Goal: Transaction & Acquisition: Book appointment/travel/reservation

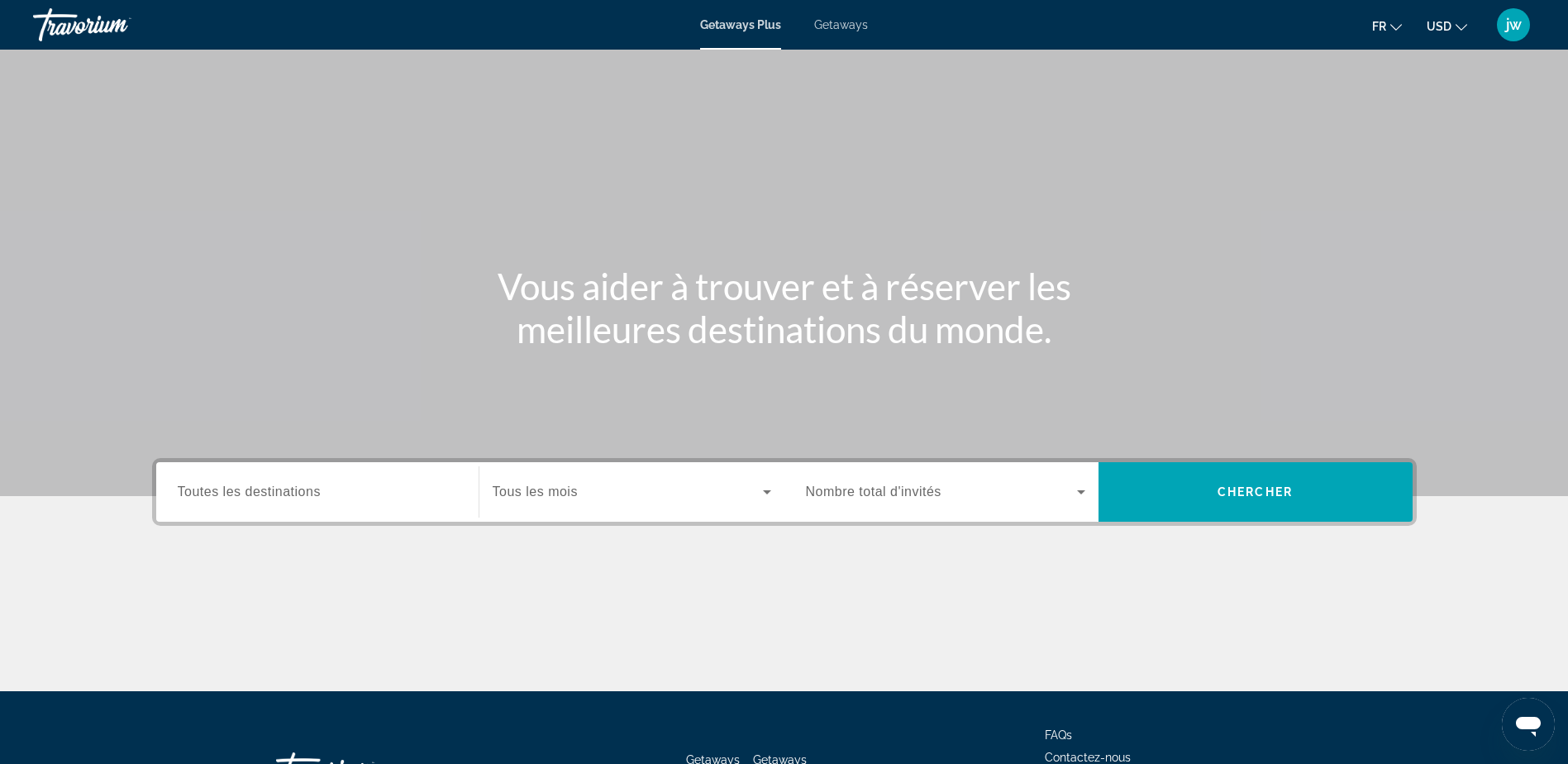
click at [1441, 32] on span "USD" at bounding box center [1439, 26] width 24 height 14
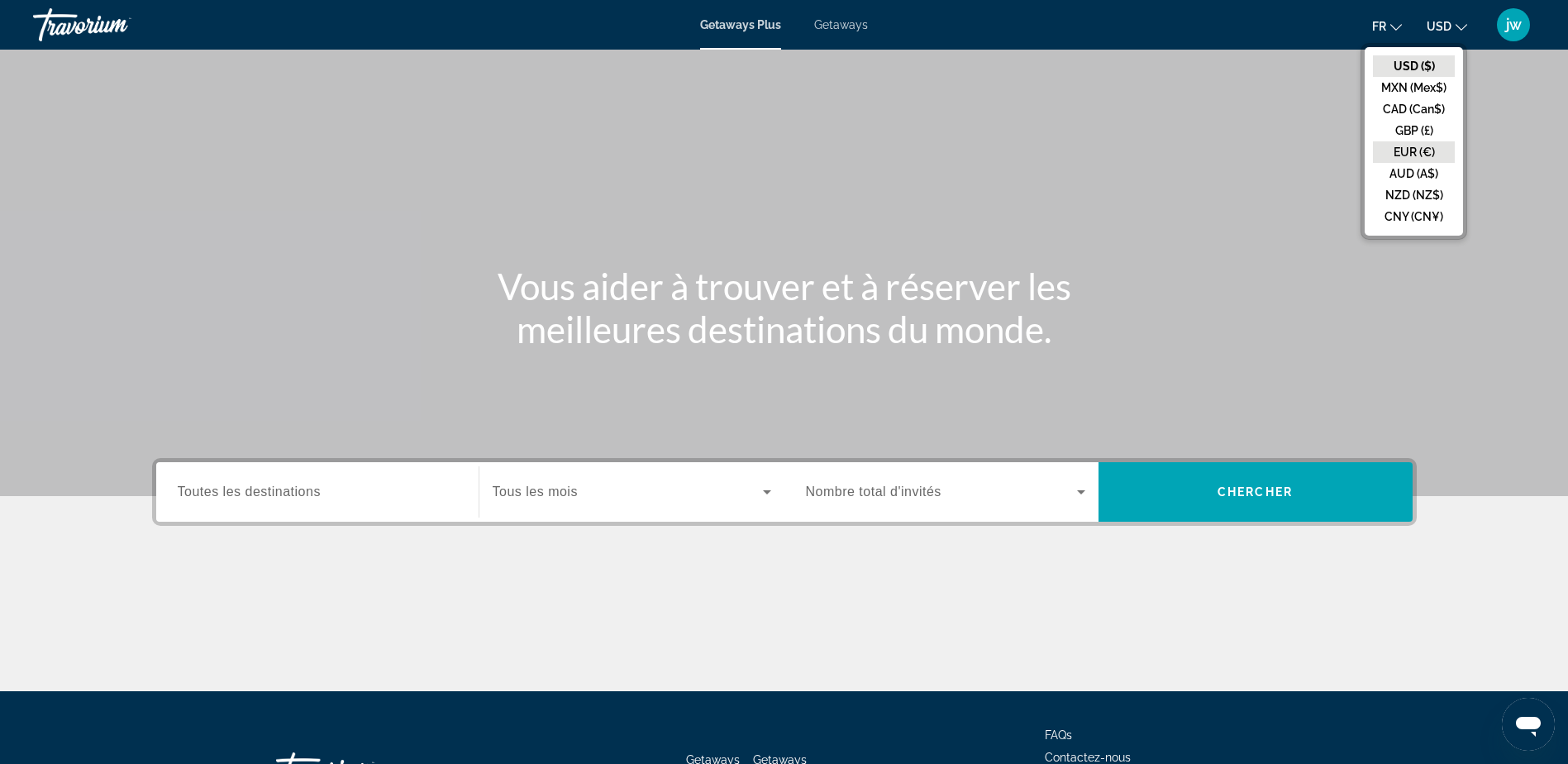
click at [1410, 150] on button "EUR (€)" at bounding box center [1413, 152] width 81 height 22
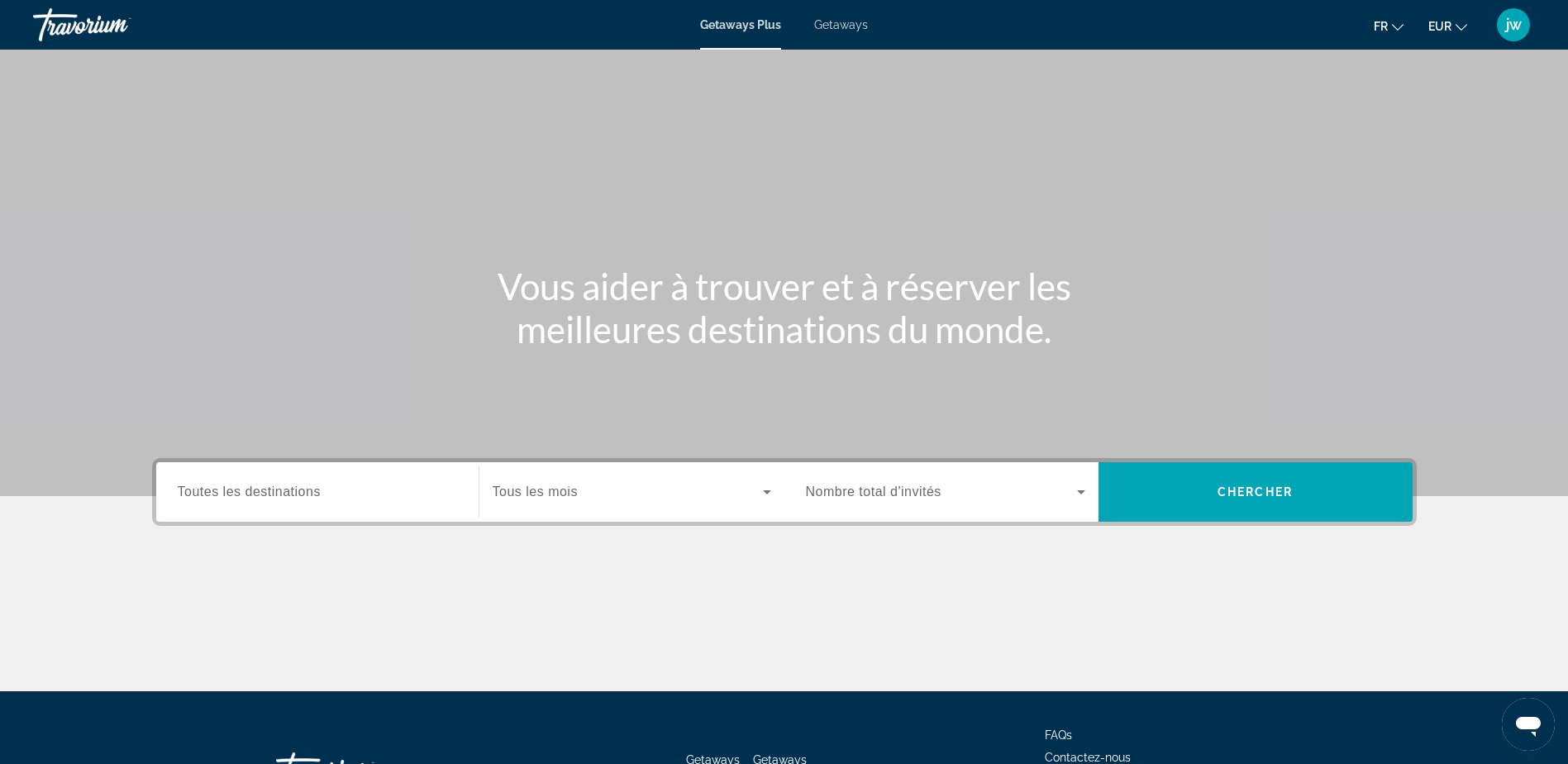
click at [273, 482] on input "Destination Toutes les destinations" at bounding box center [317, 492] width 280 height 20
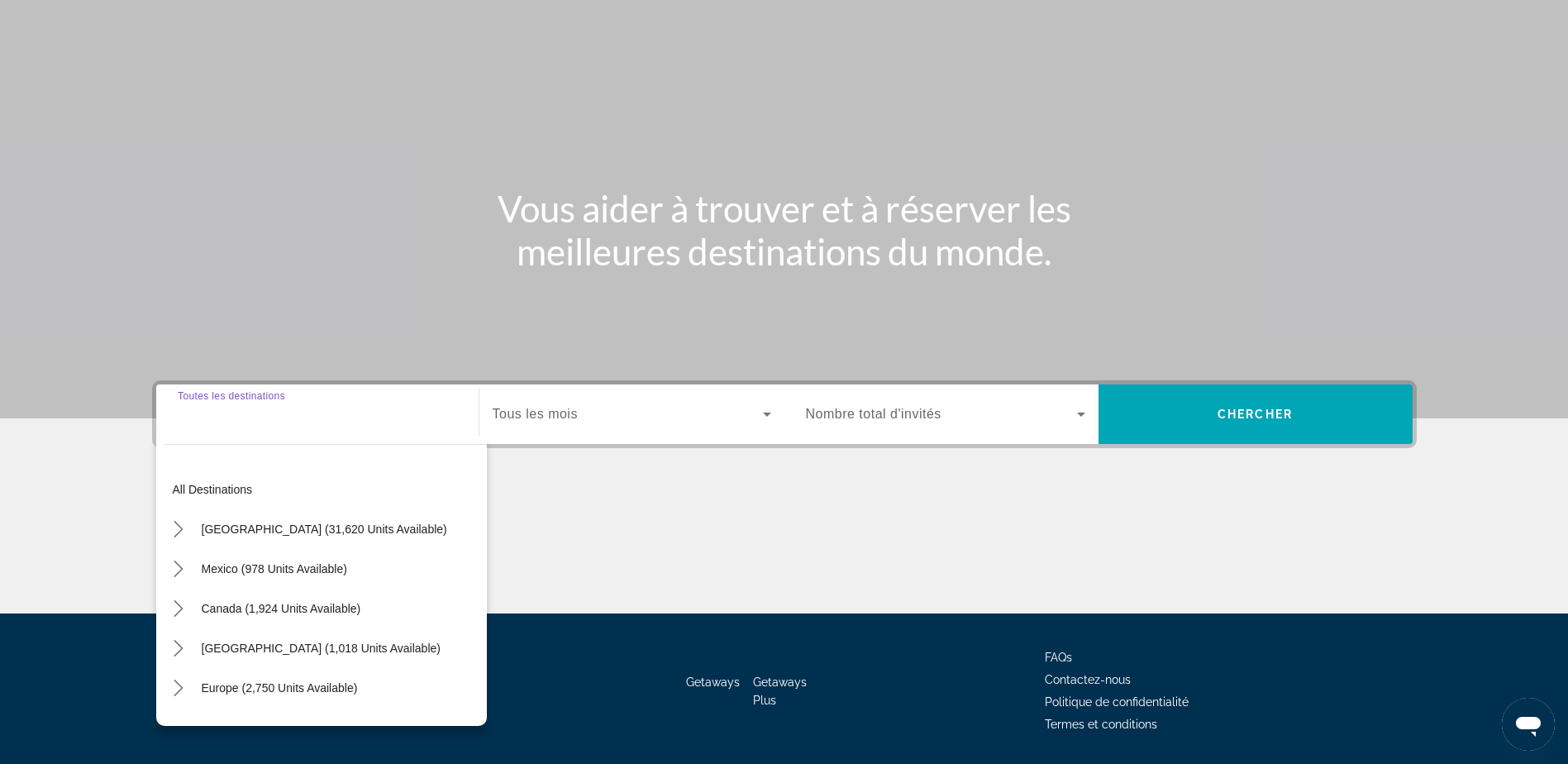
scroll to position [129, 0]
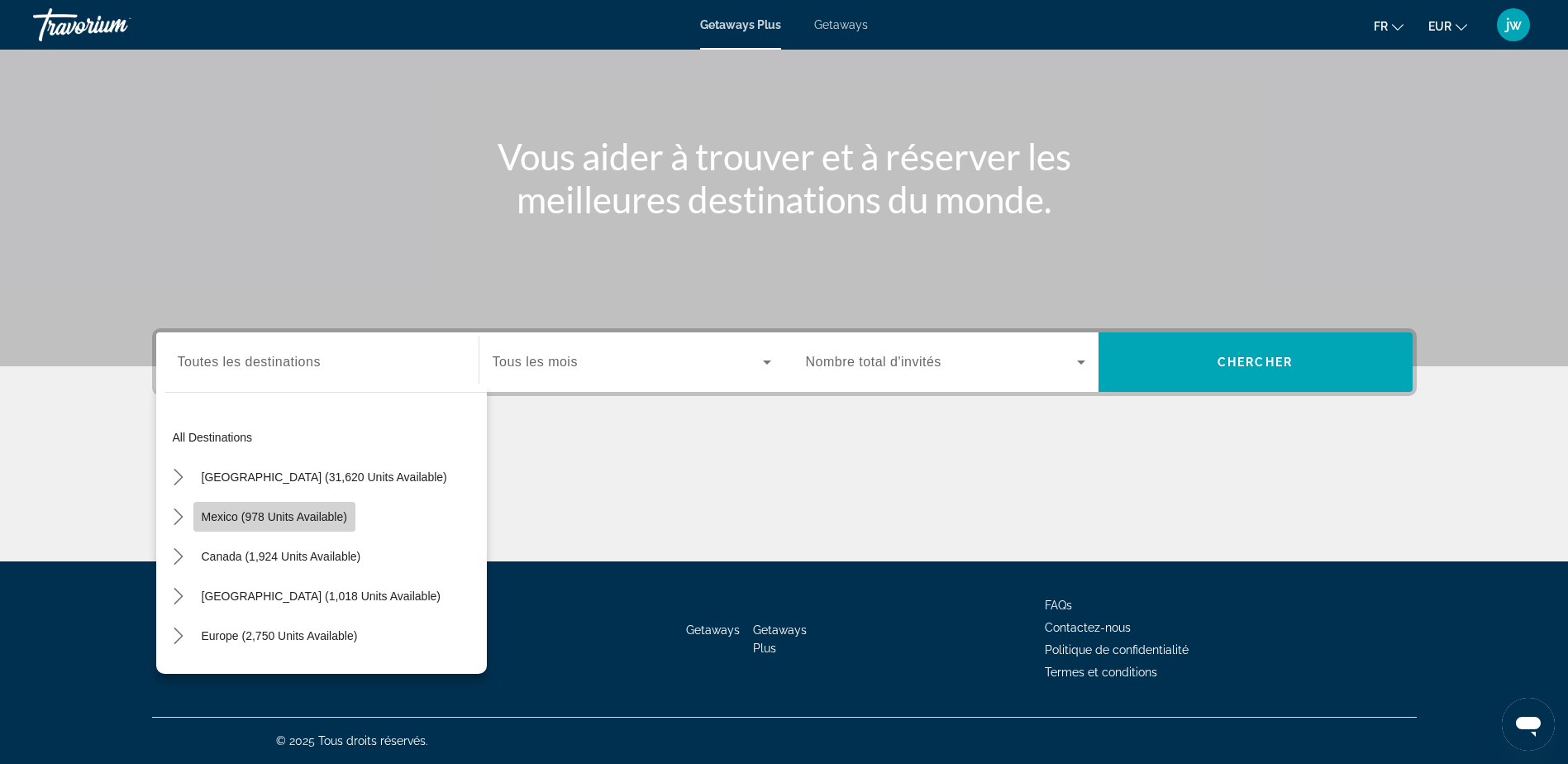
click at [282, 511] on span "Mexico (978 units available)" at bounding box center [274, 517] width 146 height 14
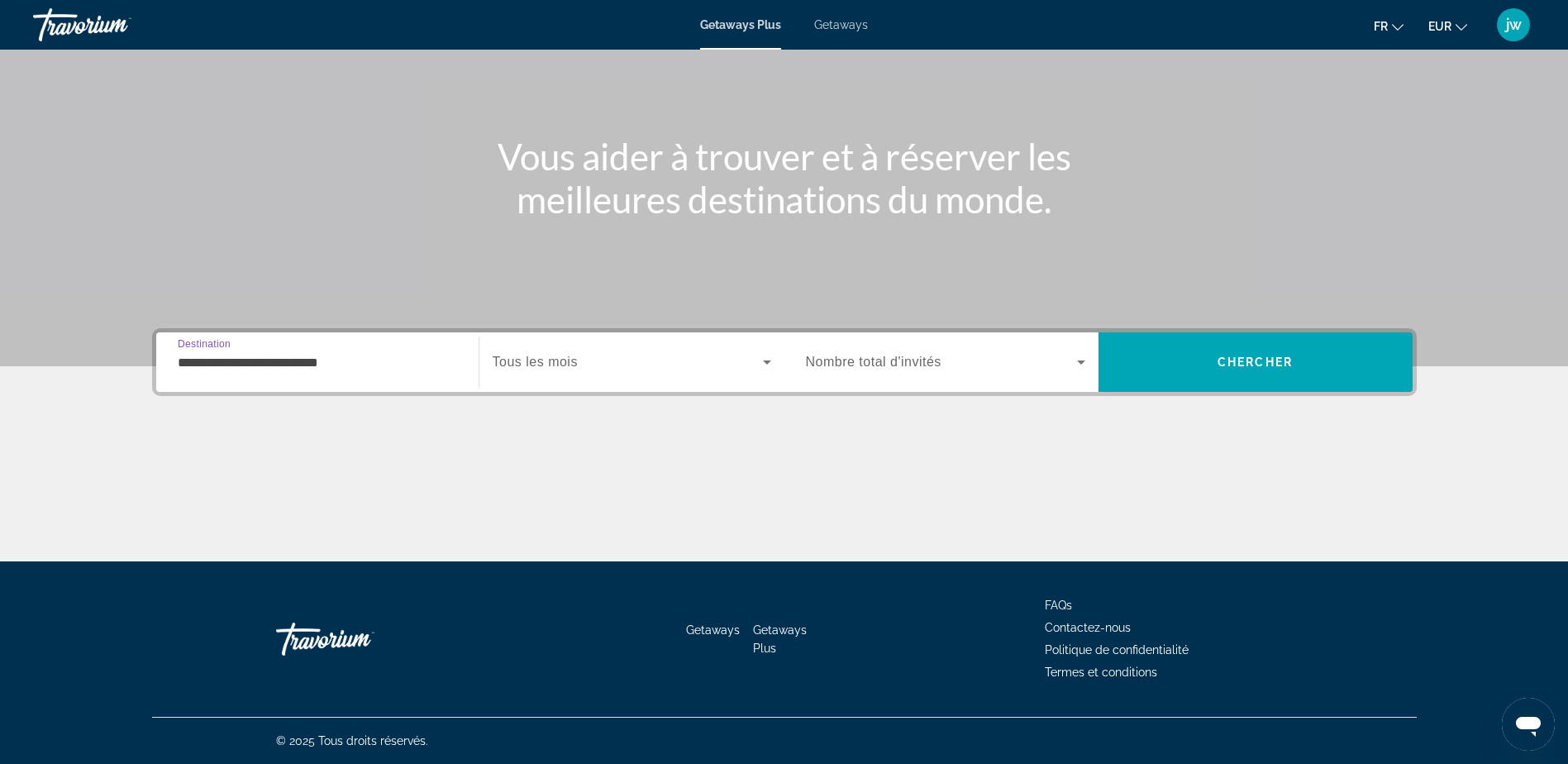
click at [586, 369] on span "Search widget" at bounding box center [627, 362] width 271 height 20
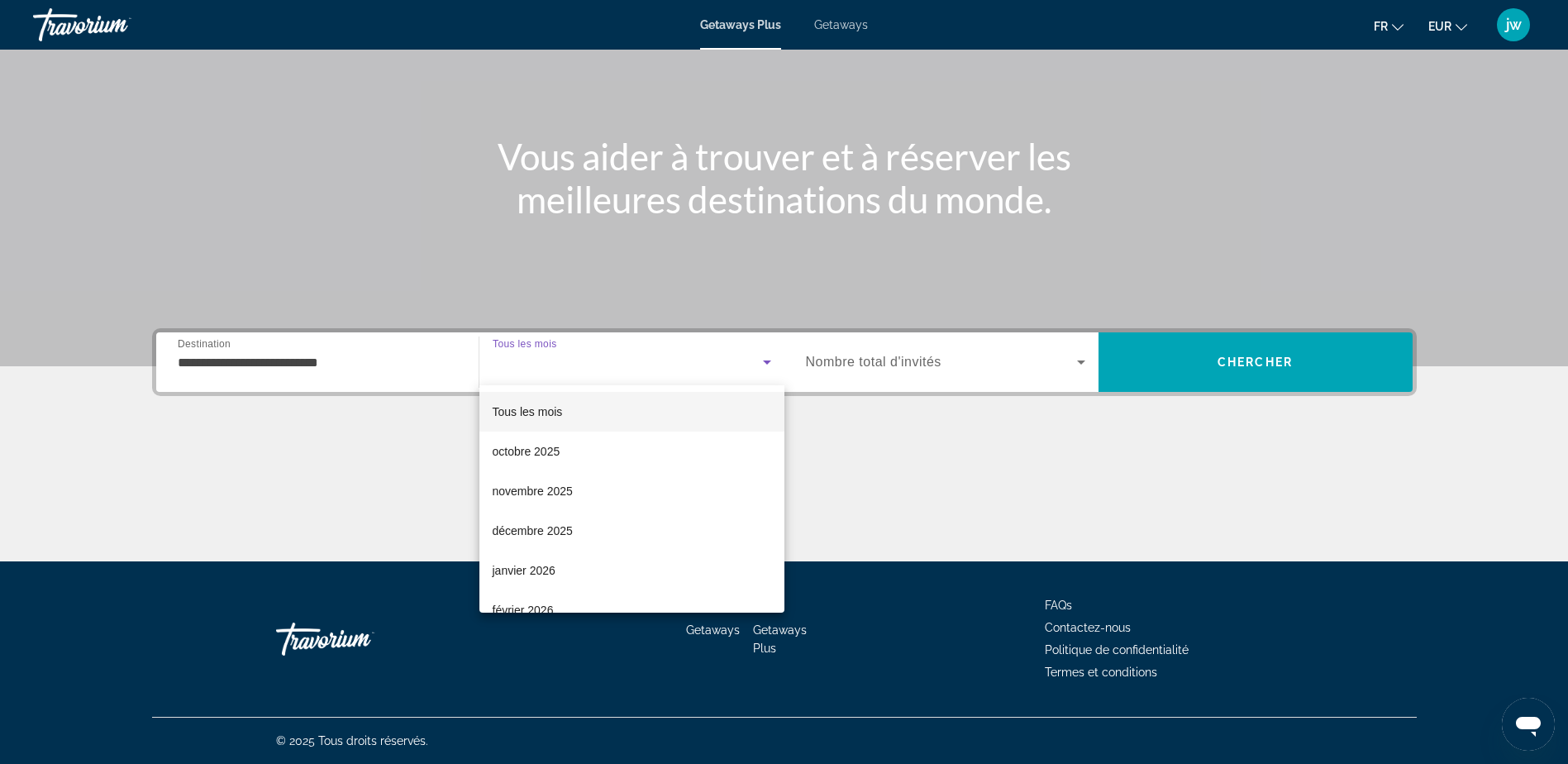
click at [321, 368] on div at bounding box center [784, 382] width 1568 height 764
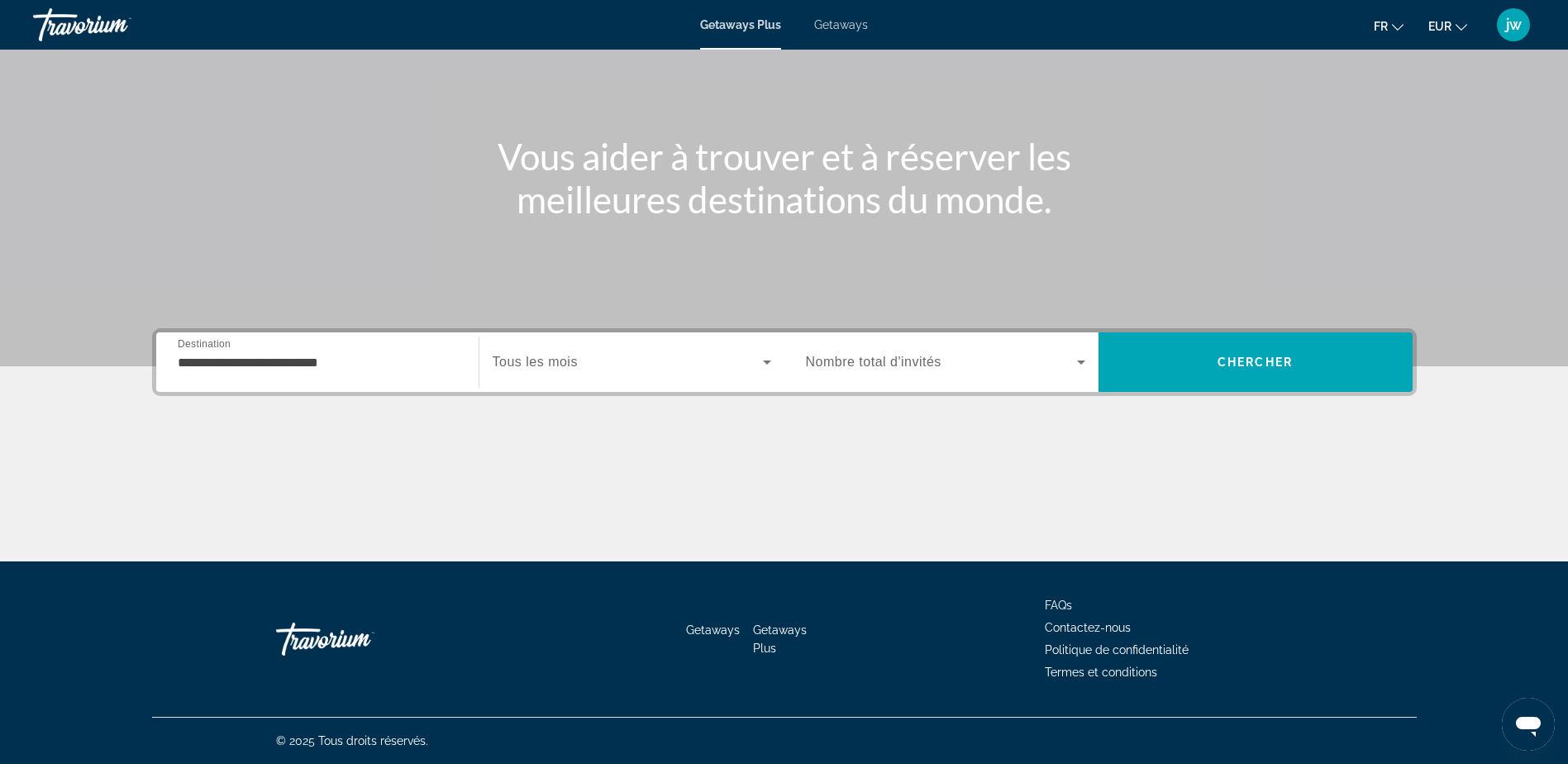
click at [350, 358] on input "**********" at bounding box center [317, 363] width 280 height 20
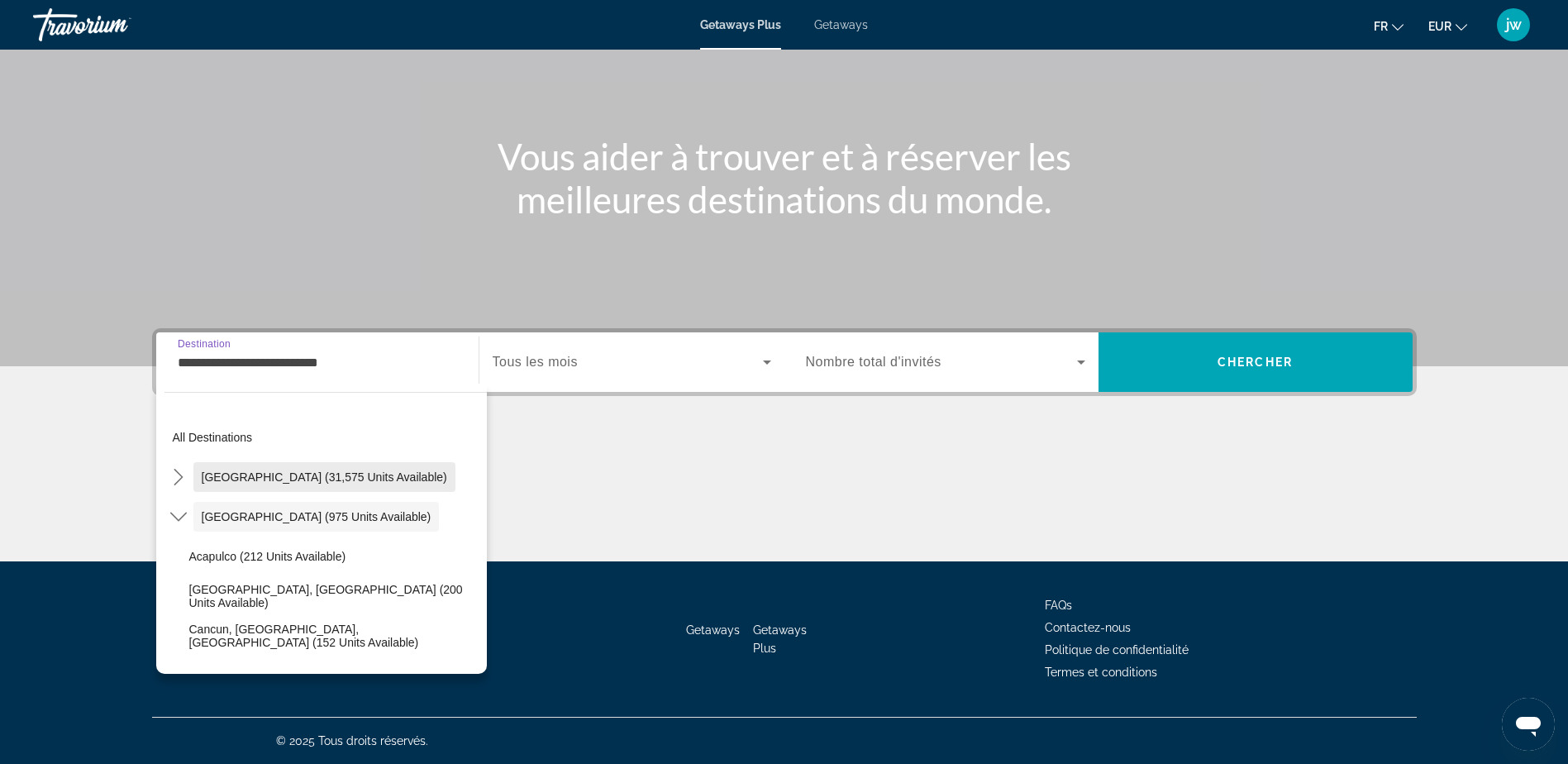
drag, startPoint x: 253, startPoint y: 473, endPoint x: 319, endPoint y: 425, distance: 81.6
click at [254, 473] on span "[GEOGRAPHIC_DATA] (31,575 units available)" at bounding box center [324, 477] width 245 height 14
type input "**********"
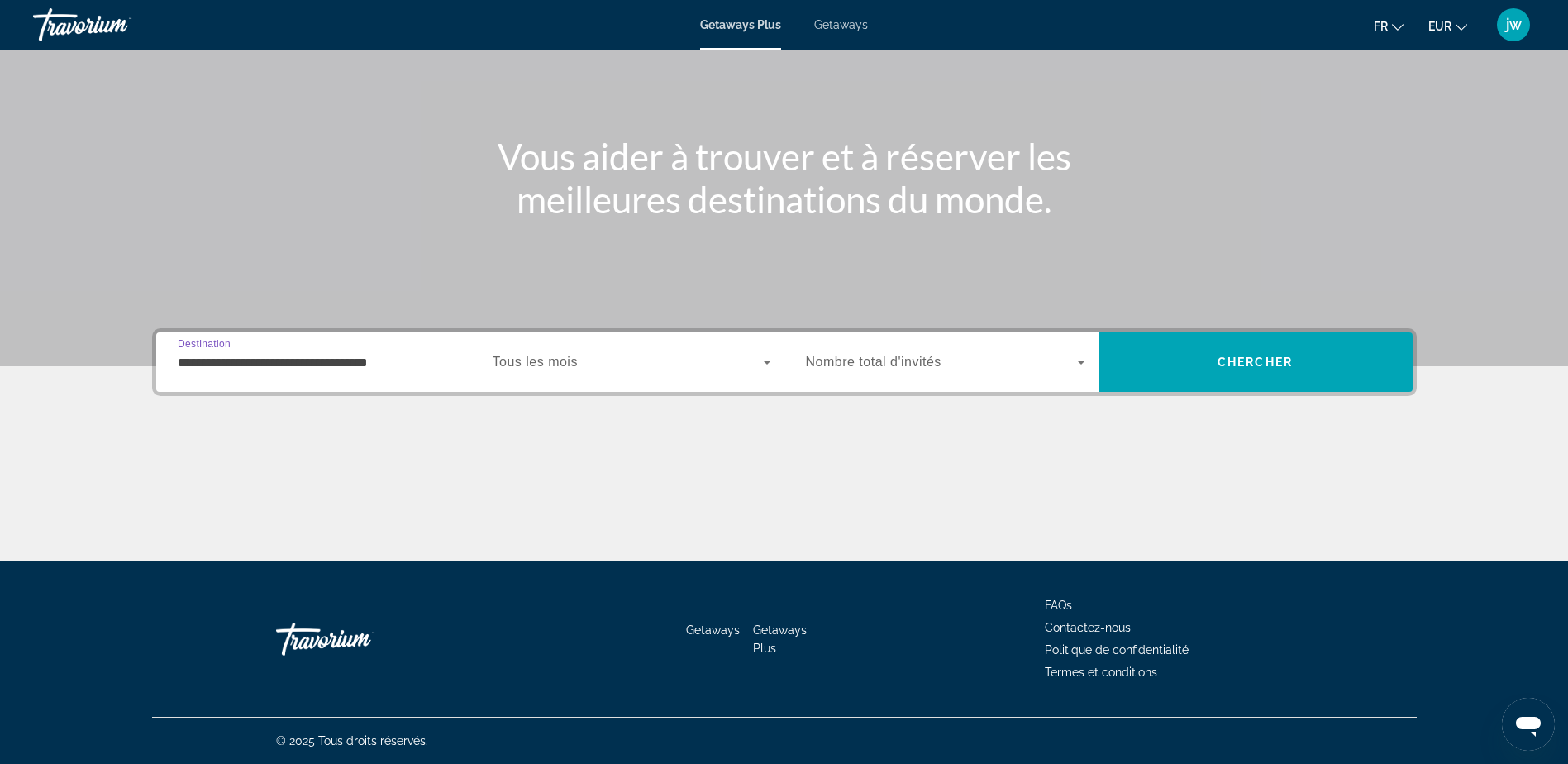
click at [663, 362] on span "Search widget" at bounding box center [627, 362] width 271 height 20
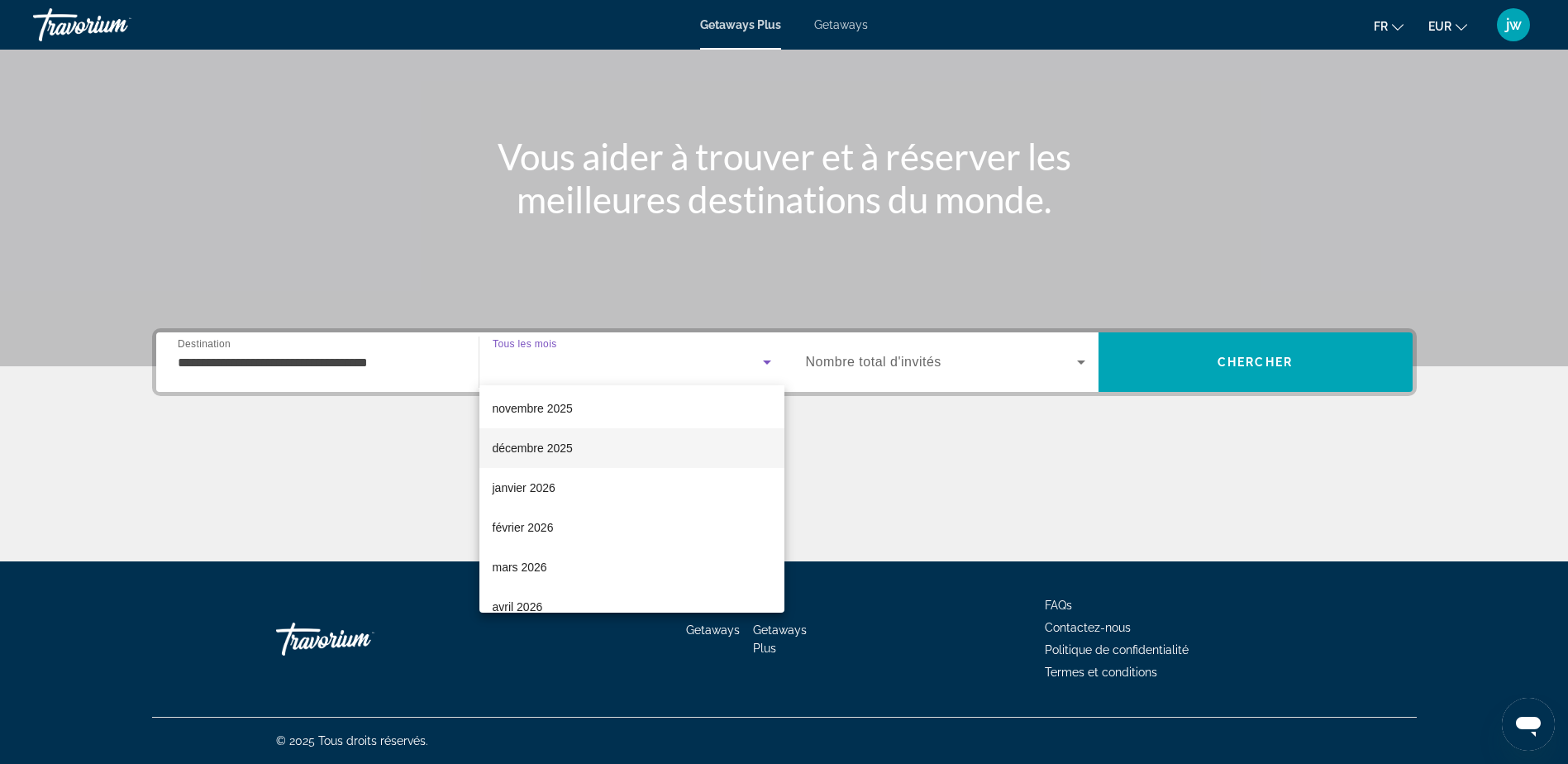
scroll to position [166, 0]
click at [552, 520] on mat-option "avril 2026" at bounding box center [632, 524] width 305 height 40
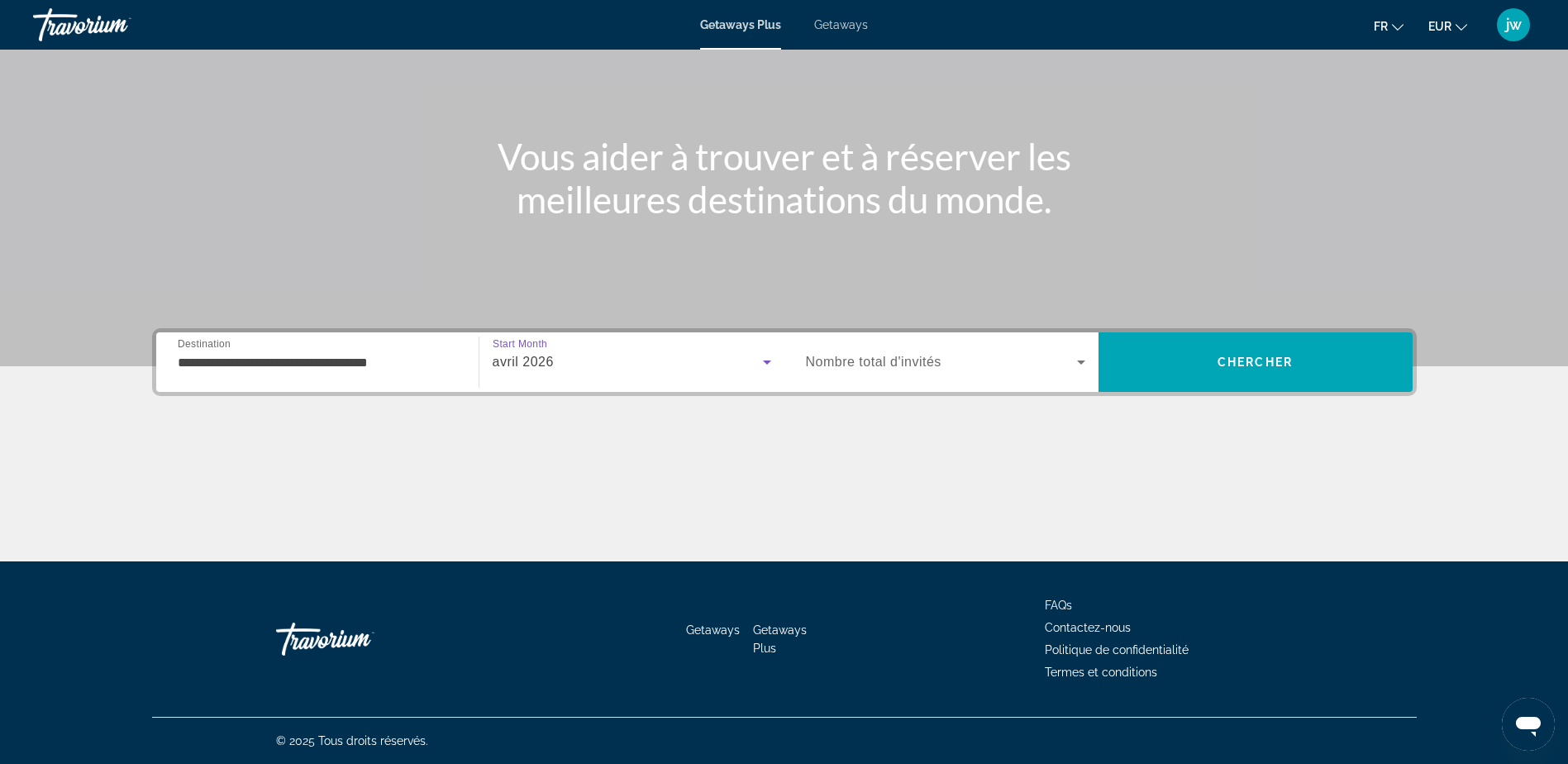
click at [564, 356] on div "avril 2026" at bounding box center [627, 362] width 271 height 20
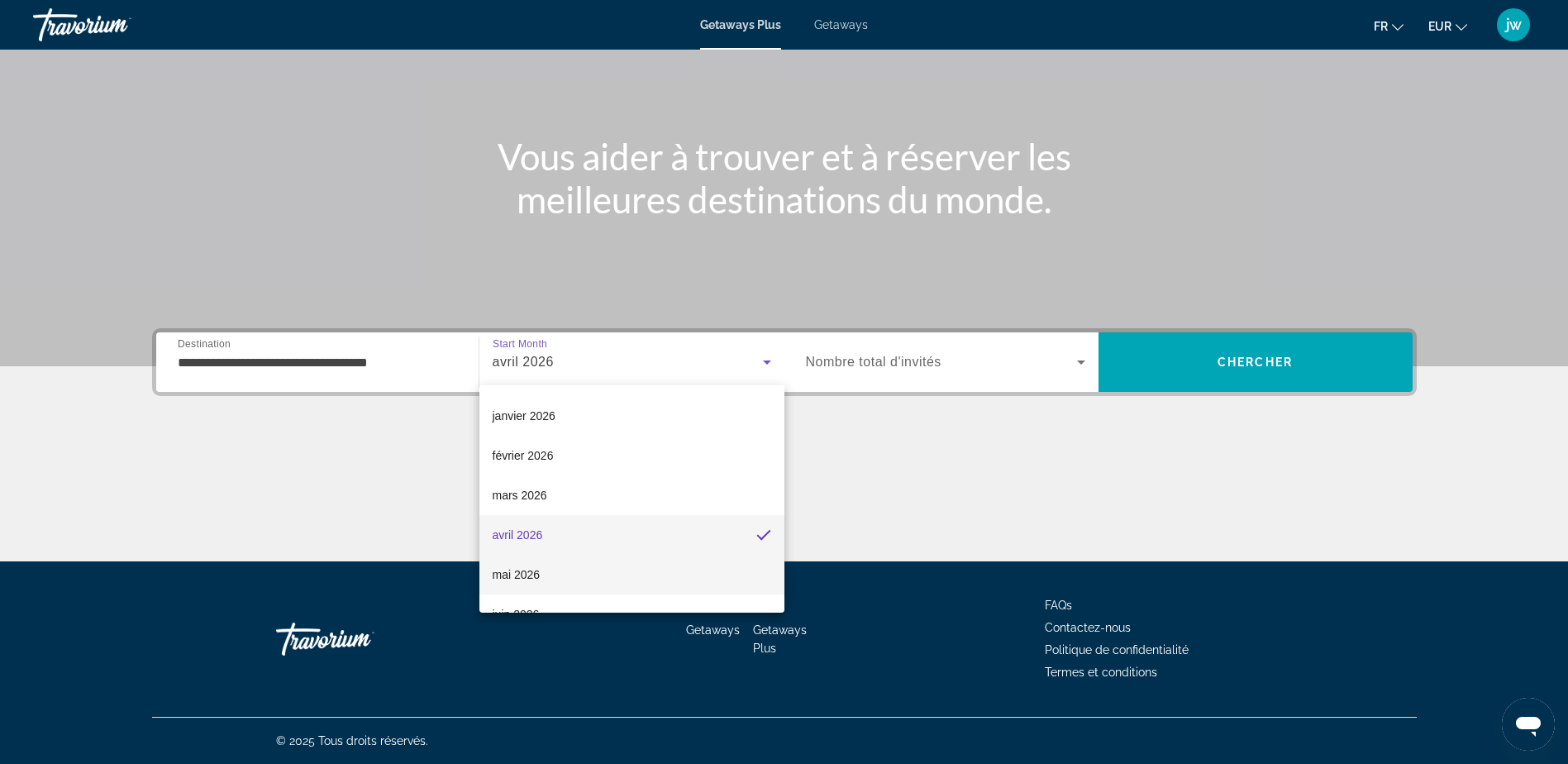
scroll to position [179, 0]
click at [533, 543] on span "mai 2026" at bounding box center [516, 550] width 48 height 20
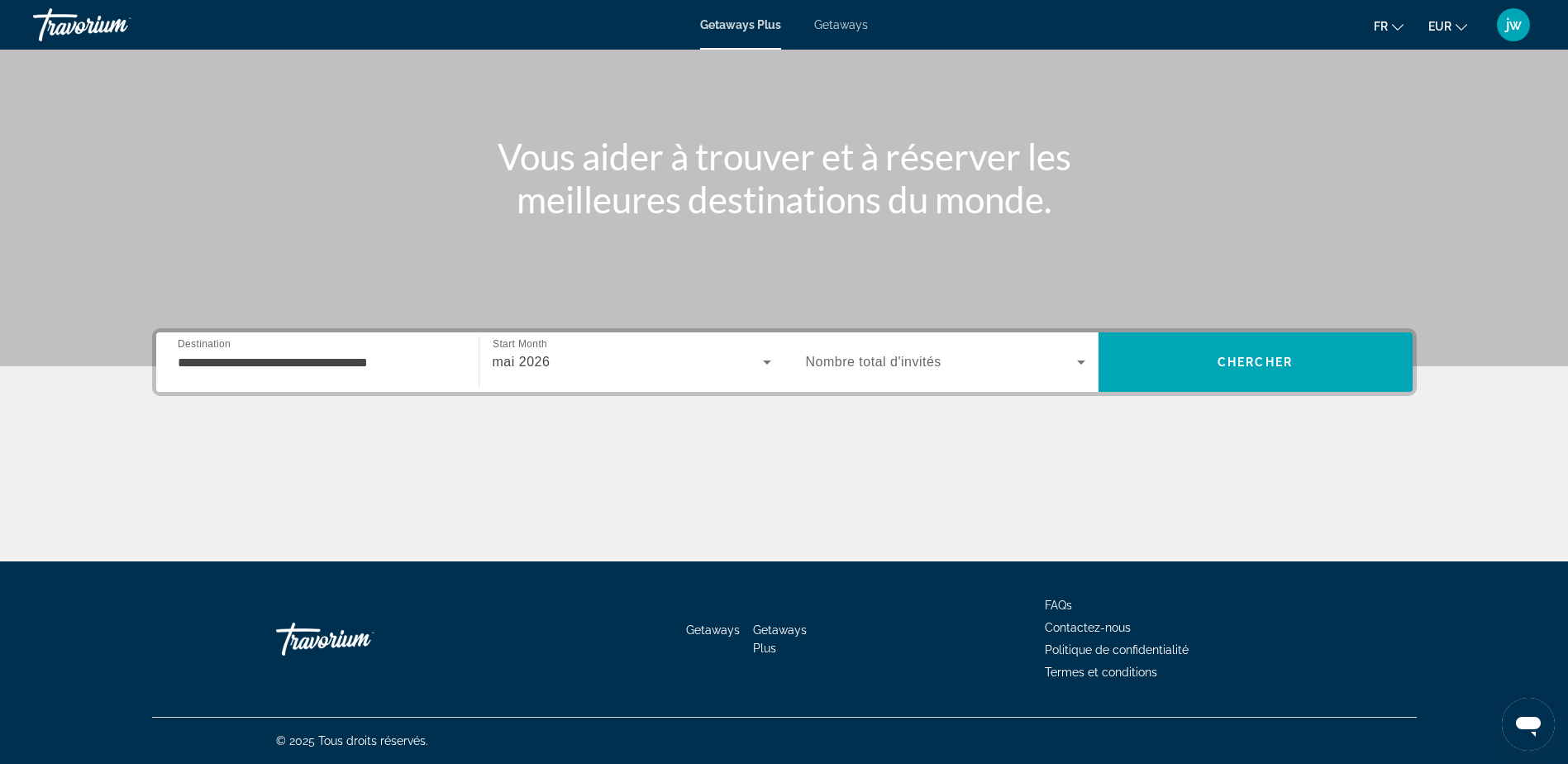
click at [913, 363] on span "Nombre total d'invités" at bounding box center [874, 362] width 136 height 14
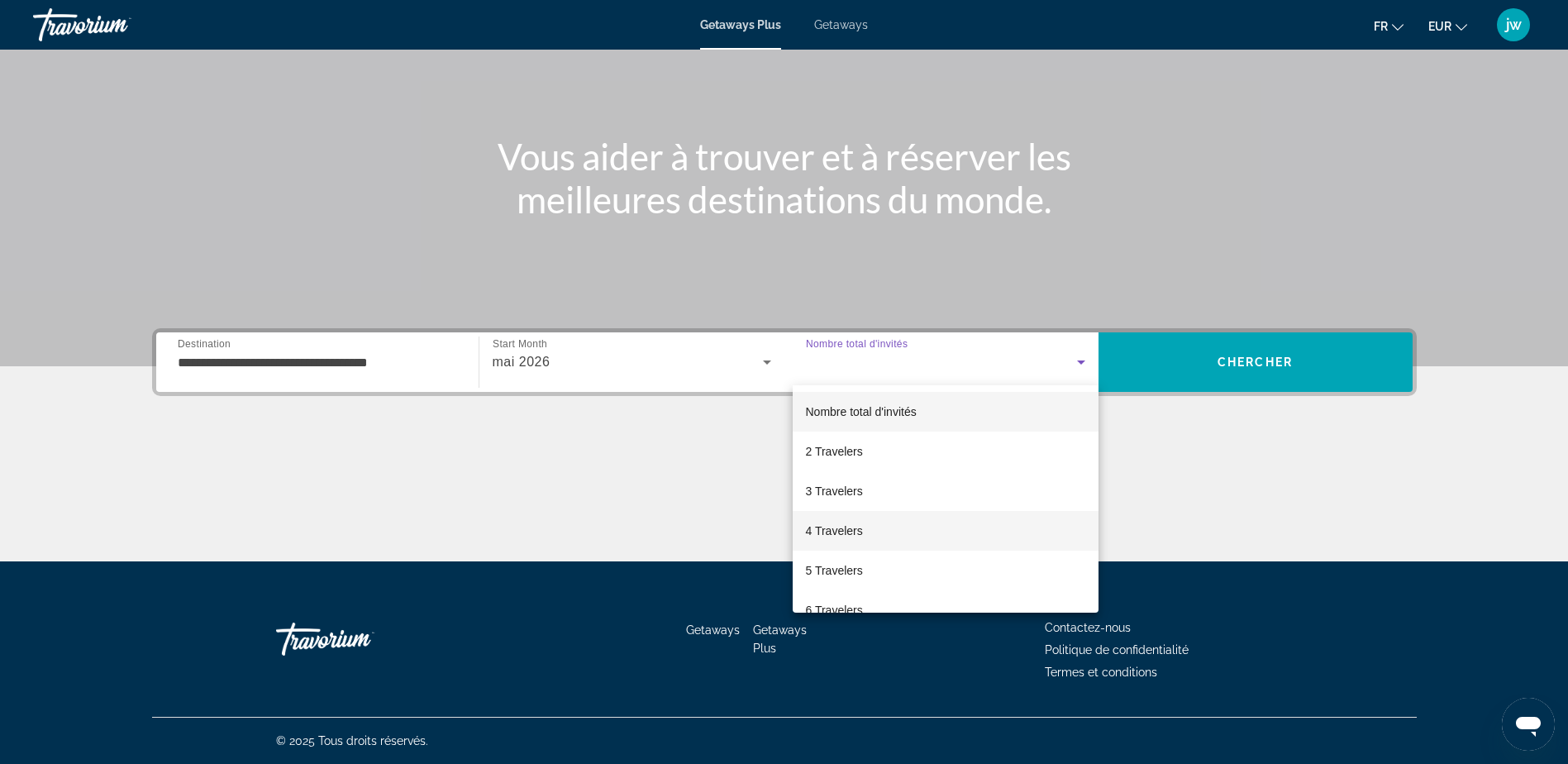
drag, startPoint x: 827, startPoint y: 530, endPoint x: 844, endPoint y: 528, distance: 17.1
click at [831, 530] on span "4 Travelers" at bounding box center [834, 531] width 57 height 20
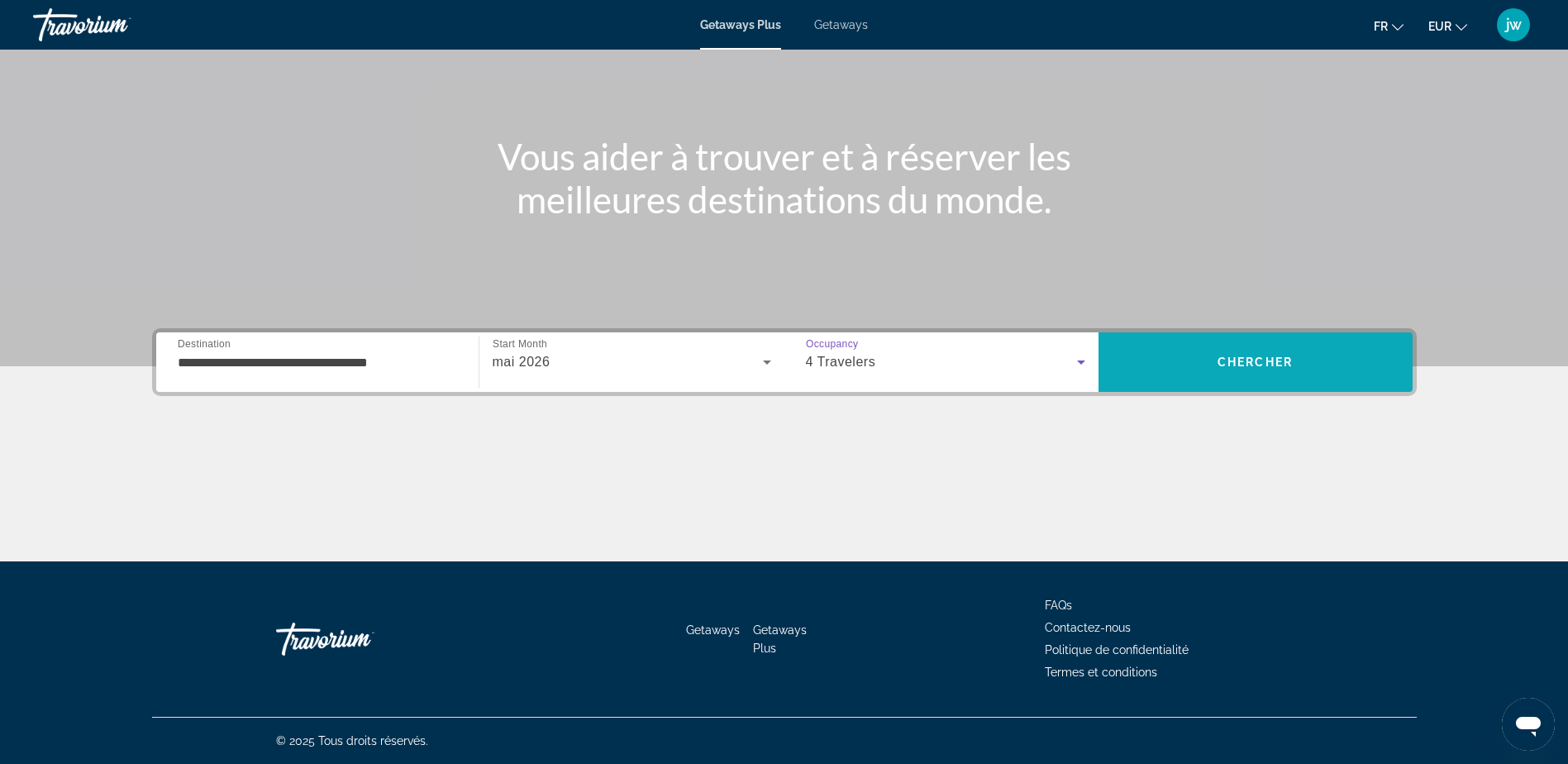
click at [1237, 357] on span "Chercher" at bounding box center [1255, 362] width 75 height 14
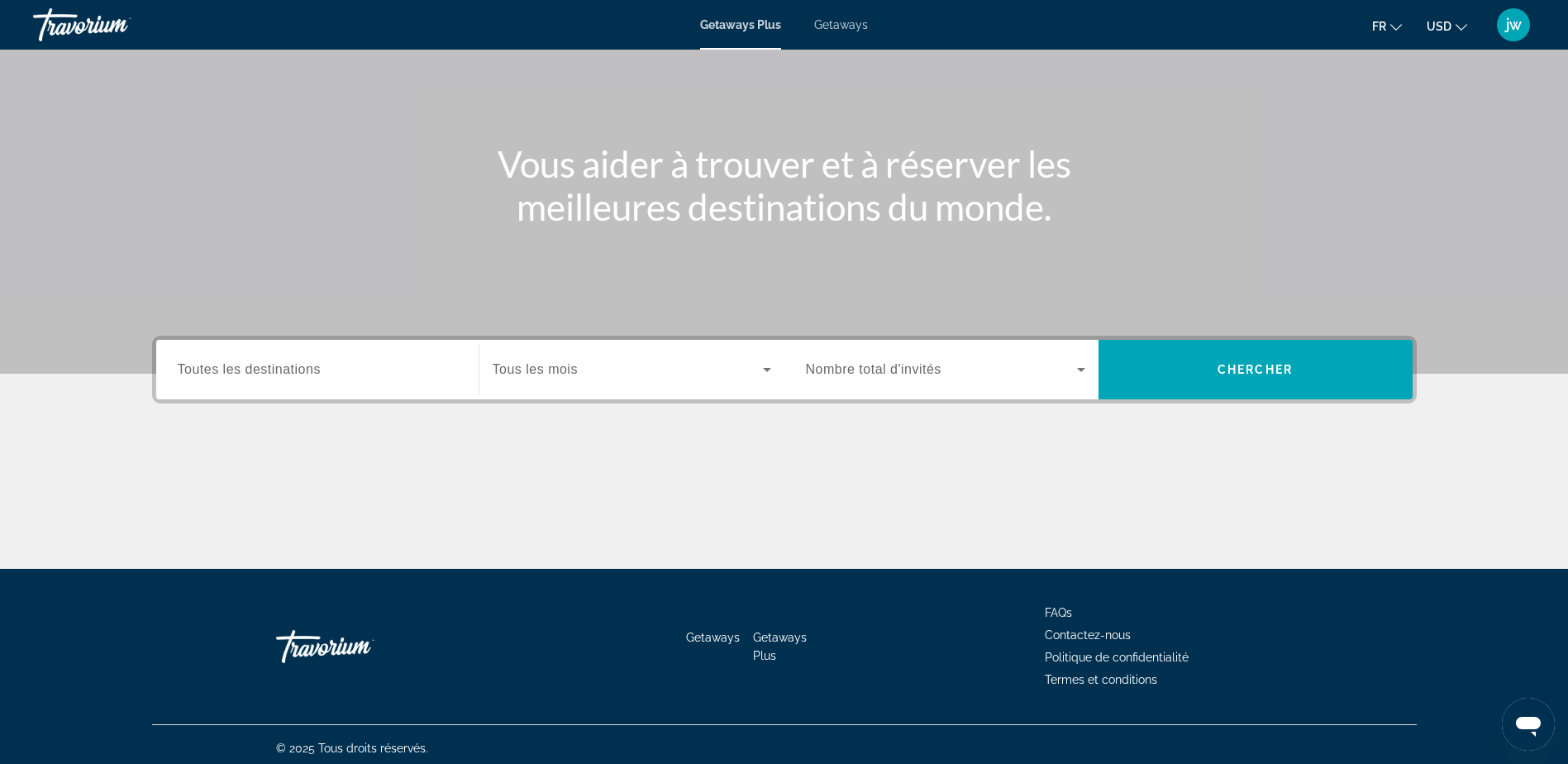
scroll to position [129, 0]
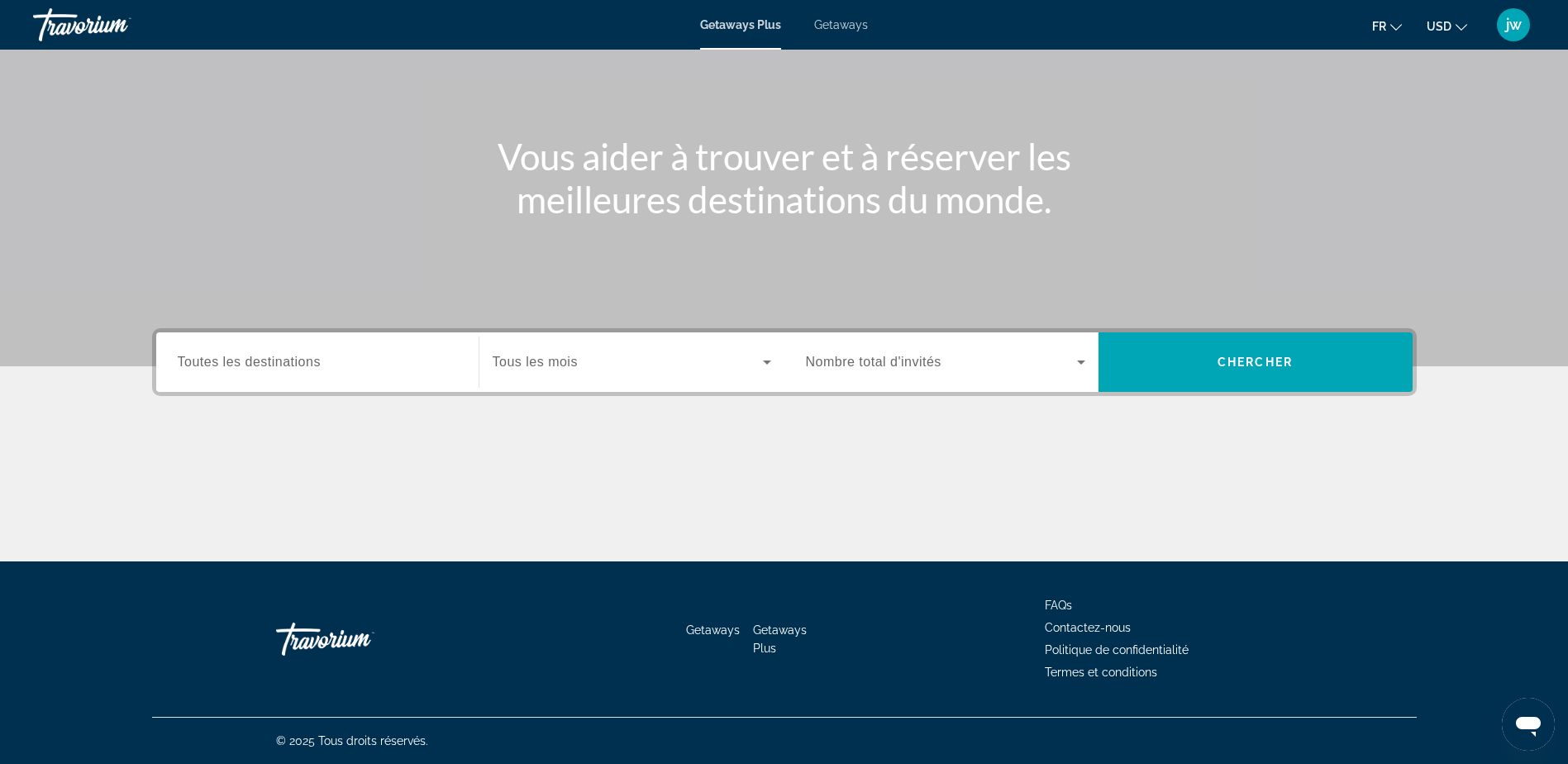
click at [1442, 24] on span "USD" at bounding box center [1439, 26] width 24 height 14
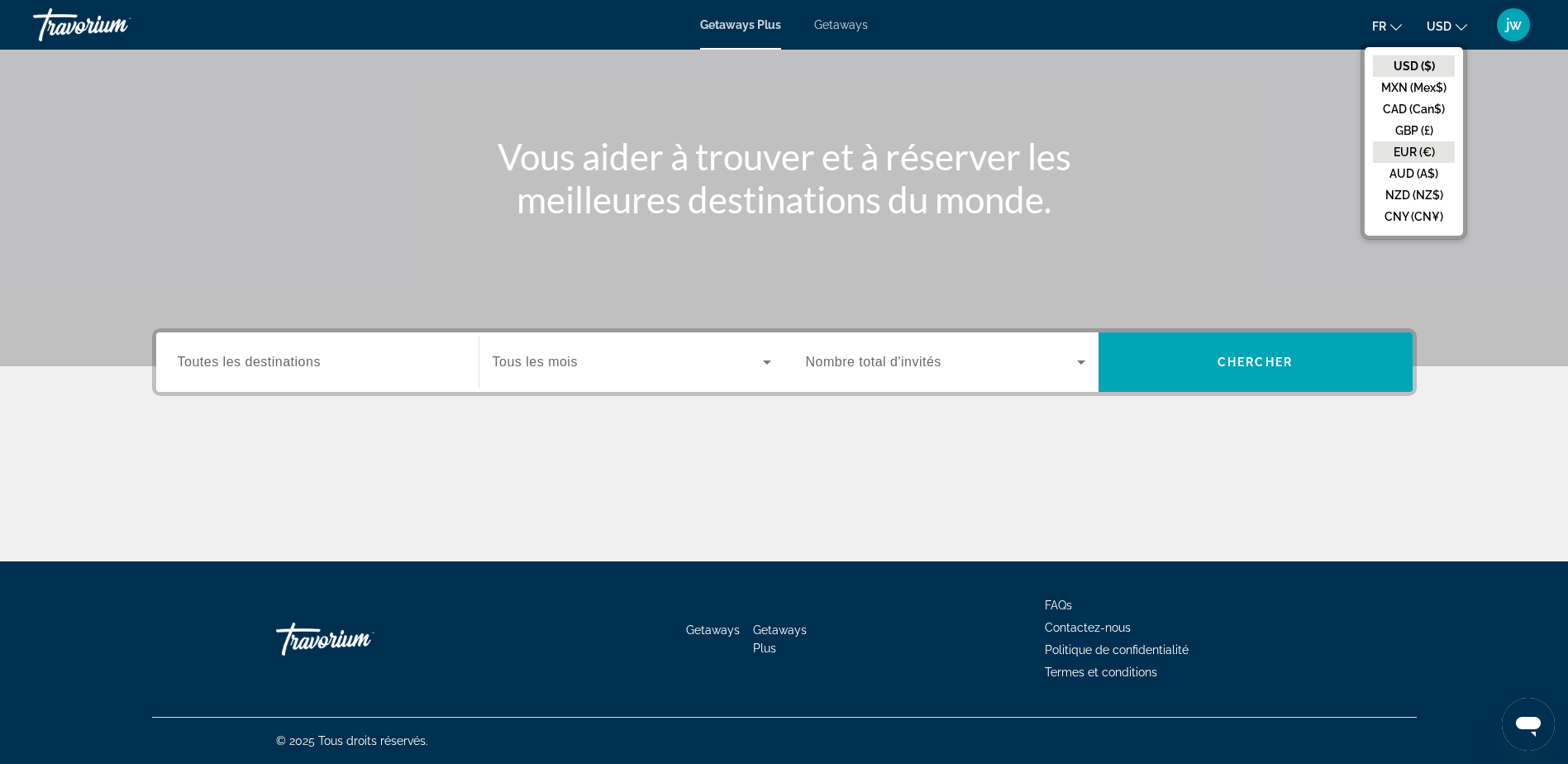
drag, startPoint x: 1408, startPoint y: 152, endPoint x: 1138, endPoint y: 196, distance: 273.6
click at [1407, 152] on button "EUR (€)" at bounding box center [1413, 152] width 81 height 22
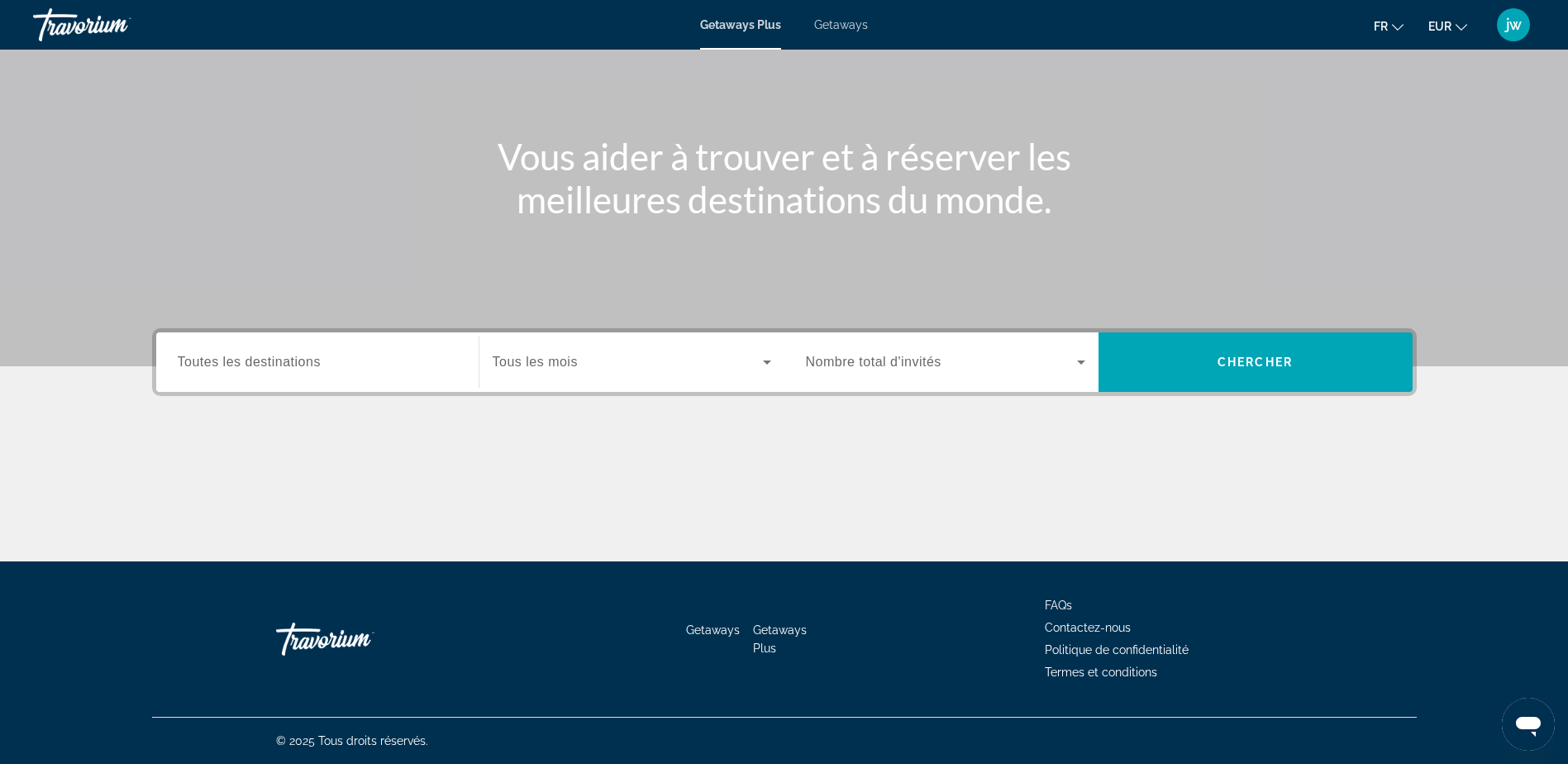
click at [291, 376] on div "Search widget" at bounding box center [317, 363] width 280 height 47
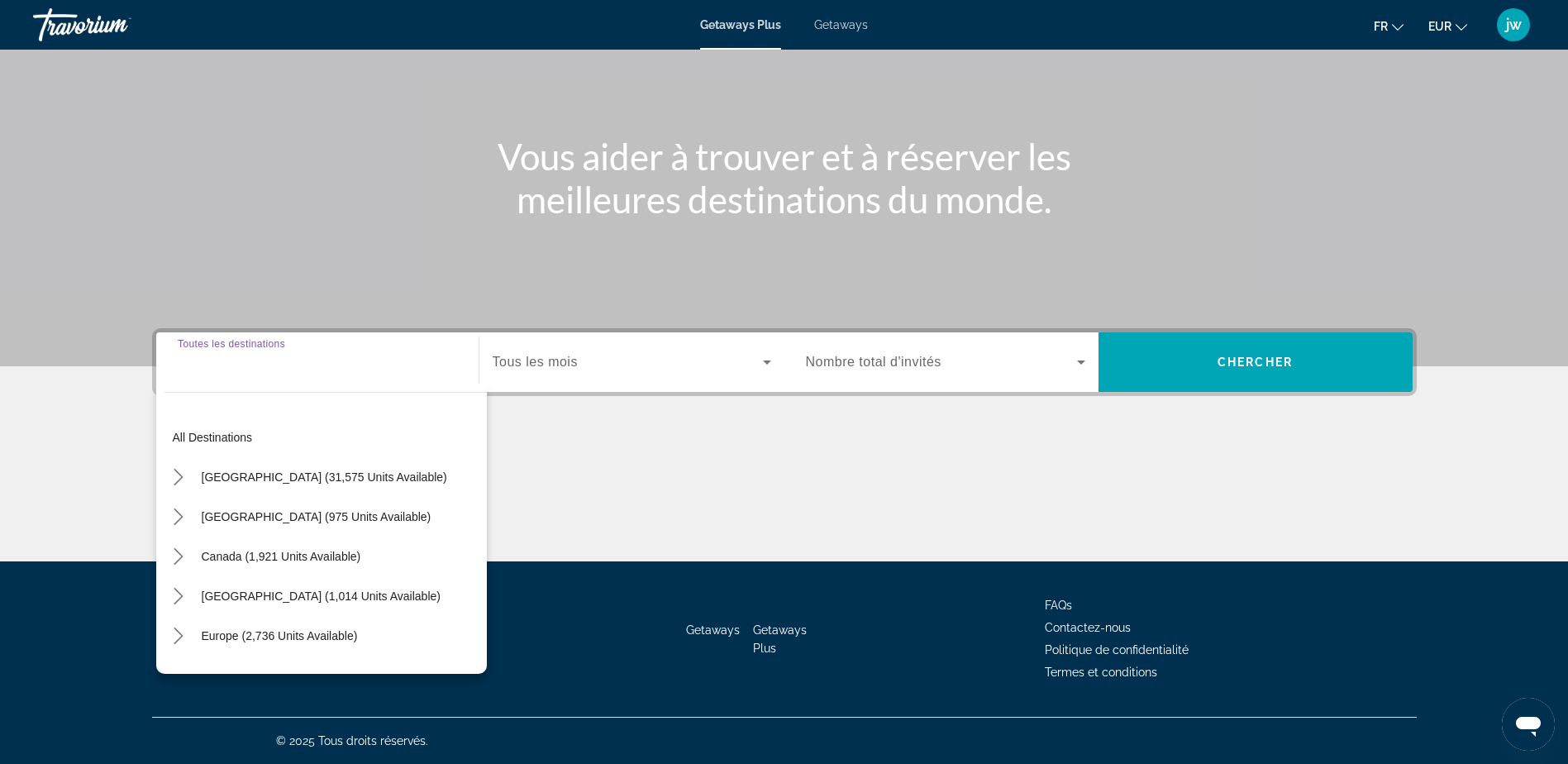
drag, startPoint x: 294, startPoint y: 473, endPoint x: 477, endPoint y: 416, distance: 191.7
click at [310, 472] on span "[GEOGRAPHIC_DATA] (31,575 units available)" at bounding box center [324, 477] width 245 height 14
type input "**********"
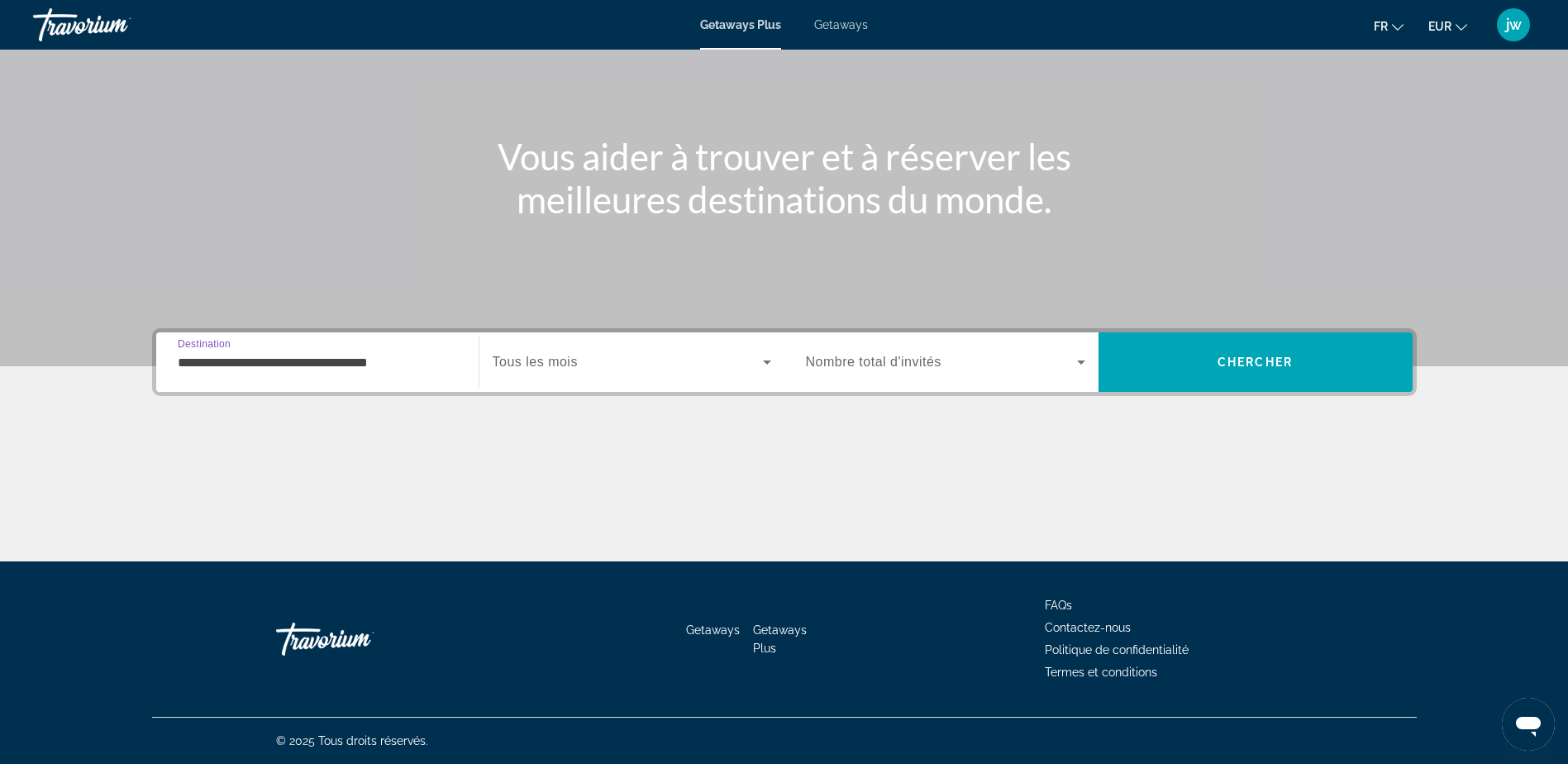
click at [556, 370] on span "Search widget" at bounding box center [627, 362] width 271 height 20
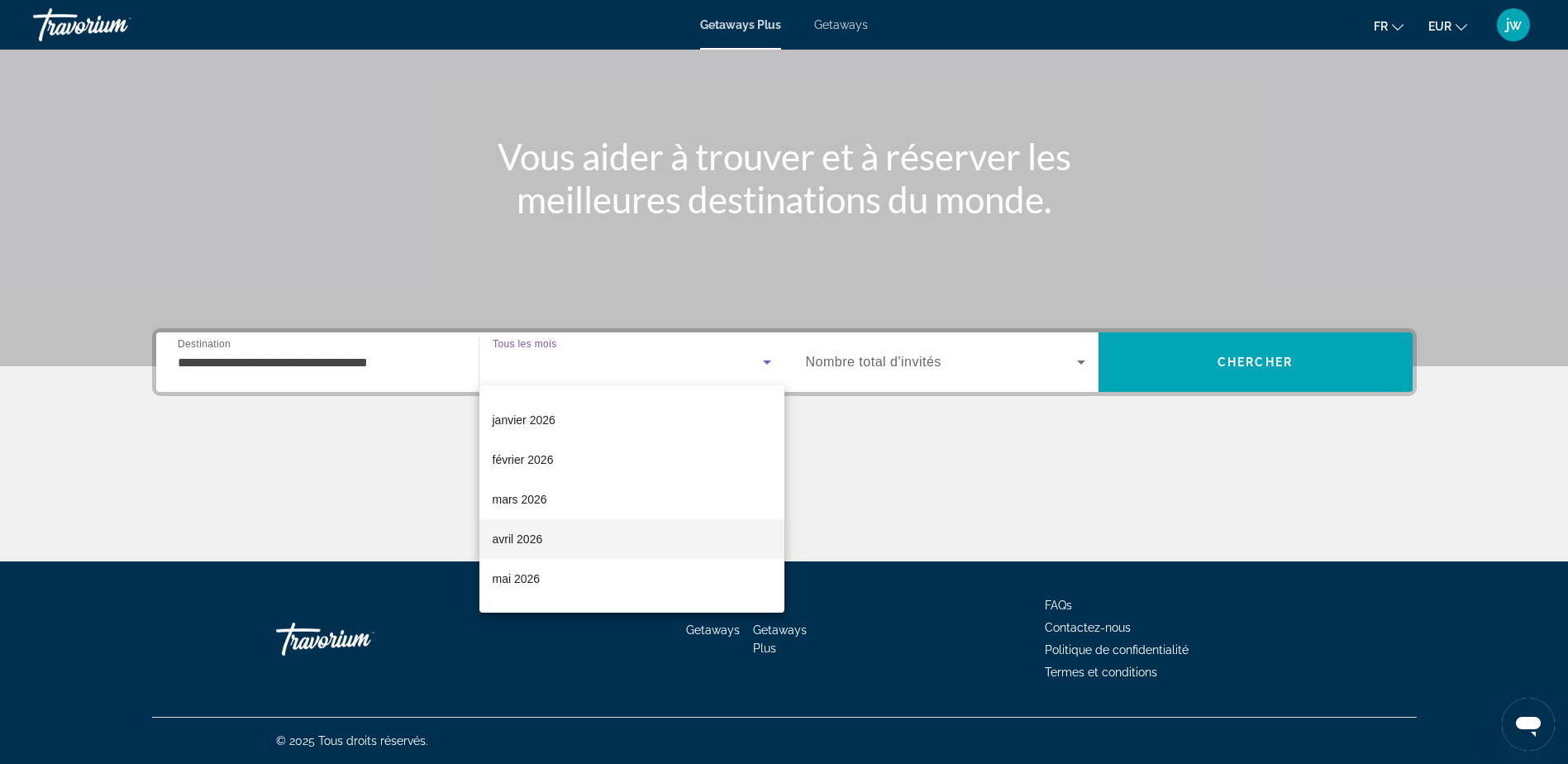
scroll to position [166, 0]
drag, startPoint x: 519, startPoint y: 522, endPoint x: 529, endPoint y: 518, distance: 10.8
click at [523, 520] on span "avril 2026" at bounding box center [518, 524] width 51 height 20
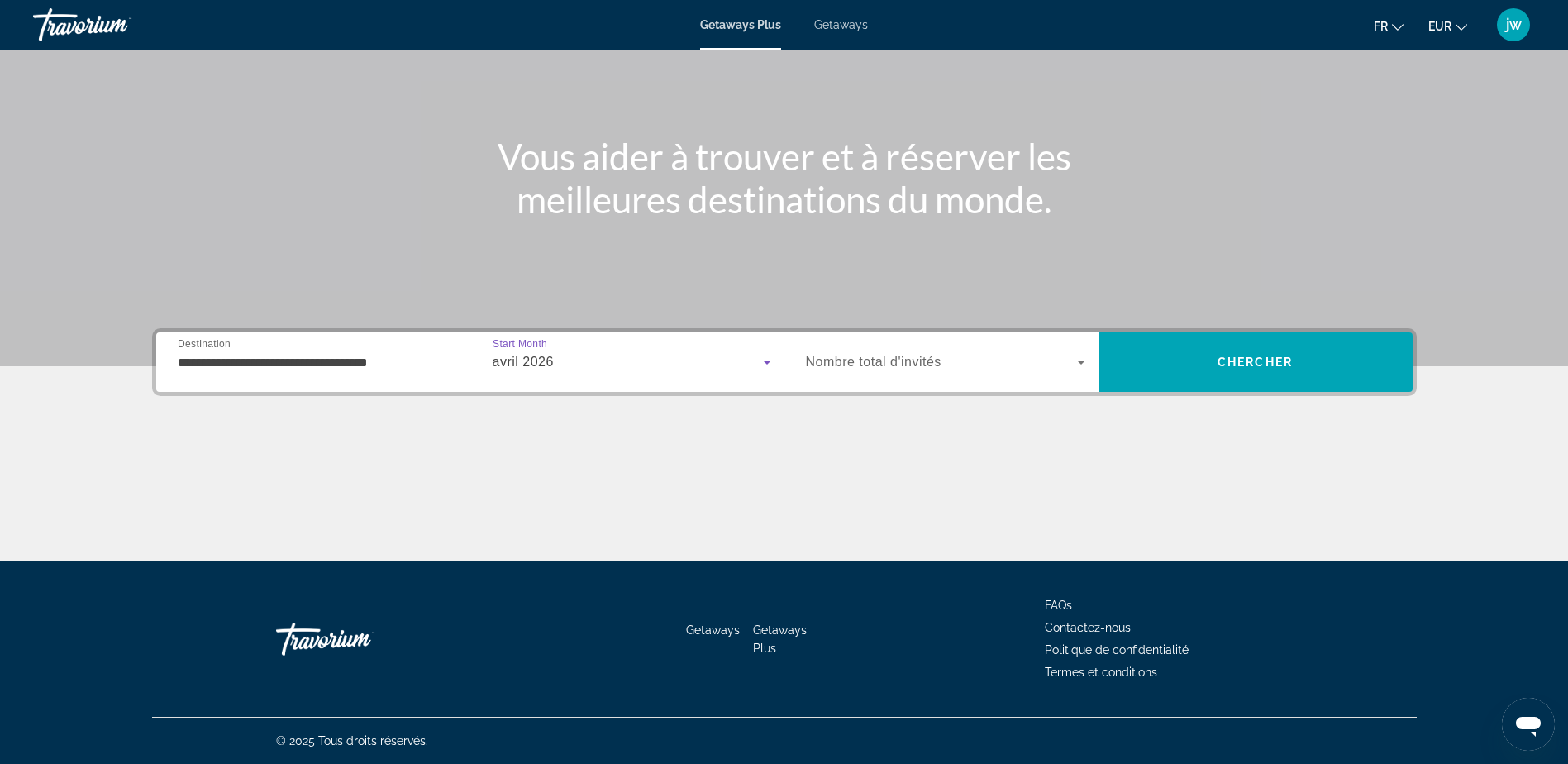
click at [851, 375] on div "Search widget" at bounding box center [946, 362] width 280 height 46
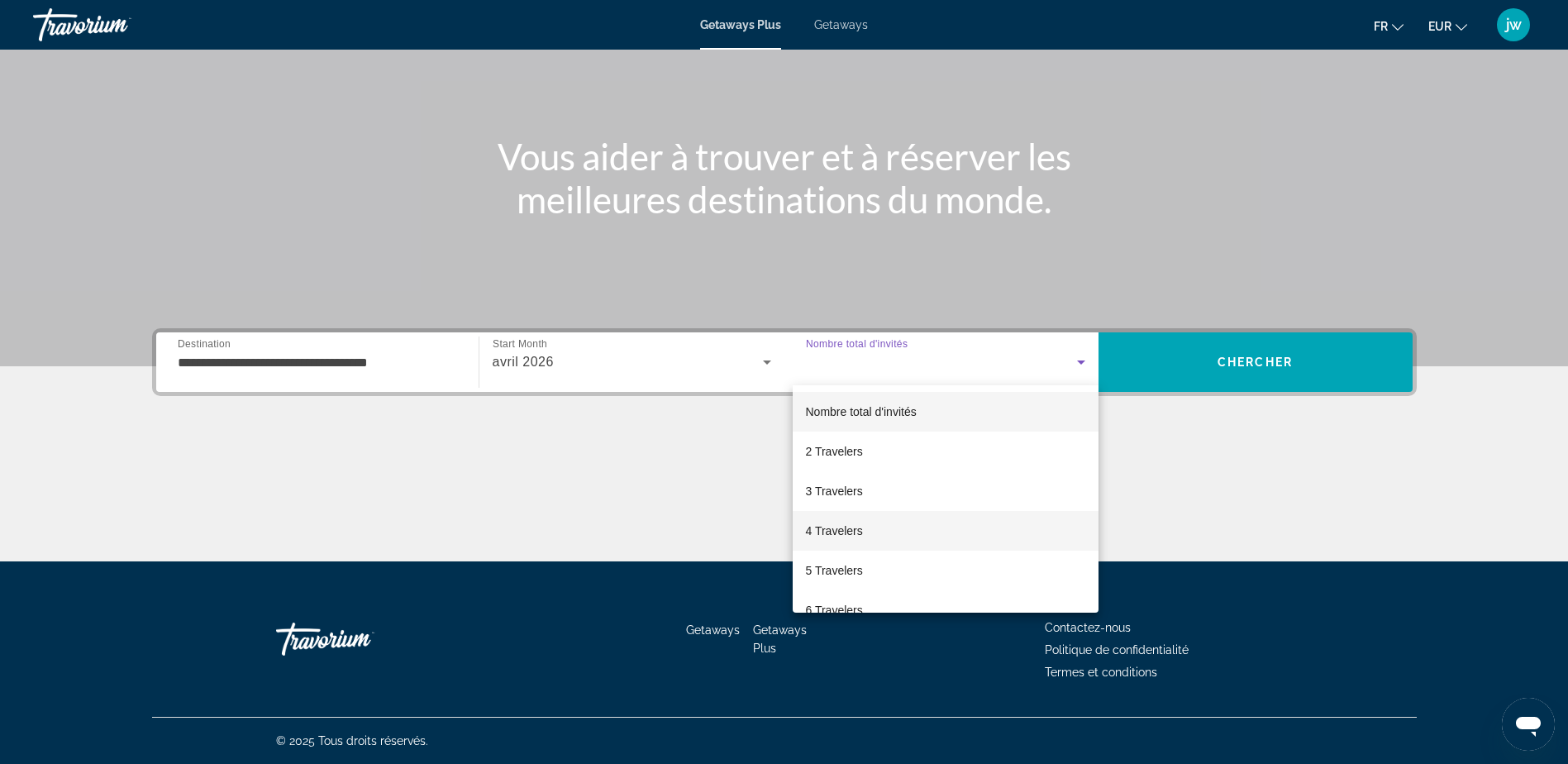
click at [851, 530] on span "4 Travelers" at bounding box center [834, 531] width 57 height 20
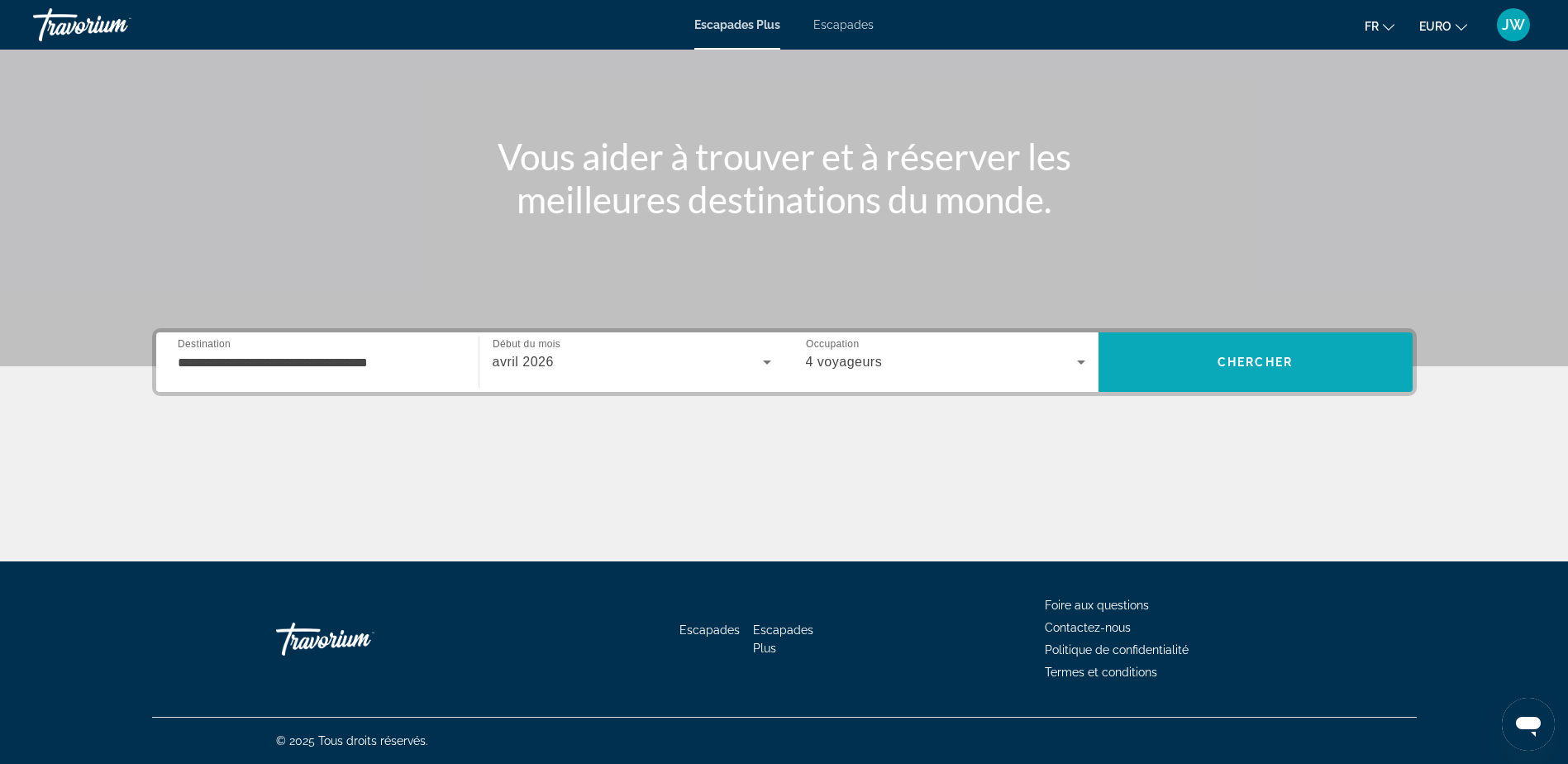
click at [1244, 358] on span "Chercher" at bounding box center [1255, 362] width 75 height 14
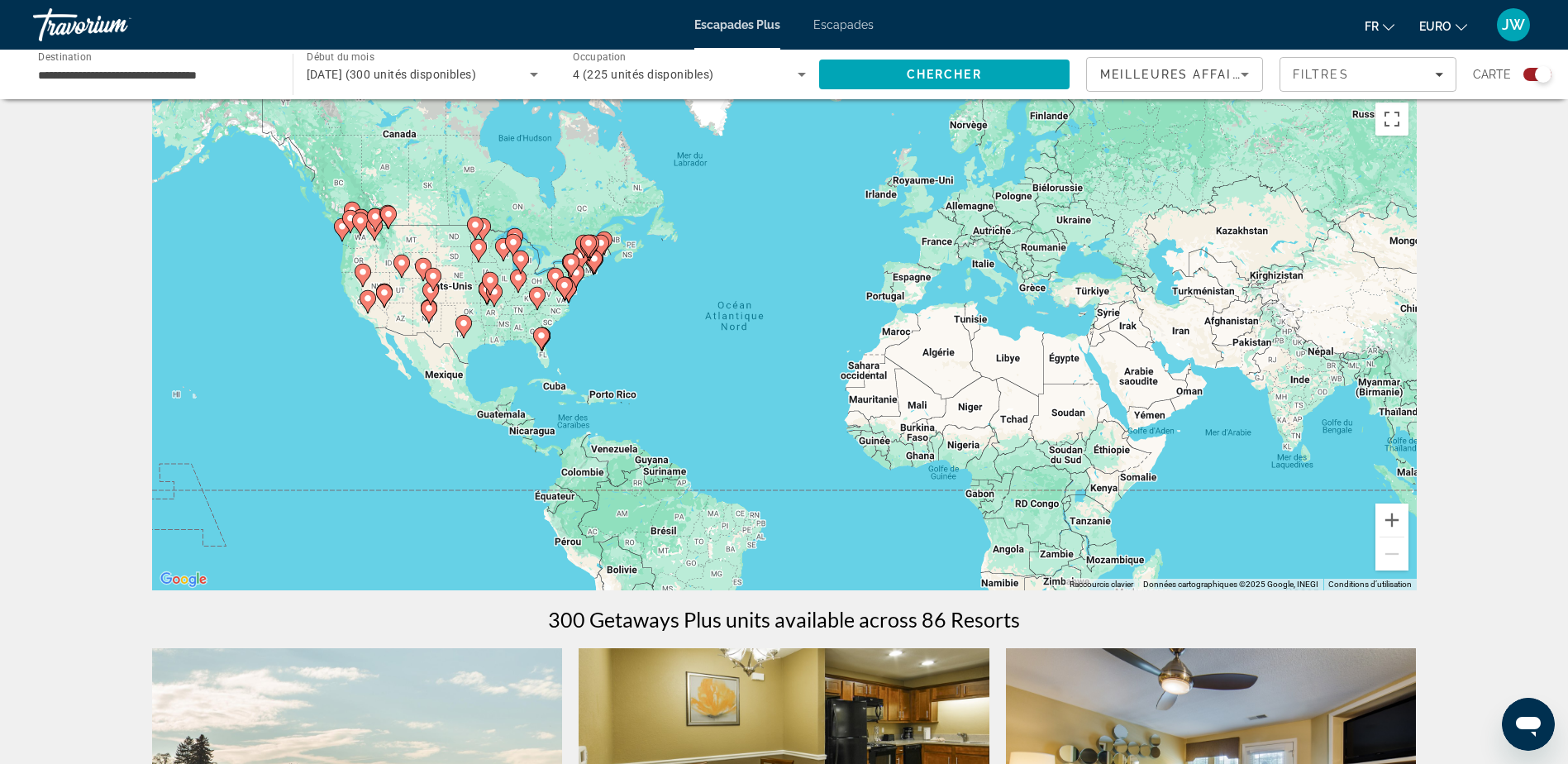
scroll to position [82, 0]
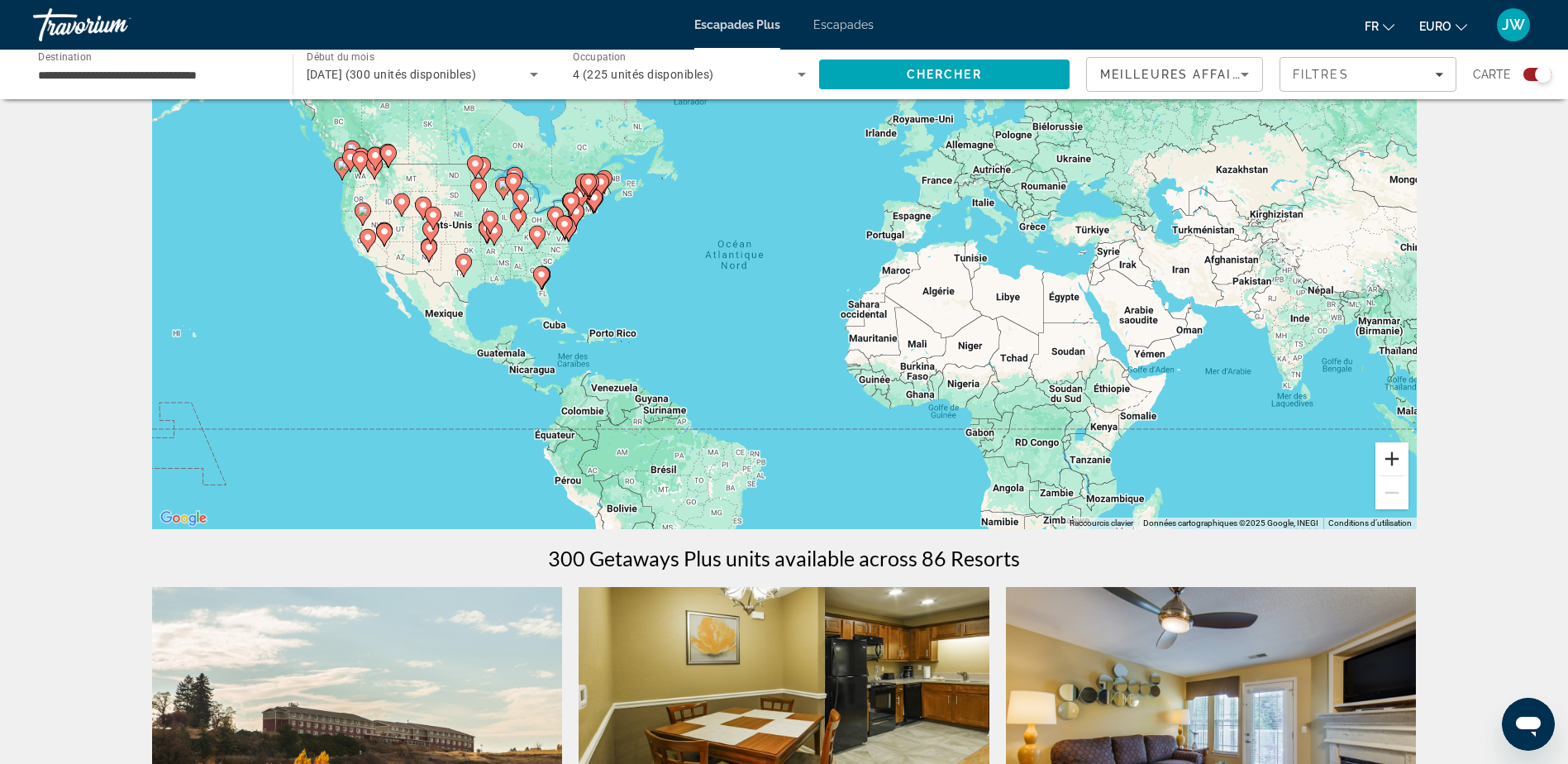
click at [1397, 461] on button "Zoom avant" at bounding box center [1392, 459] width 33 height 33
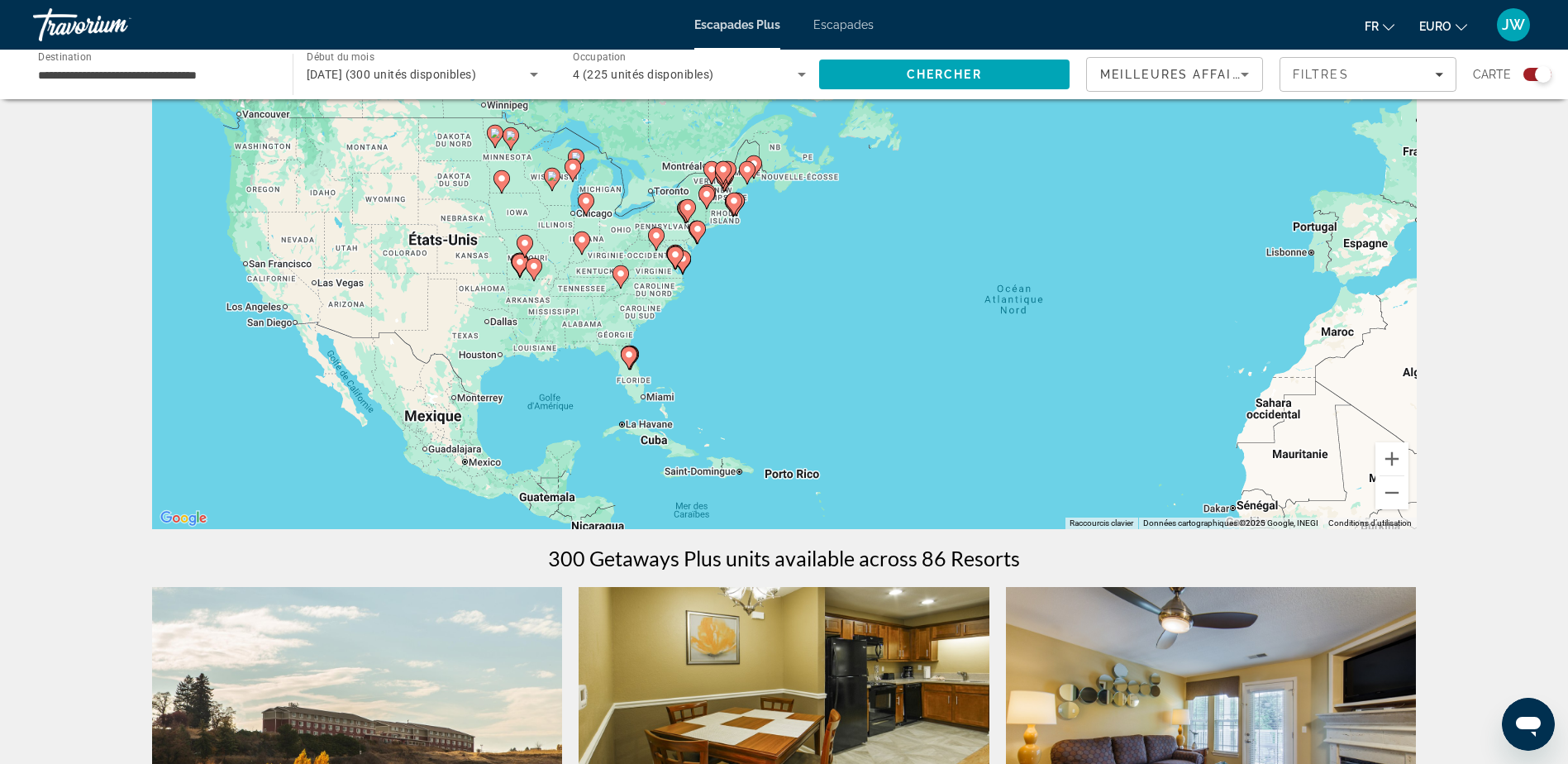
drag, startPoint x: 462, startPoint y: 358, endPoint x: 783, endPoint y: 426, distance: 328.1
click at [783, 426] on div "Pour activer le glissement avec le clavier, appuyez sur Alt+Entrée. Une fois ce…" at bounding box center [784, 282] width 1265 height 496
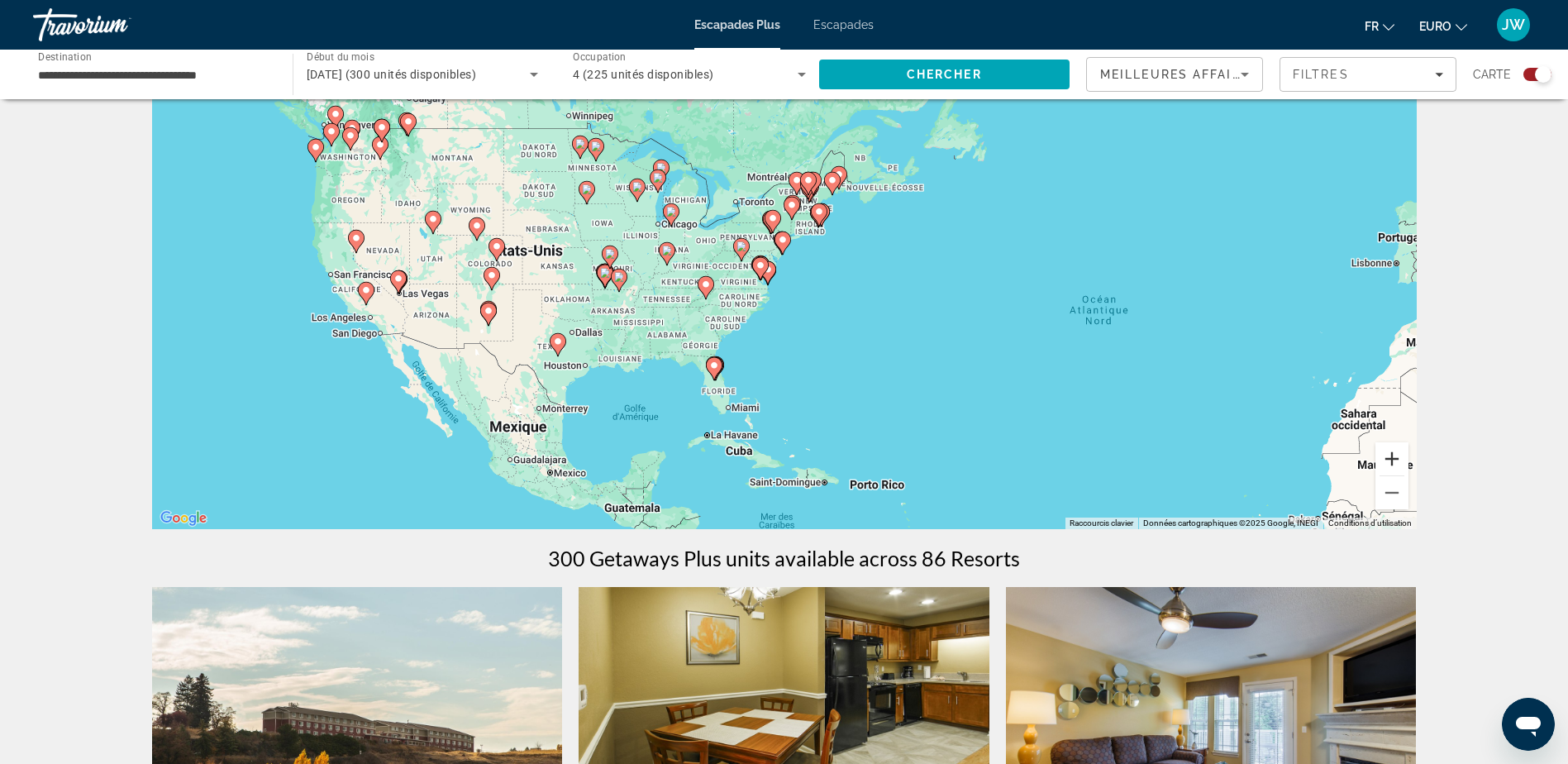
click at [1395, 458] on button "Zoom avant" at bounding box center [1392, 459] width 33 height 33
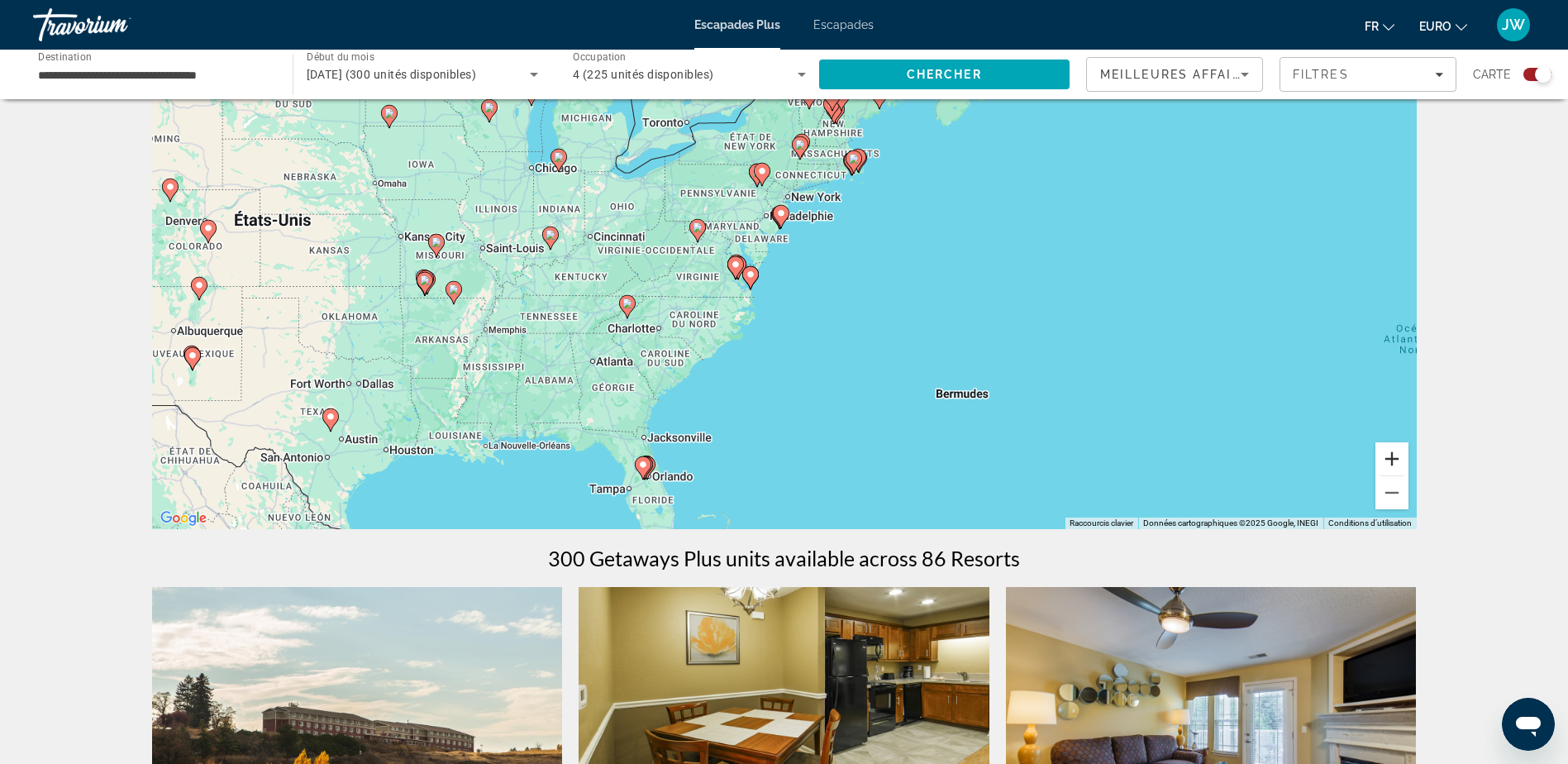
click at [1394, 461] on button "Zoom avant" at bounding box center [1392, 459] width 33 height 33
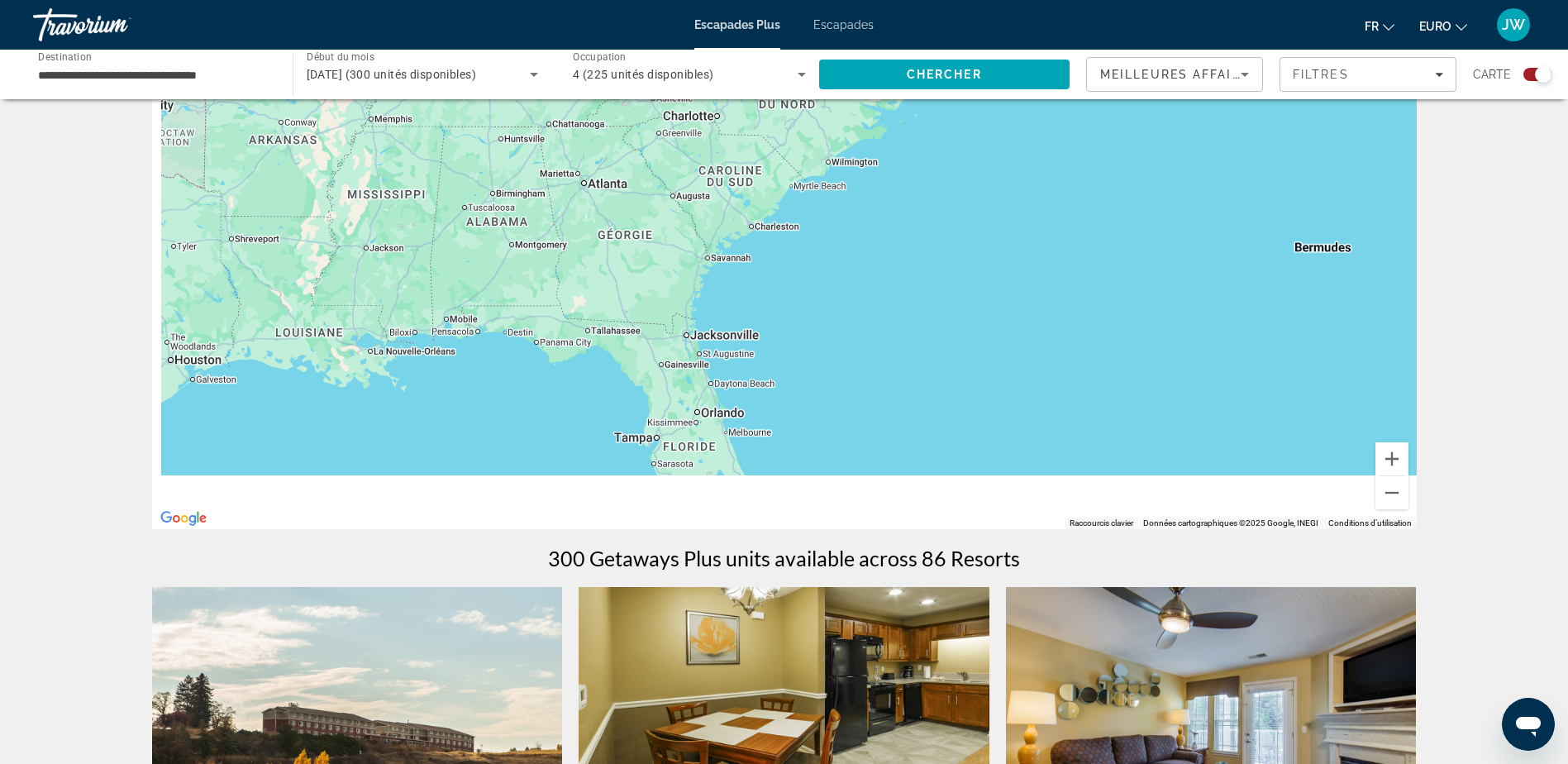
drag, startPoint x: 722, startPoint y: 461, endPoint x: 925, endPoint y: 124, distance: 393.4
click at [922, 133] on div "Pour activer le glissement avec le clavier, appuyez sur Alt+Entrée. Une fois ce…" at bounding box center [784, 282] width 1265 height 496
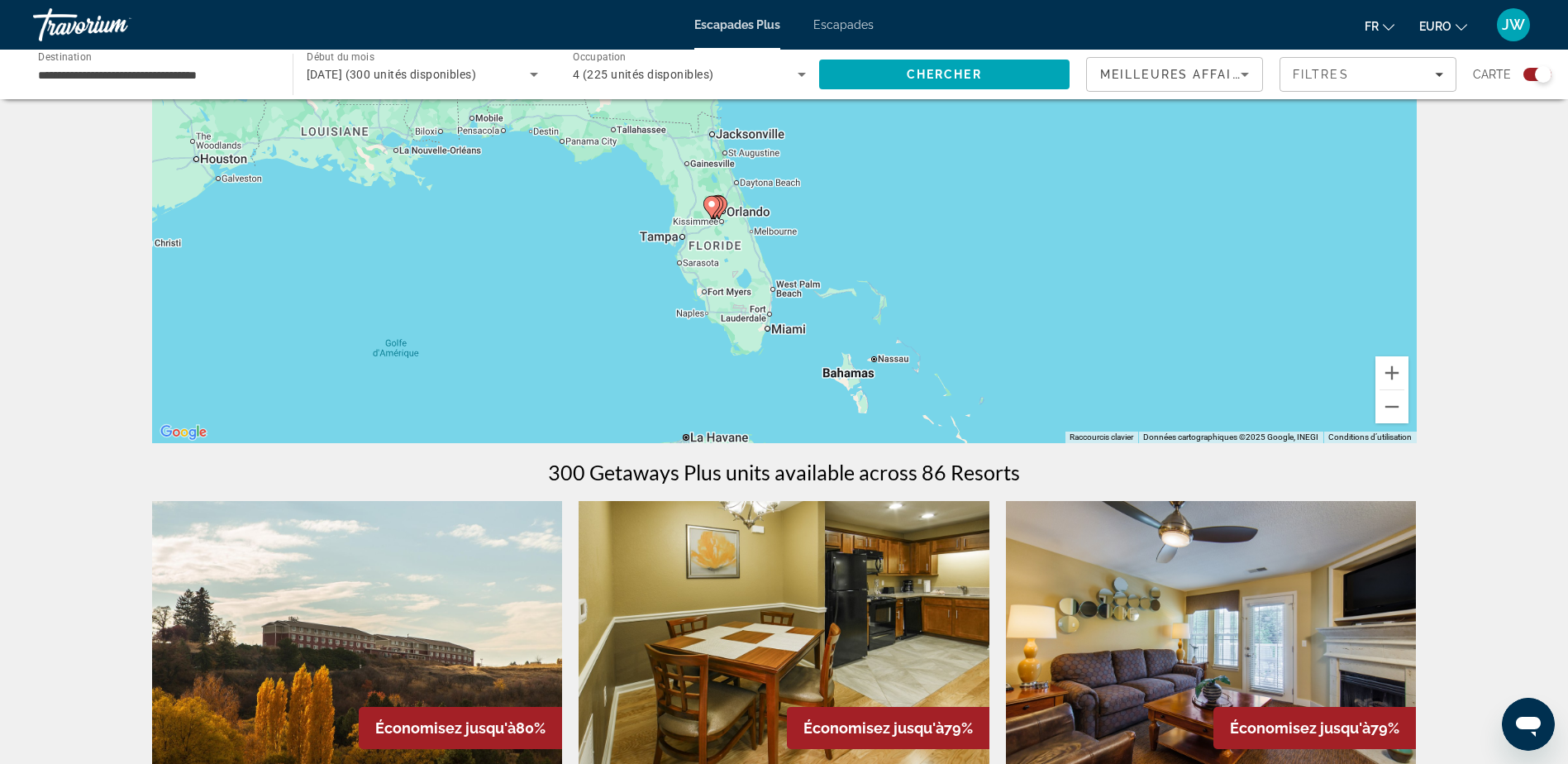
scroll to position [248, 0]
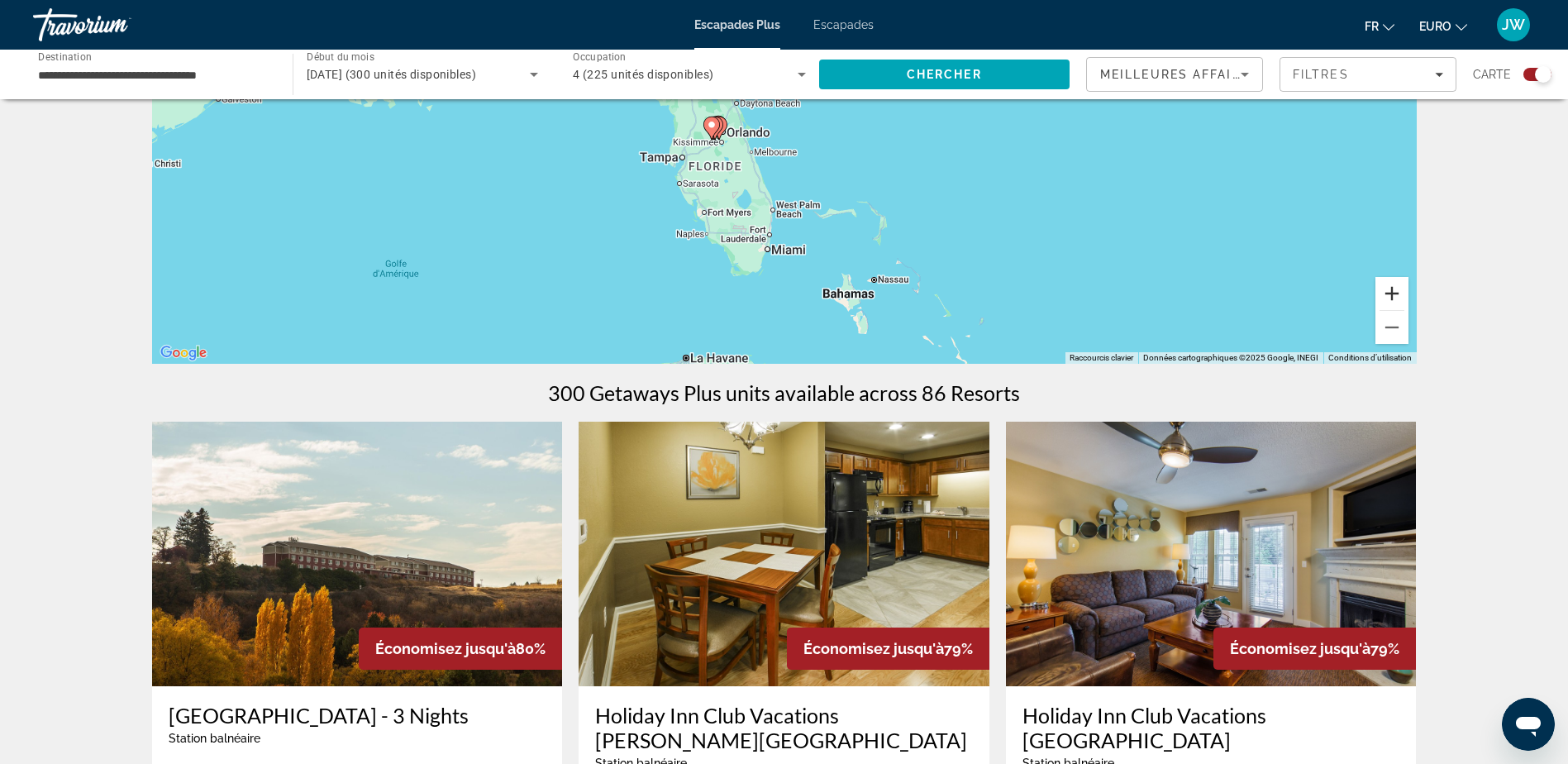
click at [1401, 295] on button "Zoom avant" at bounding box center [1392, 293] width 33 height 33
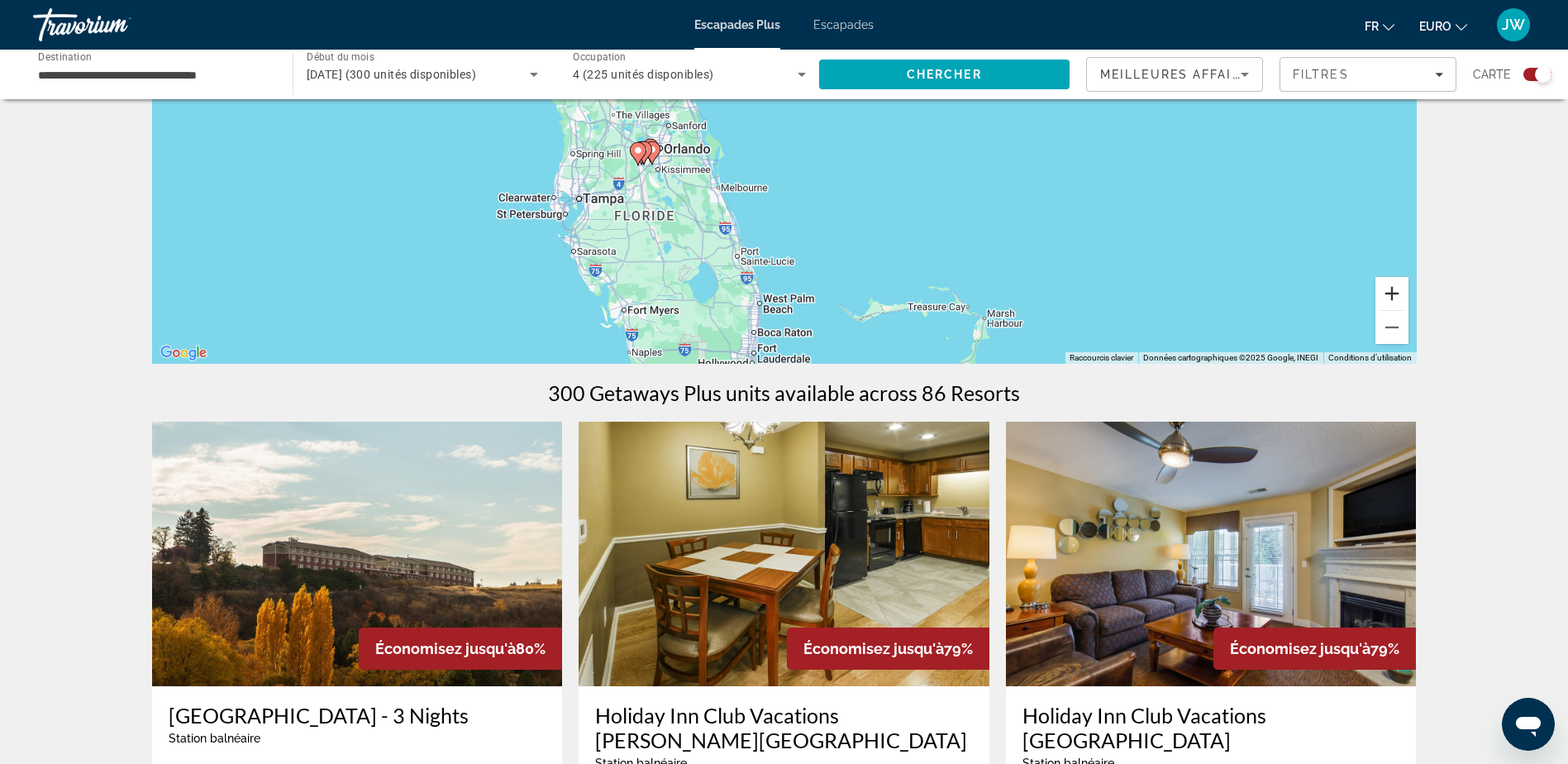
click at [1400, 295] on button "Zoom avant" at bounding box center [1392, 293] width 33 height 33
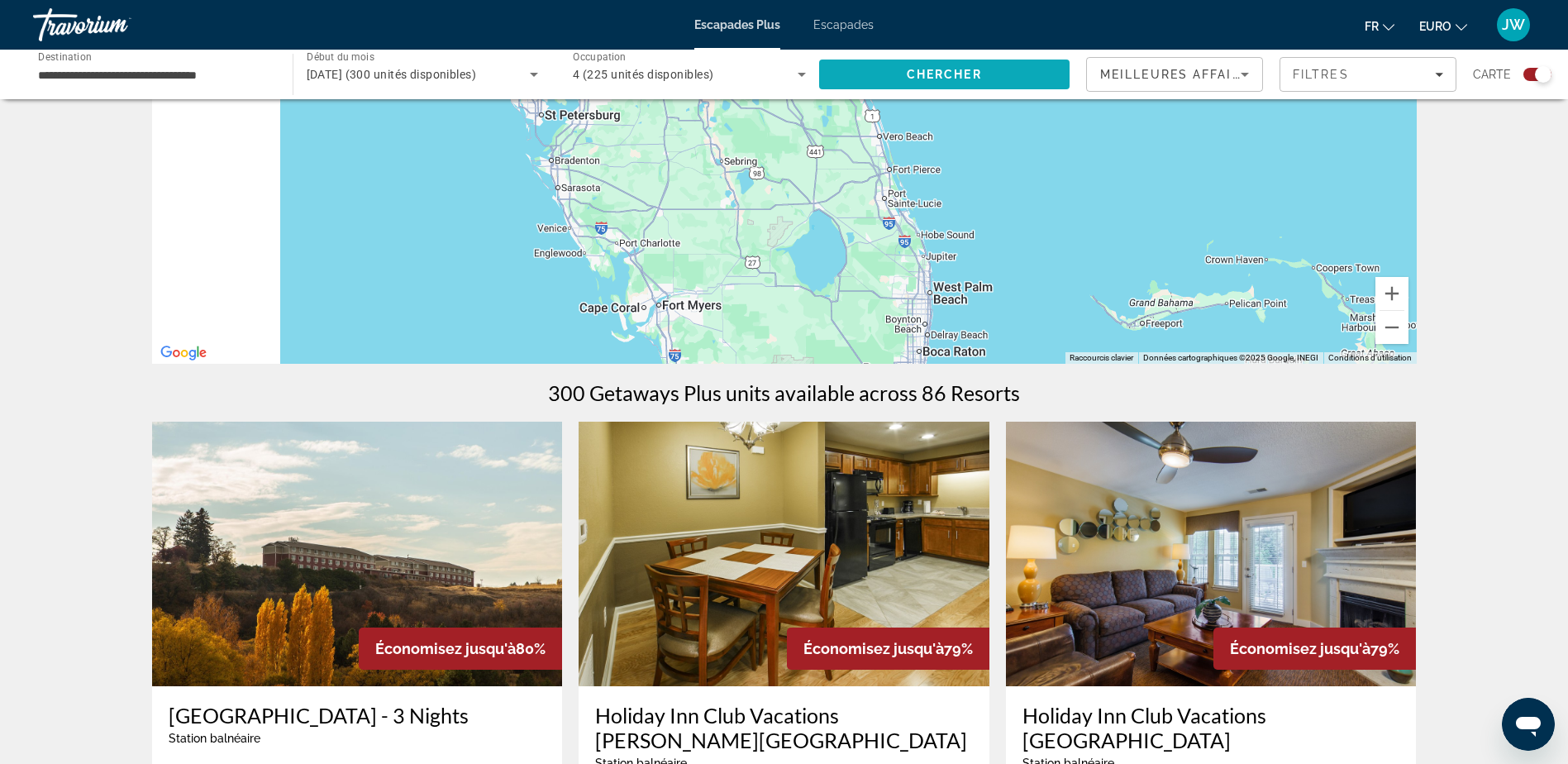
drag, startPoint x: 879, startPoint y: 158, endPoint x: 1046, endPoint y: 91, distance: 179.9
click at [1029, 43] on div "**********" at bounding box center [784, 134] width 1568 height 764
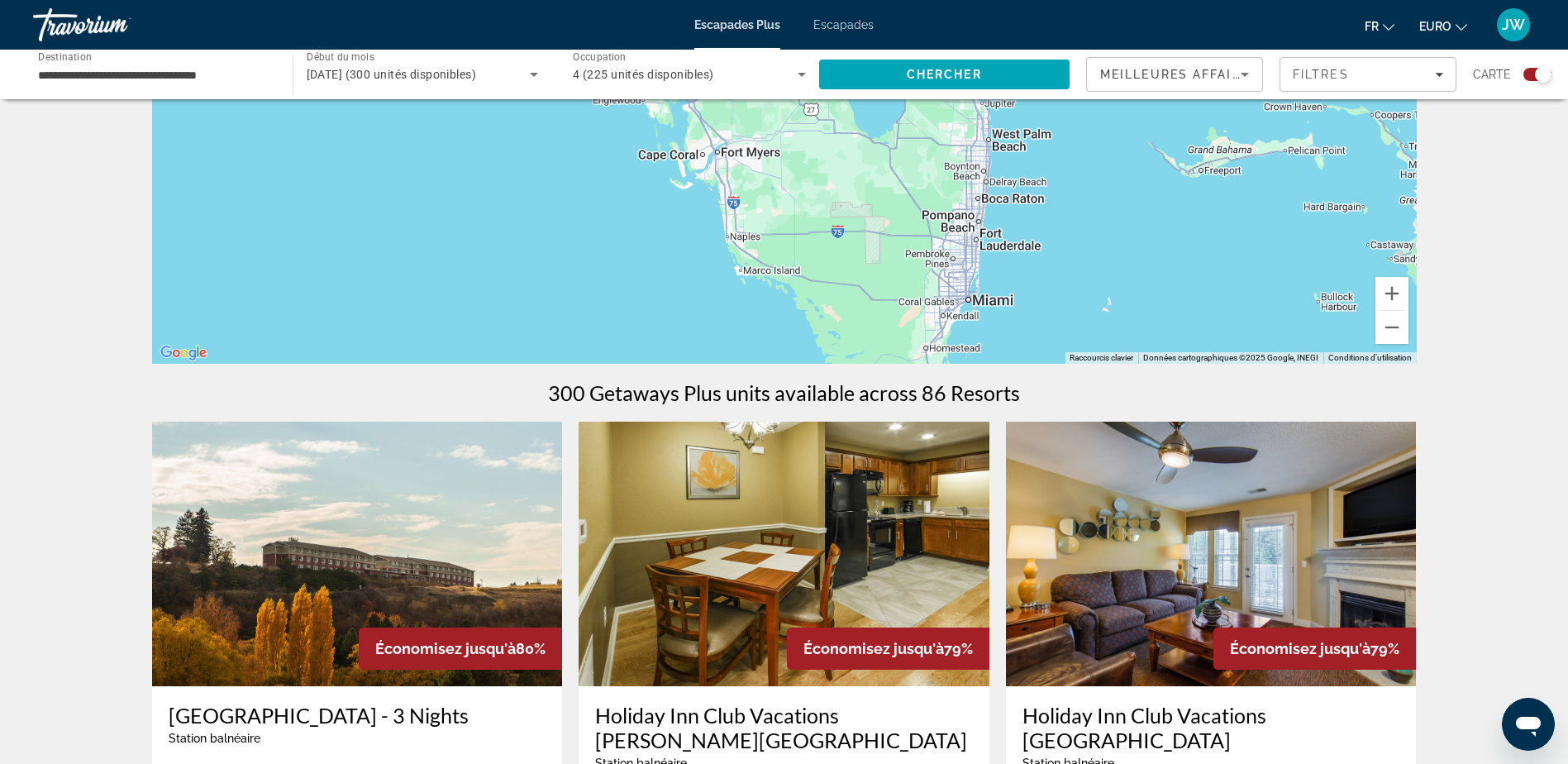
drag, startPoint x: 1069, startPoint y: 226, endPoint x: 1112, endPoint y: 95, distance: 137.9
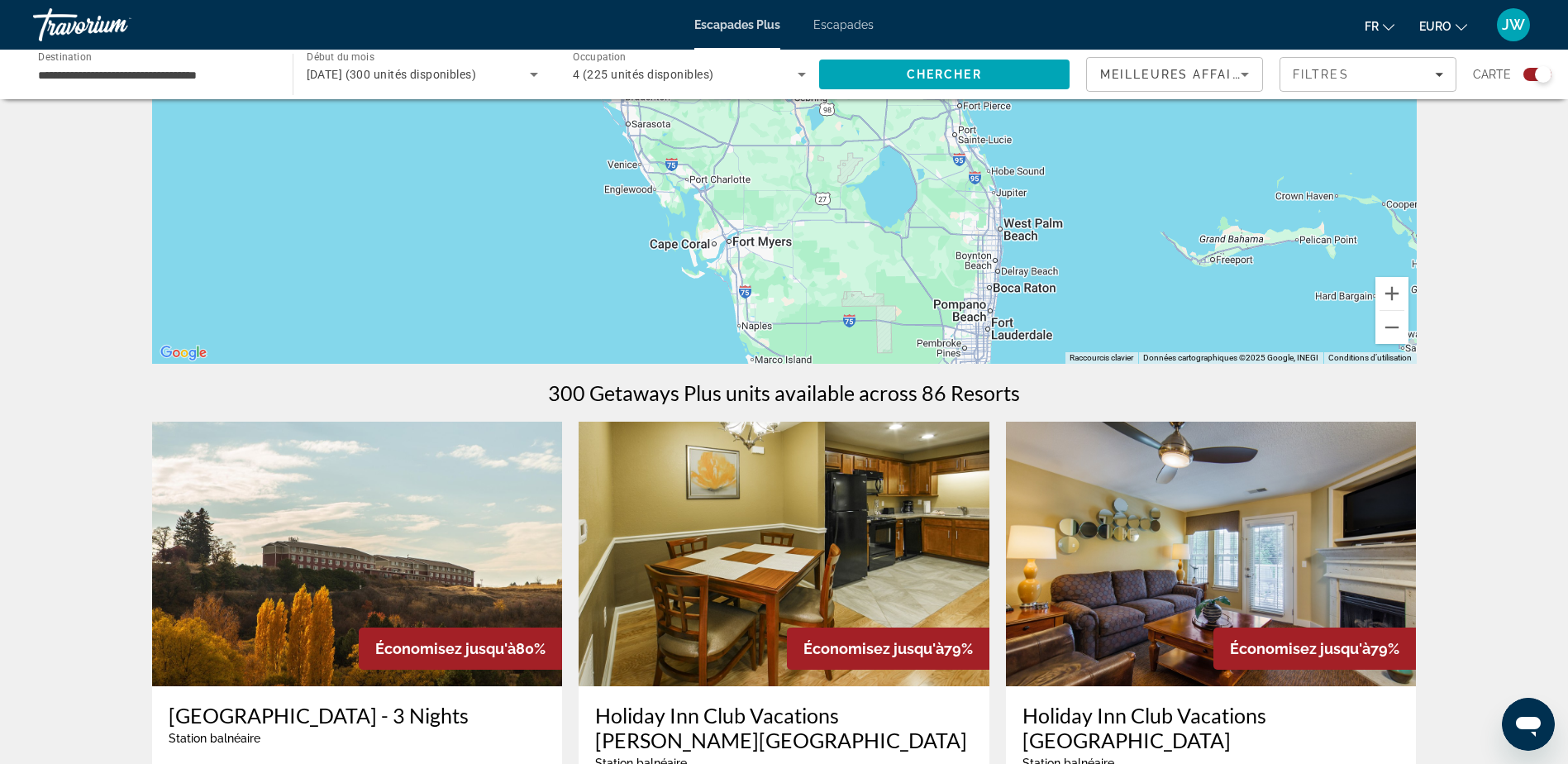
drag, startPoint x: 1104, startPoint y: 288, endPoint x: 1112, endPoint y: 358, distance: 70.5
click at [1112, 358] on div "Pour activer le glissement avec le clavier, appuyez sur Alt+Entrée. Une fois ce…" at bounding box center [784, 116] width 1265 height 496
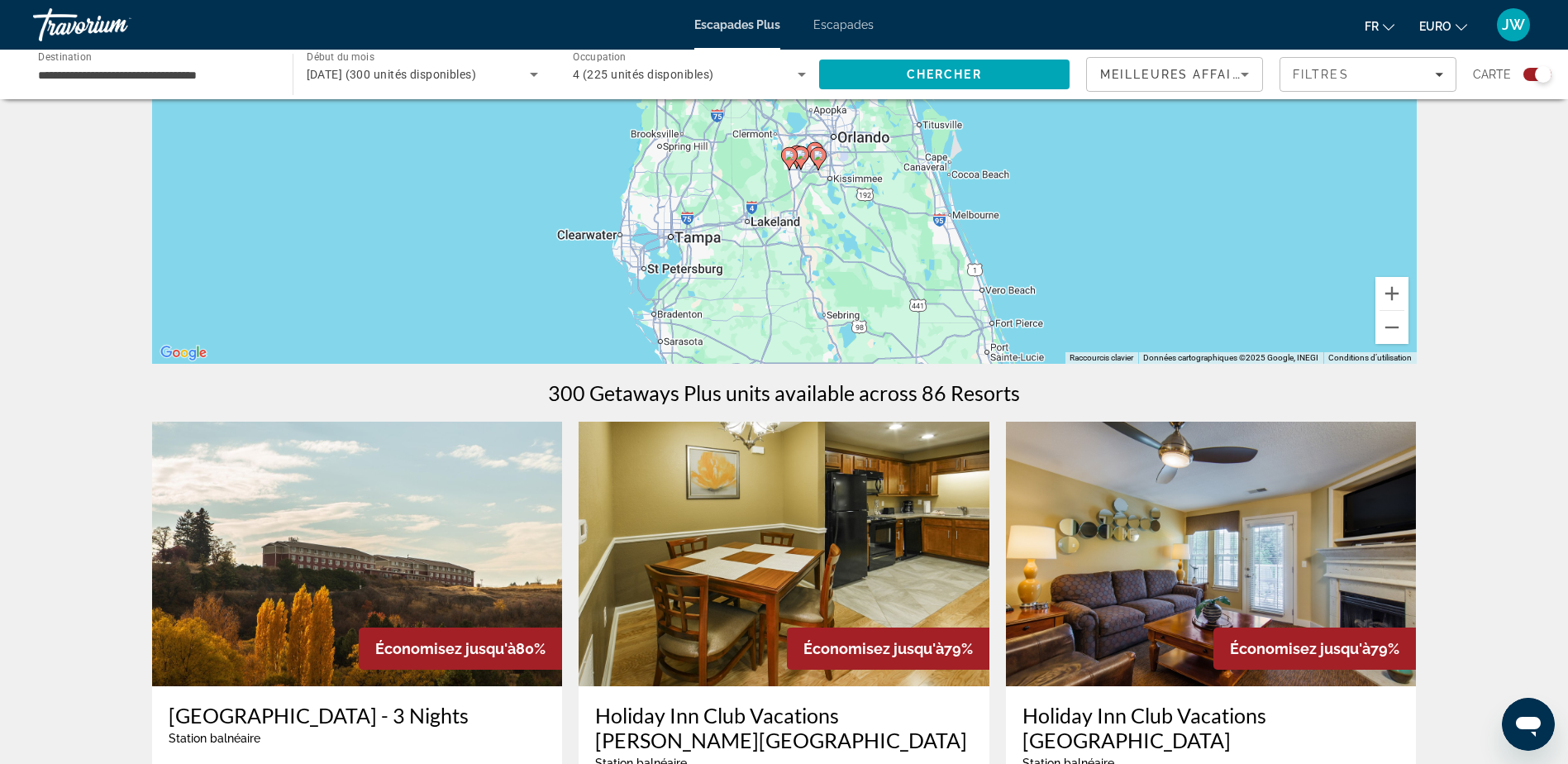
drag, startPoint x: 1054, startPoint y: 177, endPoint x: 1090, endPoint y: 318, distance: 145.5
click at [1090, 321] on div "Pour activer le glissement avec le clavier, appuyez sur Alt+Entrée. Une fois ce…" at bounding box center [784, 116] width 1265 height 496
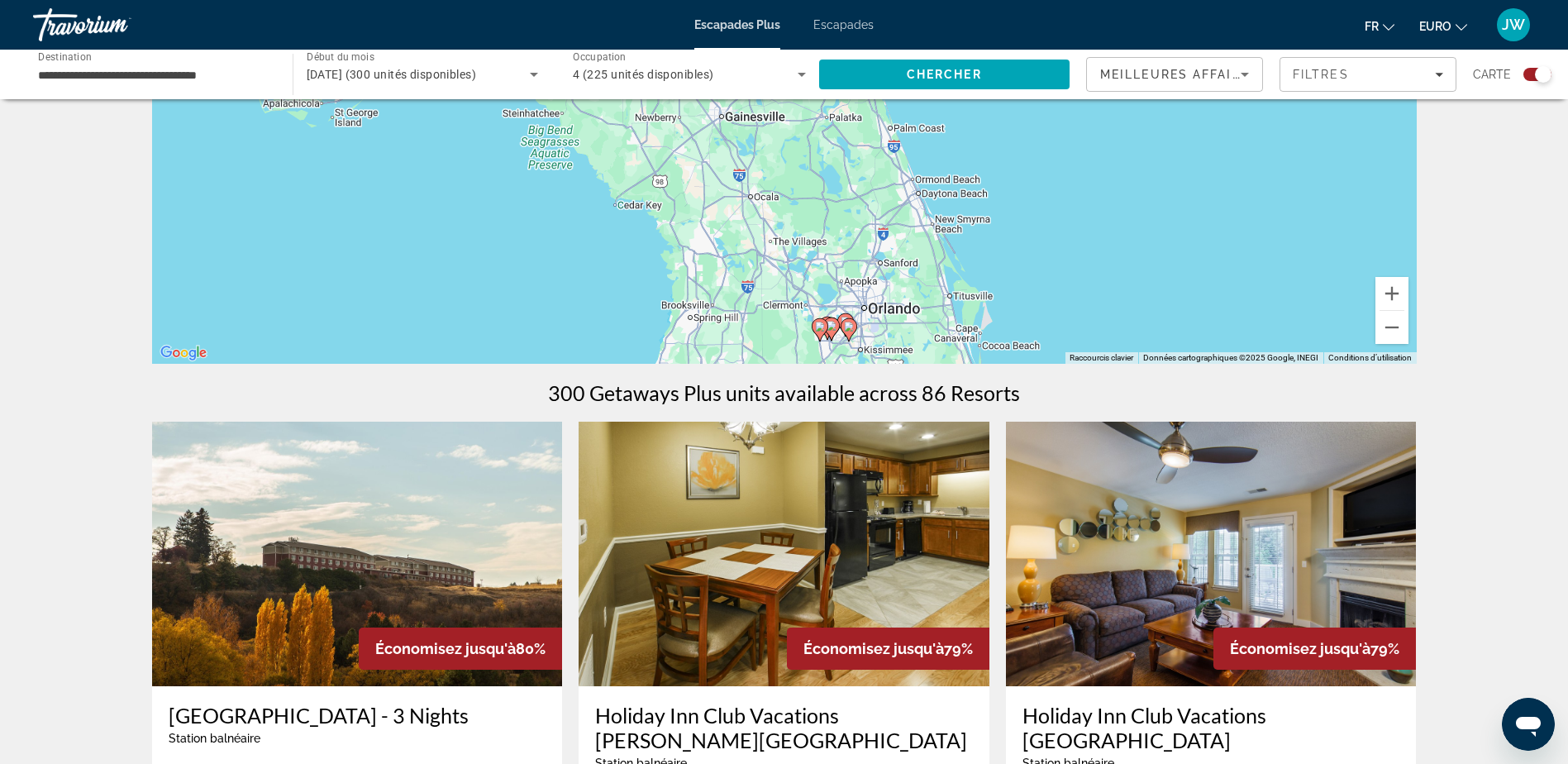
drag, startPoint x: 1087, startPoint y: 211, endPoint x: 1089, endPoint y: 294, distance: 83.0
click at [1088, 301] on div "Pour activer le glissement avec le clavier, appuyez sur Alt+Entrée. Une fois ce…" at bounding box center [784, 116] width 1265 height 496
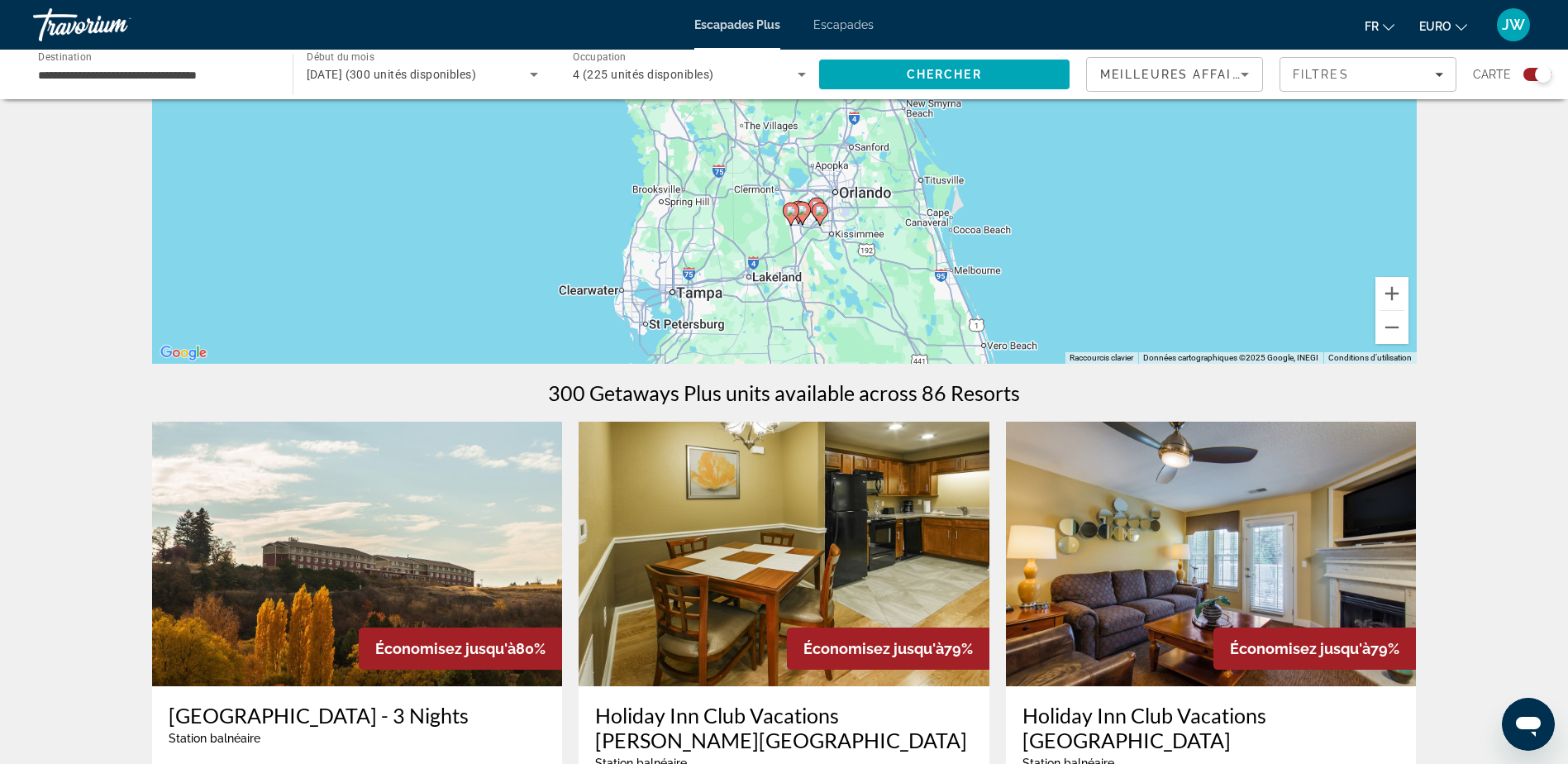
drag, startPoint x: 1137, startPoint y: 295, endPoint x: 1094, endPoint y: 172, distance: 130.3
click at [1105, 177] on div "Pour activer le glissement avec le clavier, appuyez sur Alt+Entrée. Une fois ce…" at bounding box center [784, 116] width 1265 height 496
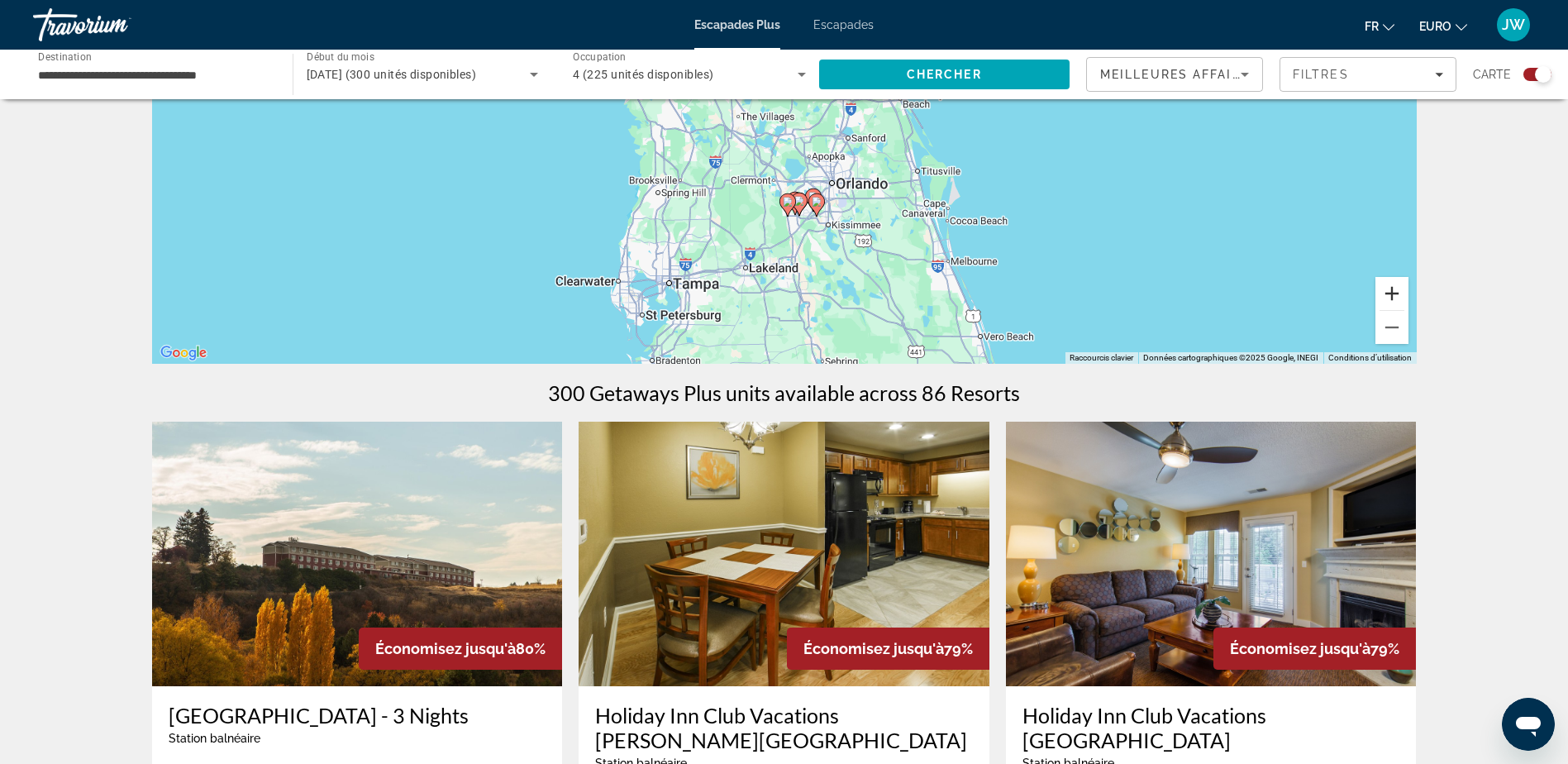
click at [1395, 293] on button "Zoom avant" at bounding box center [1392, 293] width 33 height 33
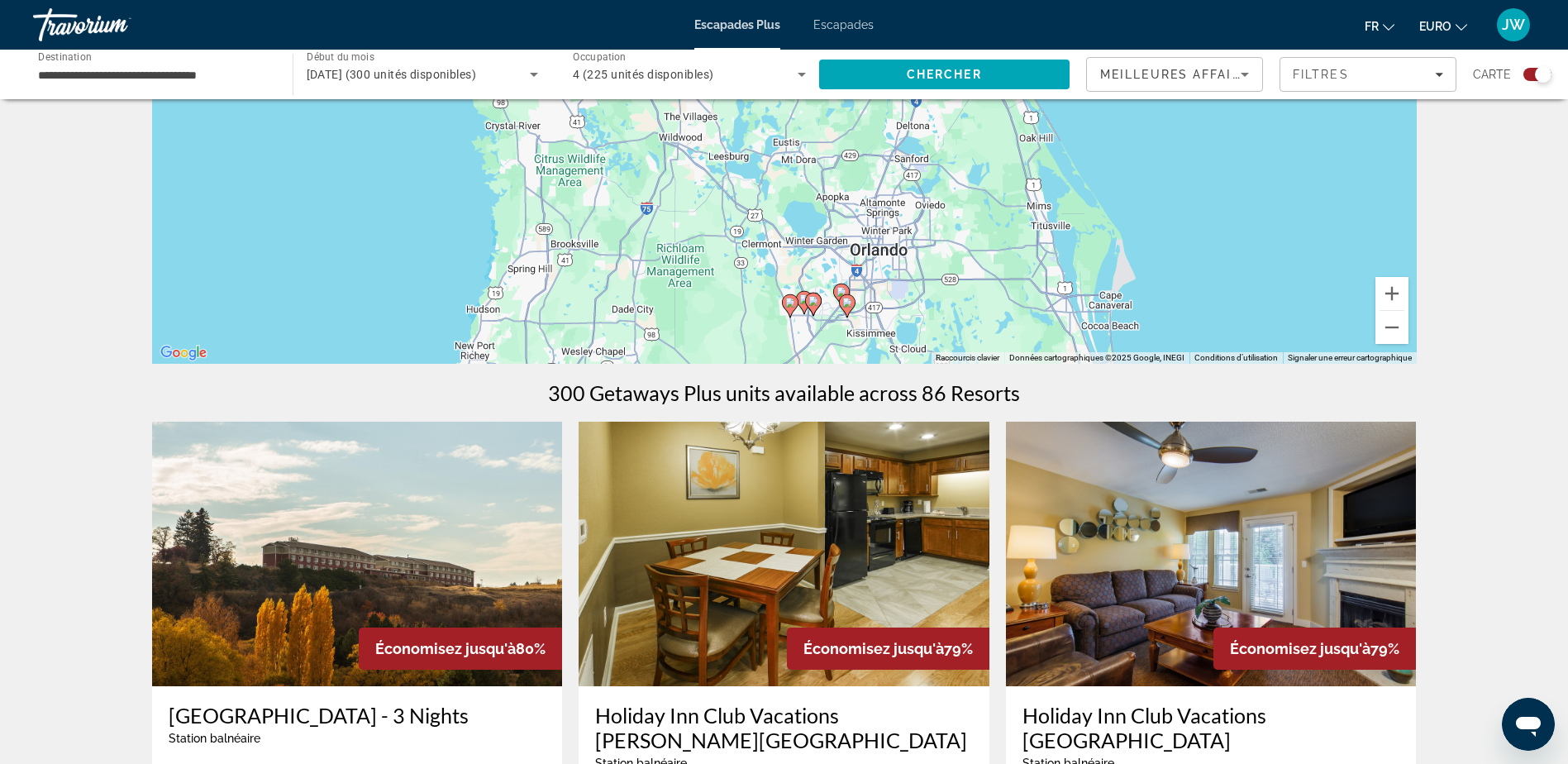
drag, startPoint x: 1269, startPoint y: 228, endPoint x: 1285, endPoint y: 151, distance: 78.6
click at [1285, 153] on div "Pour activer le glissement avec le clavier, appuyez sur Alt+Entrée. Une fois ce…" at bounding box center [784, 116] width 1265 height 496
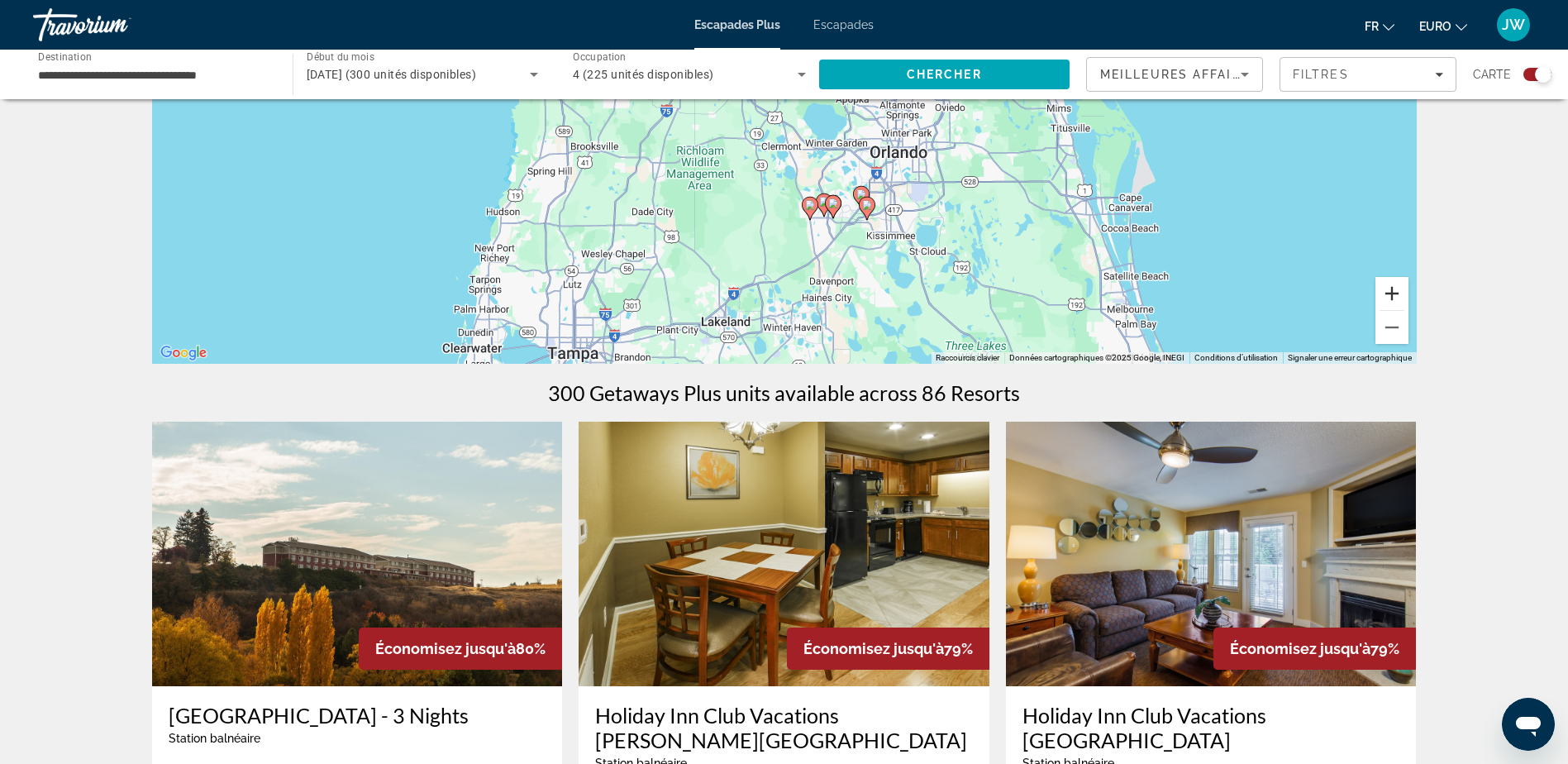
click at [1401, 291] on button "Zoom avant" at bounding box center [1392, 293] width 33 height 33
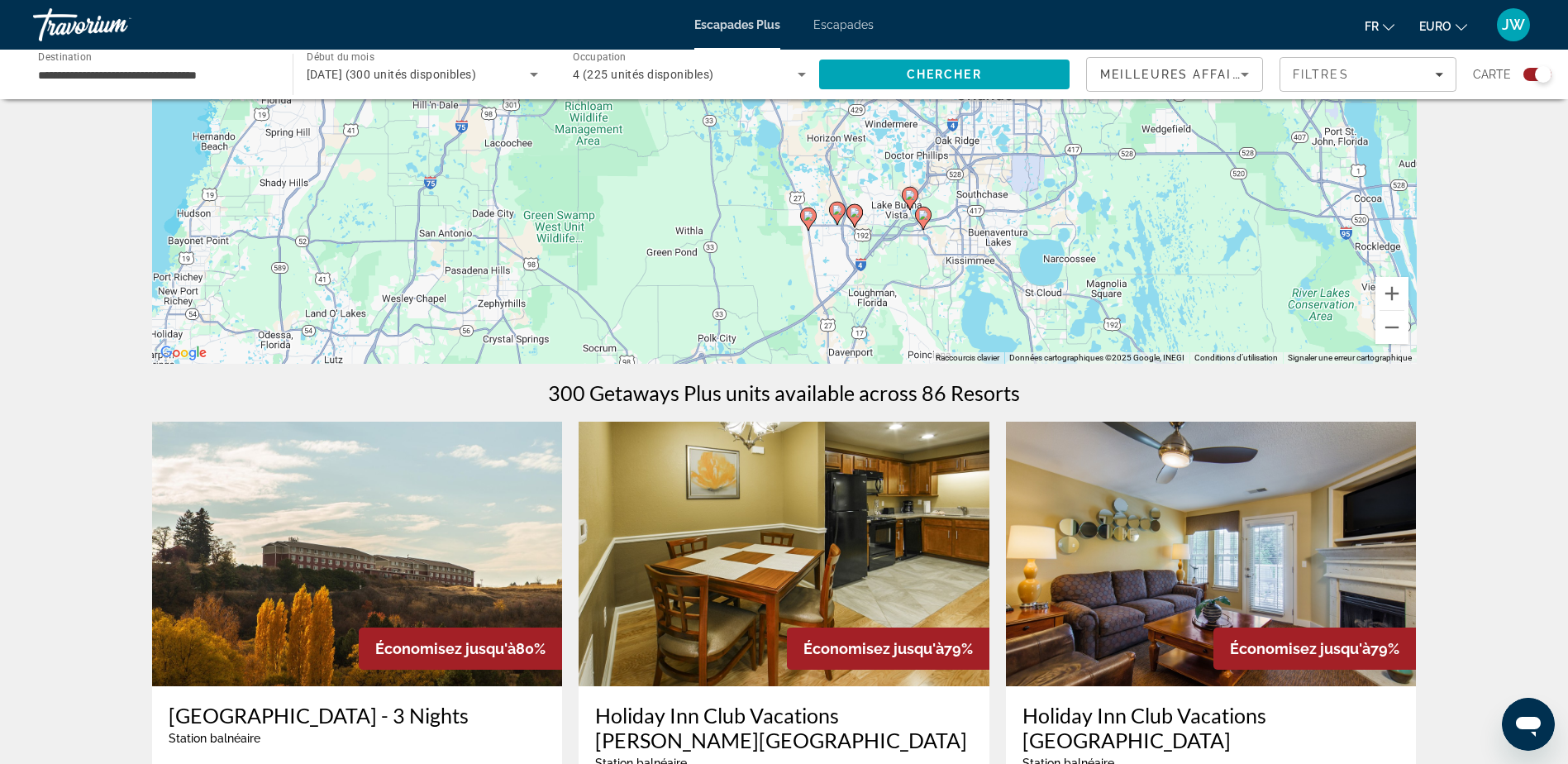
drag, startPoint x: 1137, startPoint y: 282, endPoint x: 1032, endPoint y: 148, distance: 170.2
click at [1032, 148] on div "Pour activer le glissement avec le clavier, appuyez sur Alt+Entrée. Une fois ce…" at bounding box center [784, 116] width 1265 height 496
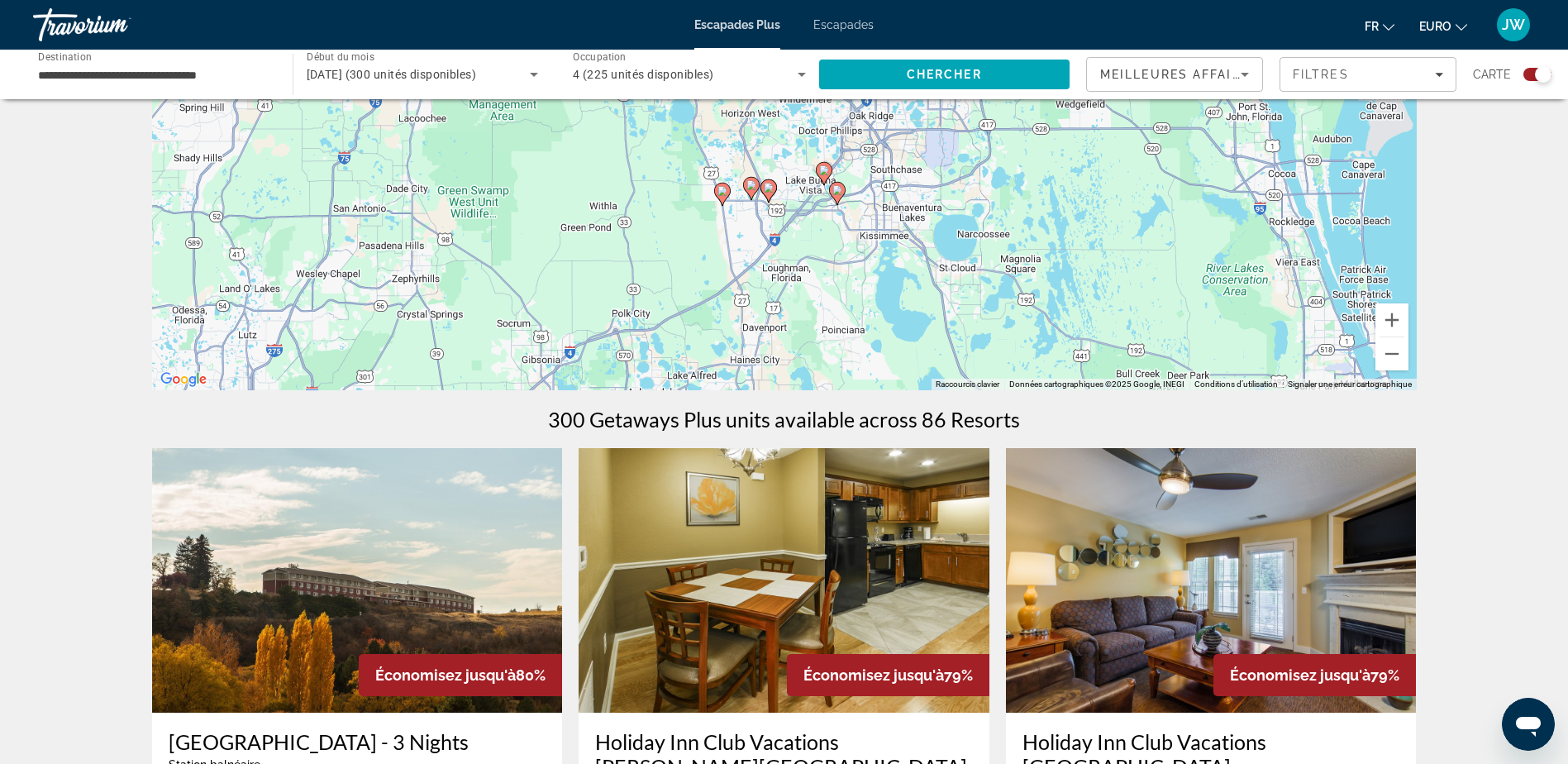
scroll to position [82, 0]
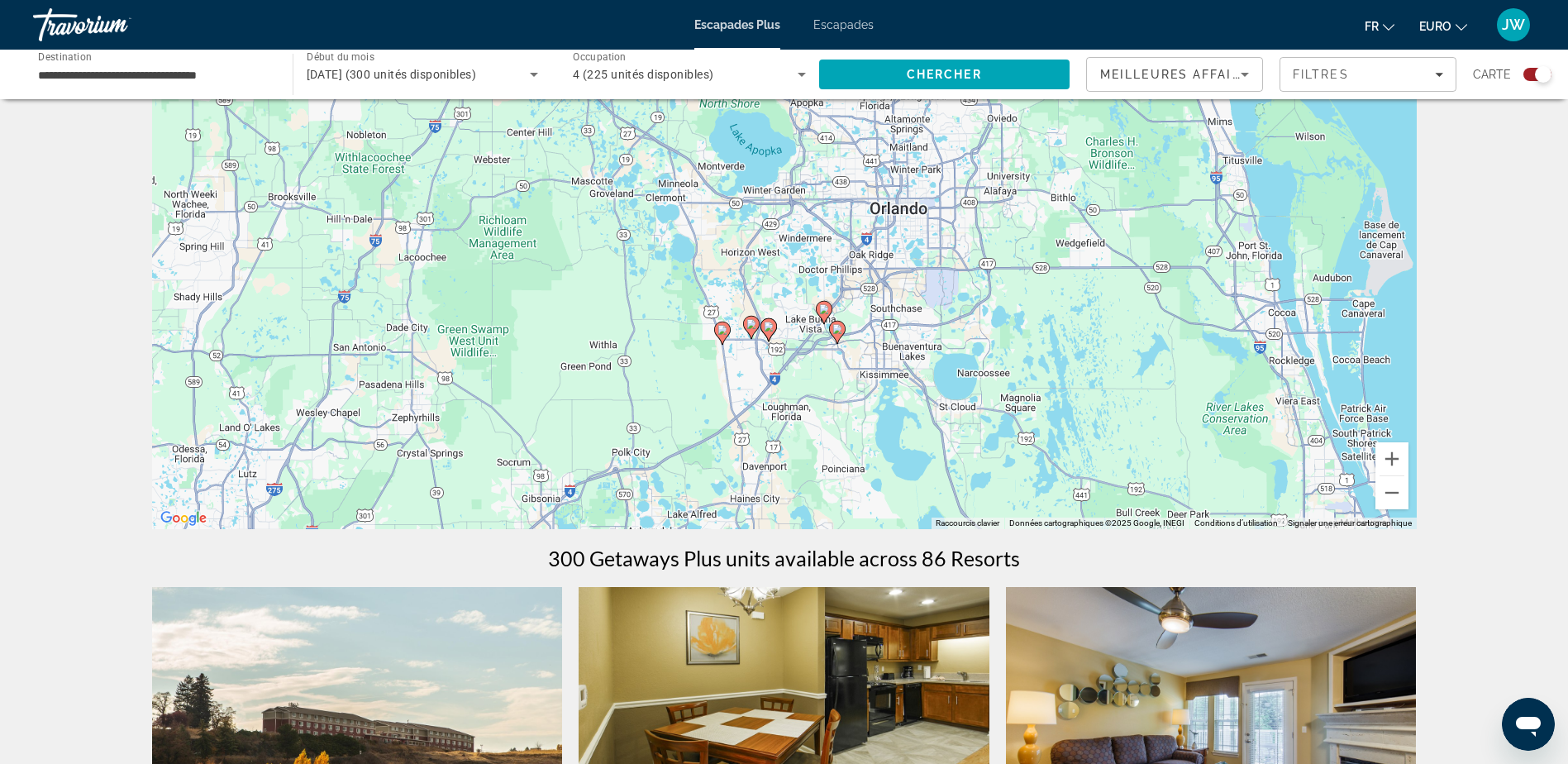
click at [725, 331] on image "Contenu principal" at bounding box center [722, 329] width 10 height 10
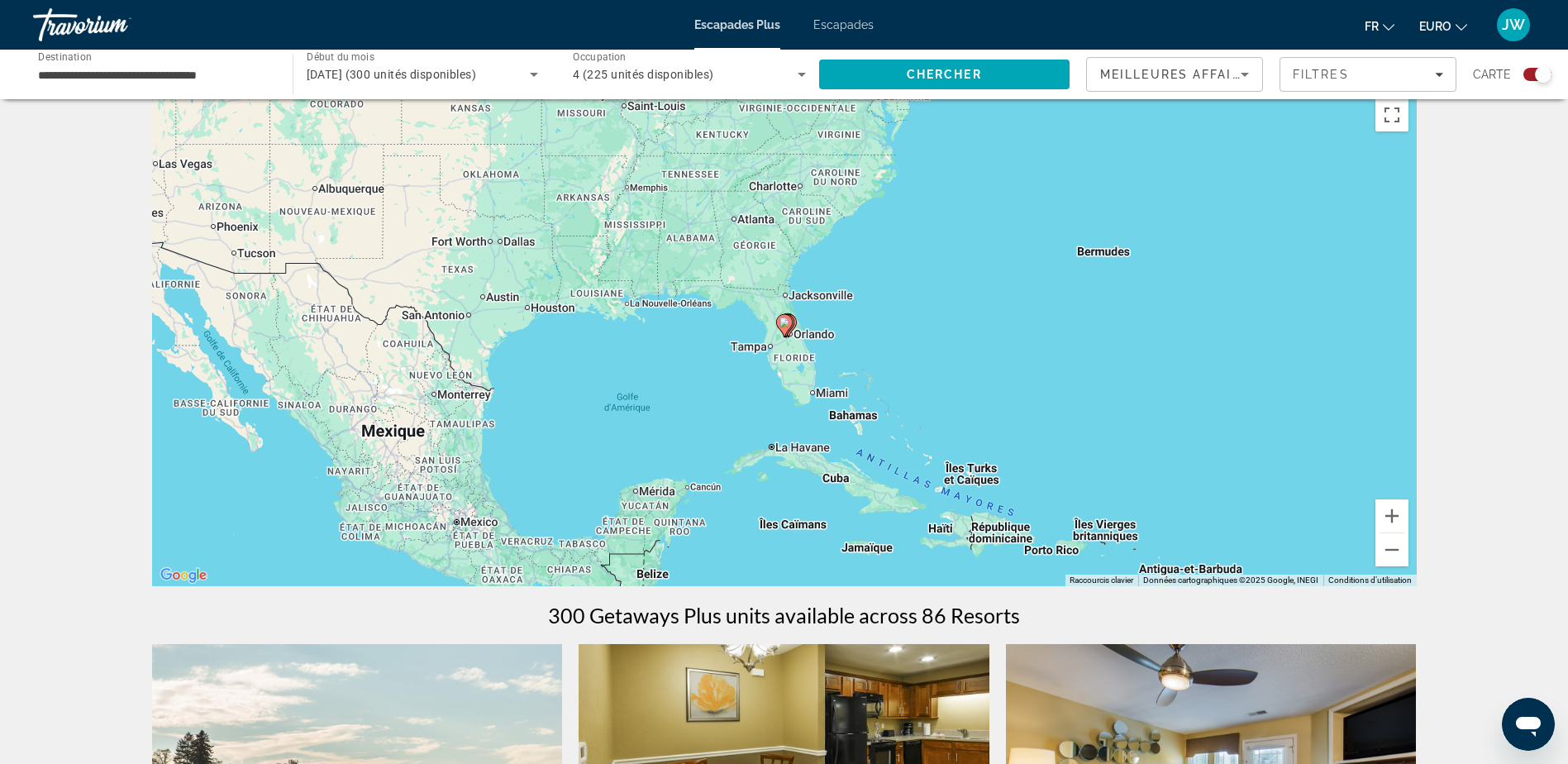
scroll to position [0, 0]
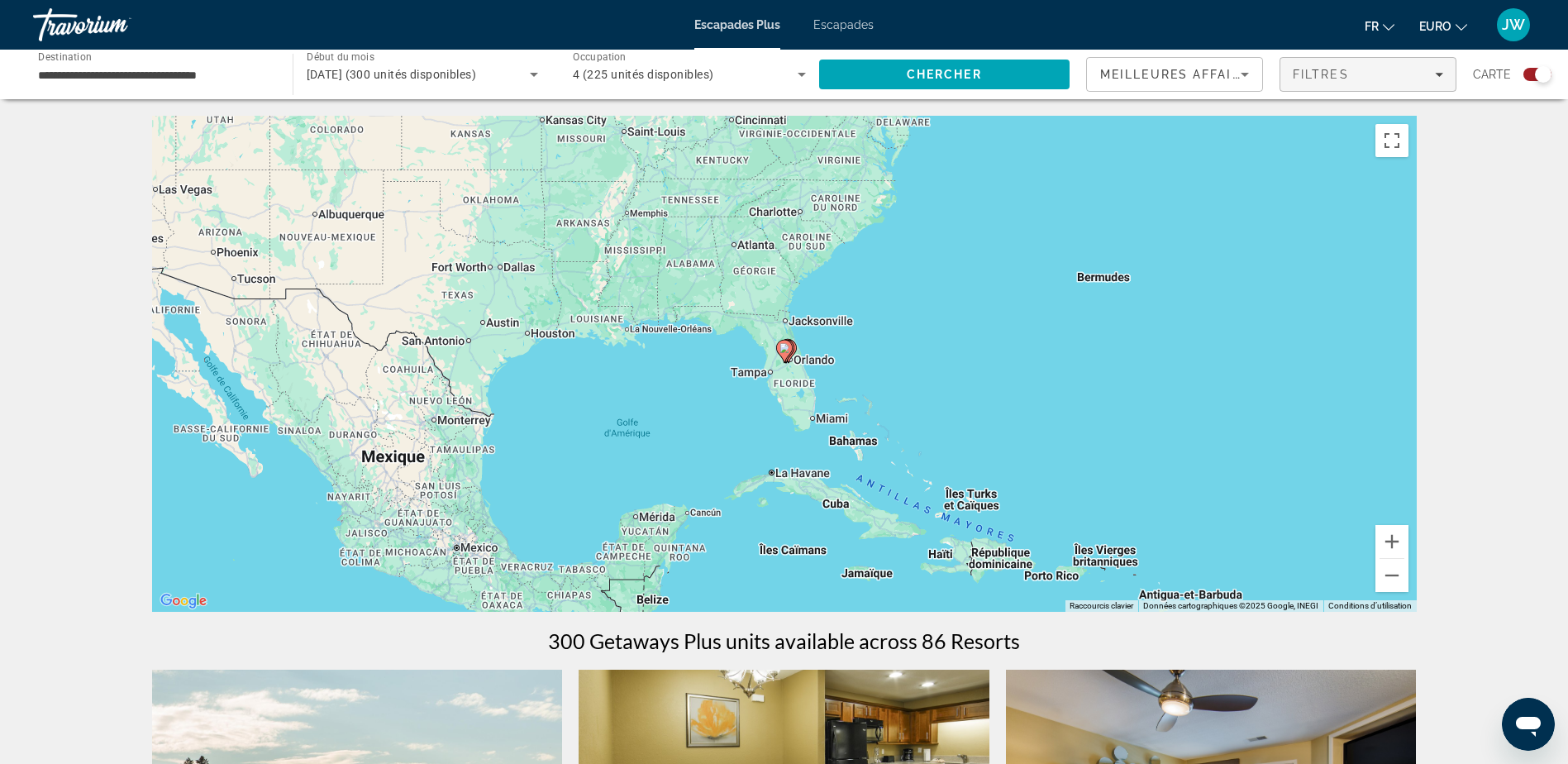
click at [1336, 72] on span "Filtres" at bounding box center [1321, 74] width 56 height 14
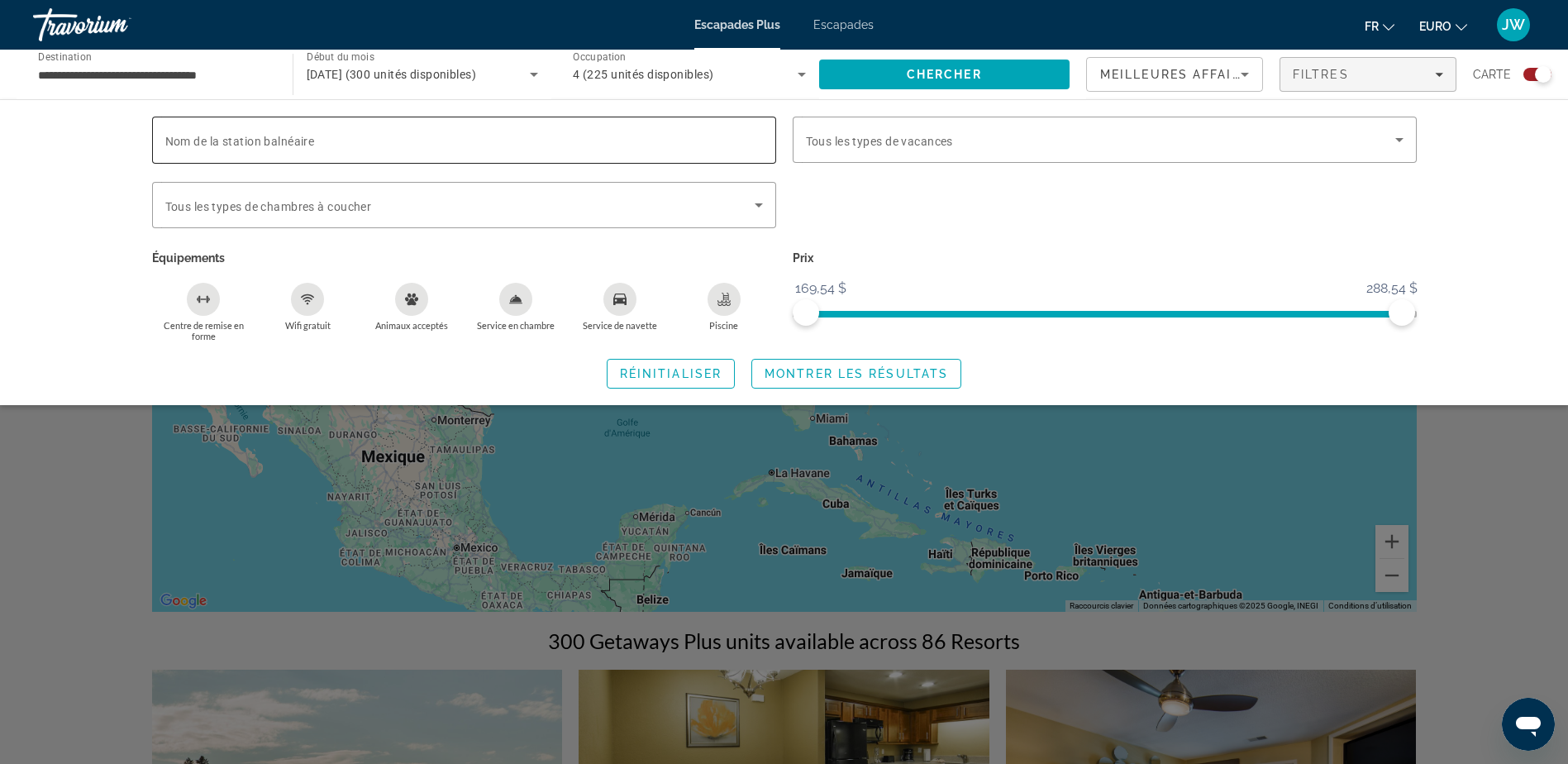
click at [291, 129] on div "Widget de recherche" at bounding box center [464, 140] width 597 height 47
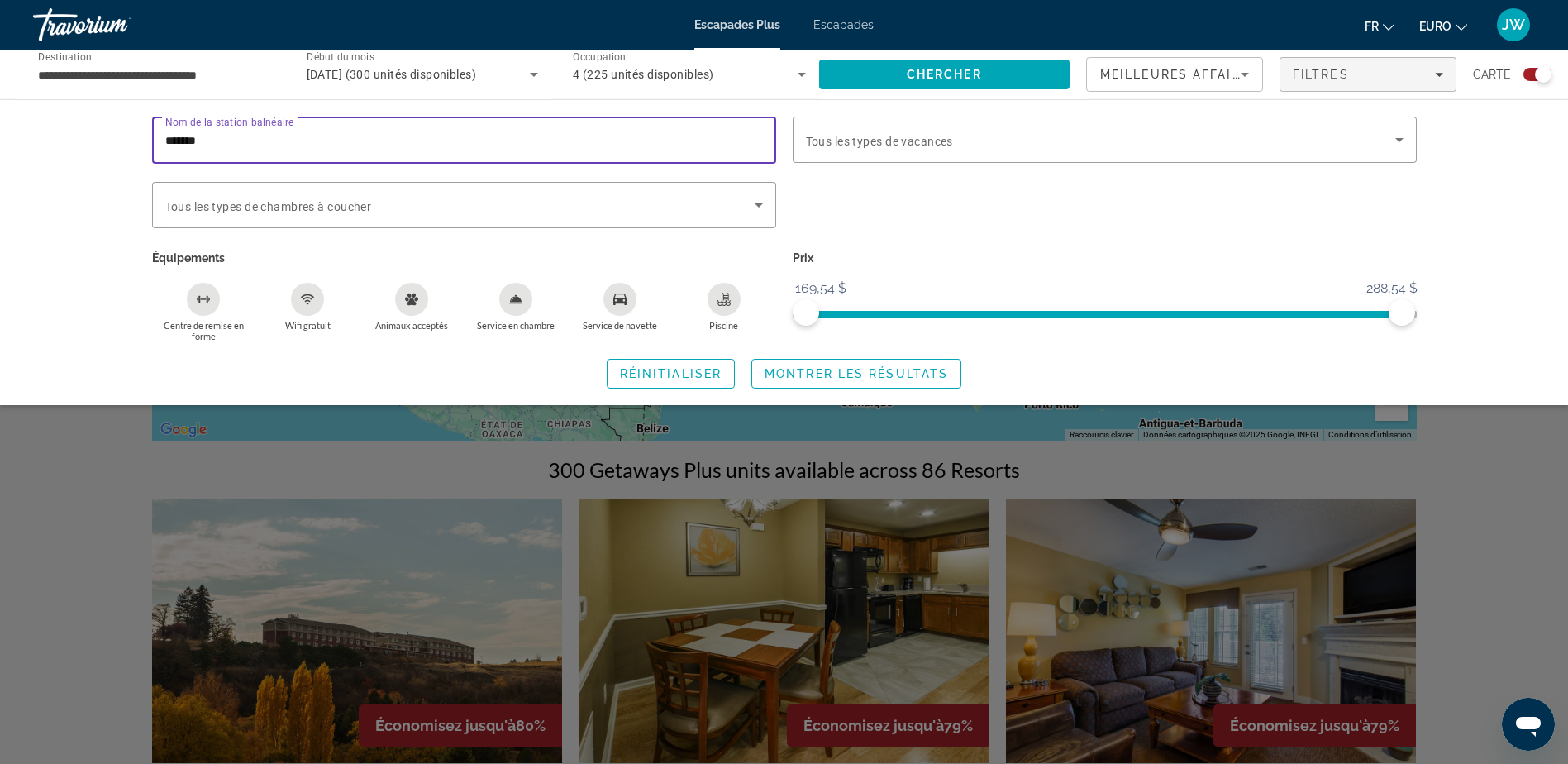
scroll to position [166, 0]
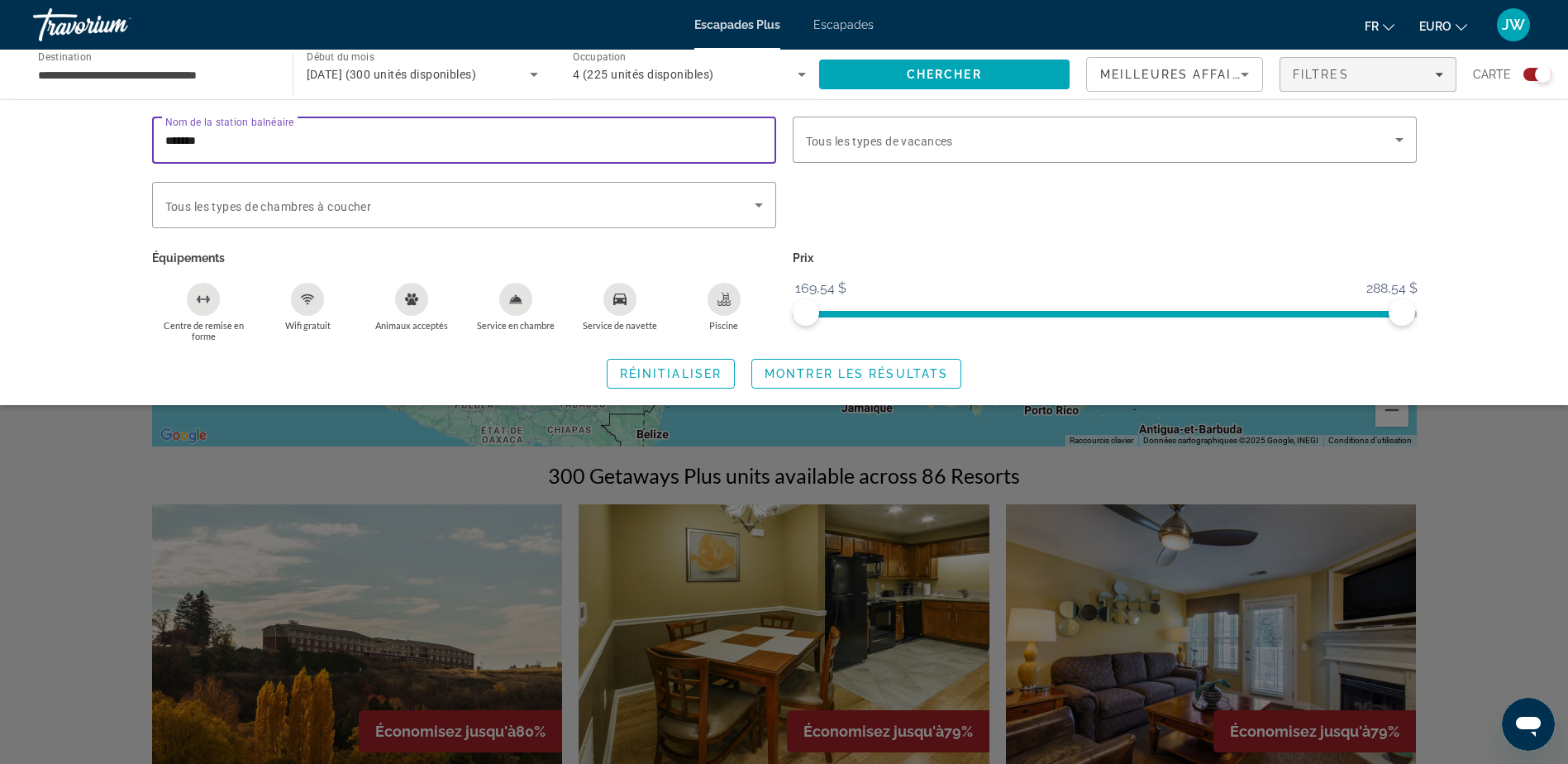
type input "*******"
click at [863, 18] on span "Escapades" at bounding box center [843, 24] width 61 height 14
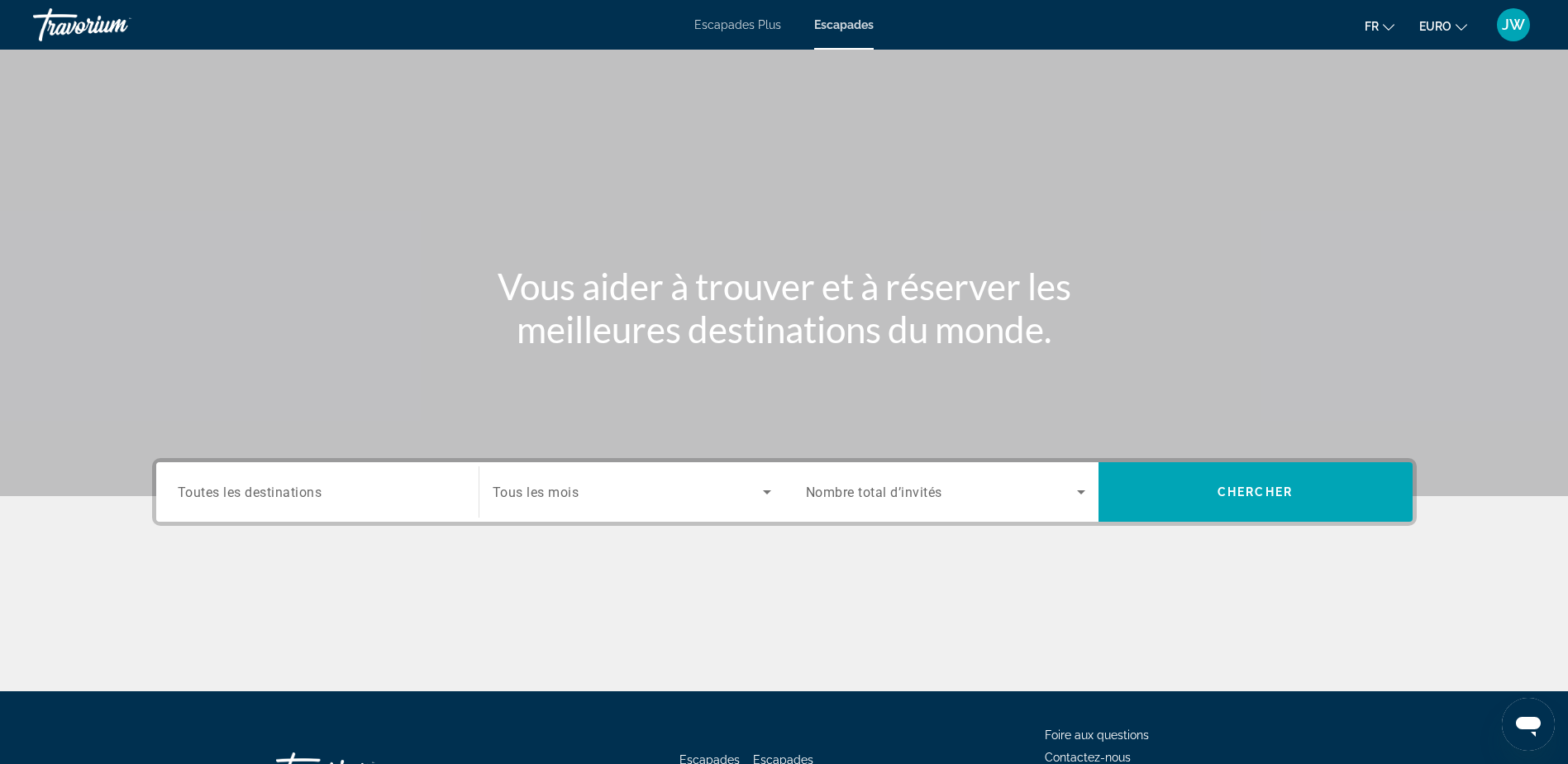
click at [280, 483] on span "Toutes les destinations" at bounding box center [250, 491] width 145 height 15
click at [280, 483] on input "Destination Toutes les destinations" at bounding box center [317, 492] width 280 height 20
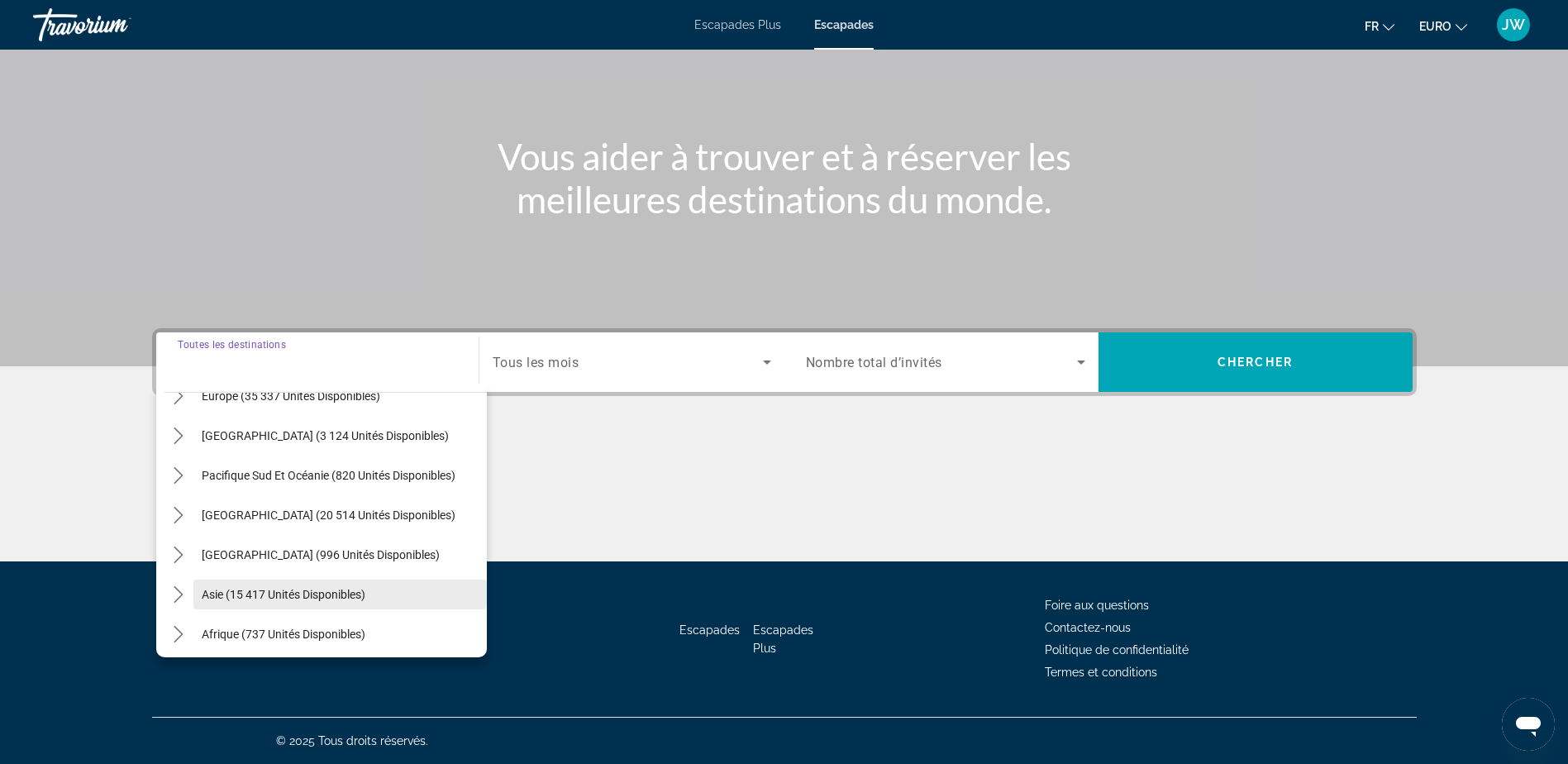
scroll to position [268, 0]
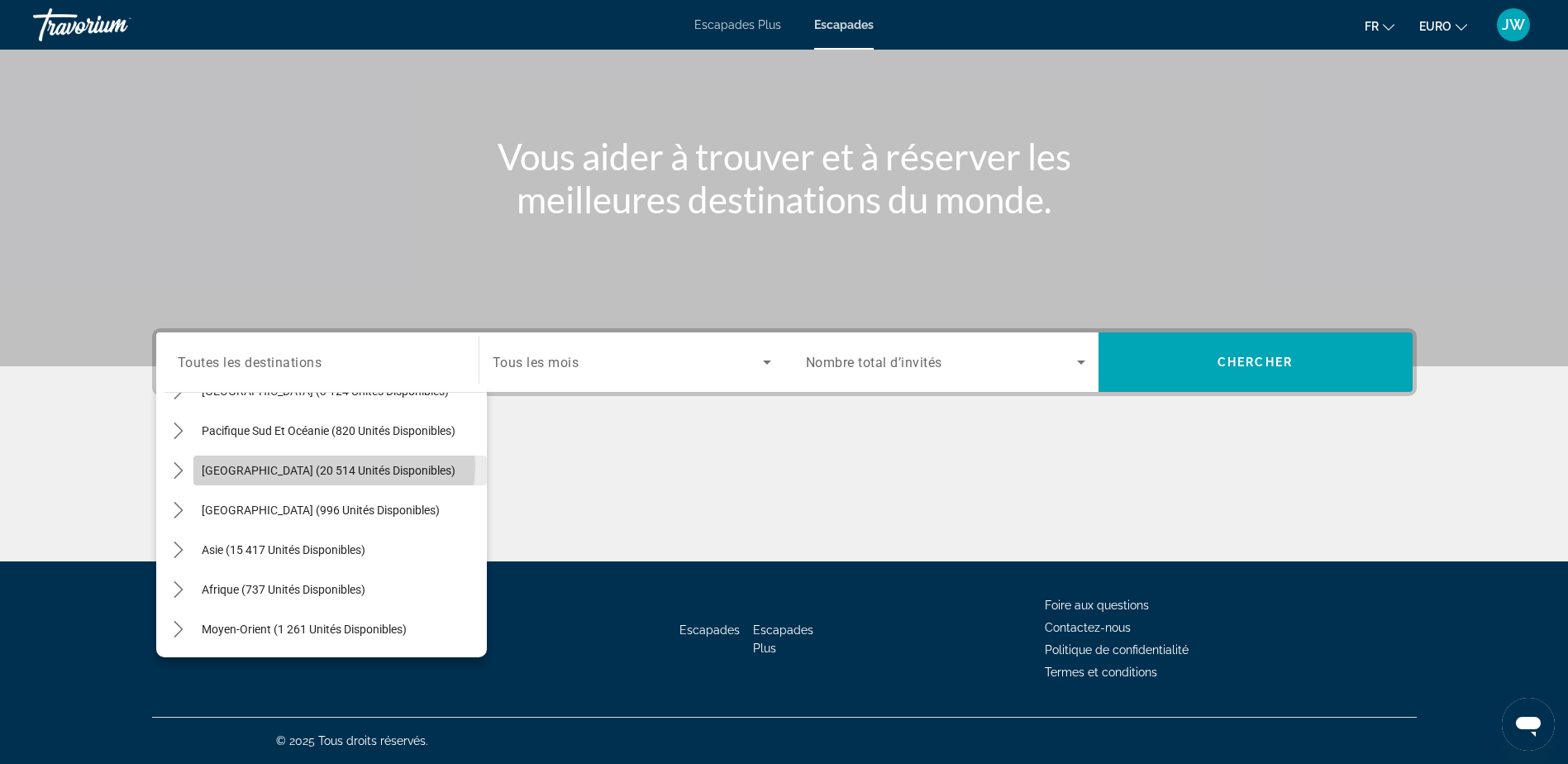
click at [332, 465] on span "[GEOGRAPHIC_DATA] (20 514 unités disponibles)" at bounding box center [328, 470] width 253 height 14
type input "**********"
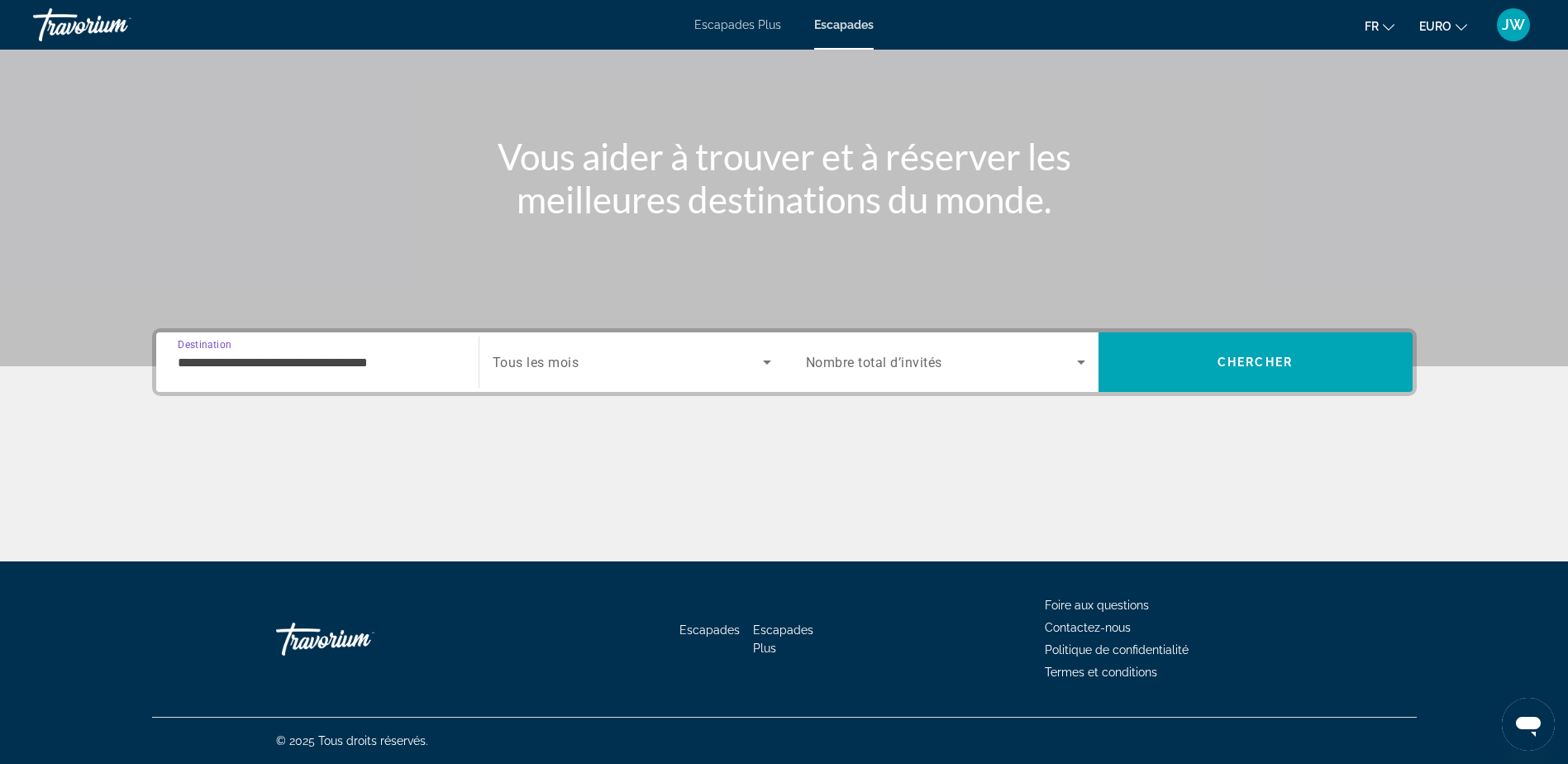
click at [586, 356] on span "Widget de recherche" at bounding box center [627, 362] width 271 height 20
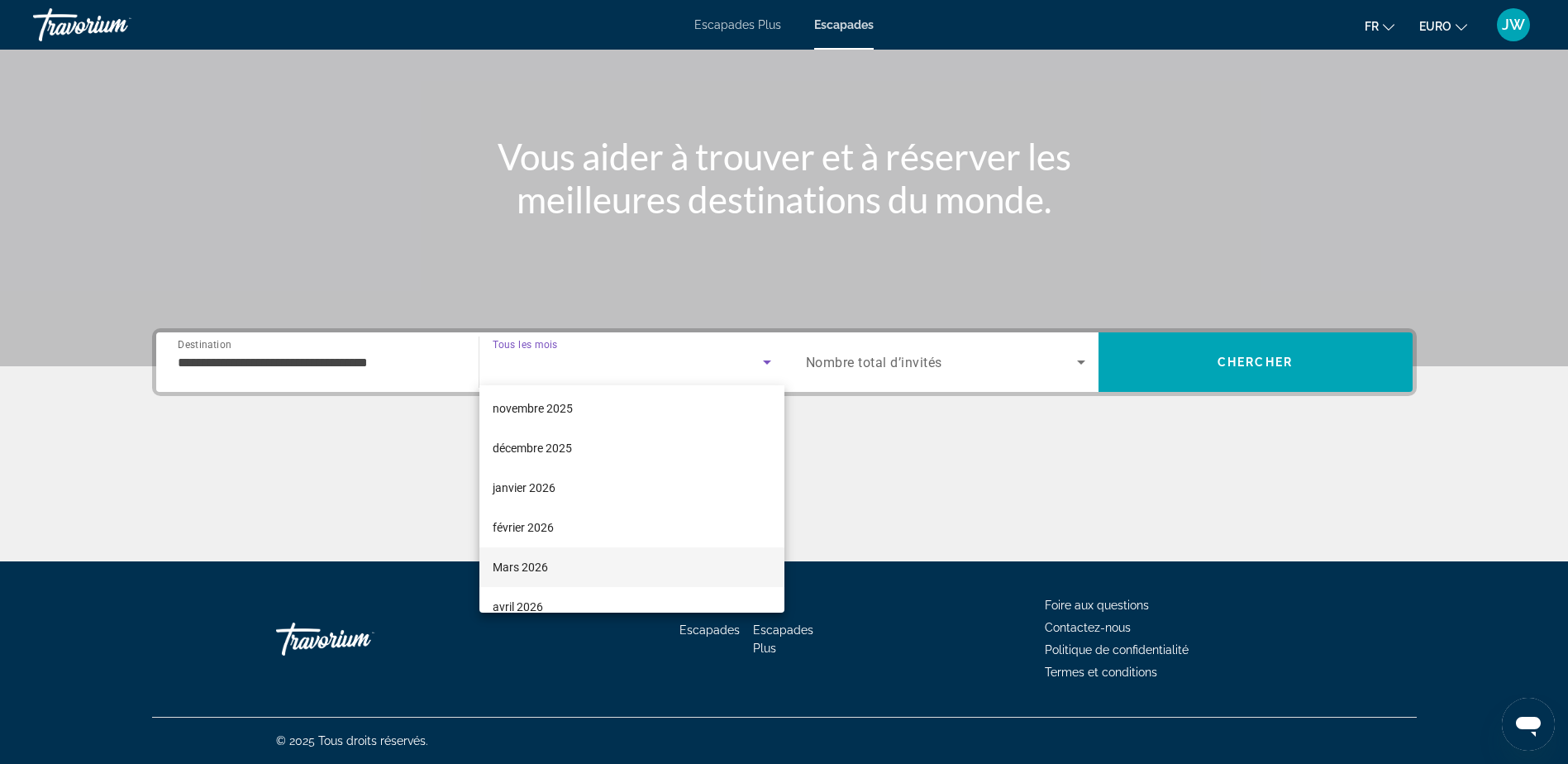
scroll to position [166, 0]
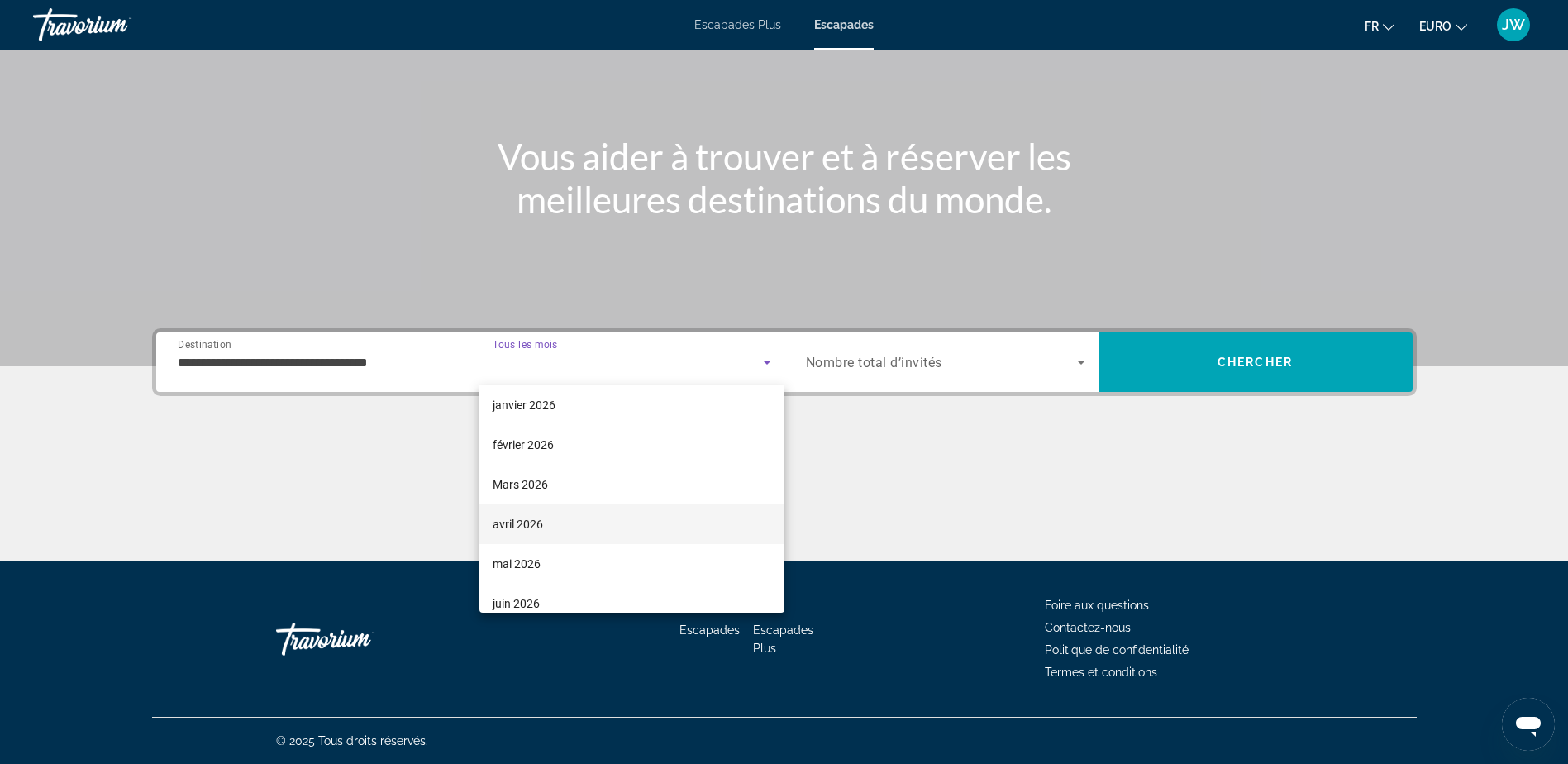
click at [537, 526] on font "avril 2026" at bounding box center [518, 524] width 51 height 14
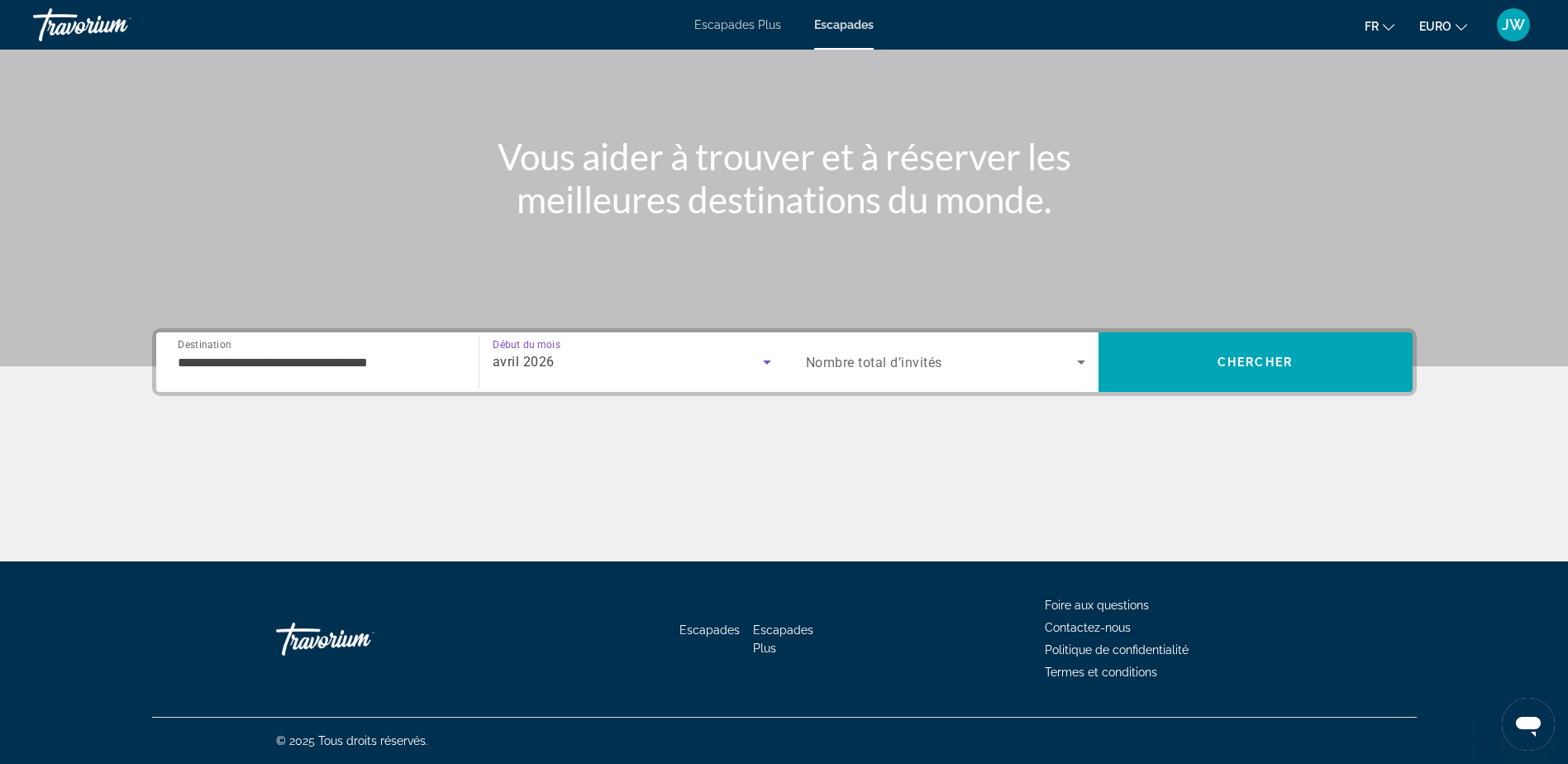
click at [875, 368] on span "Nombre total d’invités" at bounding box center [874, 362] width 137 height 15
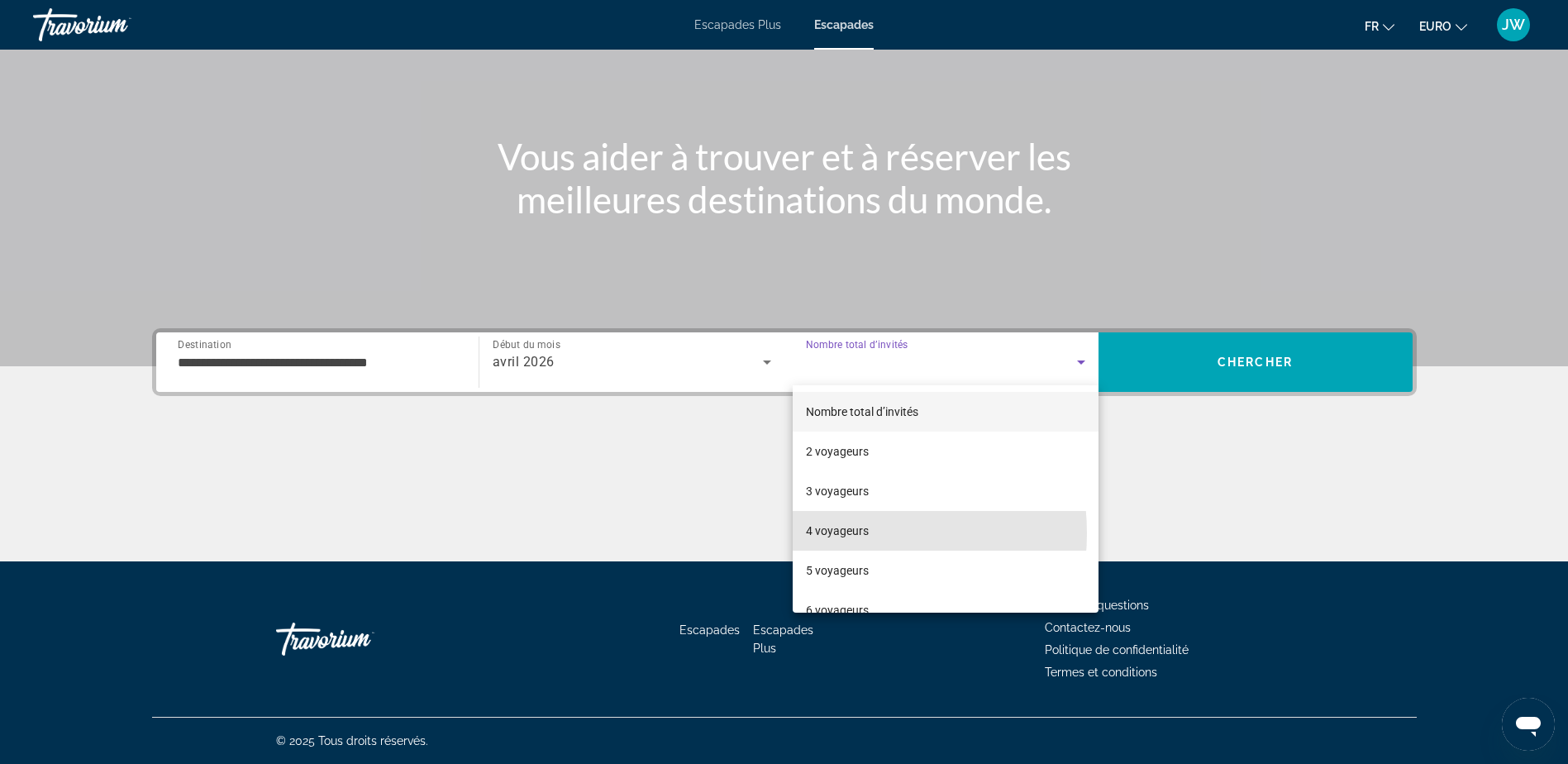
drag, startPoint x: 832, startPoint y: 533, endPoint x: 982, endPoint y: 437, distance: 178.1
click at [836, 531] on font "4 voyageurs" at bounding box center [837, 530] width 62 height 14
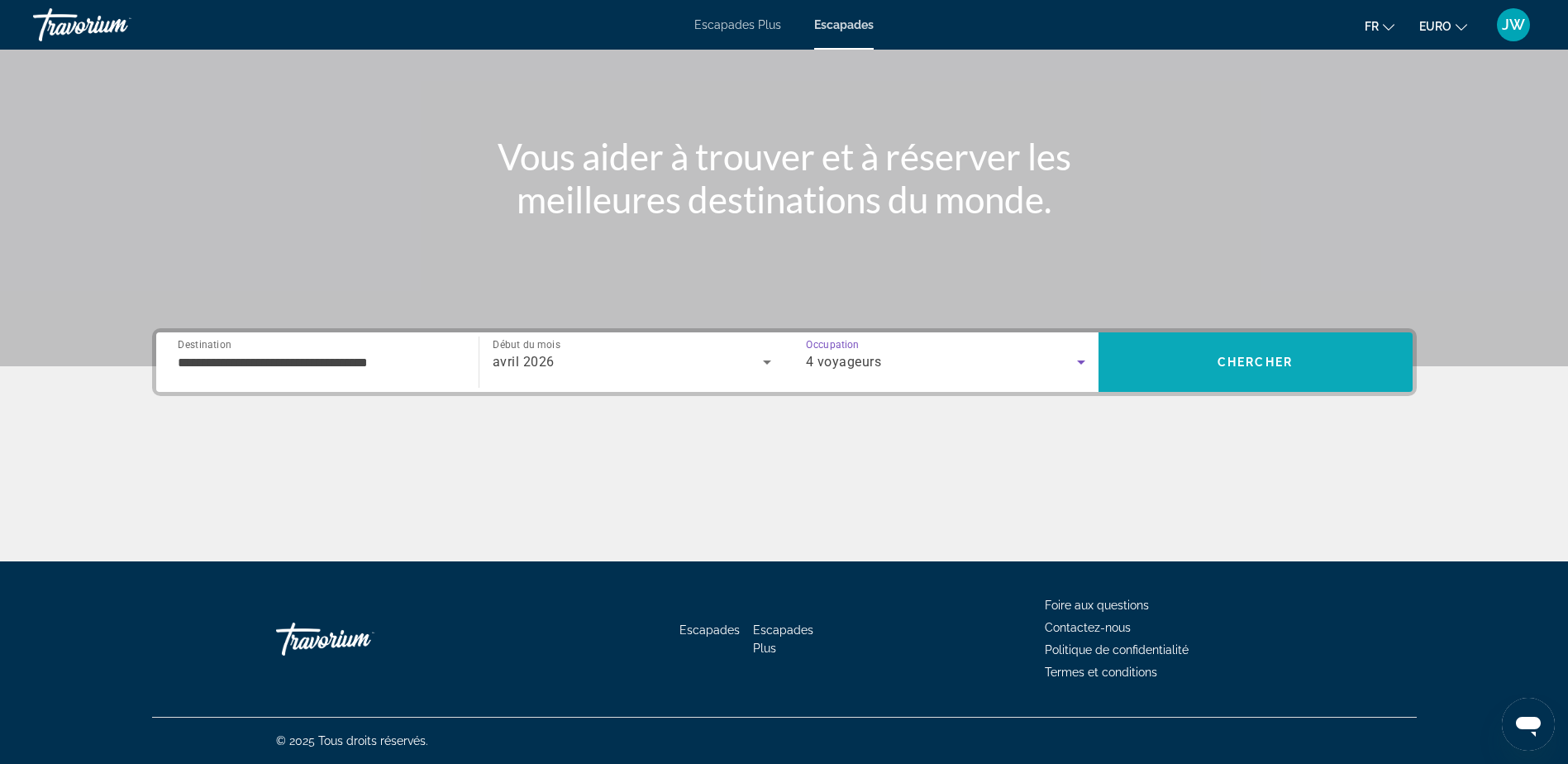
click at [1235, 361] on span "Chercher" at bounding box center [1255, 362] width 75 height 14
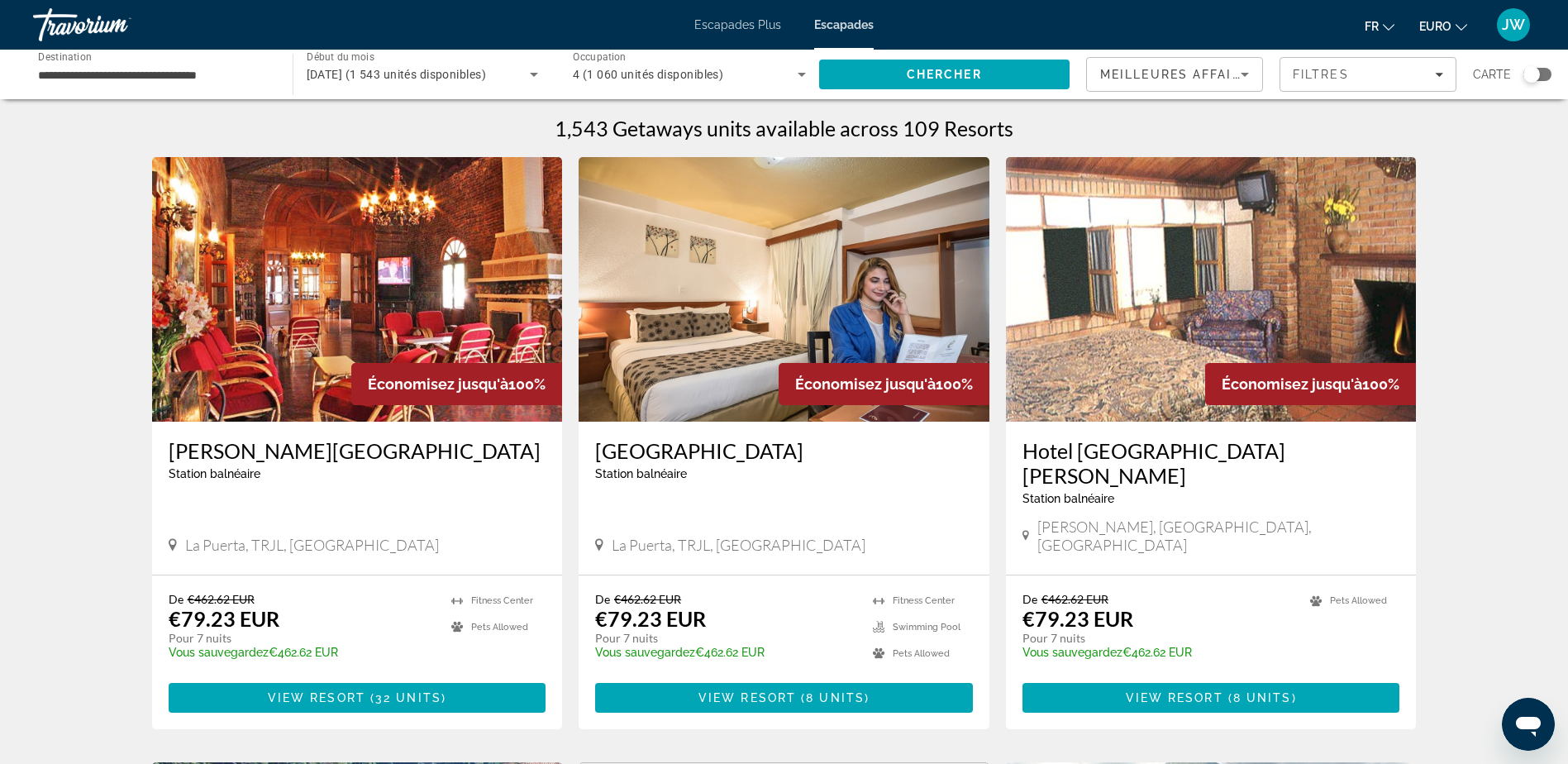
click at [1535, 74] on div "Widget de recherche" at bounding box center [1532, 74] width 16 height 16
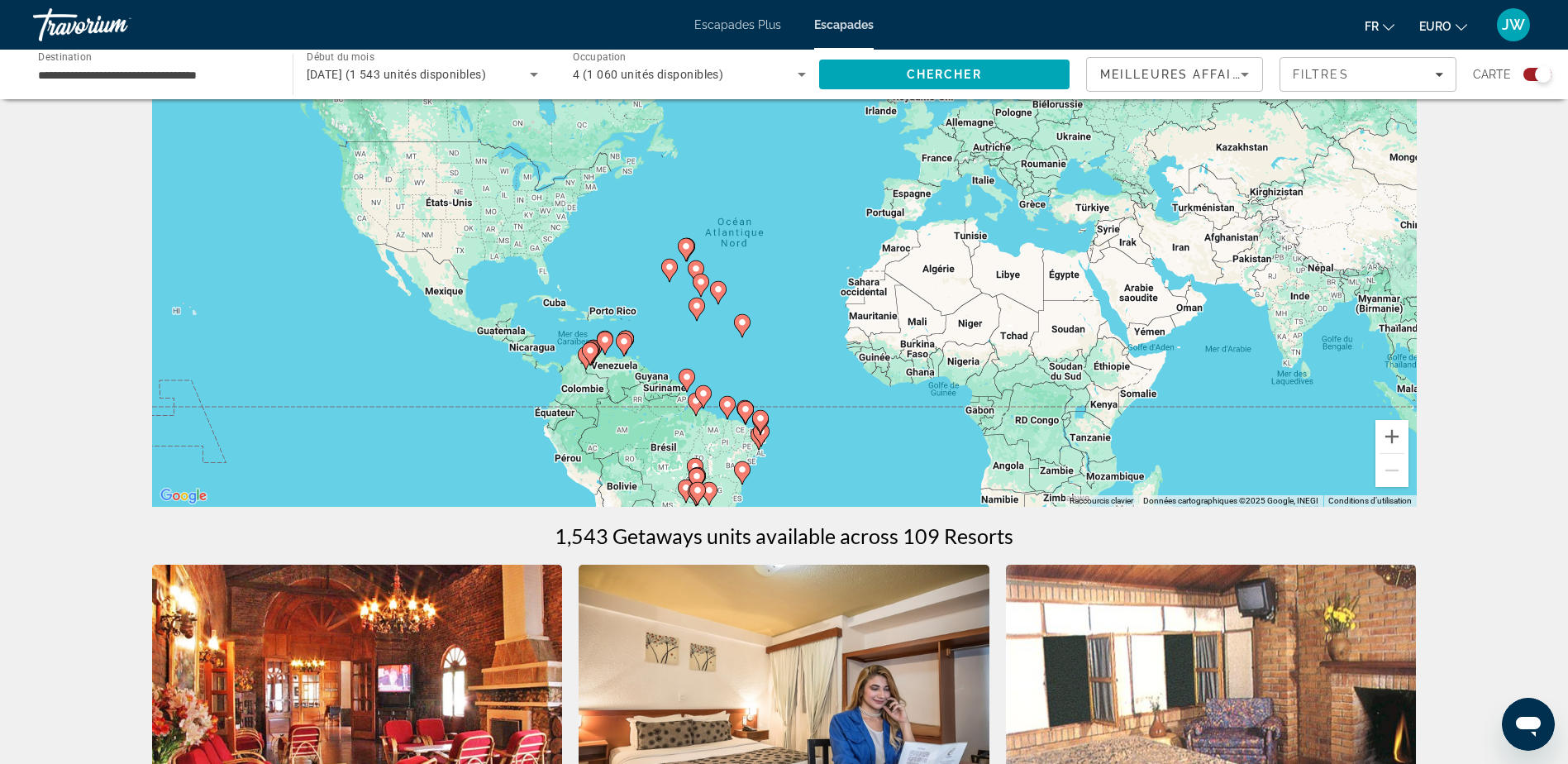
scroll to position [82, 0]
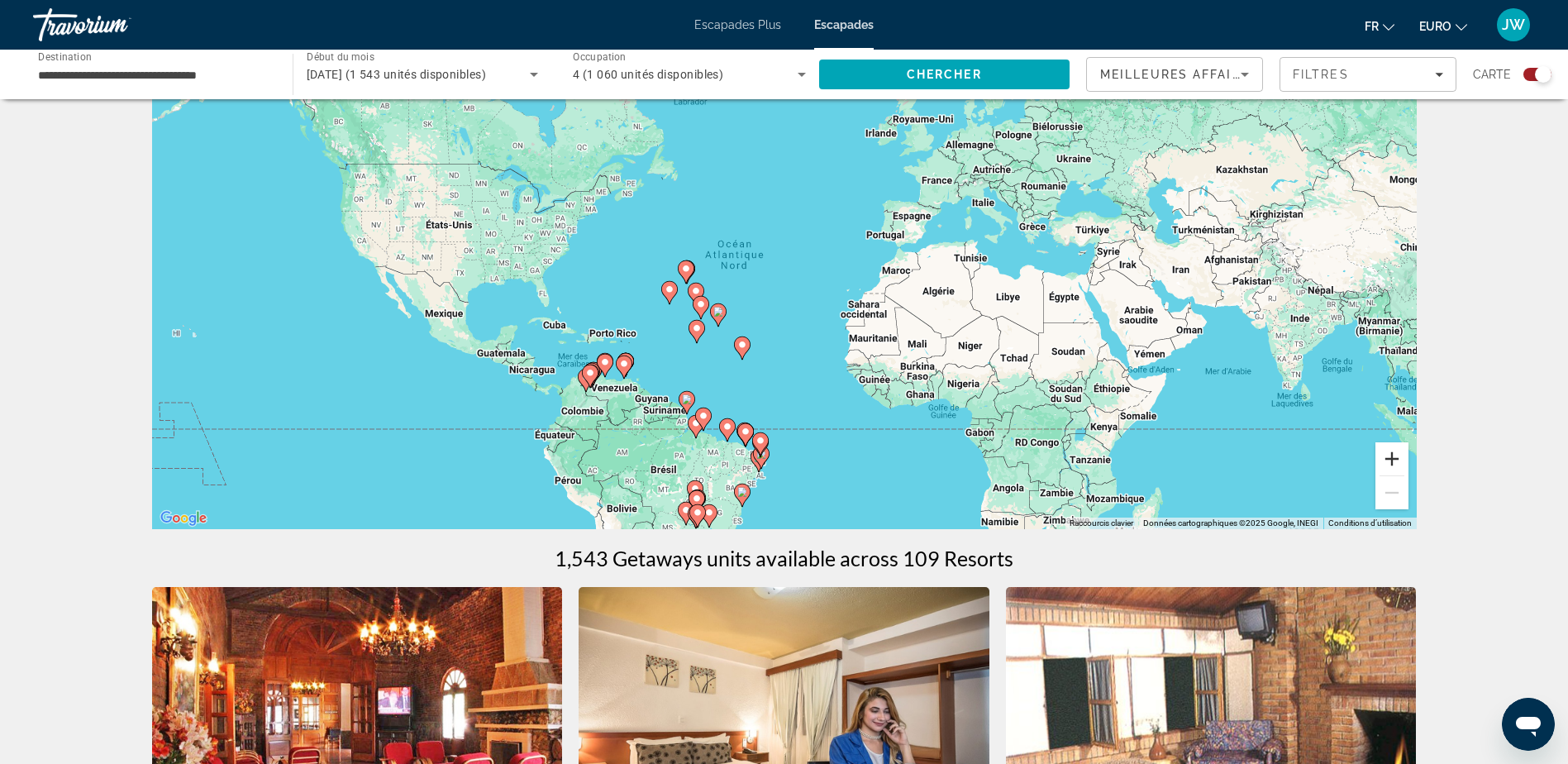
click at [1393, 463] on button "Zoom avant" at bounding box center [1392, 459] width 33 height 33
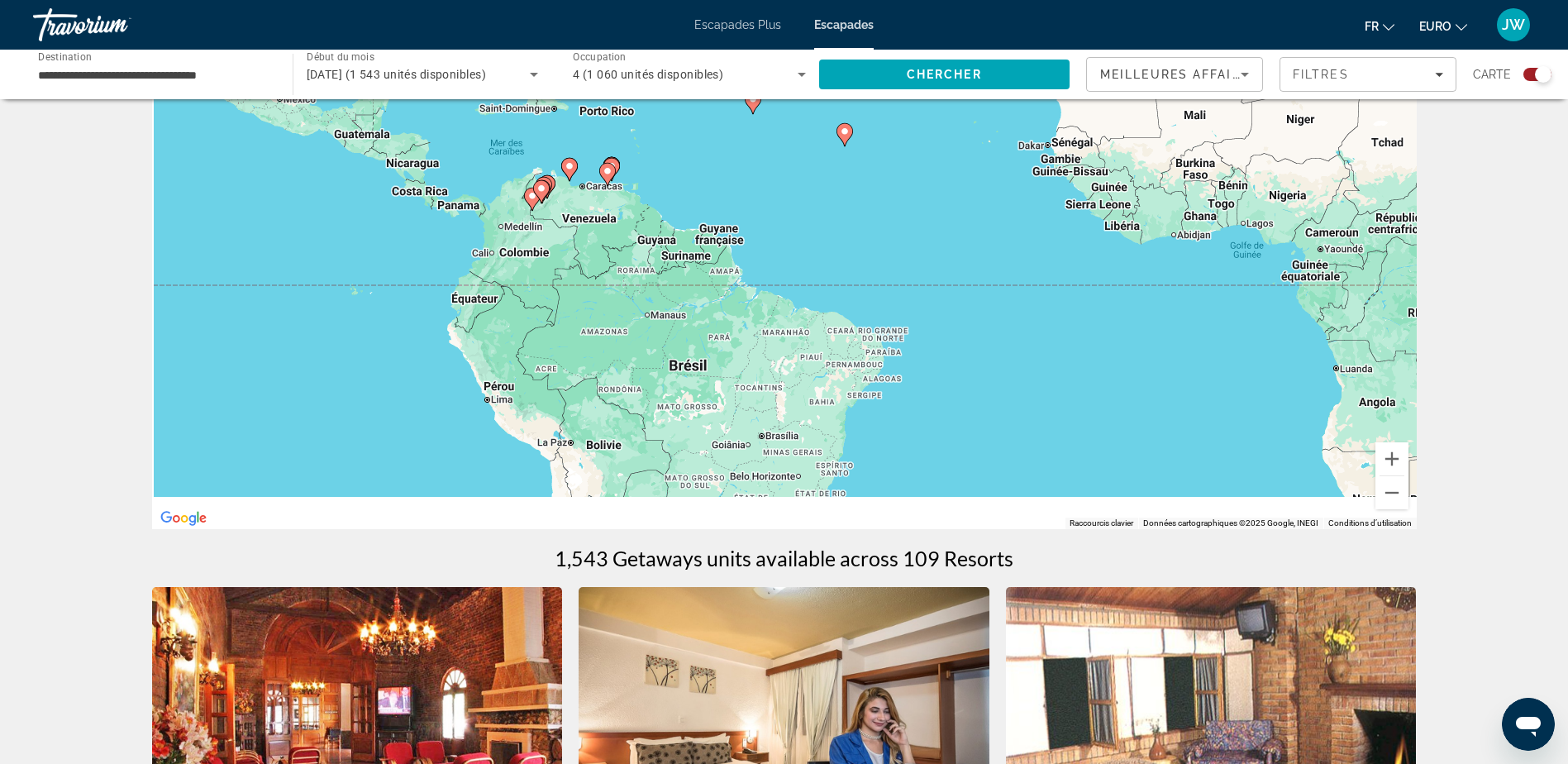
drag, startPoint x: 884, startPoint y: 403, endPoint x: 1041, endPoint y: 101, distance: 340.4
click at [1041, 101] on div "Pour activer le glissement avec le clavier, appuyez sur Alt+Entrée. Une fois ce…" at bounding box center [784, 282] width 1265 height 496
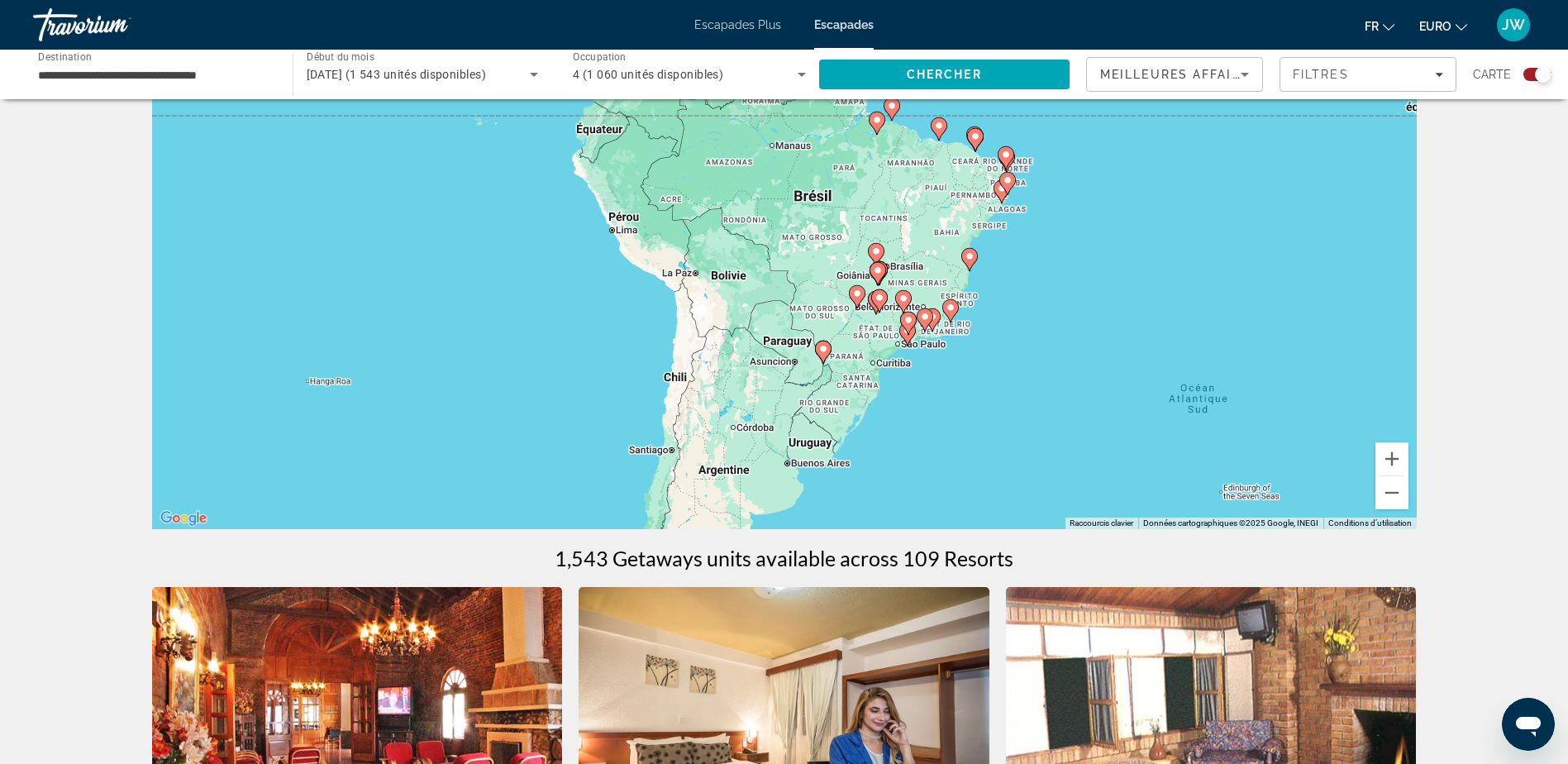
drag, startPoint x: 946, startPoint y: 329, endPoint x: 1054, endPoint y: 193, distance: 173.7
click at [1054, 193] on div "Pour activer le glissement avec le clavier, appuyez sur Alt+Entrée. Une fois ce…" at bounding box center [784, 282] width 1265 height 496
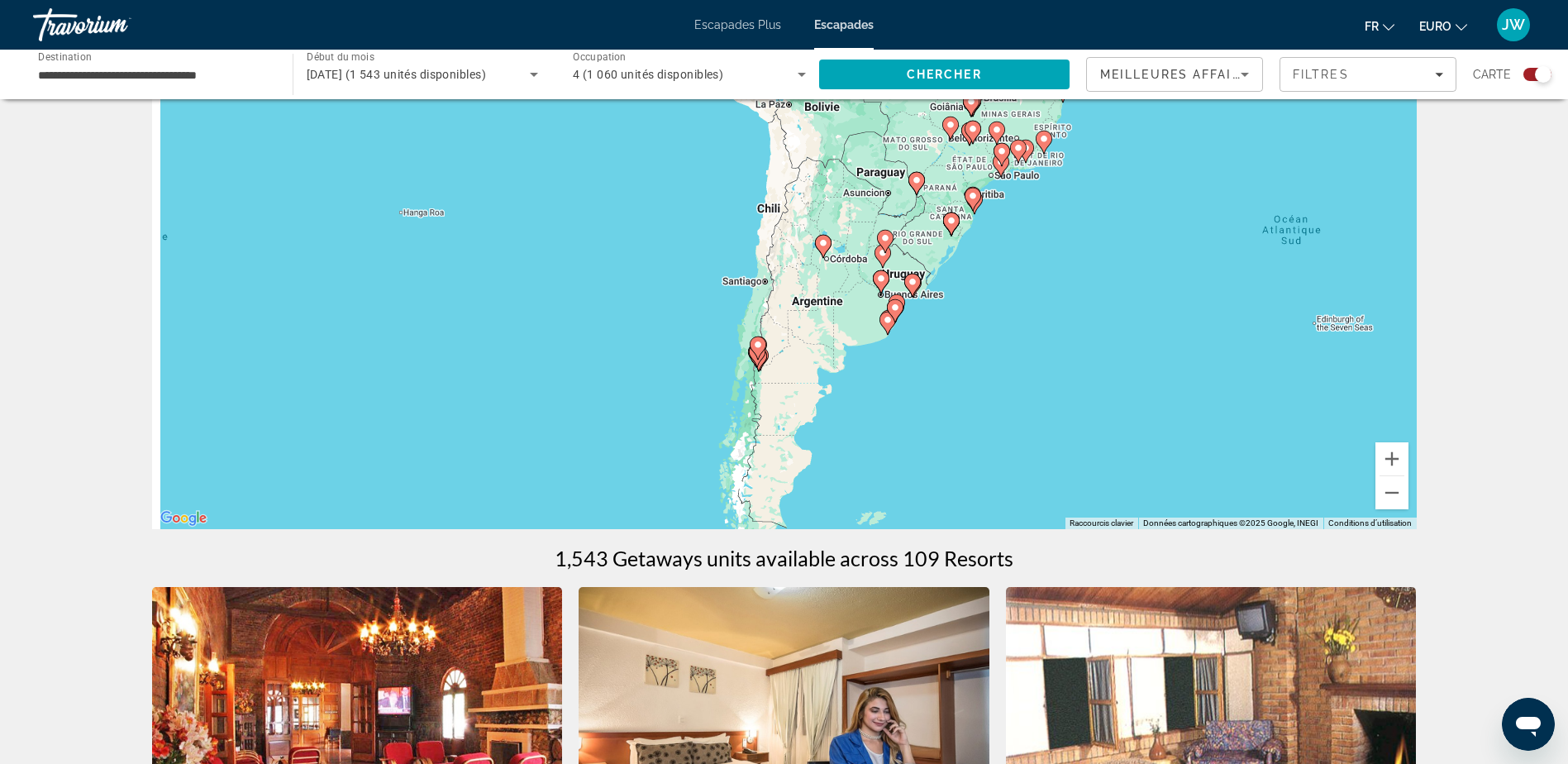
drag, startPoint x: 1038, startPoint y: 329, endPoint x: 1123, endPoint y: 153, distance: 195.5
click at [1124, 154] on div "Pour activer le glissement avec le clavier, appuyez sur Alt+Entrée. Une fois ce…" at bounding box center [784, 282] width 1265 height 496
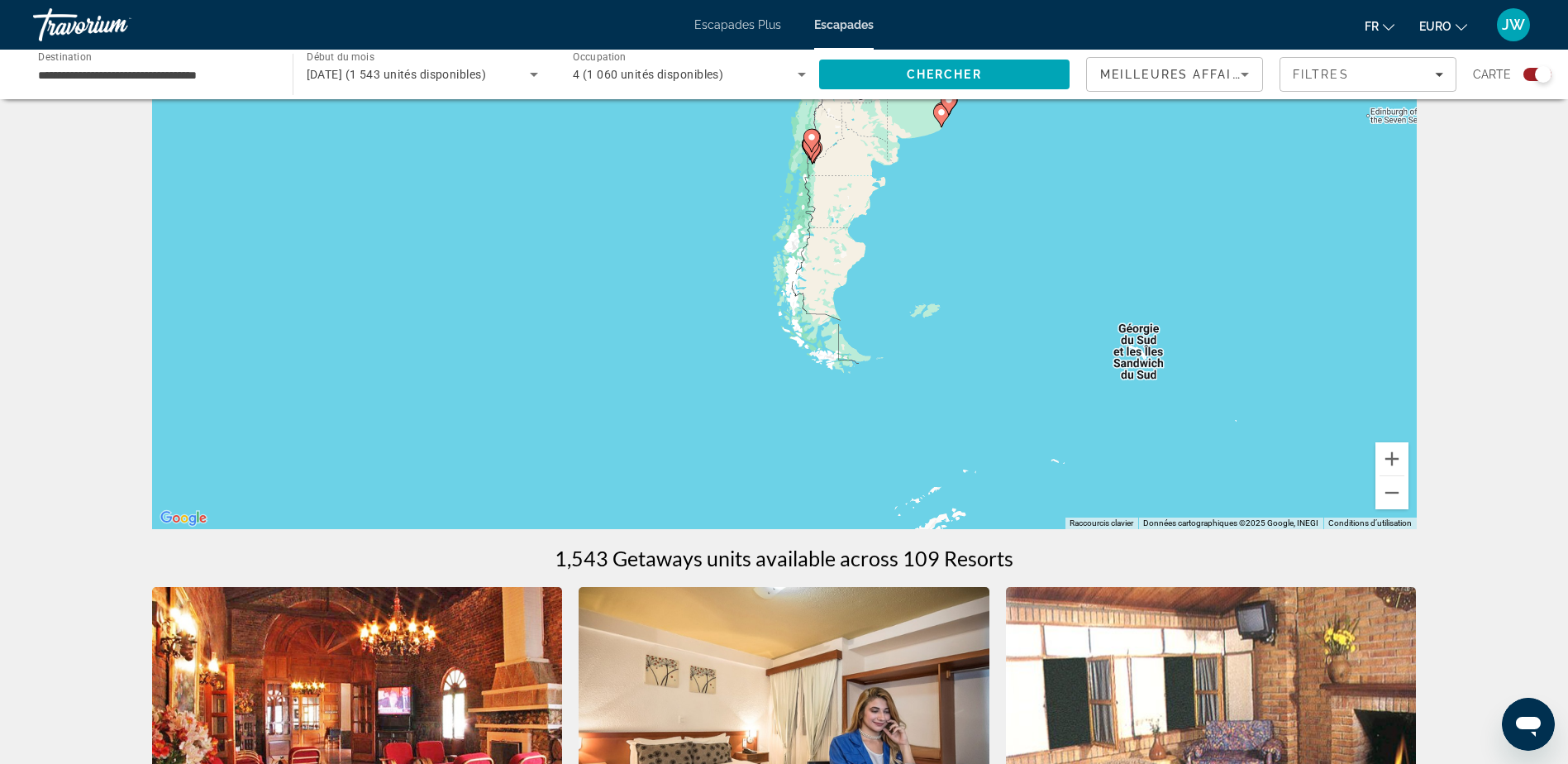
drag, startPoint x: 1078, startPoint y: 320, endPoint x: 1109, endPoint y: 143, distance: 179.7
click at [1111, 143] on div "Pour activer le glissement avec le clavier, appuyez sur Alt+Entrée. Une fois ce…" at bounding box center [784, 282] width 1265 height 496
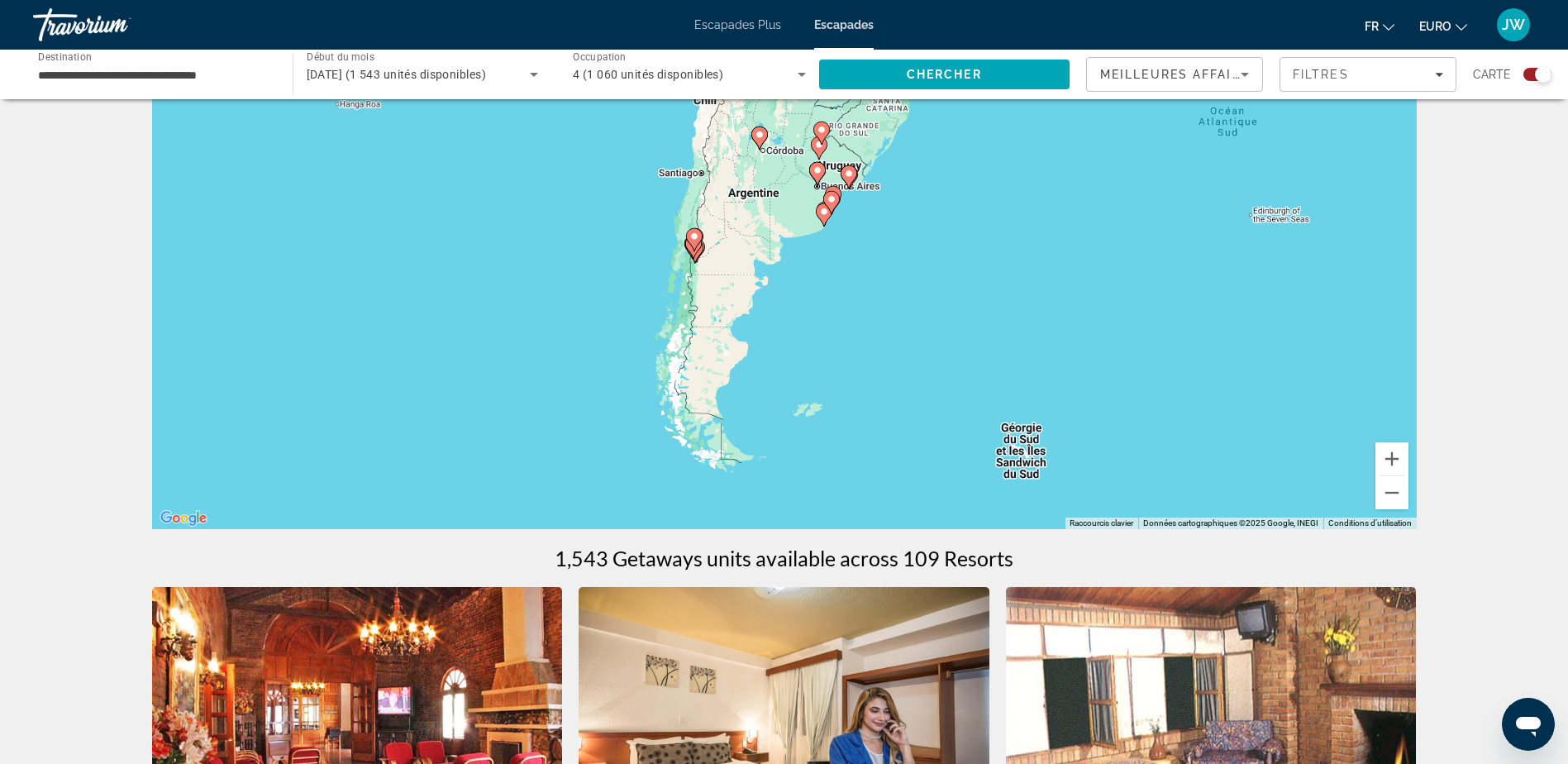
drag, startPoint x: 1252, startPoint y: 201, endPoint x: 1123, endPoint y: 320, distance: 175.5
click at [1124, 320] on div "Pour activer le glissement avec le clavier, appuyez sur Alt+Entrée. Une fois ce…" at bounding box center [784, 282] width 1265 height 496
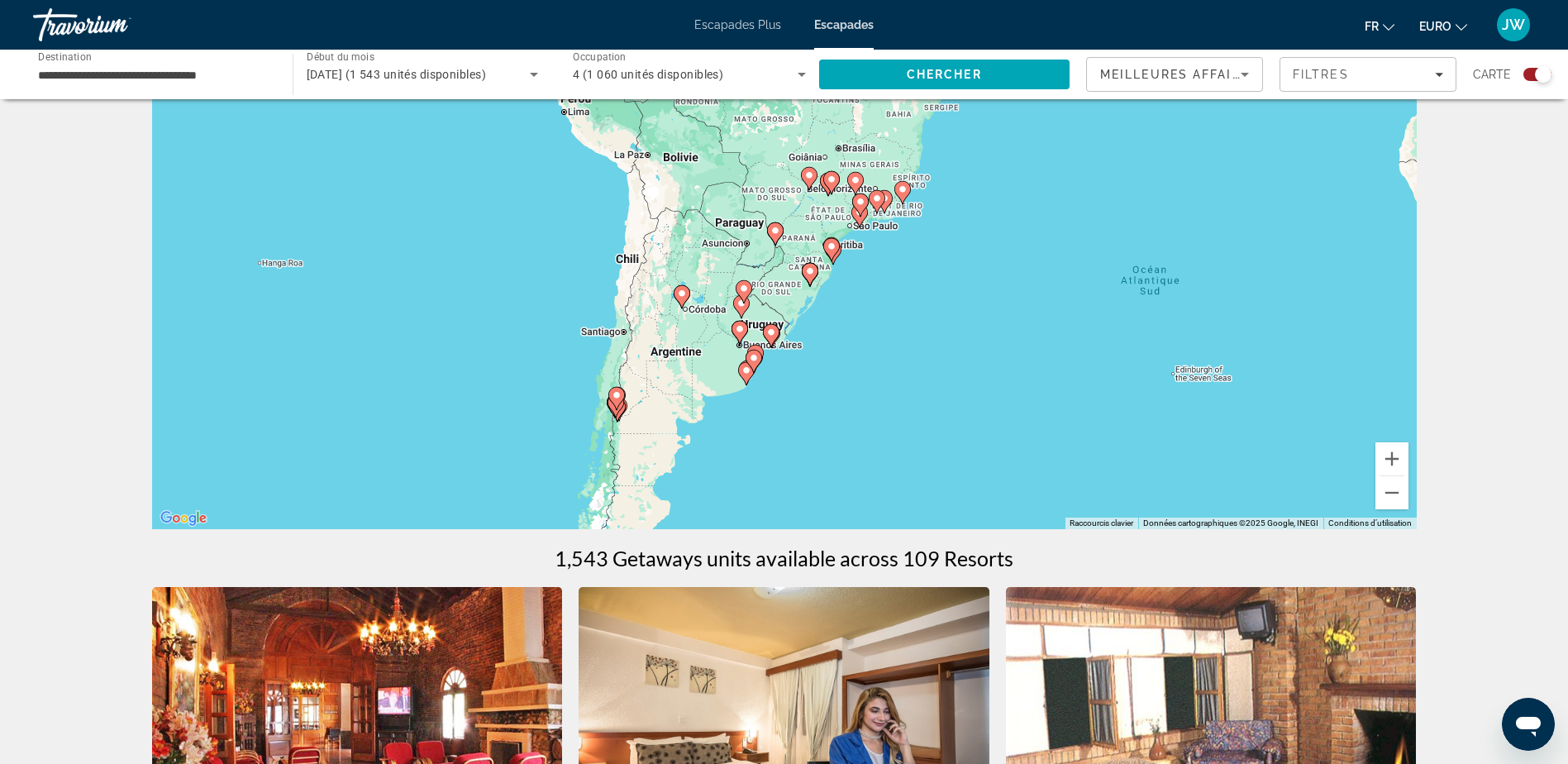
drag, startPoint x: 1155, startPoint y: 289, endPoint x: 1099, endPoint y: 385, distance: 111.1
click at [1104, 417] on div "Pour activer le glissement avec le clavier, appuyez sur Alt+Entrée. Une fois ce…" at bounding box center [784, 282] width 1265 height 496
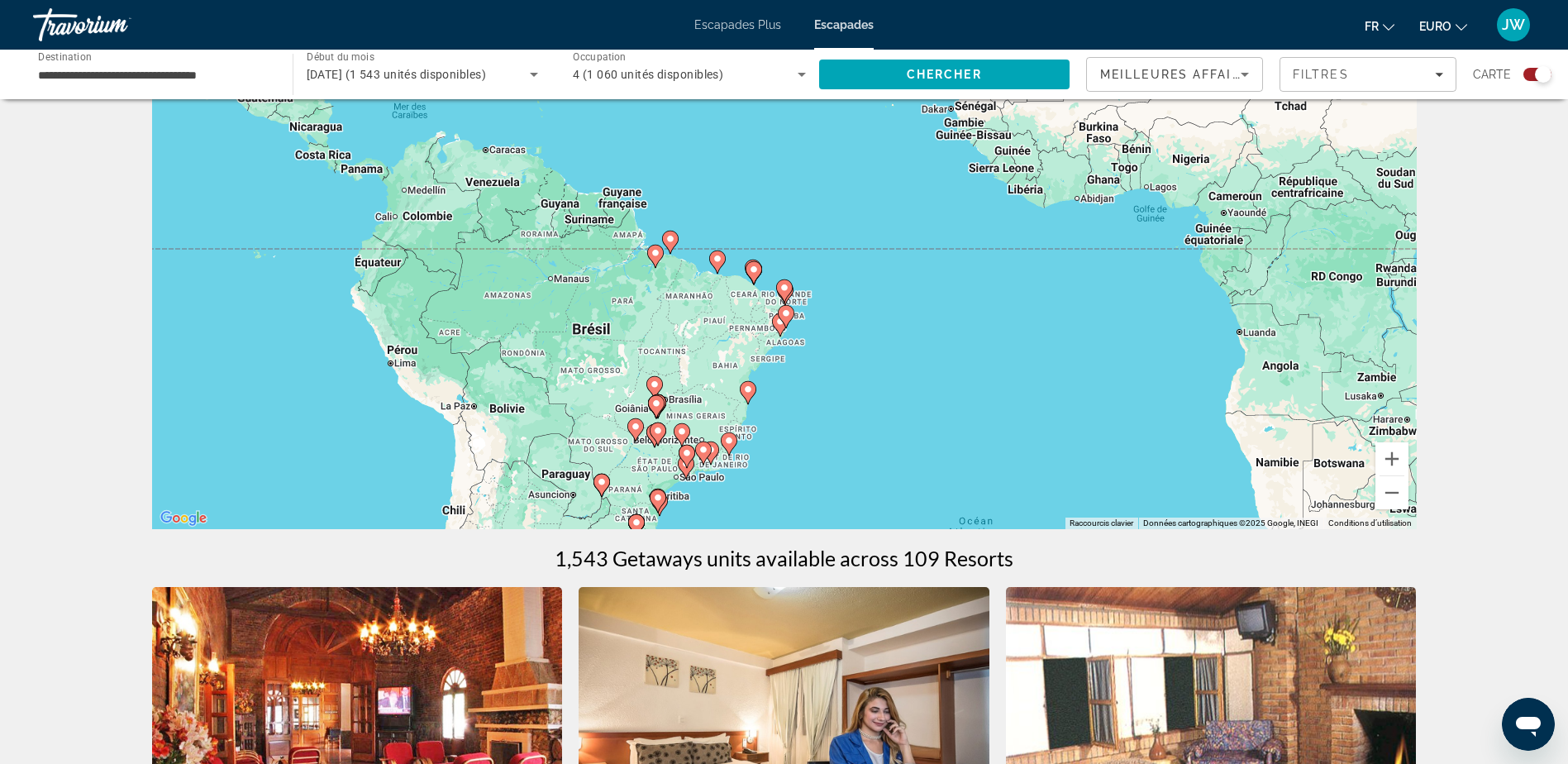
drag, startPoint x: 1132, startPoint y: 224, endPoint x: 992, endPoint y: 415, distance: 236.8
click at [992, 415] on div "Pour activer le glissement avec le clavier, appuyez sur Alt+Entrée. Une fois ce…" at bounding box center [784, 282] width 1265 height 496
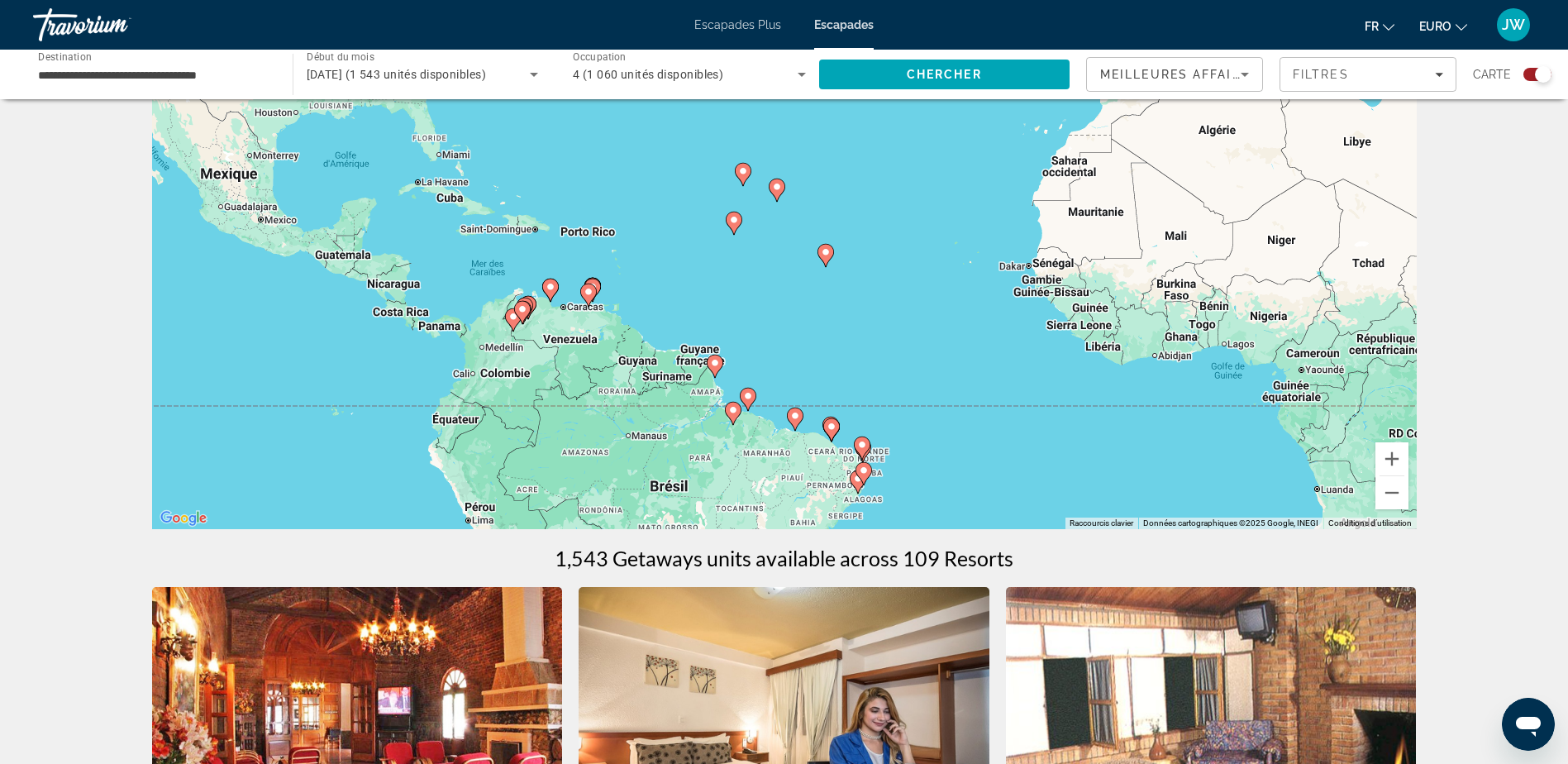
drag, startPoint x: 1021, startPoint y: 358, endPoint x: 1082, endPoint y: 441, distance: 103.0
click at [1104, 479] on div "Pour activer le glissement avec le clavier, appuyez sur Alt+Entrée. Une fois ce…" at bounding box center [784, 282] width 1265 height 496
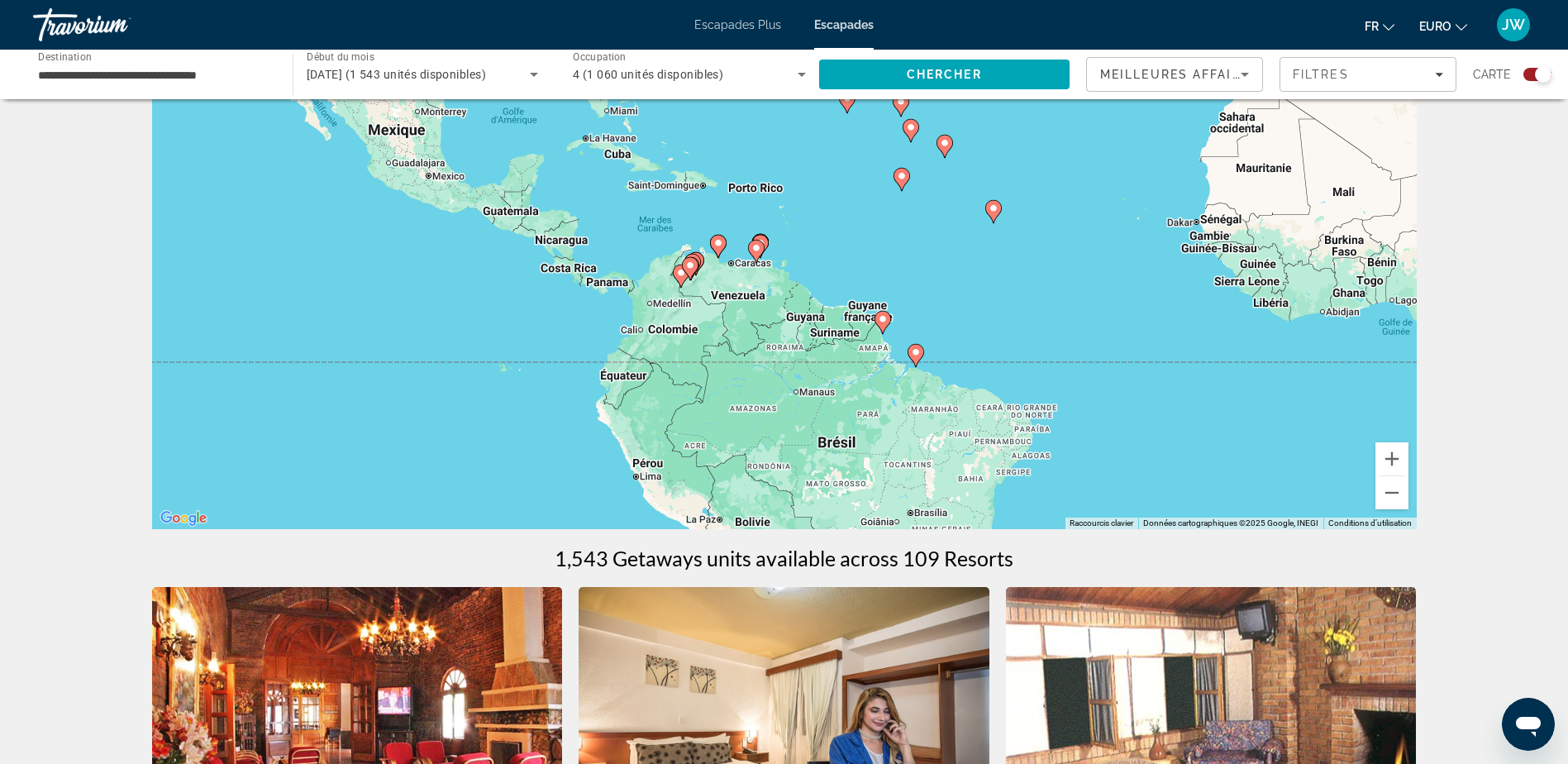
drag, startPoint x: 980, startPoint y: 413, endPoint x: 1065, endPoint y: 245, distance: 188.3
click at [1065, 245] on div "Pour activer le glissement avec le clavier, appuyez sur Alt+Entrée. Une fois ce…" at bounding box center [784, 282] width 1265 height 496
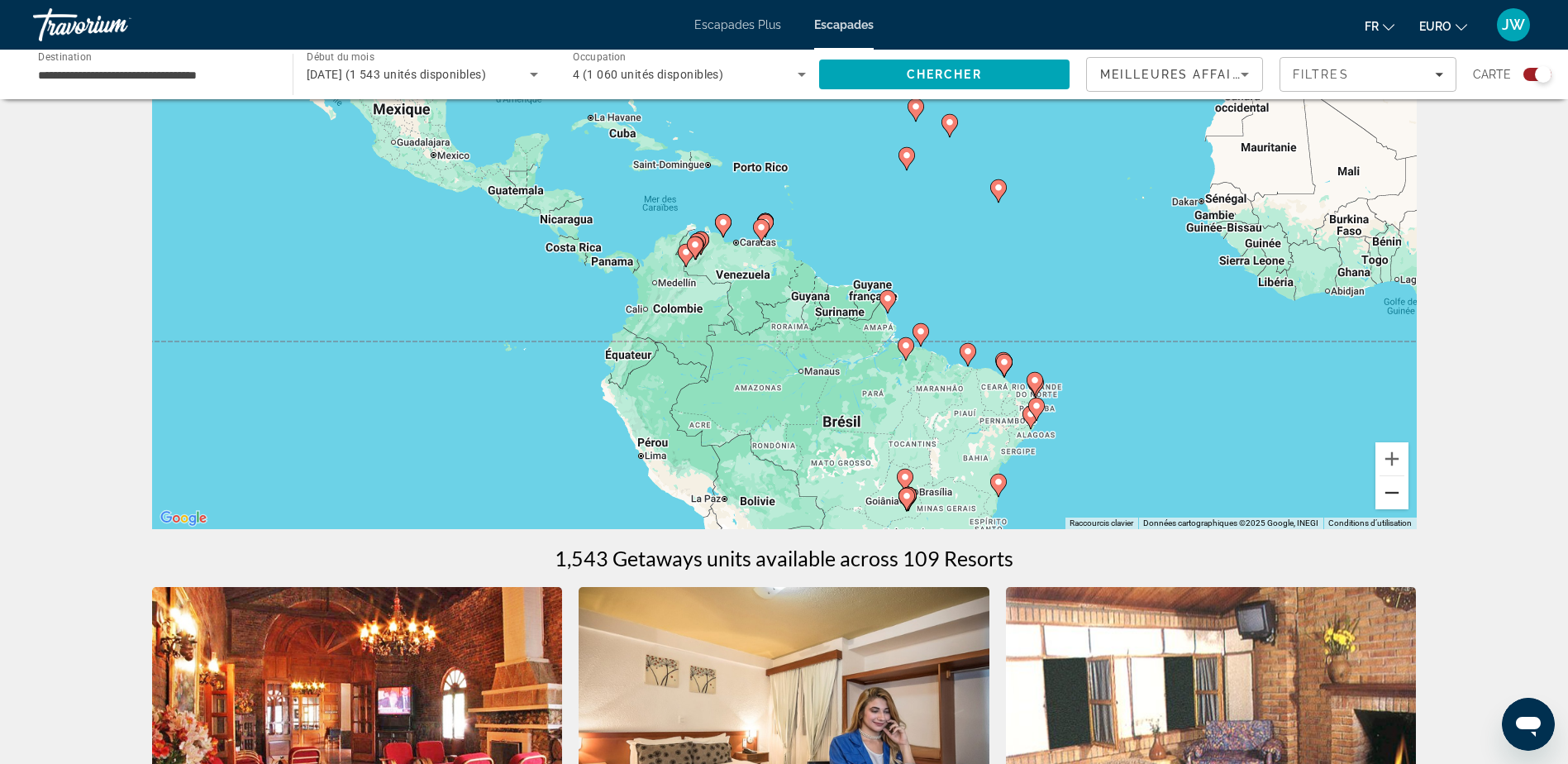
click at [1385, 499] on button "Zoom arrière" at bounding box center [1392, 492] width 33 height 33
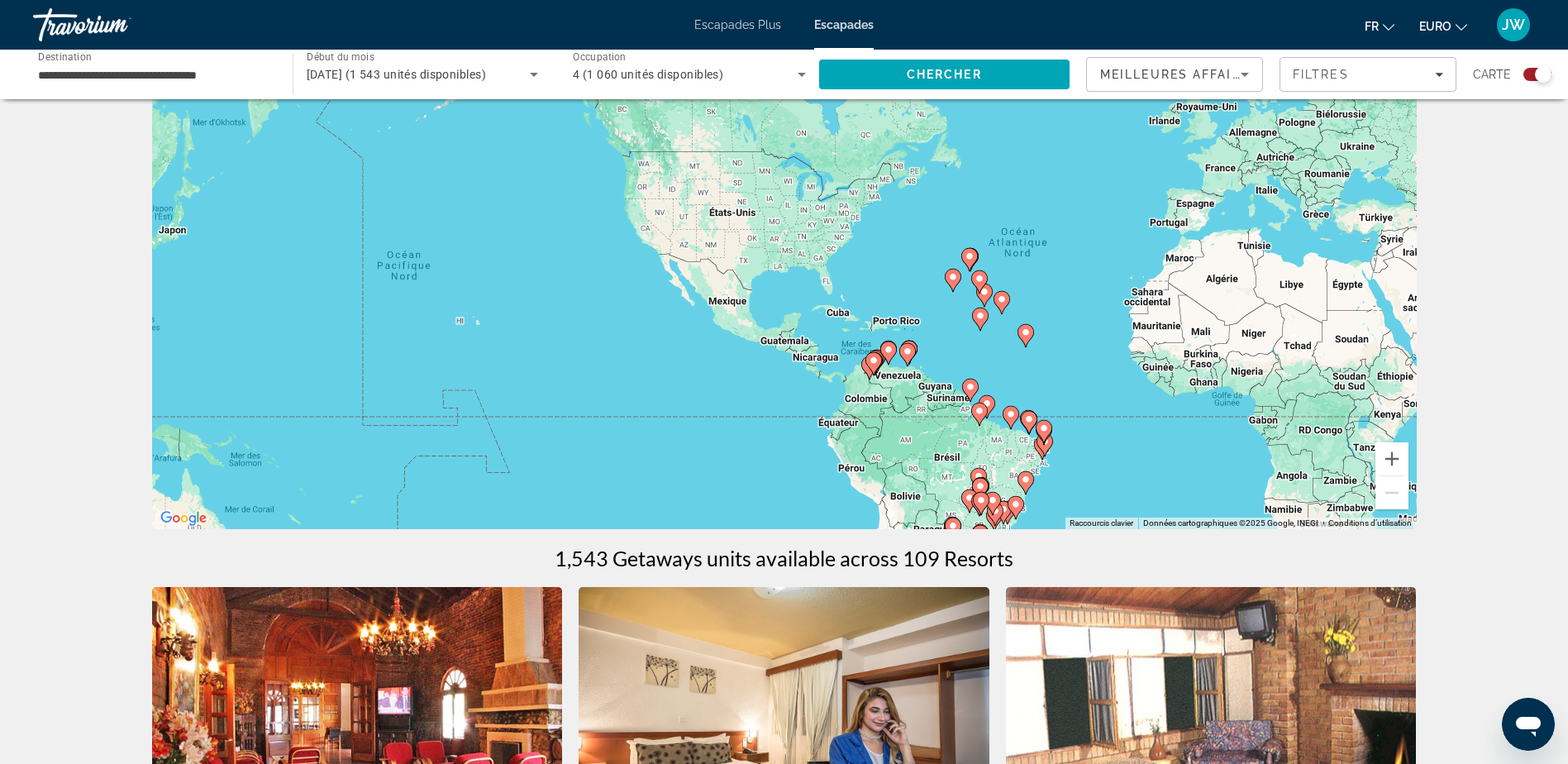
drag, startPoint x: 971, startPoint y: 267, endPoint x: 1111, endPoint y: 370, distance: 173.8
click at [1111, 370] on div "Pour activer le glissement avec le clavier, appuyez sur Alt+Entrée. Une fois ce…" at bounding box center [784, 282] width 1265 height 496
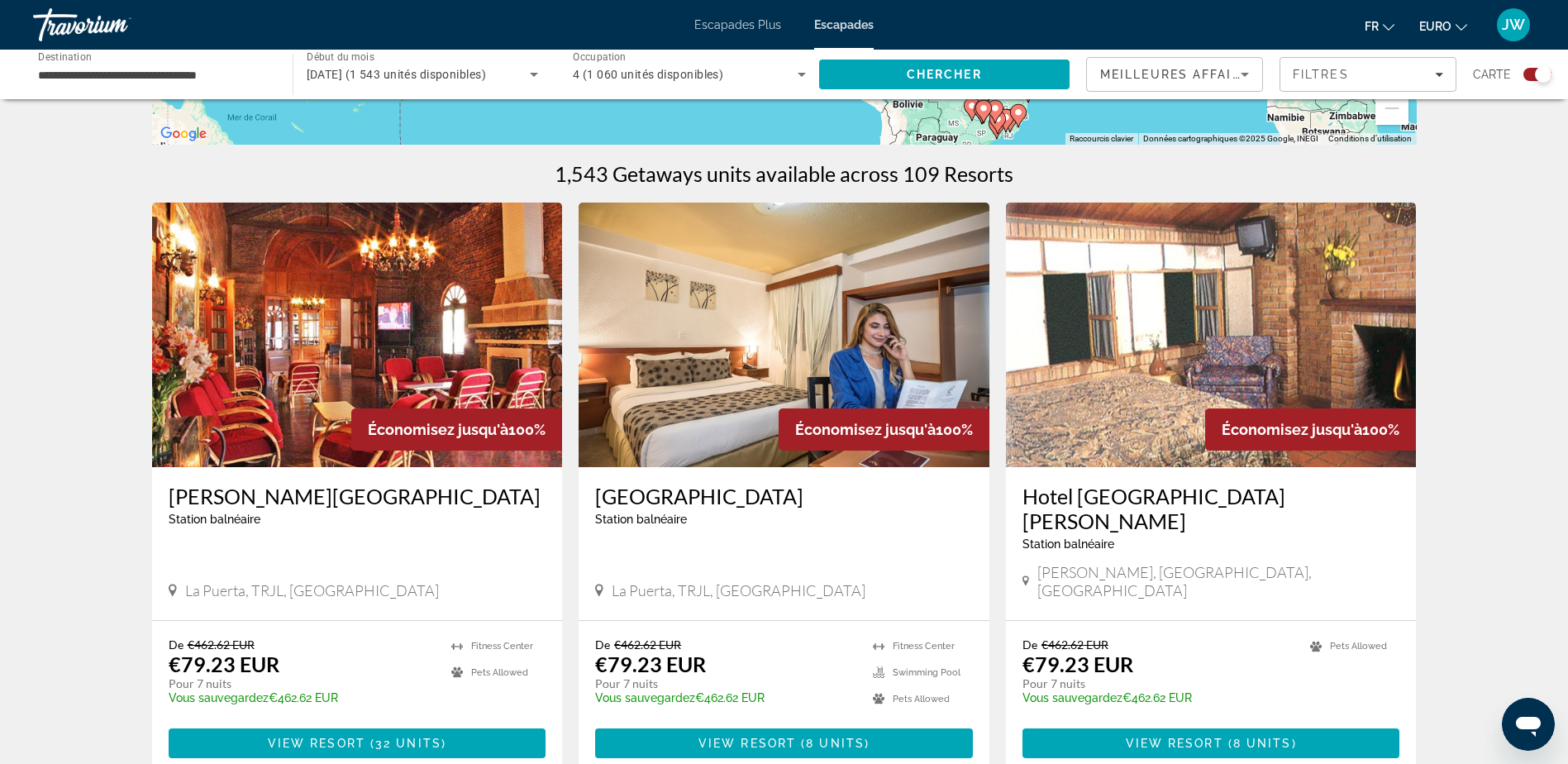
scroll to position [496, 0]
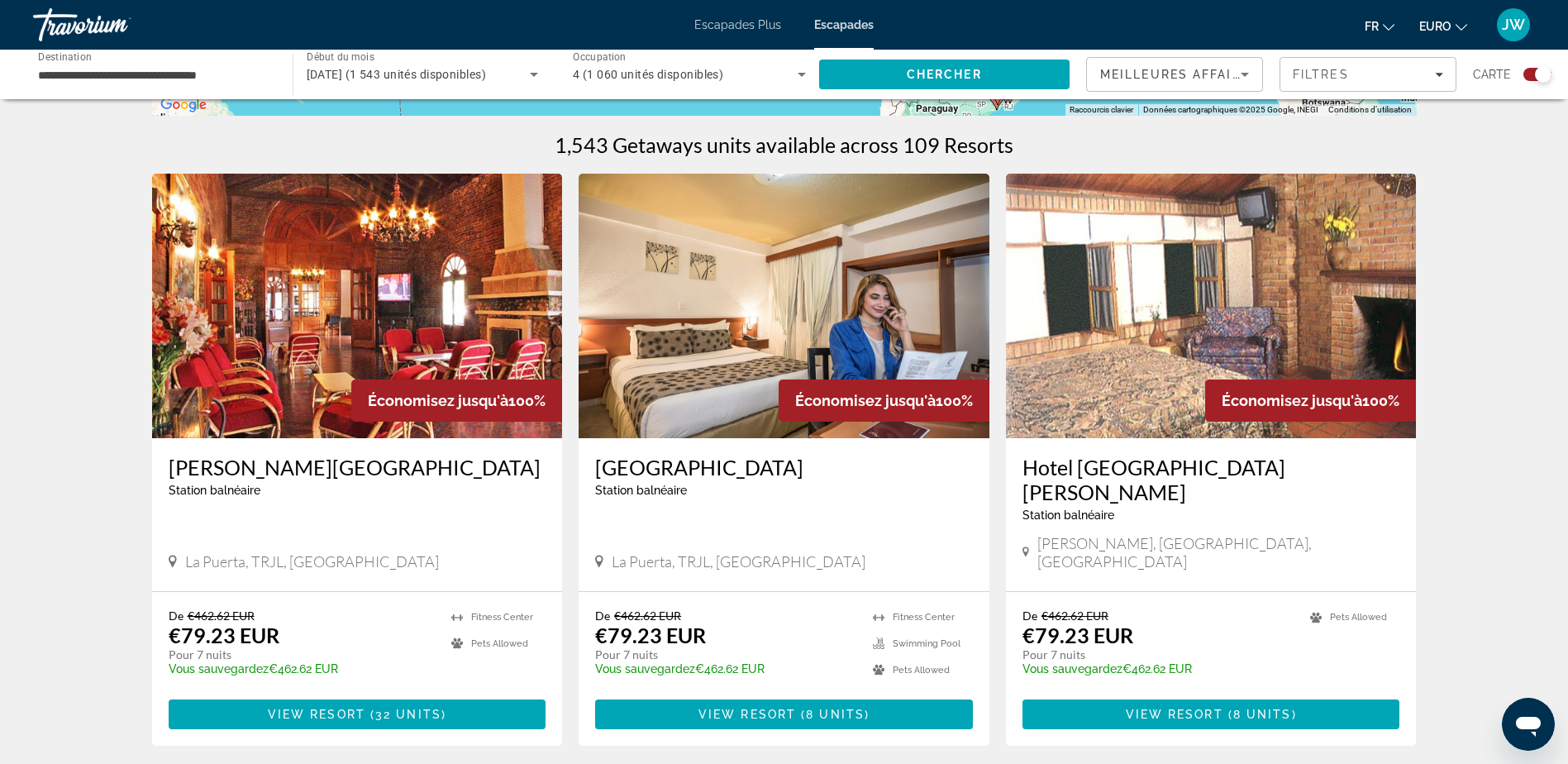
click at [292, 339] on img "Contenu principal" at bounding box center [357, 306] width 411 height 264
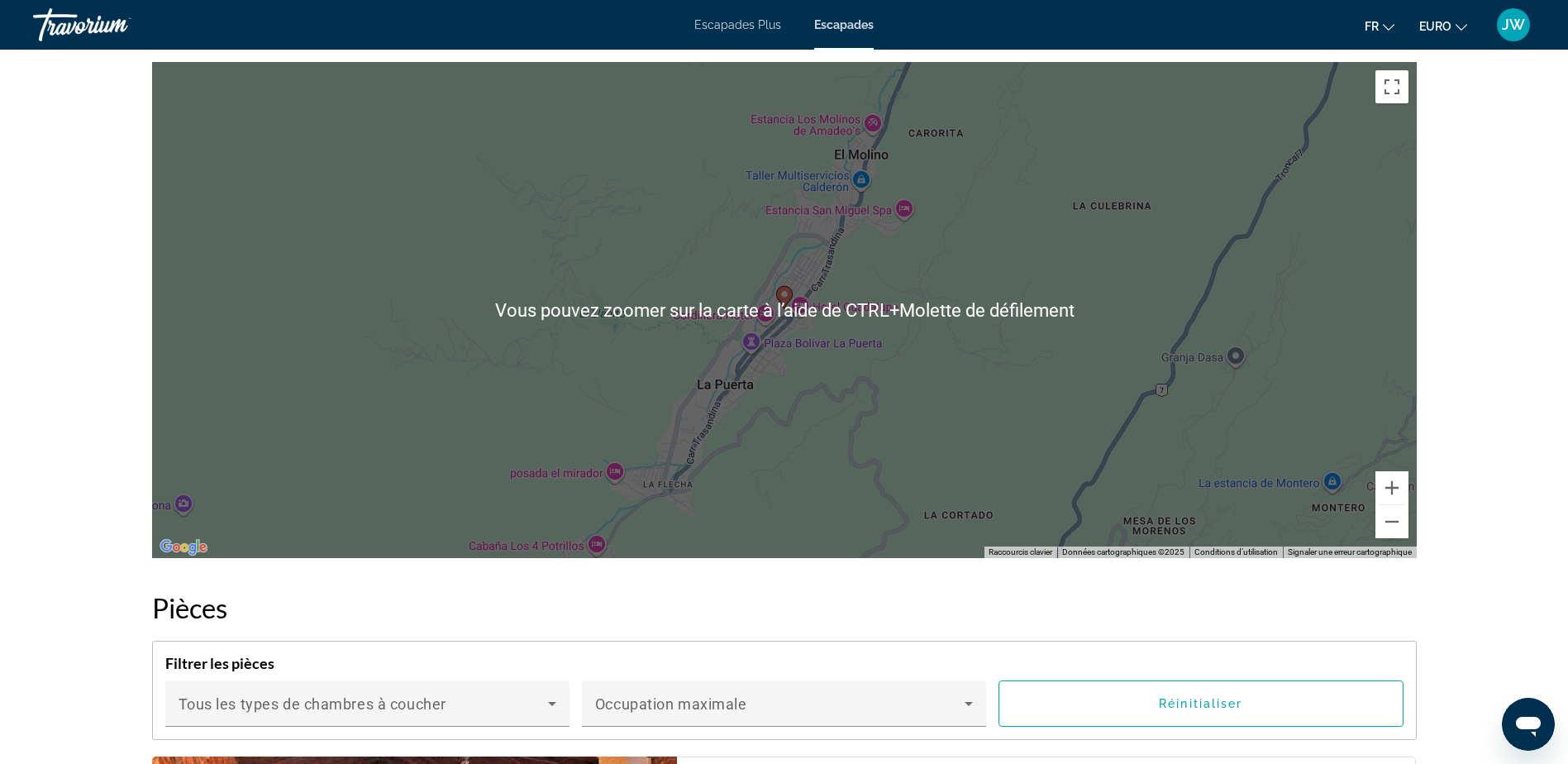
scroll to position [1984, 0]
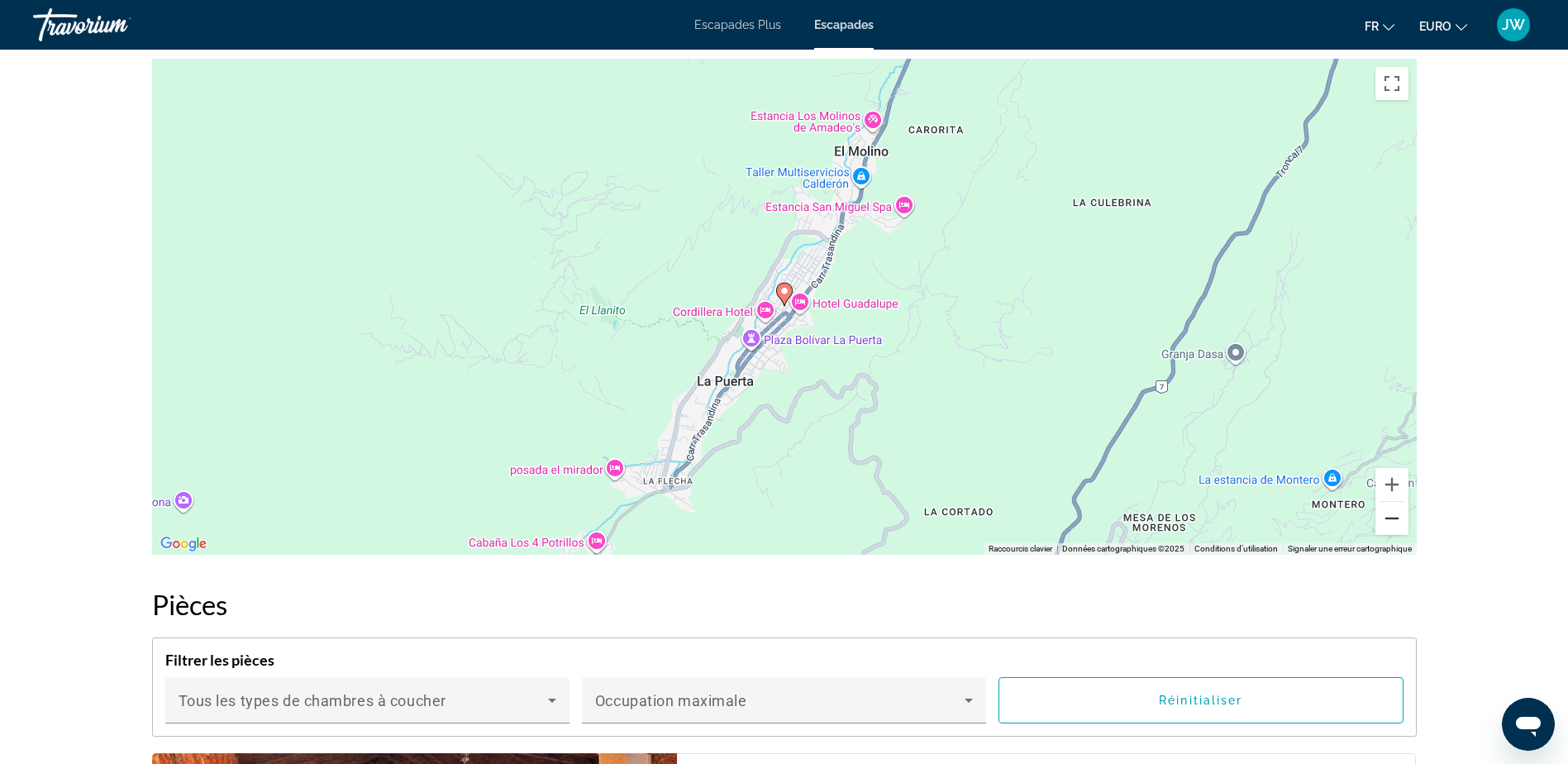
click at [1387, 516] on button "Zoom arrière" at bounding box center [1392, 518] width 33 height 33
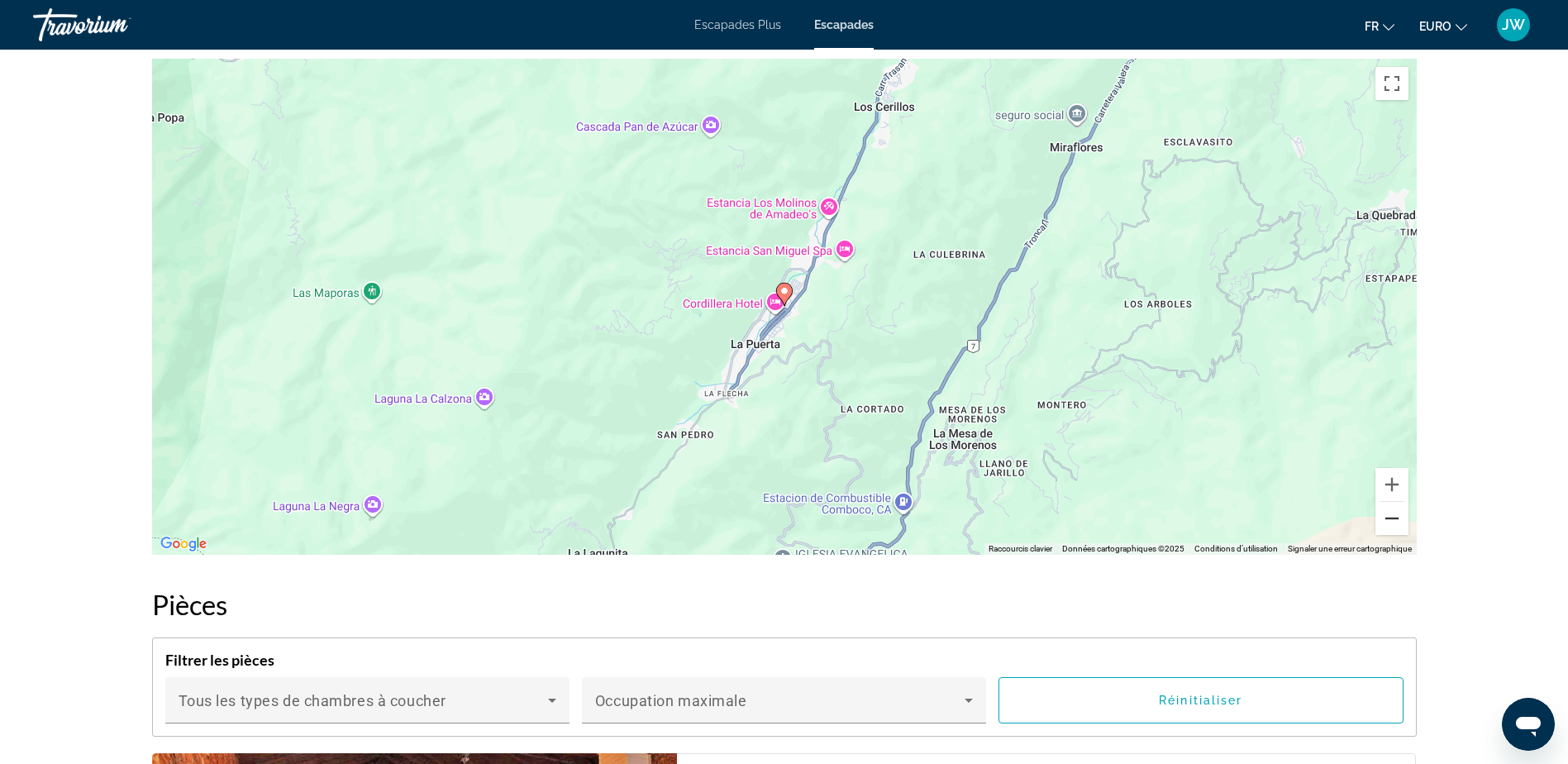
click at [1387, 516] on button "Zoom arrière" at bounding box center [1392, 518] width 33 height 33
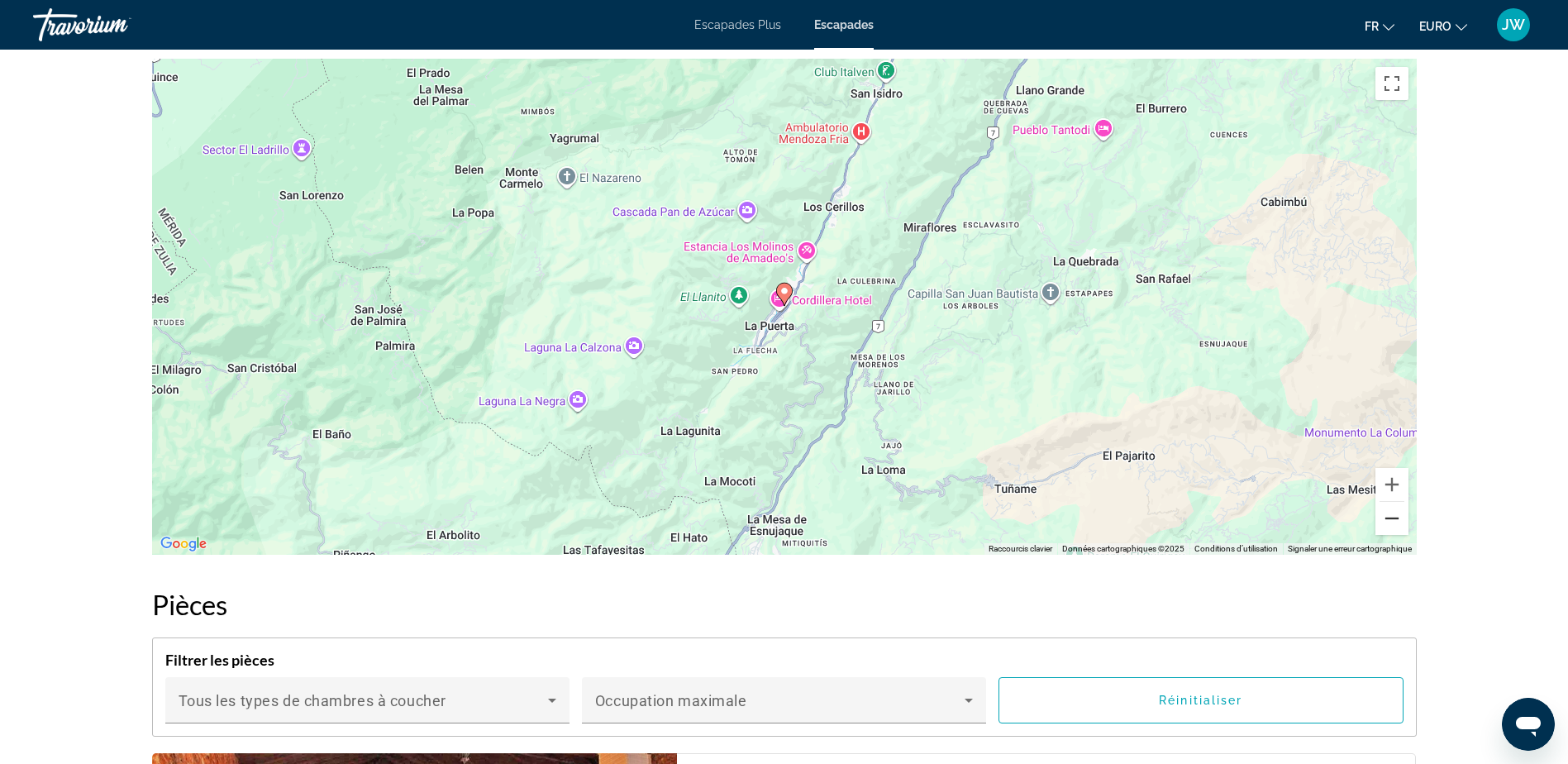
click at [1387, 516] on button "Zoom arrière" at bounding box center [1392, 518] width 33 height 33
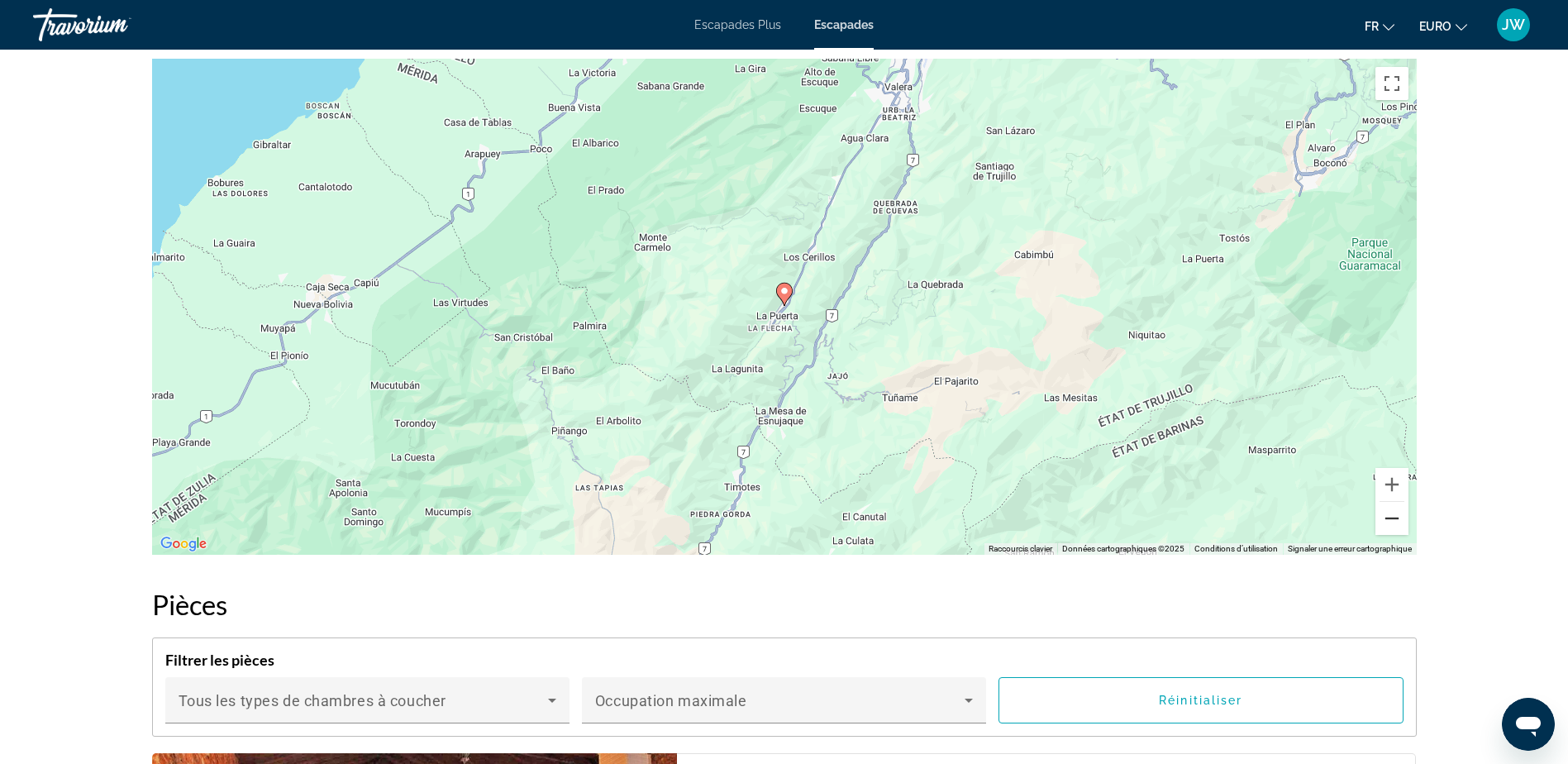
click at [1387, 516] on button "Zoom arrière" at bounding box center [1392, 518] width 33 height 33
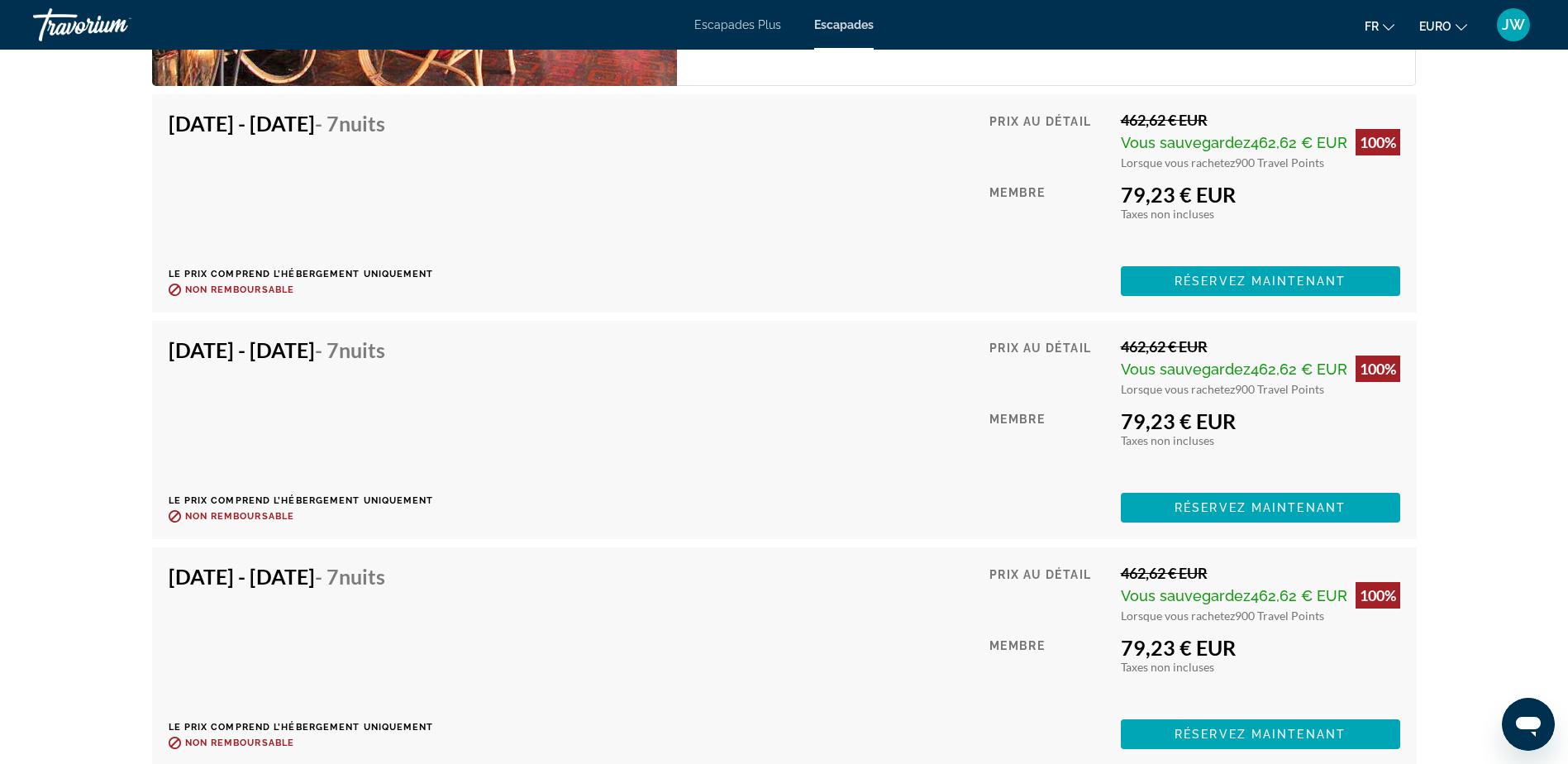
scroll to position [3142, 0]
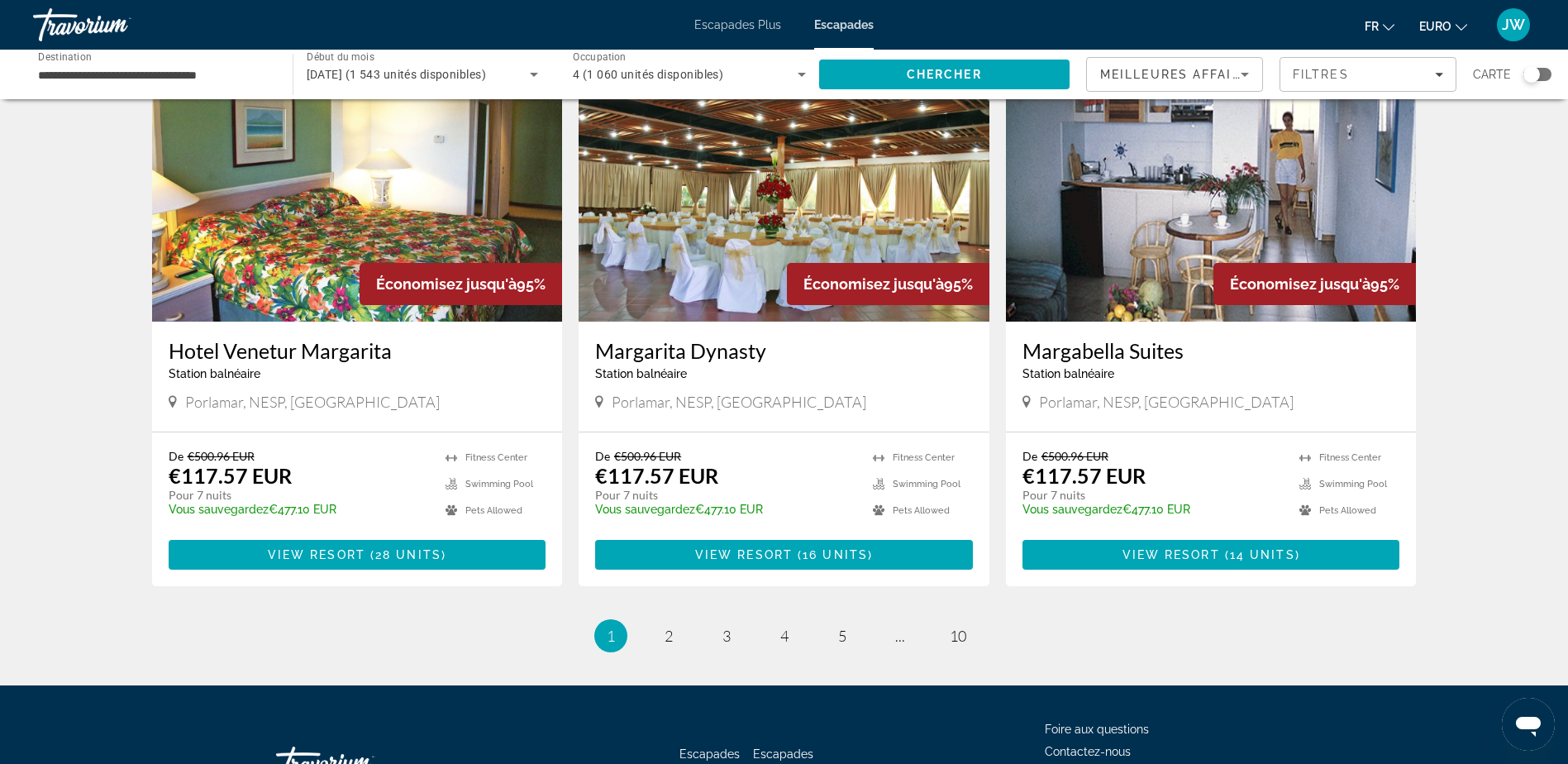
scroll to position [1912, 0]
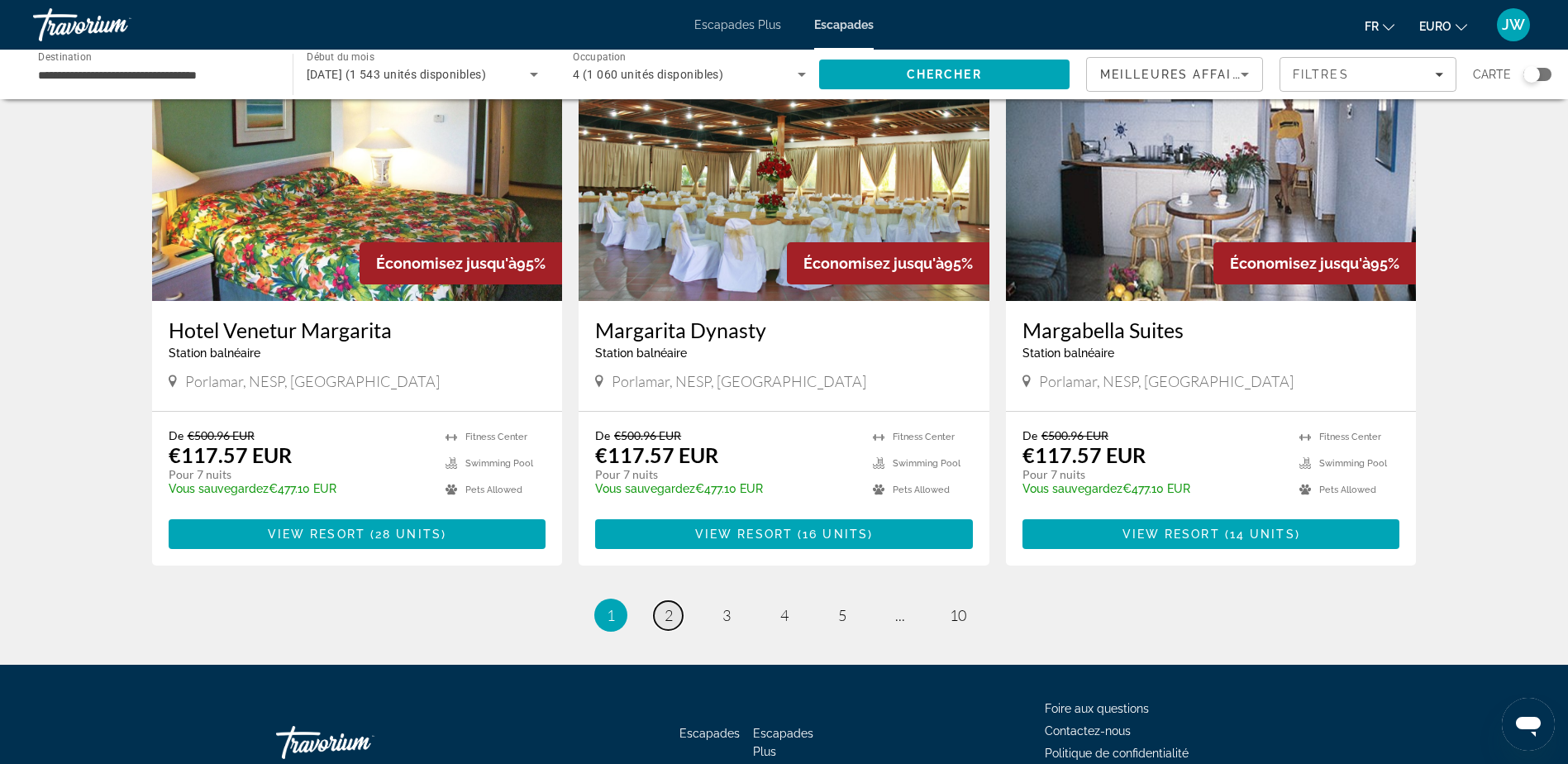
click at [664, 606] on span "2" at bounding box center [668, 616] width 8 height 18
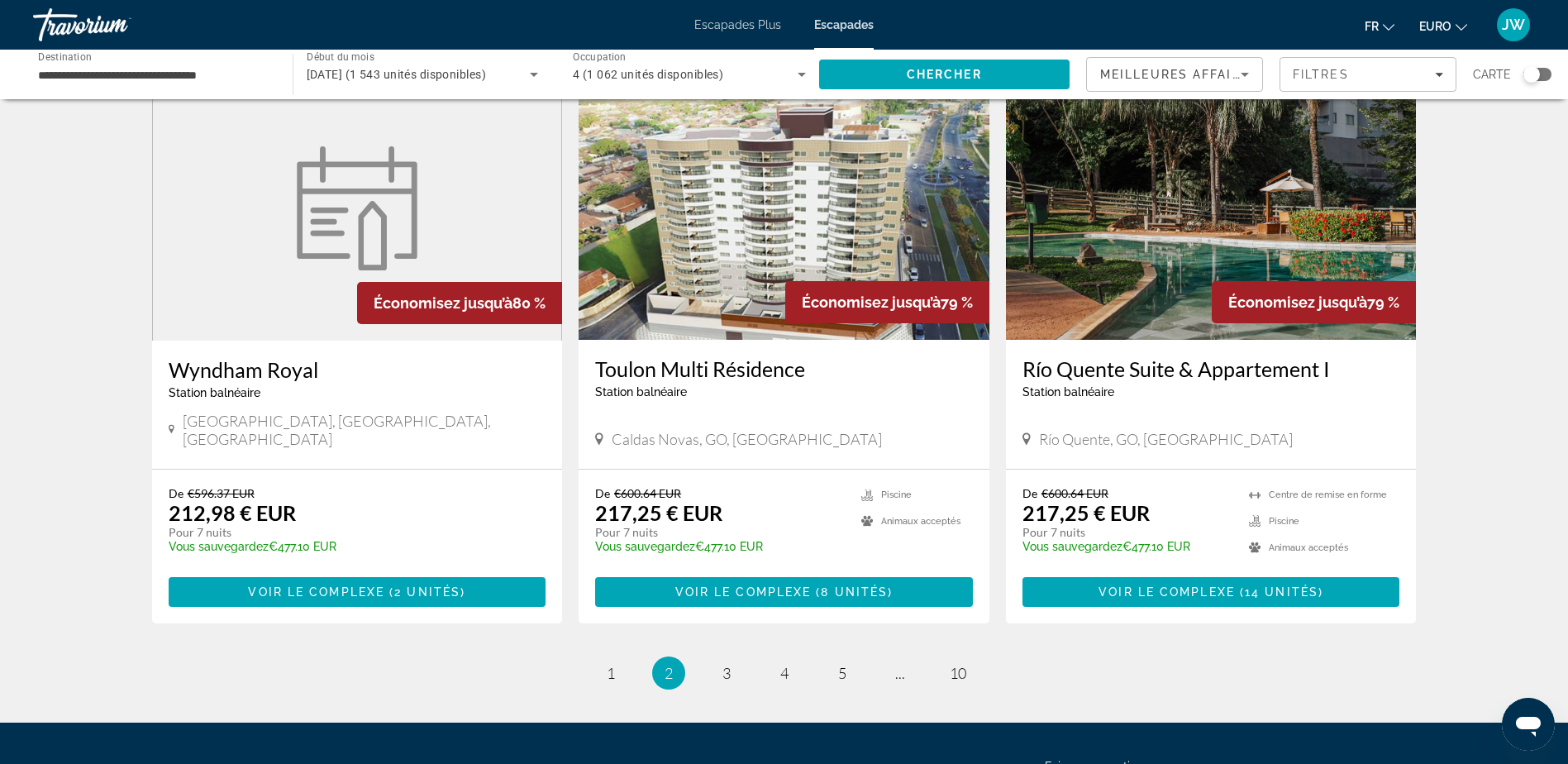
scroll to position [1736, 0]
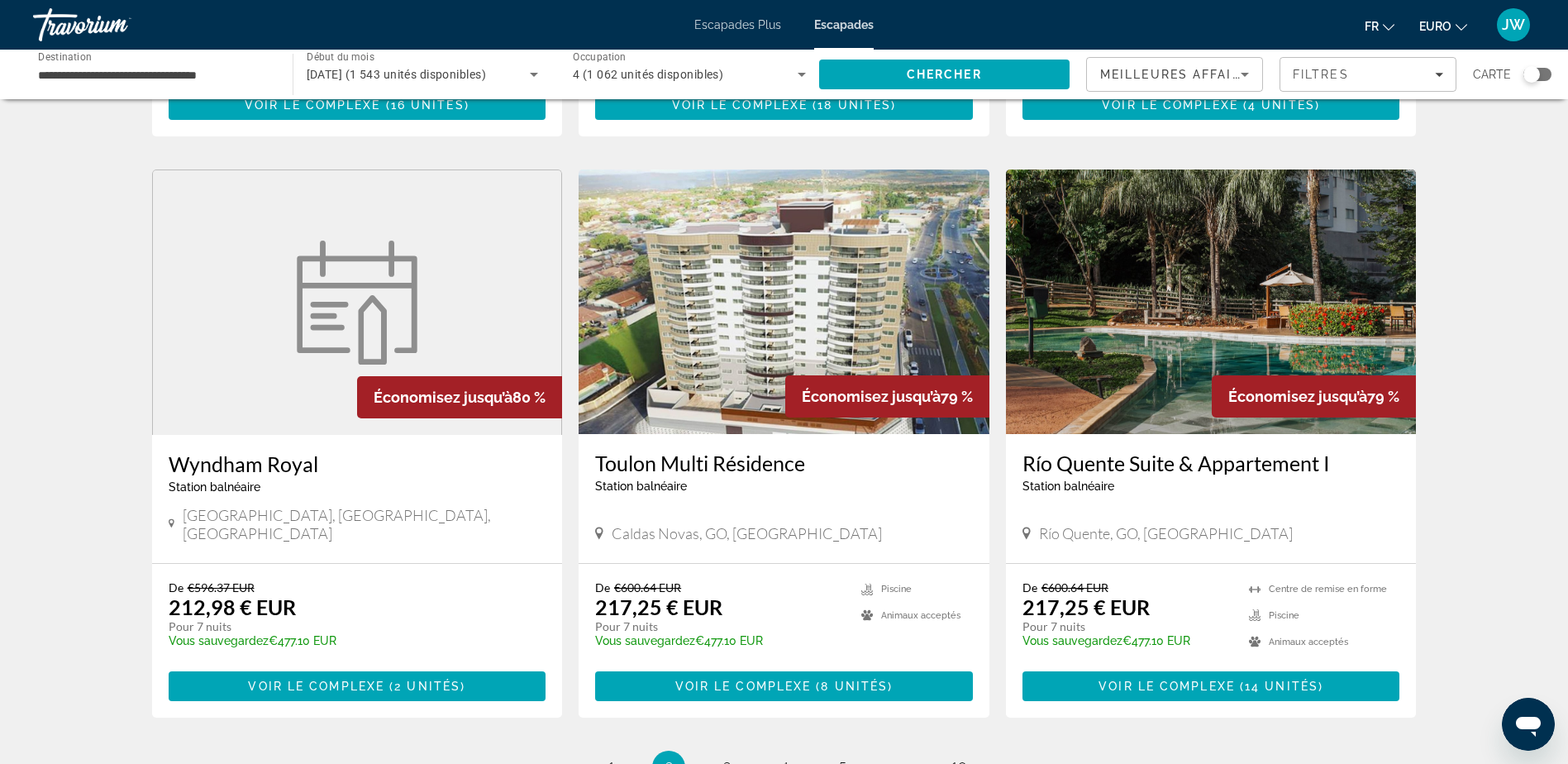
click at [1156, 338] on img "Contenu principal" at bounding box center [1212, 301] width 411 height 264
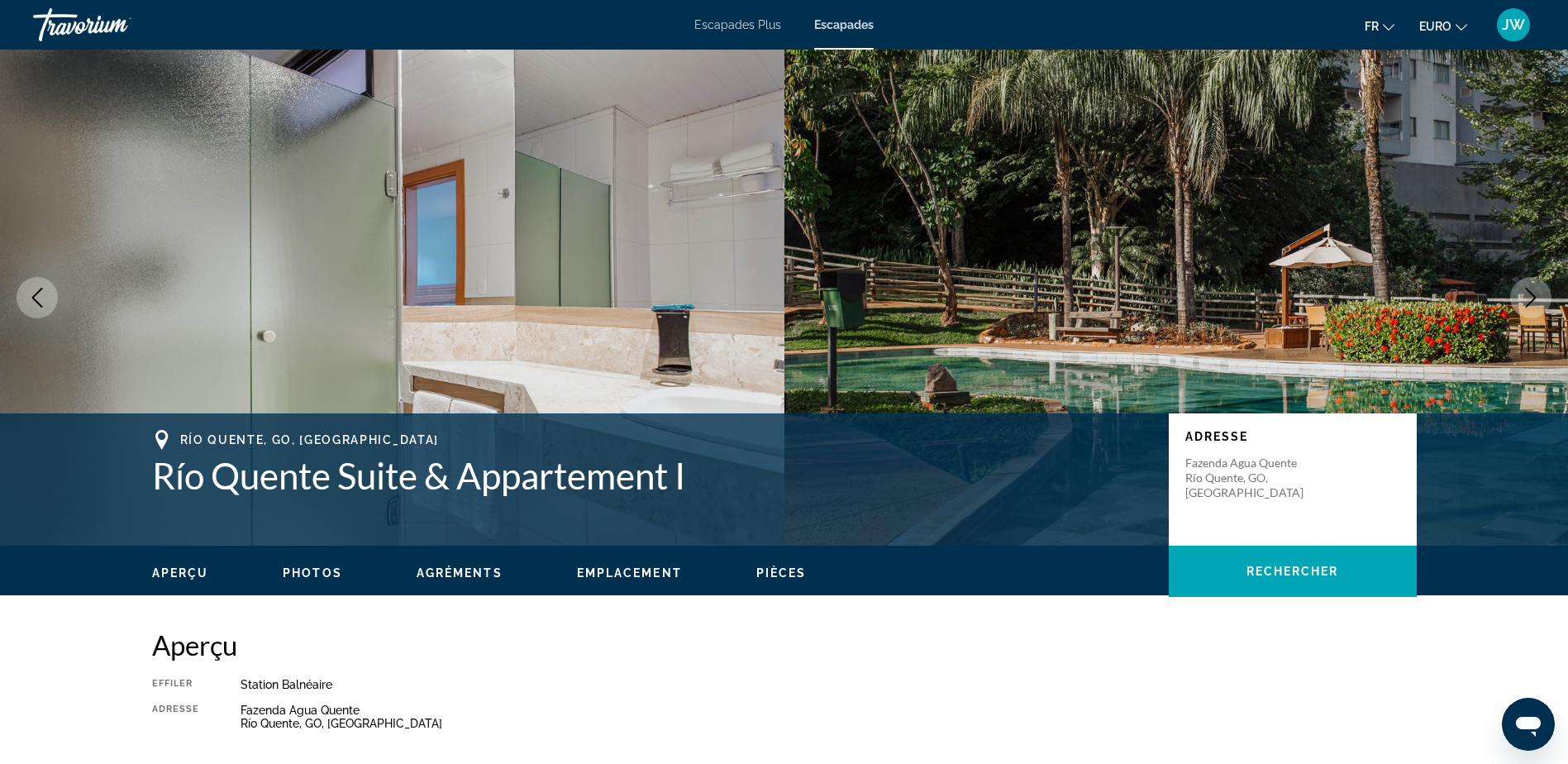
click at [1530, 310] on button "Image suivante" at bounding box center [1531, 298] width 42 height 42
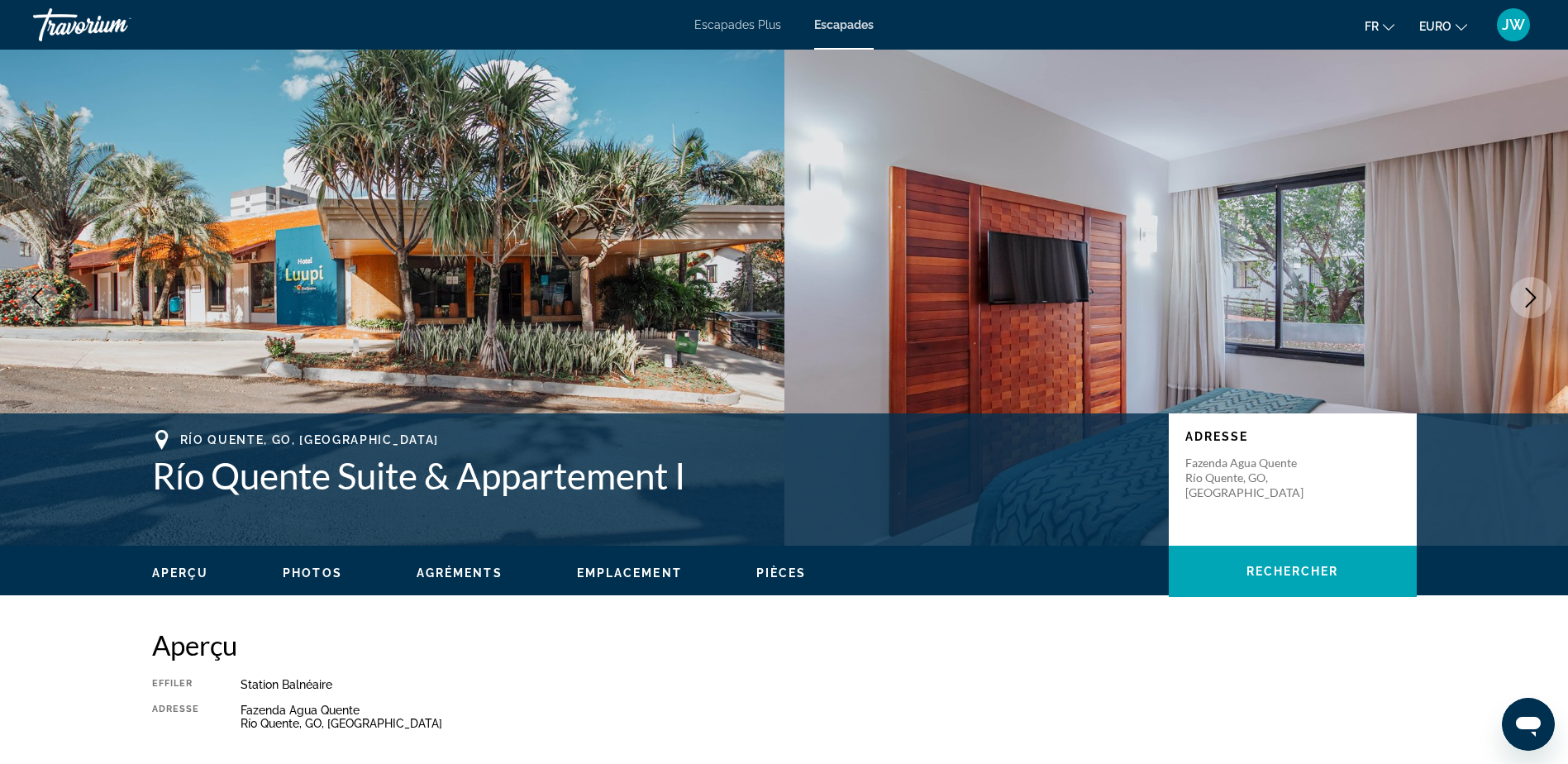
click at [1531, 306] on icon "Image suivante" at bounding box center [1531, 298] width 20 height 20
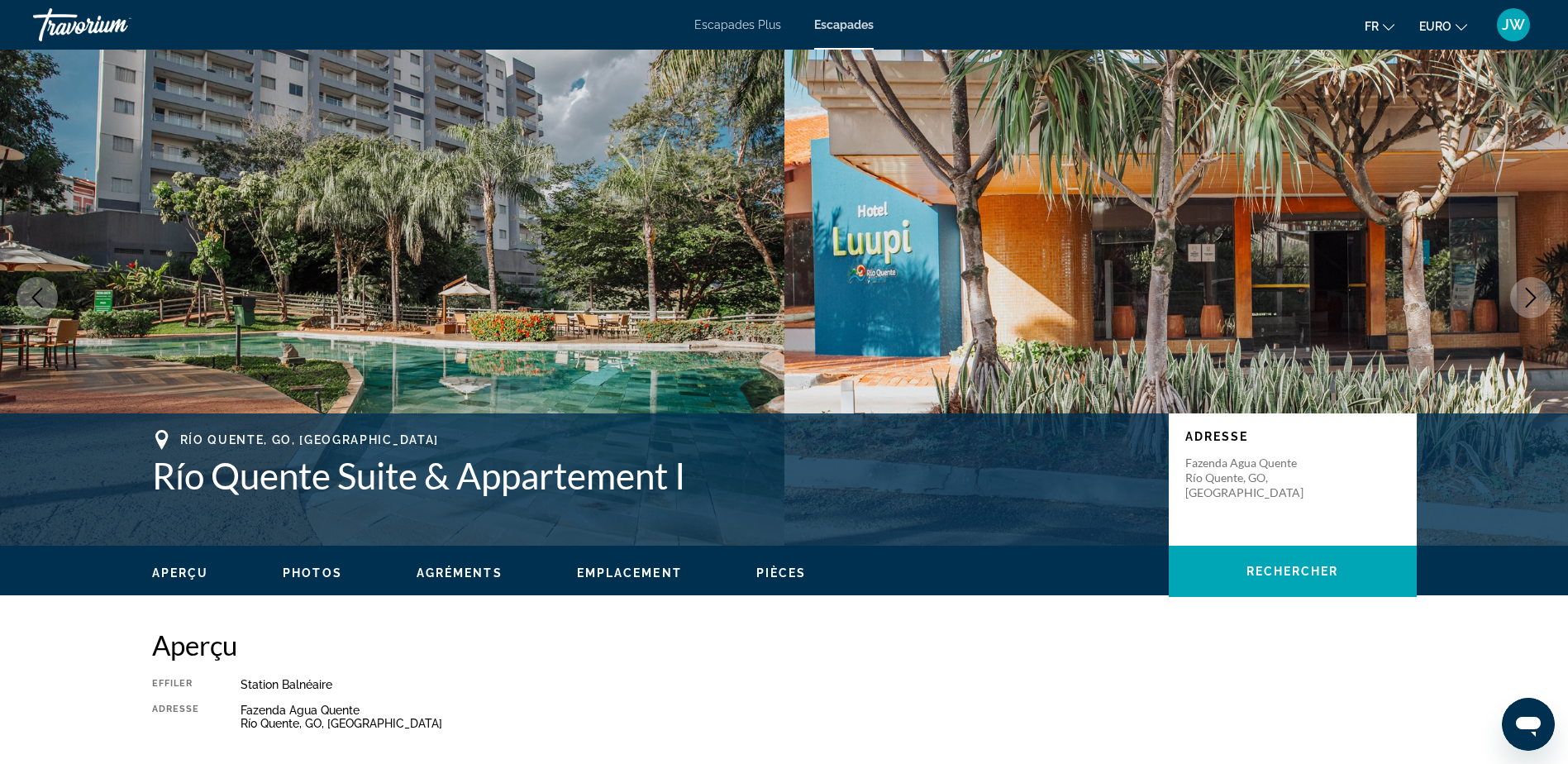
click at [1531, 306] on icon "Image suivante" at bounding box center [1531, 298] width 20 height 20
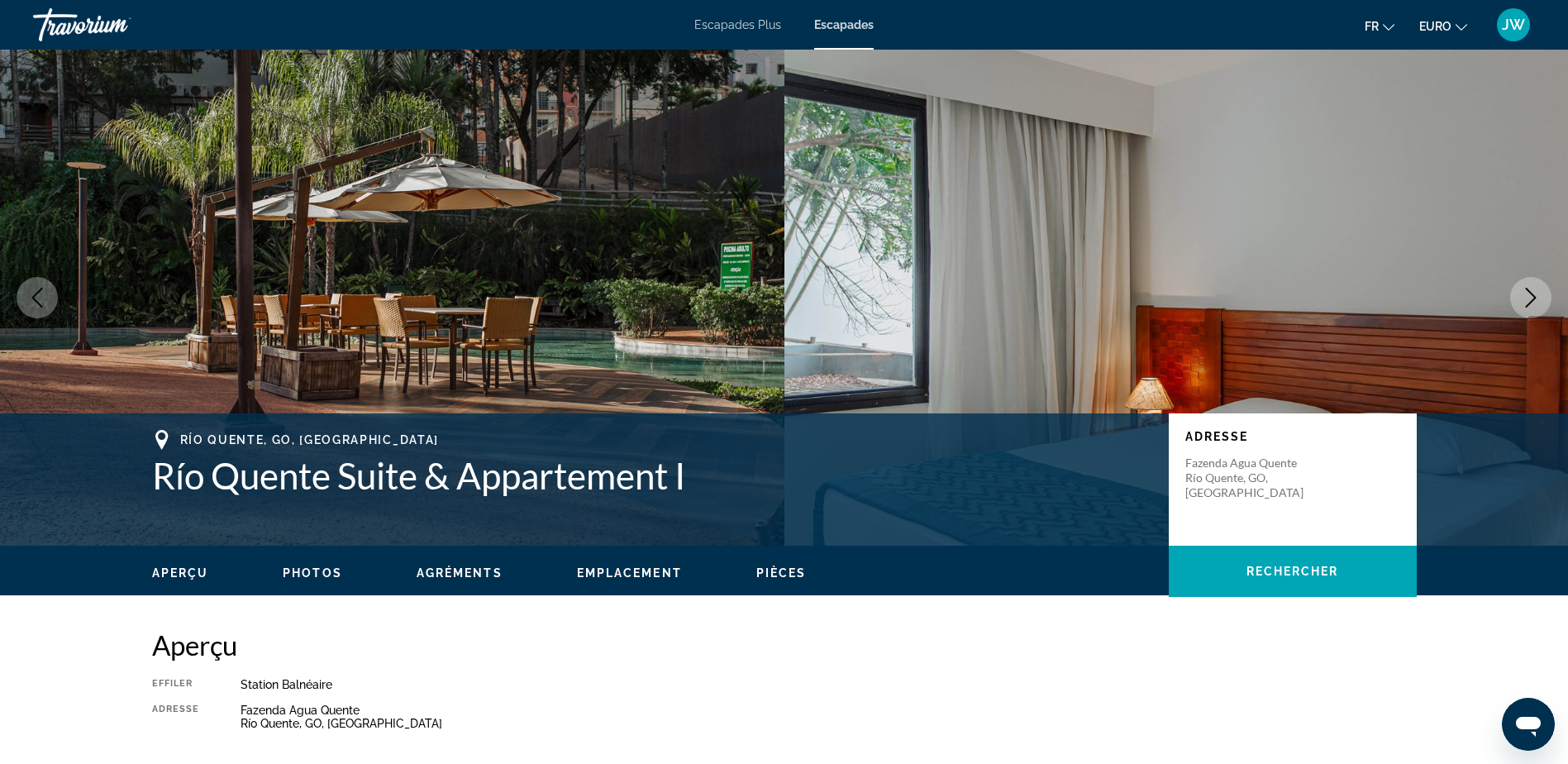
click at [1531, 306] on icon "Image suivante" at bounding box center [1531, 298] width 20 height 20
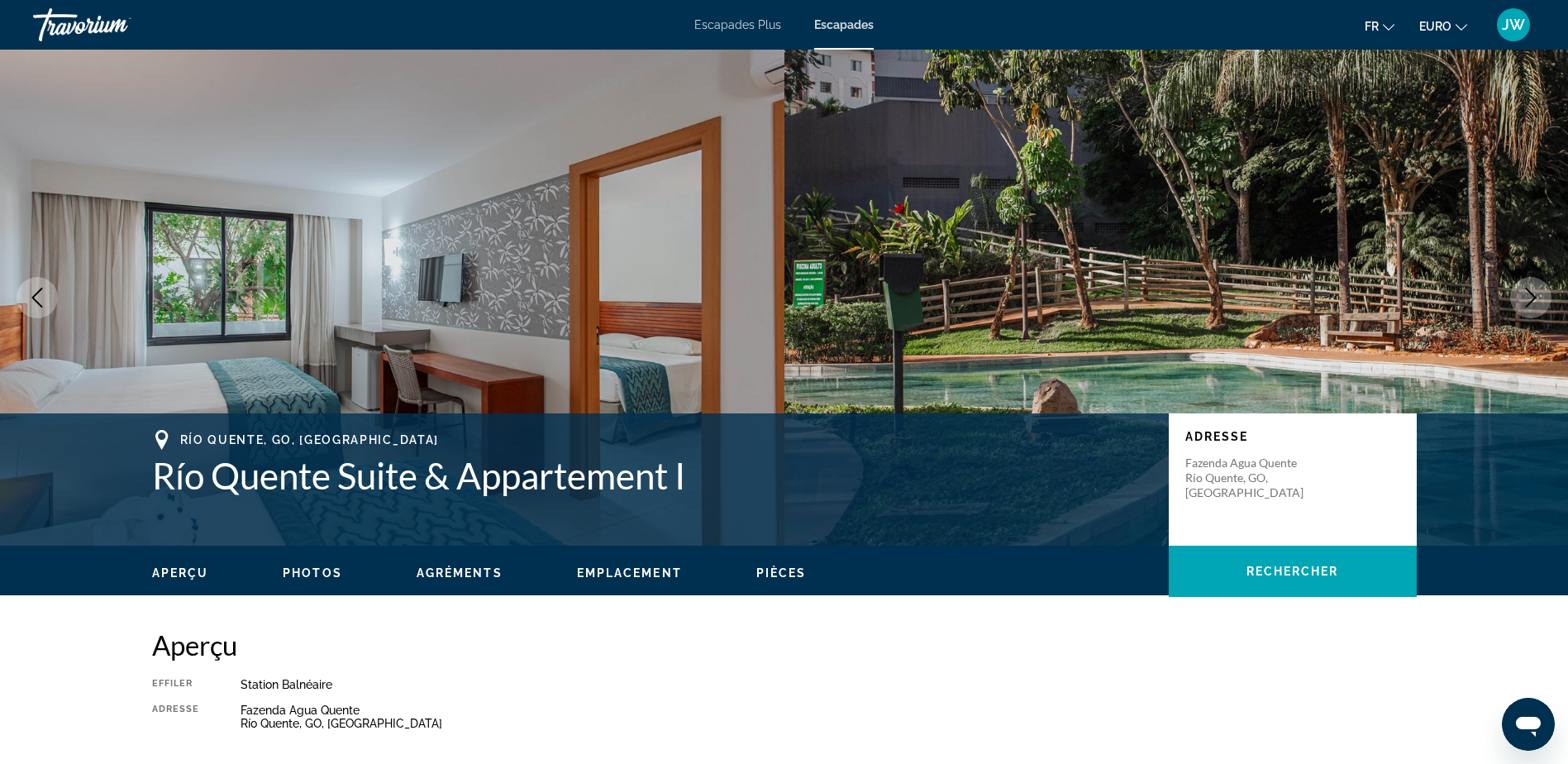
click at [1531, 306] on icon "Image suivante" at bounding box center [1531, 298] width 20 height 20
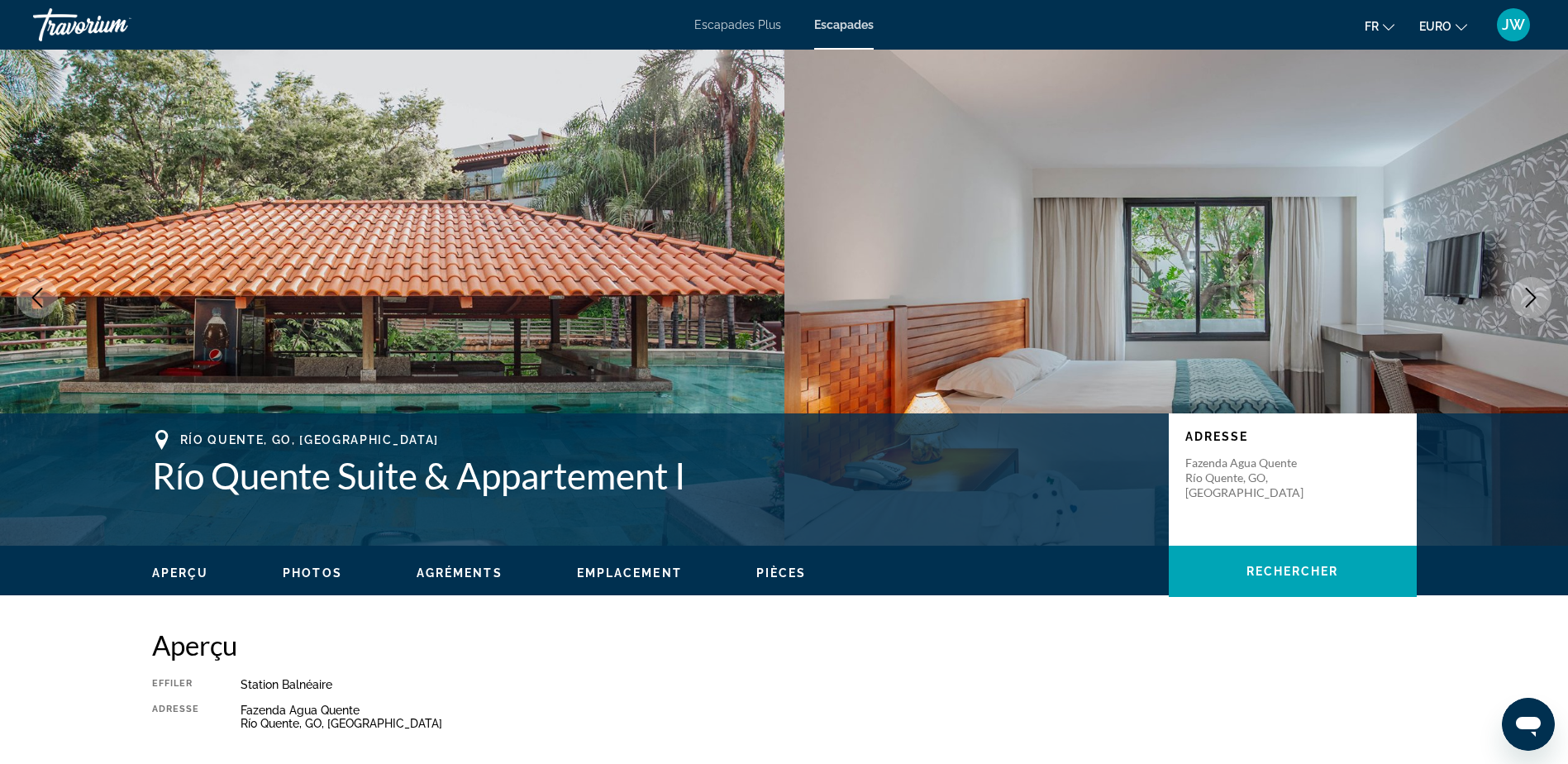
click at [1531, 306] on icon "Image suivante" at bounding box center [1531, 298] width 20 height 20
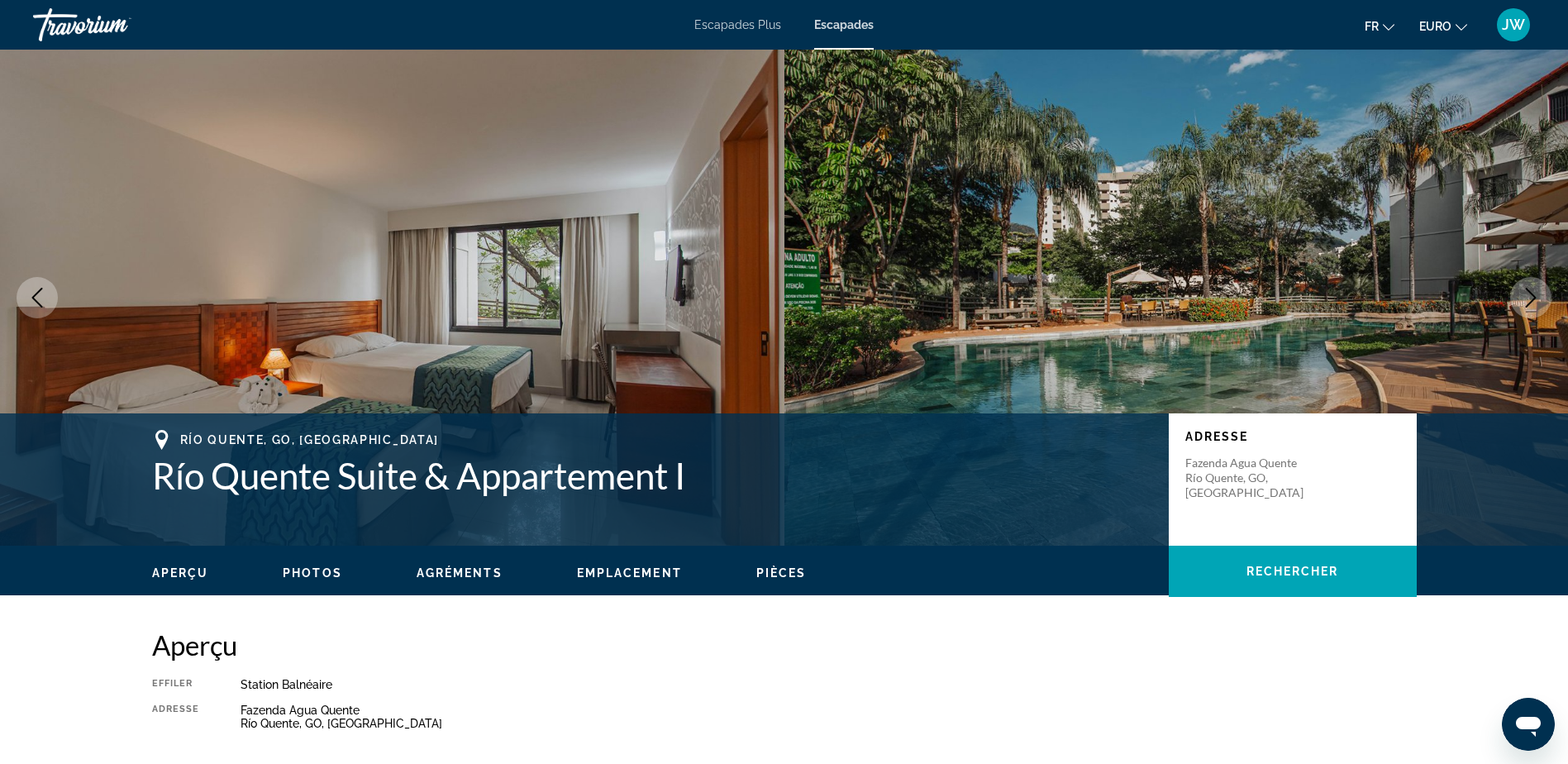
click at [1531, 306] on icon "Image suivante" at bounding box center [1531, 298] width 20 height 20
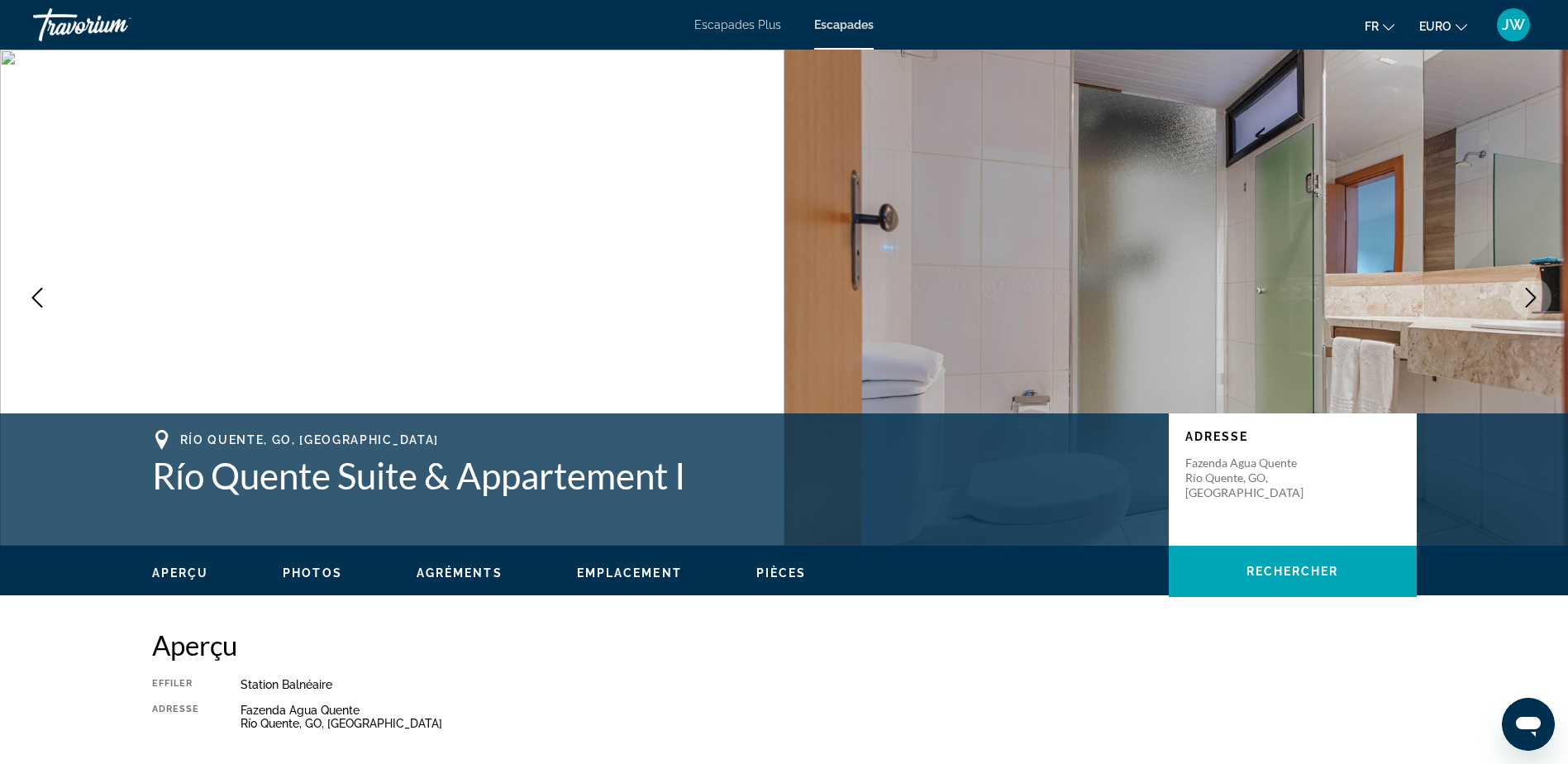
click at [1531, 306] on icon "Image suivante" at bounding box center [1531, 298] width 20 height 20
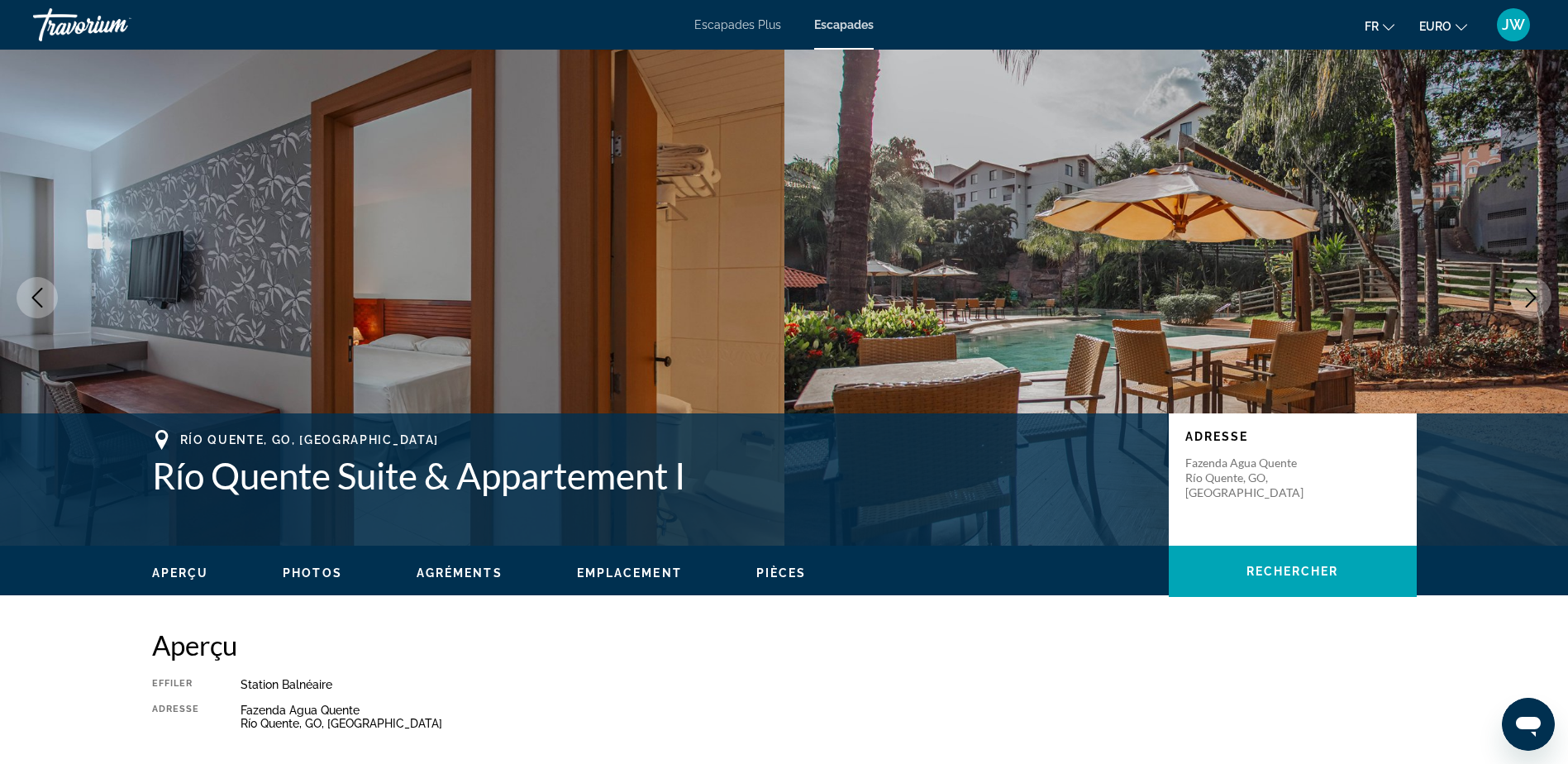
click at [1531, 306] on icon "Image suivante" at bounding box center [1531, 298] width 20 height 20
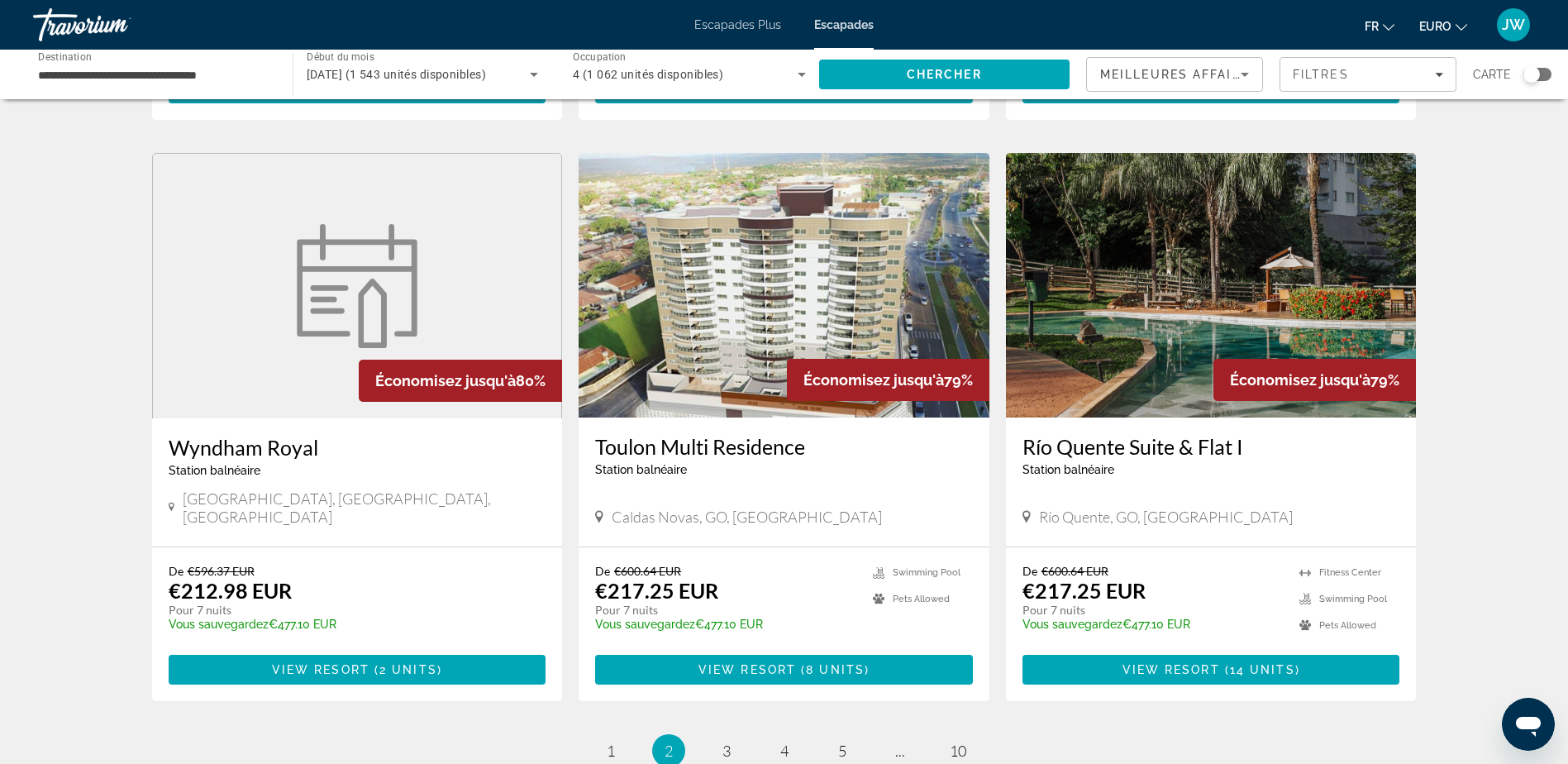
scroll to position [1819, 0]
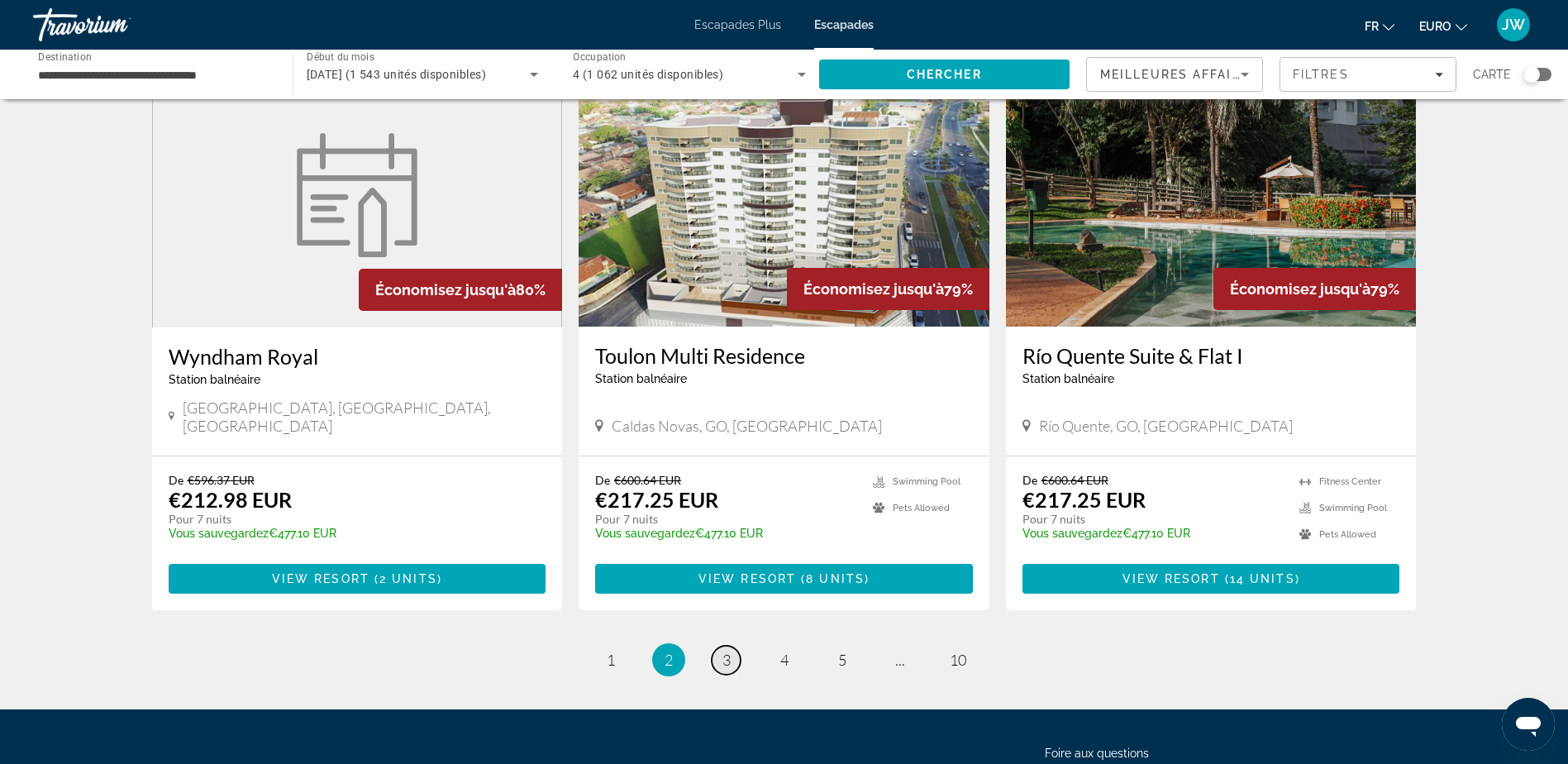
click at [728, 651] on span "3" at bounding box center [726, 660] width 8 height 18
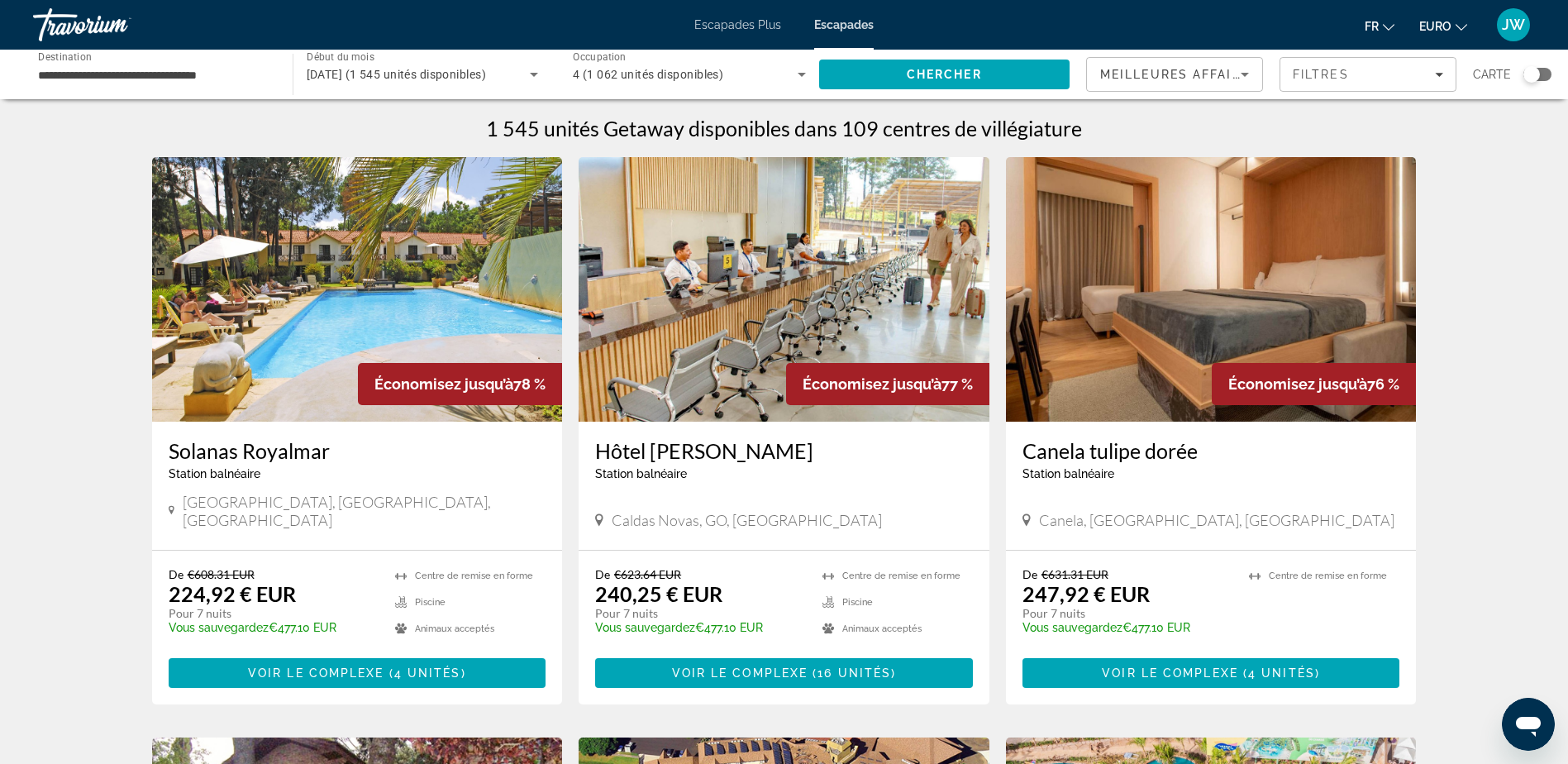
click at [213, 71] on input "**********" at bounding box center [155, 75] width 233 height 20
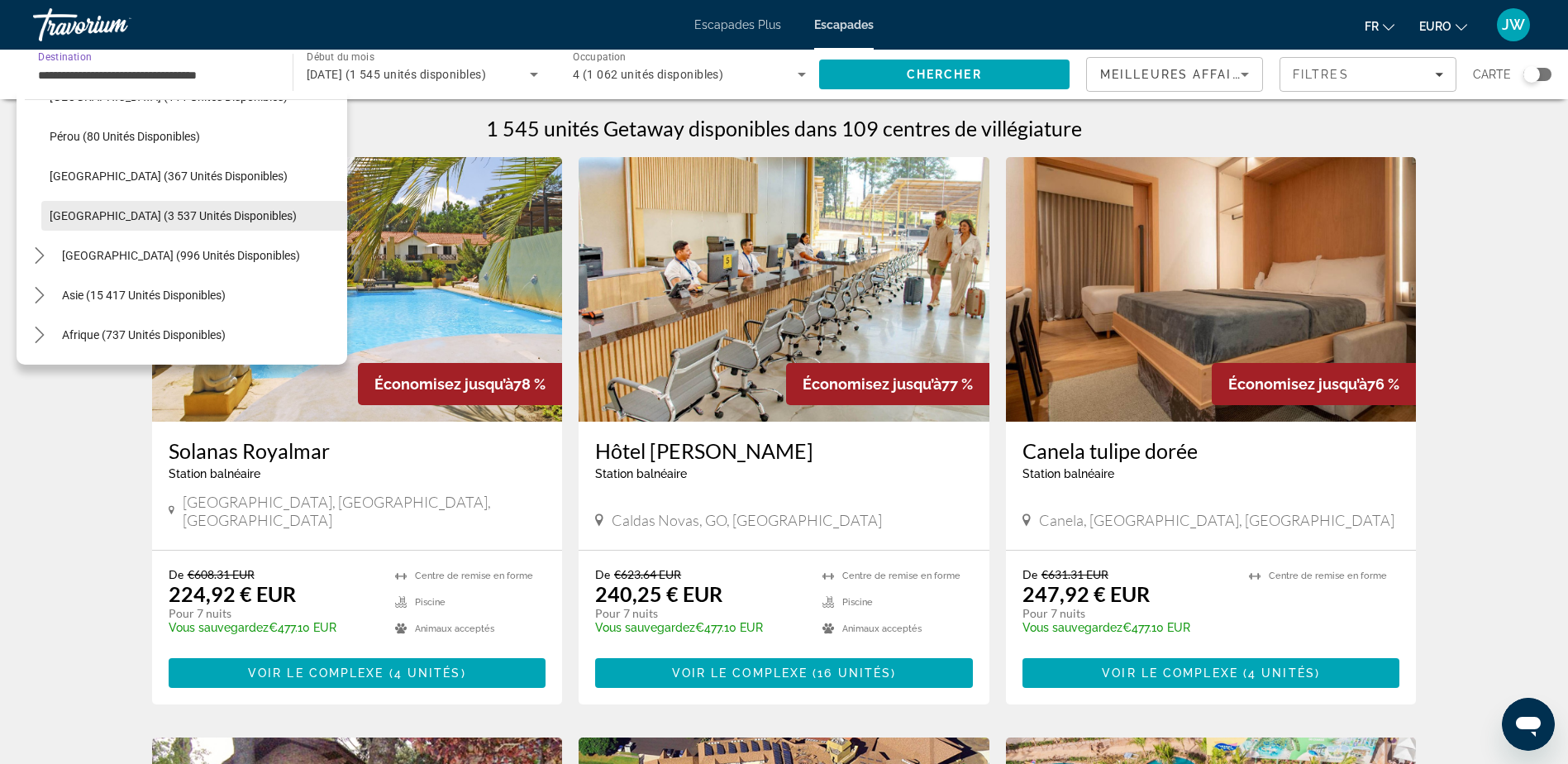
scroll to position [549, 0]
click at [40, 253] on icon "Toggle Amérique centrale (996 unités disponibles) sous-menu" at bounding box center [39, 254] width 9 height 16
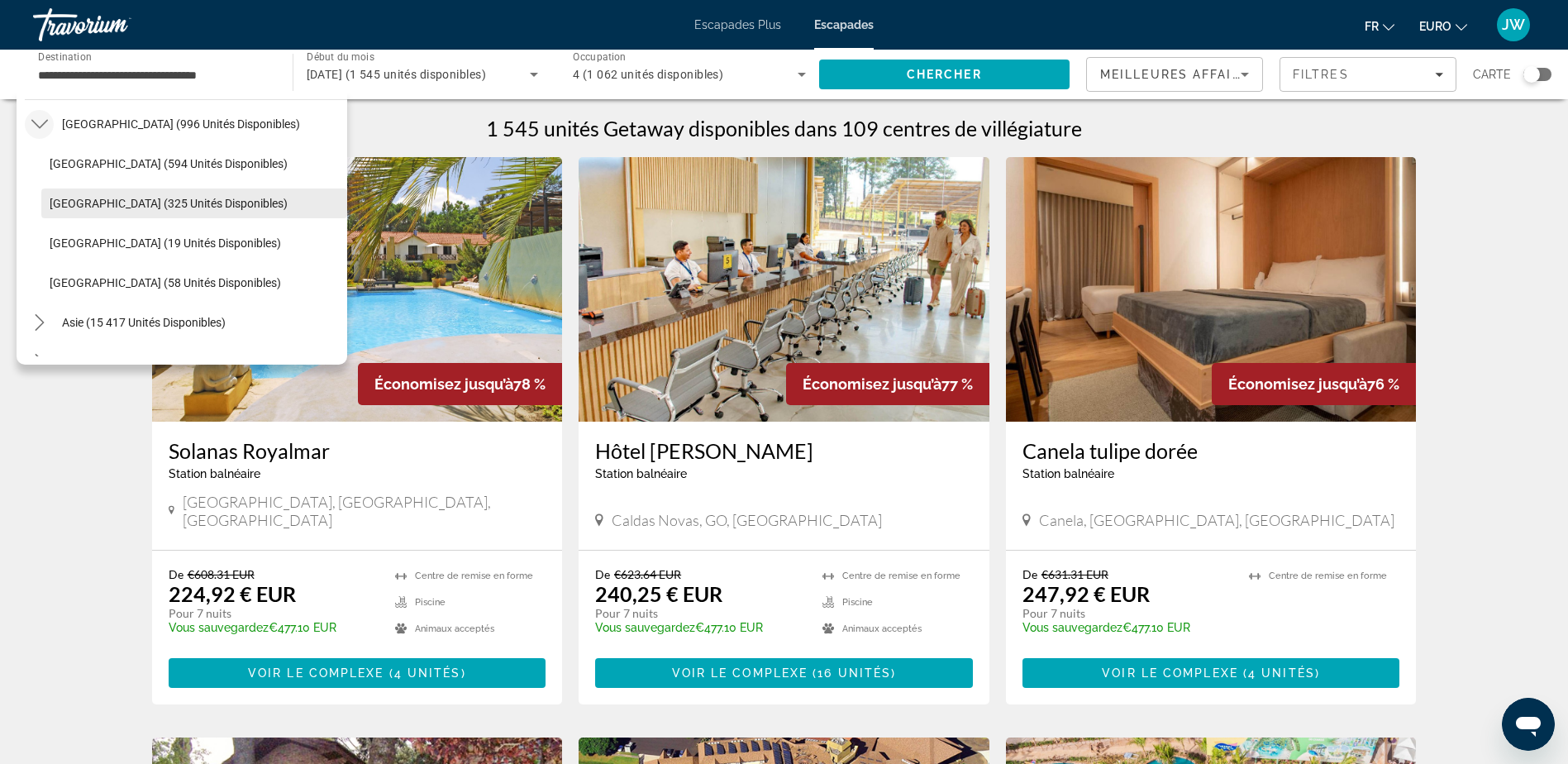
scroll to position [708, 0]
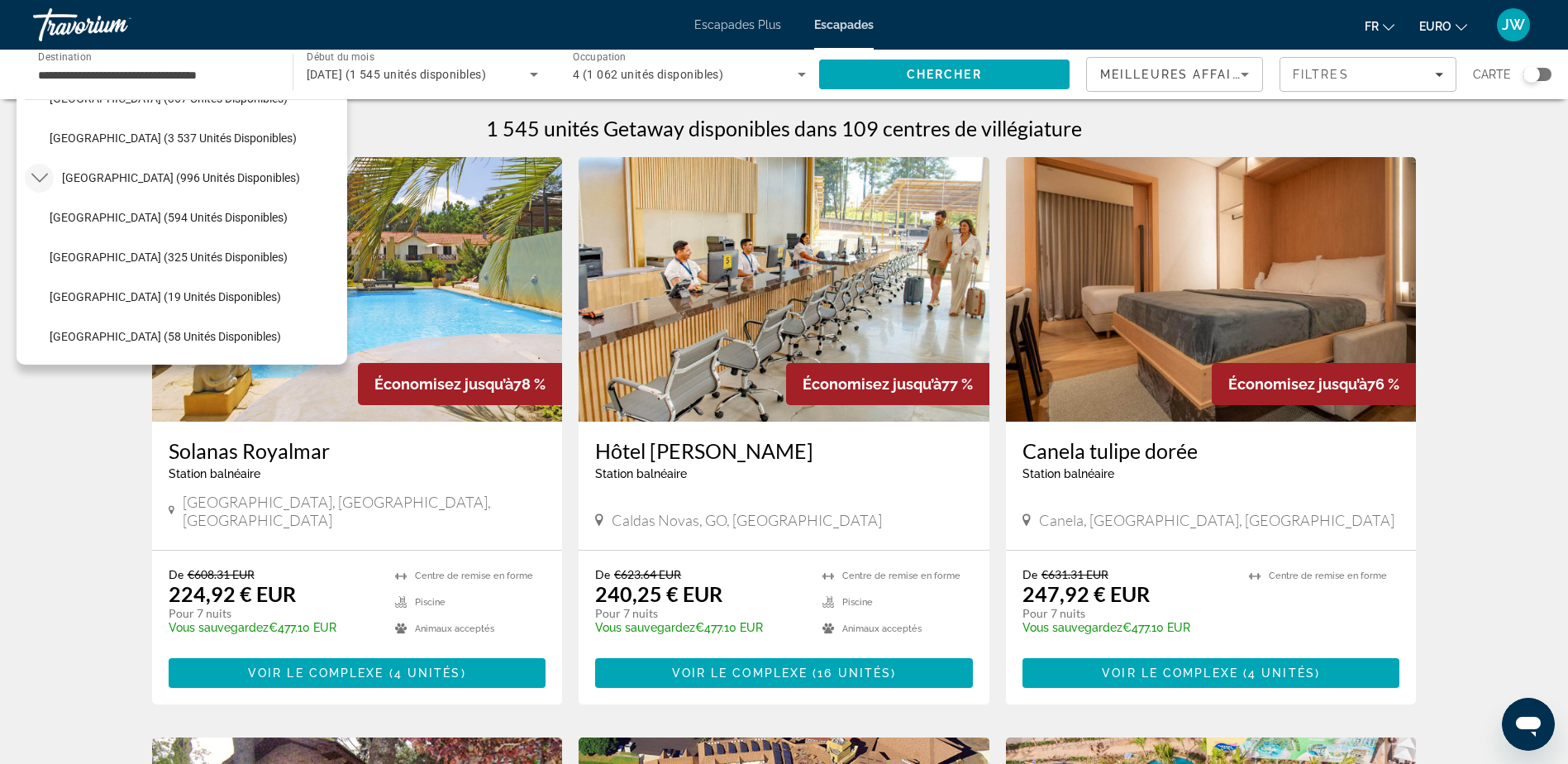
click at [33, 177] on icon "Toggle Amérique centrale (996 unités disponibles) sous-menu" at bounding box center [39, 178] width 16 height 9
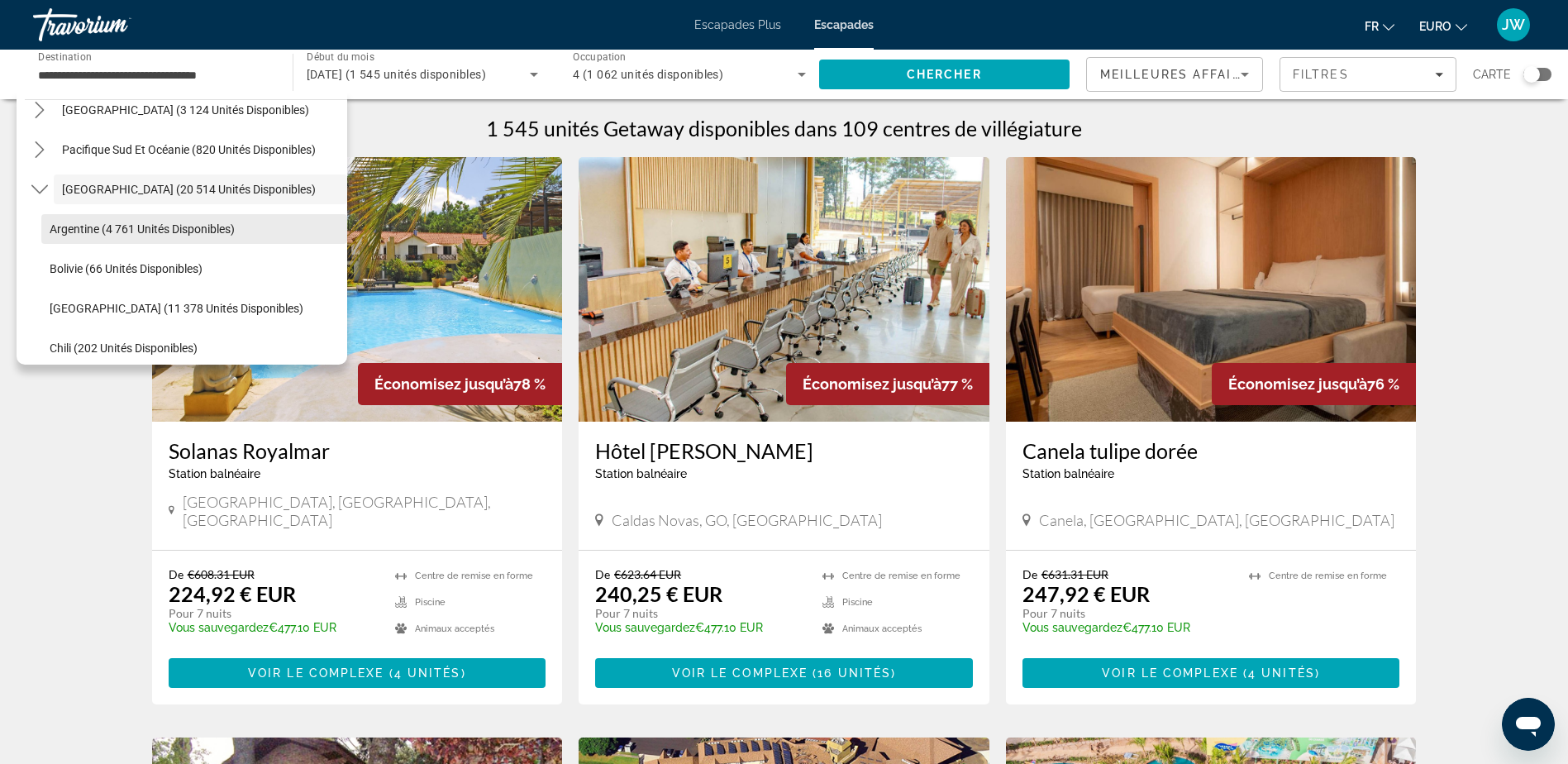
scroll to position [254, 0]
click at [38, 186] on icon "Toggle Amérique du Sud (20 514 unités disponibles) sous-menu" at bounding box center [40, 191] width 16 height 16
click at [44, 148] on icon "Toggle Pacifique Sud et Océanie (820 unités disponibles) sous-menu" at bounding box center [40, 151] width 16 height 16
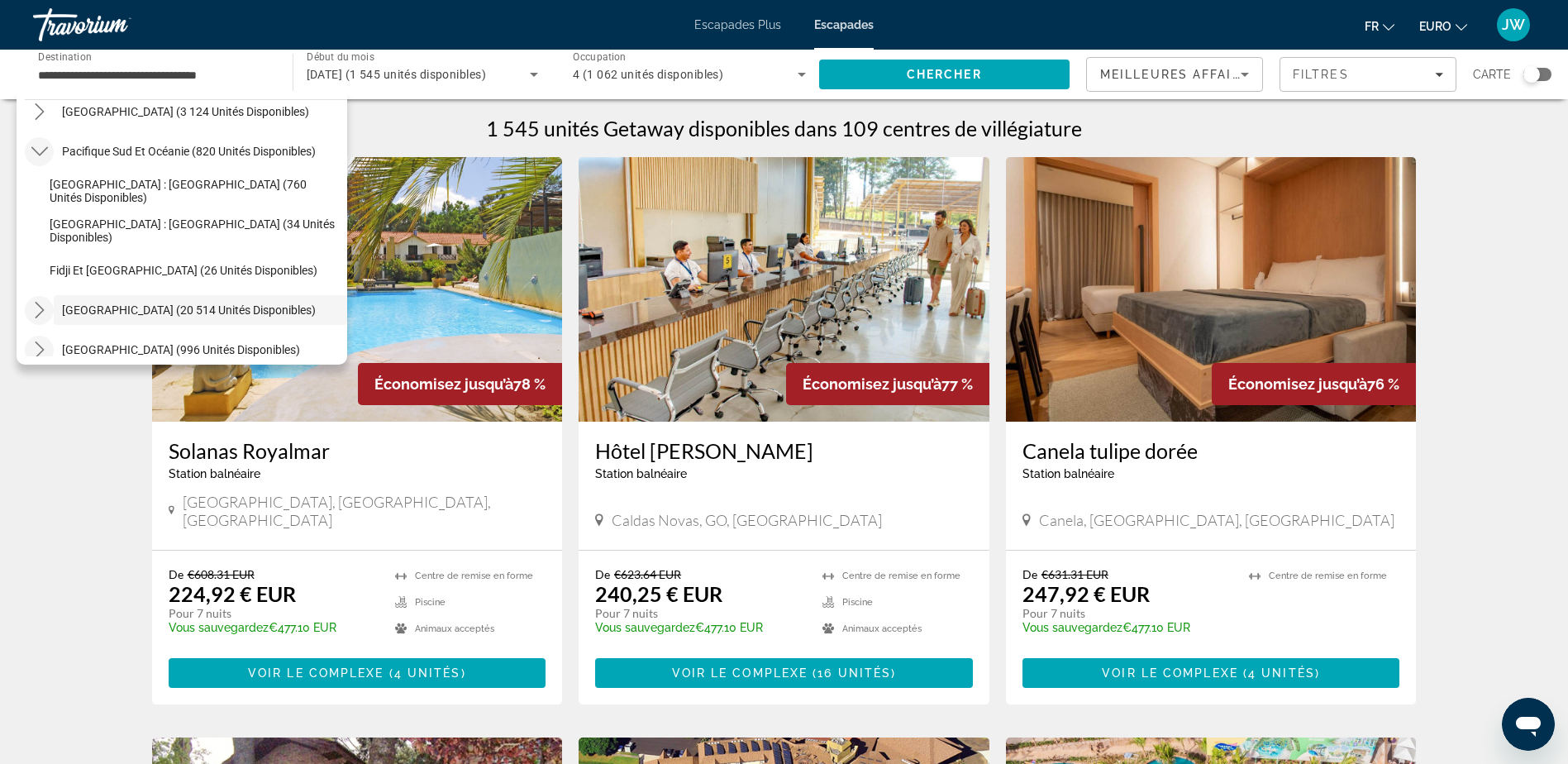
click at [36, 148] on icon "Toggle Pacifique Sud et Océanie (820 unités disponibles) sous-menu" at bounding box center [40, 151] width 16 height 16
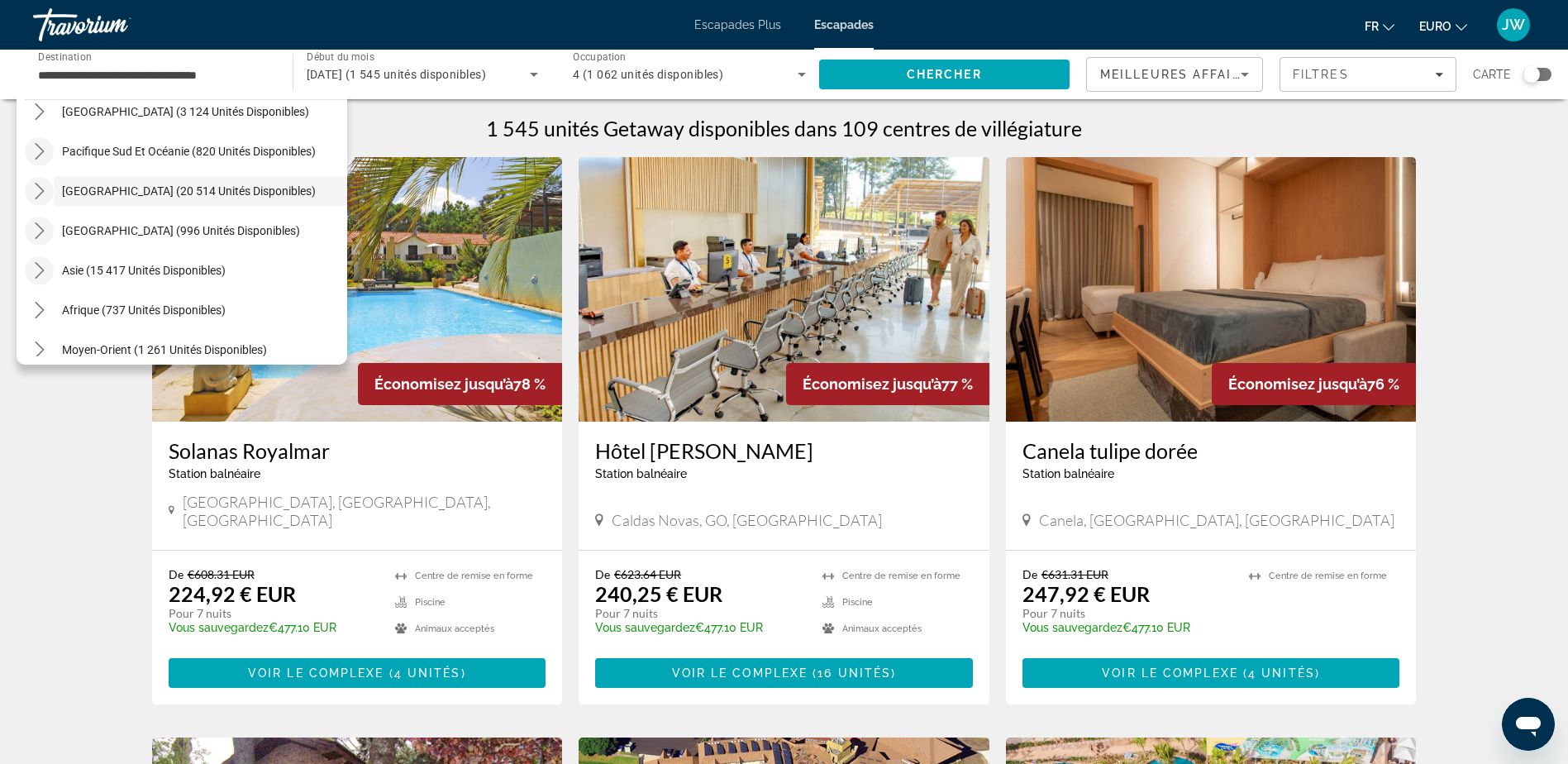
click at [38, 272] on icon "Toggle Asie (15 417 unités disponibles) sous-menu" at bounding box center [40, 271] width 16 height 16
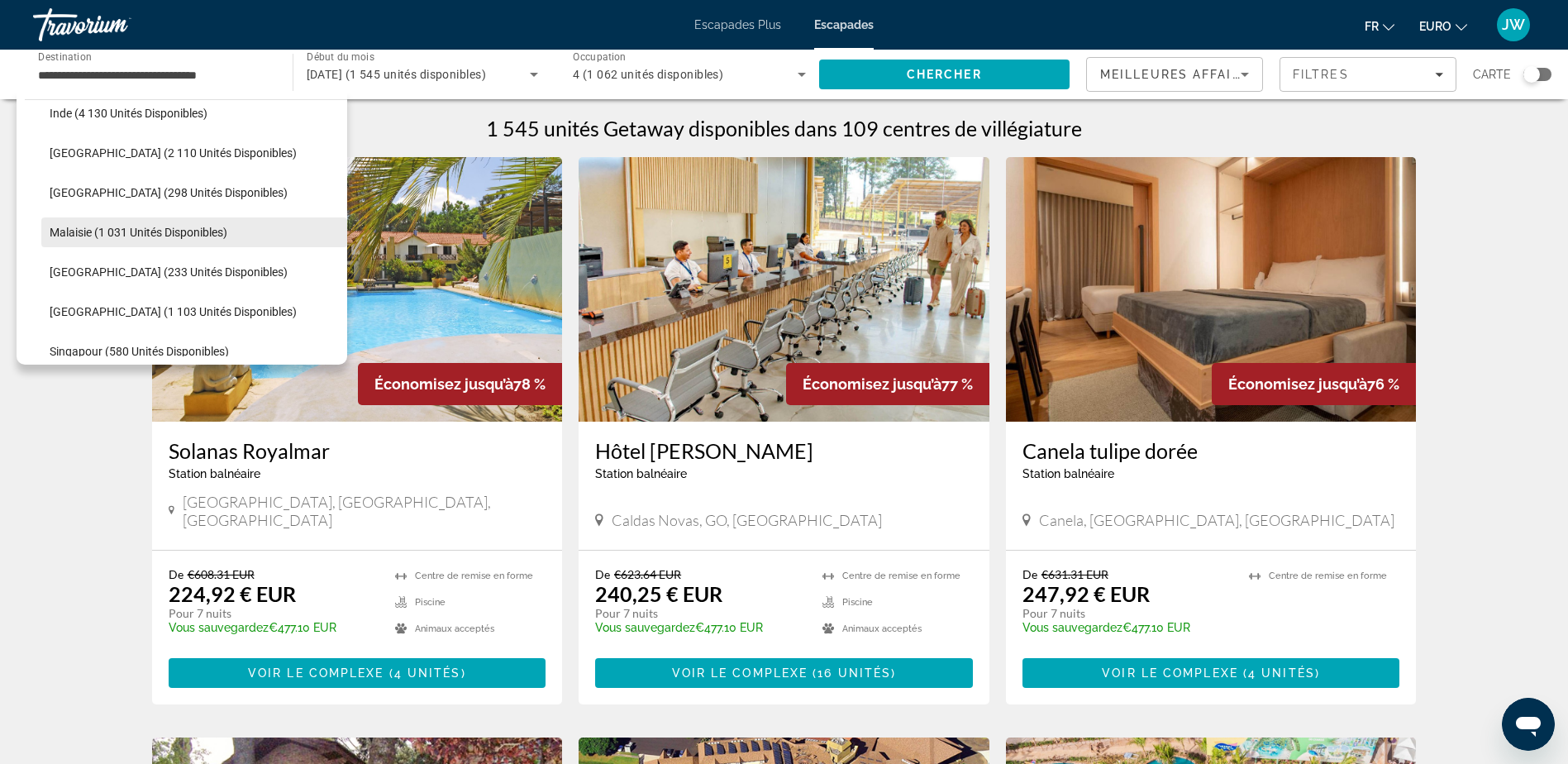
scroll to position [654, 0]
click at [205, 228] on span "[GEOGRAPHIC_DATA] (1 103 unités disponibles)" at bounding box center [173, 229] width 247 height 14
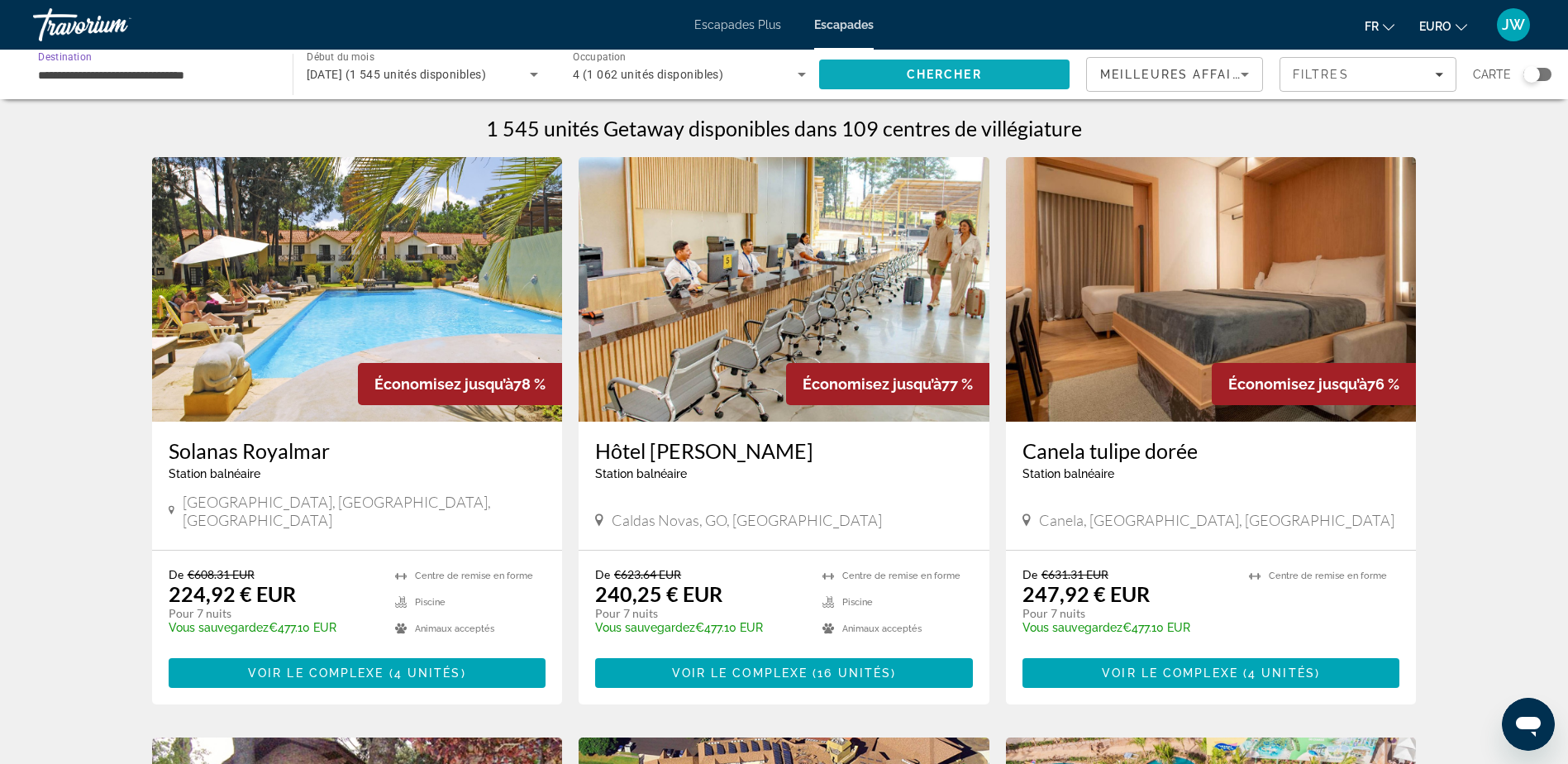
click at [972, 72] on span "Chercher" at bounding box center [944, 74] width 75 height 14
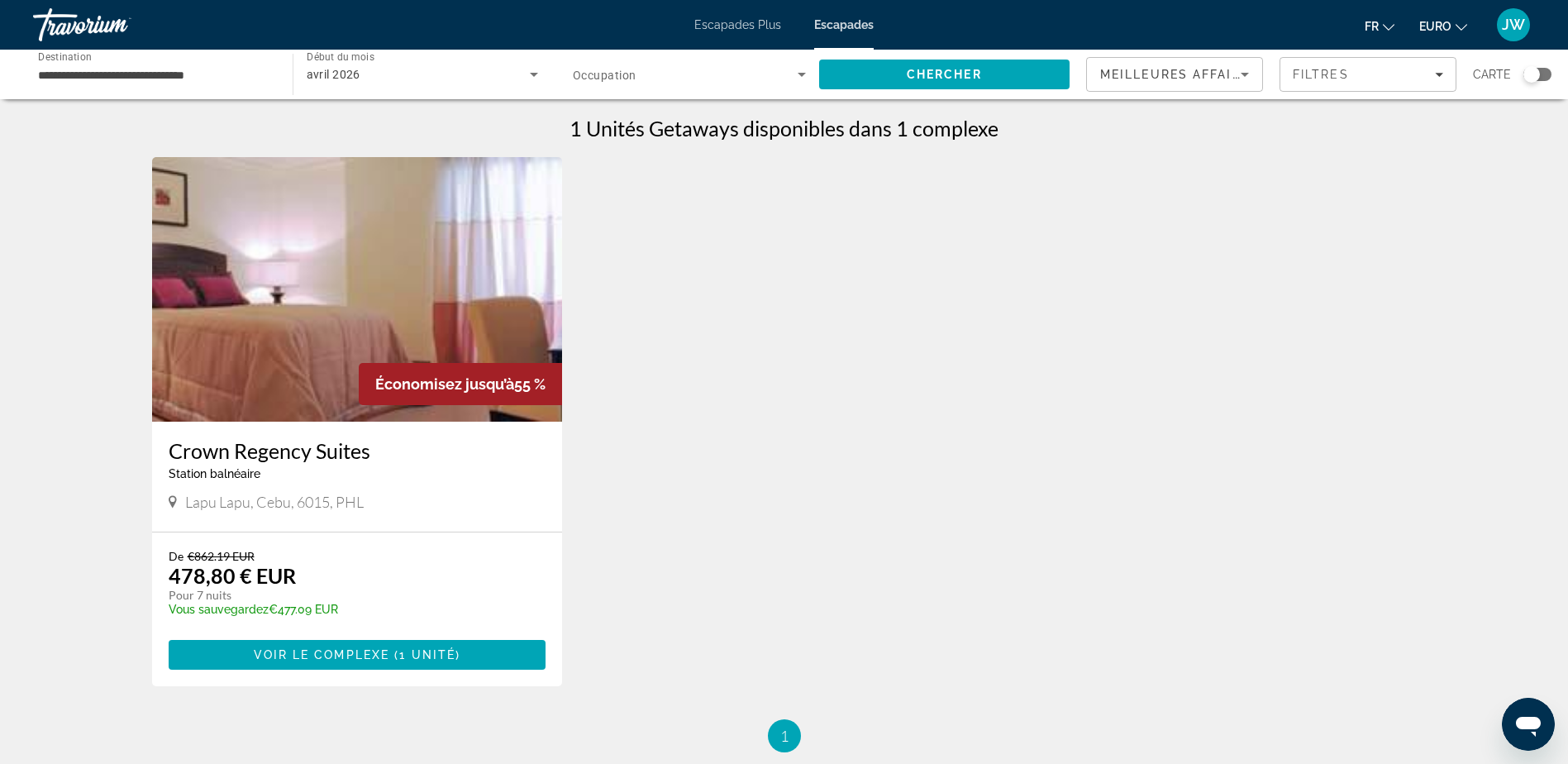
click at [87, 76] on input "**********" at bounding box center [155, 75] width 233 height 20
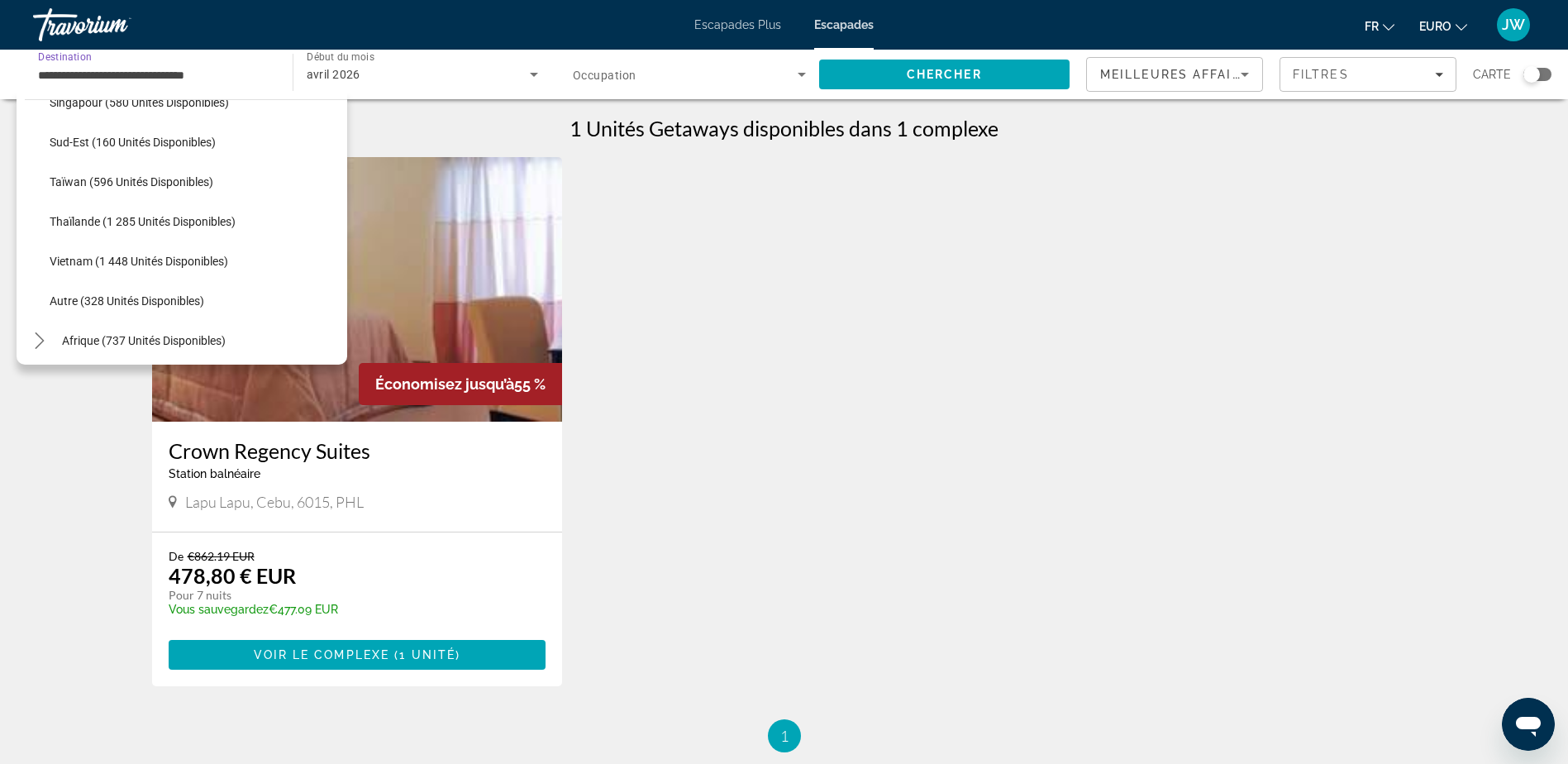
scroll to position [864, 0]
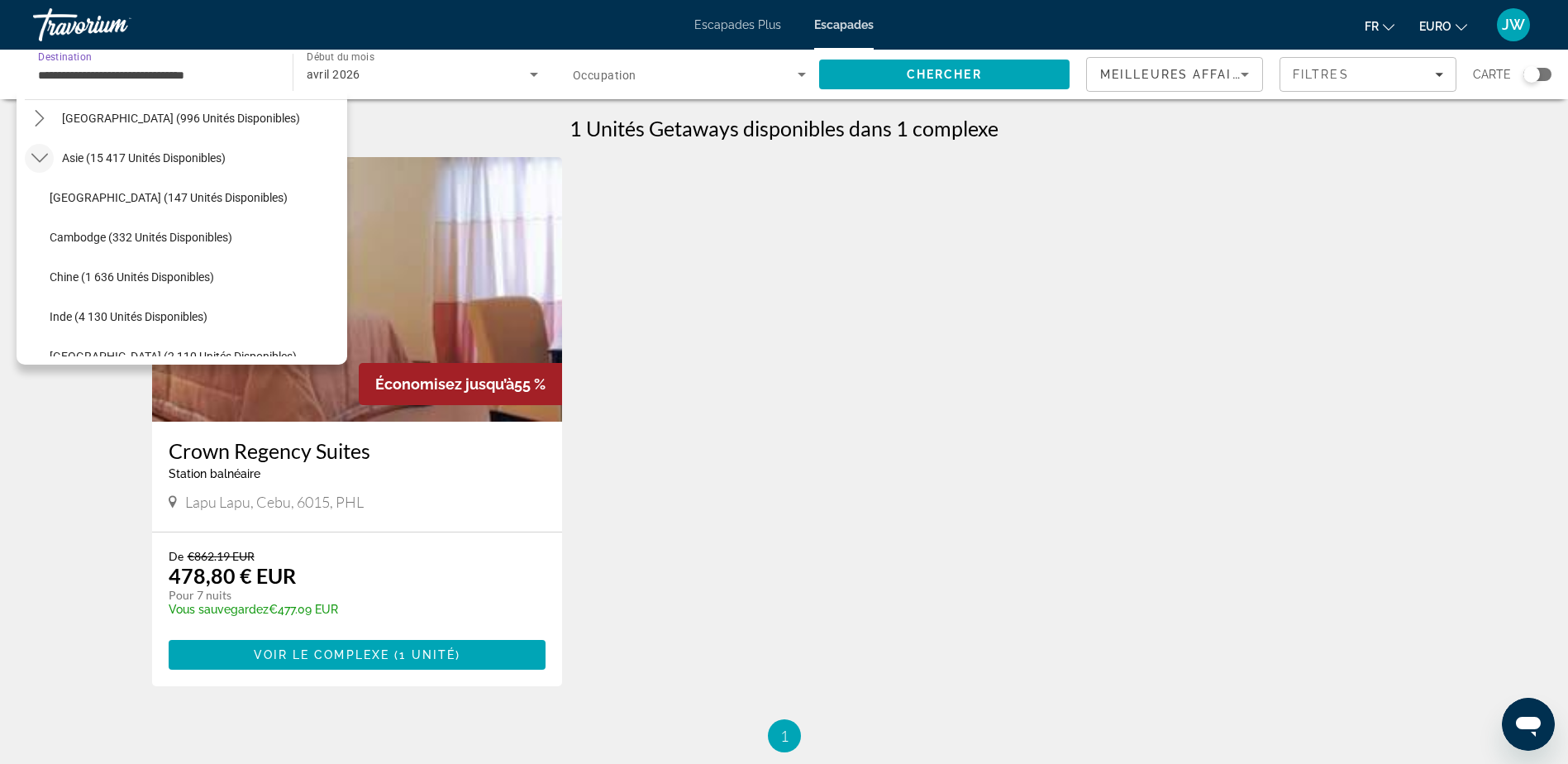
click at [41, 156] on icon "Toggle Asie (15 417 unités disponibles) sous-menu" at bounding box center [40, 158] width 16 height 16
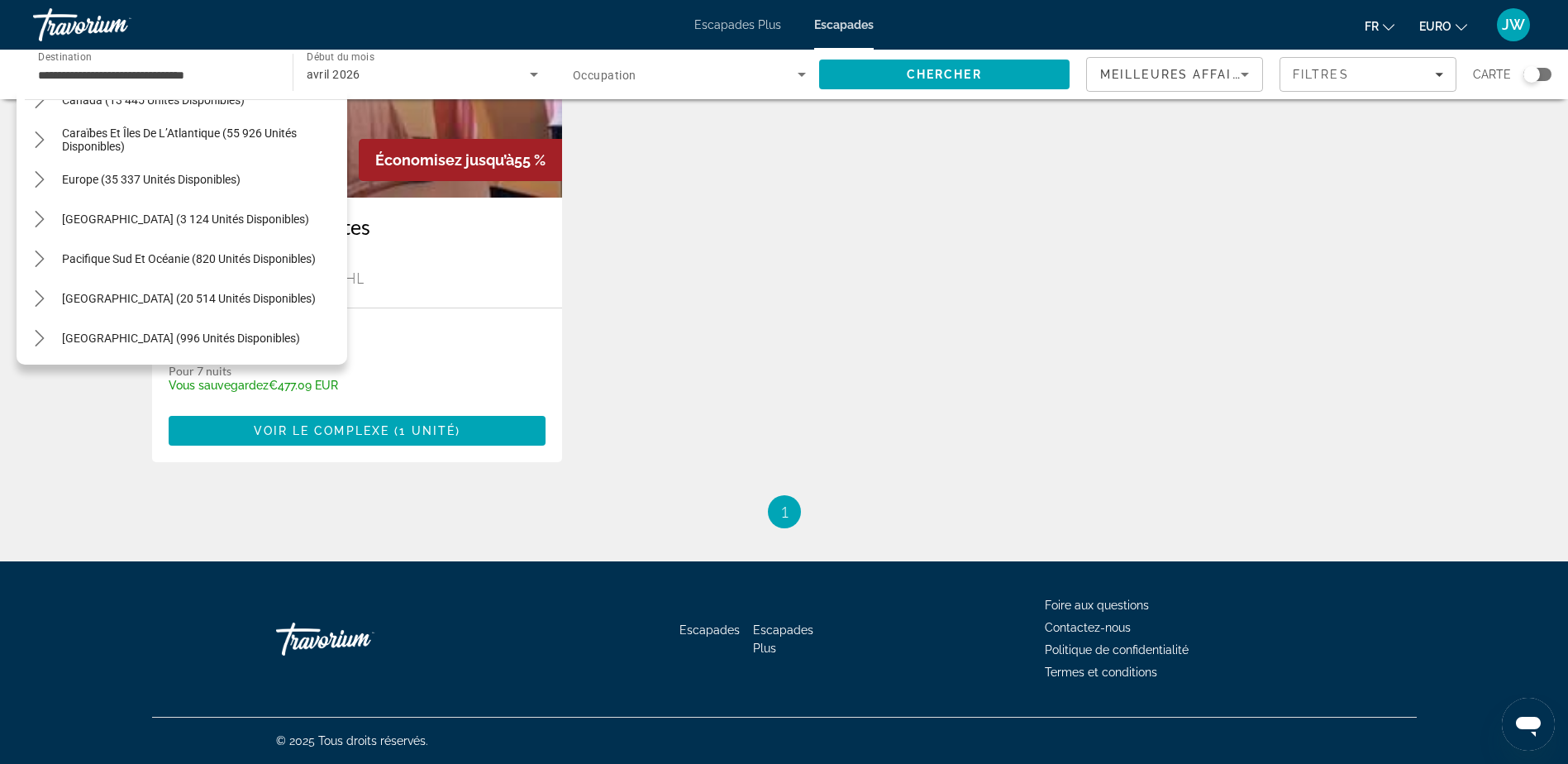
scroll to position [186, 0]
click at [43, 299] on icon "Toggle Amérique centrale (996 unités disponibles) sous-menu" at bounding box center [40, 300] width 16 height 16
click at [37, 177] on icon "Toggle Amérique centrale (996 unités disponibles) sous-menu" at bounding box center [40, 177] width 16 height 16
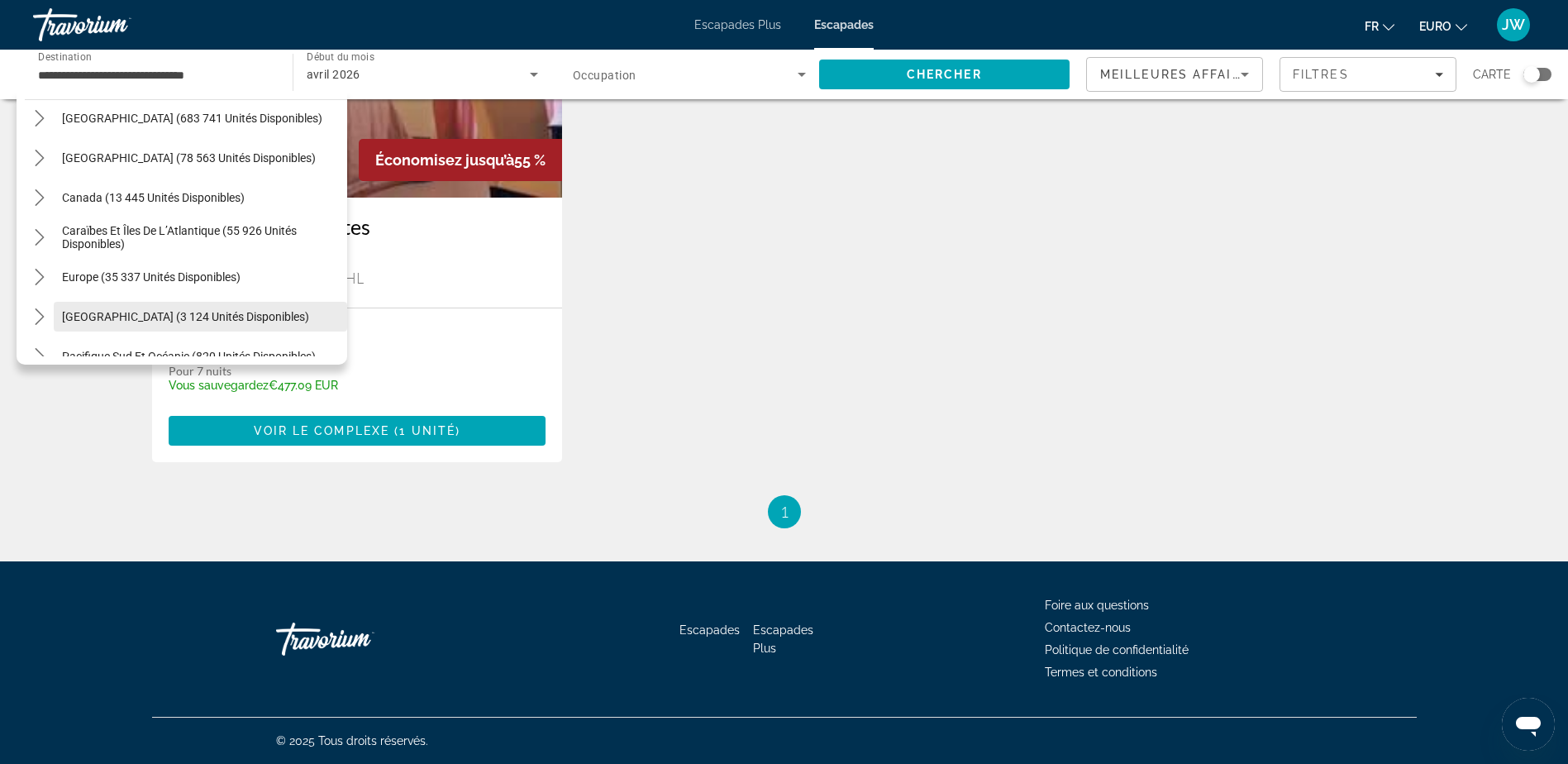
scroll to position [20, 0]
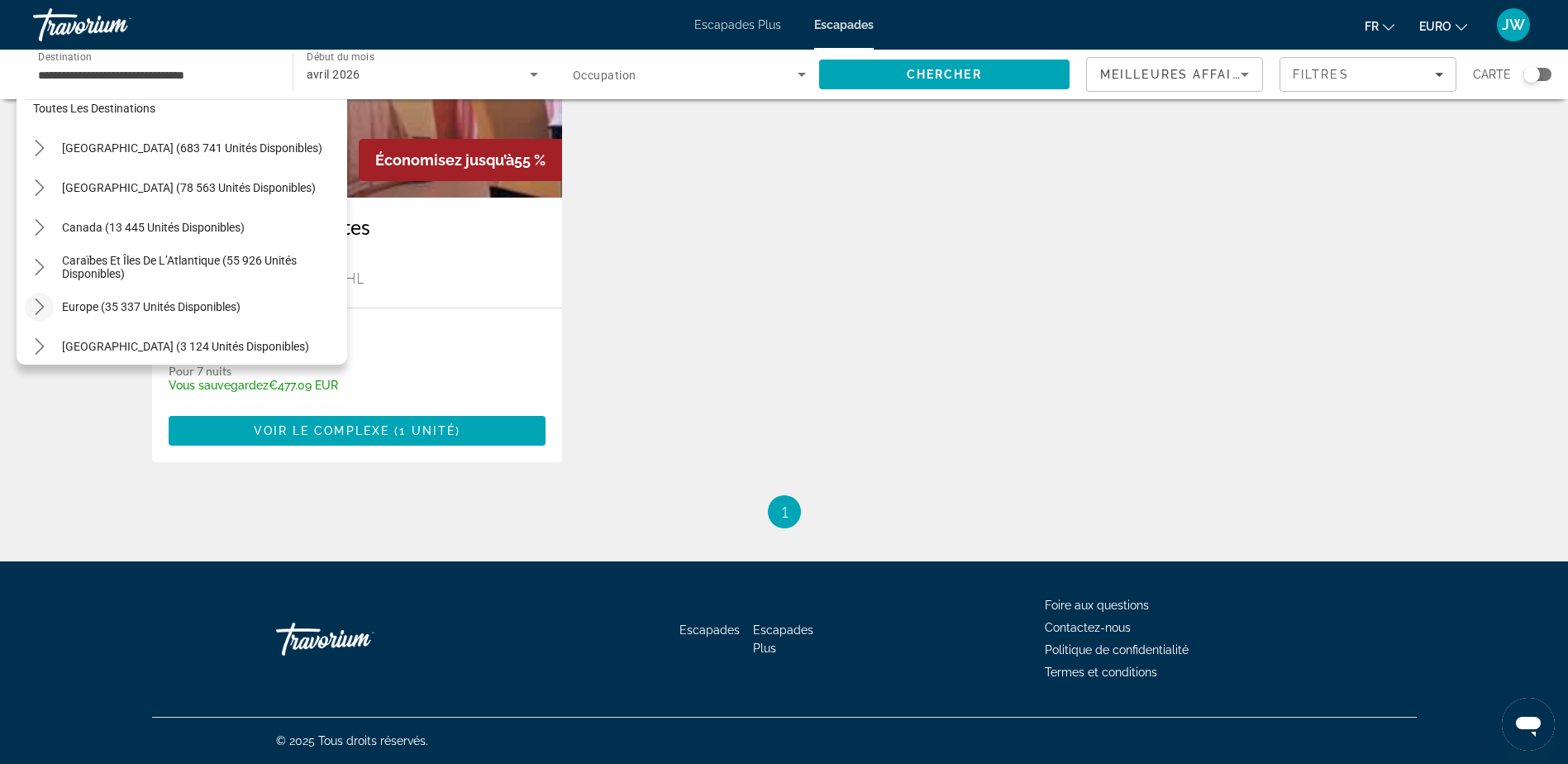
click at [37, 303] on icon "Toggle Europe (35 337 unités disponibles) sous-menu" at bounding box center [40, 307] width 16 height 16
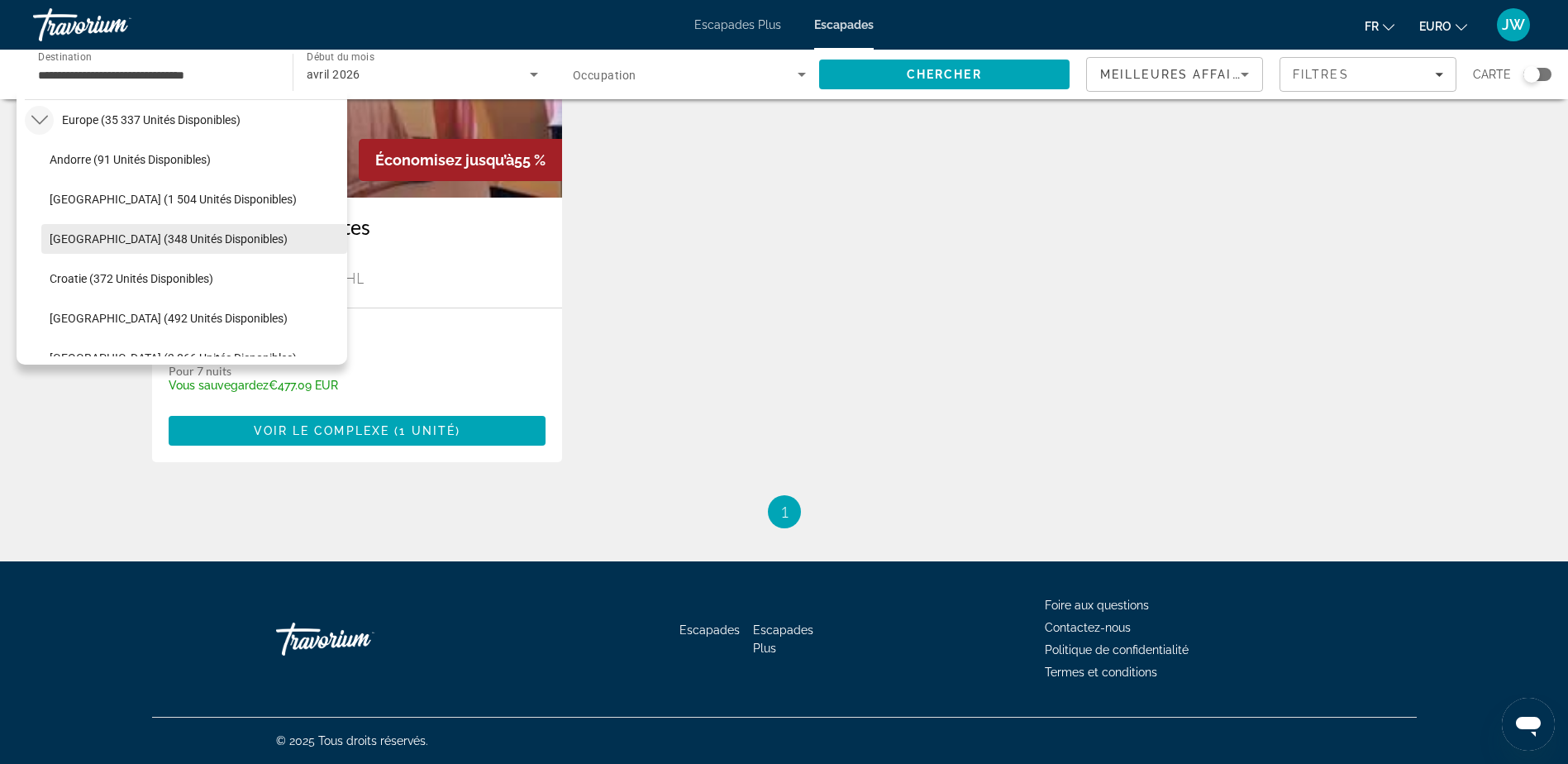
click at [219, 236] on span "[GEOGRAPHIC_DATA] (348 unités disponibles)" at bounding box center [168, 239] width 238 height 14
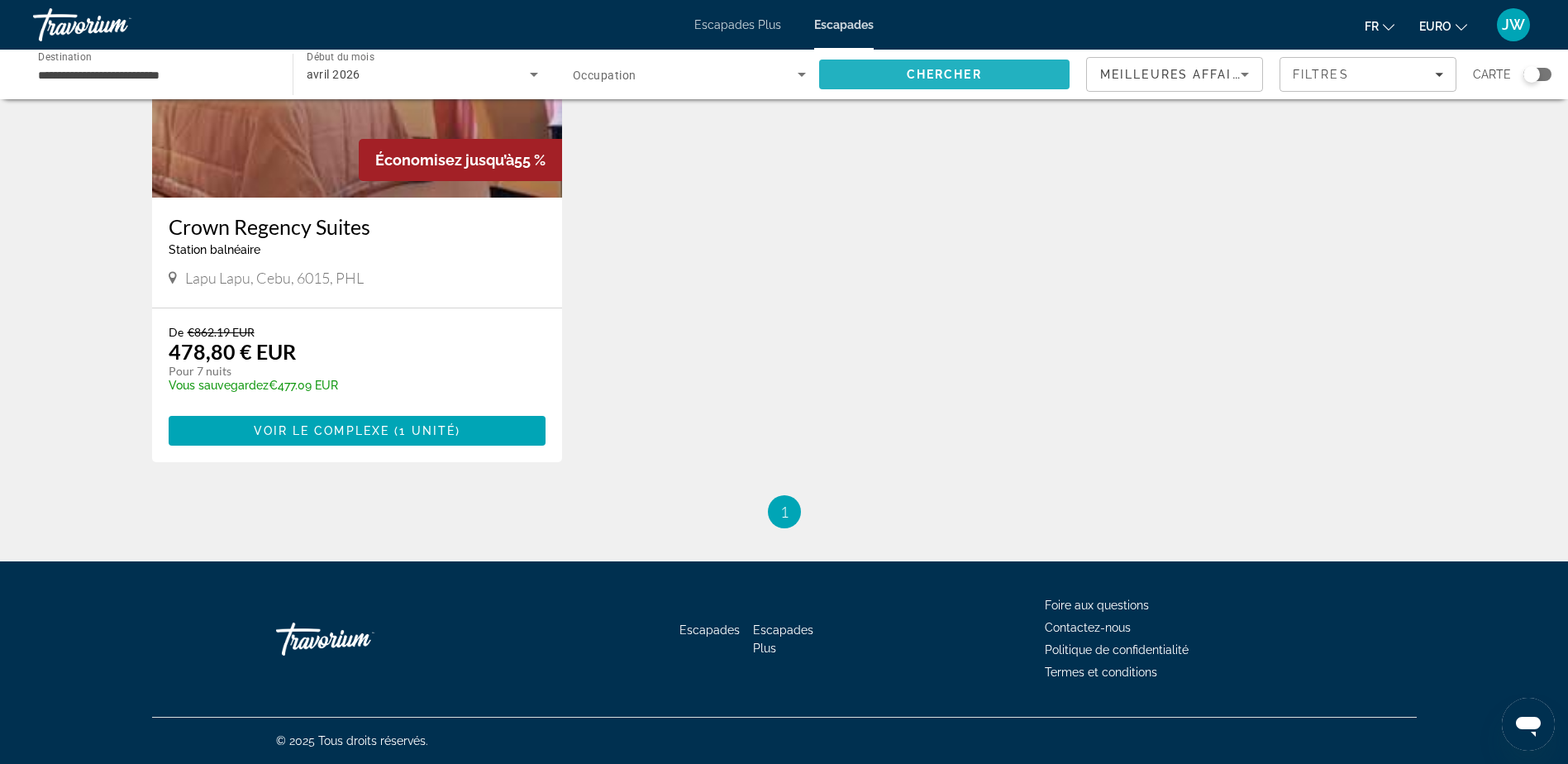
click at [941, 76] on span "Chercher" at bounding box center [944, 74] width 75 height 14
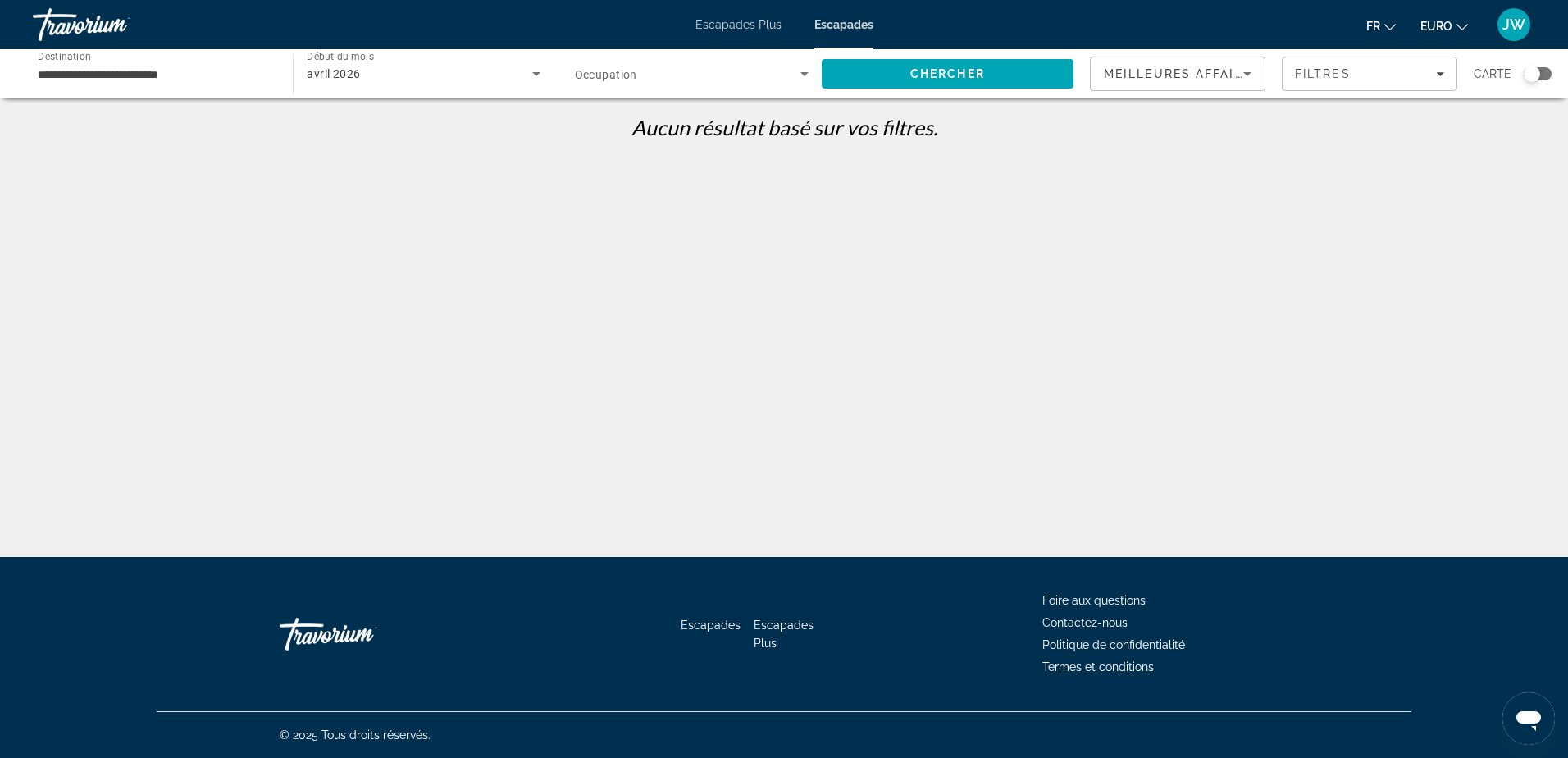
click at [127, 81] on input "**********" at bounding box center [154, 75] width 233 height 20
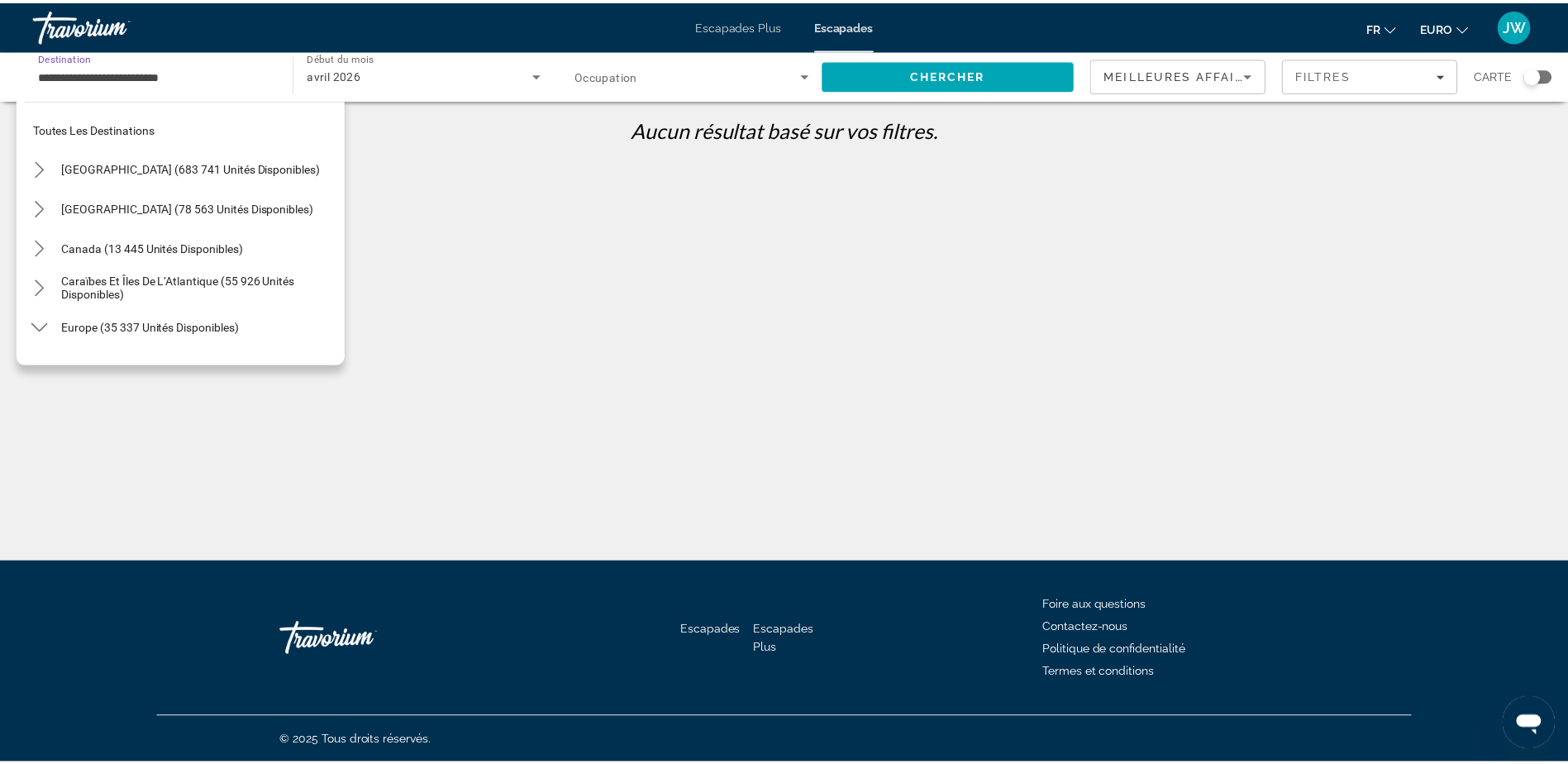
scroll to position [217, 0]
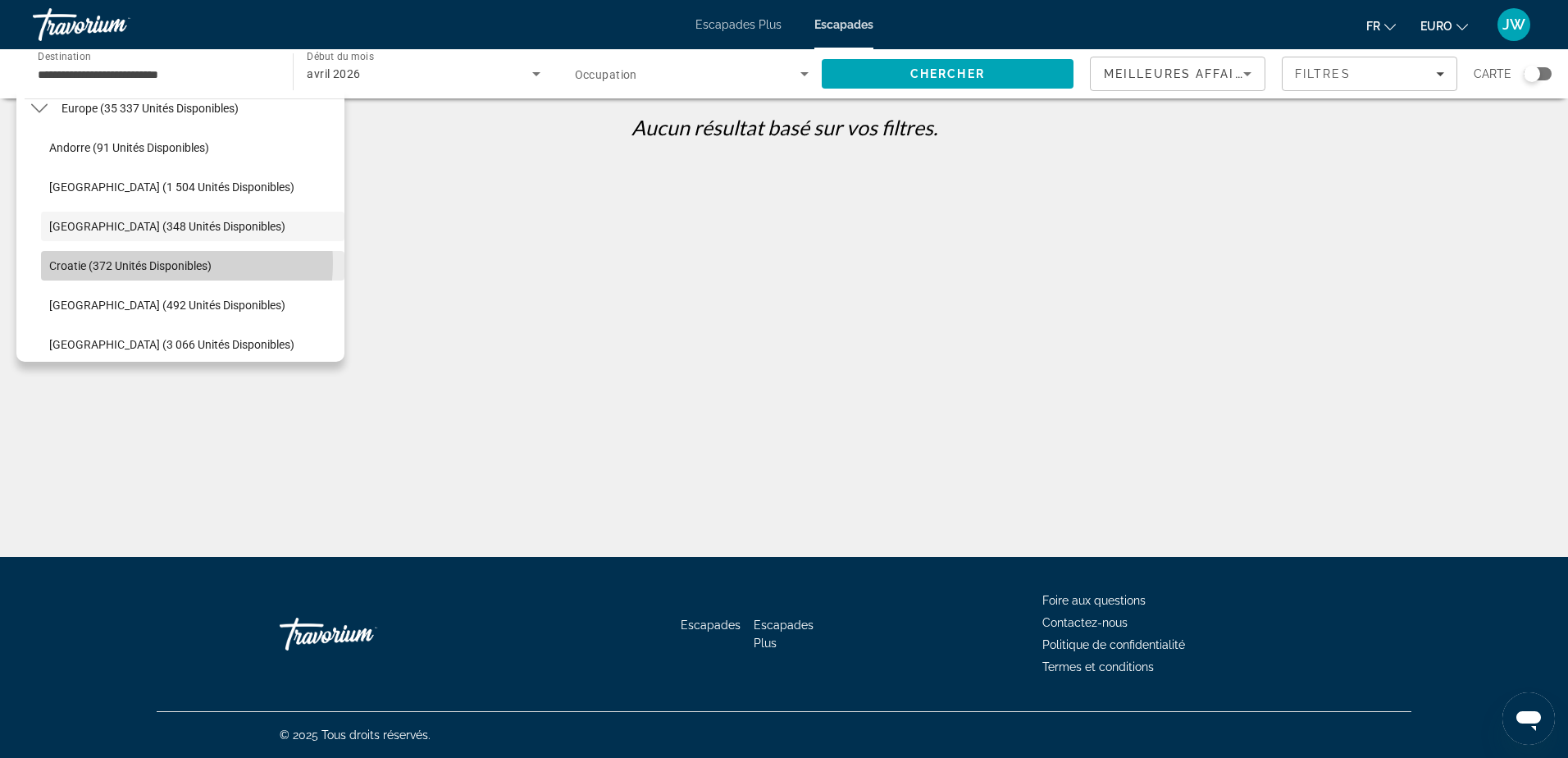
click at [150, 262] on span "Croatie (372 unités disponibles)" at bounding box center [130, 266] width 162 height 13
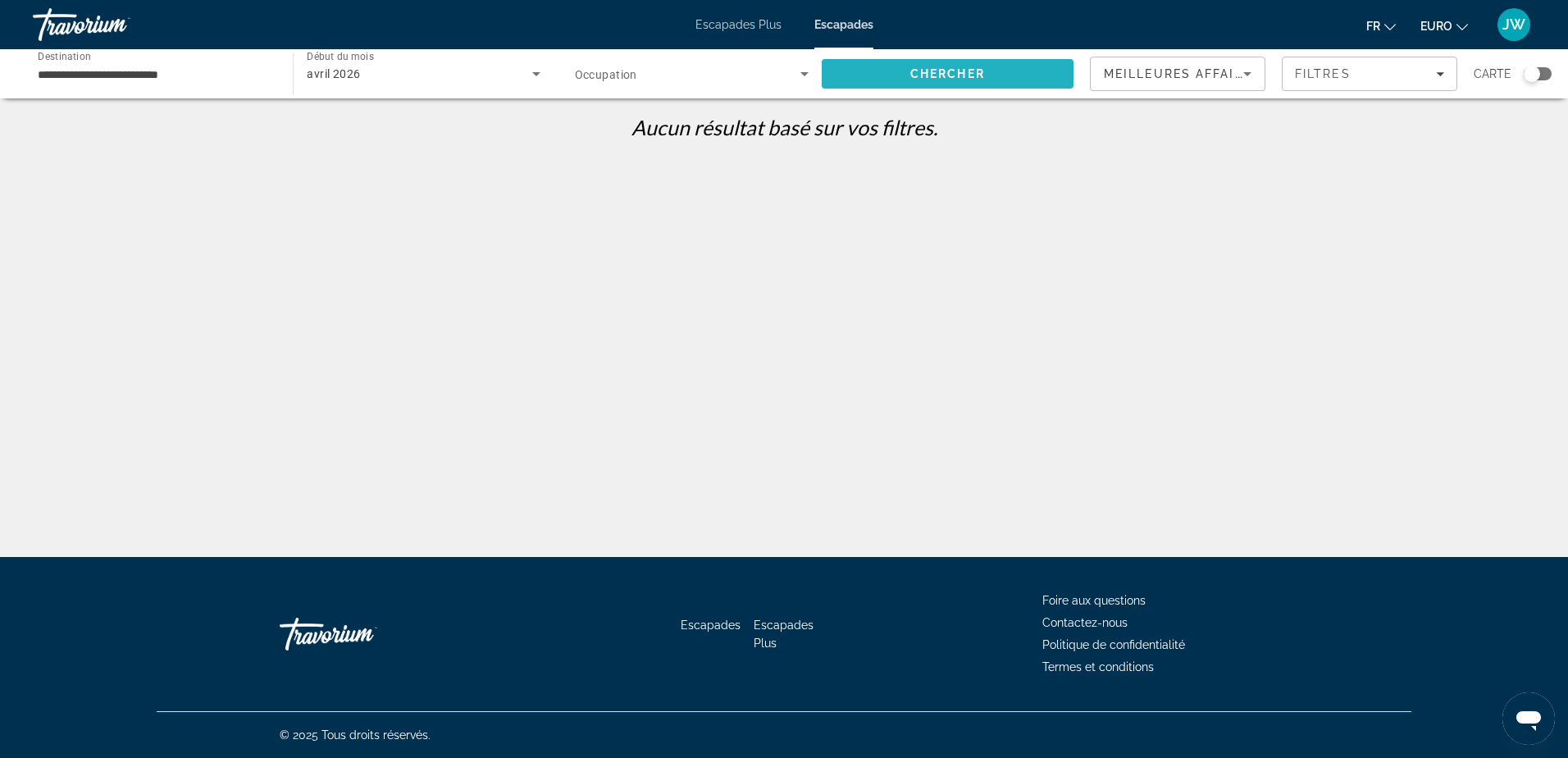
click at [1000, 75] on span "Rechercher" at bounding box center [947, 74] width 251 height 40
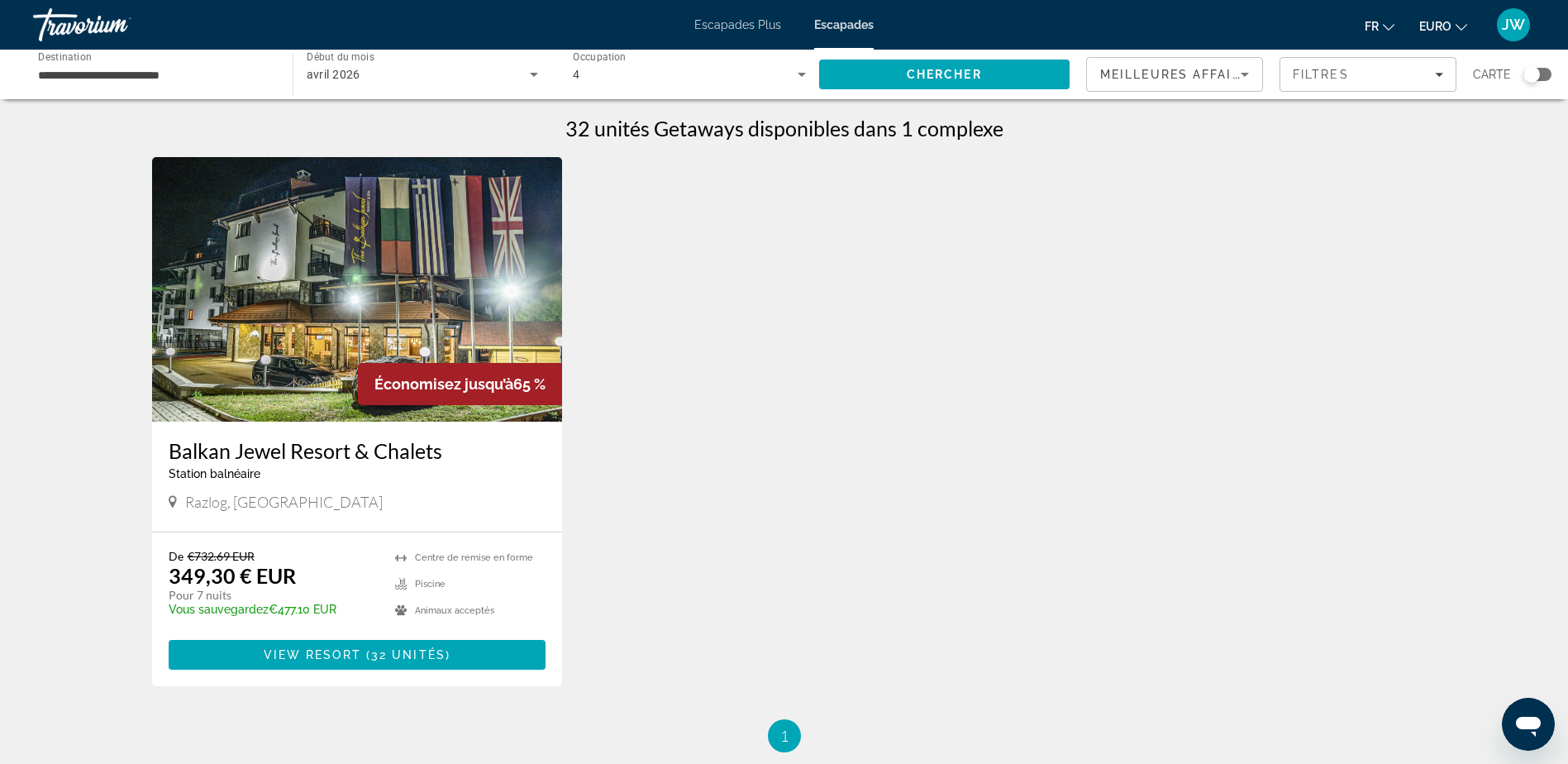
click at [71, 73] on input "**********" at bounding box center [155, 75] width 233 height 20
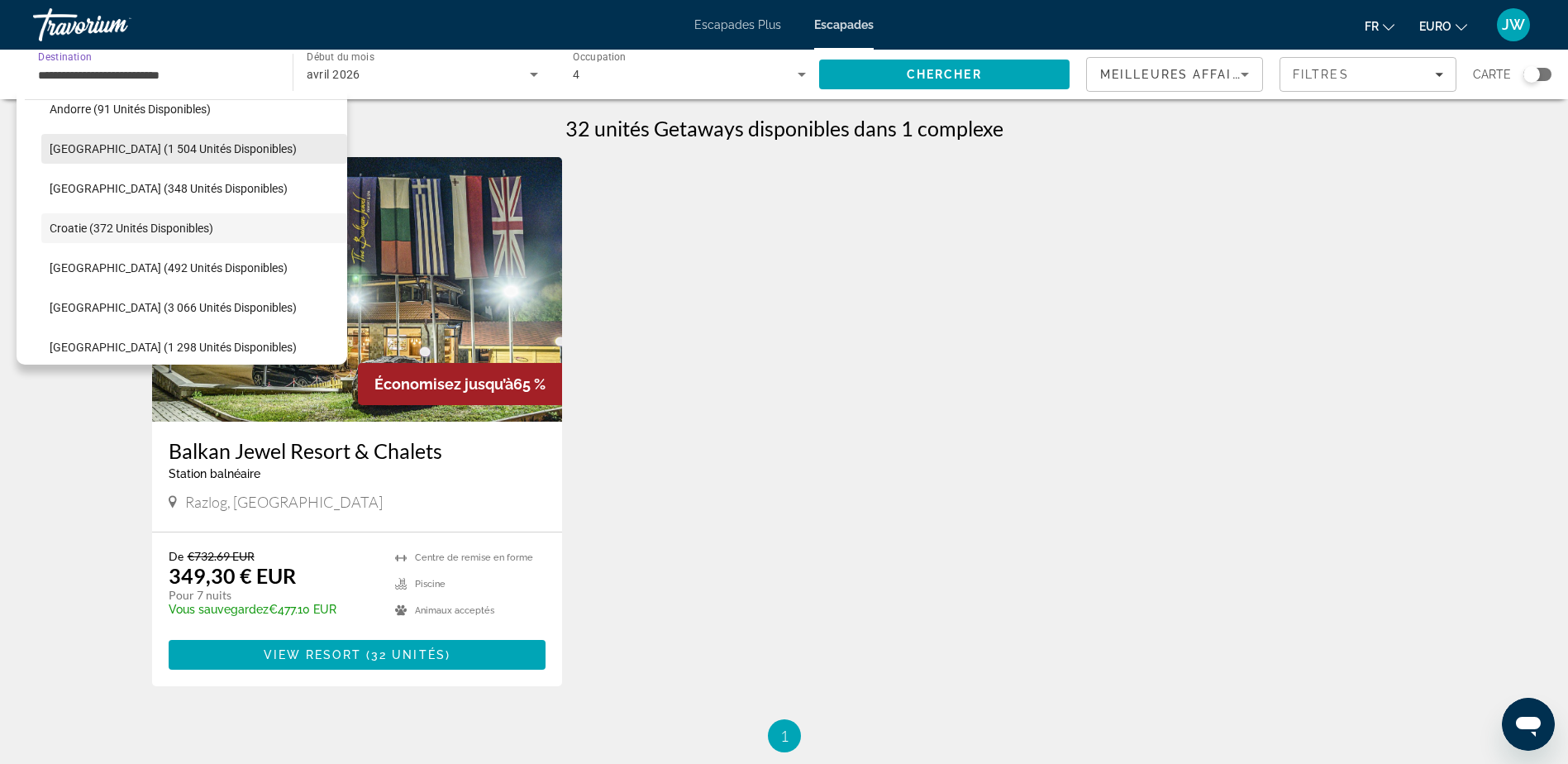
scroll to position [175, 0]
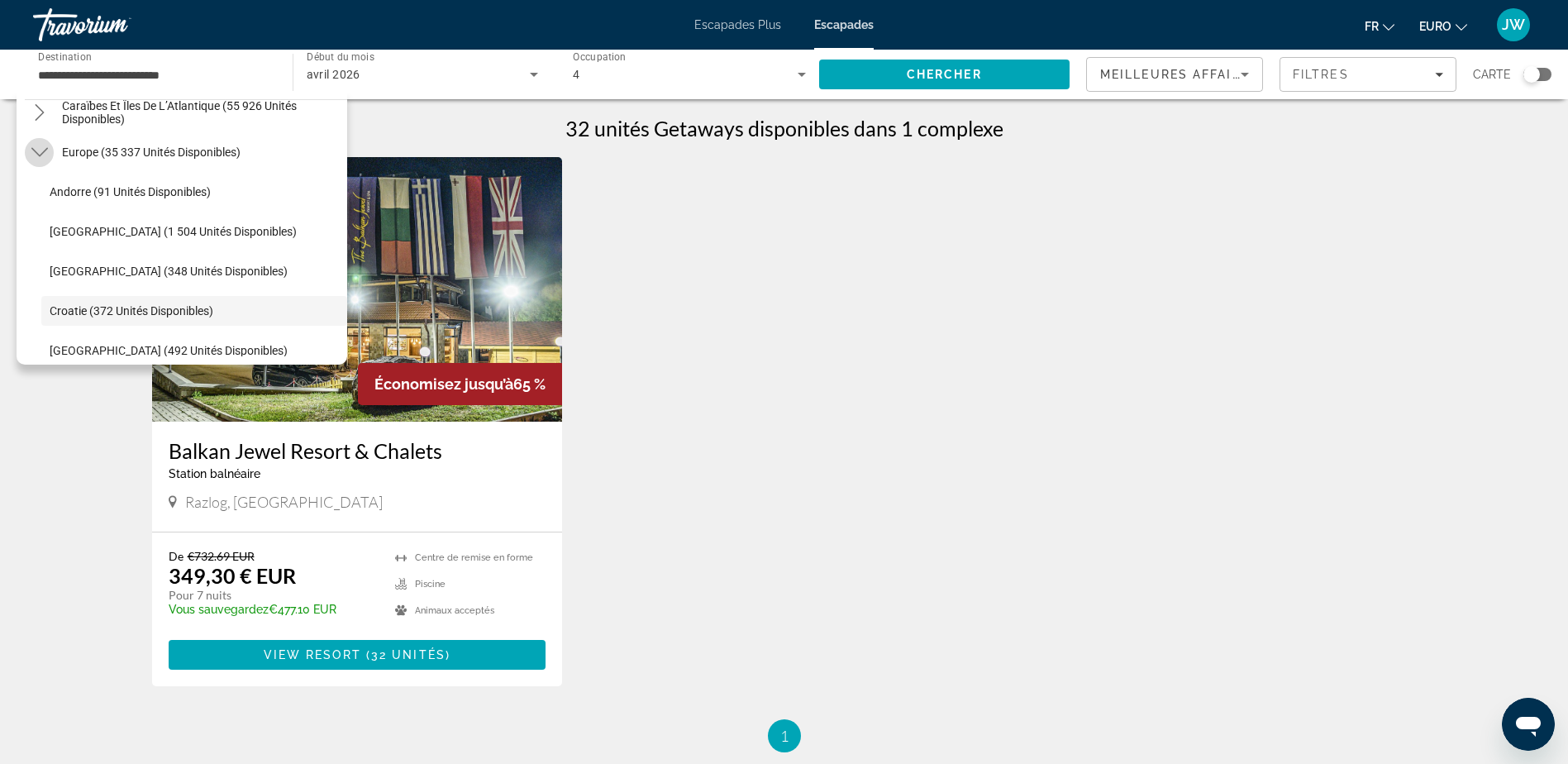
click at [34, 151] on icon "Toggle Europe (35 337 unités disponibles) sous-menu" at bounding box center [39, 153] width 16 height 9
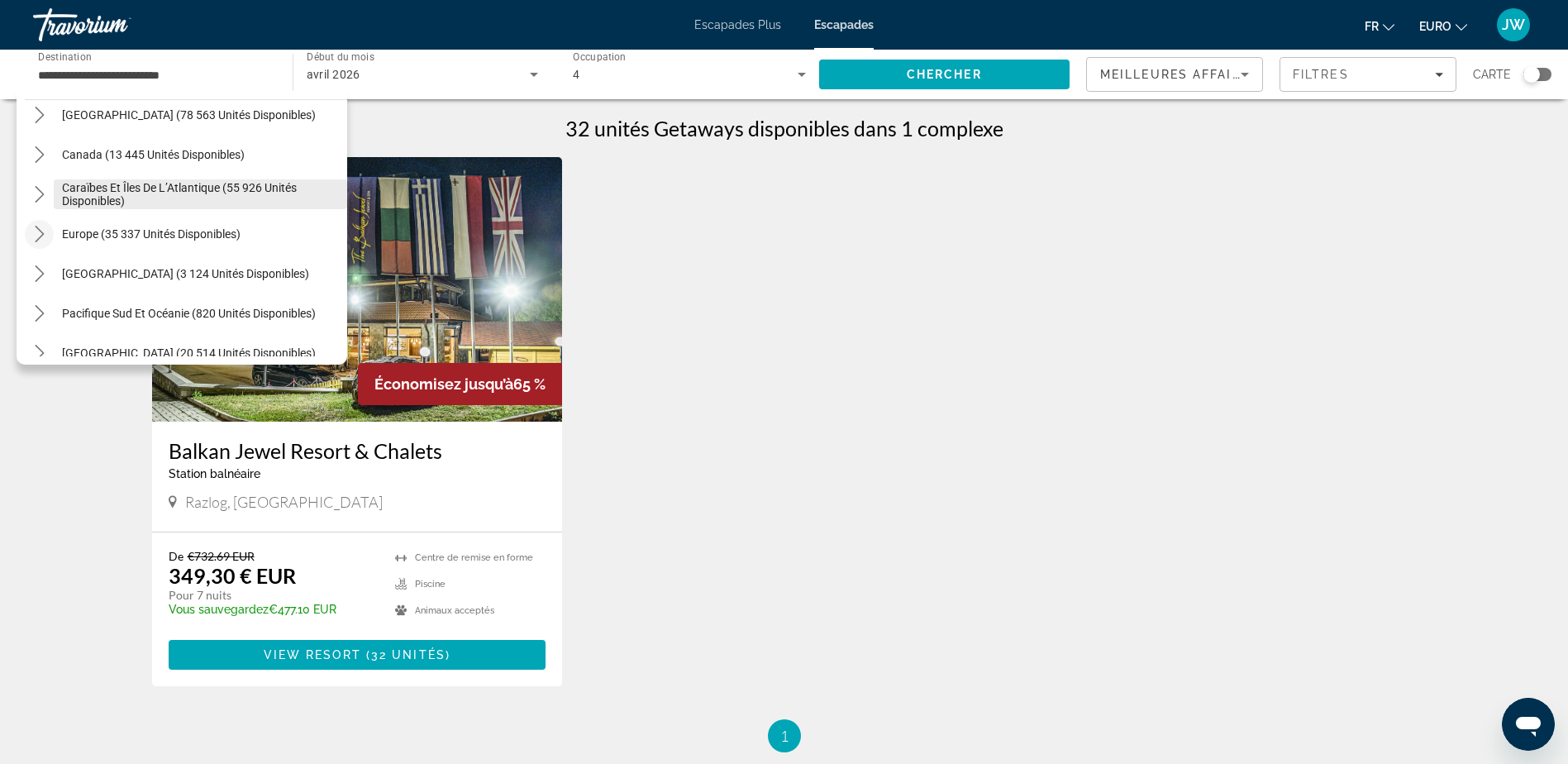
scroll to position [91, 0]
click at [66, 188] on span "Caraïbes et îles de l’Atlantique (55 926 unités disponibles)" at bounding box center [201, 195] width 277 height 26
type input "**********"
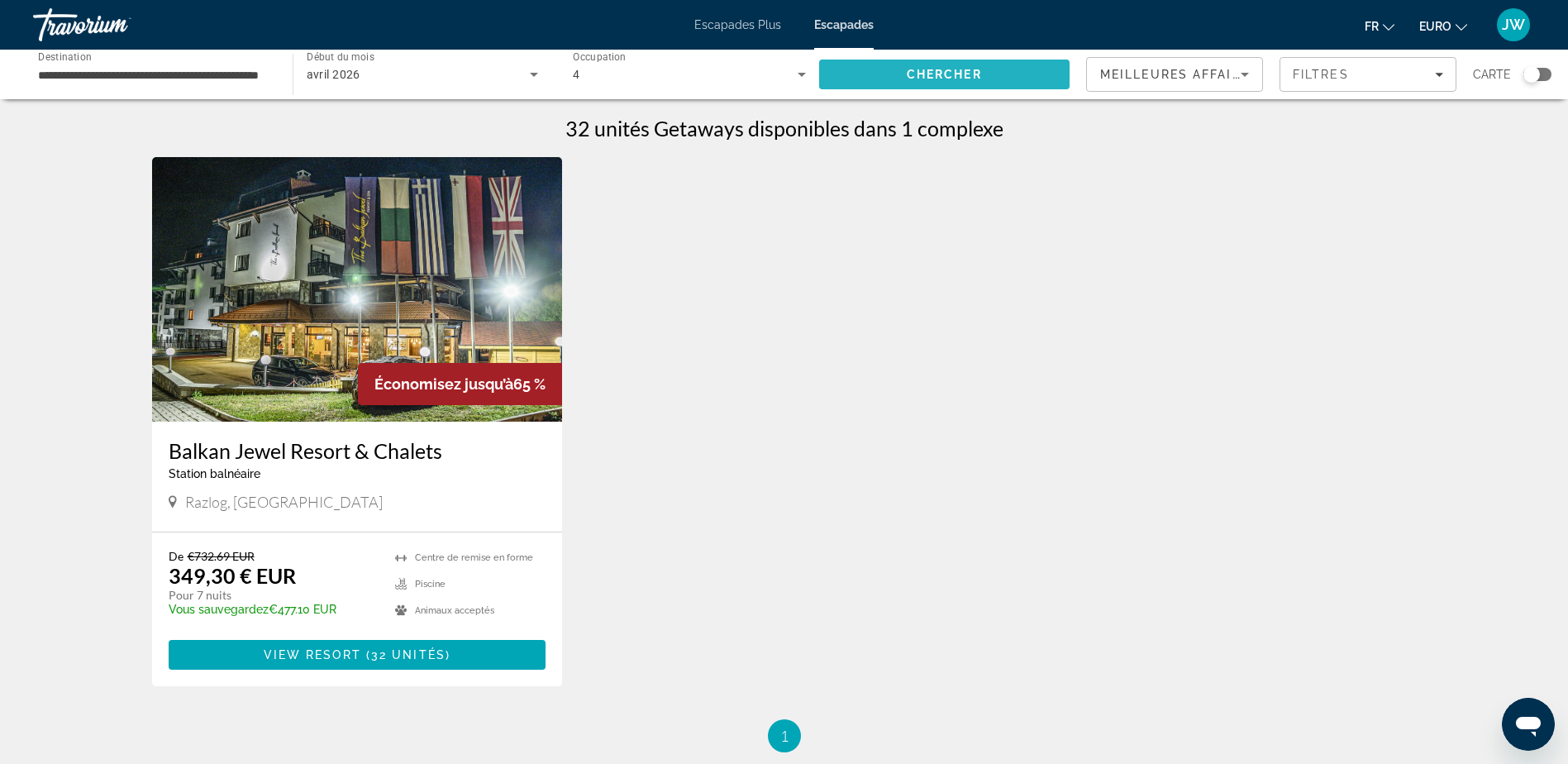
click at [954, 76] on span "Chercher" at bounding box center [944, 74] width 75 height 14
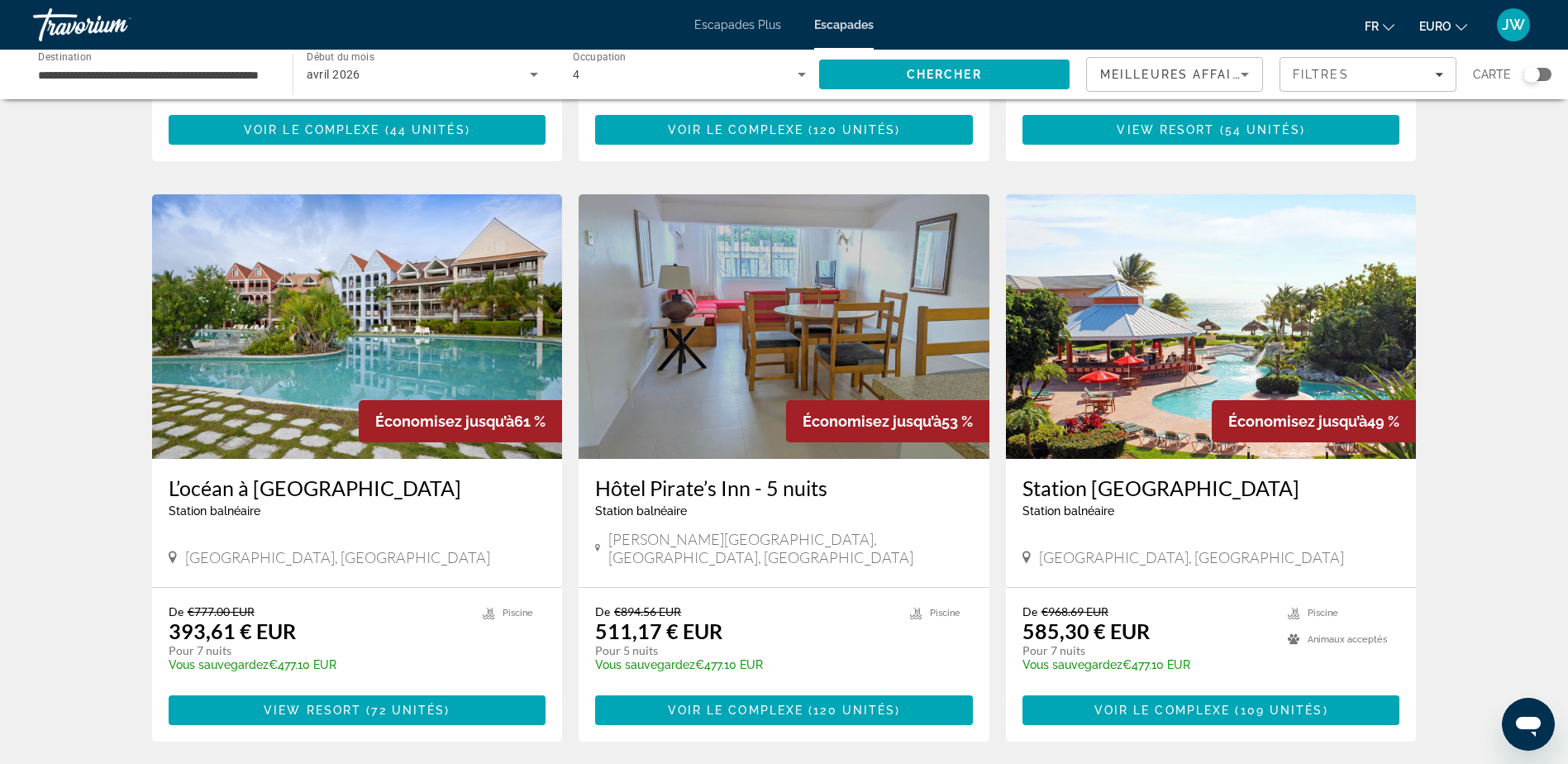
scroll to position [1736, 0]
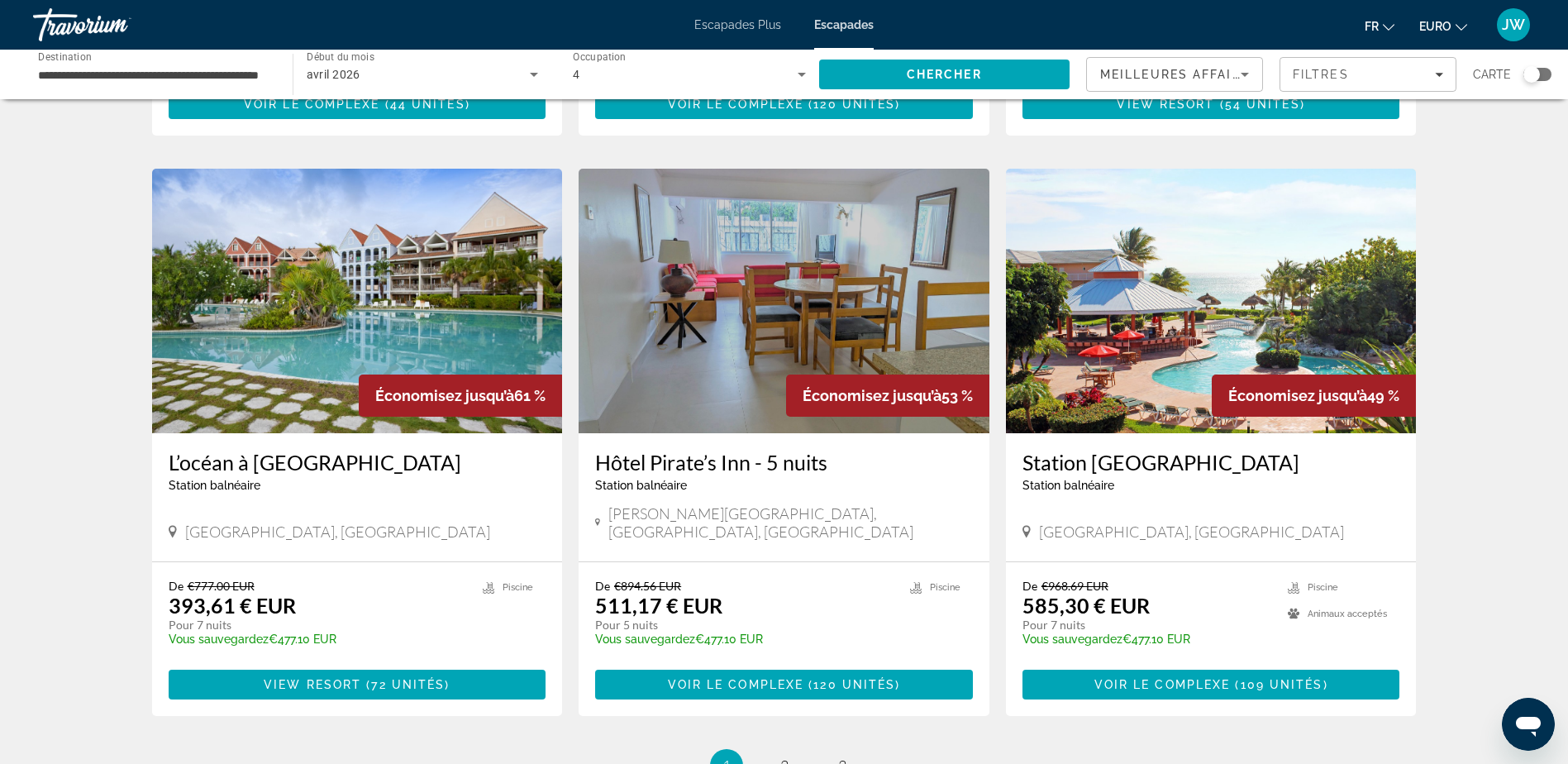
click at [1203, 225] on img "Contenu principal" at bounding box center [1212, 301] width 411 height 264
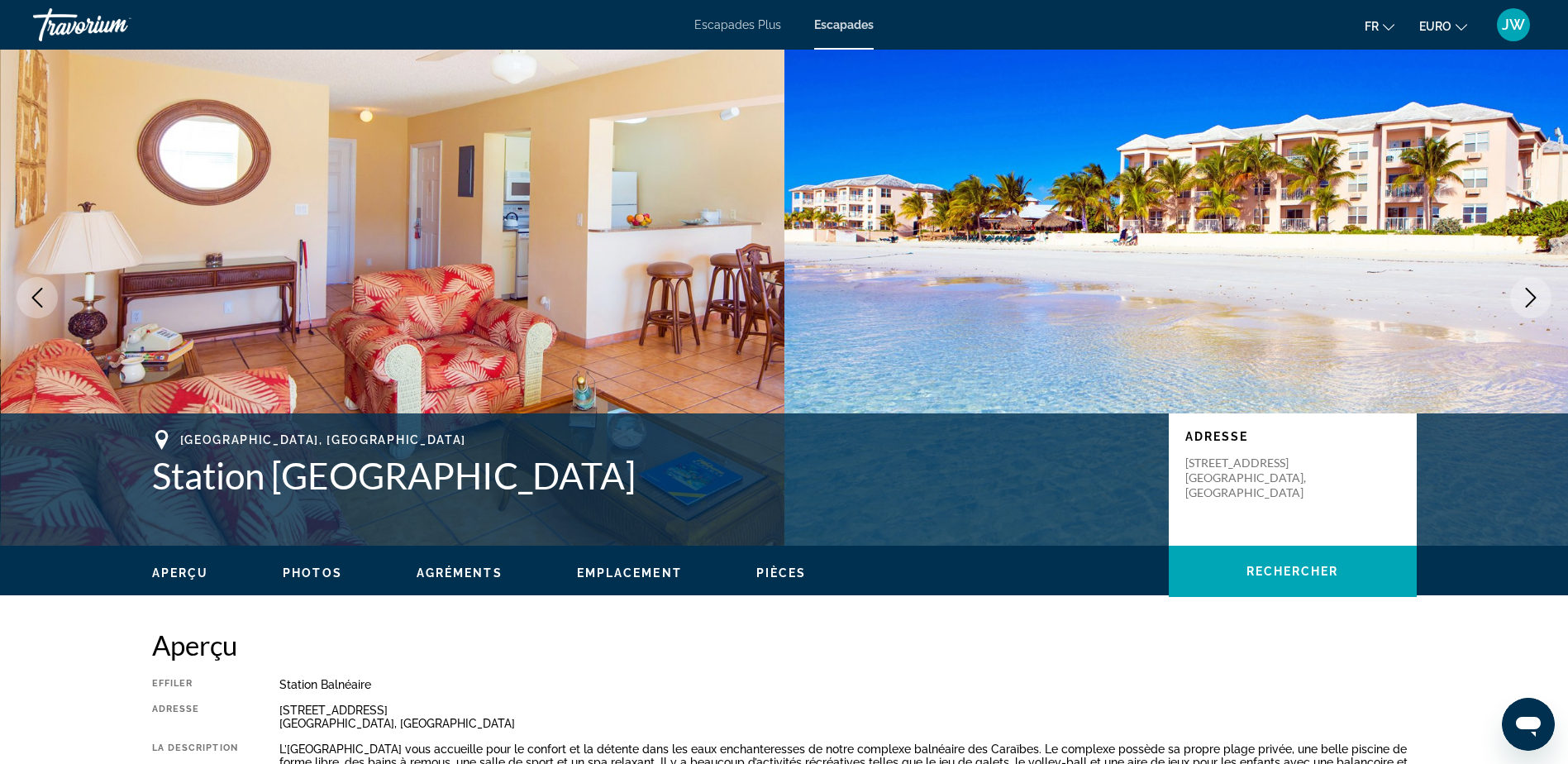
click at [1535, 295] on icon "Image suivante" at bounding box center [1531, 298] width 20 height 20
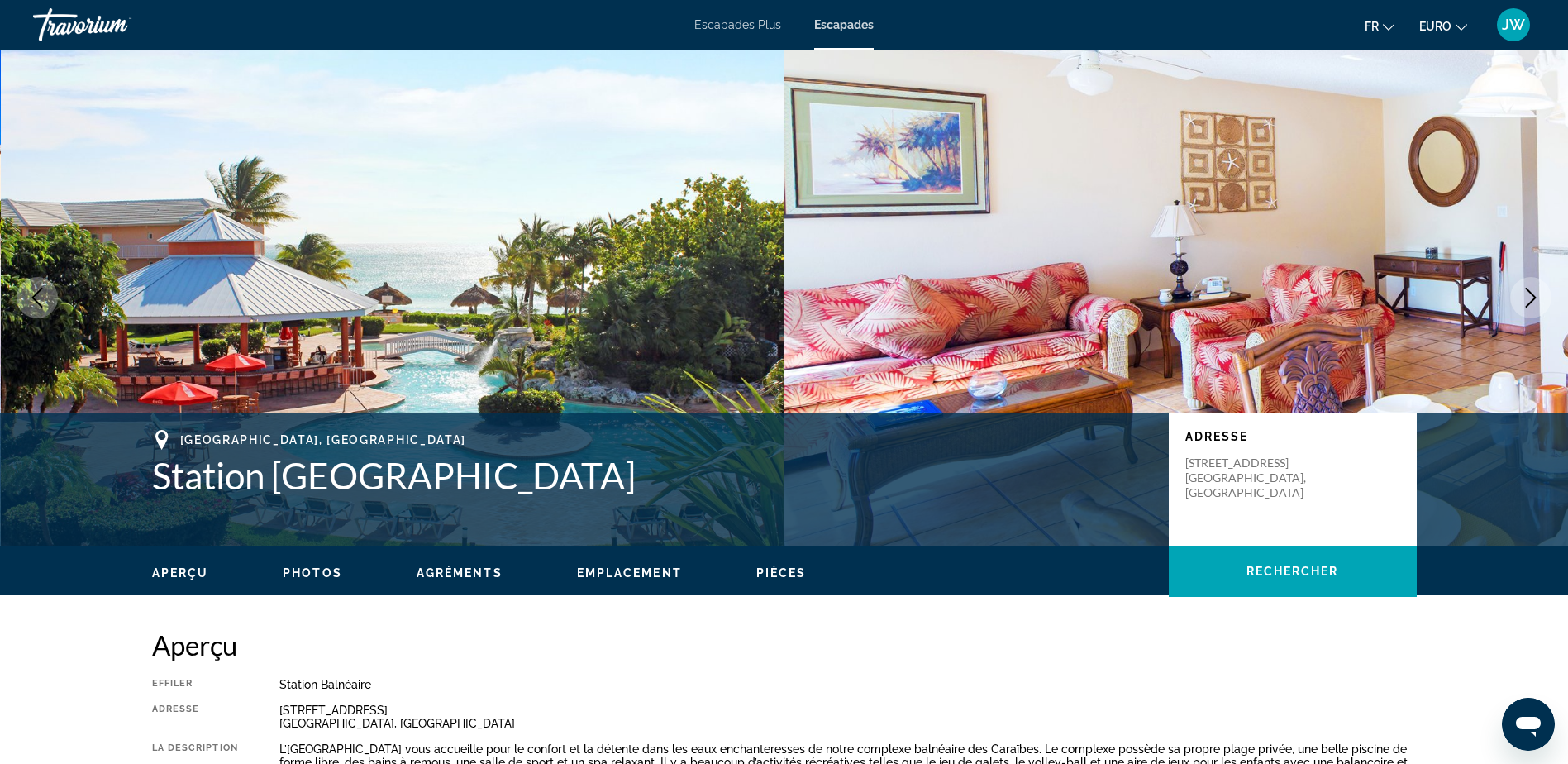
click at [1535, 295] on icon "Image suivante" at bounding box center [1531, 298] width 20 height 20
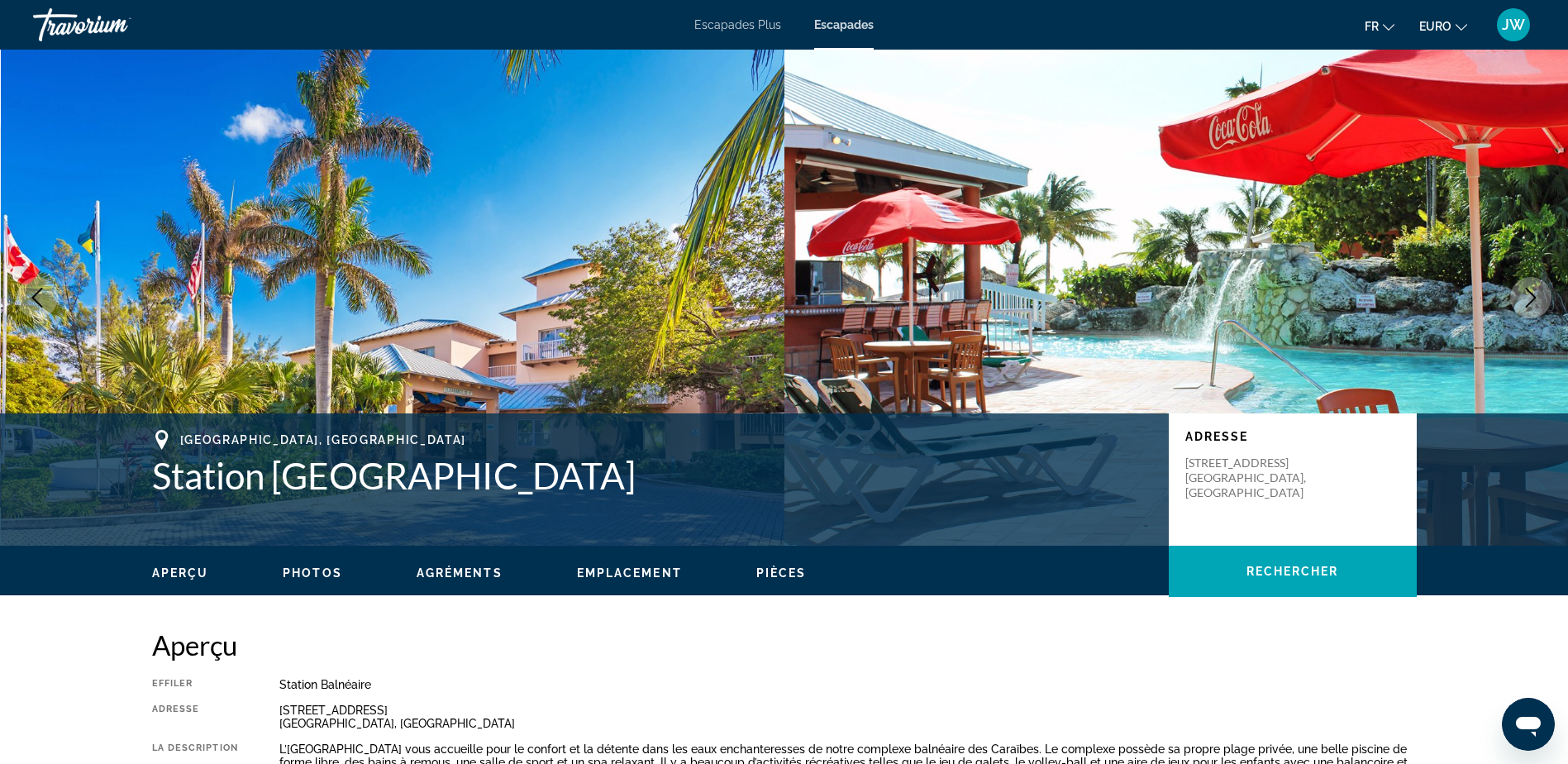
click at [1535, 295] on icon "Image suivante" at bounding box center [1531, 298] width 20 height 20
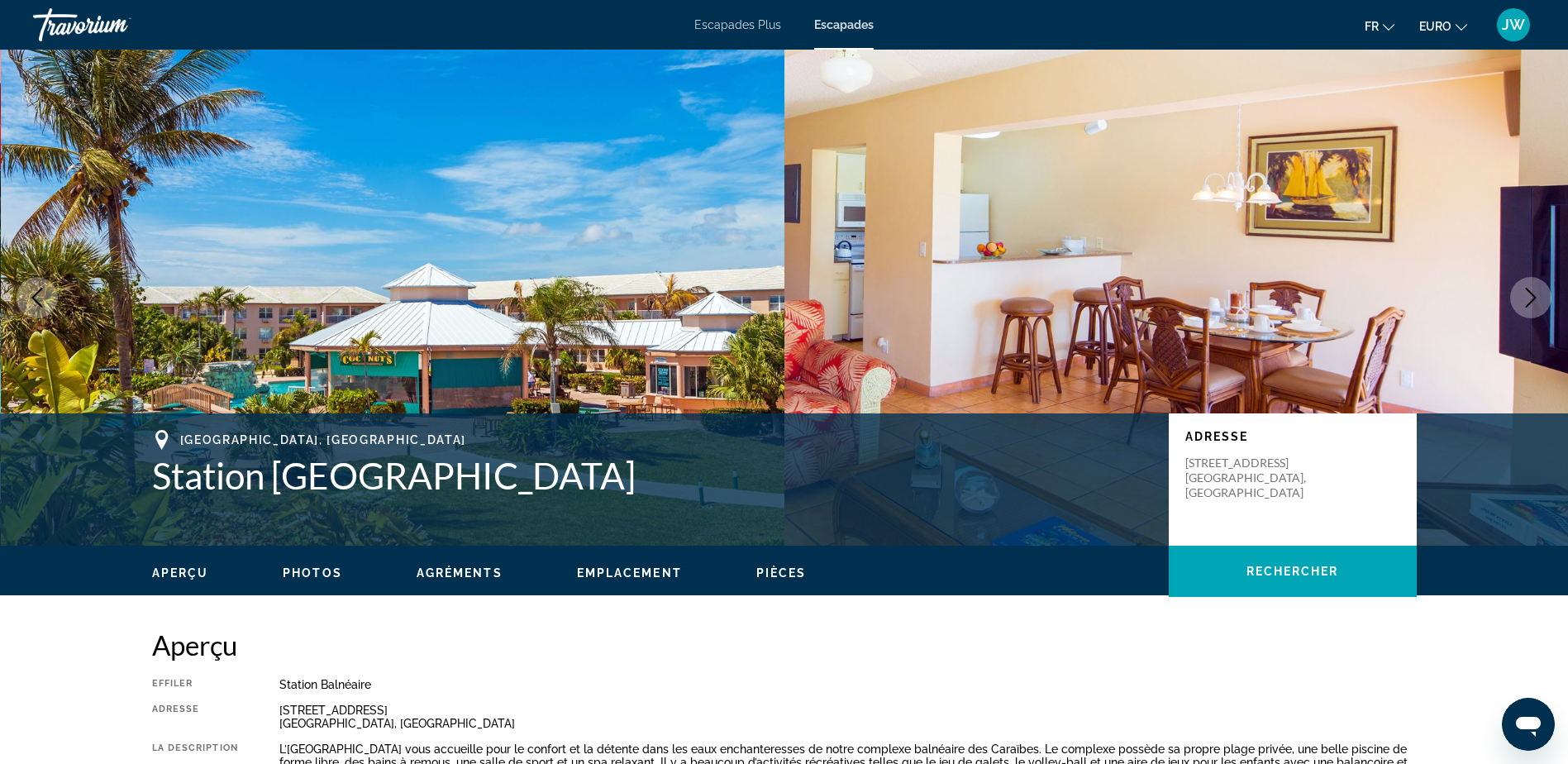
click at [1535, 295] on icon "Image suivante" at bounding box center [1531, 298] width 20 height 20
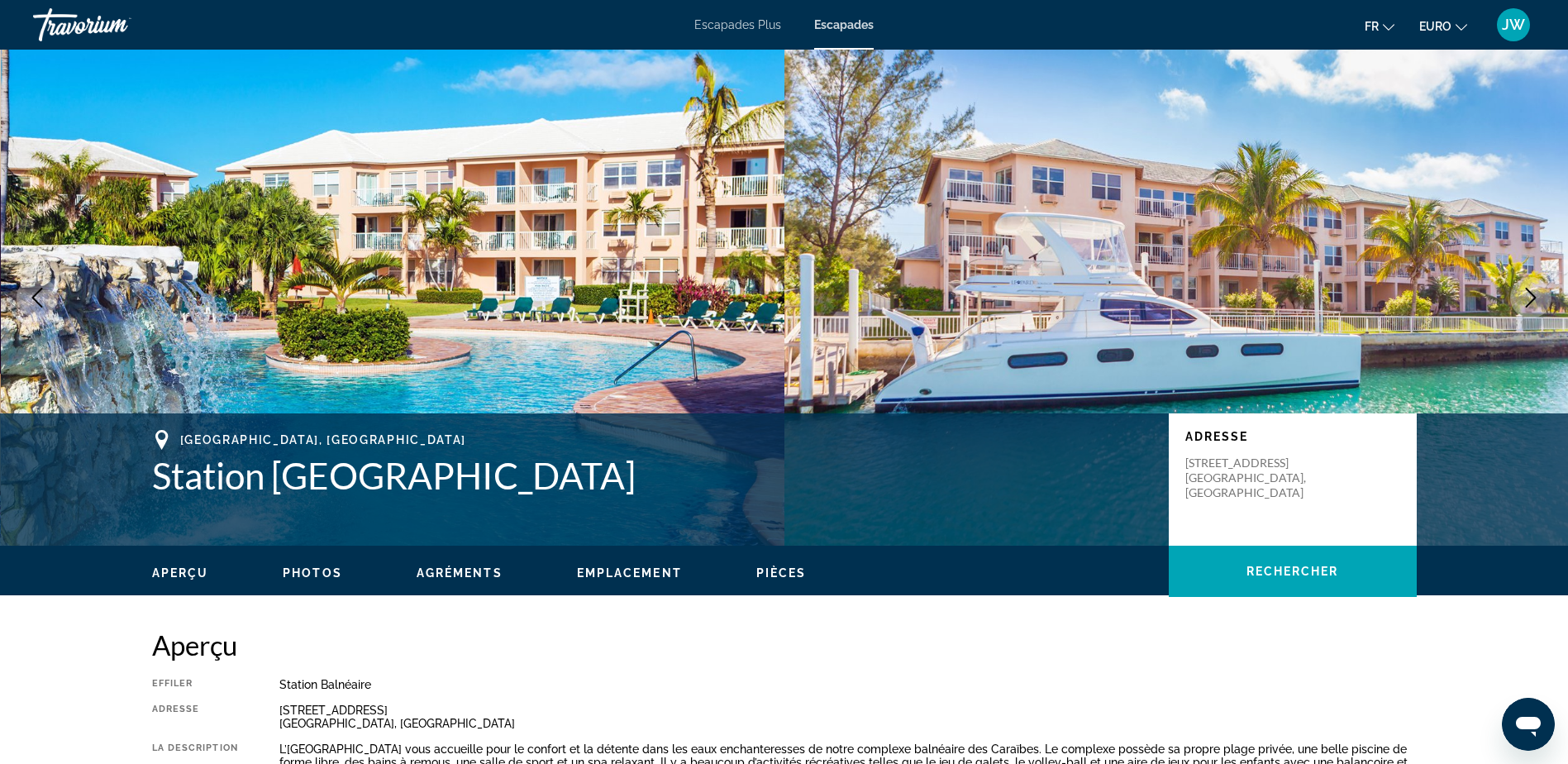
click at [1535, 295] on icon "Image suivante" at bounding box center [1531, 298] width 20 height 20
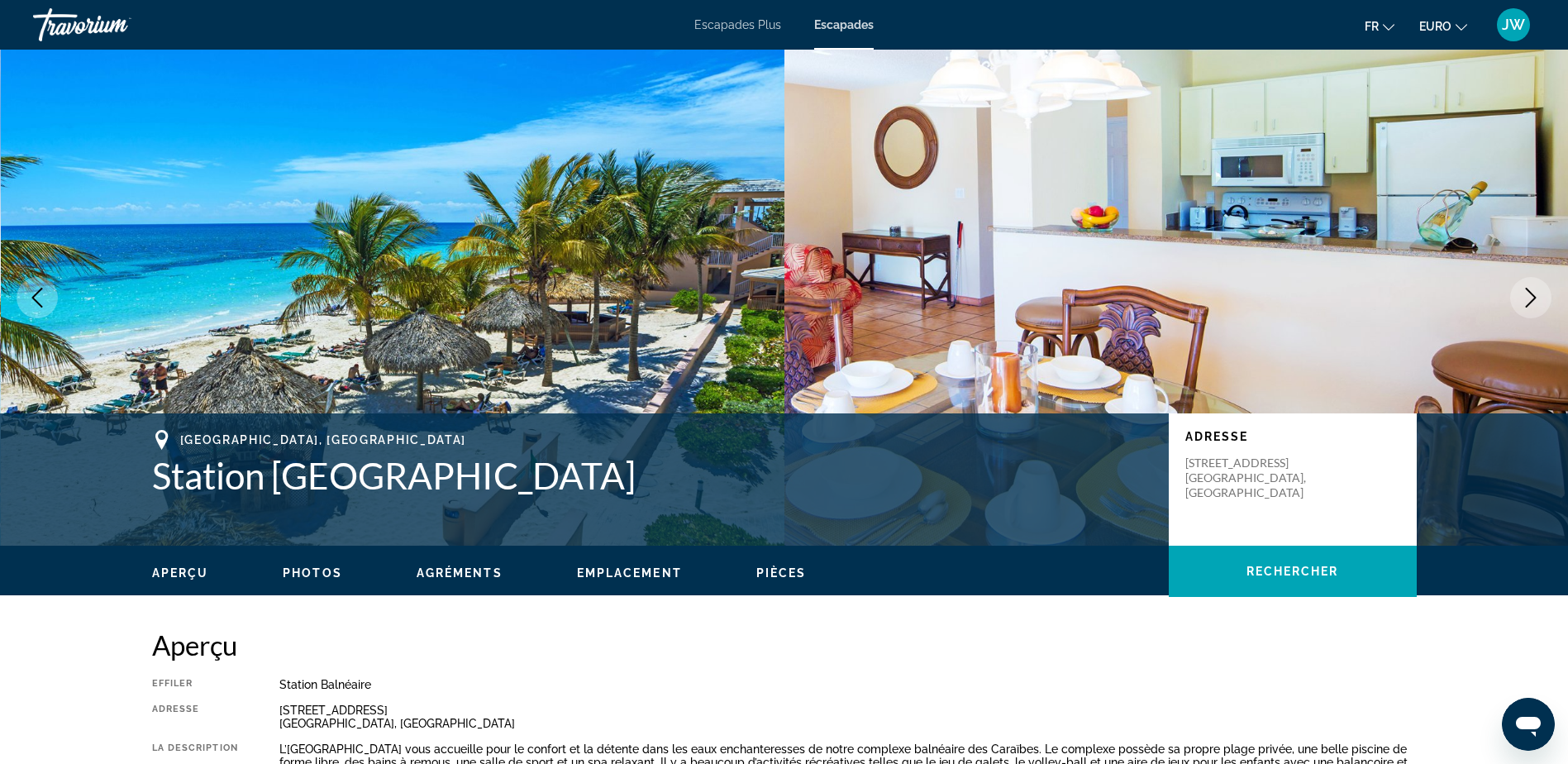
click at [1535, 295] on icon "Image suivante" at bounding box center [1531, 298] width 20 height 20
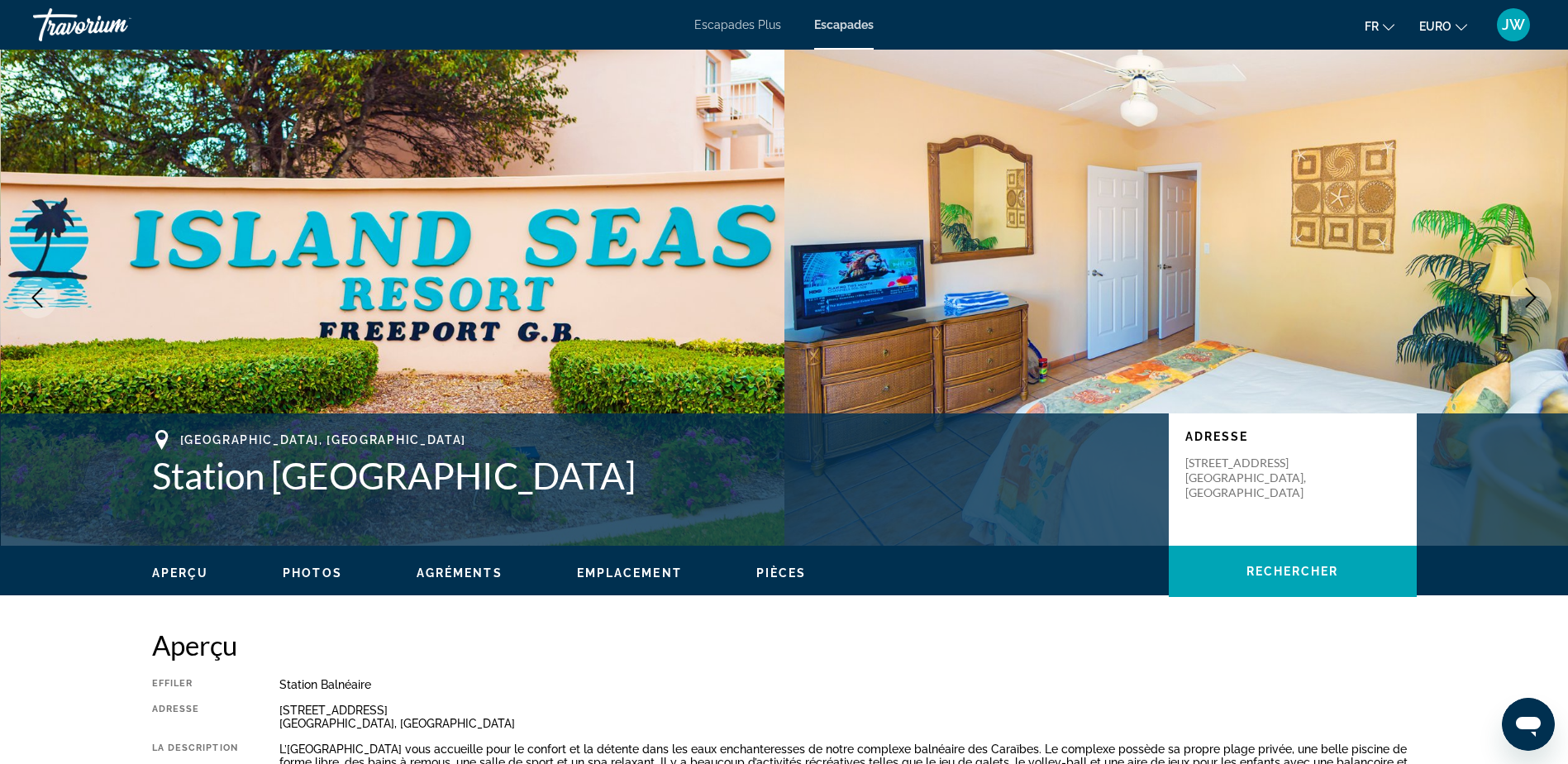
click at [1535, 295] on icon "Image suivante" at bounding box center [1531, 298] width 20 height 20
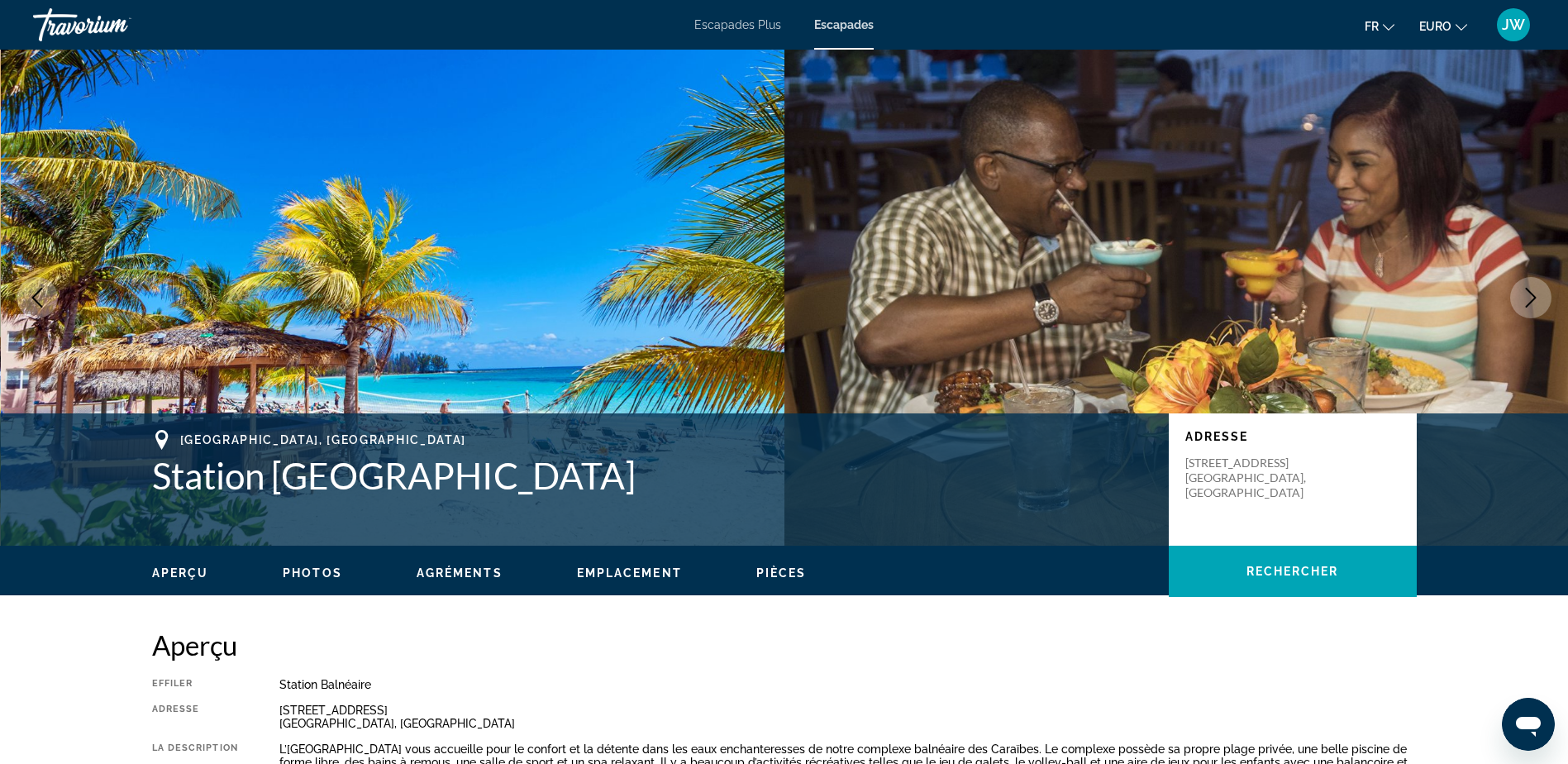
click at [1535, 295] on icon "Image suivante" at bounding box center [1531, 298] width 20 height 20
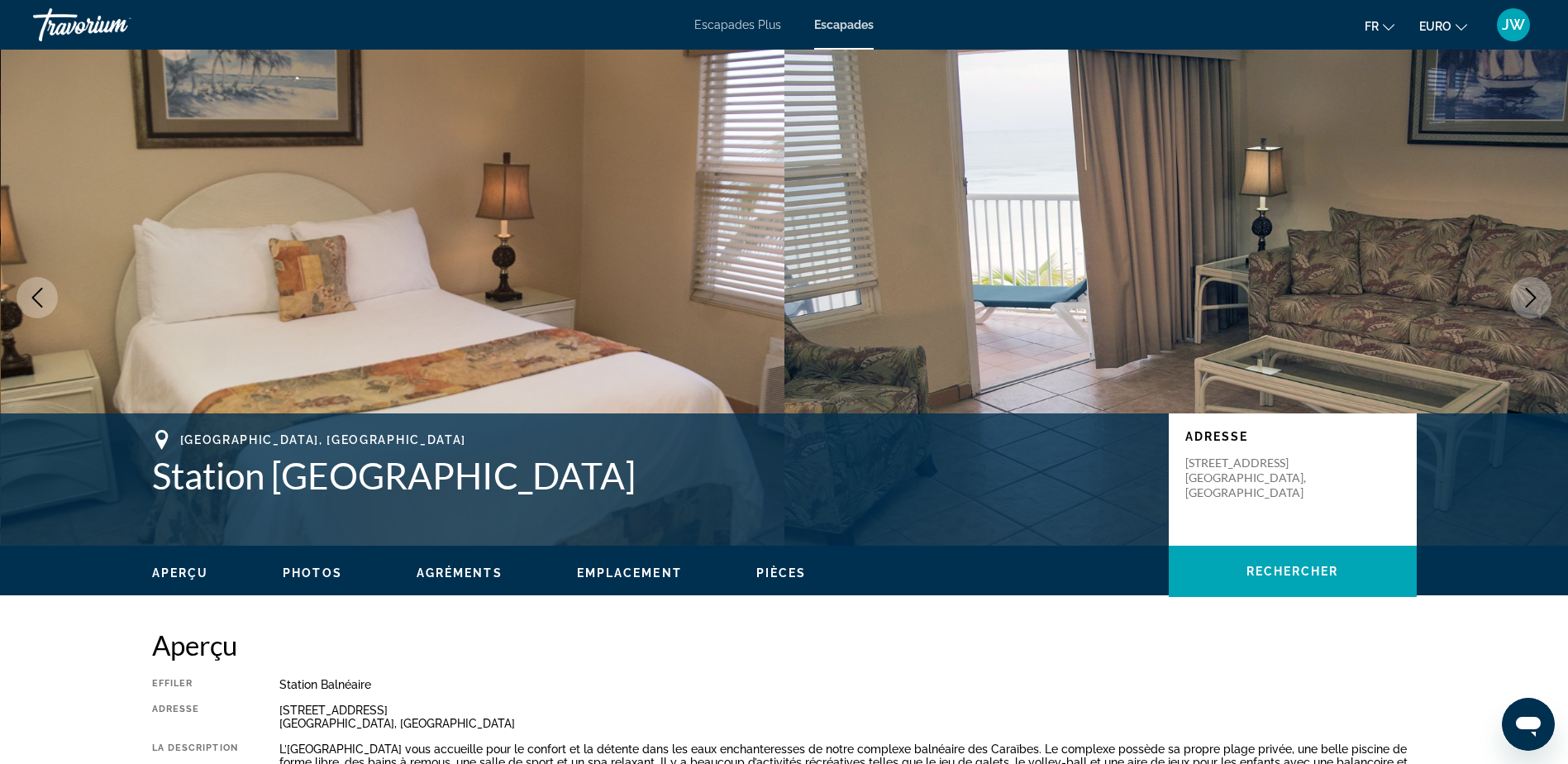
click at [1535, 295] on icon "Image suivante" at bounding box center [1531, 298] width 20 height 20
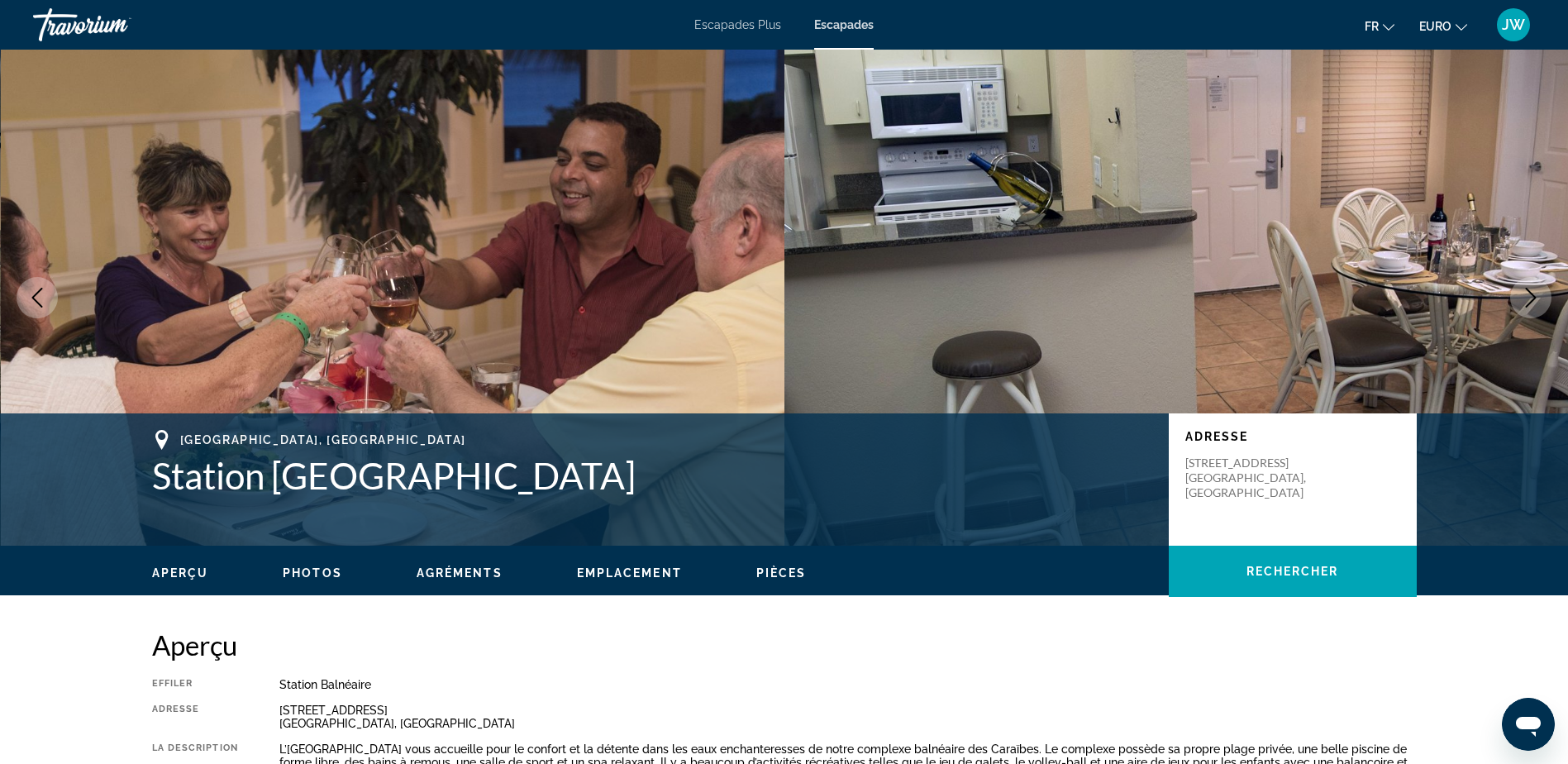
click at [1535, 295] on icon "Image suivante" at bounding box center [1531, 298] width 20 height 20
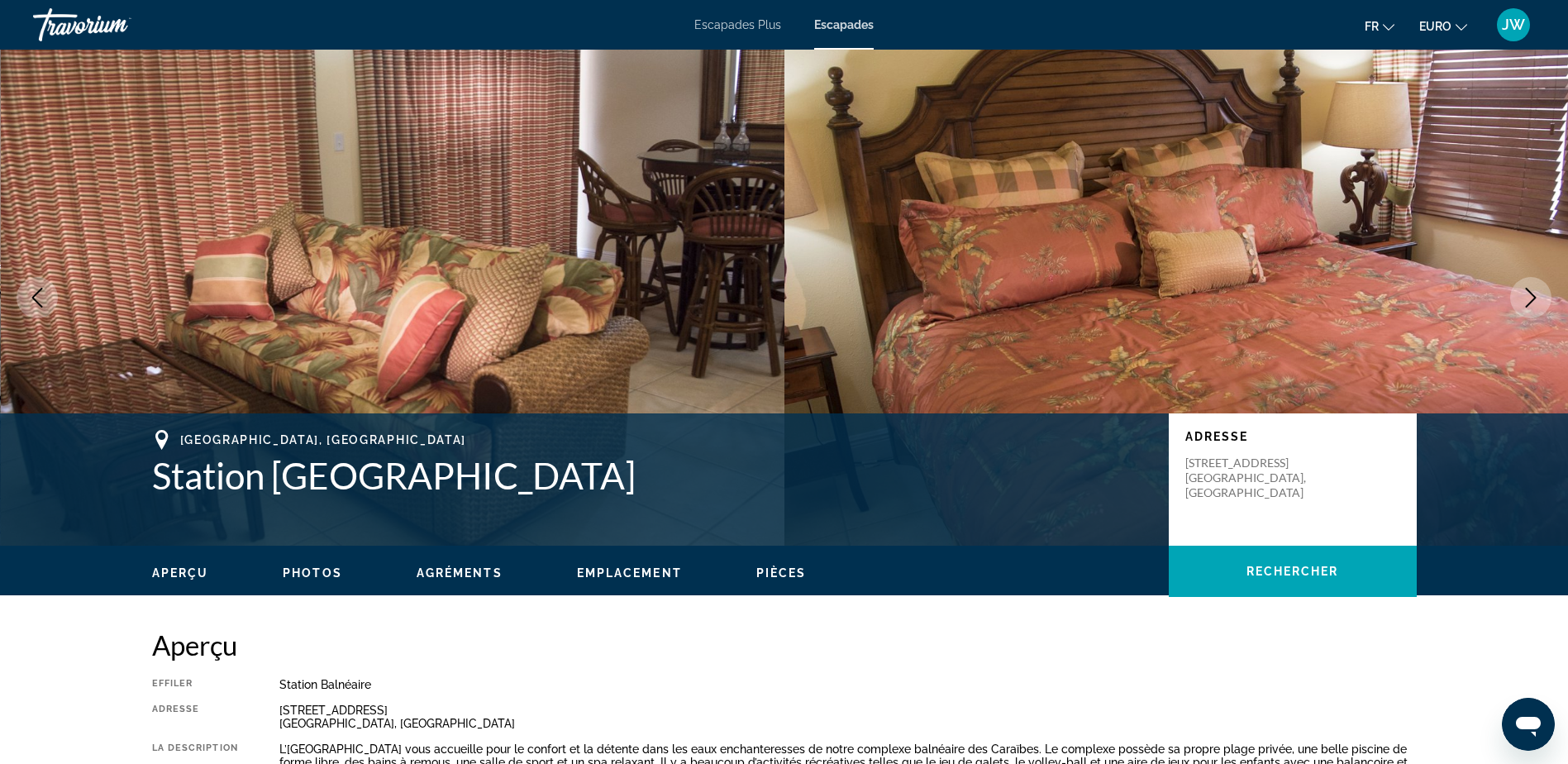
click at [1535, 295] on icon "Image suivante" at bounding box center [1531, 298] width 20 height 20
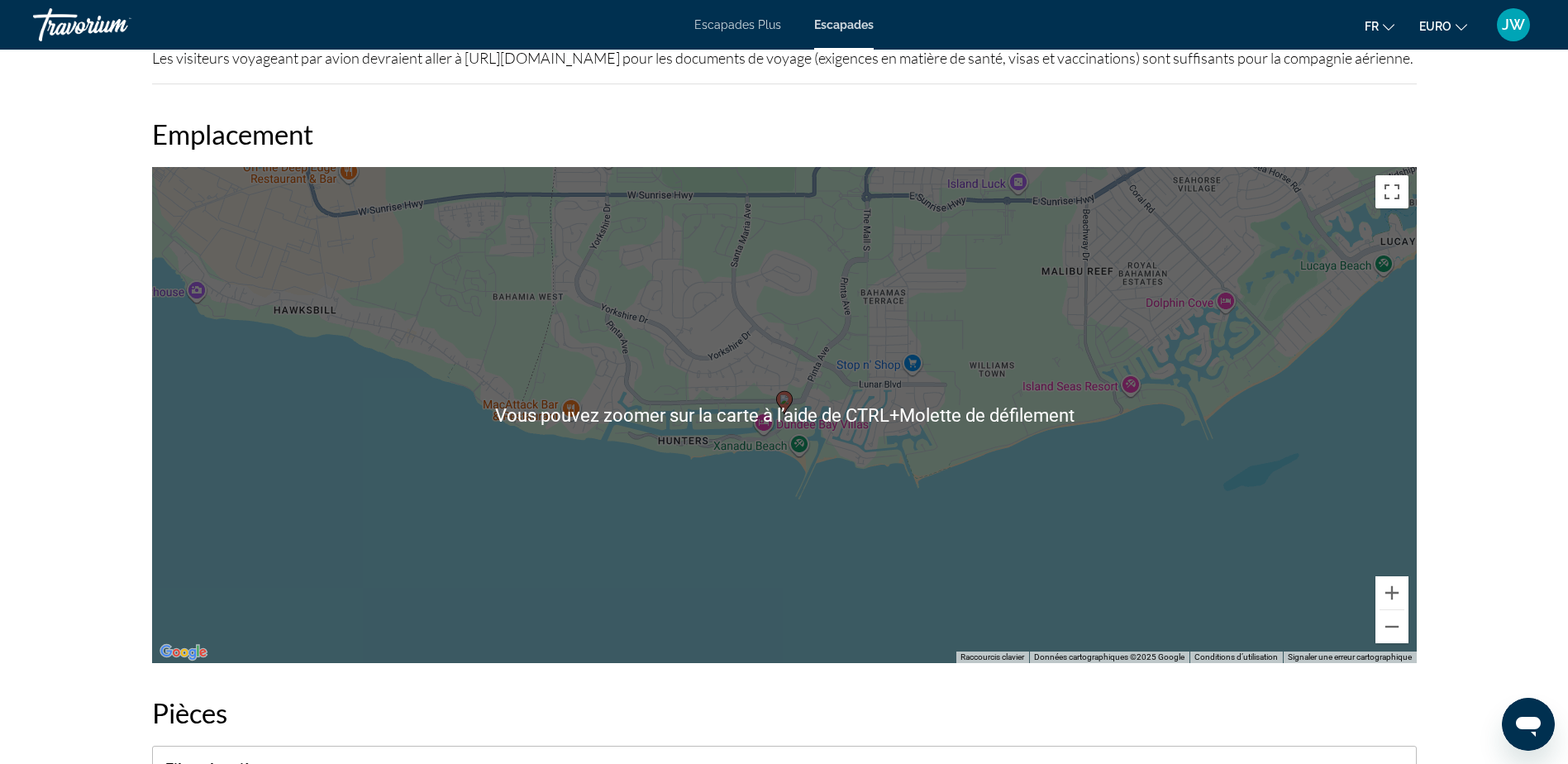
scroll to position [2068, 0]
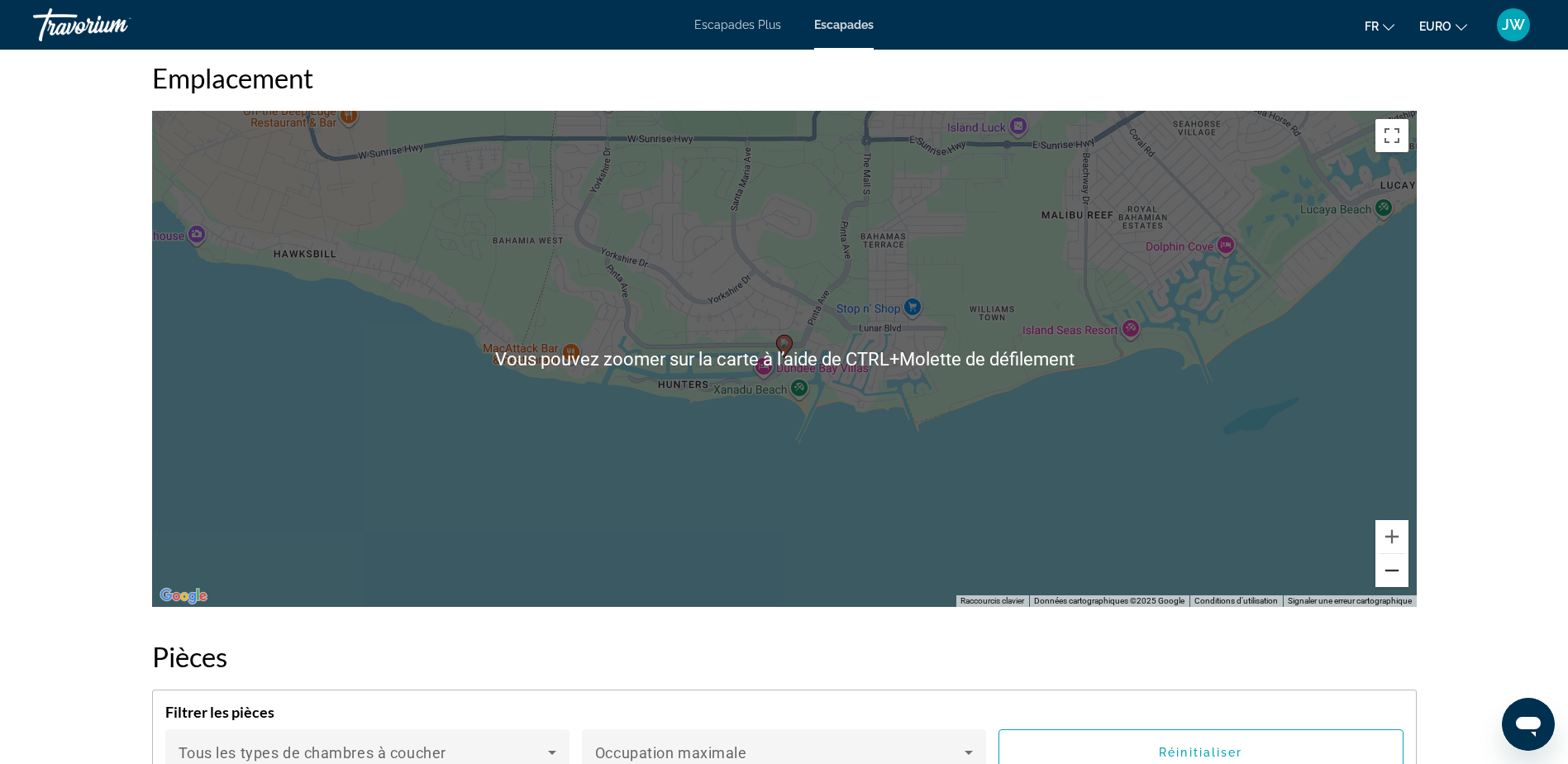
click at [1393, 587] on button "Zoom arrière" at bounding box center [1392, 570] width 33 height 33
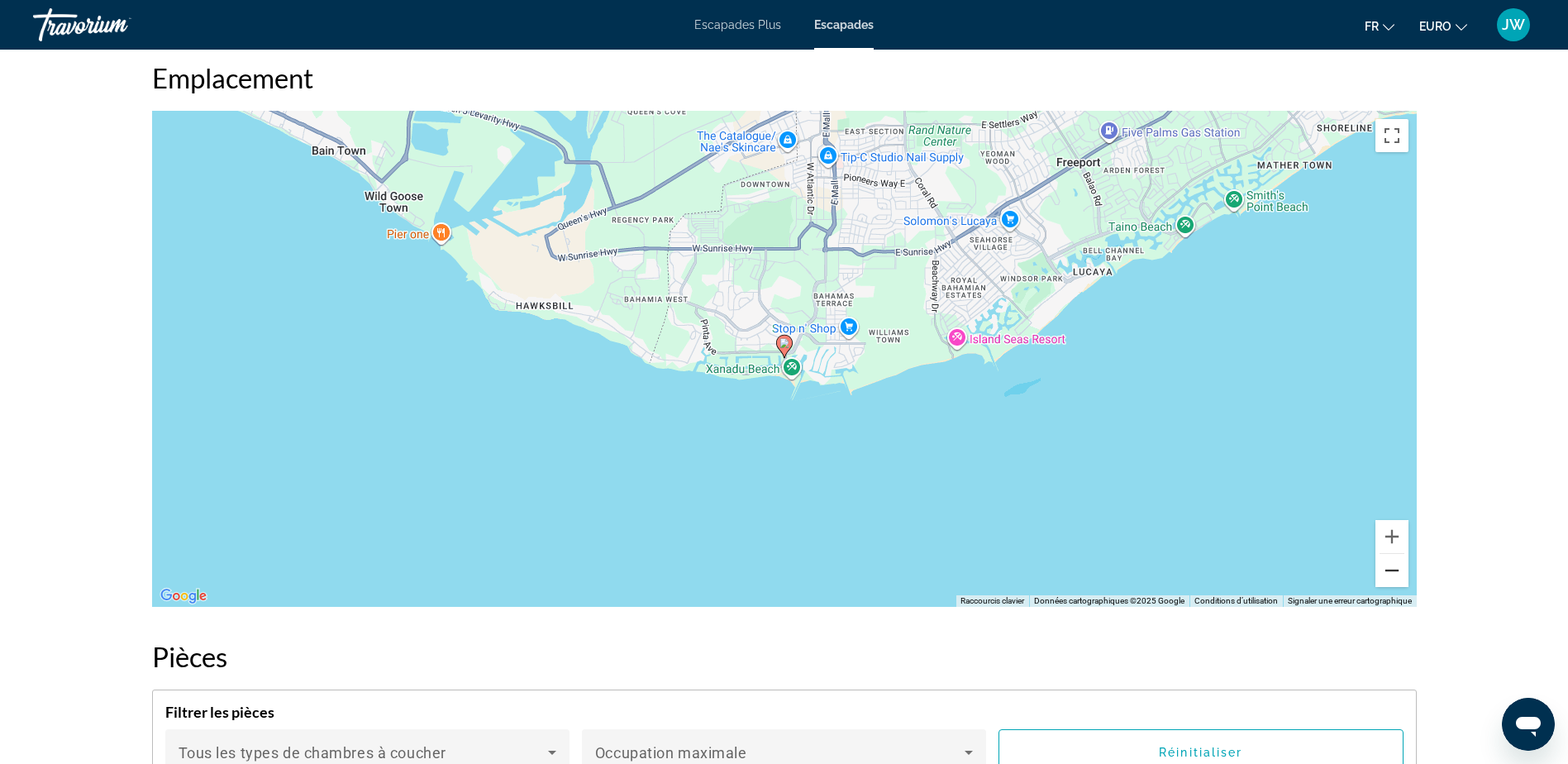
click at [1393, 587] on button "Zoom arrière" at bounding box center [1392, 570] width 33 height 33
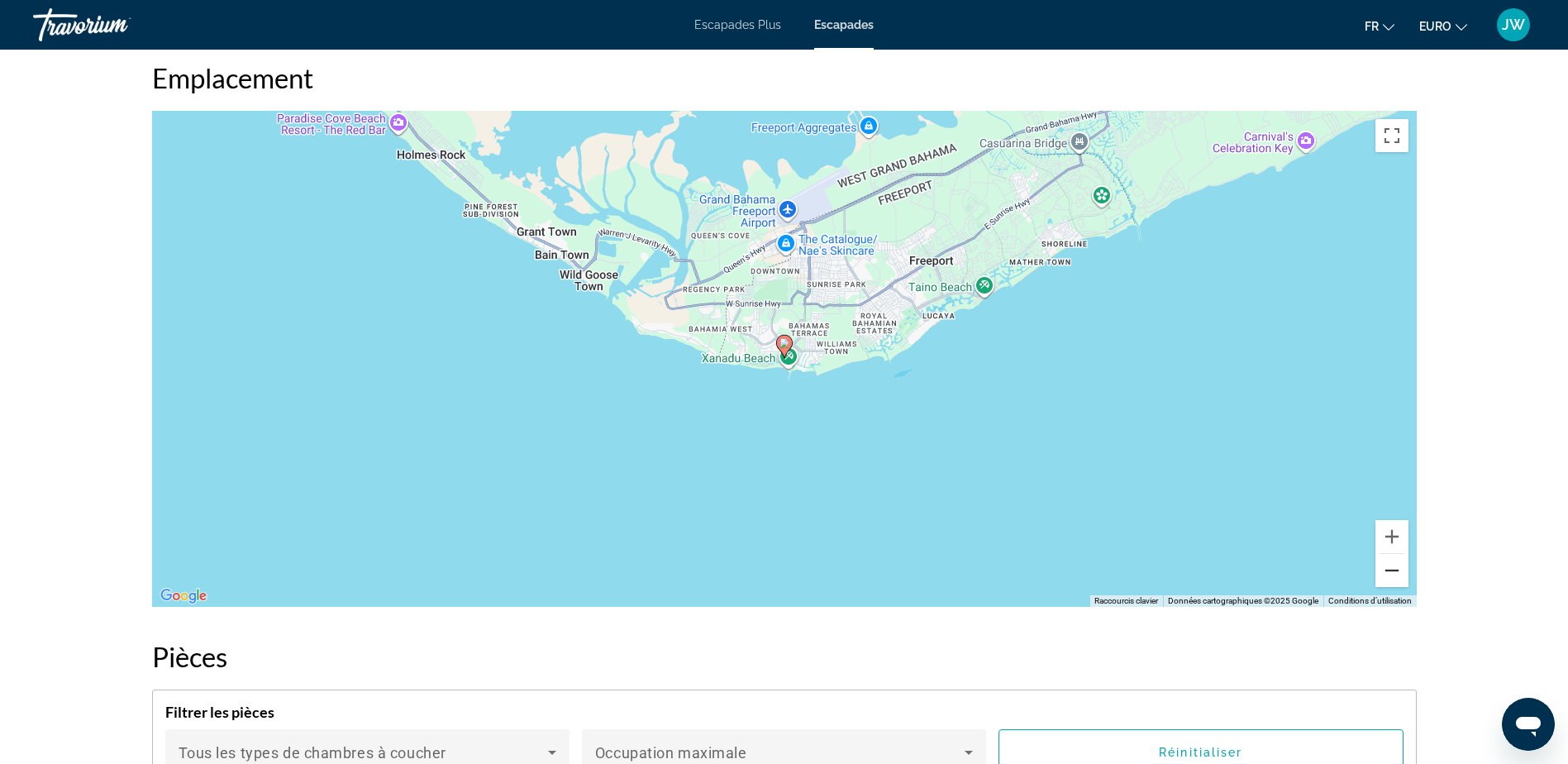
click at [1393, 587] on button "Zoom arrière" at bounding box center [1392, 570] width 33 height 33
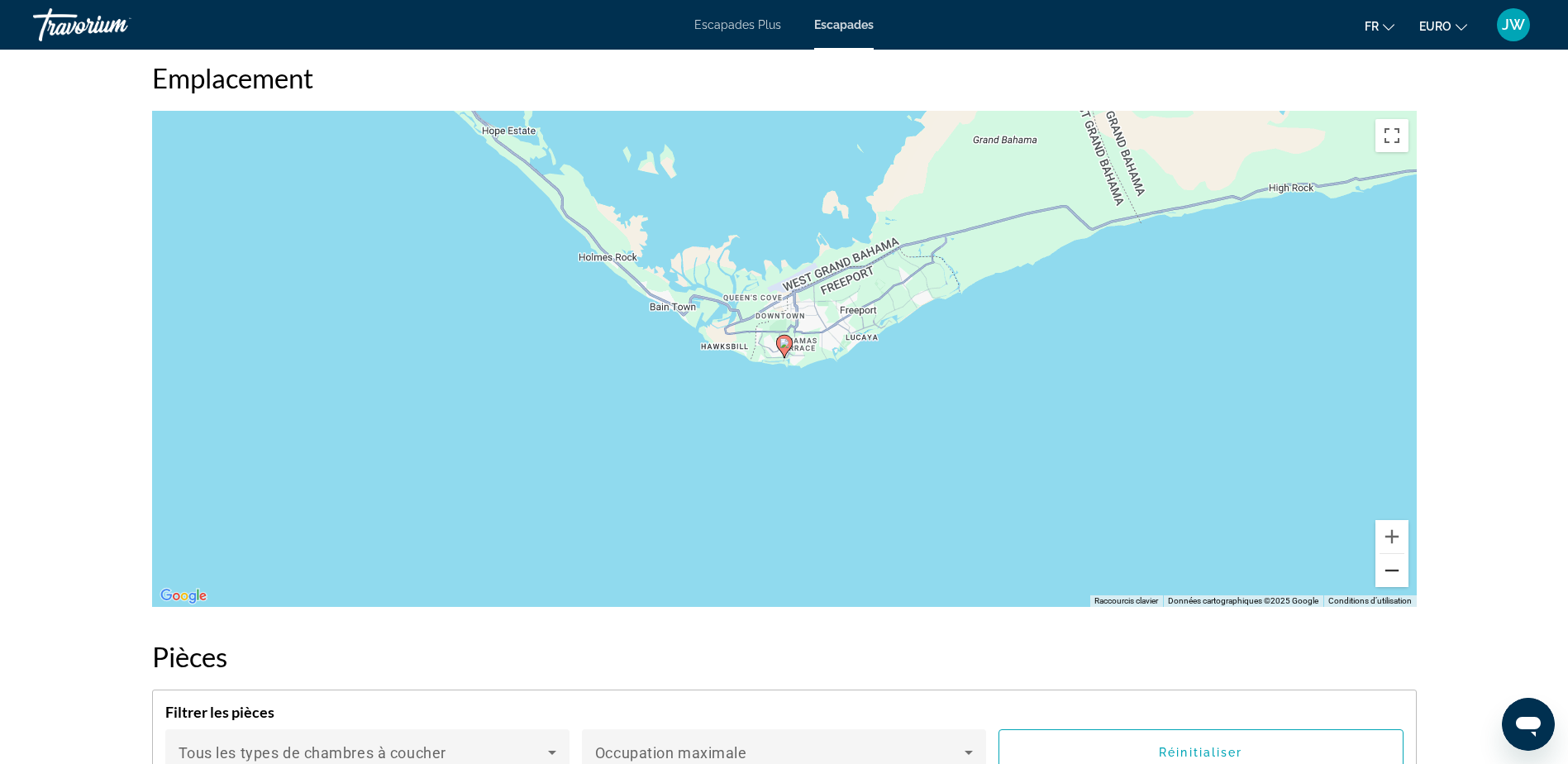
click at [1393, 587] on button "Zoom arrière" at bounding box center [1392, 570] width 33 height 33
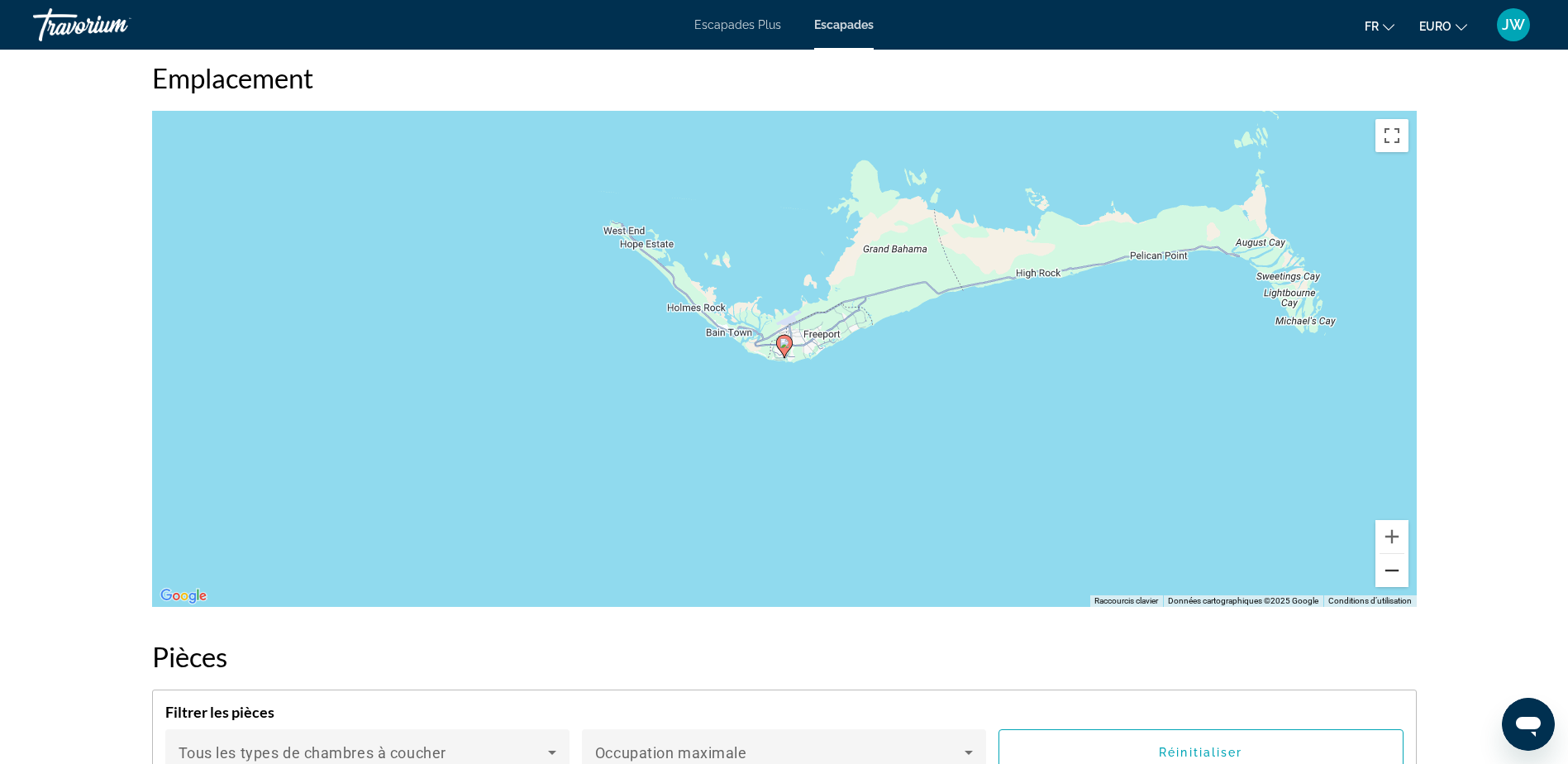
click at [1393, 587] on button "Zoom arrière" at bounding box center [1392, 570] width 33 height 33
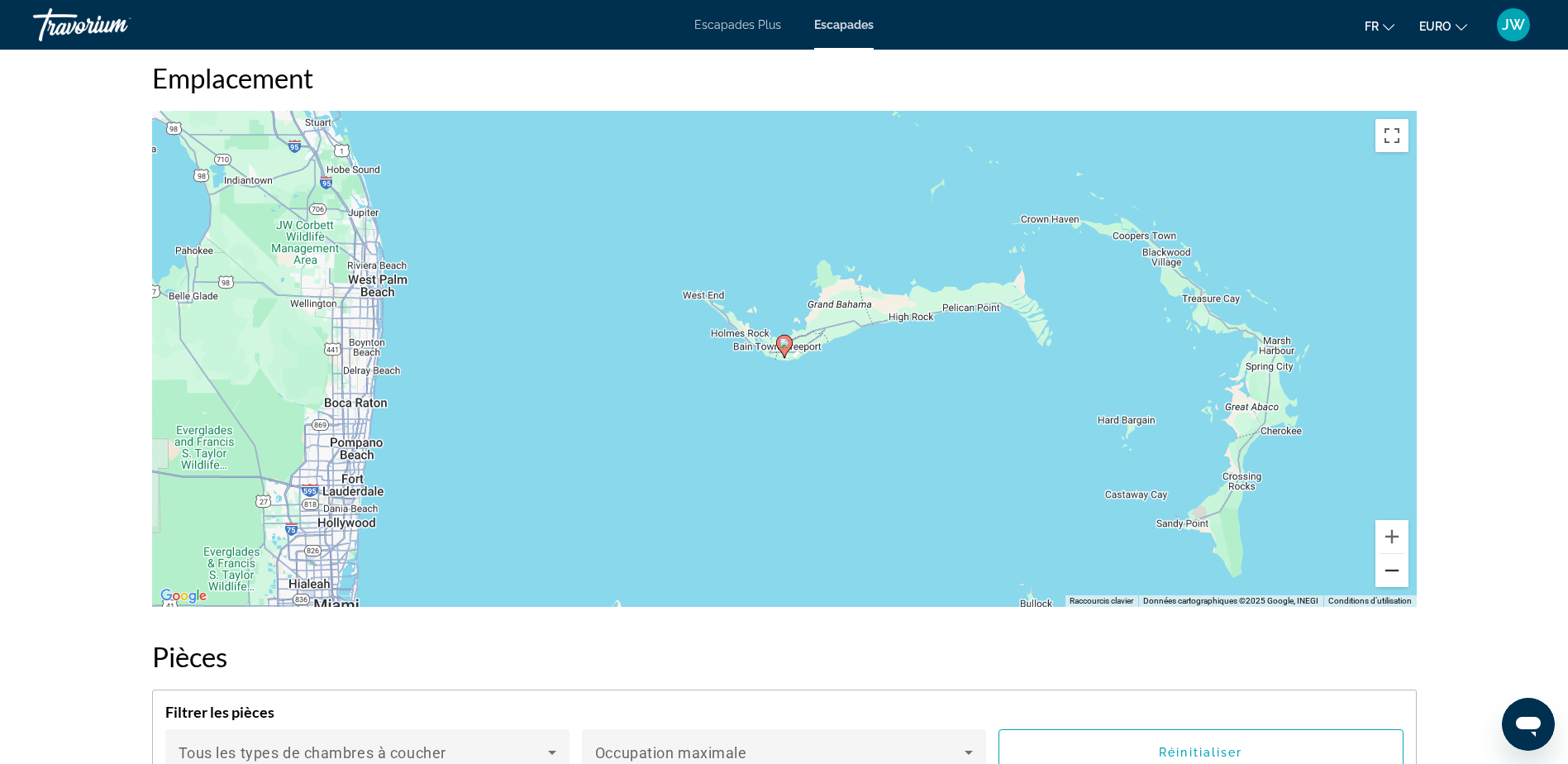
click at [1406, 587] on button "Zoom arrière" at bounding box center [1392, 570] width 33 height 33
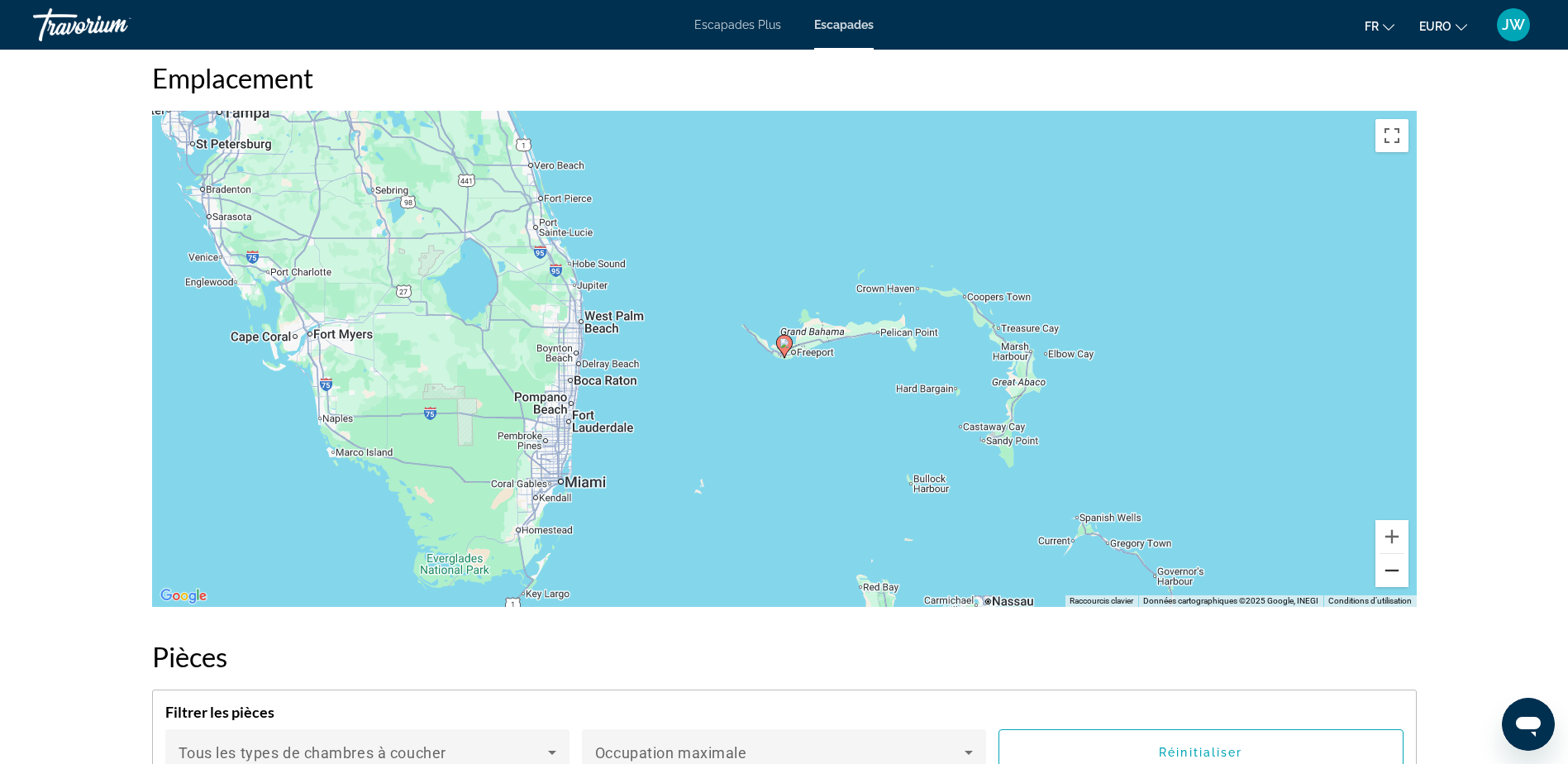
click at [1406, 587] on button "Zoom arrière" at bounding box center [1392, 570] width 33 height 33
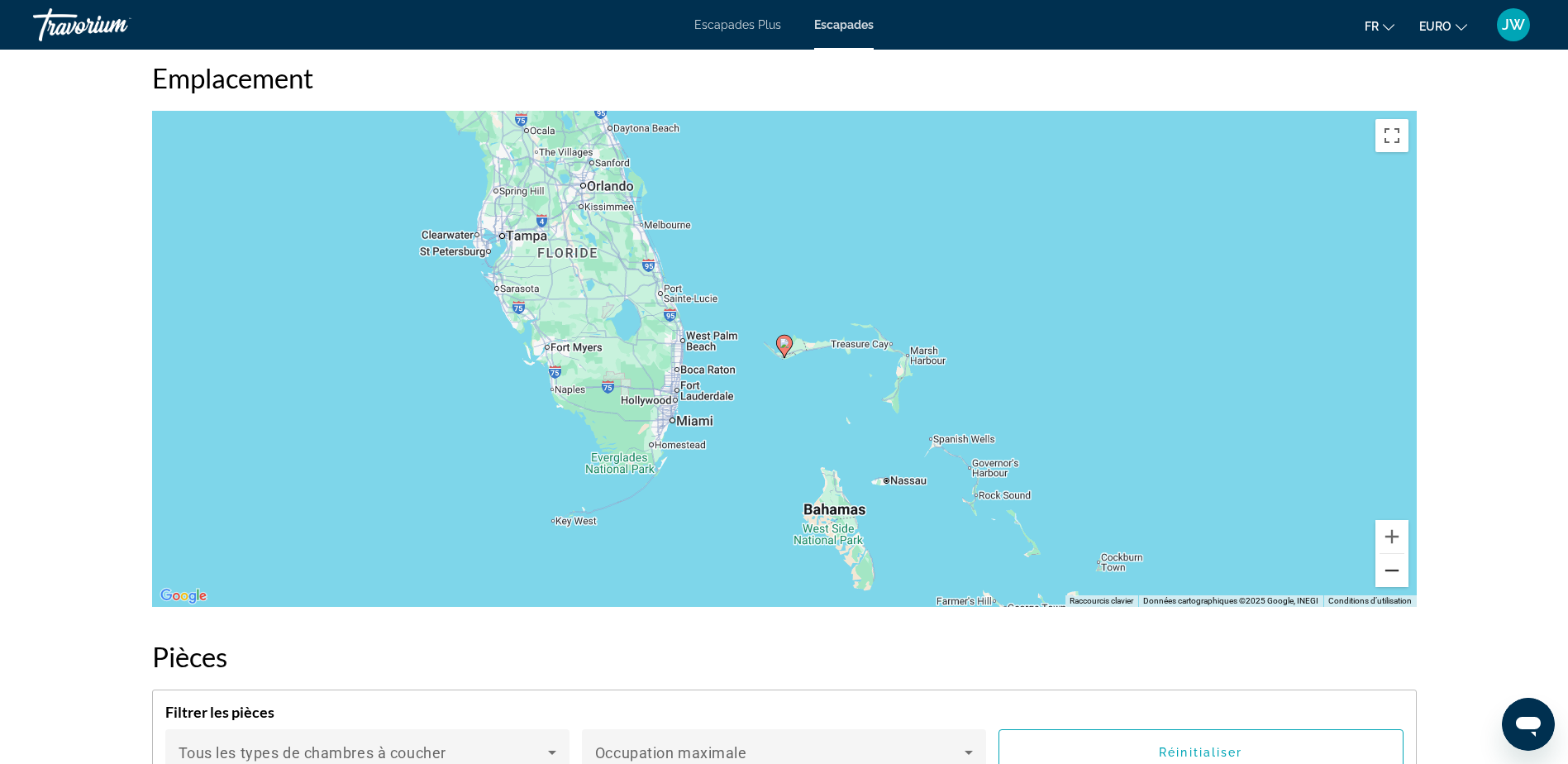
click at [1406, 587] on button "Zoom arrière" at bounding box center [1392, 570] width 33 height 33
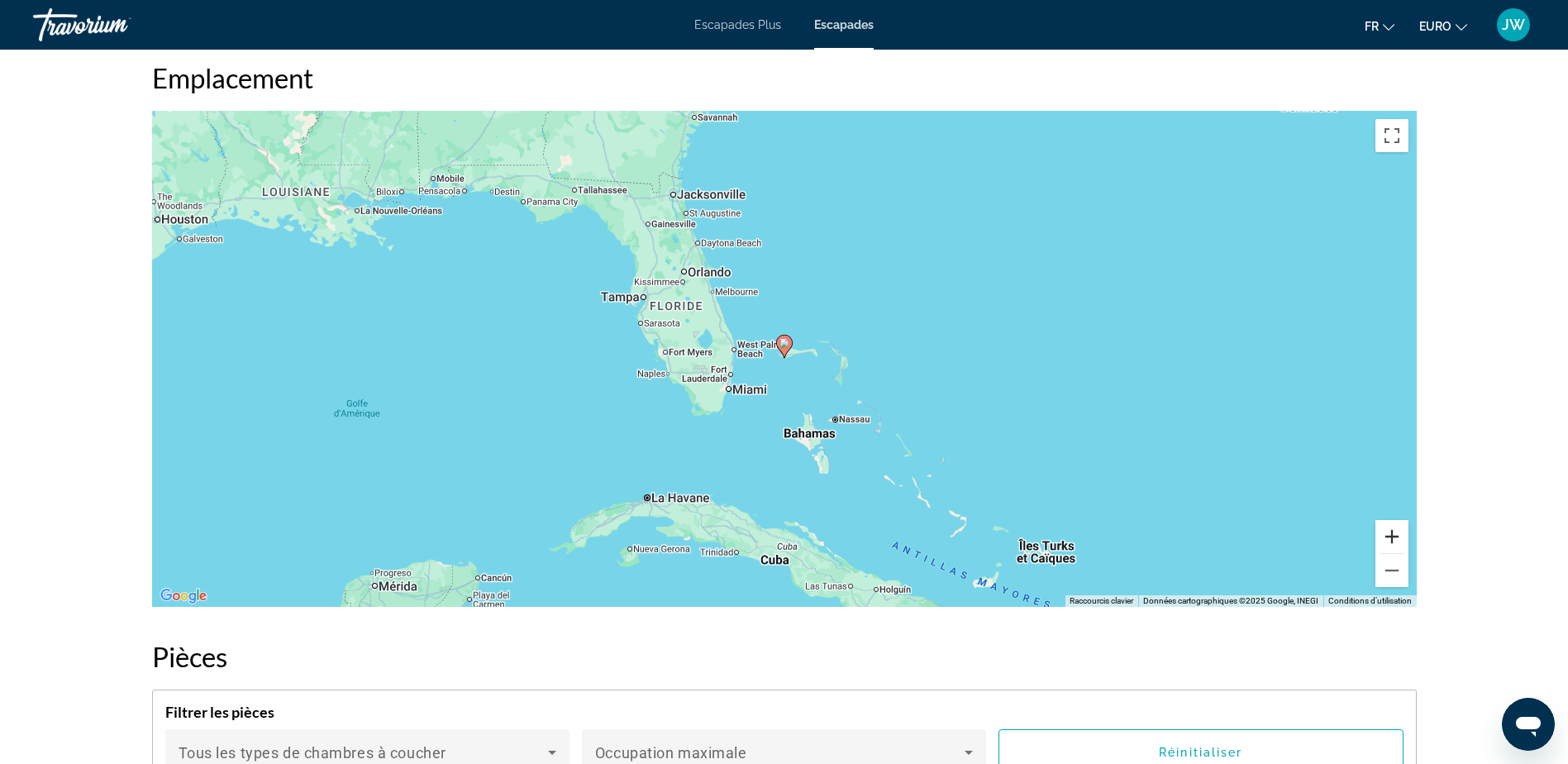
click at [1390, 549] on button "Zoom avant" at bounding box center [1392, 537] width 33 height 33
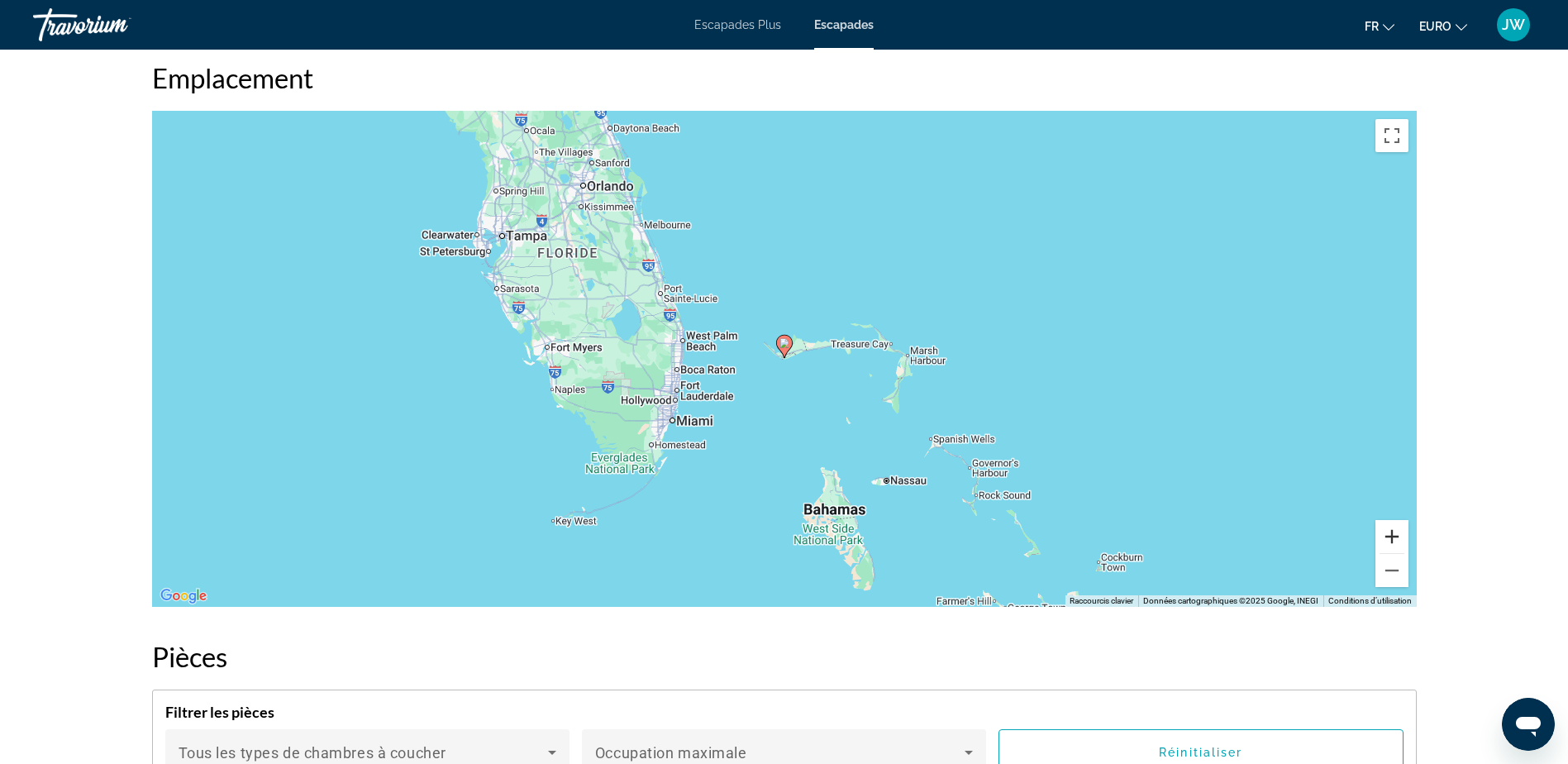
click at [1390, 549] on button "Zoom avant" at bounding box center [1392, 537] width 33 height 33
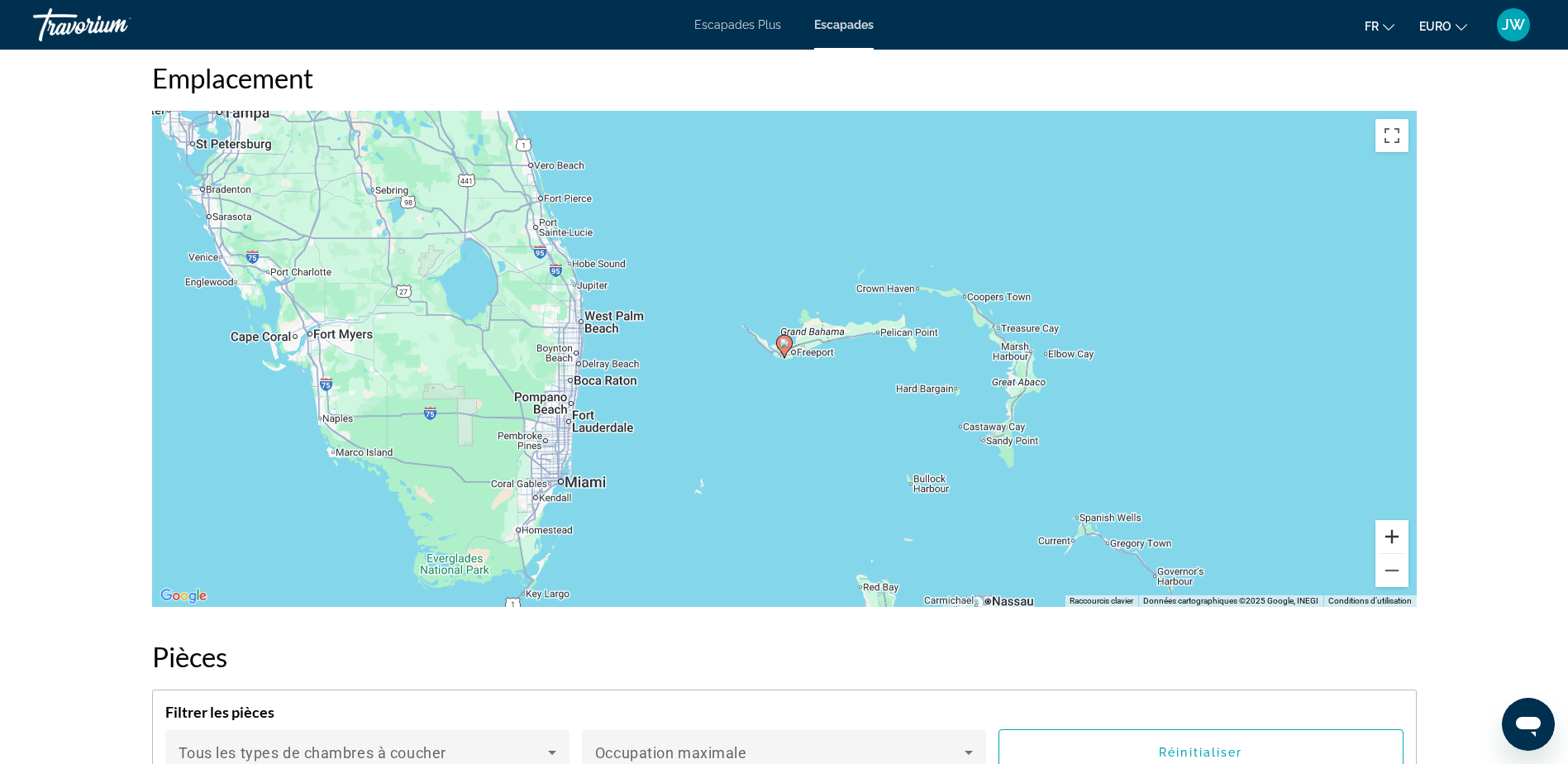
click at [1390, 549] on button "Zoom avant" at bounding box center [1392, 537] width 33 height 33
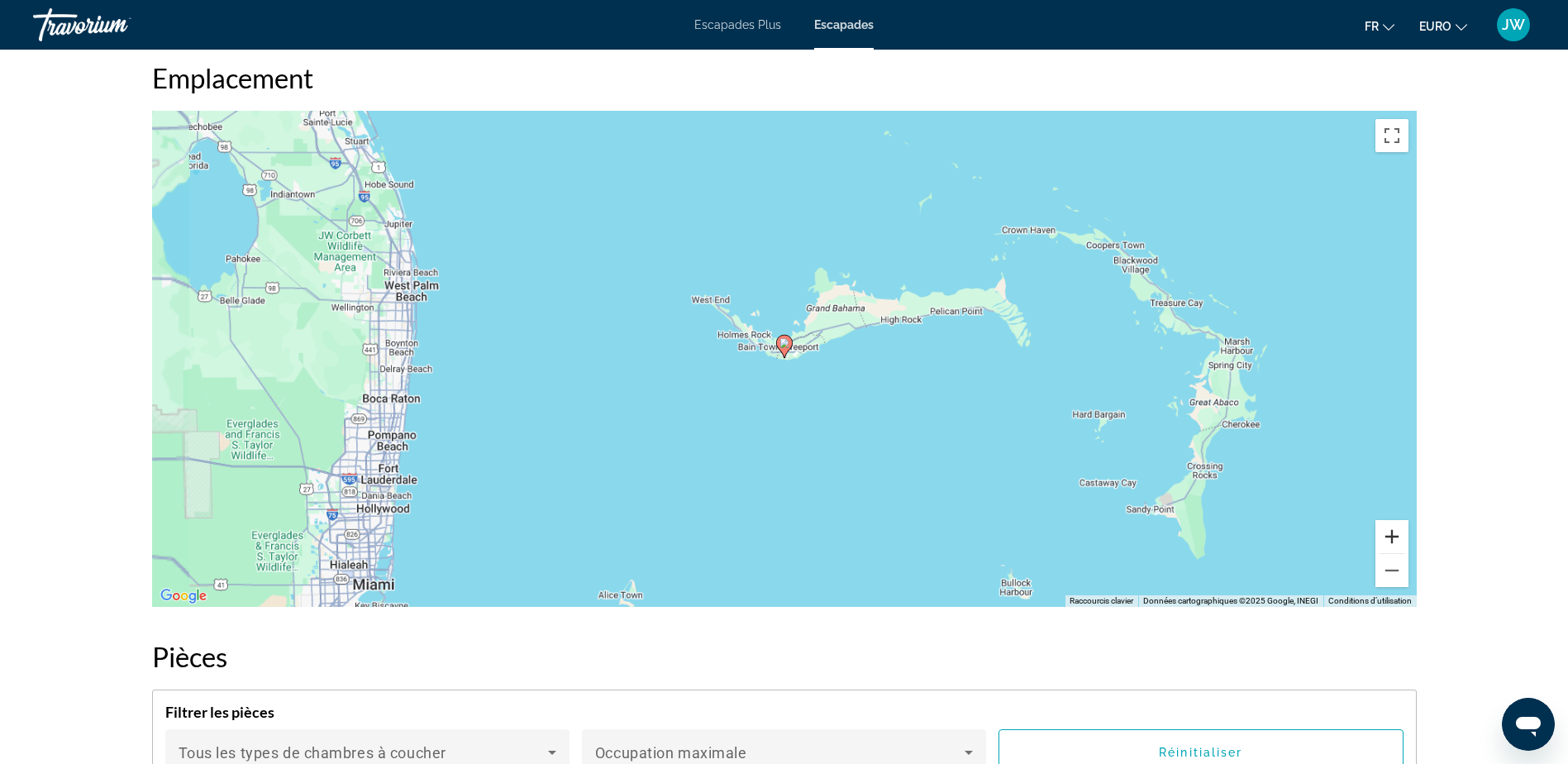
click at [1390, 549] on button "Zoom avant" at bounding box center [1392, 537] width 33 height 33
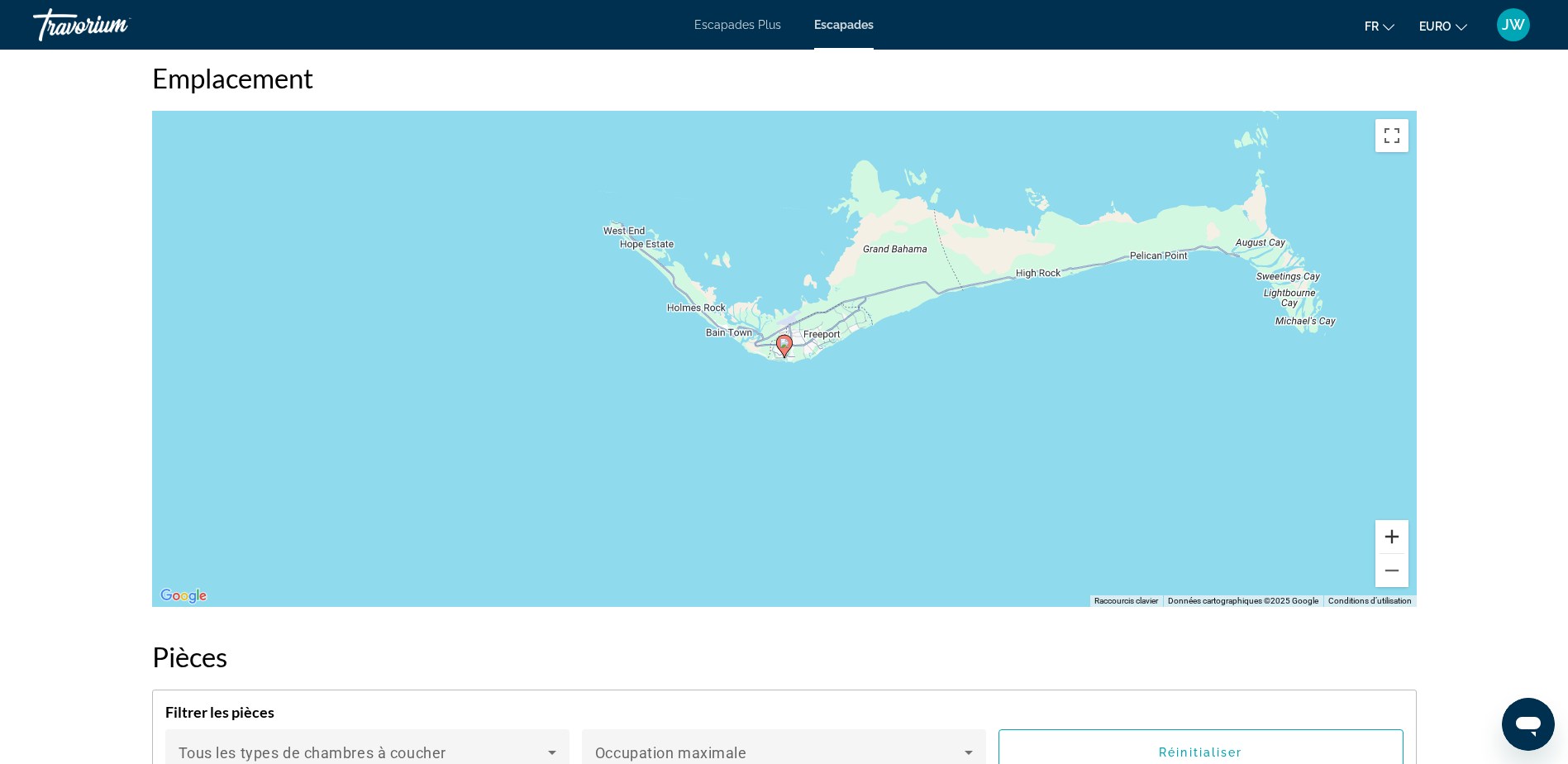
click at [1390, 549] on button "Zoom avant" at bounding box center [1392, 537] width 33 height 33
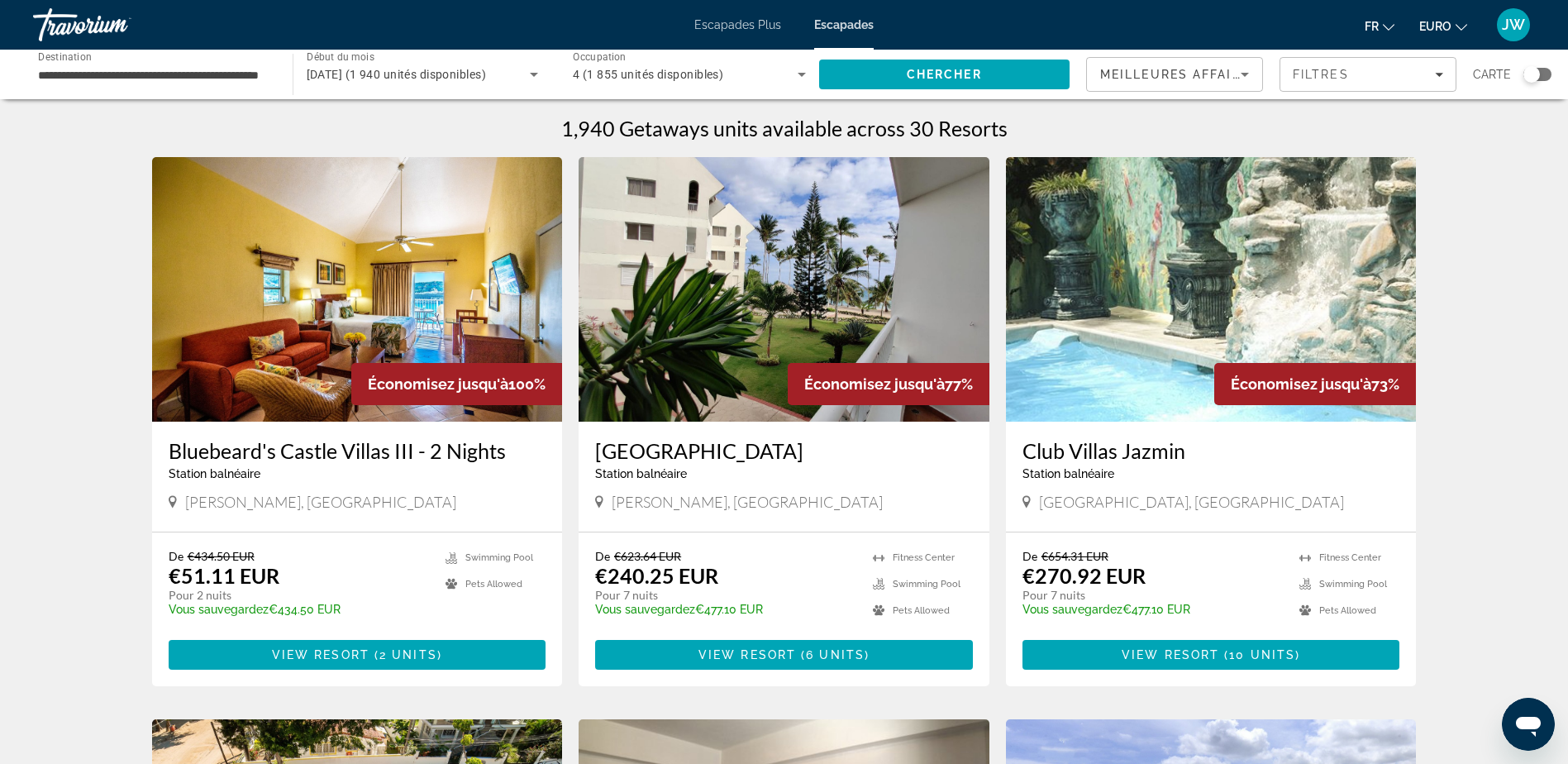
click at [849, 291] on img "Contenu principal" at bounding box center [784, 290] width 411 height 264
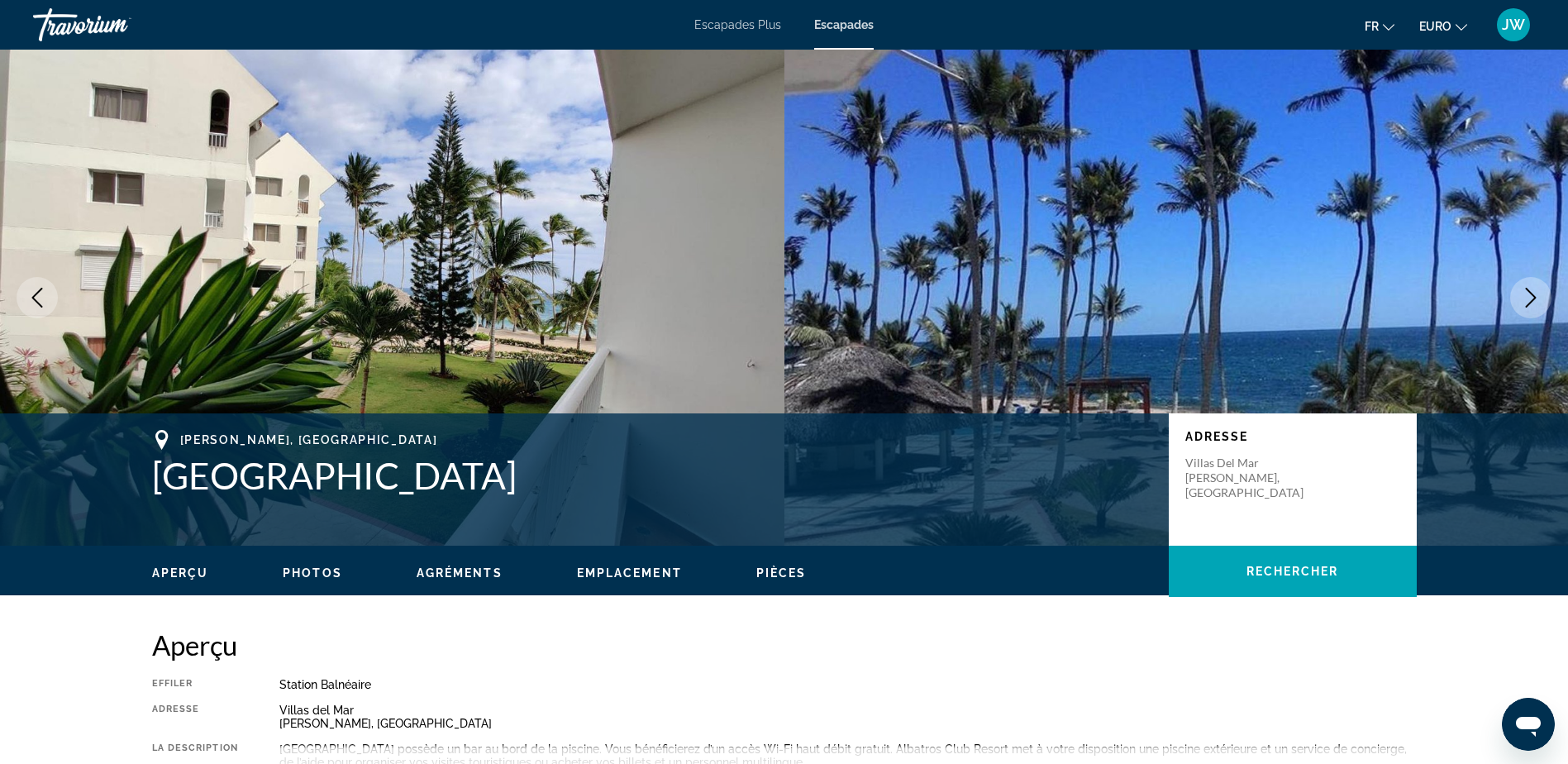
click at [1526, 300] on icon "Image suivante" at bounding box center [1531, 298] width 20 height 20
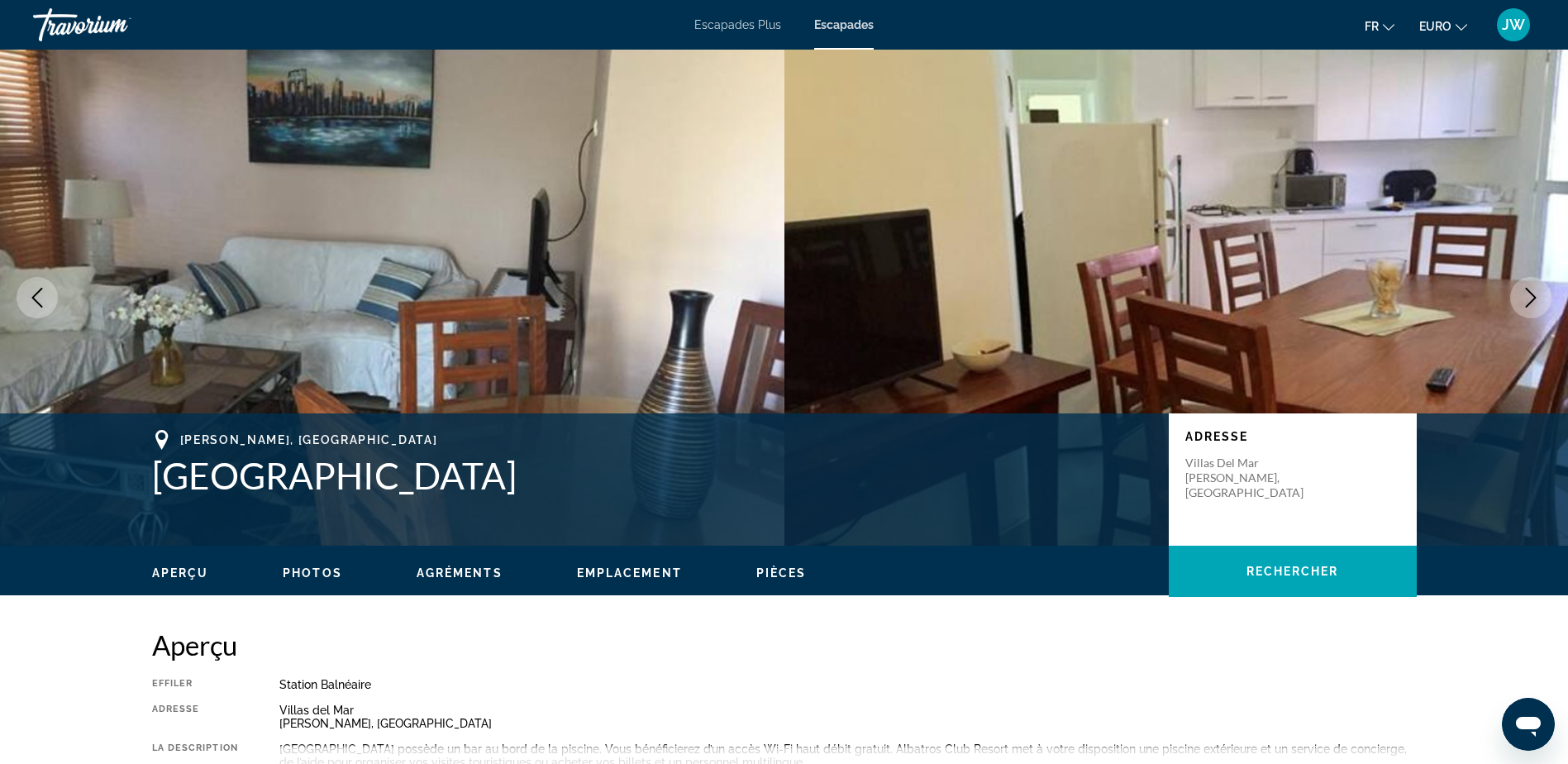
click at [1525, 298] on icon "Image suivante" at bounding box center [1531, 298] width 20 height 20
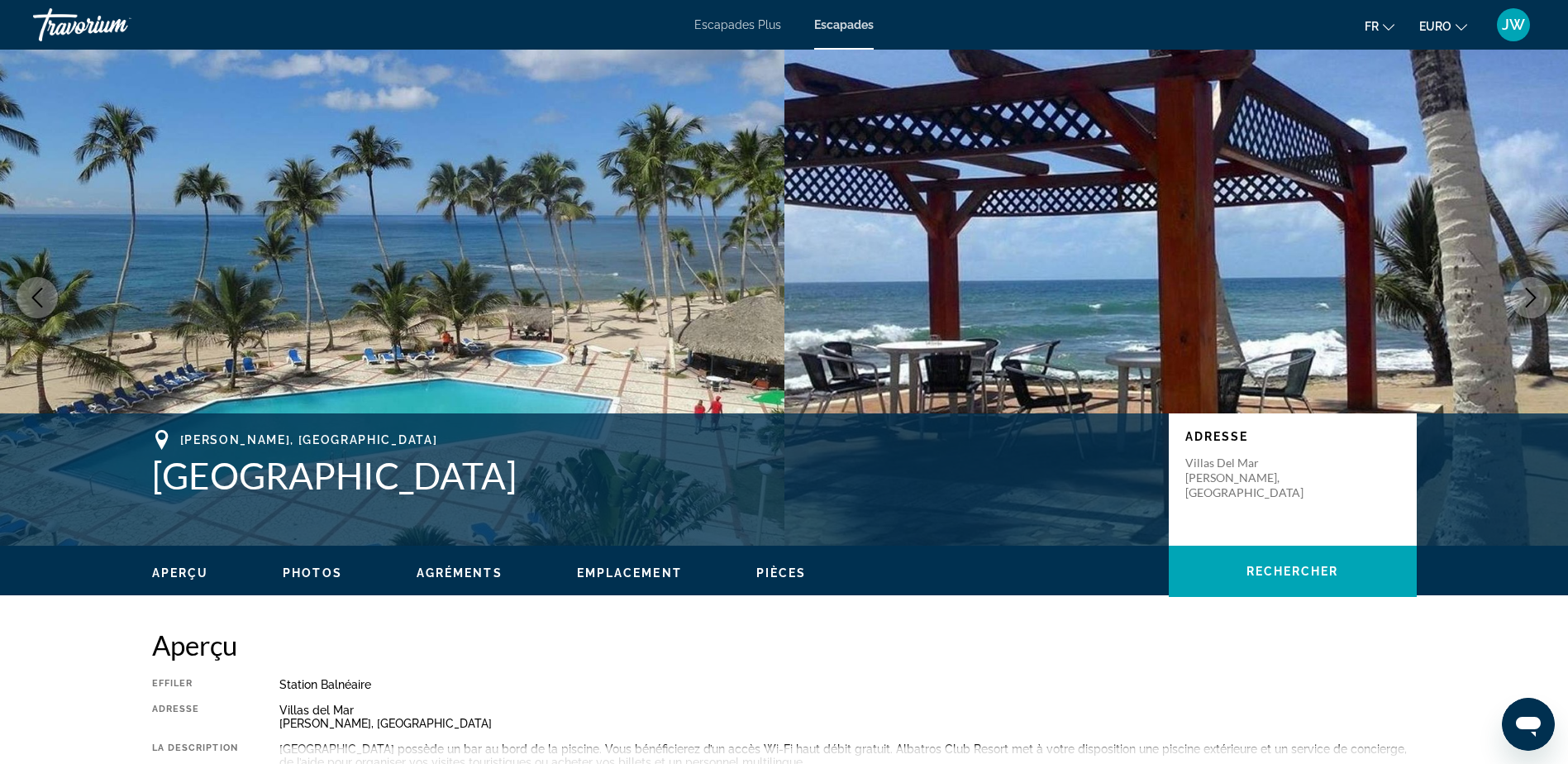
click at [1525, 298] on icon "Image suivante" at bounding box center [1531, 298] width 20 height 20
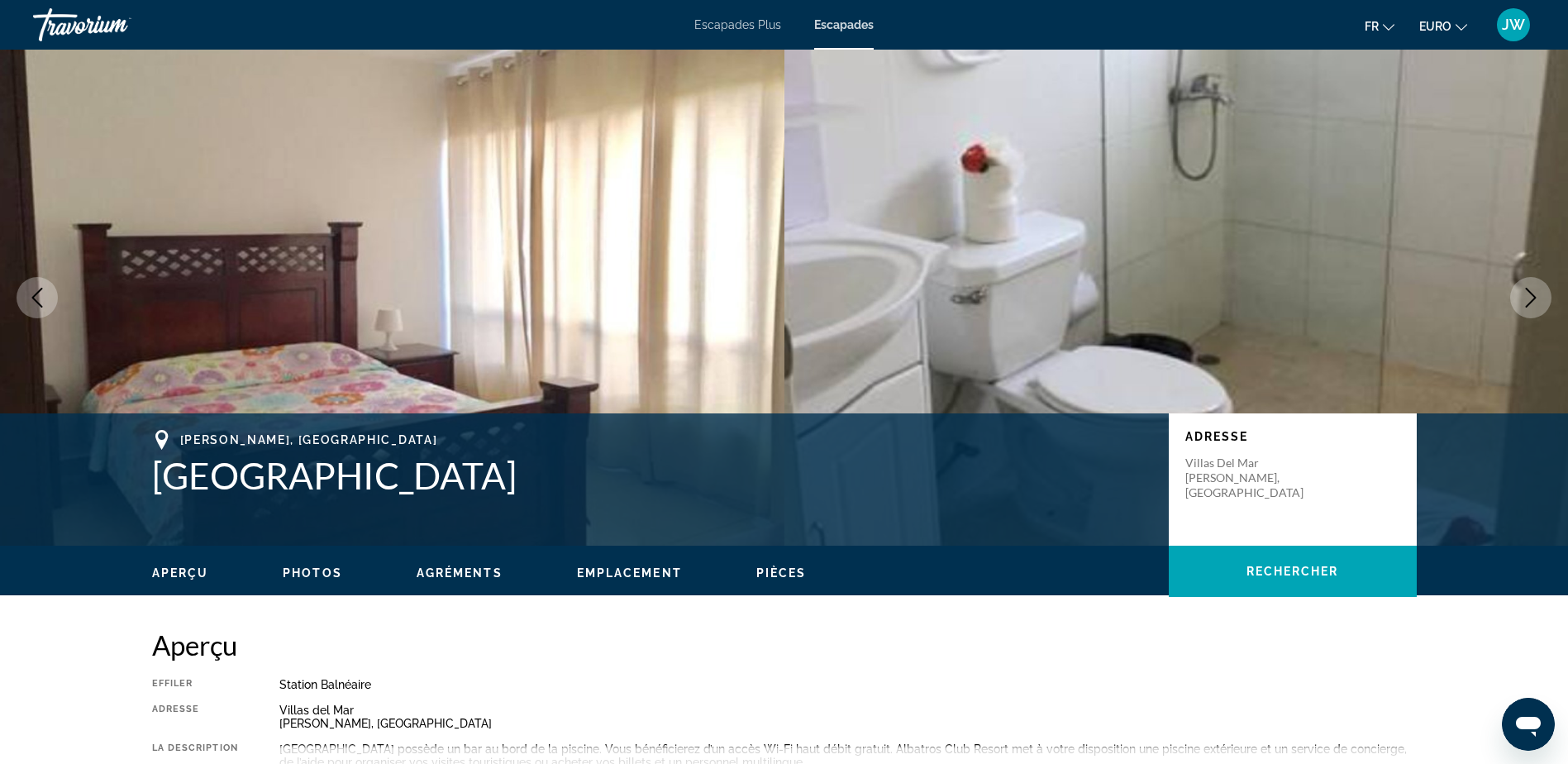
click at [1525, 298] on icon "Image suivante" at bounding box center [1531, 298] width 20 height 20
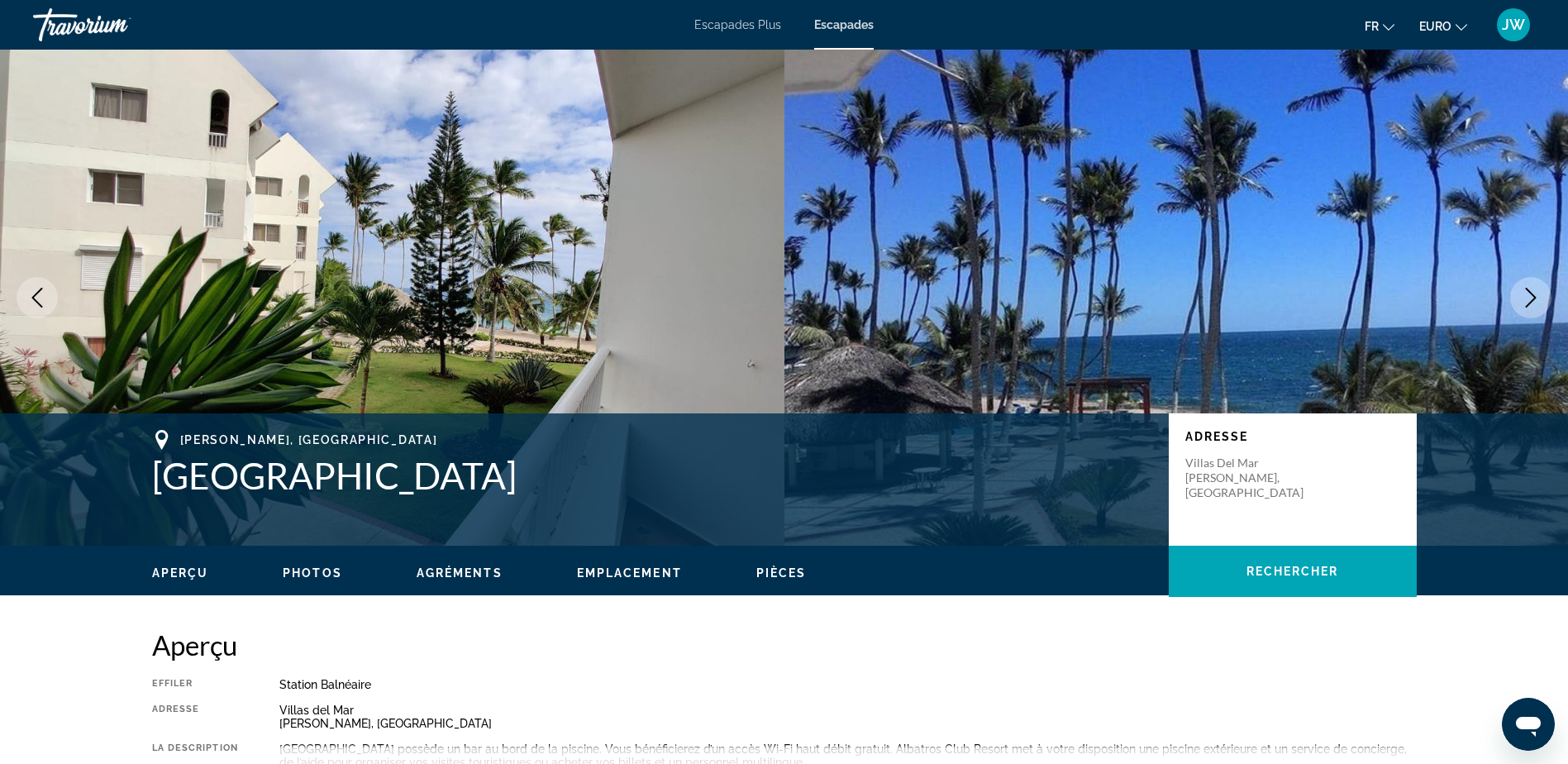
click at [1525, 298] on icon "Image suivante" at bounding box center [1531, 298] width 20 height 20
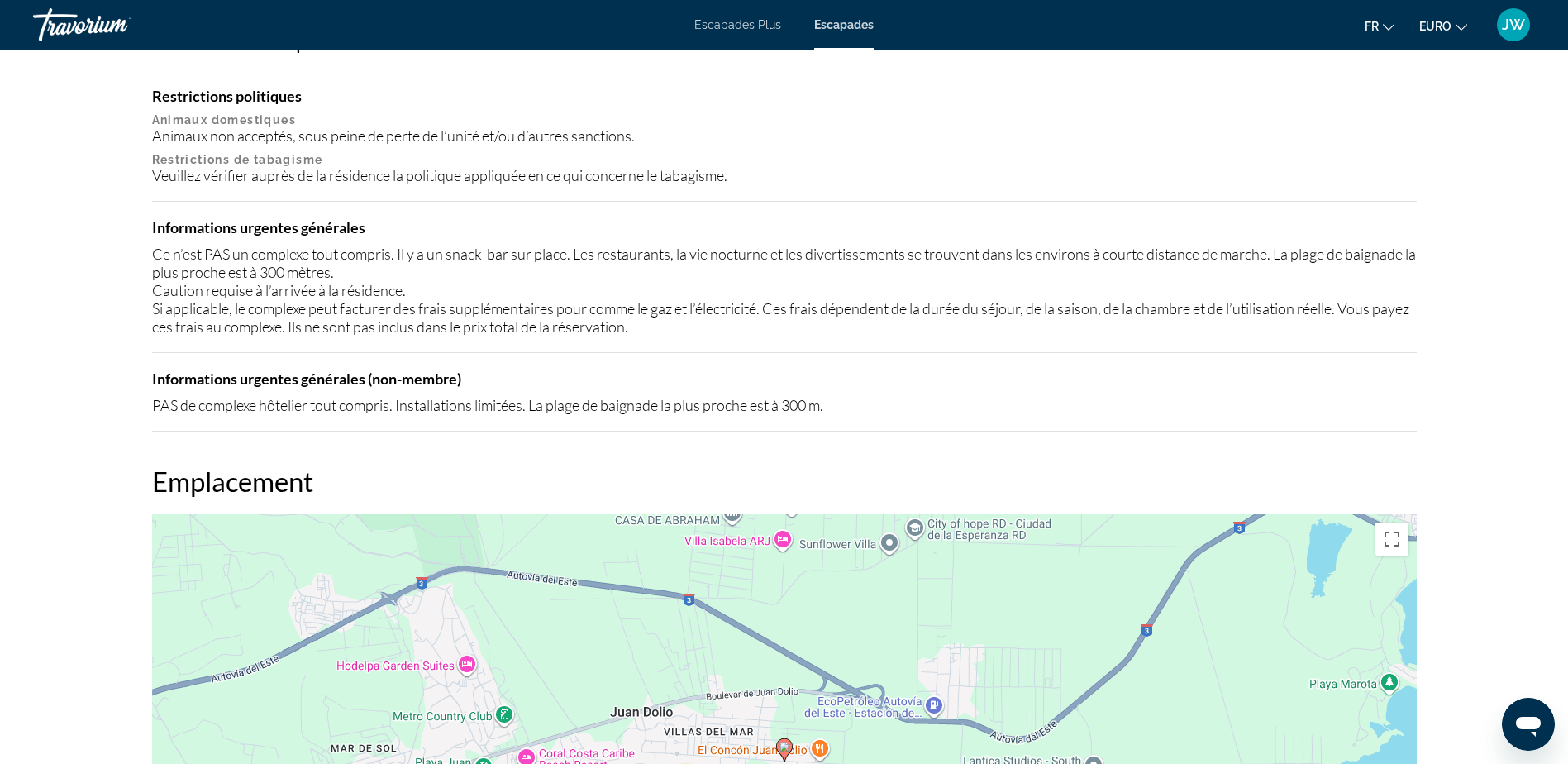
scroll to position [1902, 0]
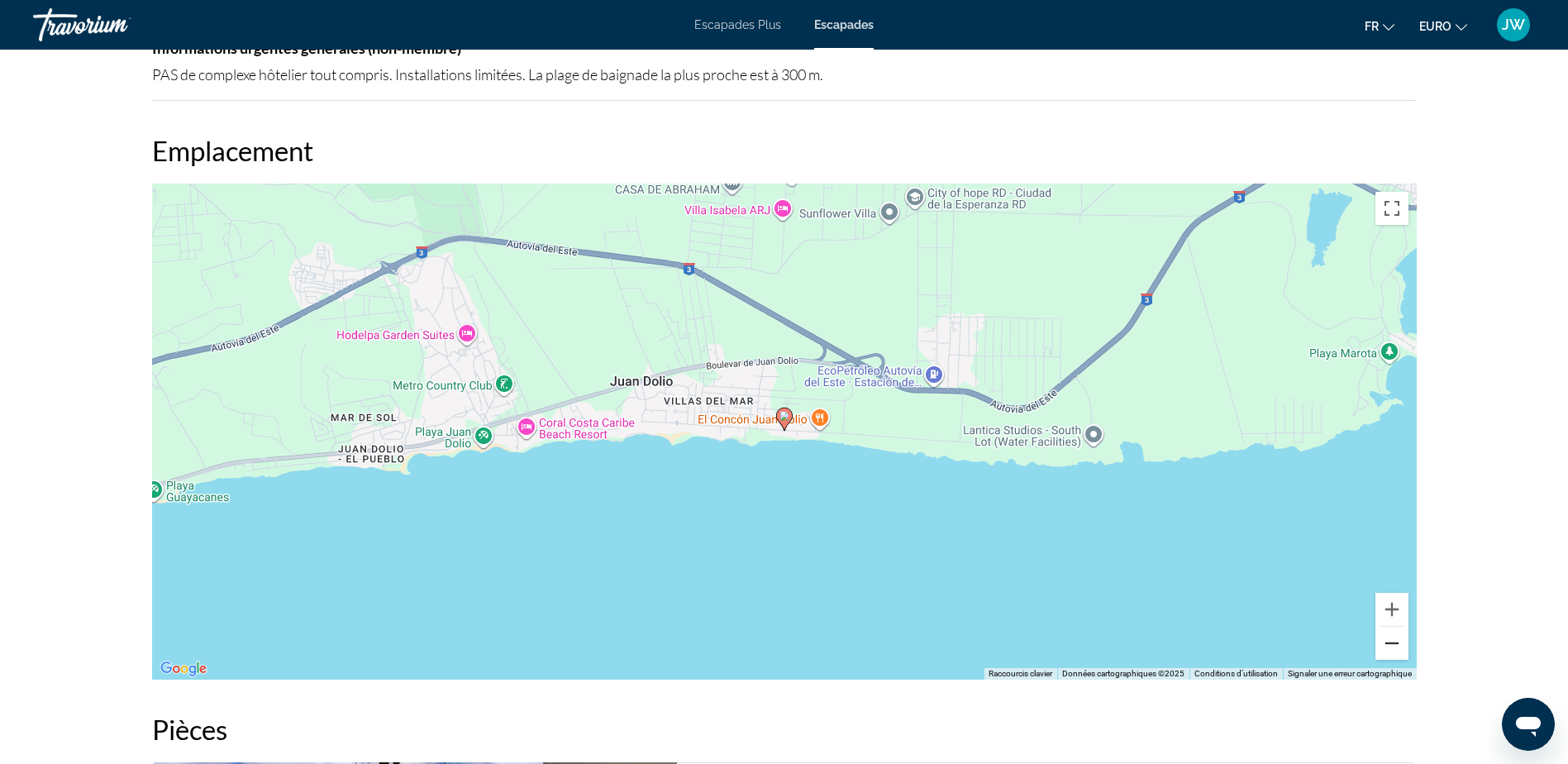
click at [1393, 645] on button "Zoom arrière" at bounding box center [1392, 643] width 33 height 33
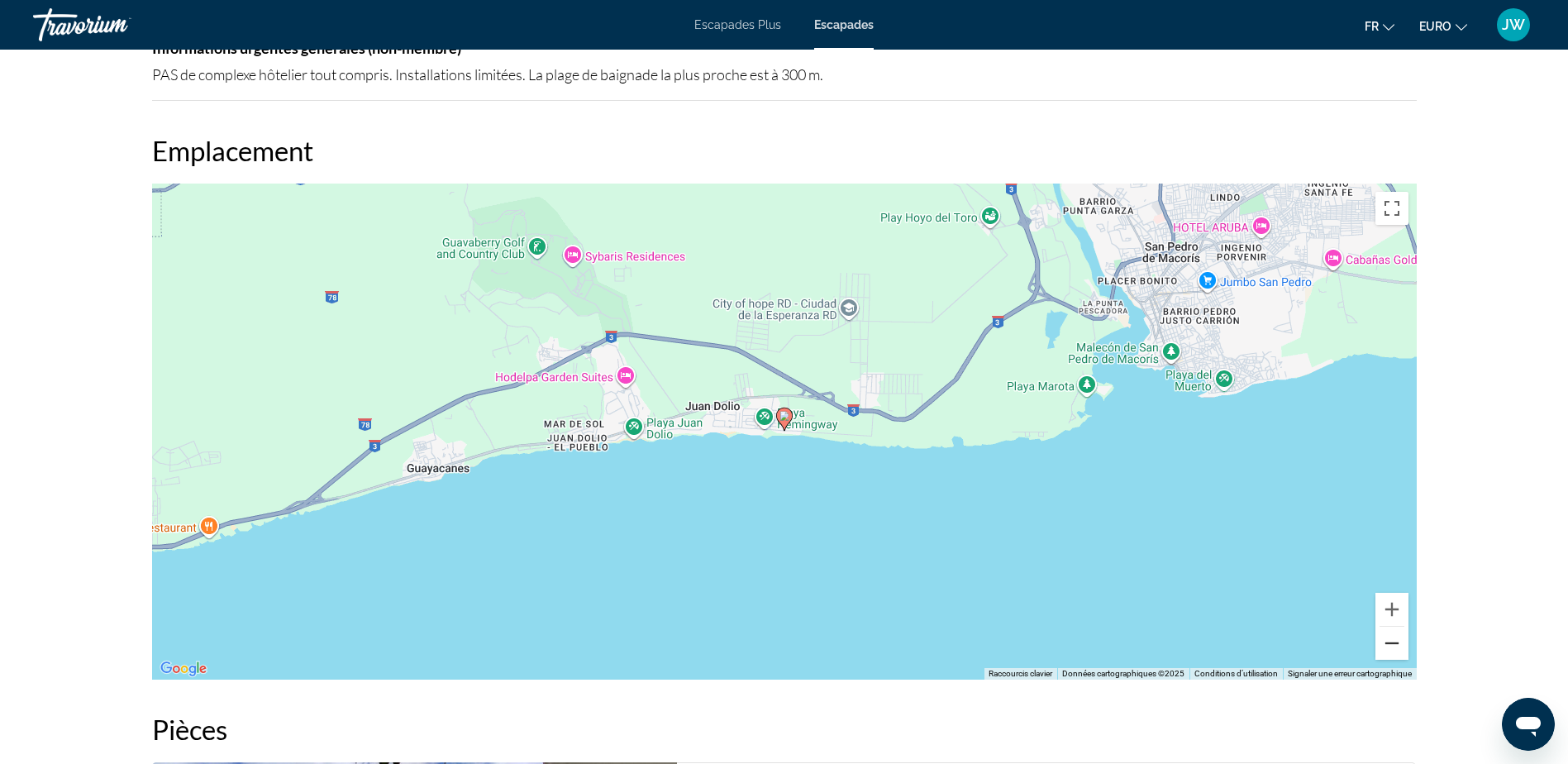
click at [1394, 645] on button "Zoom arrière" at bounding box center [1392, 643] width 33 height 33
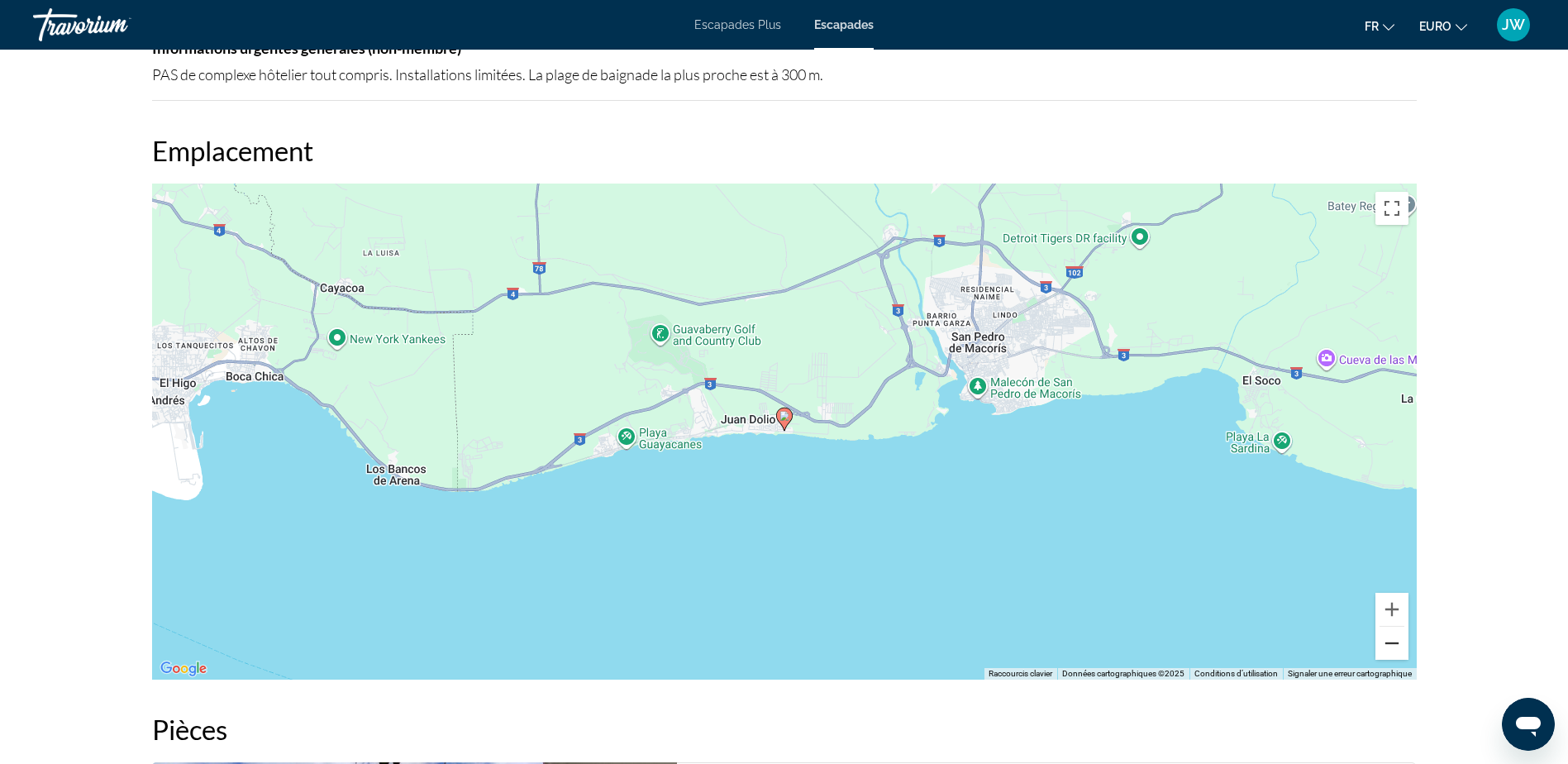
click at [1394, 645] on button "Zoom arrière" at bounding box center [1392, 643] width 33 height 33
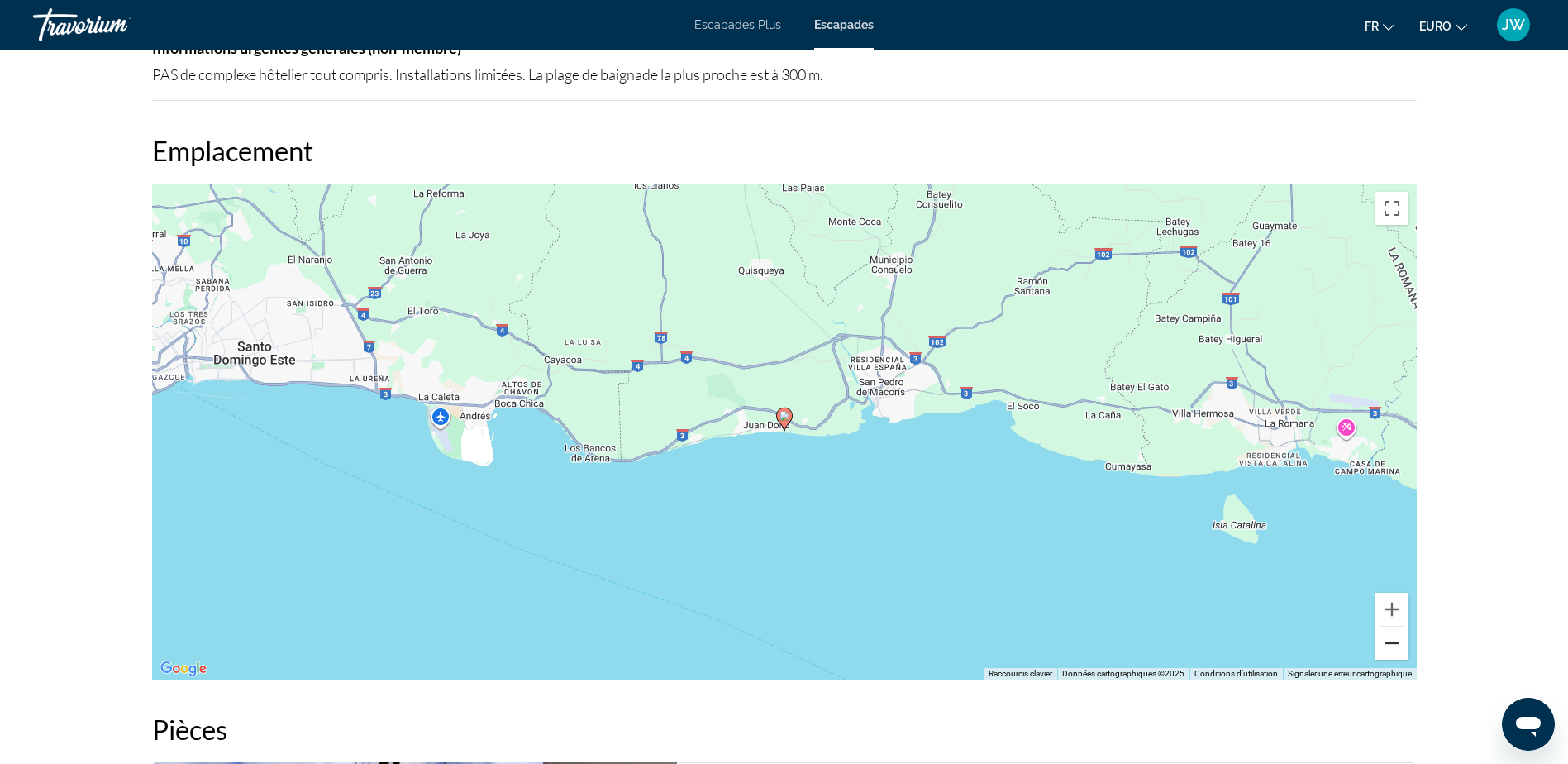
click at [1394, 645] on button "Zoom arrière" at bounding box center [1392, 643] width 33 height 33
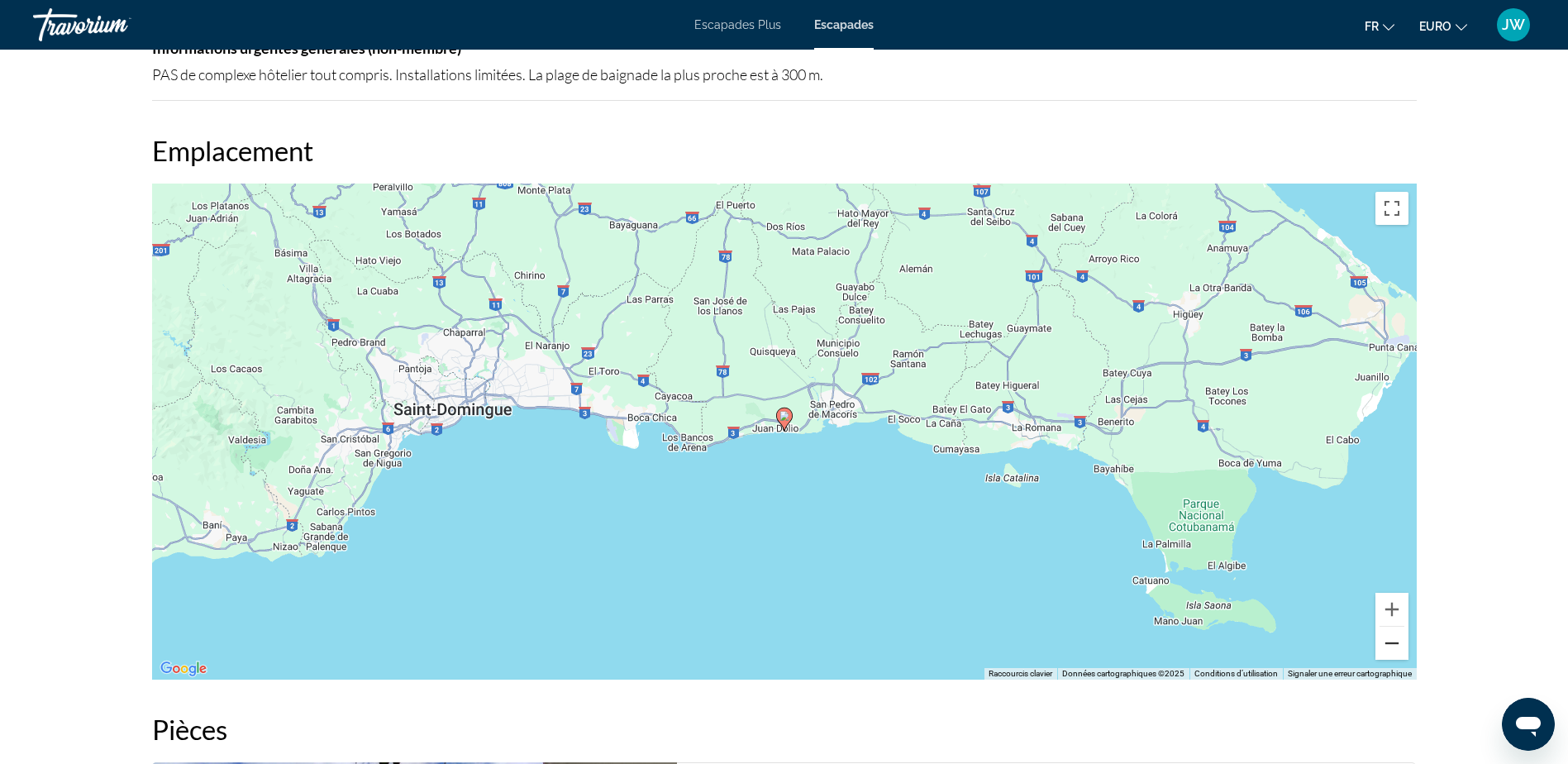
click at [1394, 645] on button "Zoom arrière" at bounding box center [1392, 643] width 33 height 33
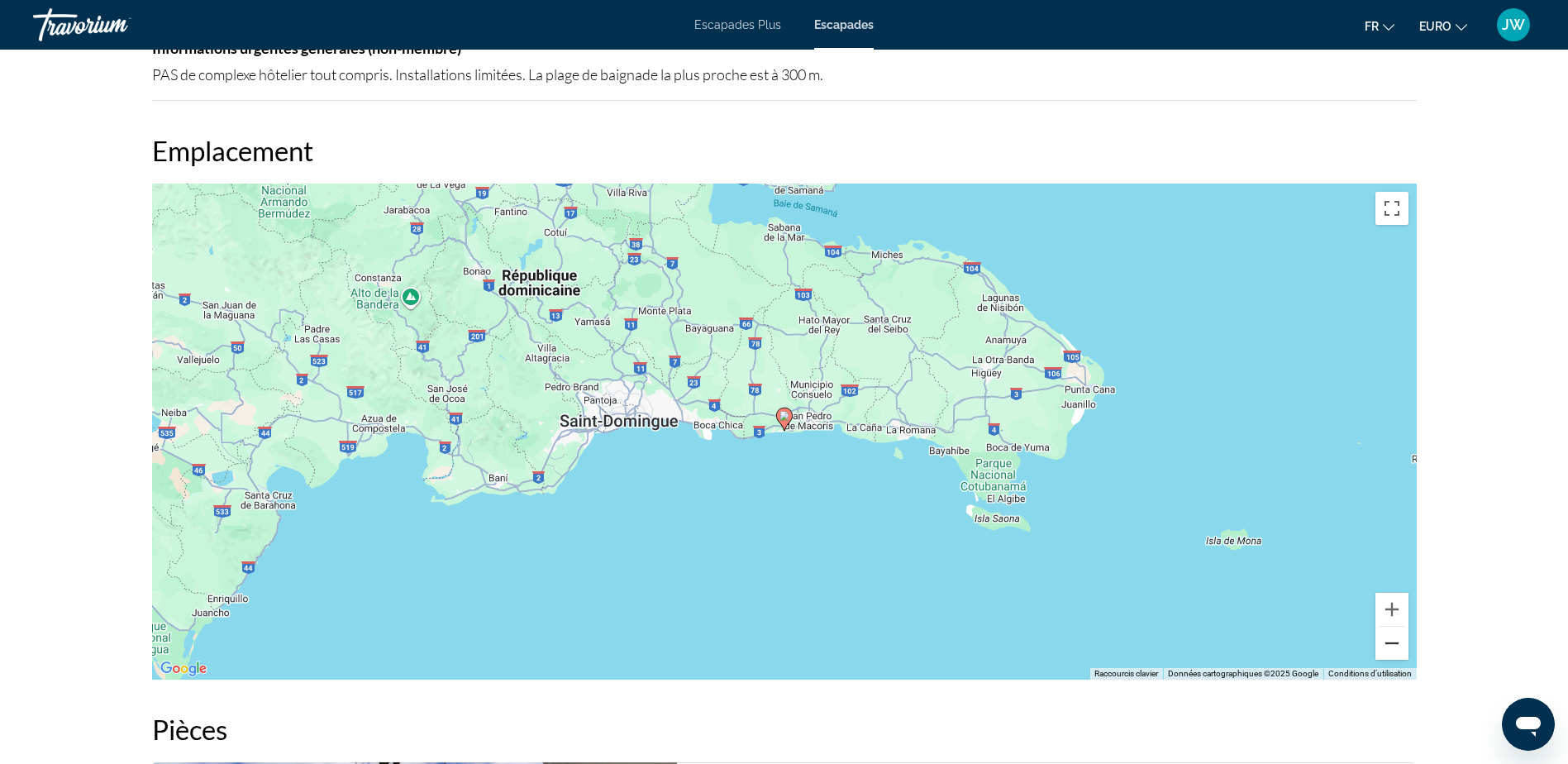
click at [1394, 645] on button "Zoom arrière" at bounding box center [1392, 643] width 33 height 33
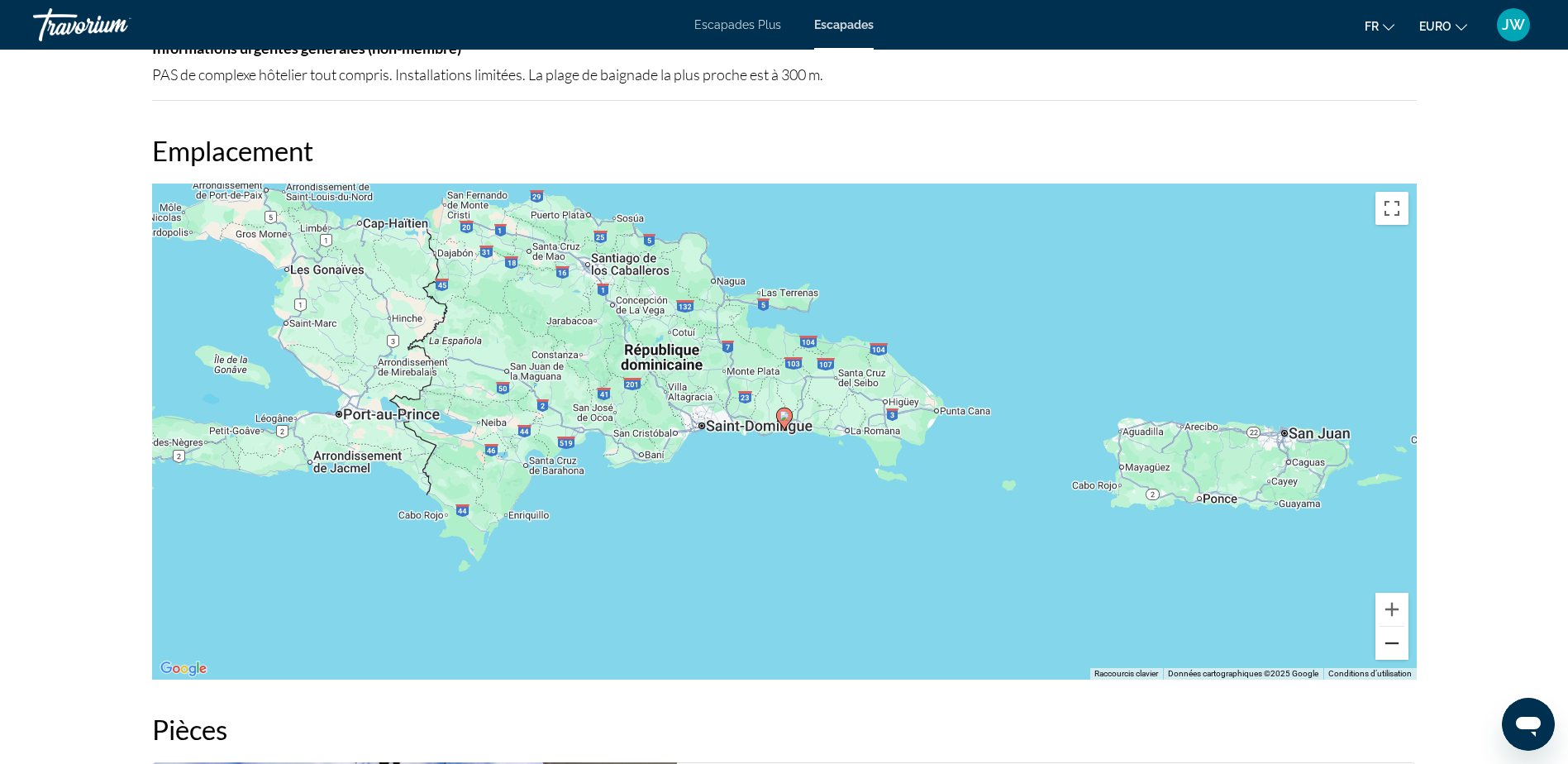
click at [1394, 645] on button "Zoom arrière" at bounding box center [1392, 643] width 33 height 33
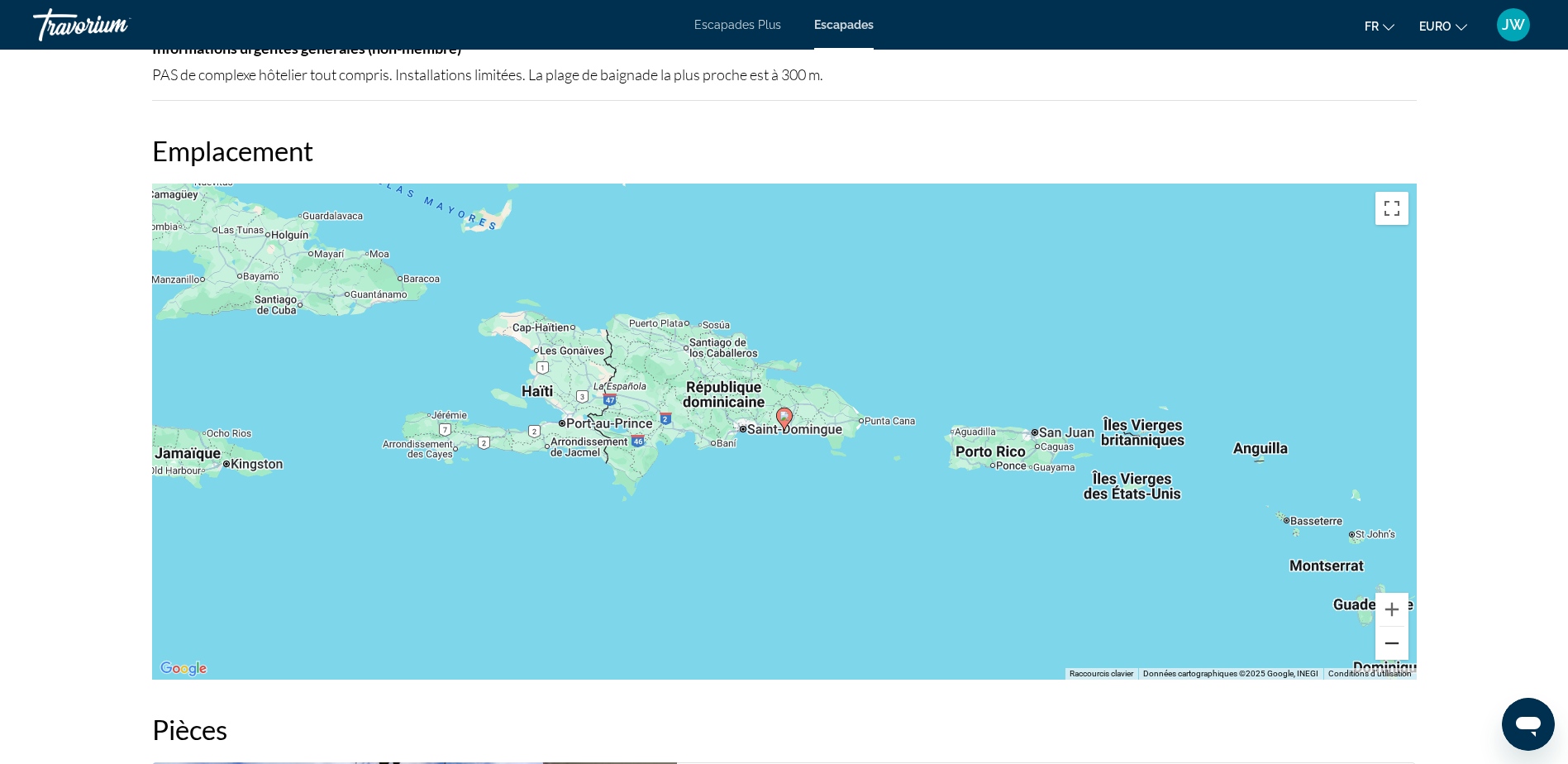
click at [1394, 645] on button "Zoom arrière" at bounding box center [1392, 643] width 33 height 33
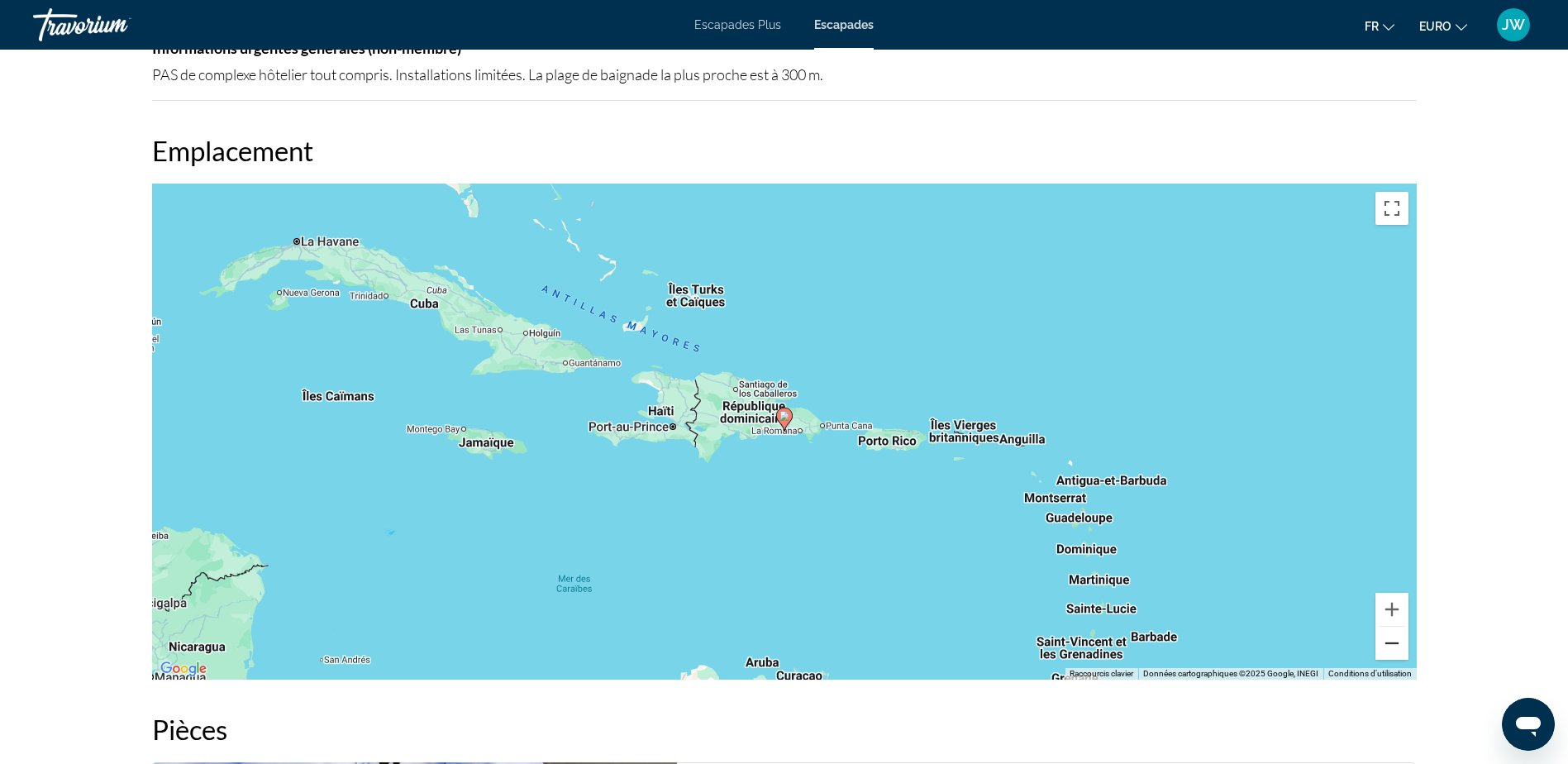
click at [1394, 645] on button "Zoom arrière" at bounding box center [1392, 643] width 33 height 33
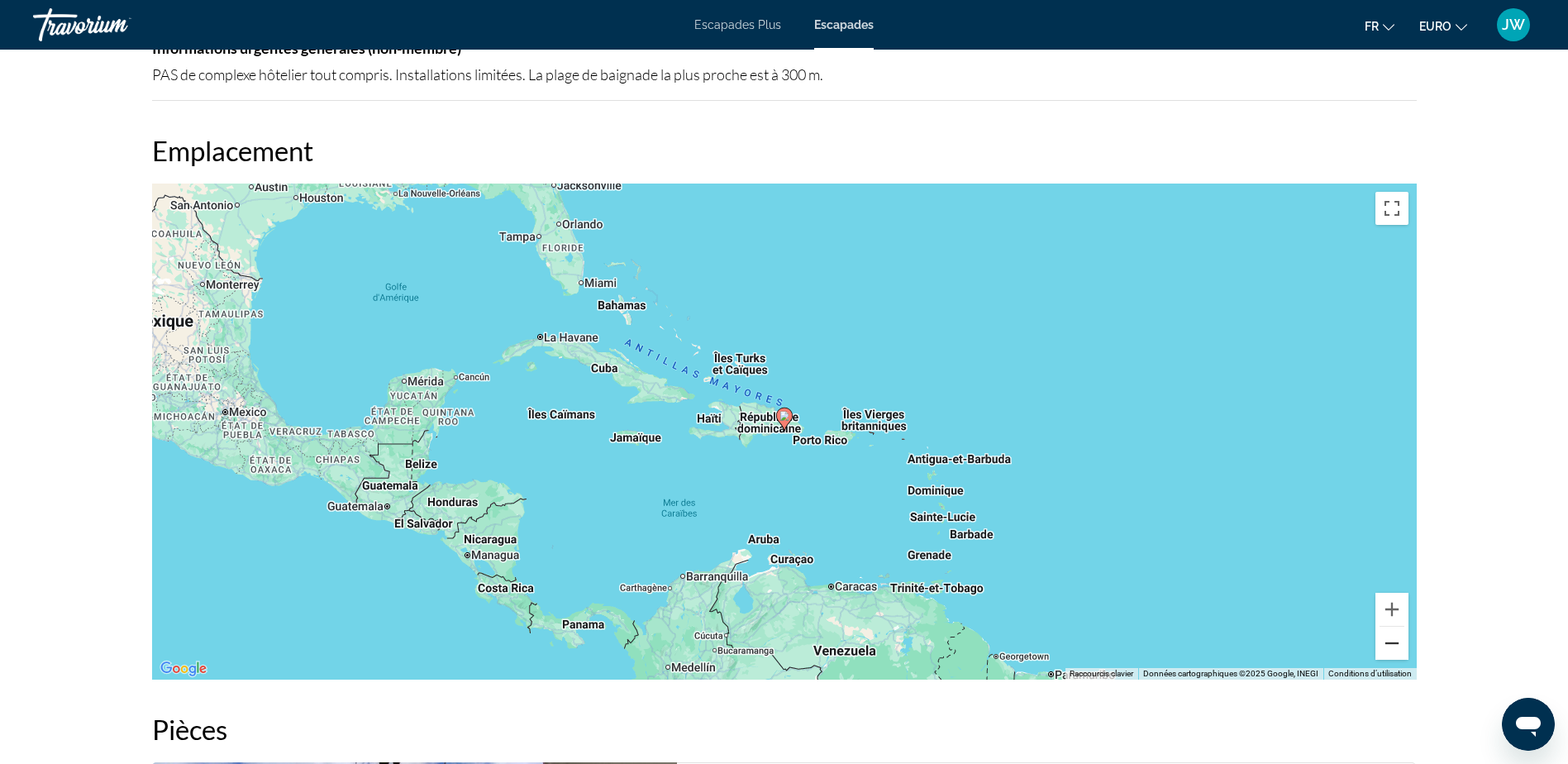
click at [1394, 645] on button "Zoom arrière" at bounding box center [1392, 643] width 33 height 33
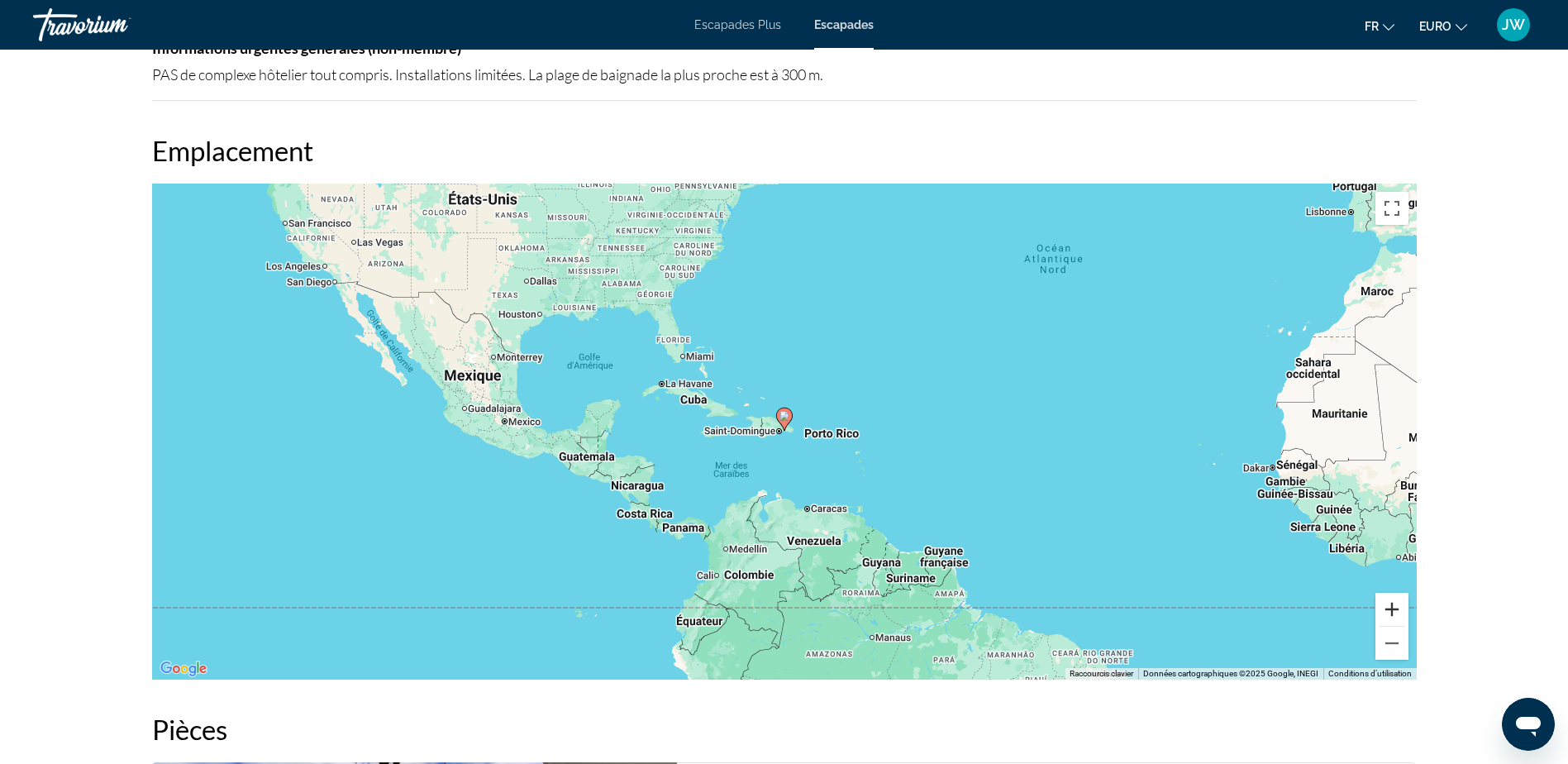
click at [1395, 605] on button "Zoom avant" at bounding box center [1392, 609] width 33 height 33
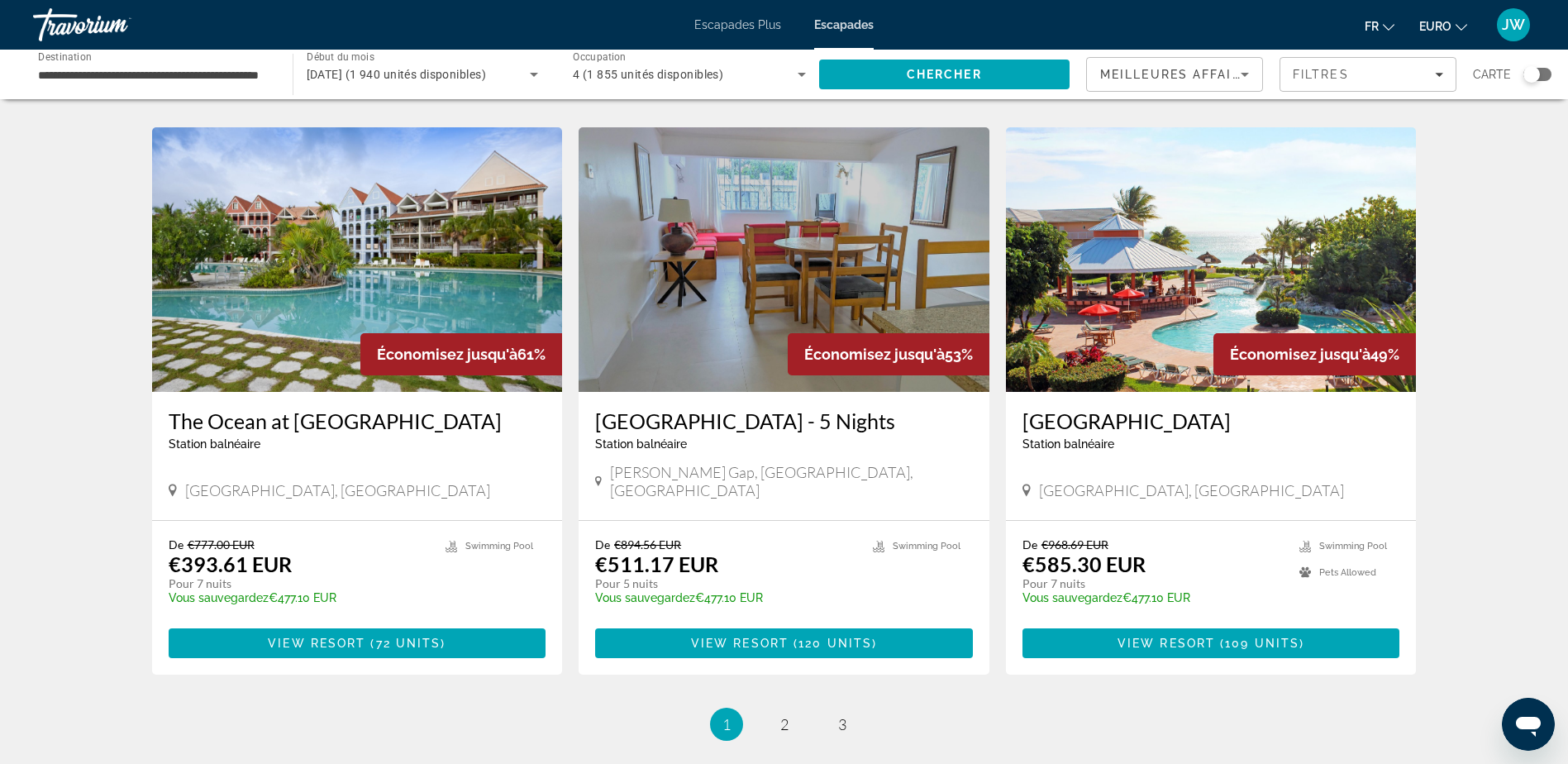
scroll to position [1736, 0]
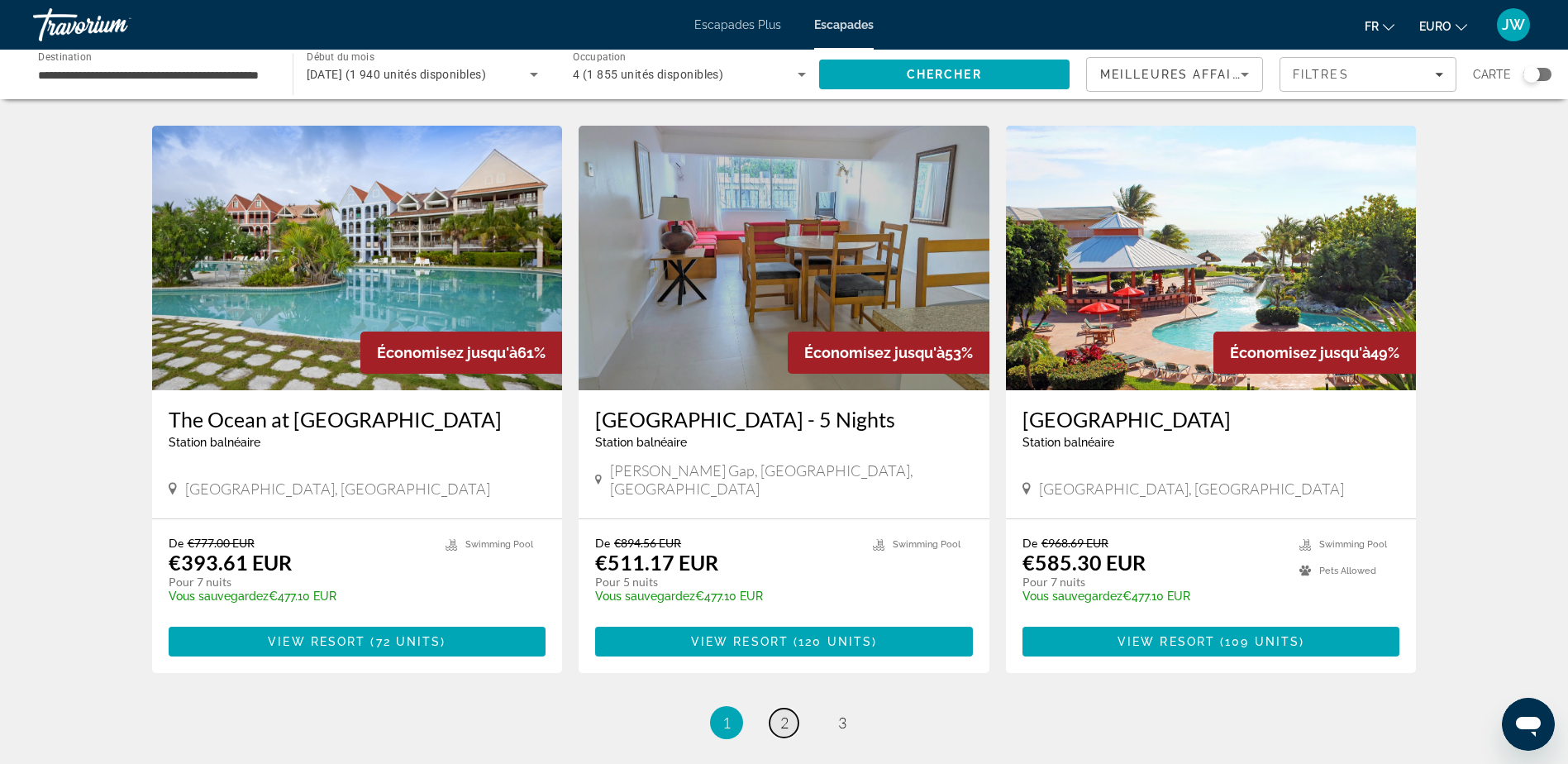
click at [787, 713] on span "2" at bounding box center [784, 722] width 8 height 18
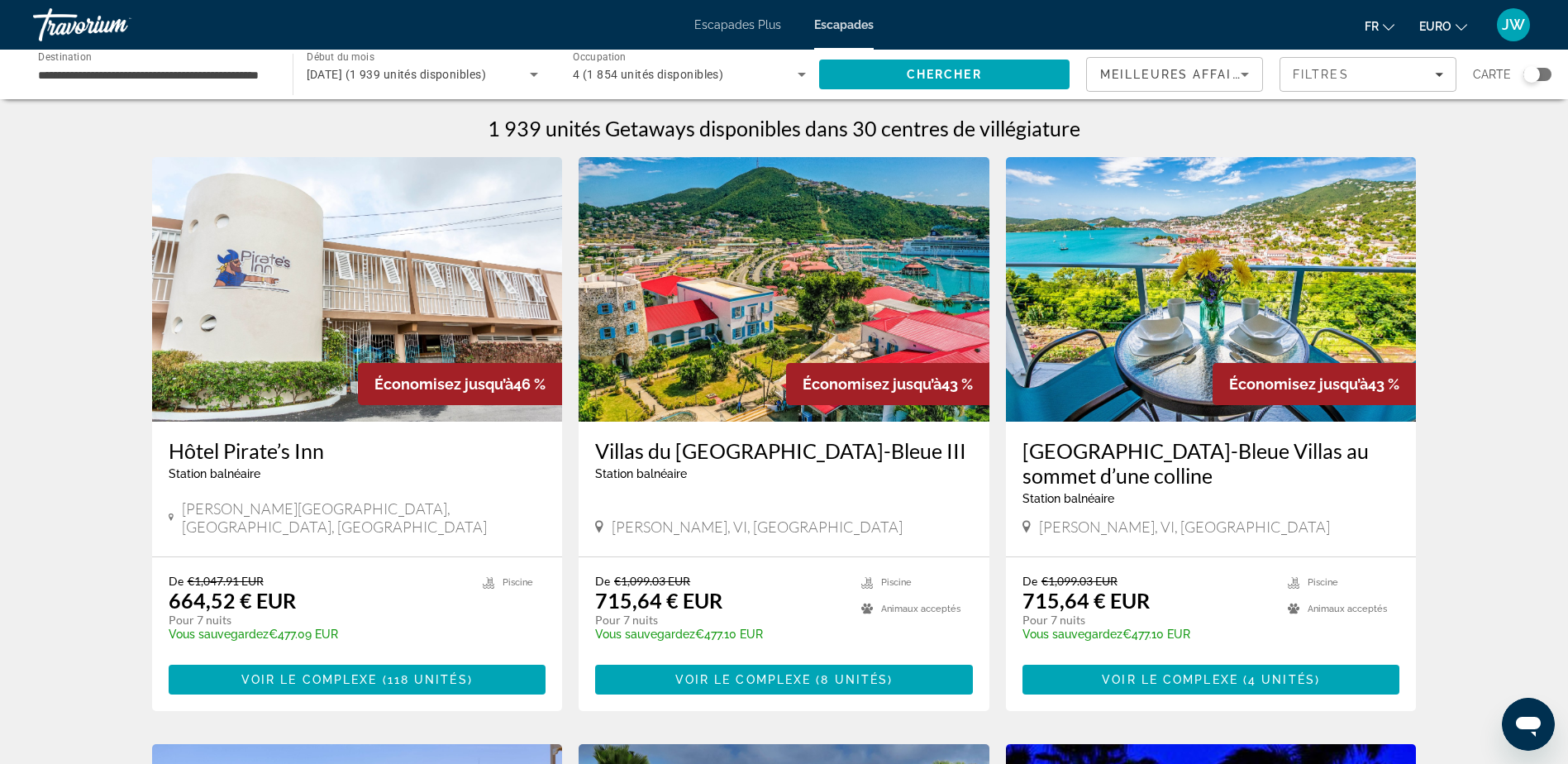
click at [1136, 329] on img "Contenu principal" at bounding box center [1212, 290] width 411 height 264
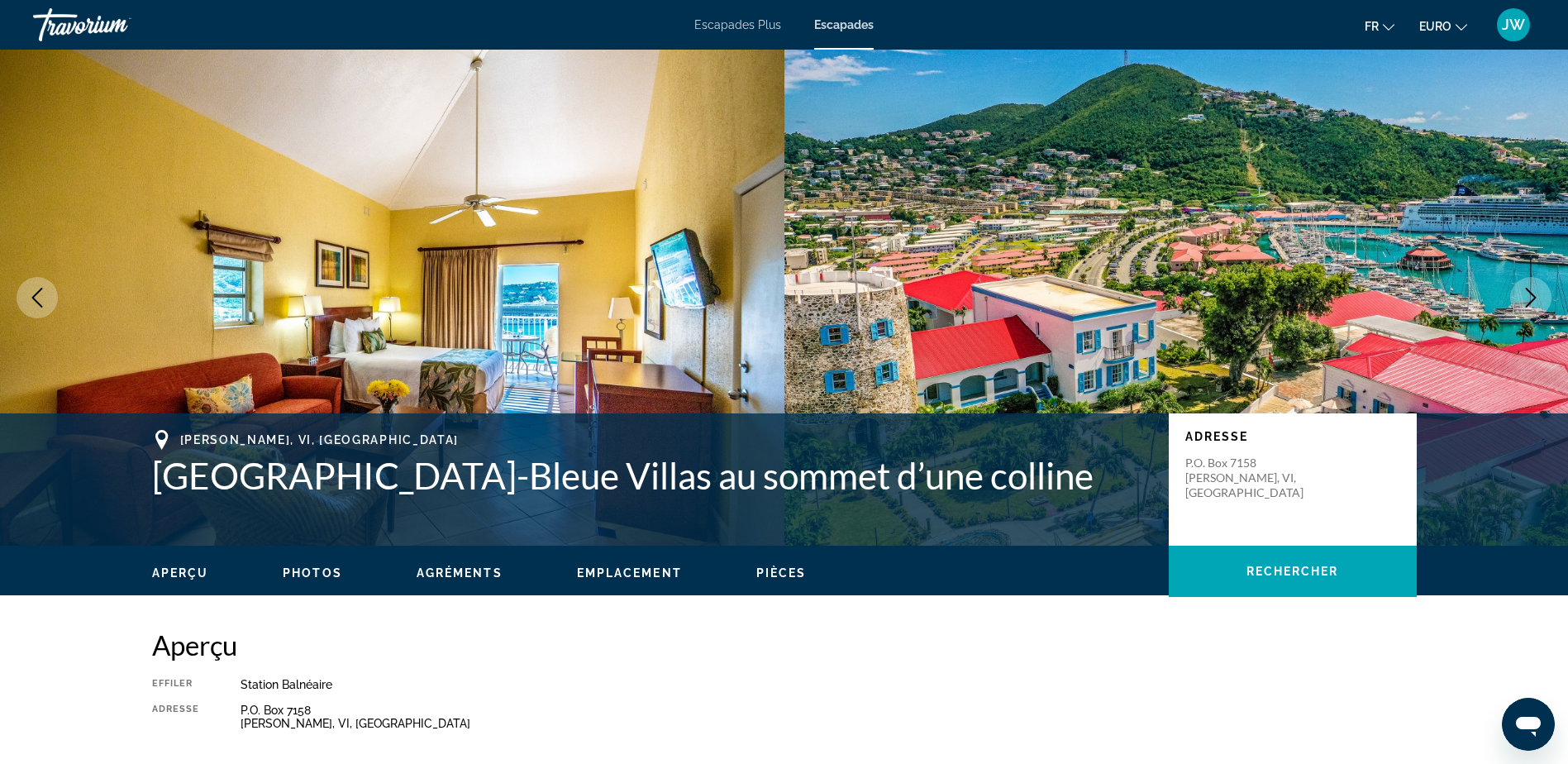
click at [1534, 297] on icon "Image suivante" at bounding box center [1531, 298] width 20 height 20
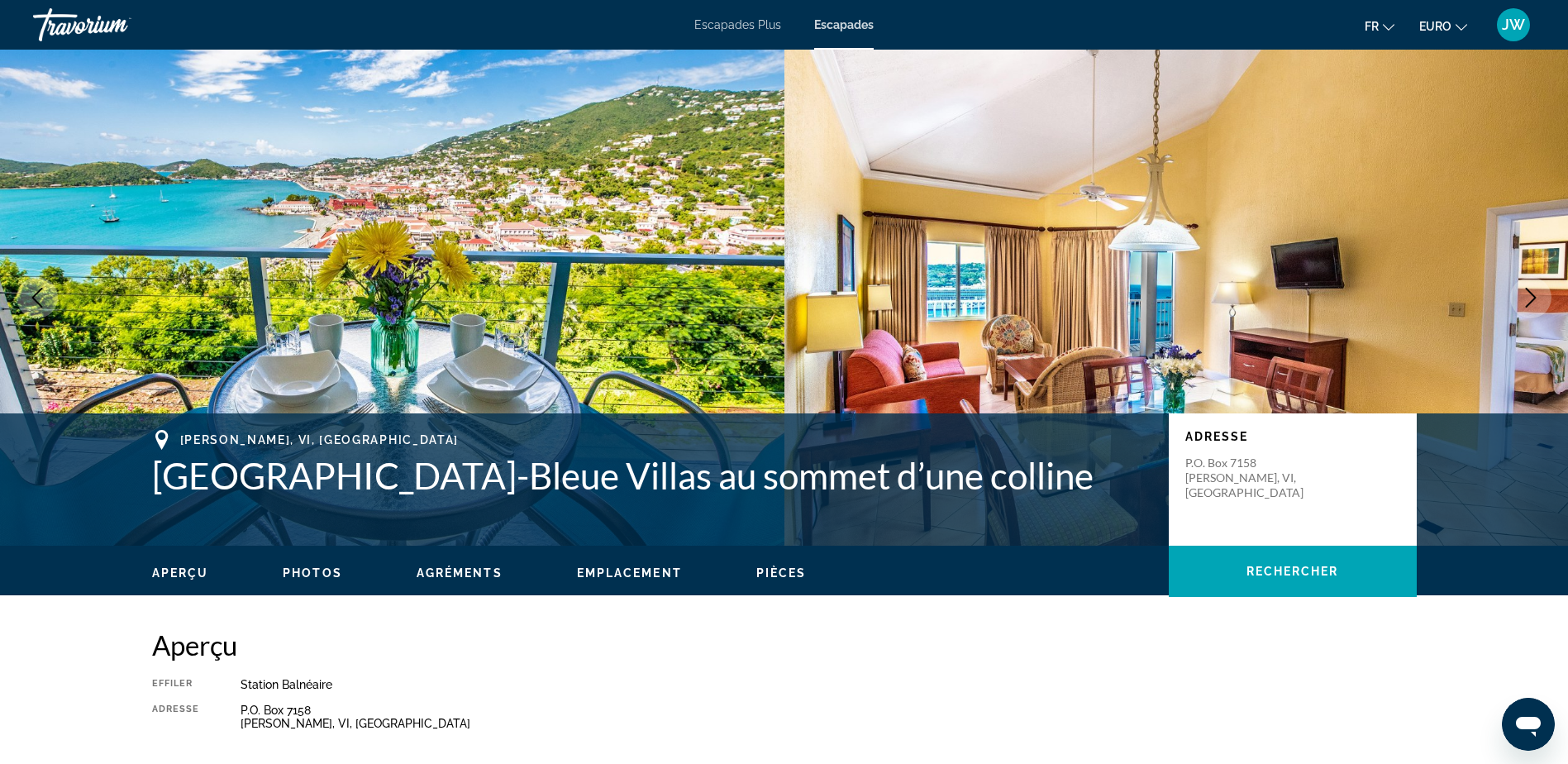
click at [1534, 297] on icon "Image suivante" at bounding box center [1531, 298] width 20 height 20
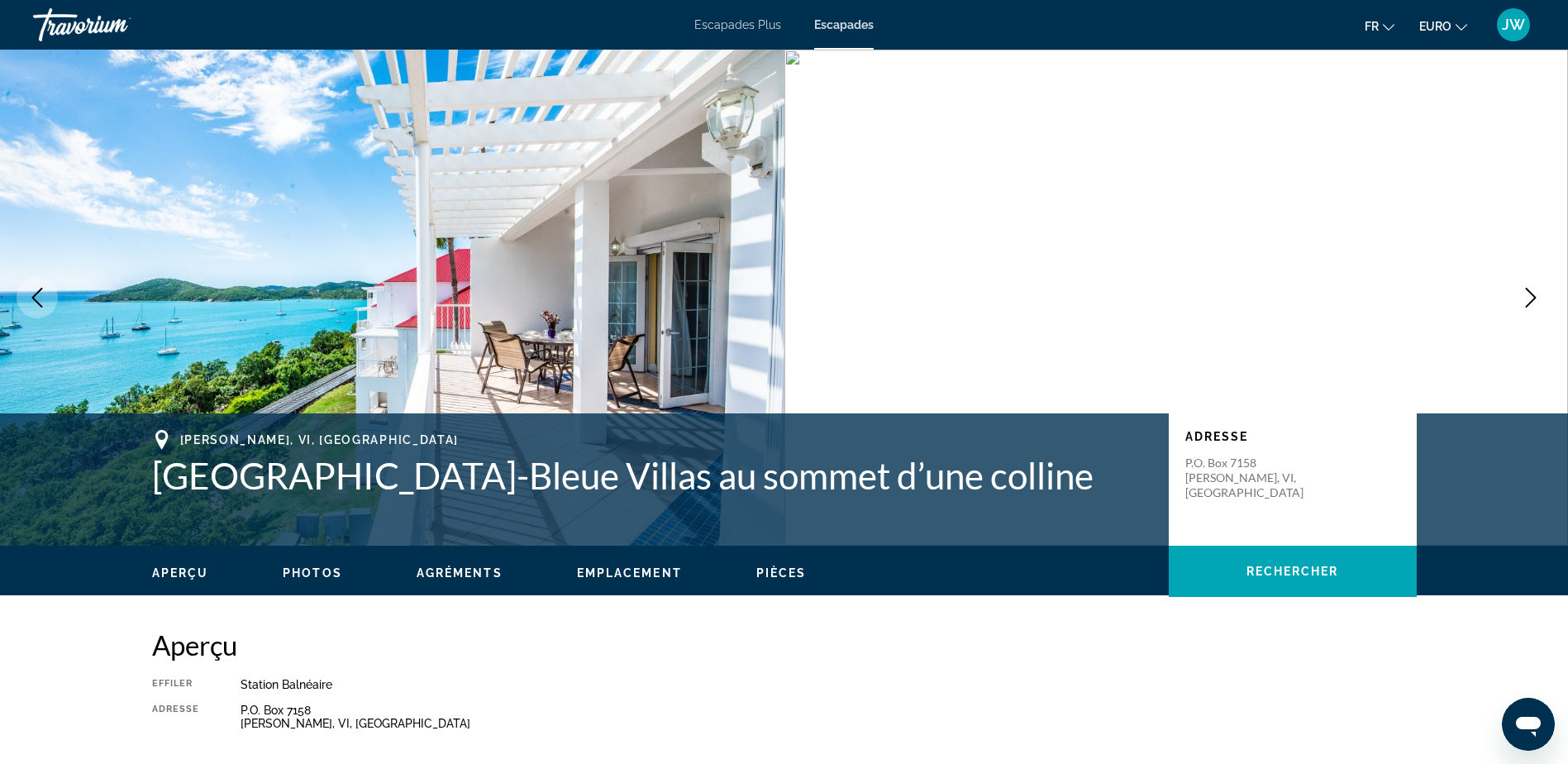
click at [1534, 297] on icon "Image suivante" at bounding box center [1531, 298] width 20 height 20
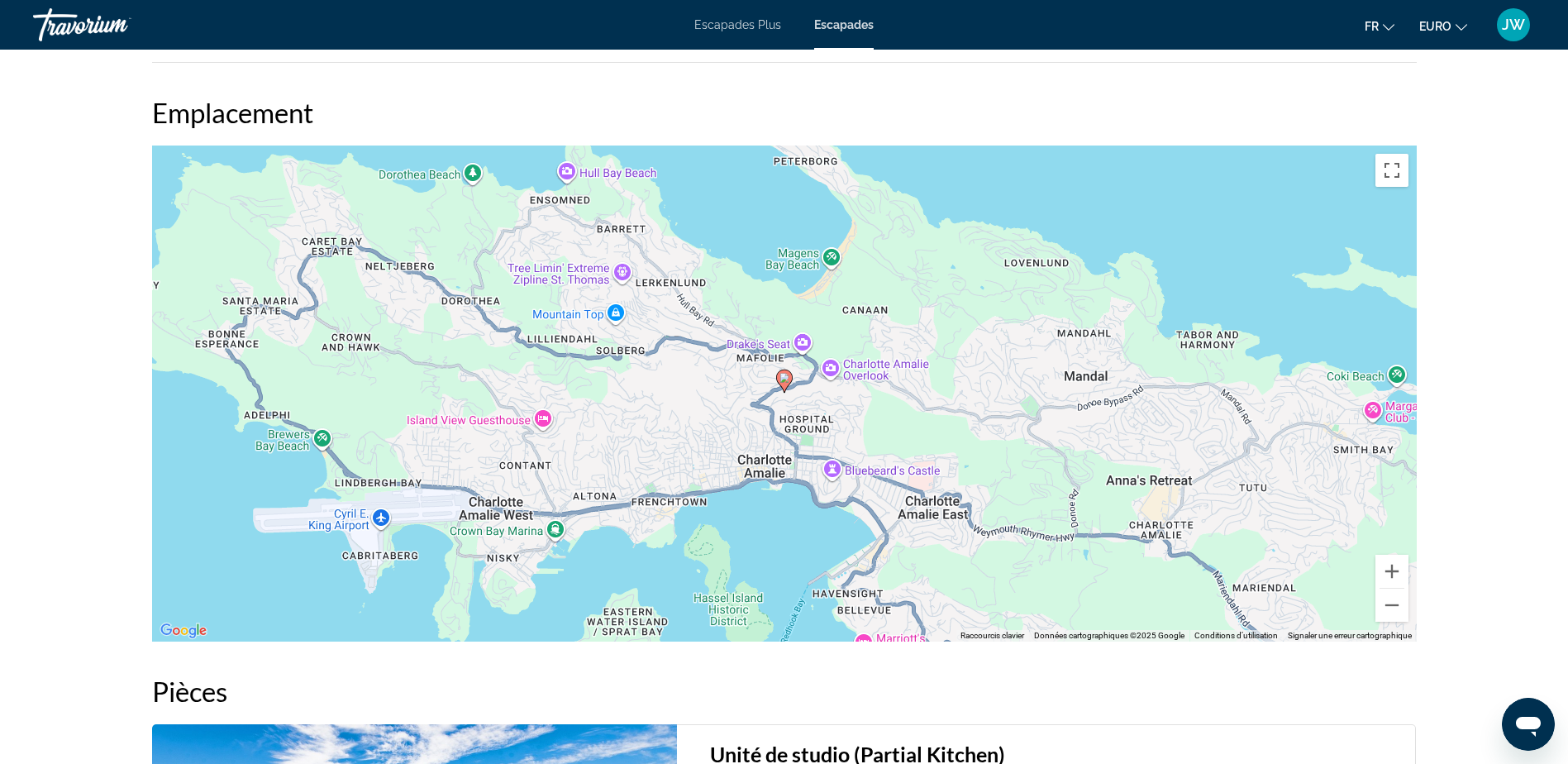
scroll to position [1984, 0]
click at [1397, 602] on button "Zoom arrière" at bounding box center [1392, 604] width 33 height 33
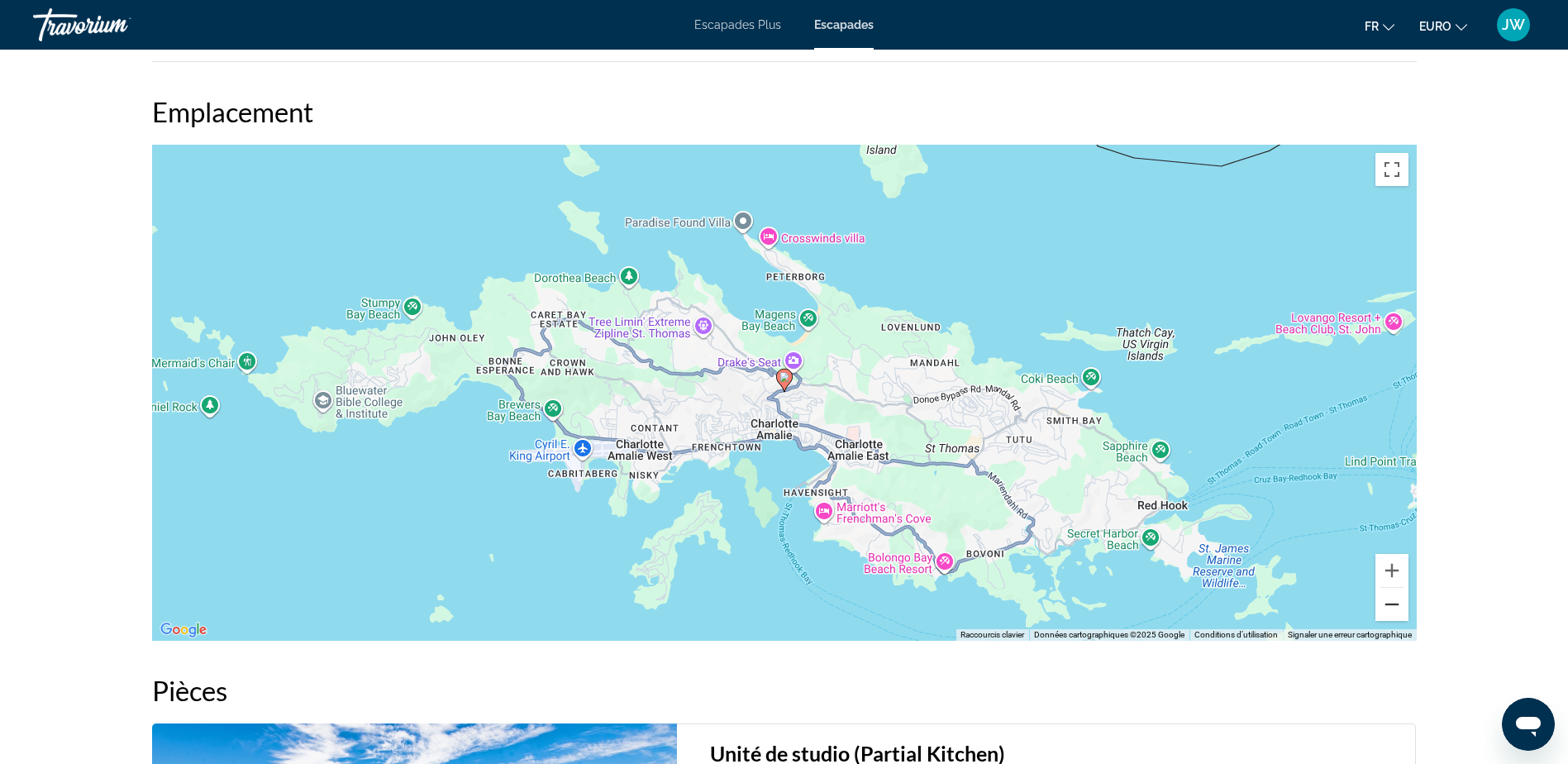
click at [1392, 600] on button "Zoom arrière" at bounding box center [1392, 604] width 33 height 33
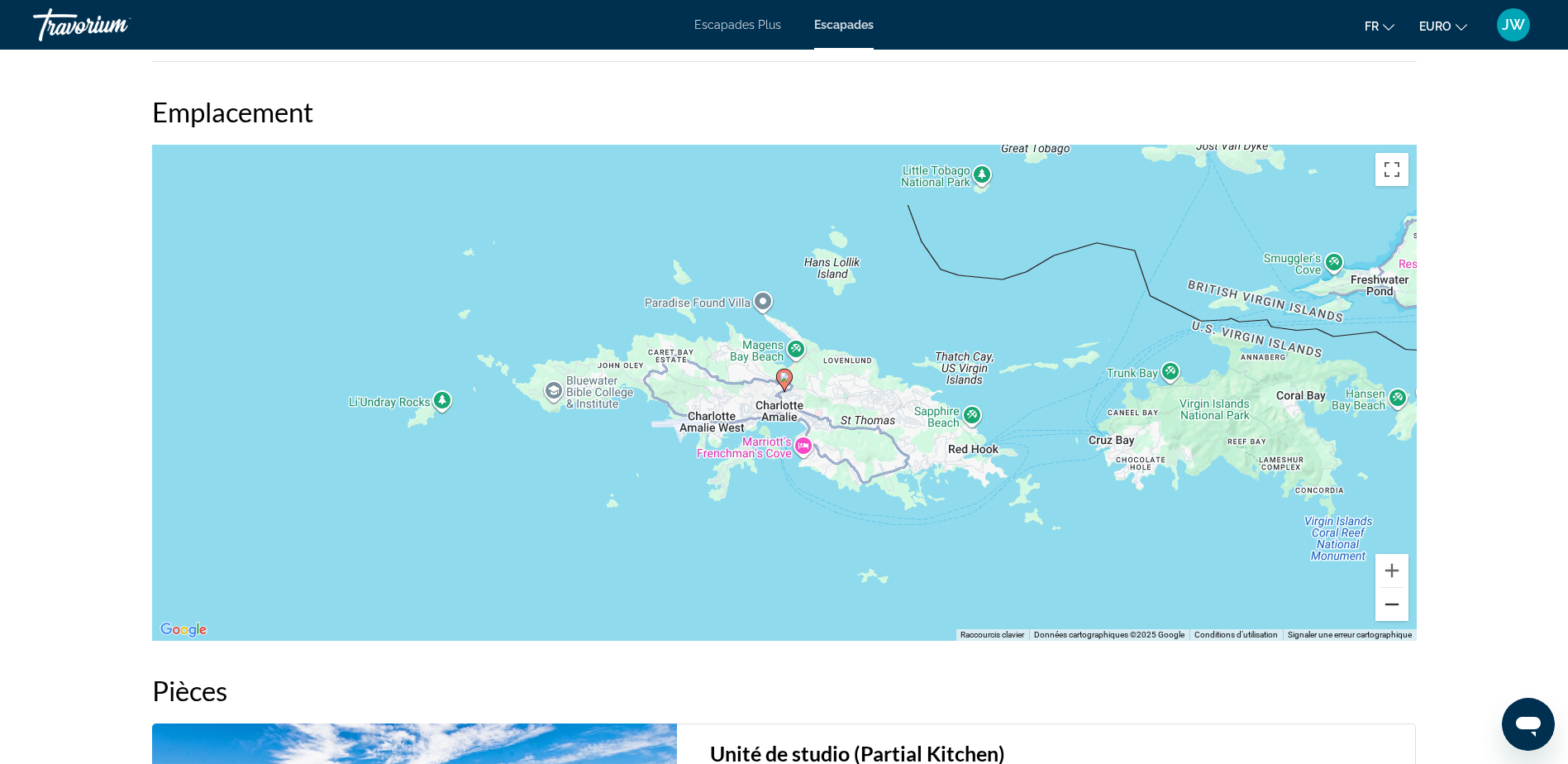
click at [1392, 600] on button "Zoom arrière" at bounding box center [1392, 604] width 33 height 33
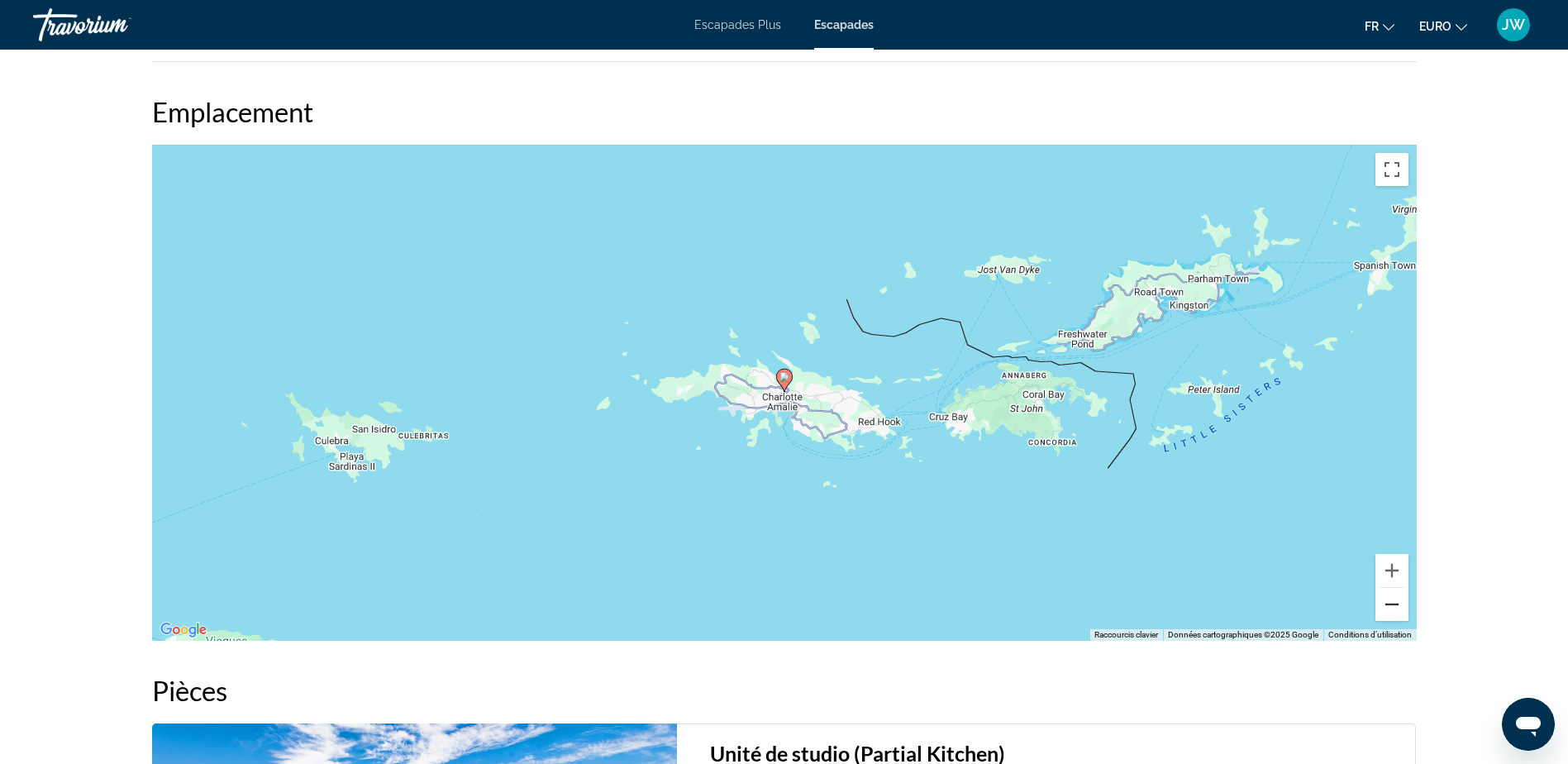
click at [1392, 600] on button "Zoom arrière" at bounding box center [1392, 604] width 33 height 33
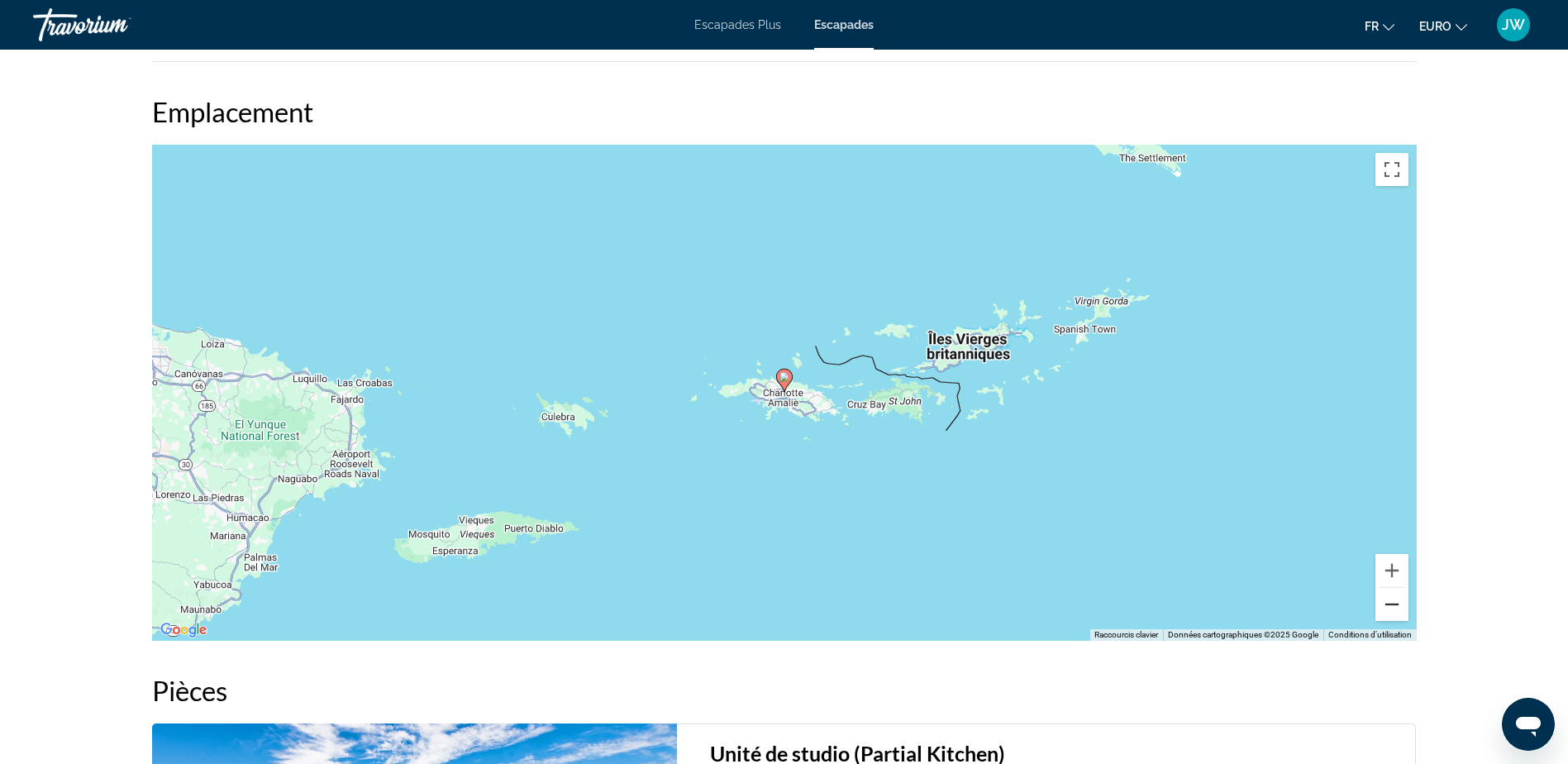
click at [1392, 600] on button "Zoom arrière" at bounding box center [1392, 604] width 33 height 33
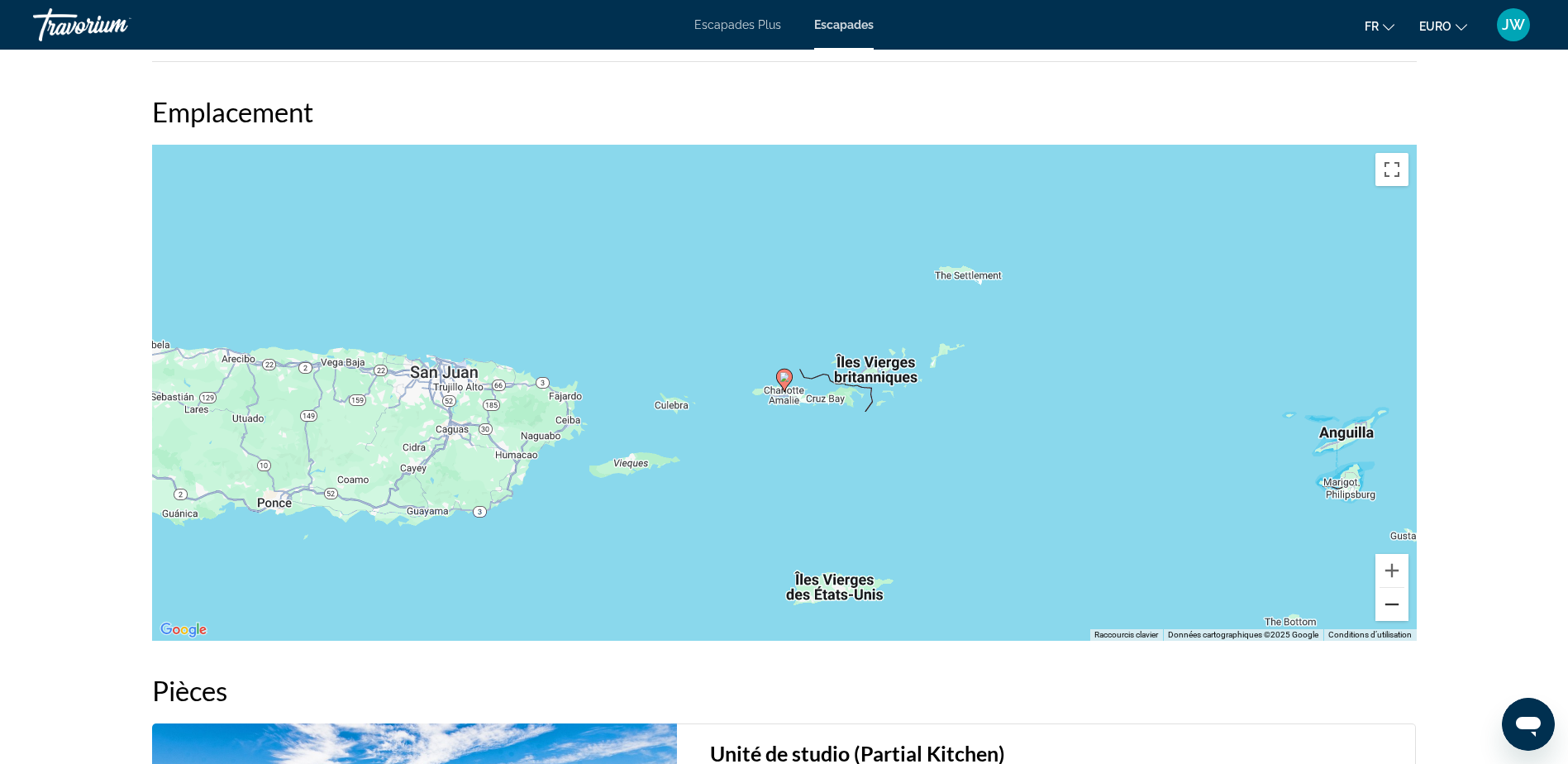
click at [1392, 600] on button "Zoom arrière" at bounding box center [1392, 604] width 33 height 33
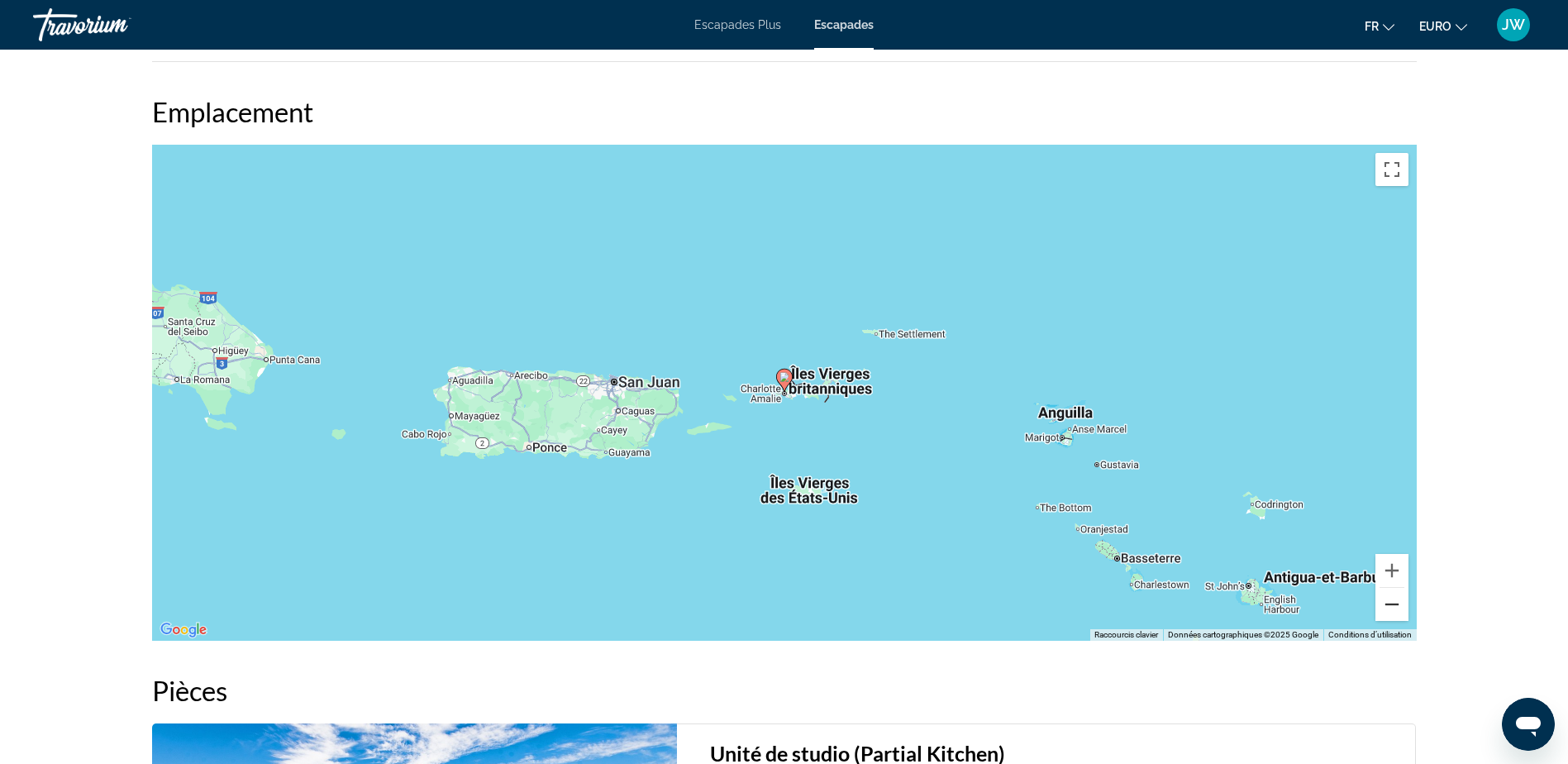
click at [1392, 600] on button "Zoom arrière" at bounding box center [1392, 604] width 33 height 33
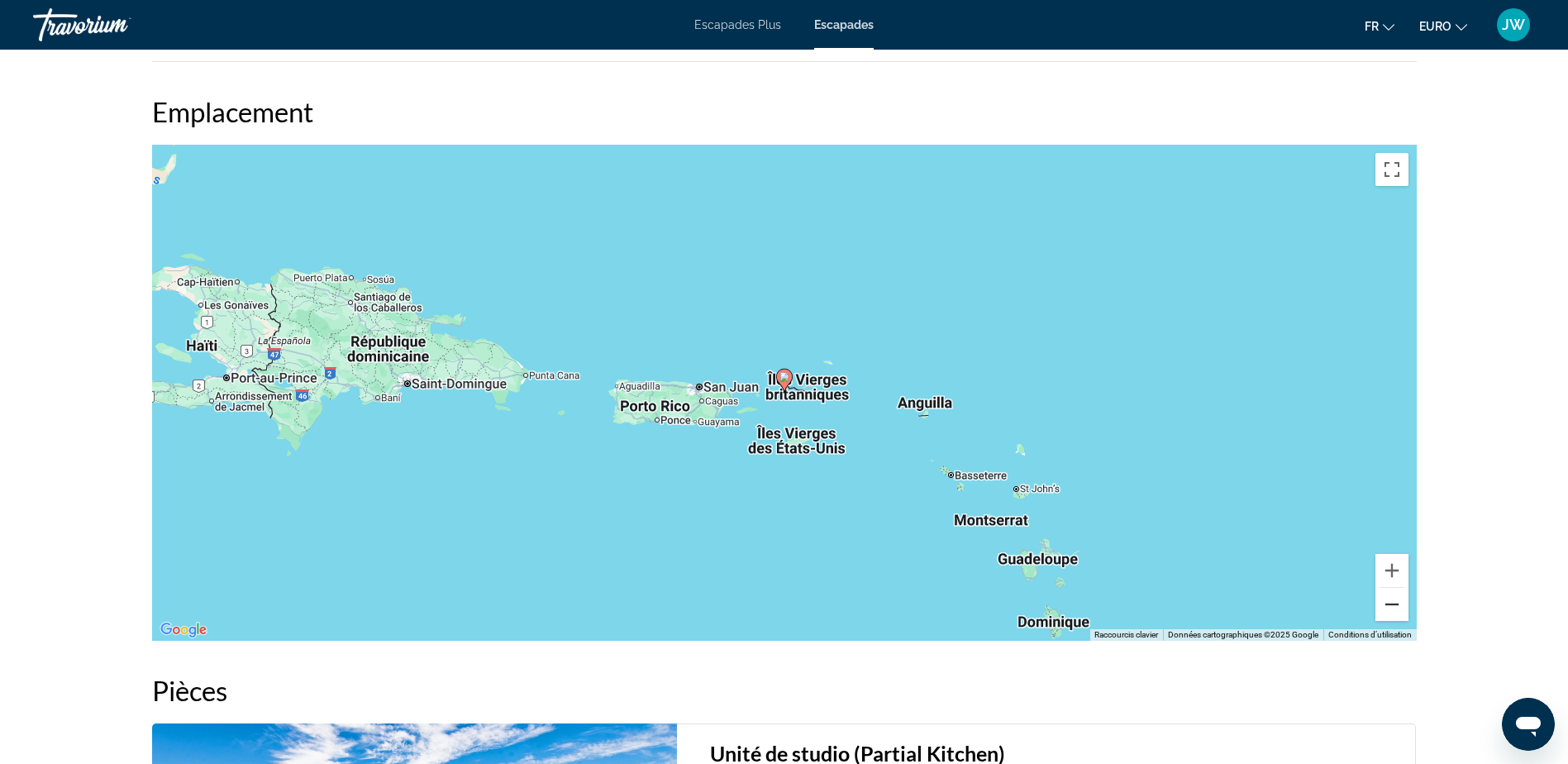
click at [1392, 605] on button "Zoom arrière" at bounding box center [1392, 604] width 33 height 33
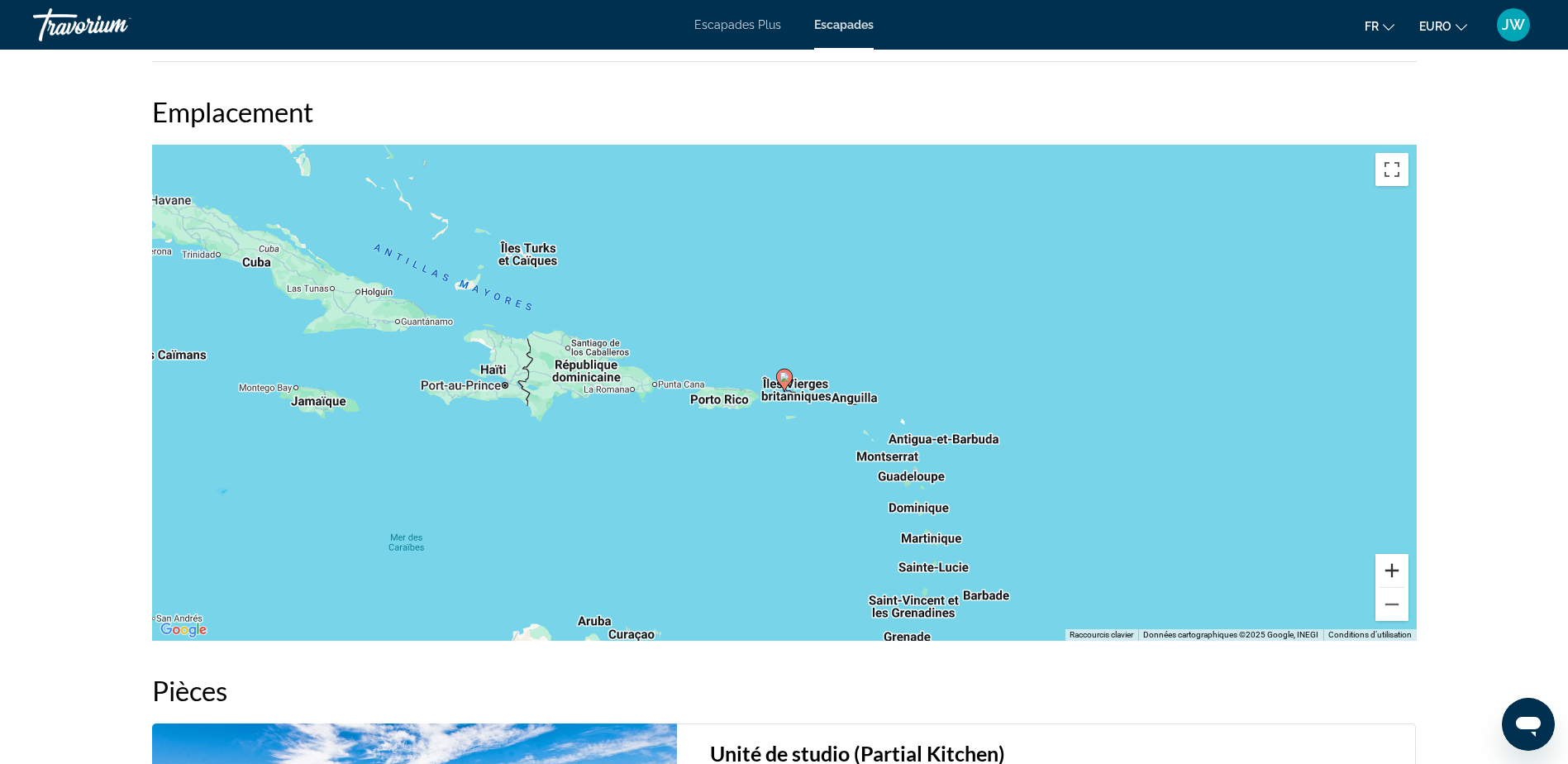
click at [1391, 570] on button "Zoom avant" at bounding box center [1392, 570] width 33 height 33
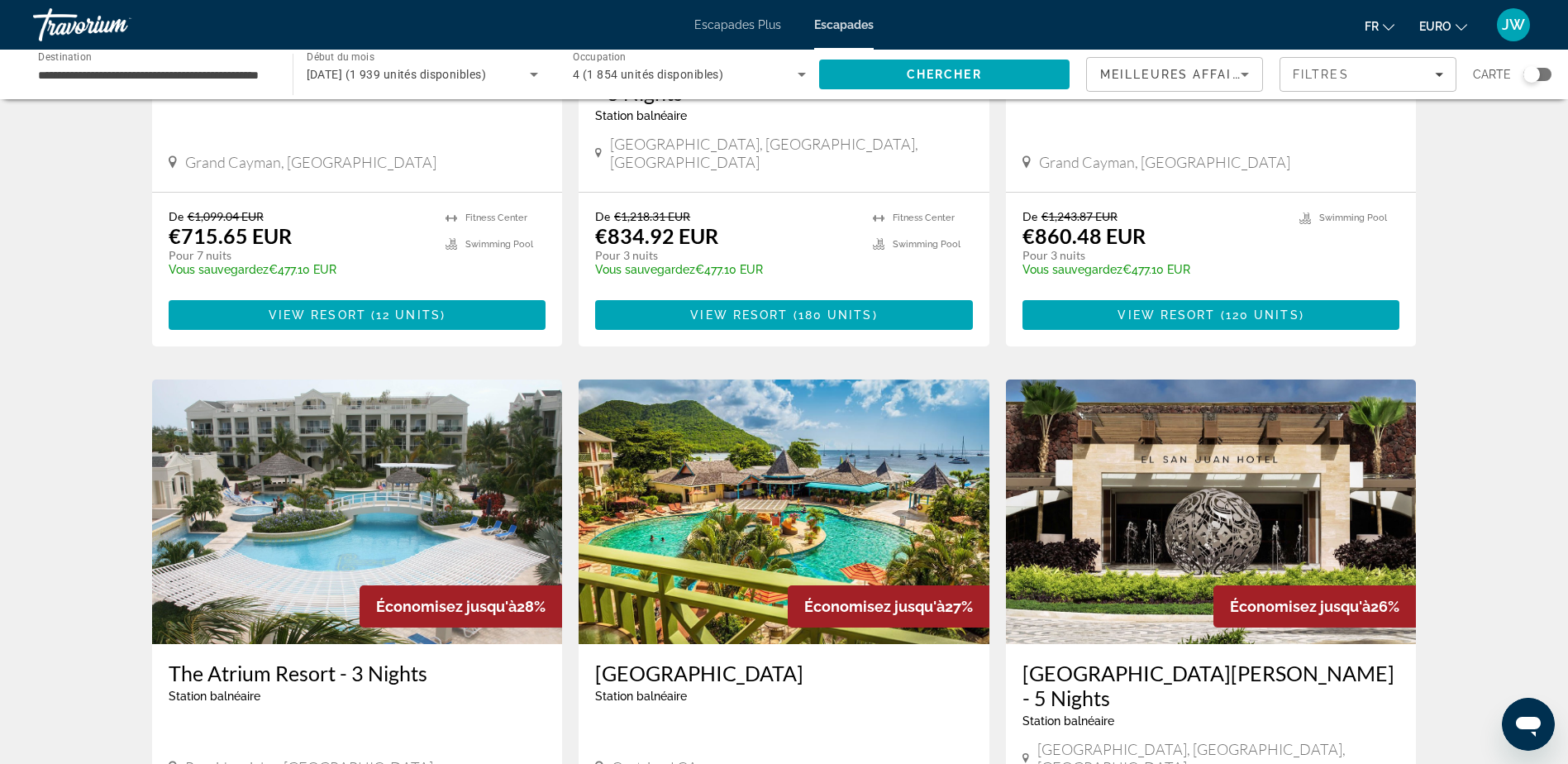
scroll to position [992, 0]
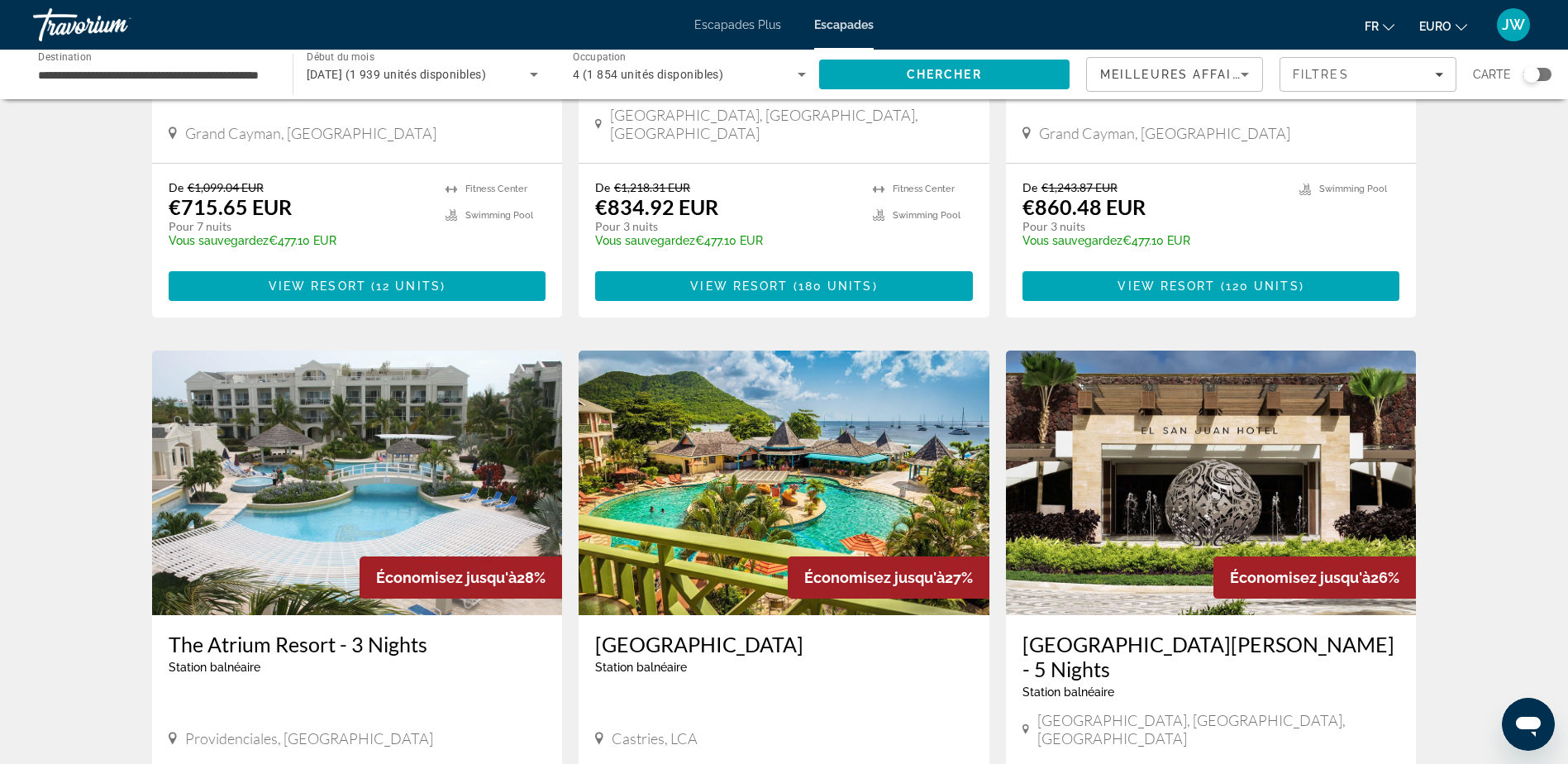
click at [797, 423] on img "Contenu principal" at bounding box center [784, 482] width 411 height 264
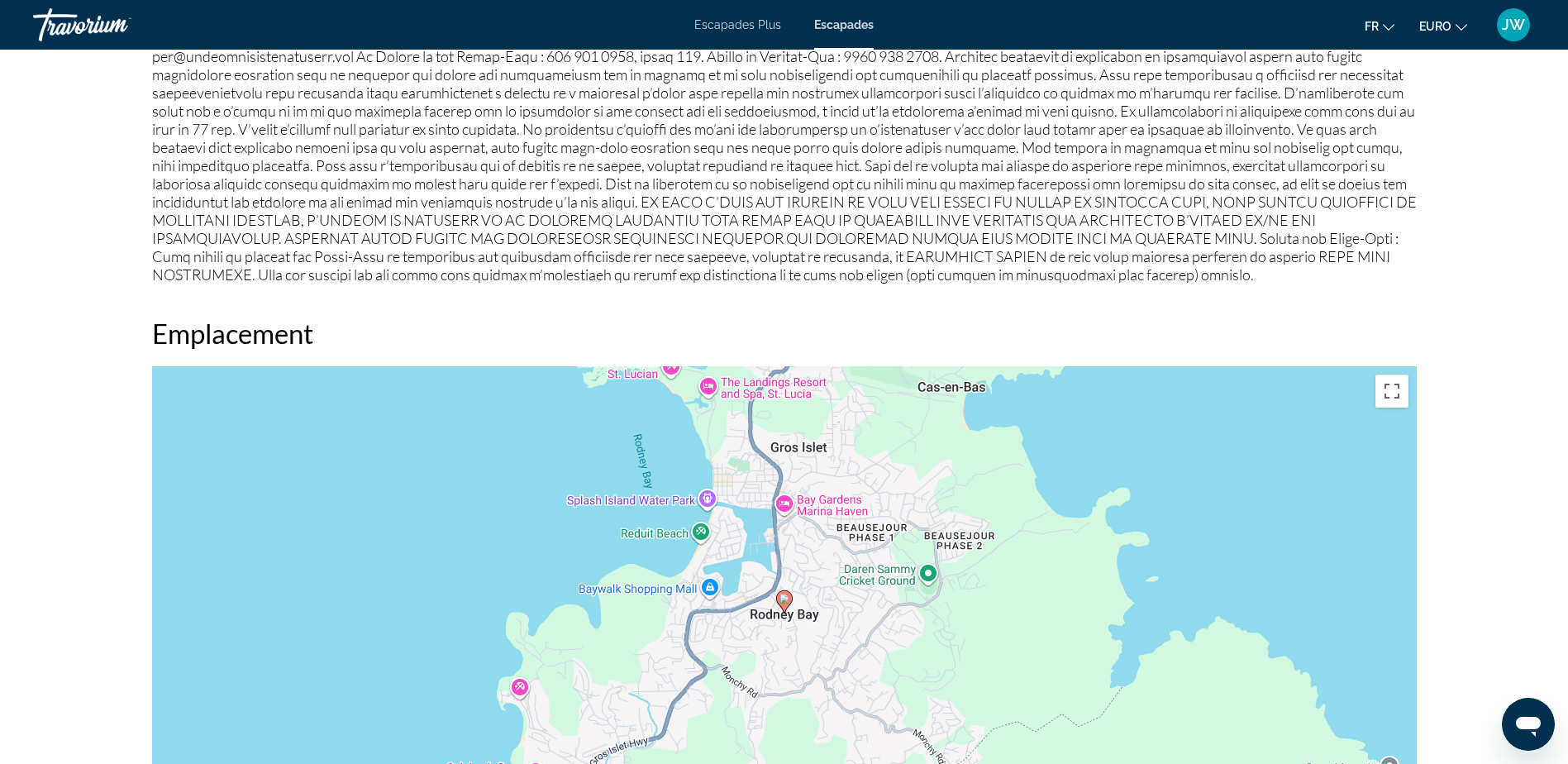
scroll to position [1984, 0]
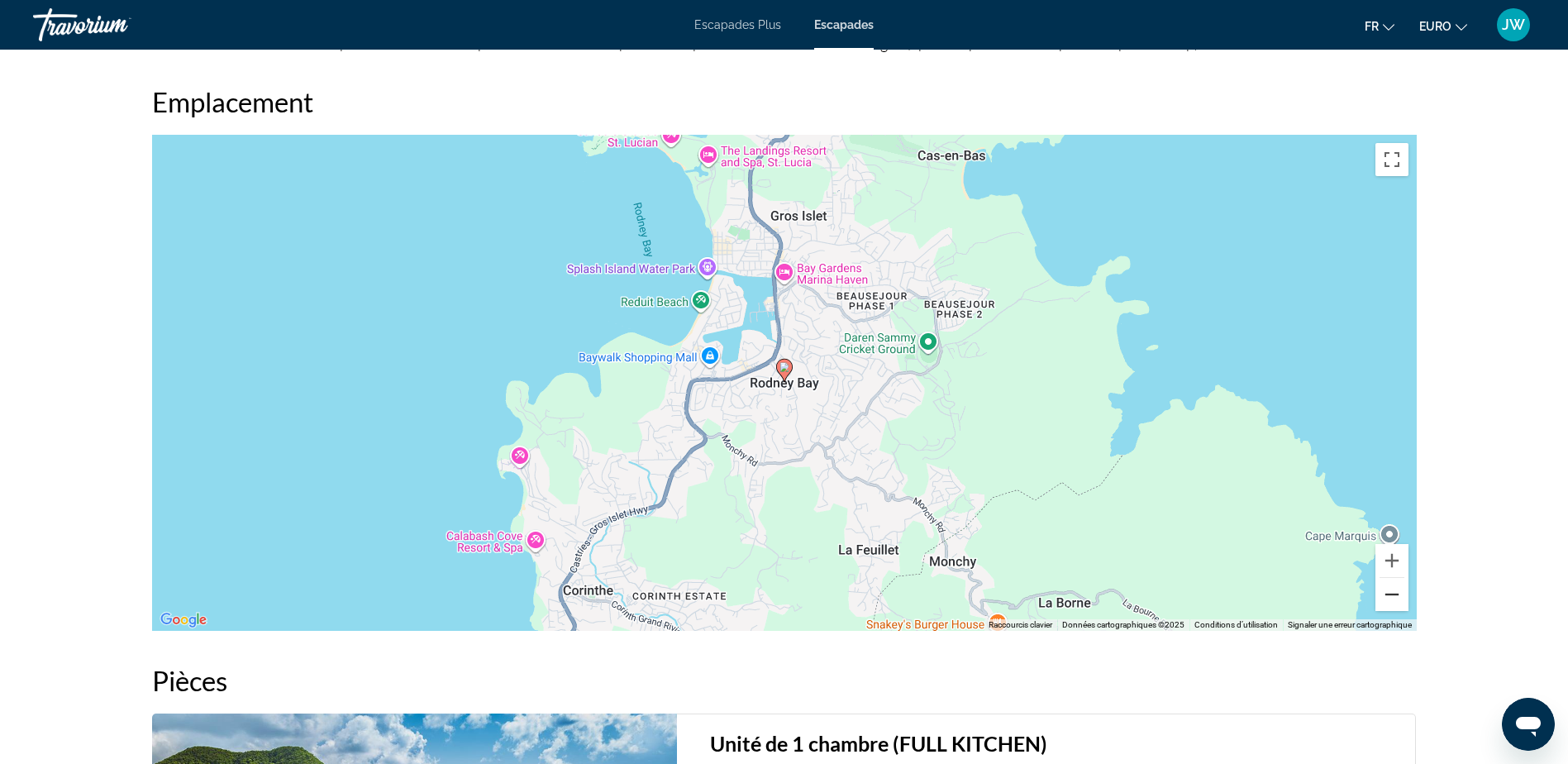
click at [1393, 600] on button "Zoom arrière" at bounding box center [1392, 595] width 33 height 33
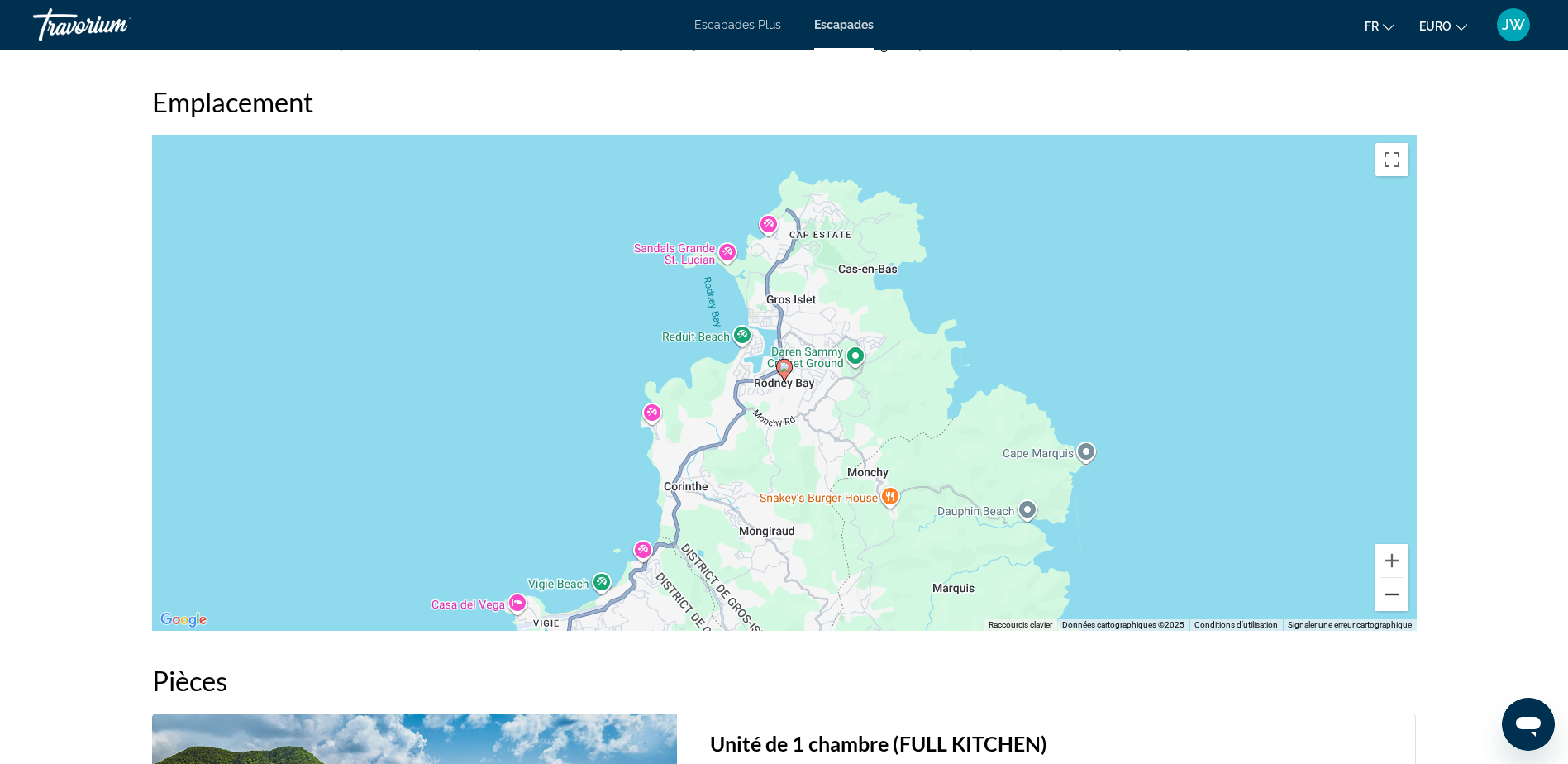
click at [1402, 597] on button "Zoom arrière" at bounding box center [1392, 595] width 33 height 33
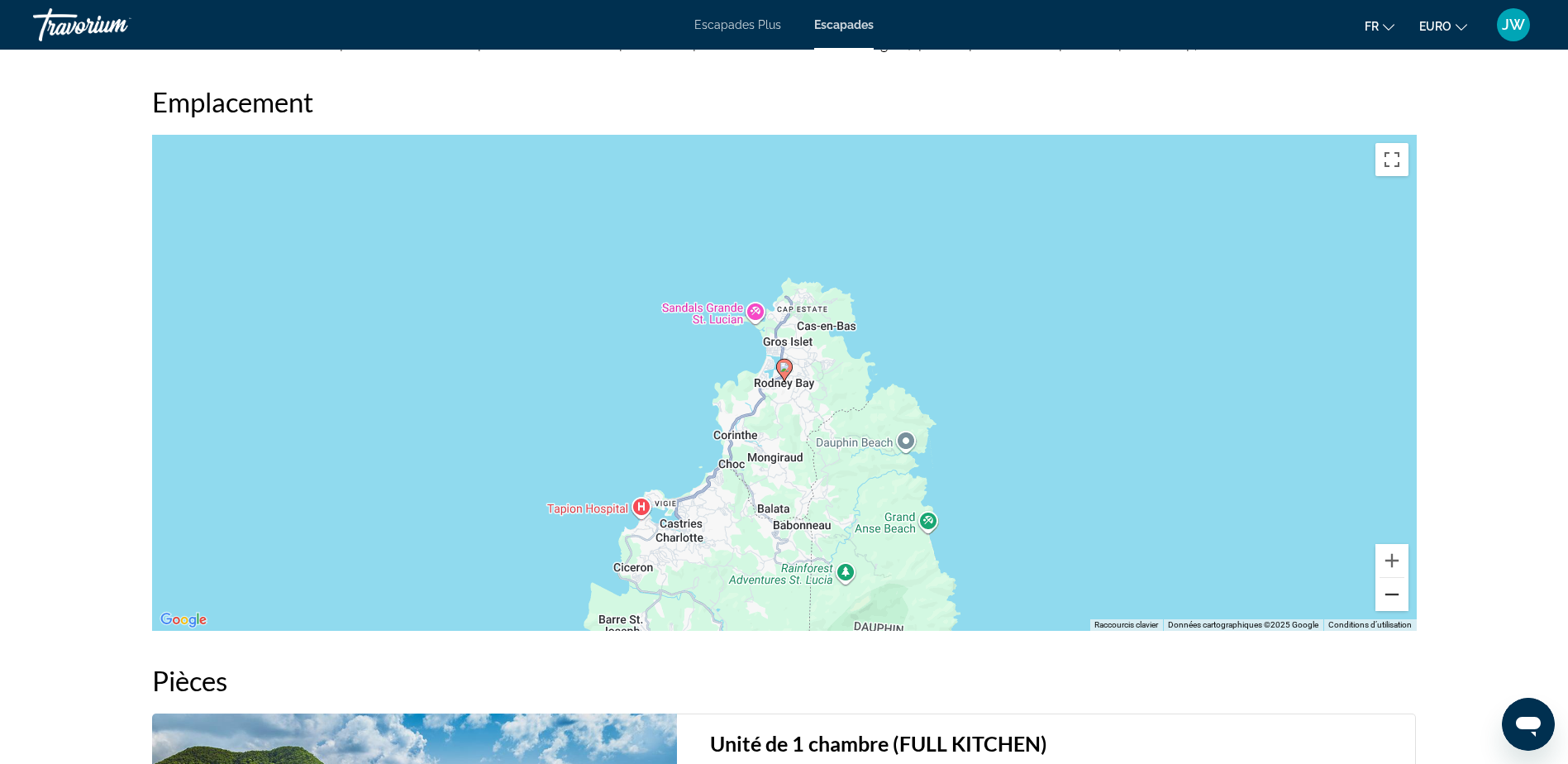
click at [1402, 597] on button "Zoom arrière" at bounding box center [1392, 595] width 33 height 33
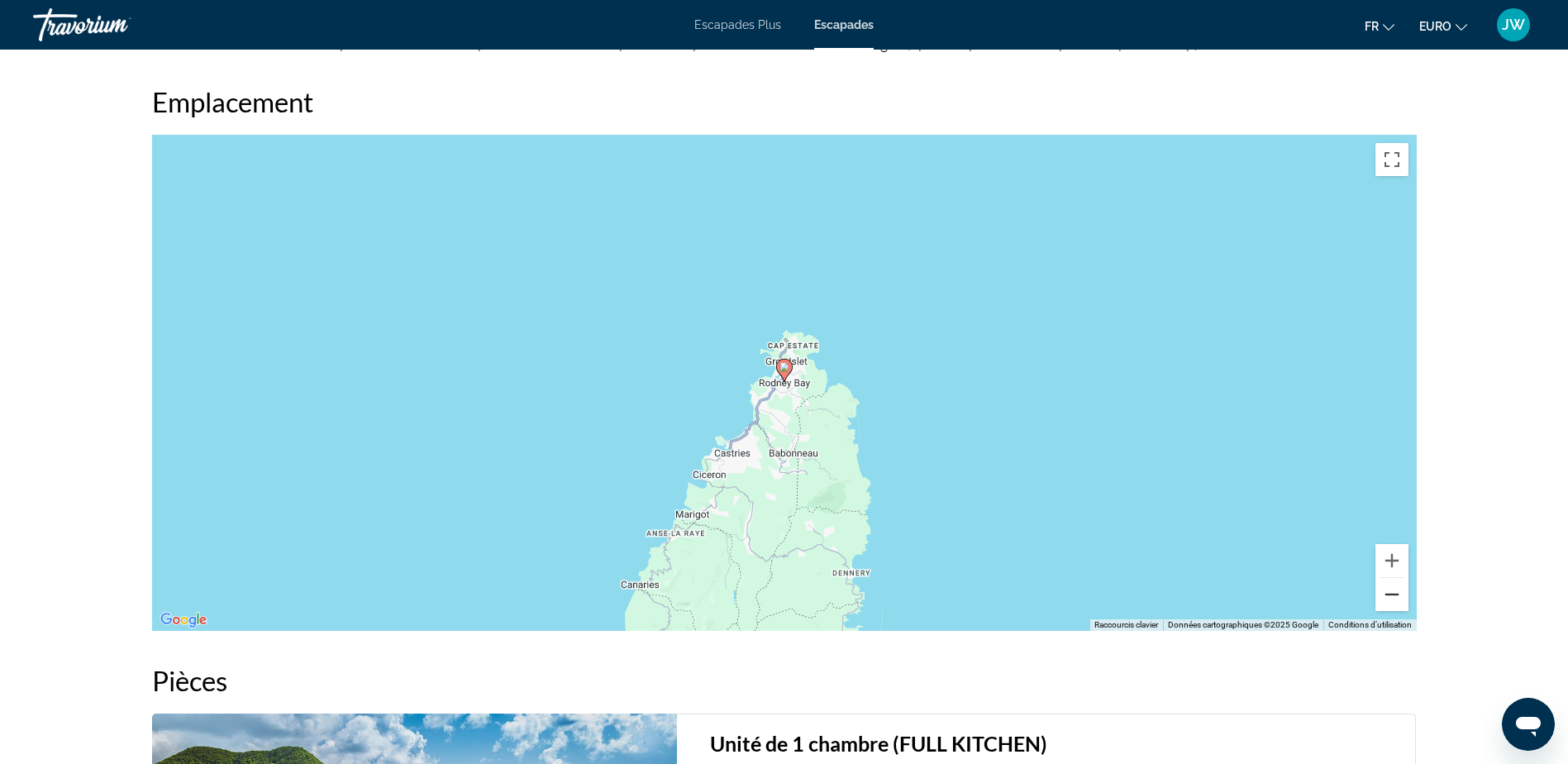
click at [1402, 597] on button "Zoom arrière" at bounding box center [1392, 595] width 33 height 33
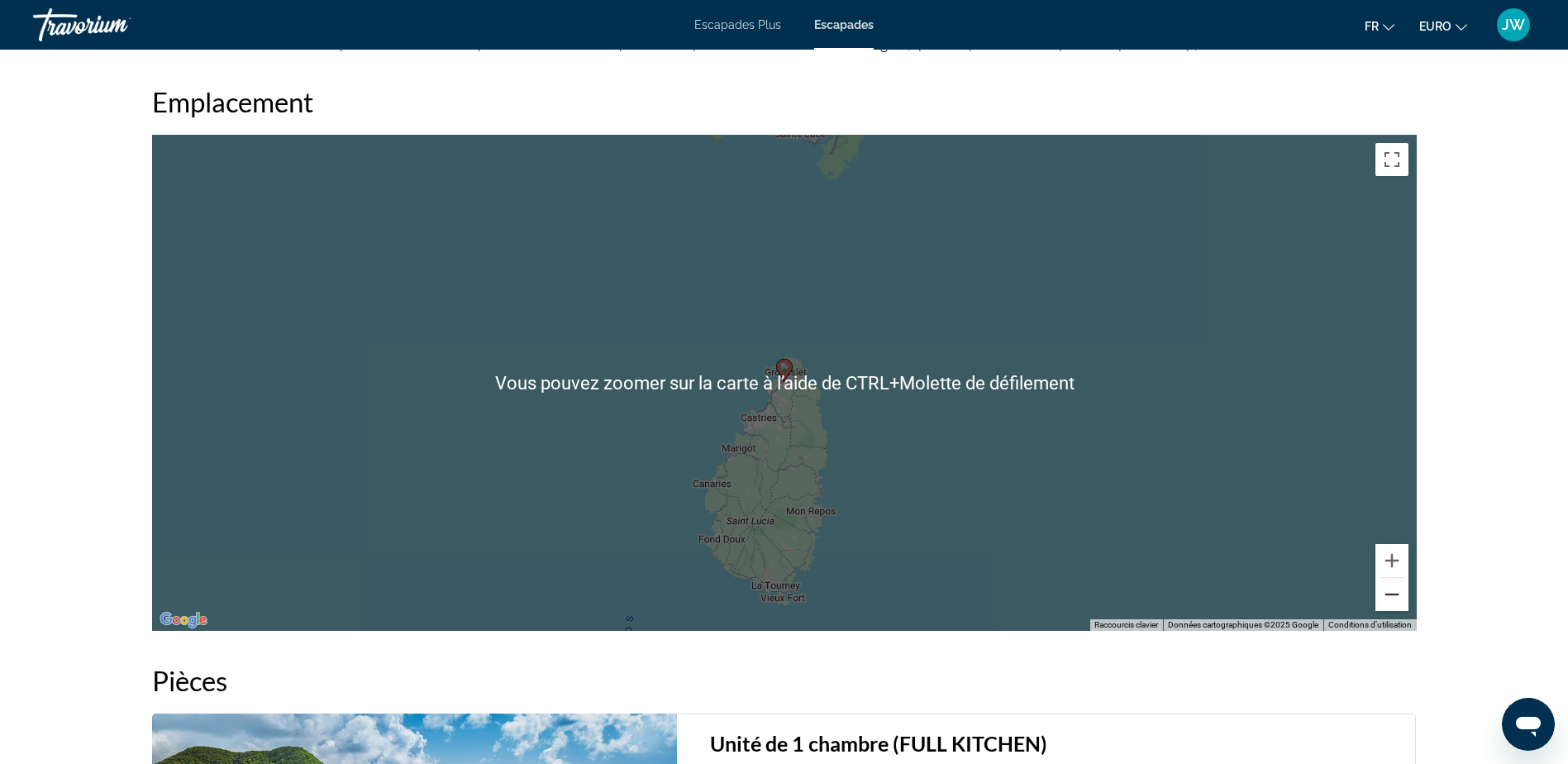
scroll to position [2150, 0]
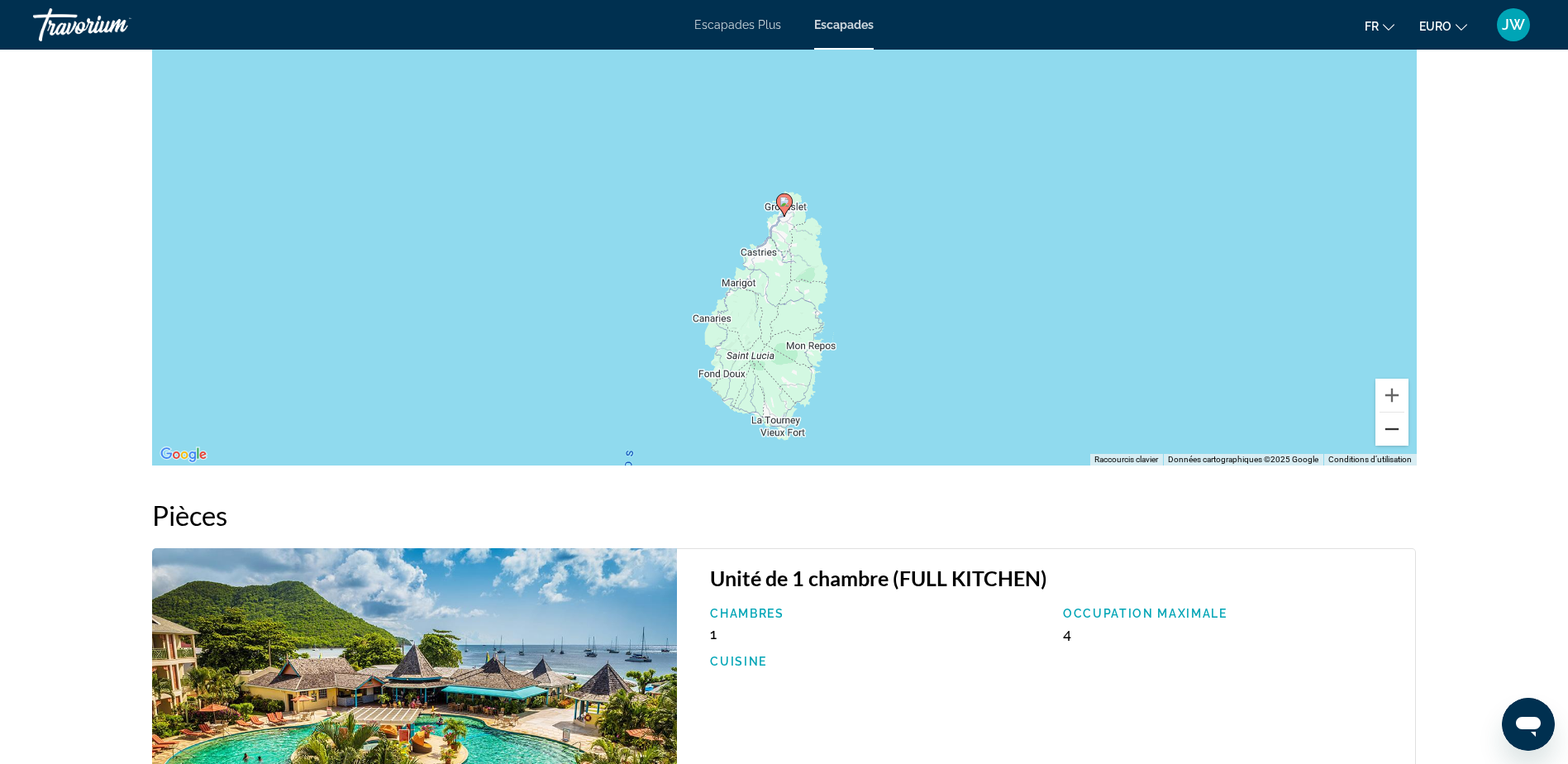
click at [1385, 435] on button "Zoom arrière" at bounding box center [1392, 429] width 33 height 33
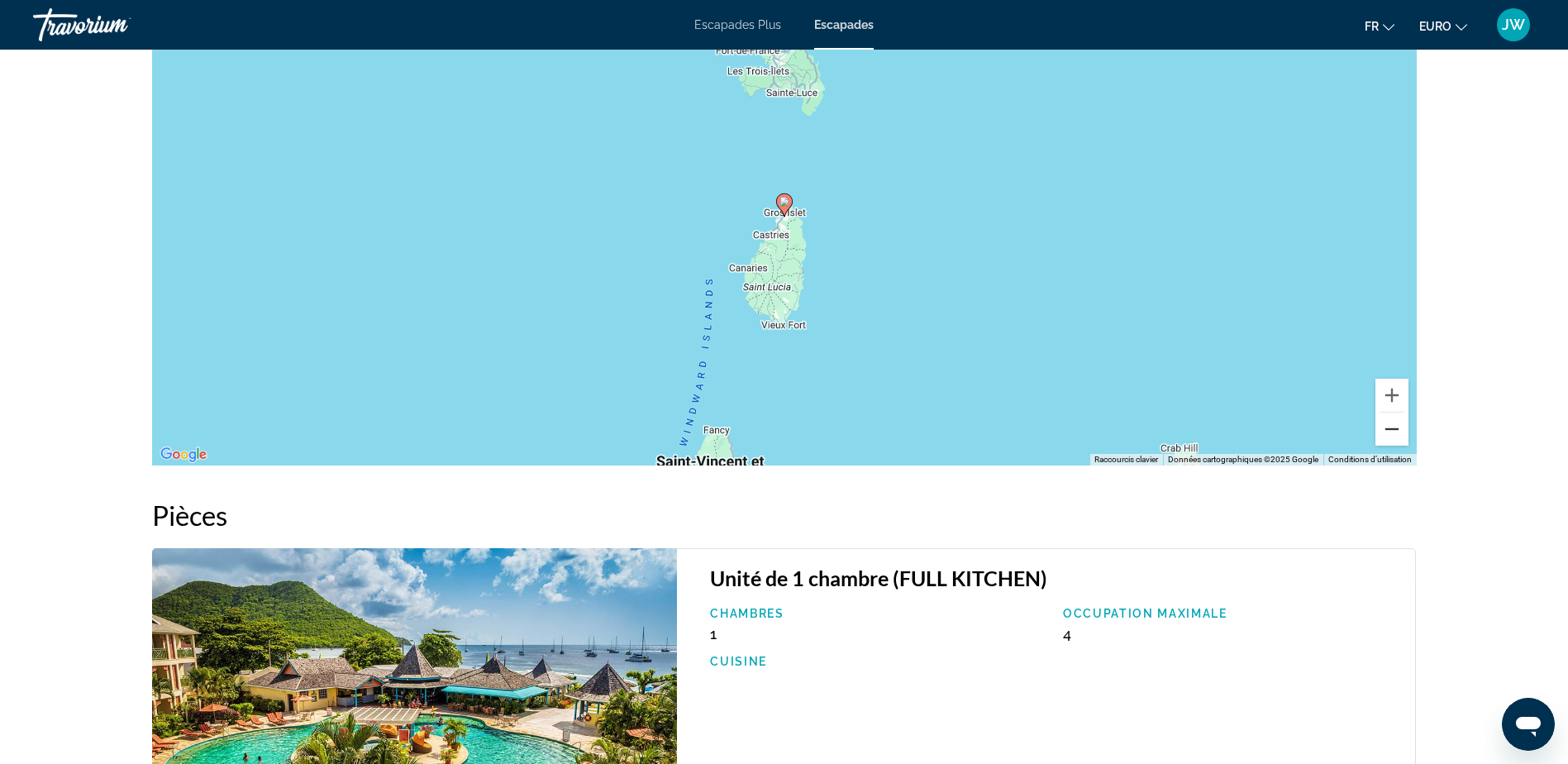
click at [1385, 431] on button "Zoom arrière" at bounding box center [1392, 429] width 33 height 33
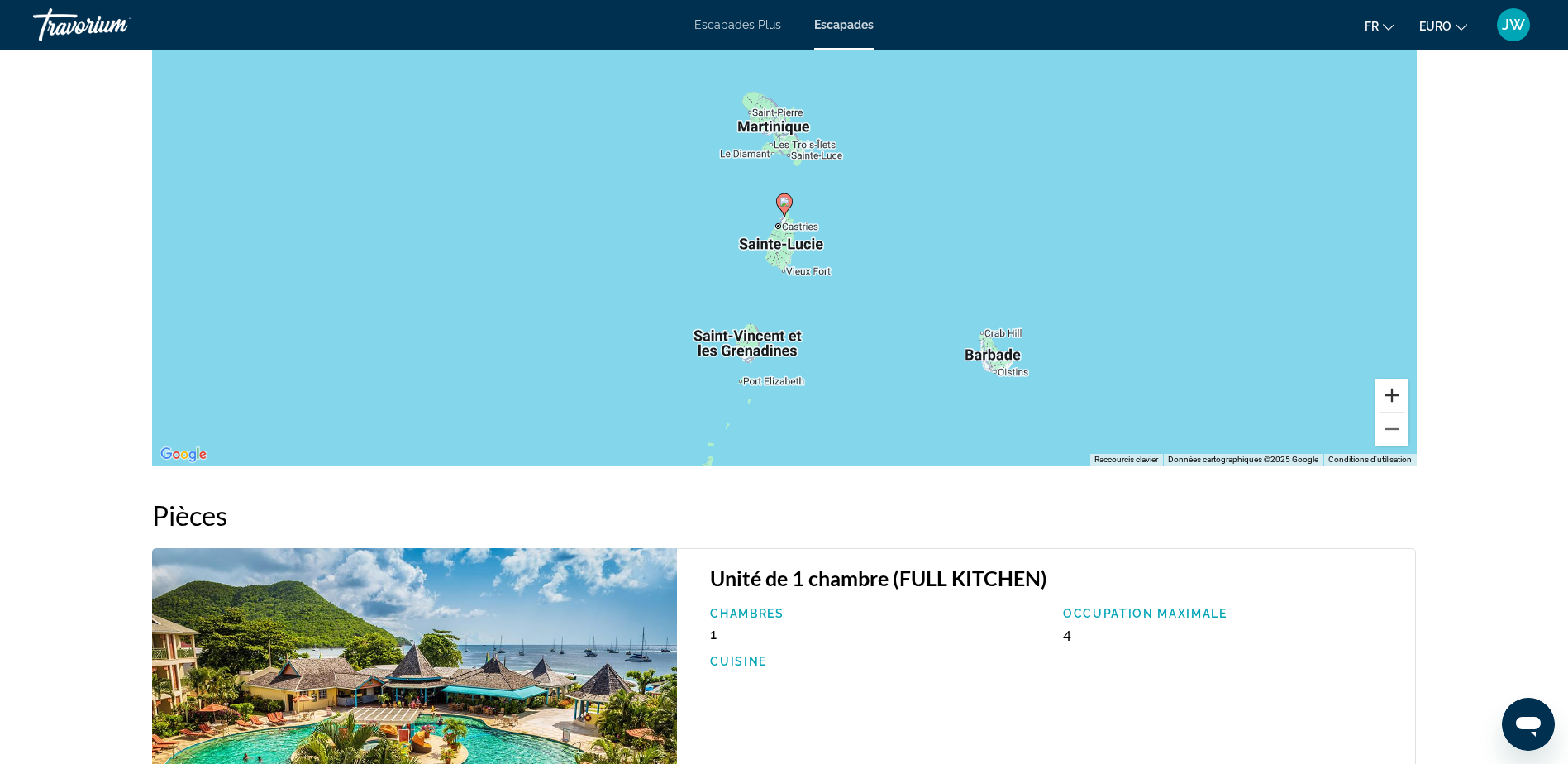
click at [1394, 392] on button "Zoom avant" at bounding box center [1392, 395] width 33 height 33
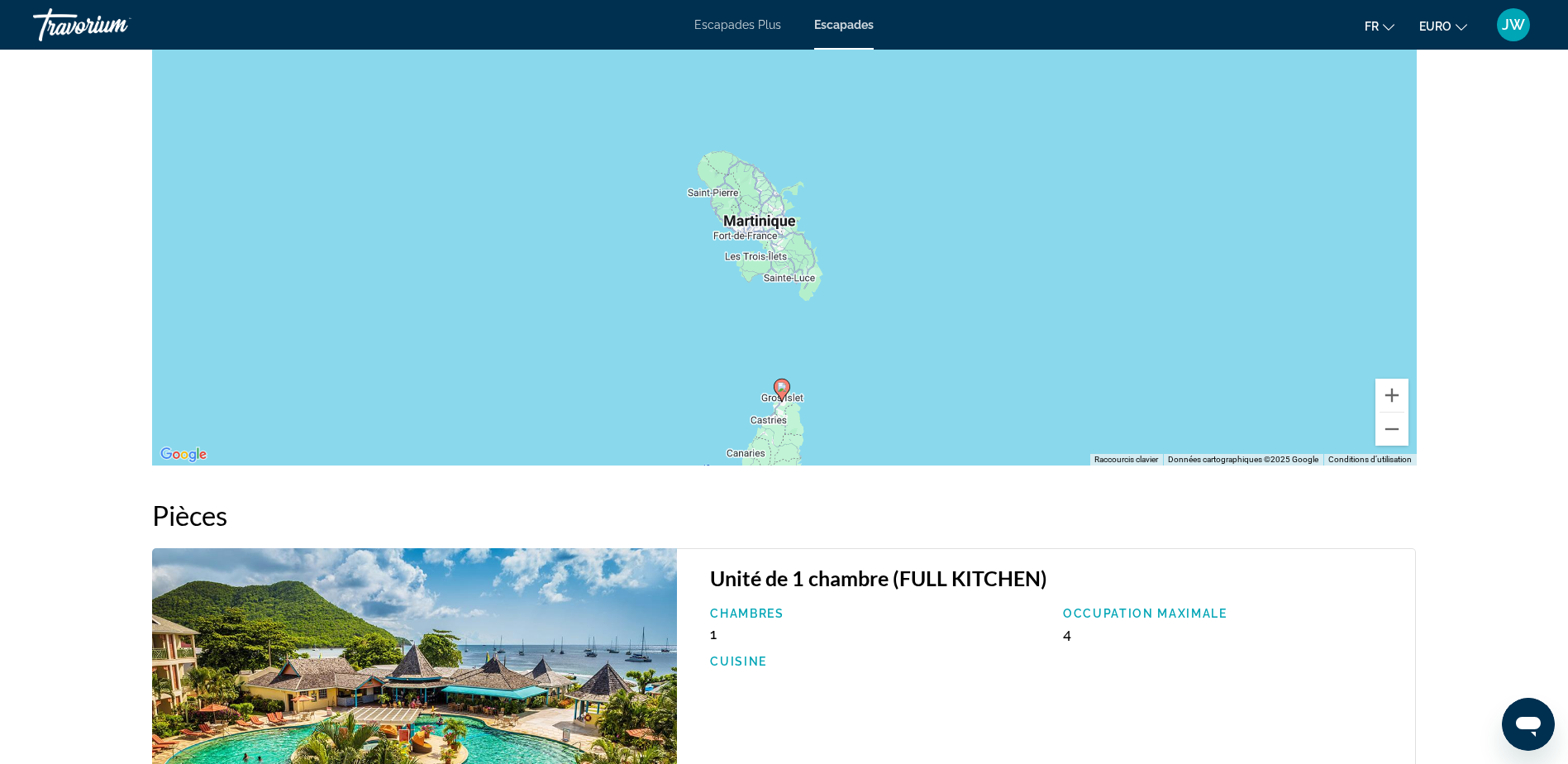
drag, startPoint x: 1056, startPoint y: 163, endPoint x: 1060, endPoint y: 355, distance: 192.0
click at [1060, 357] on div "Pour activer le glissement avec le clavier, appuyez sur Alt+Entrée. Une fois ce…" at bounding box center [784, 217] width 1265 height 496
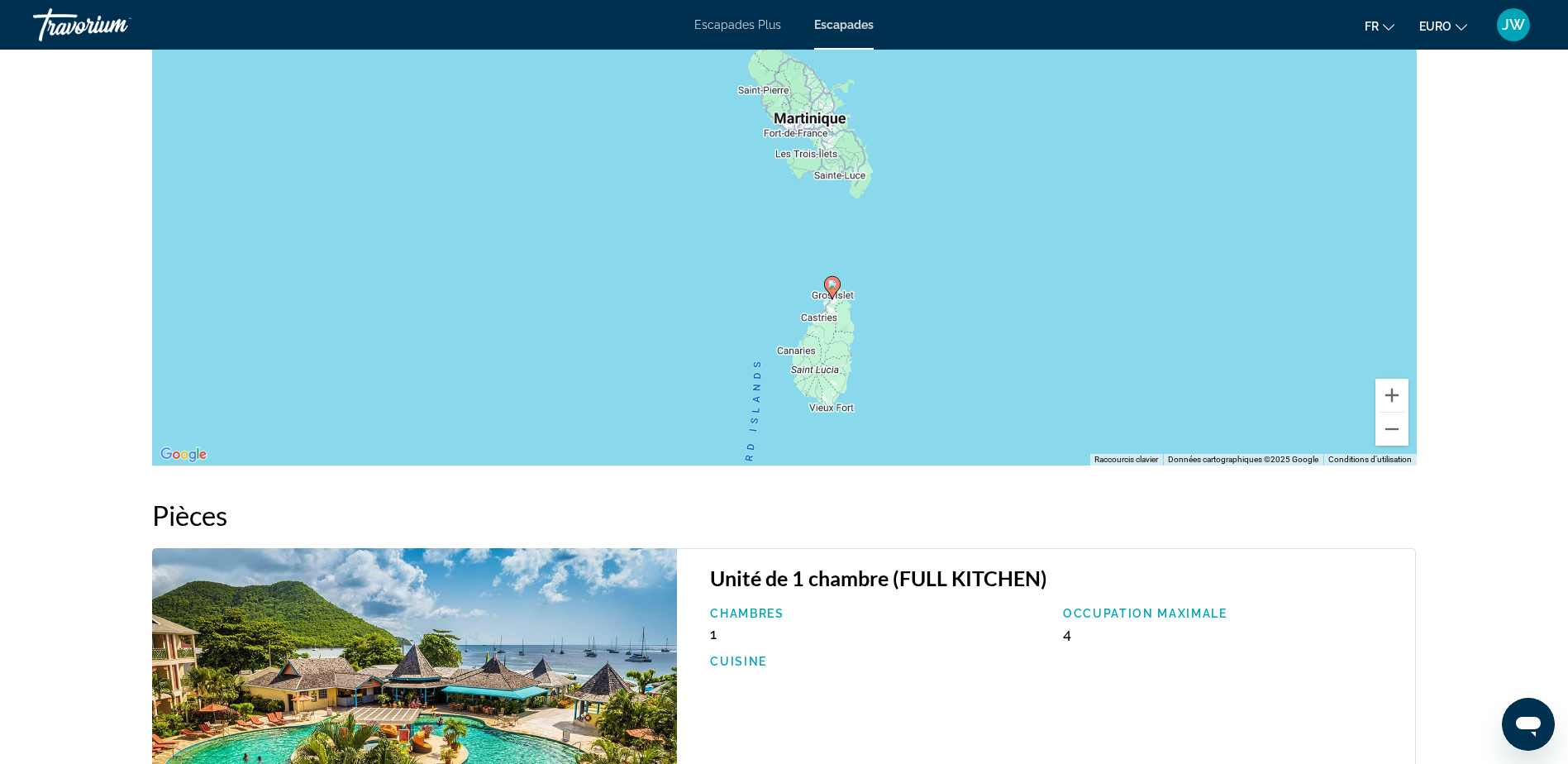
drag, startPoint x: 993, startPoint y: 320, endPoint x: 1028, endPoint y: 202, distance: 123.1
click at [1028, 202] on div "Pour activer le glissement avec le clavier, appuyez sur Alt+Entrée. Une fois ce…" at bounding box center [784, 217] width 1265 height 496
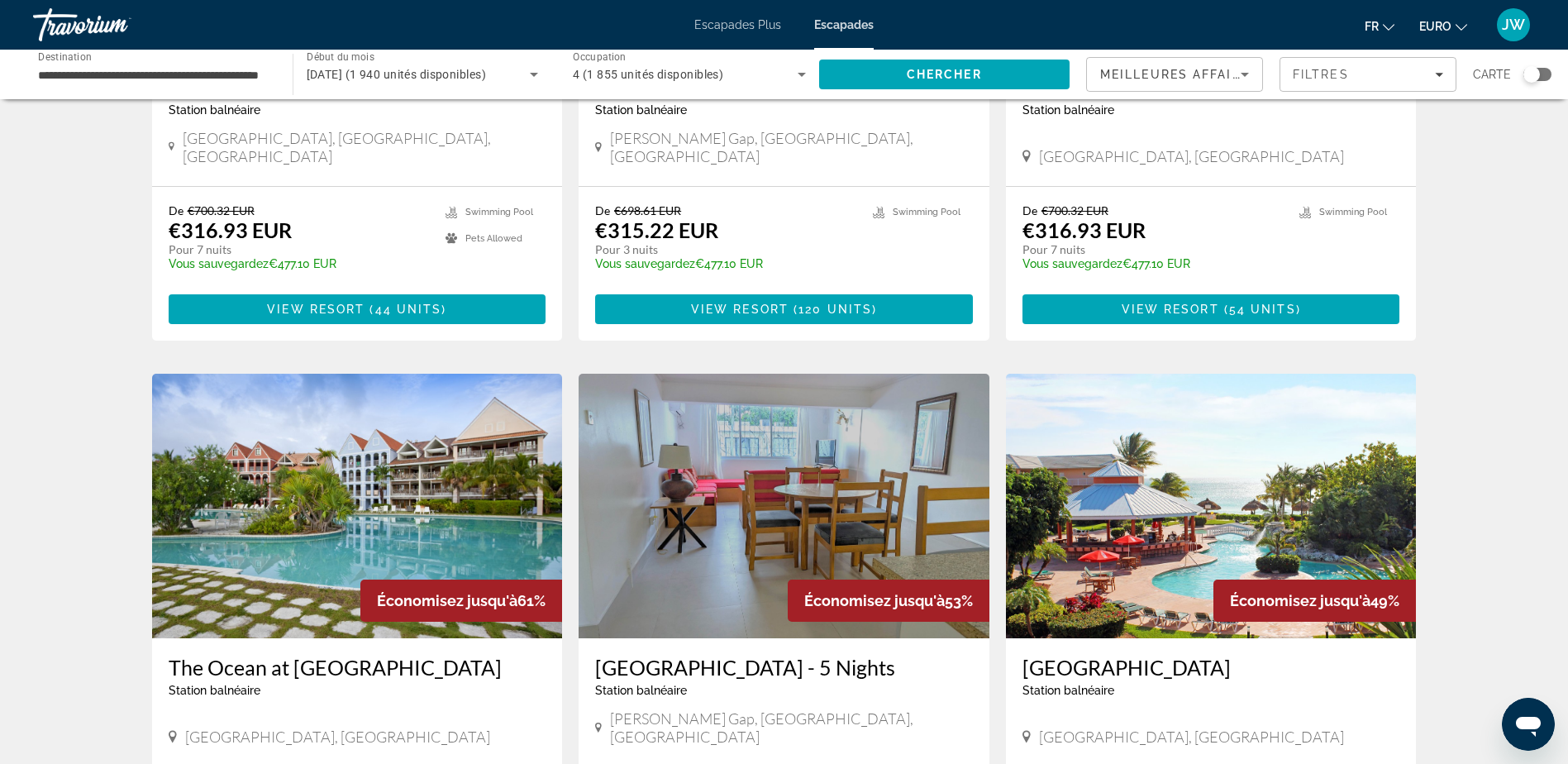
scroll to position [1819, 0]
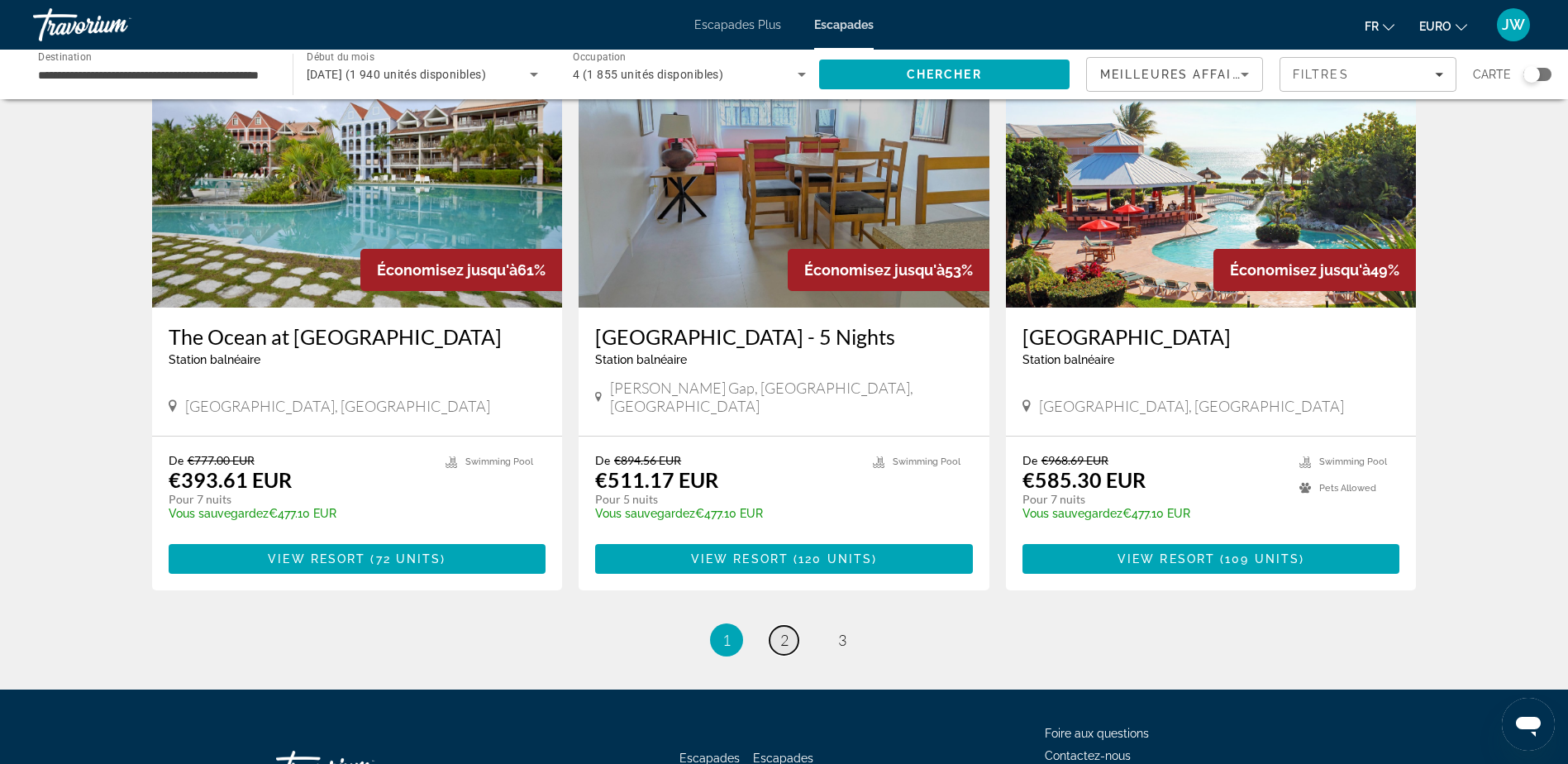
click at [785, 631] on span "2" at bounding box center [784, 640] width 8 height 18
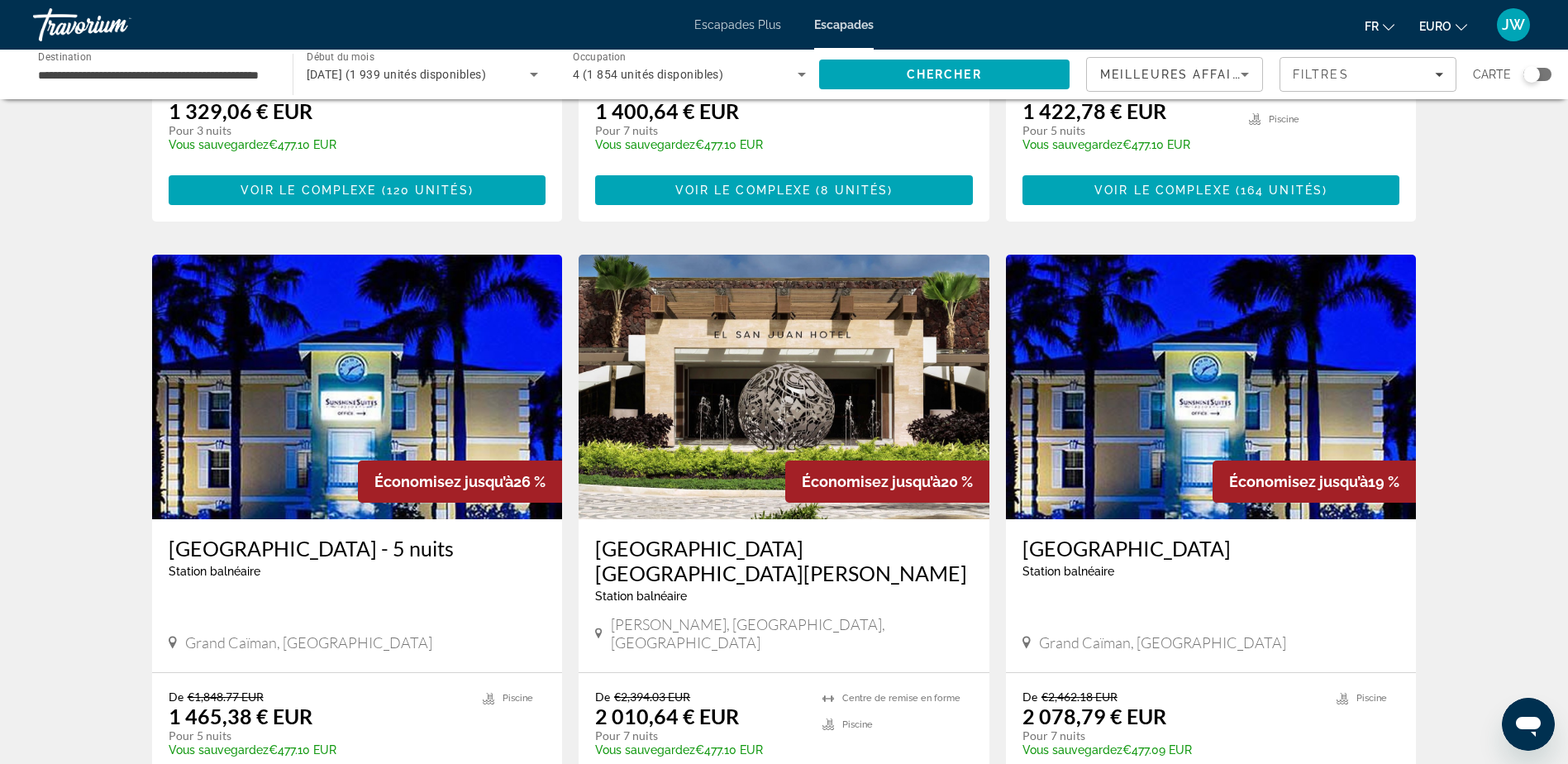
scroll to position [1902, 0]
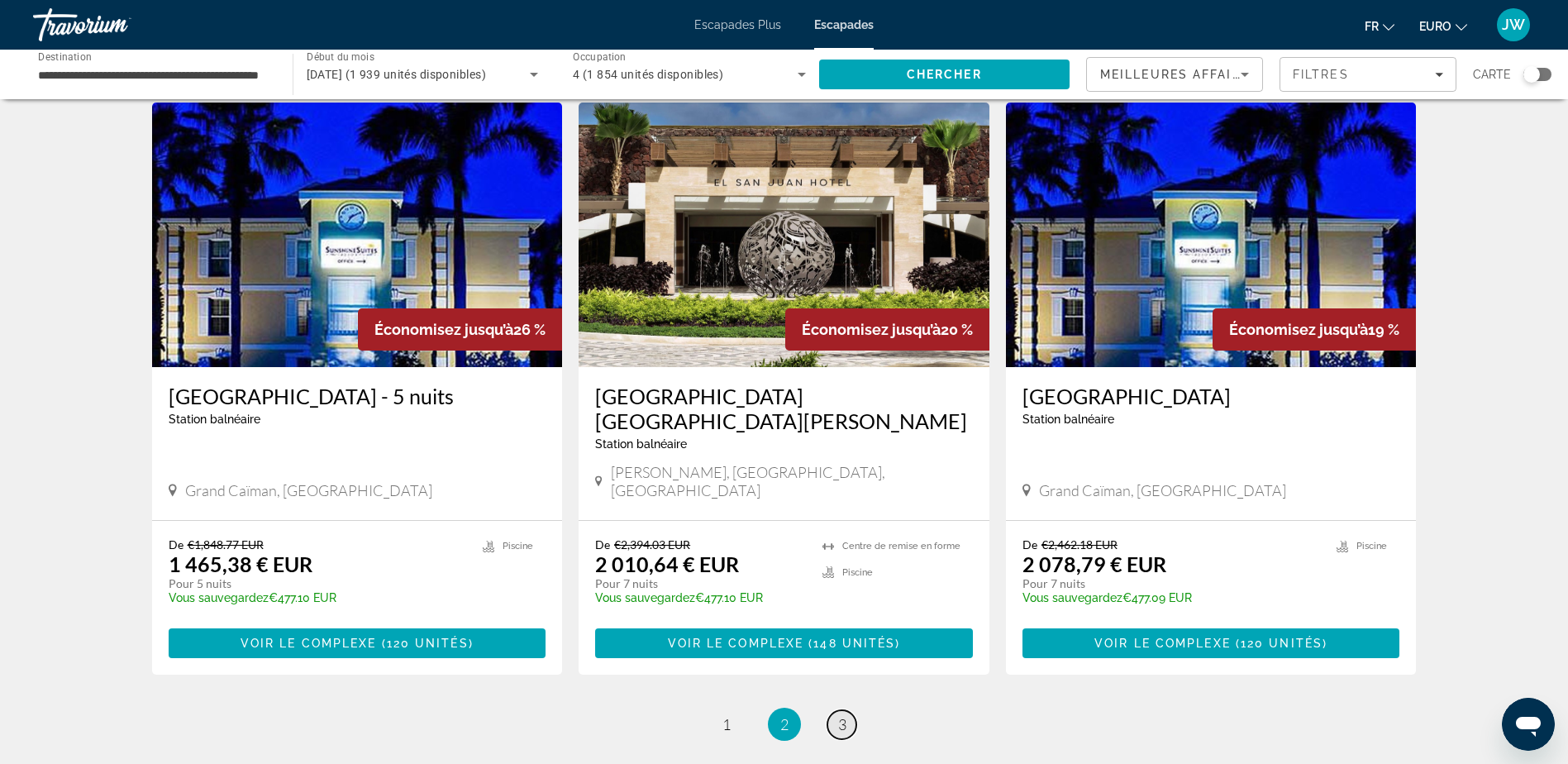
click at [842, 715] on span "3" at bounding box center [841, 724] width 8 height 18
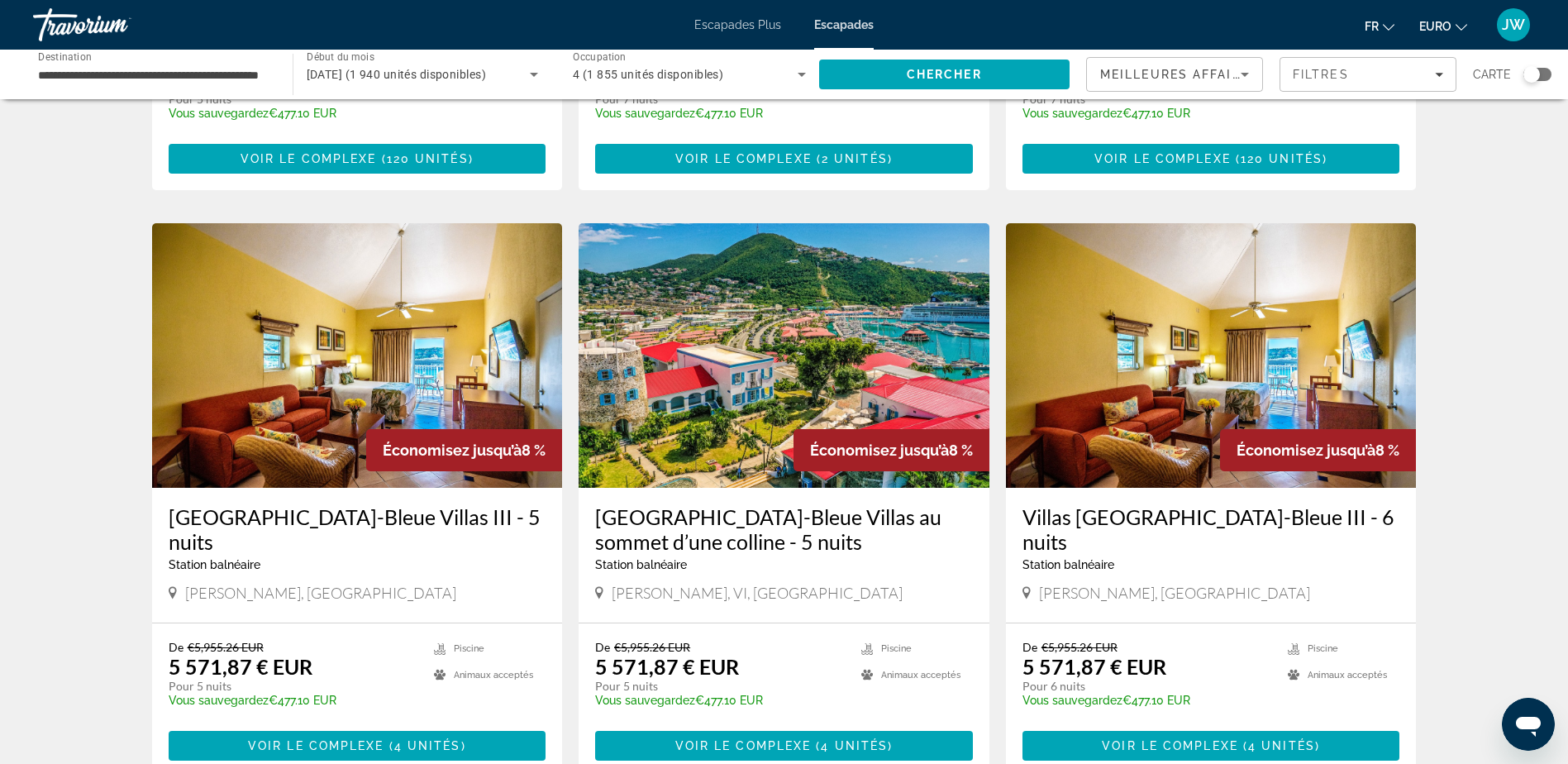
scroll to position [811, 0]
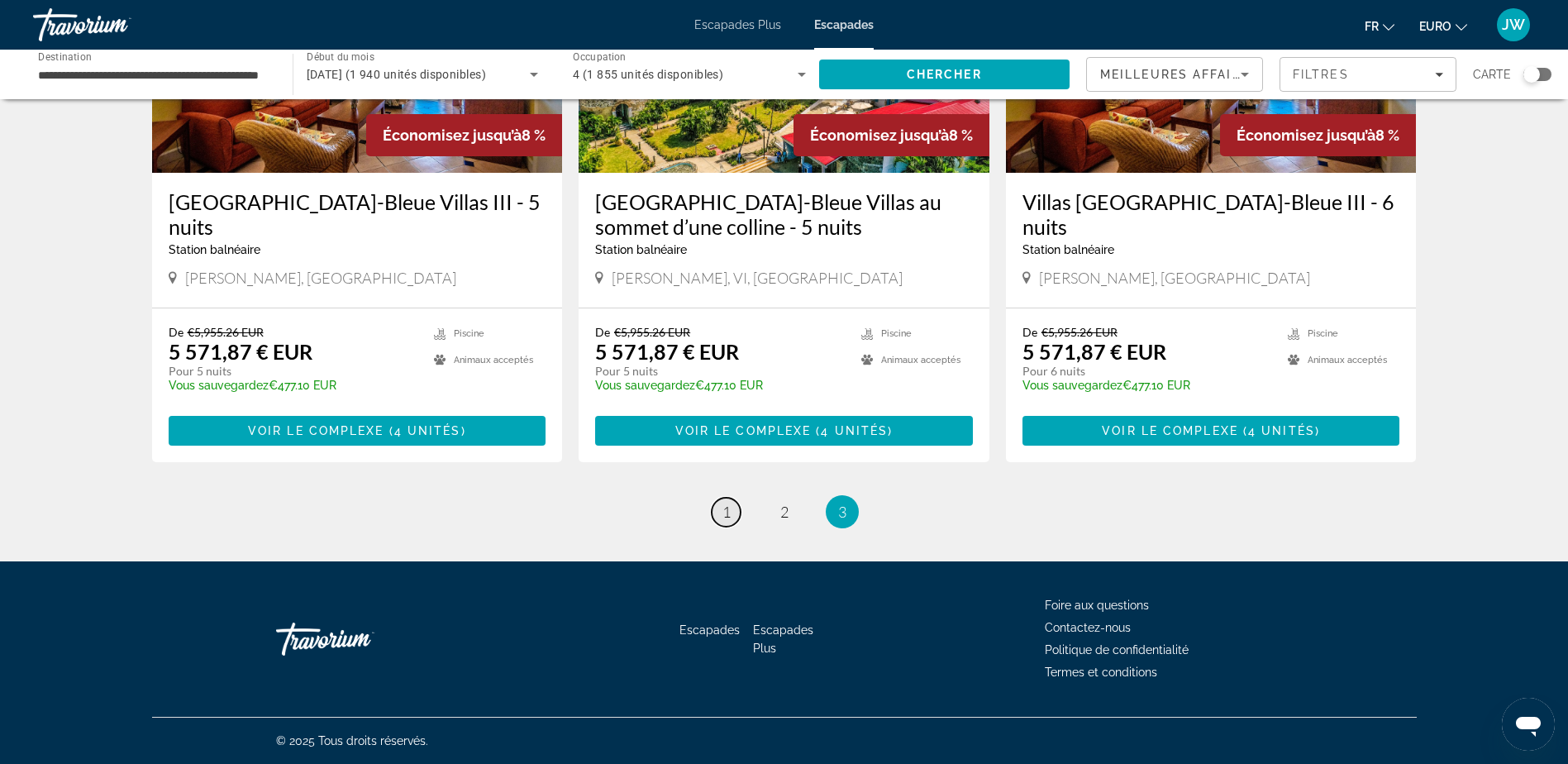
click at [729, 510] on span "1" at bounding box center [726, 511] width 8 height 18
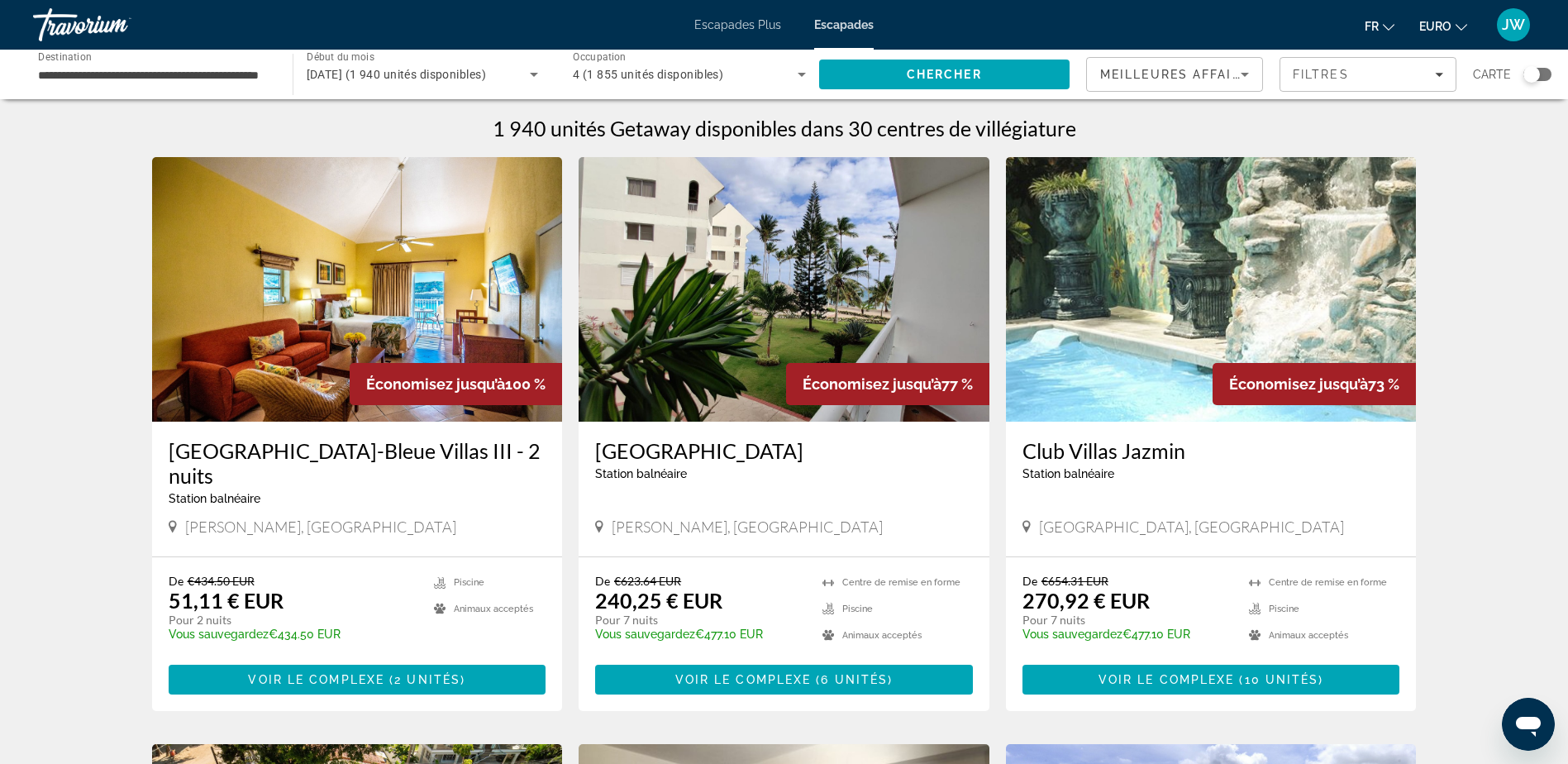
click at [1257, 279] on img "Contenu principal" at bounding box center [1212, 290] width 411 height 264
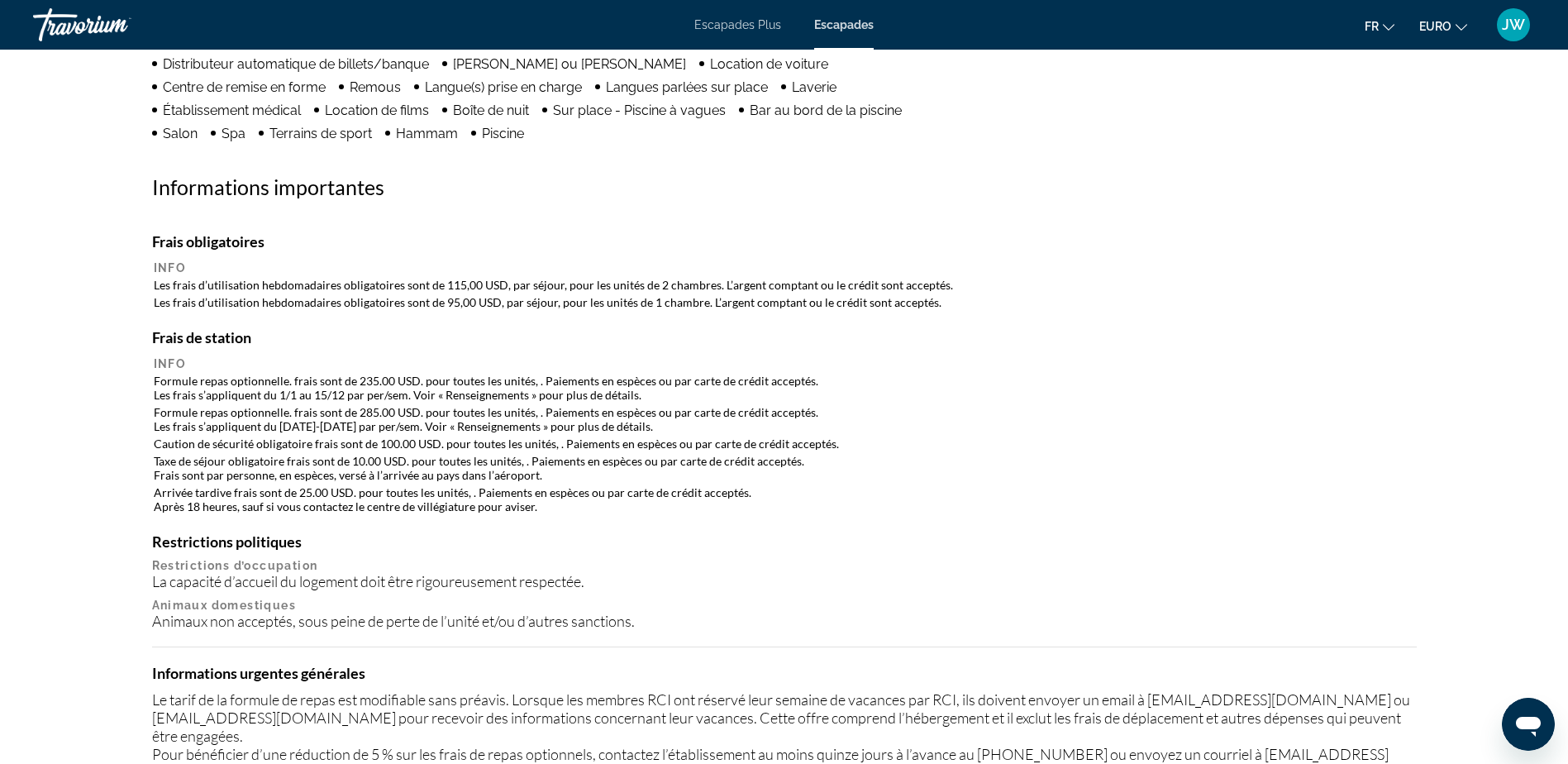
scroll to position [1654, 0]
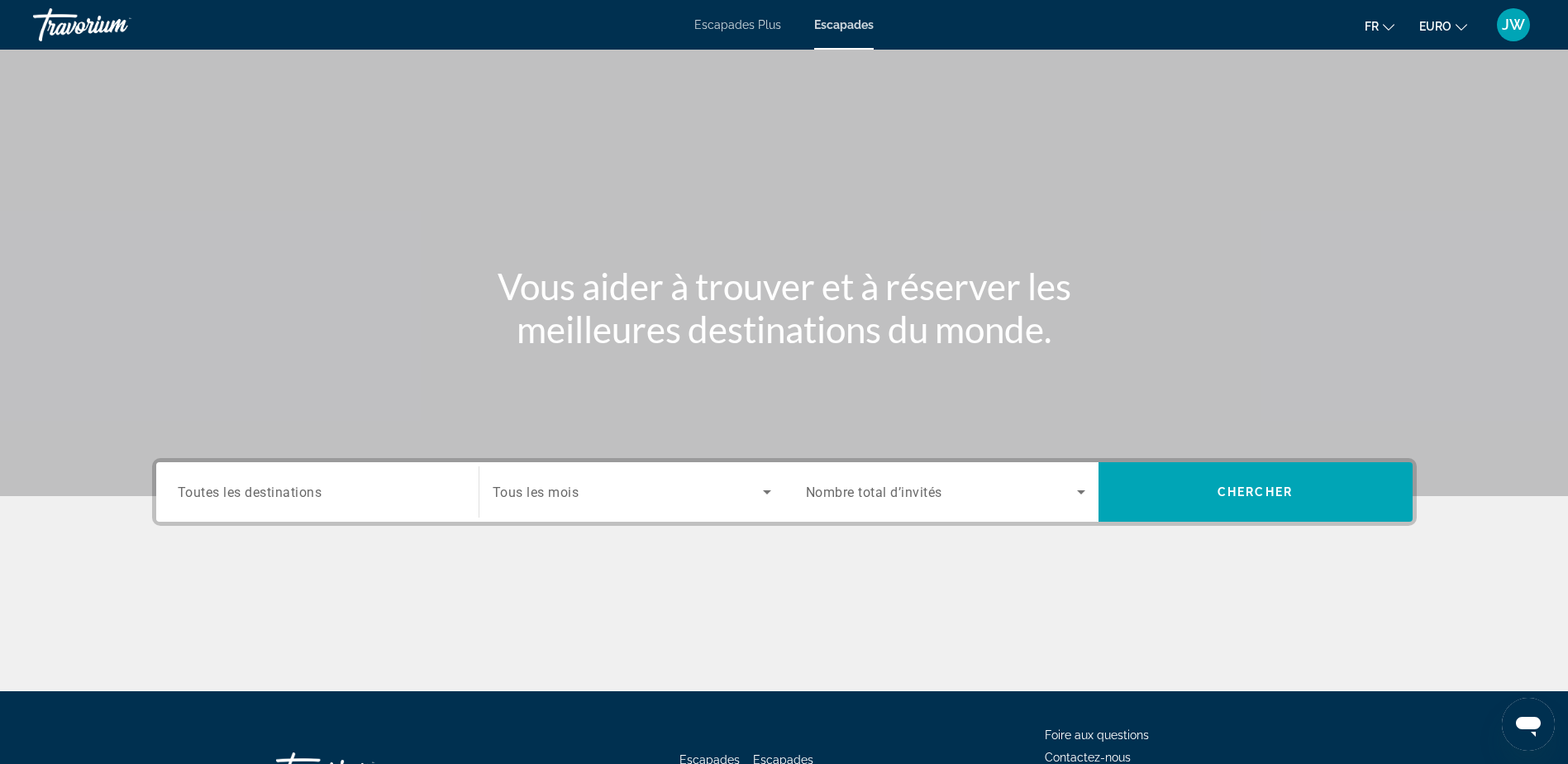
click at [329, 492] on input "Destination Toutes les destinations" at bounding box center [317, 492] width 280 height 20
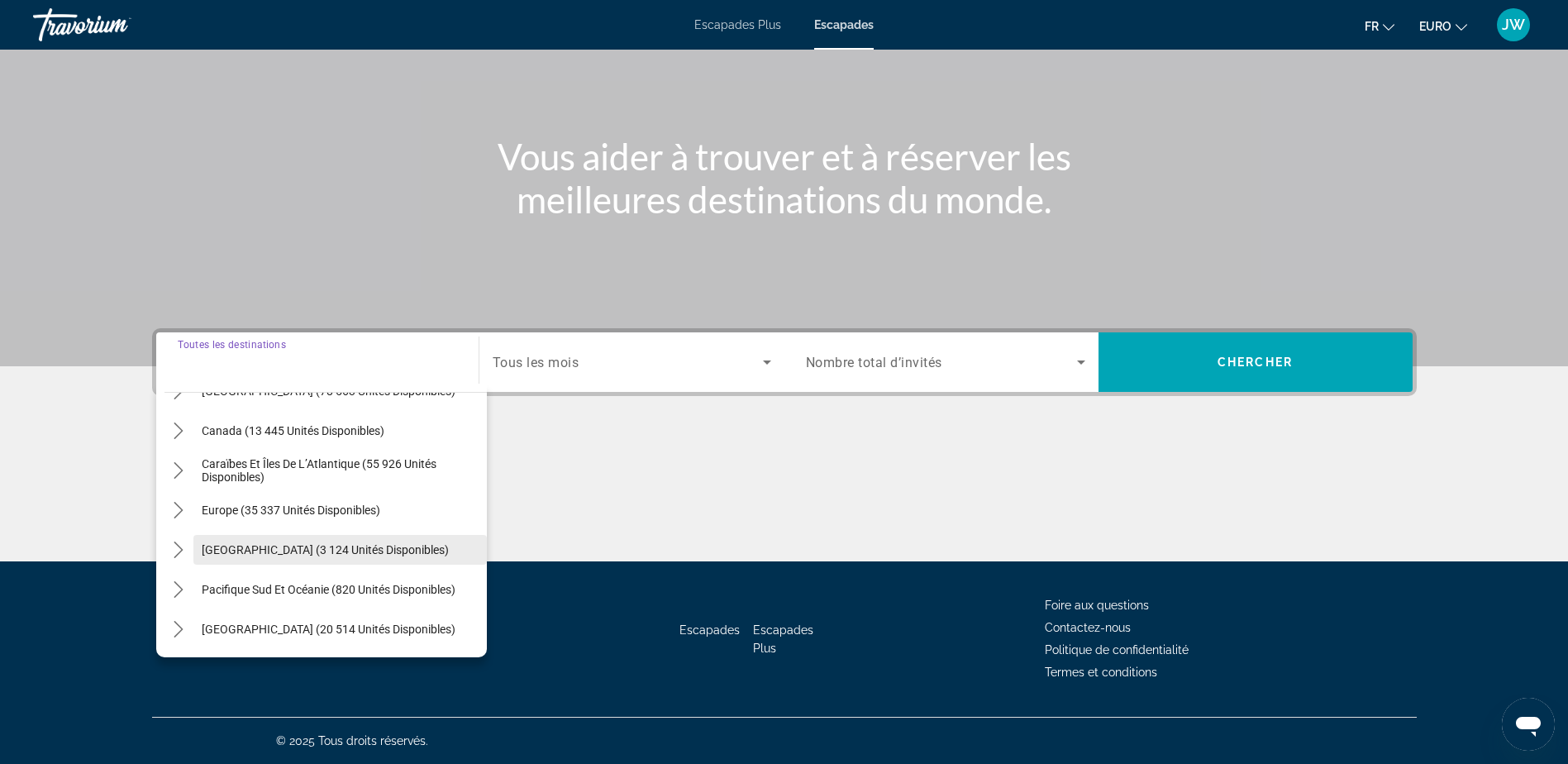
scroll to position [166, 0]
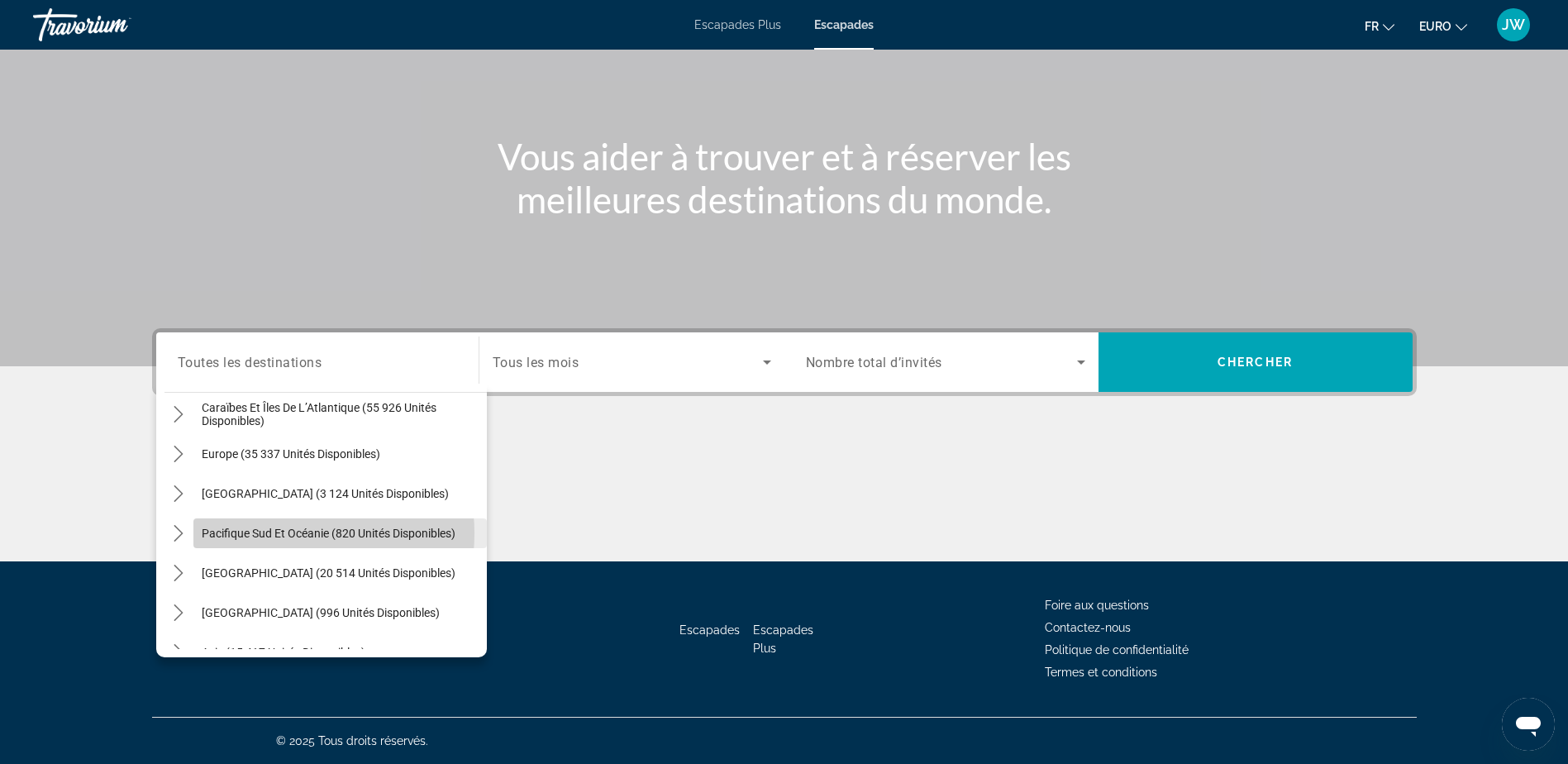
click at [277, 533] on span "Pacifique Sud et Océanie (820 unités disponibles)" at bounding box center [328, 533] width 253 height 14
type input "**********"
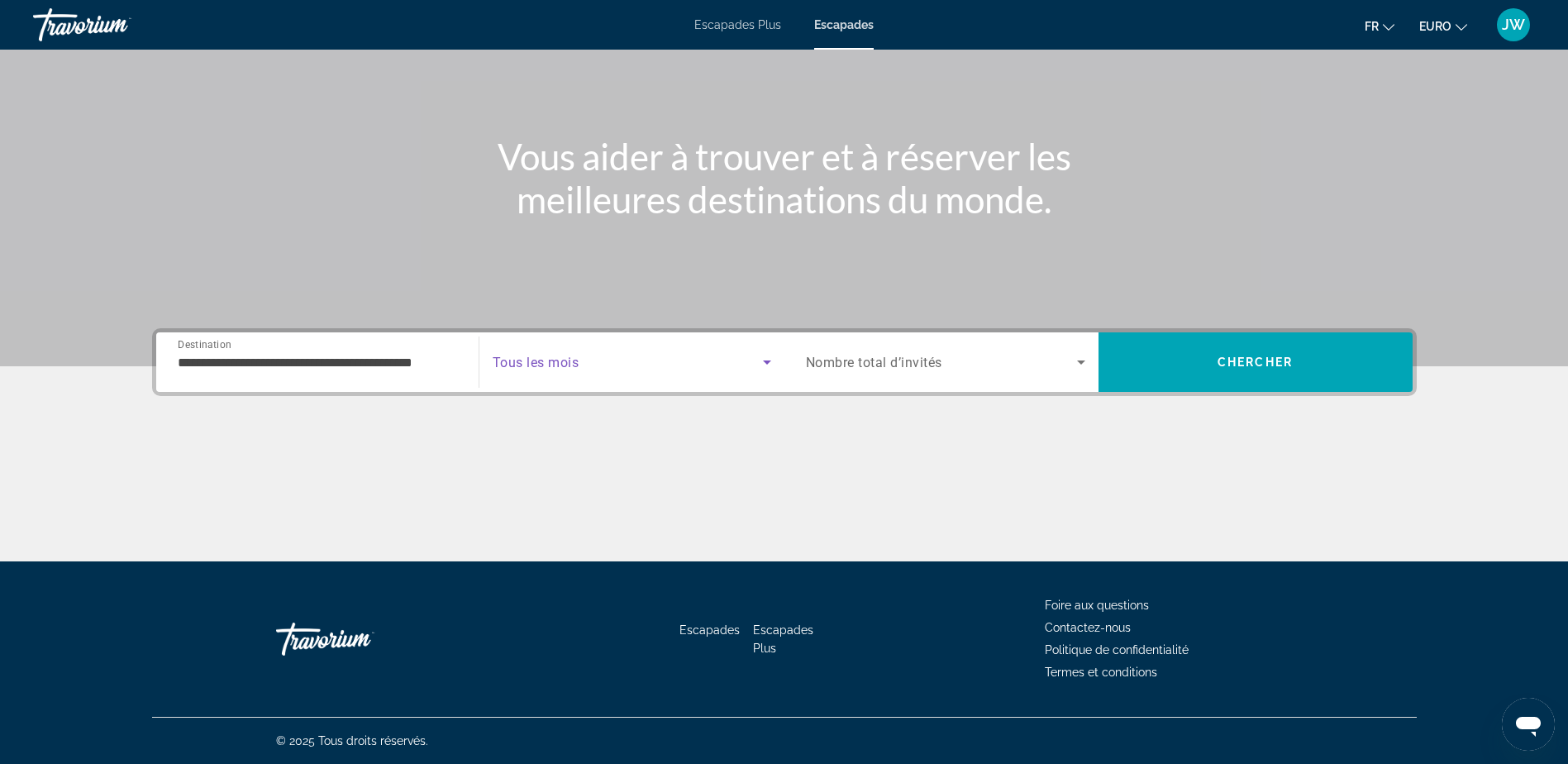
click at [598, 356] on span "Widget de recherche" at bounding box center [627, 362] width 271 height 20
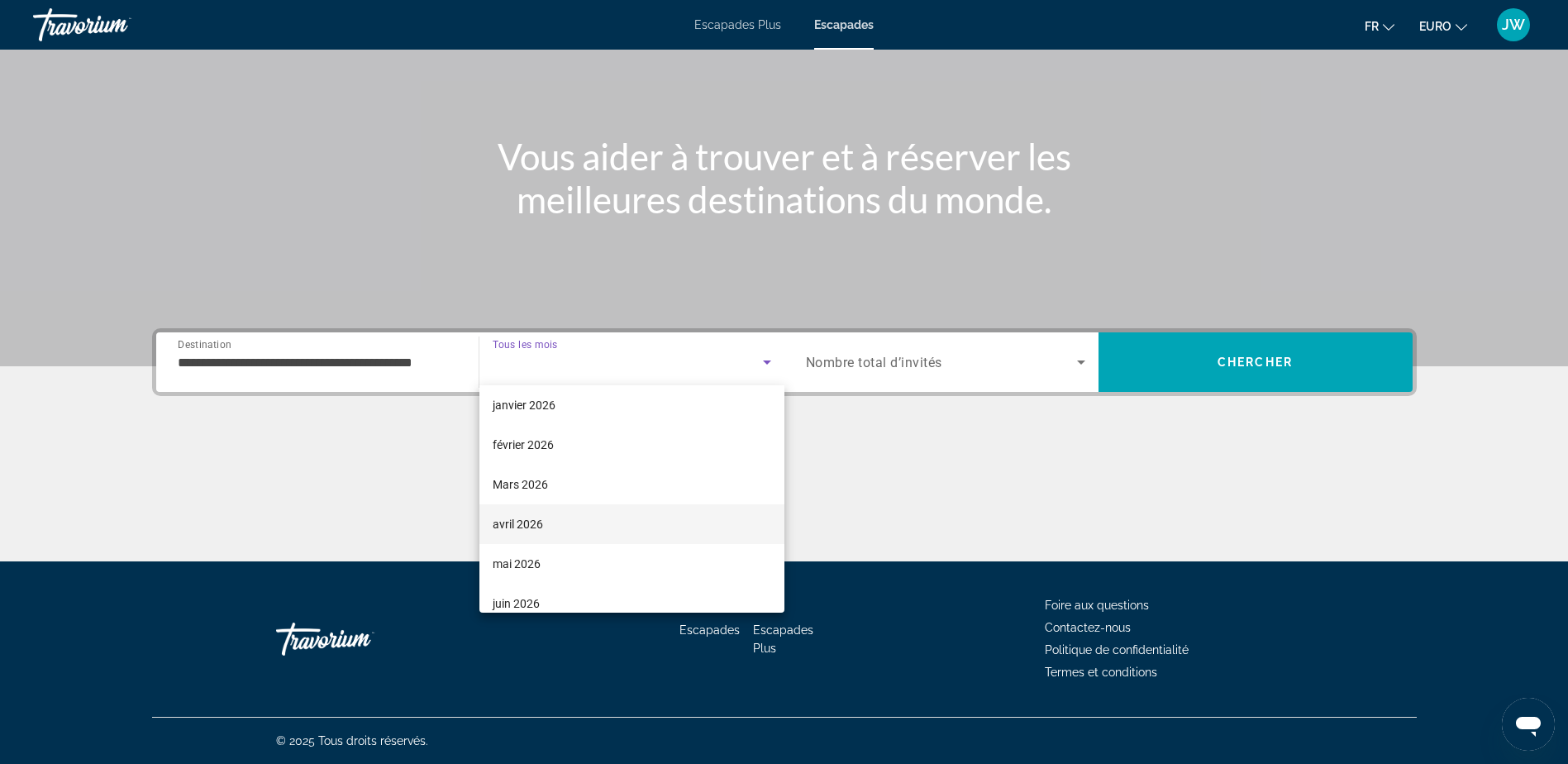
drag, startPoint x: 541, startPoint y: 518, endPoint x: 689, endPoint y: 444, distance: 165.5
click at [542, 518] on font "avril 2026" at bounding box center [518, 524] width 51 height 14
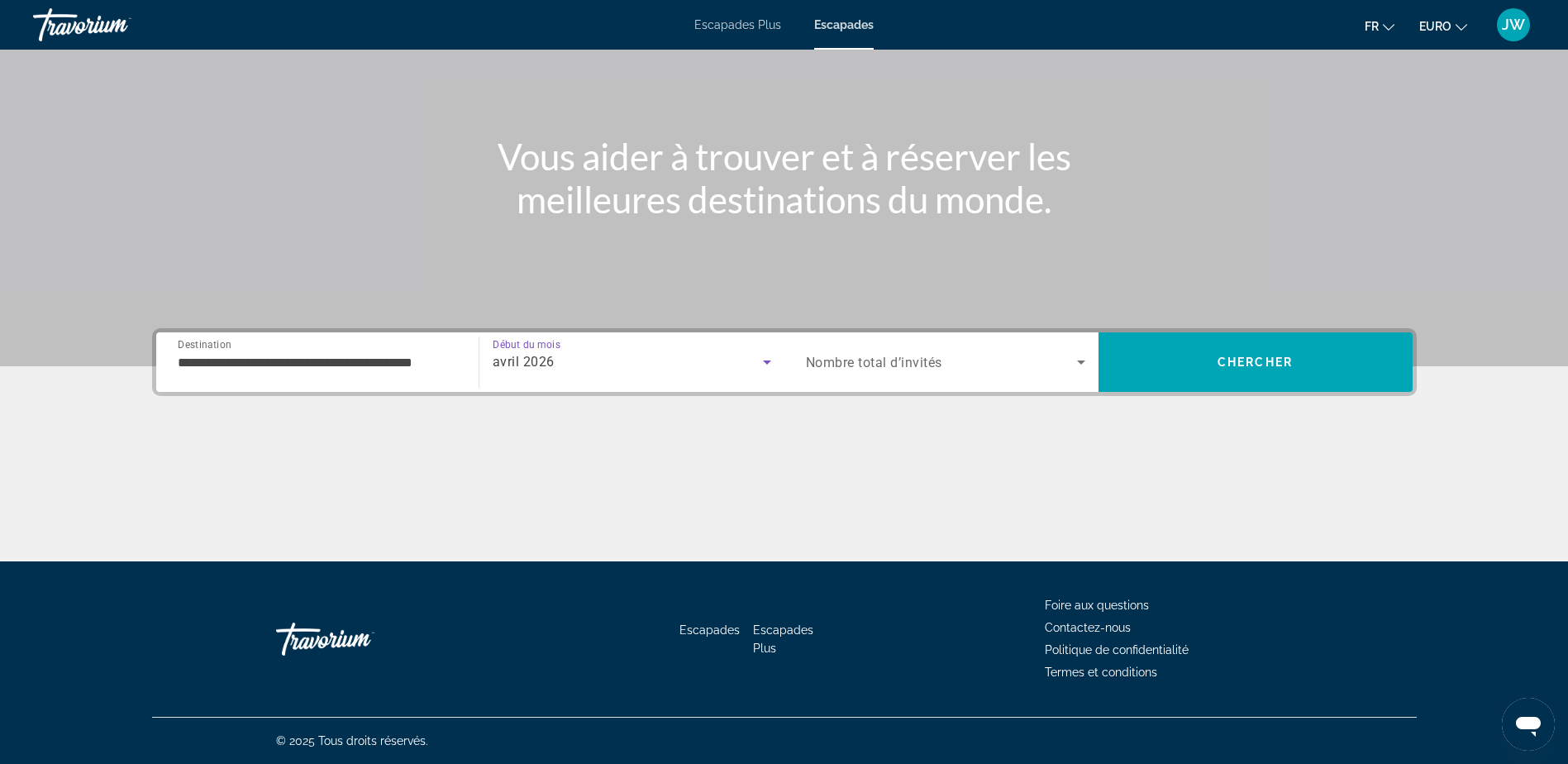
click at [897, 361] on span "Nombre total d’invités" at bounding box center [874, 362] width 137 height 15
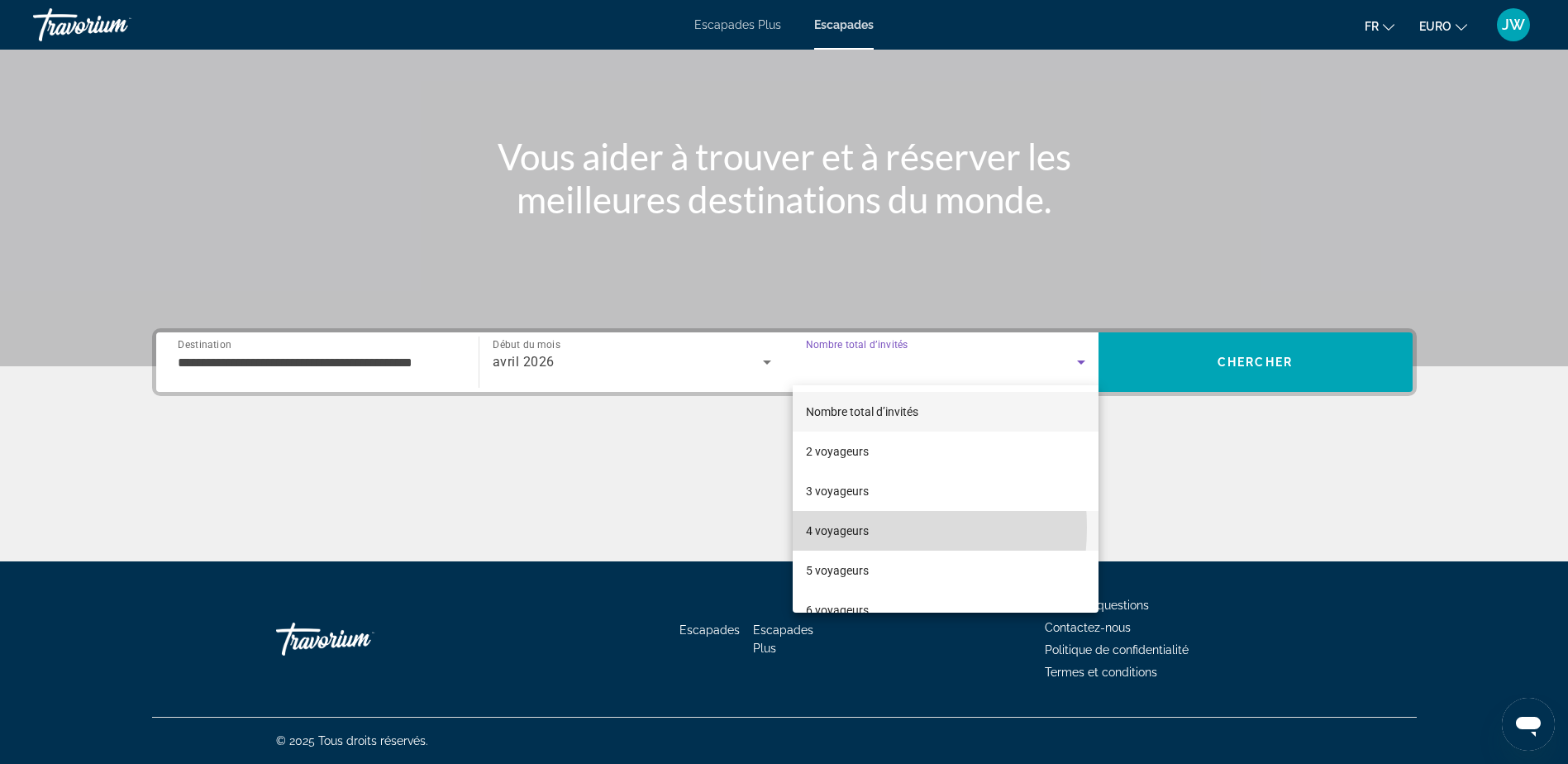
click at [838, 527] on font "4 voyageurs" at bounding box center [837, 530] width 62 height 14
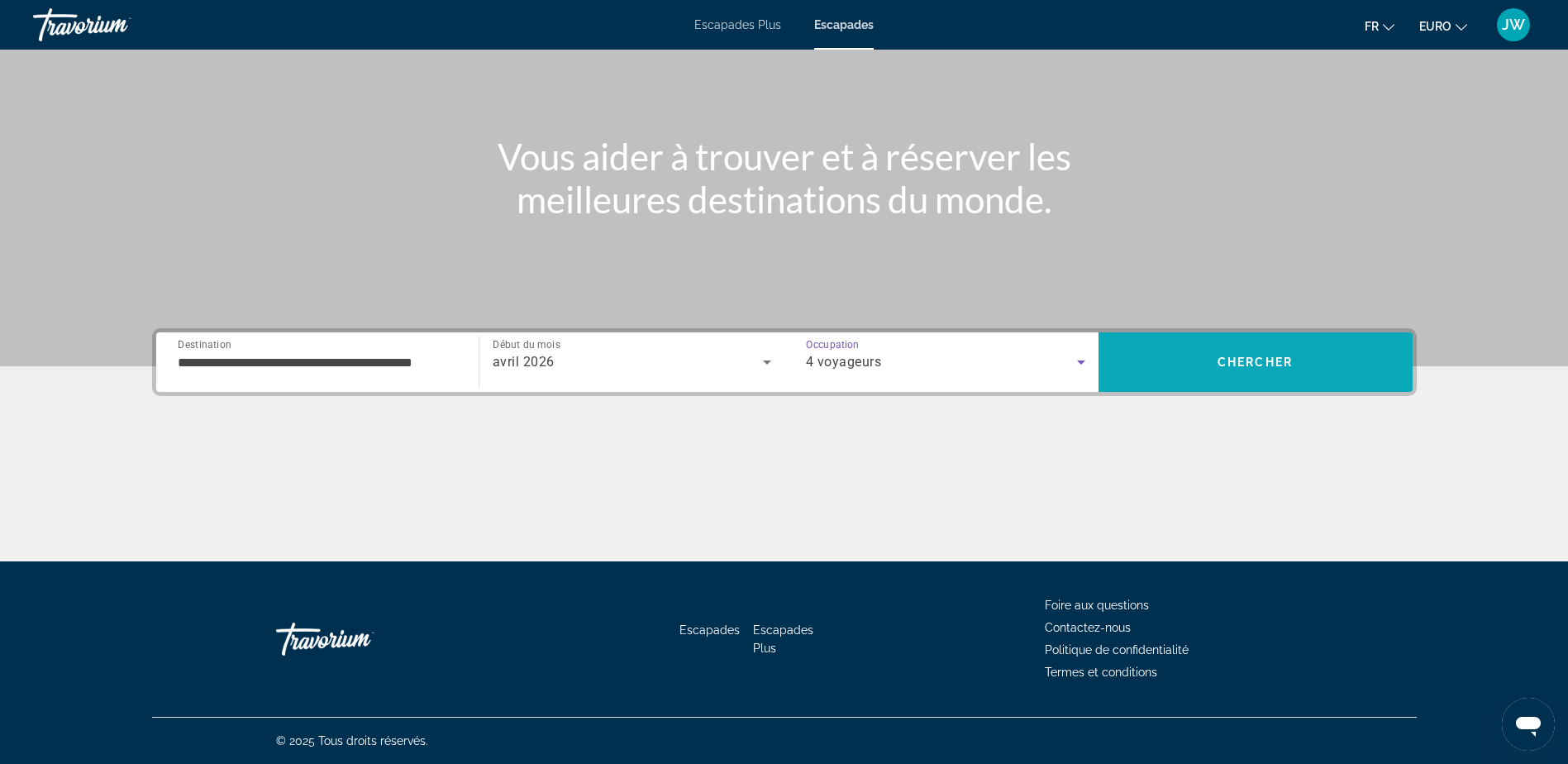
click at [1238, 368] on span "Chercher" at bounding box center [1255, 362] width 75 height 14
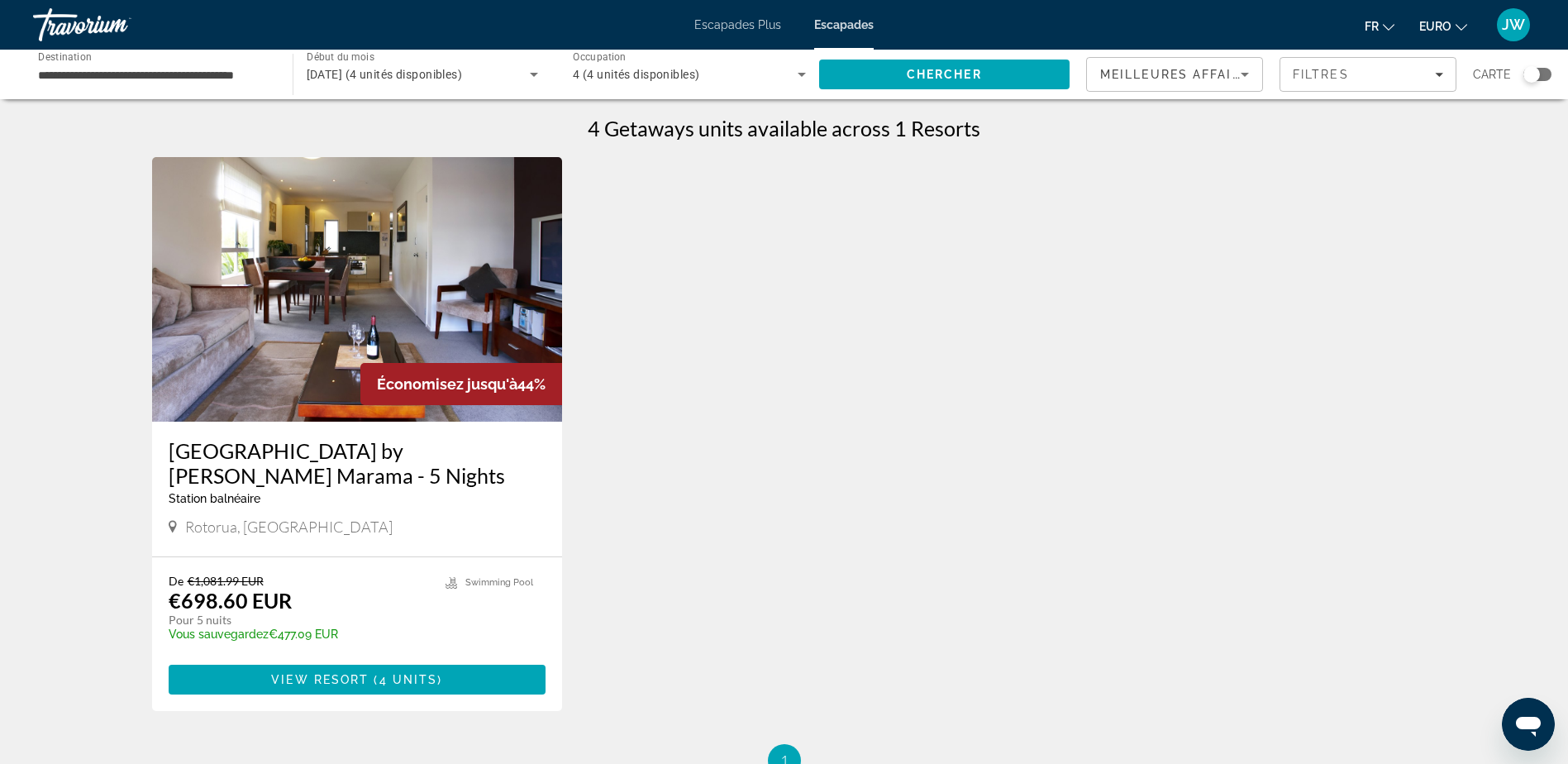
click at [123, 73] on input "**********" at bounding box center [155, 75] width 233 height 20
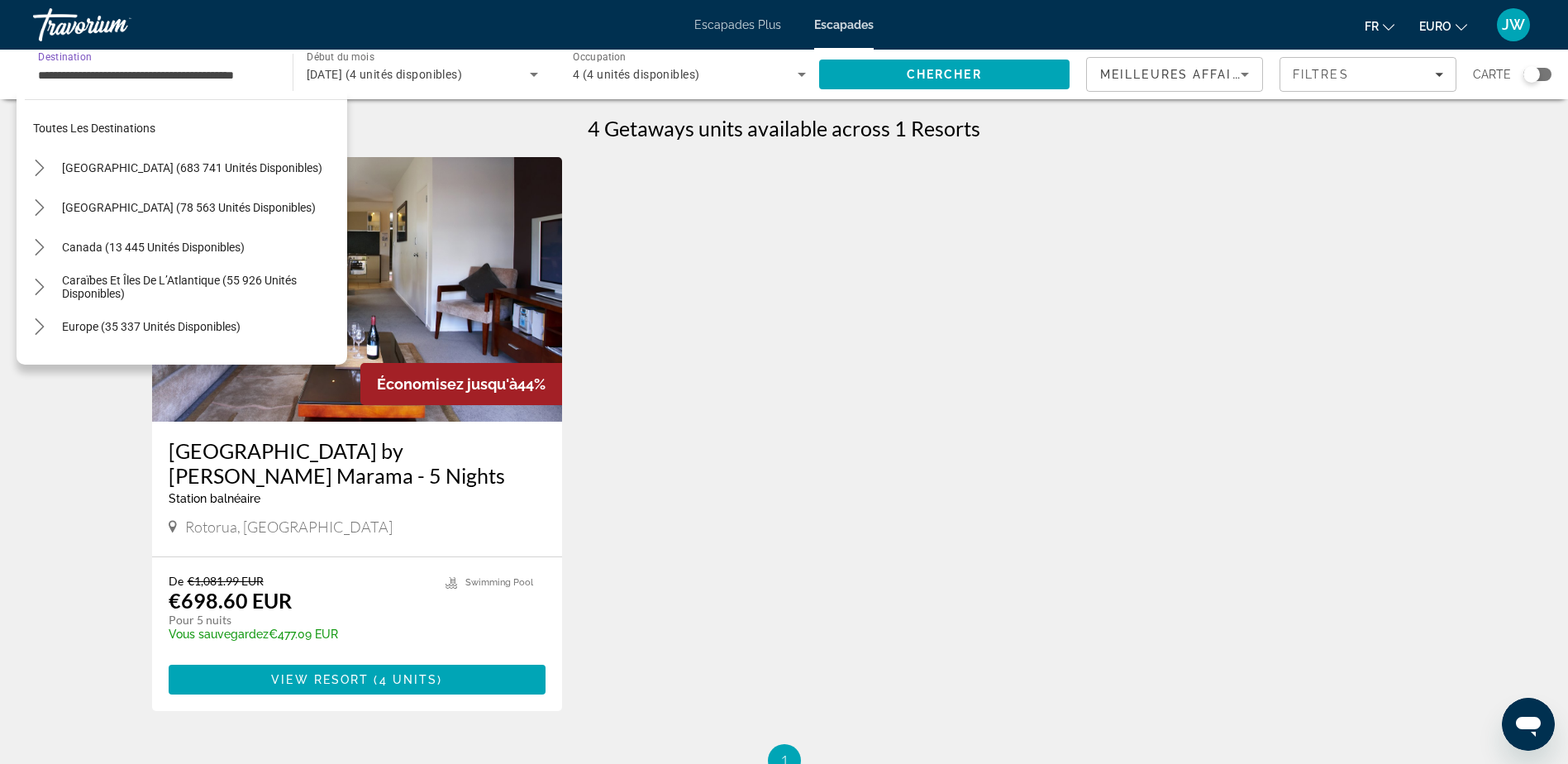
scroll to position [177, 0]
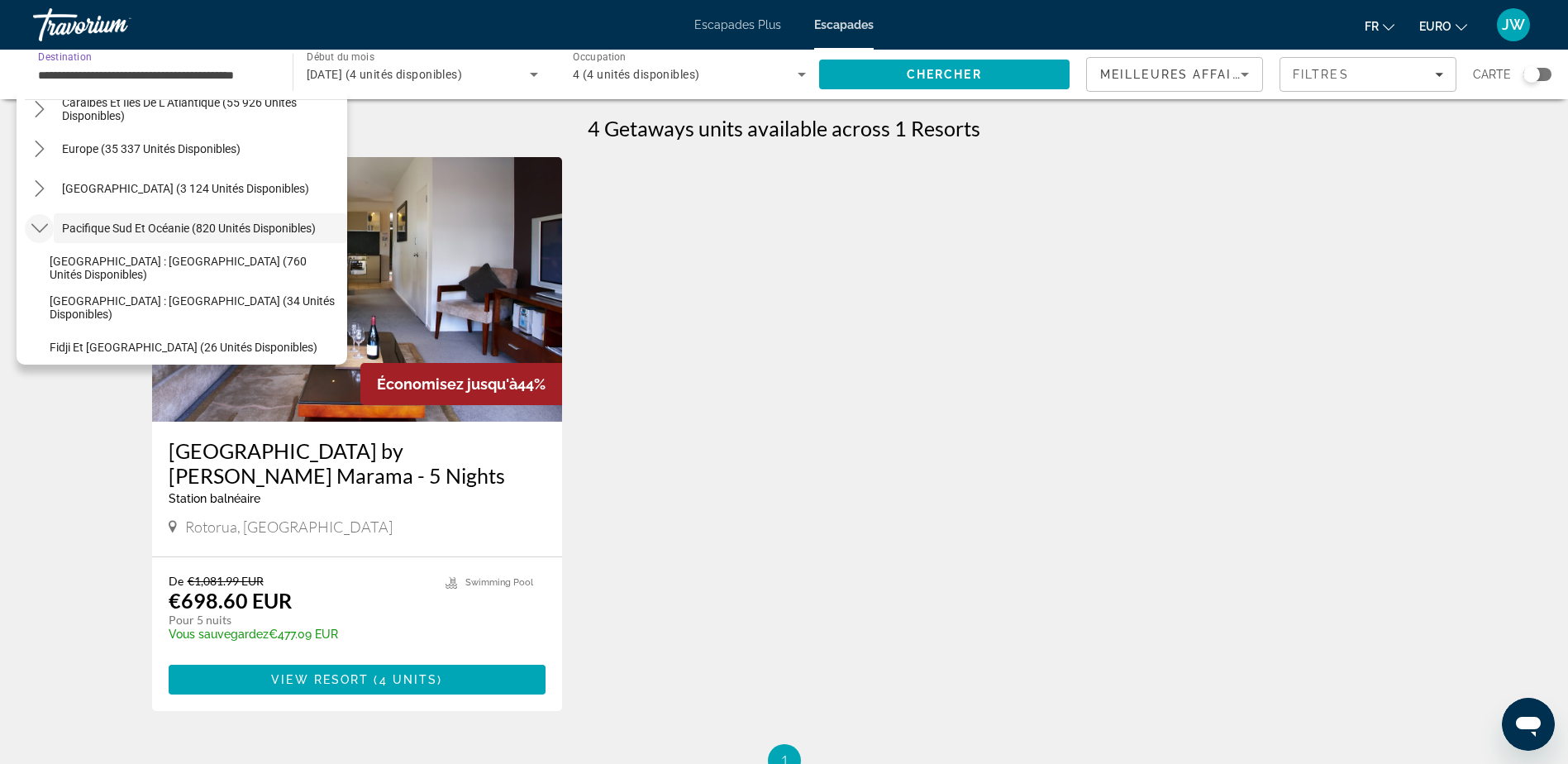
click at [36, 226] on icon "Toggle Pacifique Sud et Océanie (820 unités disponibles) sous-menu" at bounding box center [40, 228] width 16 height 16
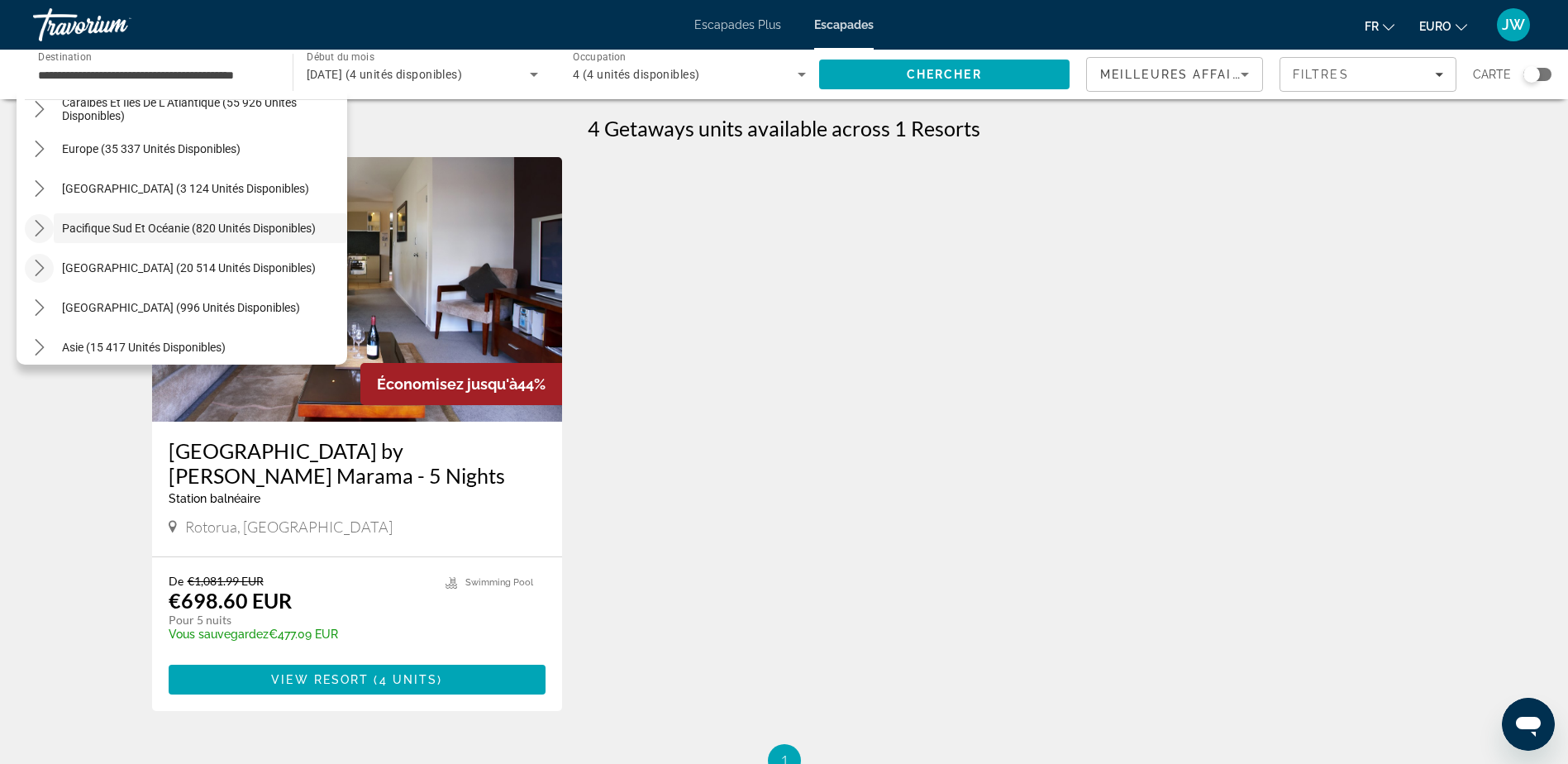
click at [37, 270] on icon "Toggle Amérique du Sud (20 514 unités disponibles) sous-menu" at bounding box center [40, 268] width 16 height 16
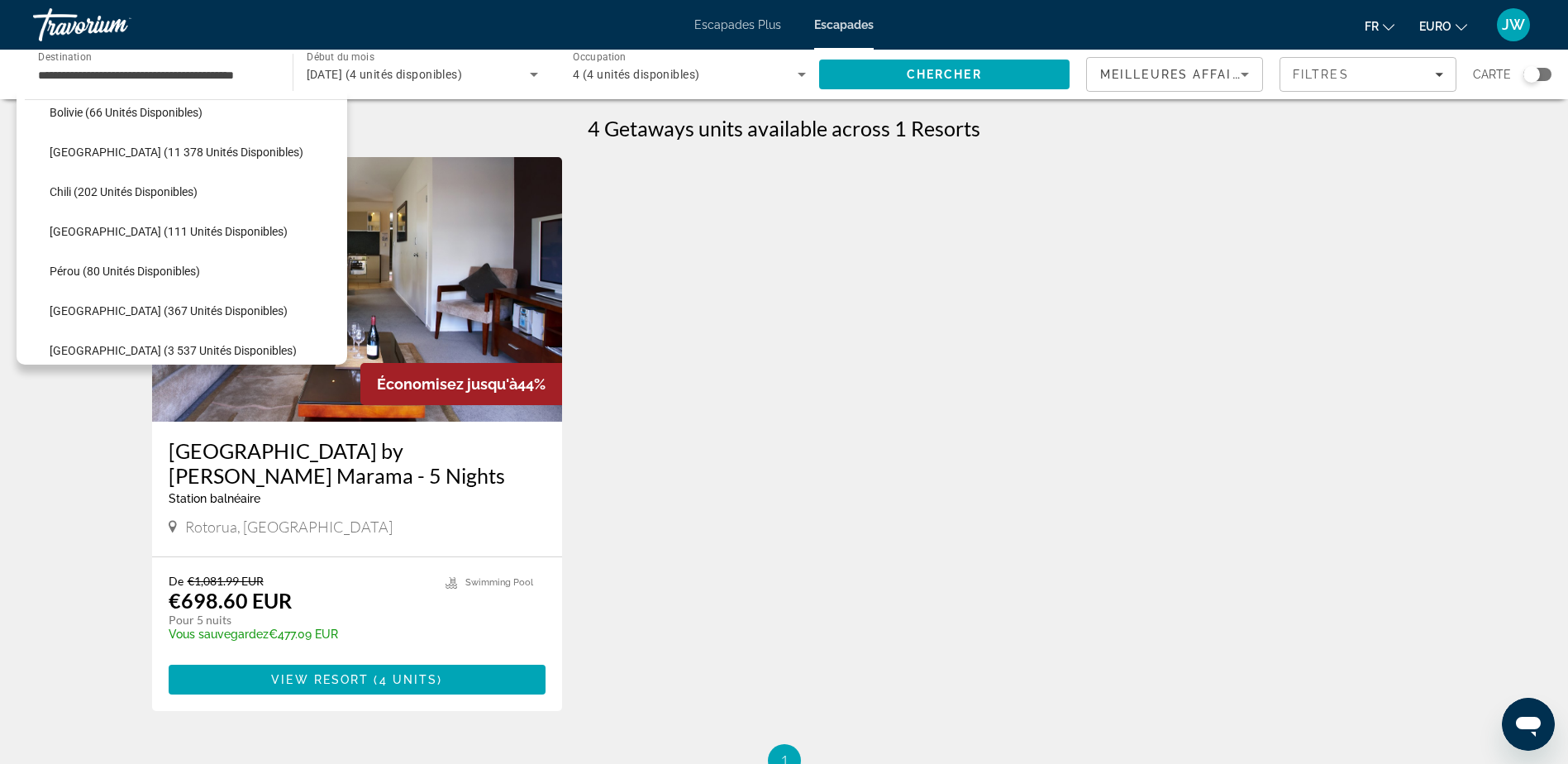
scroll to position [326, 0]
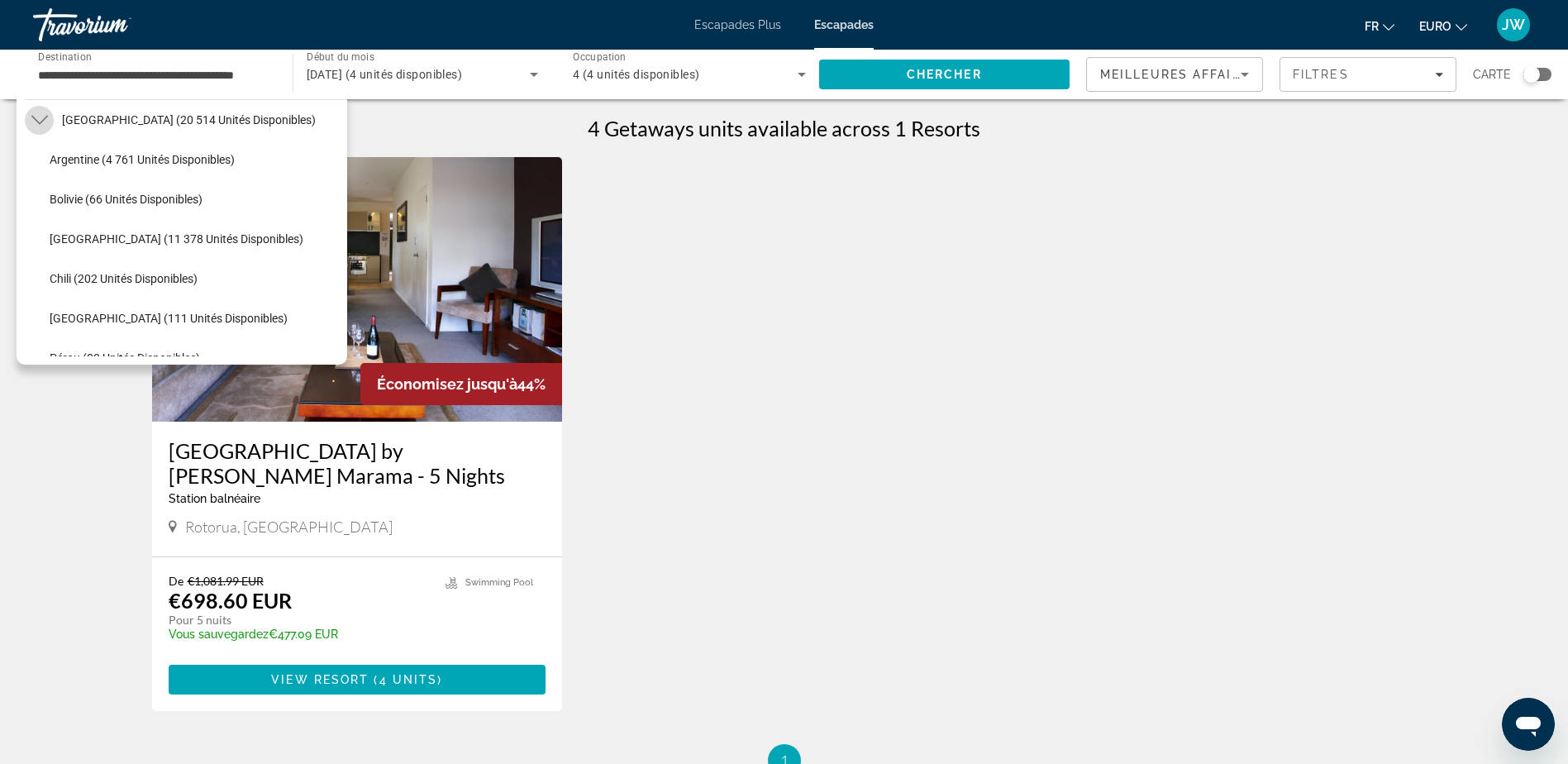
click at [37, 119] on icon "Toggle Amérique du Sud (20 514 unités disponibles) sous-menu" at bounding box center [40, 119] width 16 height 16
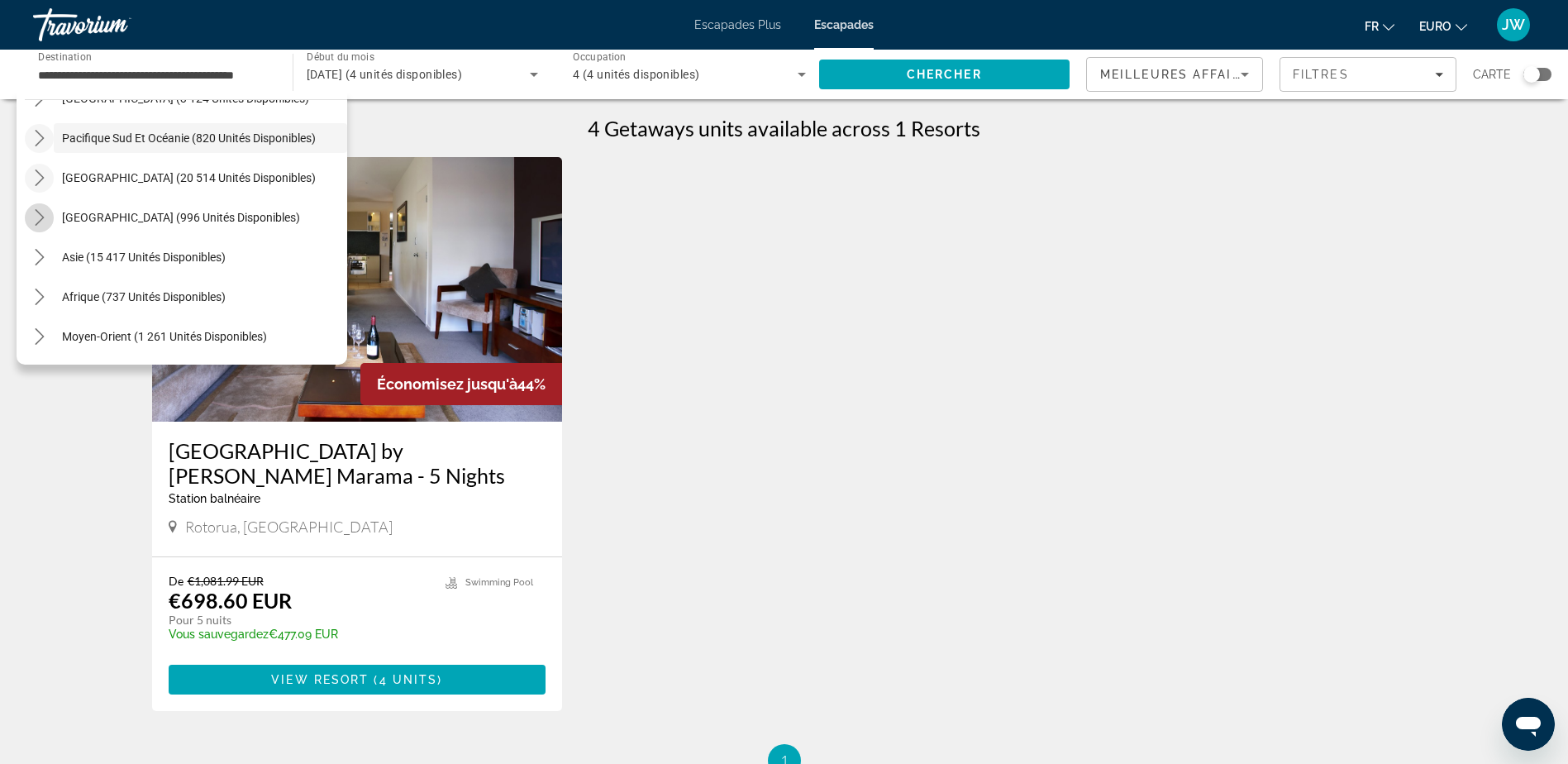
click at [40, 220] on icon "Toggle Amérique centrale (996 unités disponibles) sous-menu" at bounding box center [39, 217] width 9 height 16
click at [37, 174] on icon "Toggle Amérique centrale (996 unités disponibles) sous-menu" at bounding box center [40, 177] width 16 height 16
click at [38, 261] on icon "Toggle Asie (15 417 unités disponibles) sous-menu" at bounding box center [40, 257] width 16 height 16
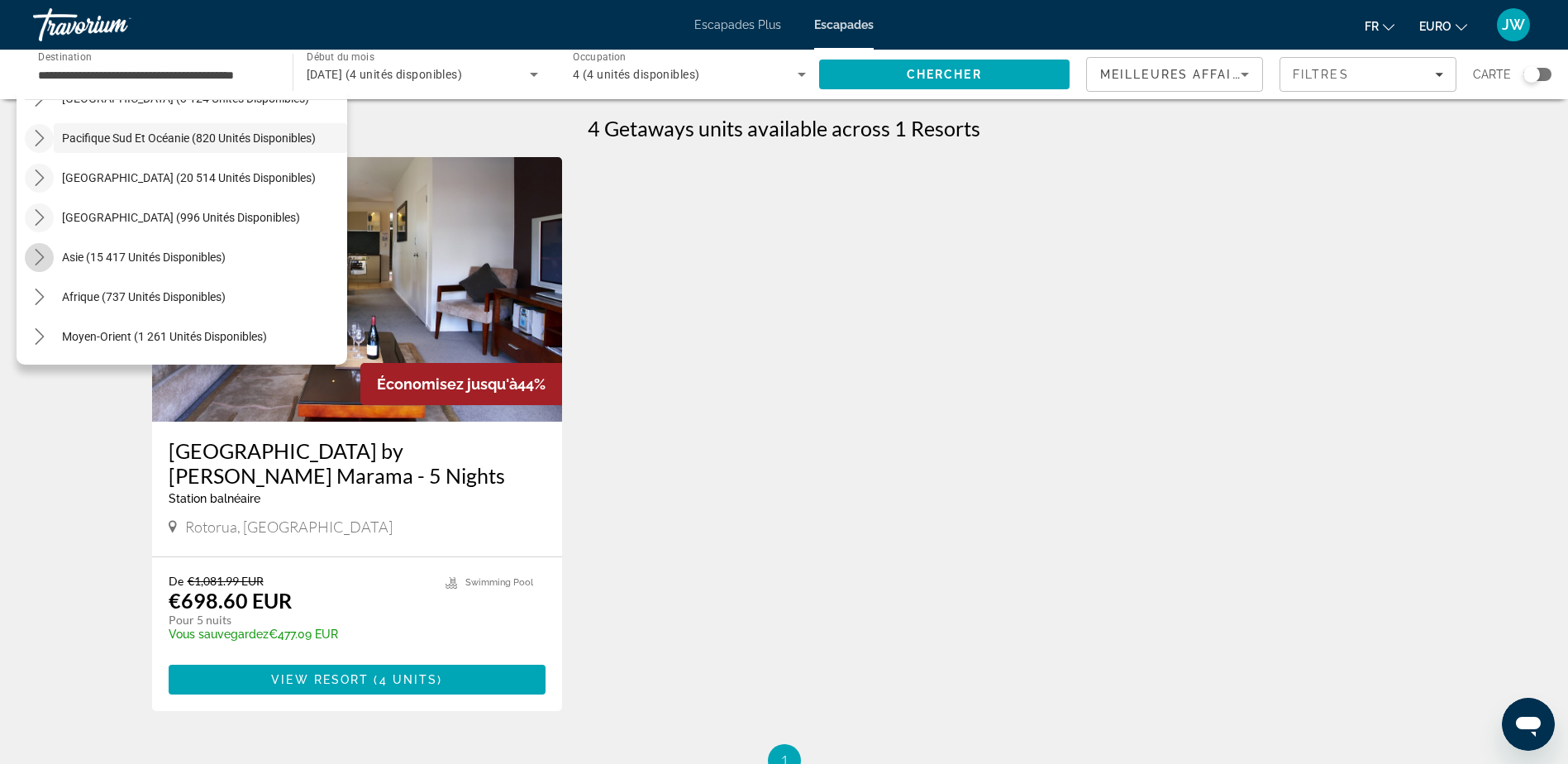
scroll to position [406, 0]
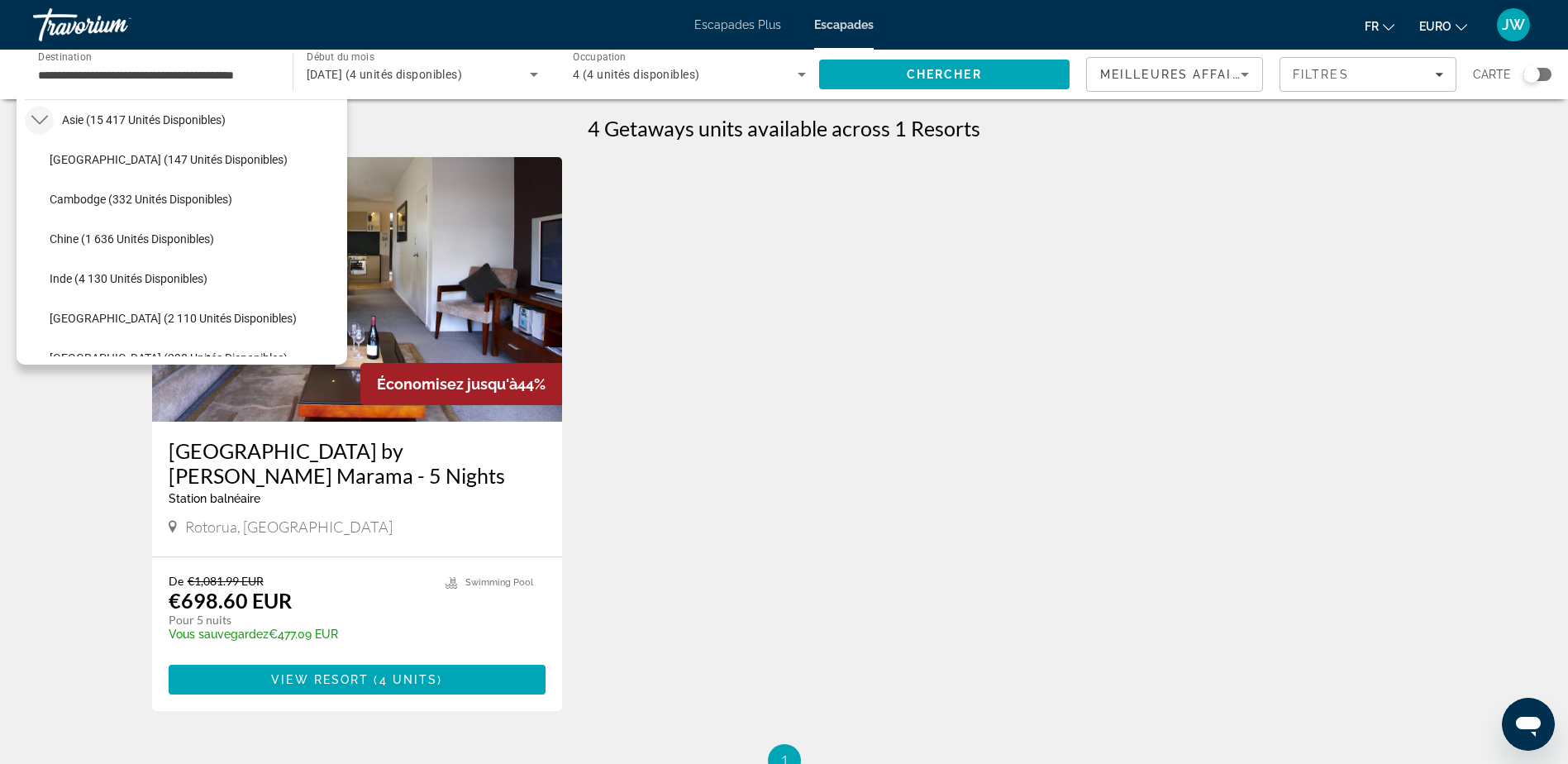
click at [37, 119] on icon "Toggle Asie (15 417 unités disponibles) sous-menu" at bounding box center [40, 119] width 16 height 16
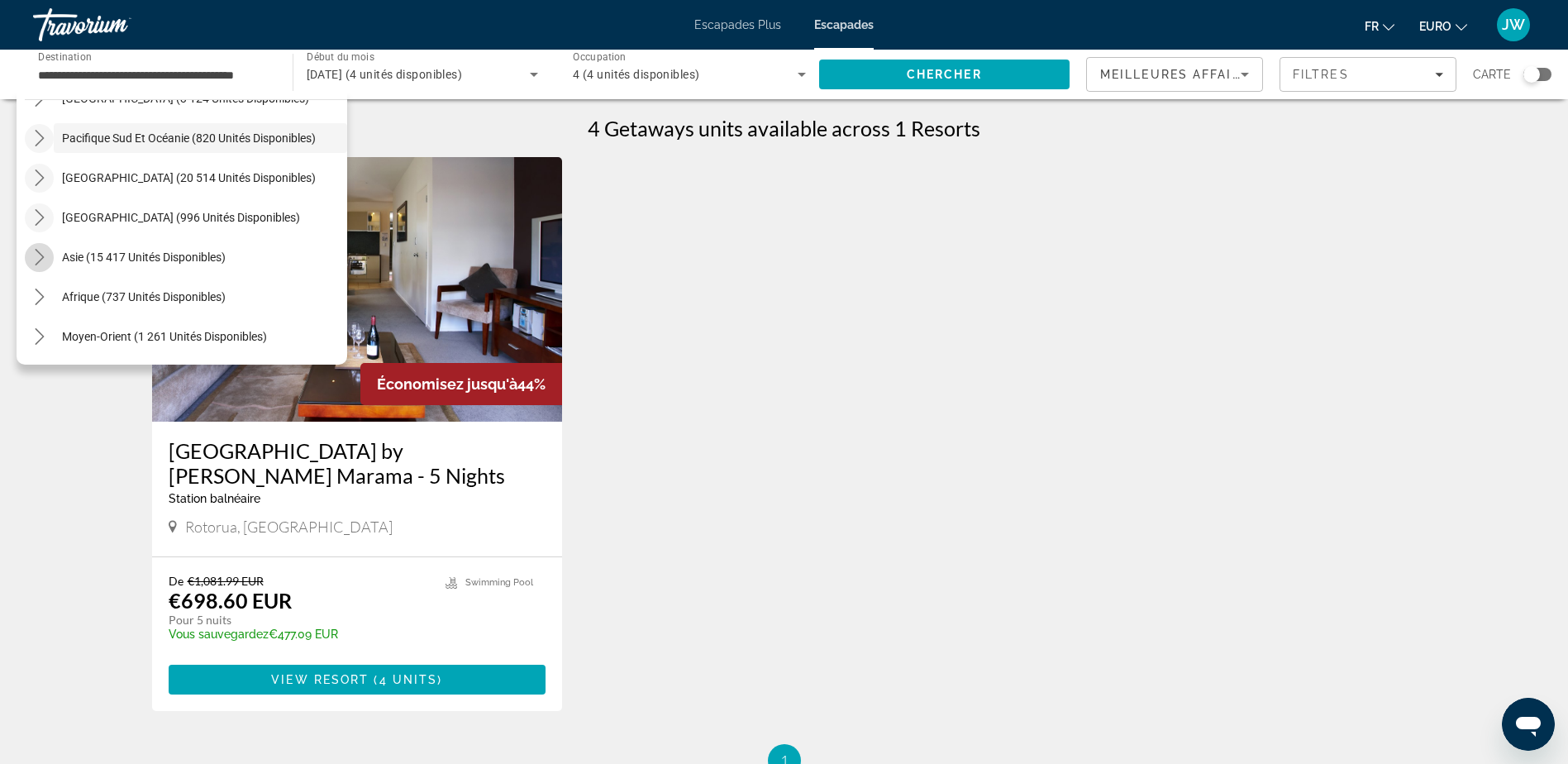
scroll to position [268, 0]
click at [39, 261] on icon "Toggle Asie (15 417 unités disponibles) sous-menu" at bounding box center [39, 257] width 9 height 16
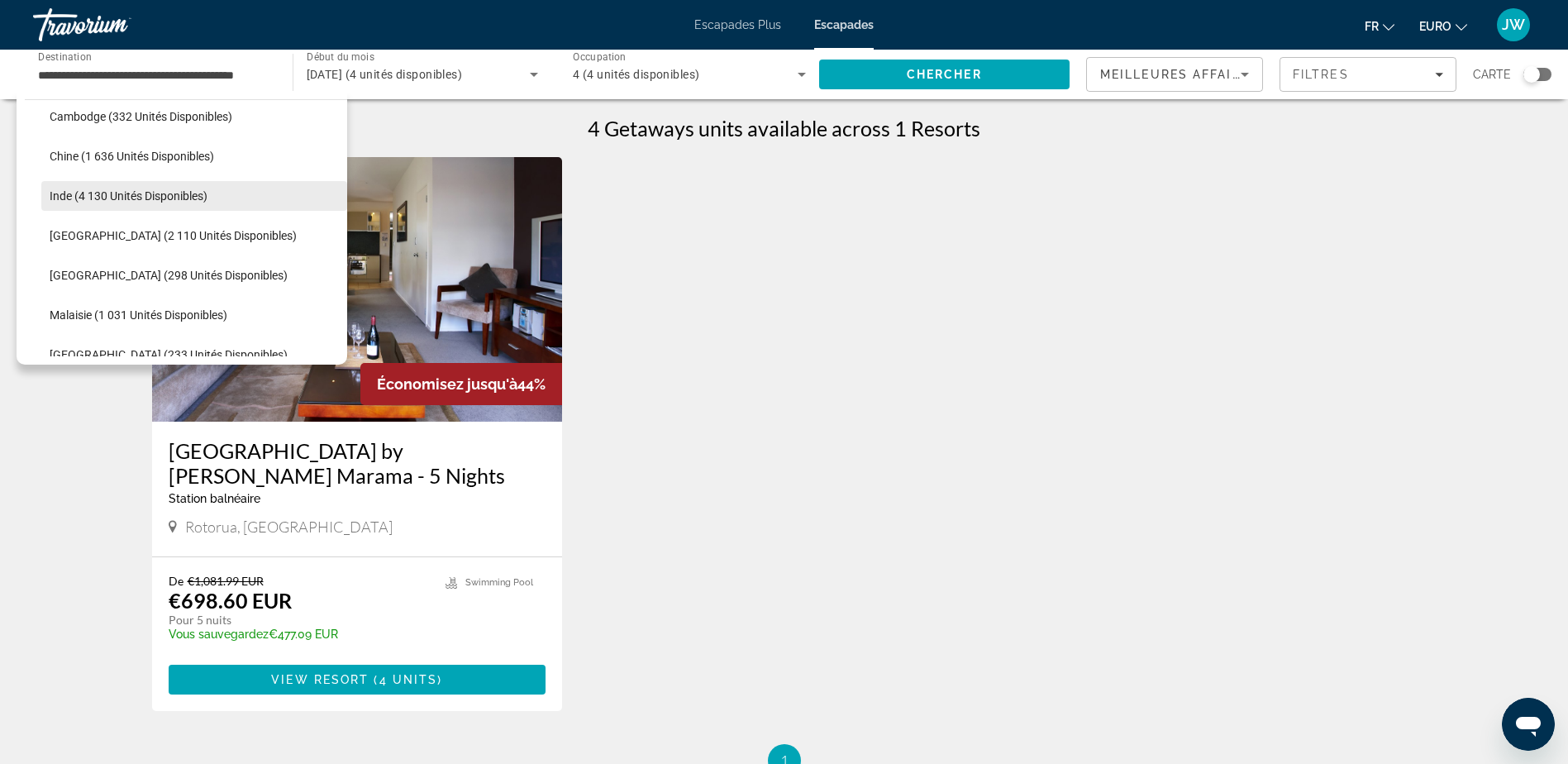
scroll to position [570, 0]
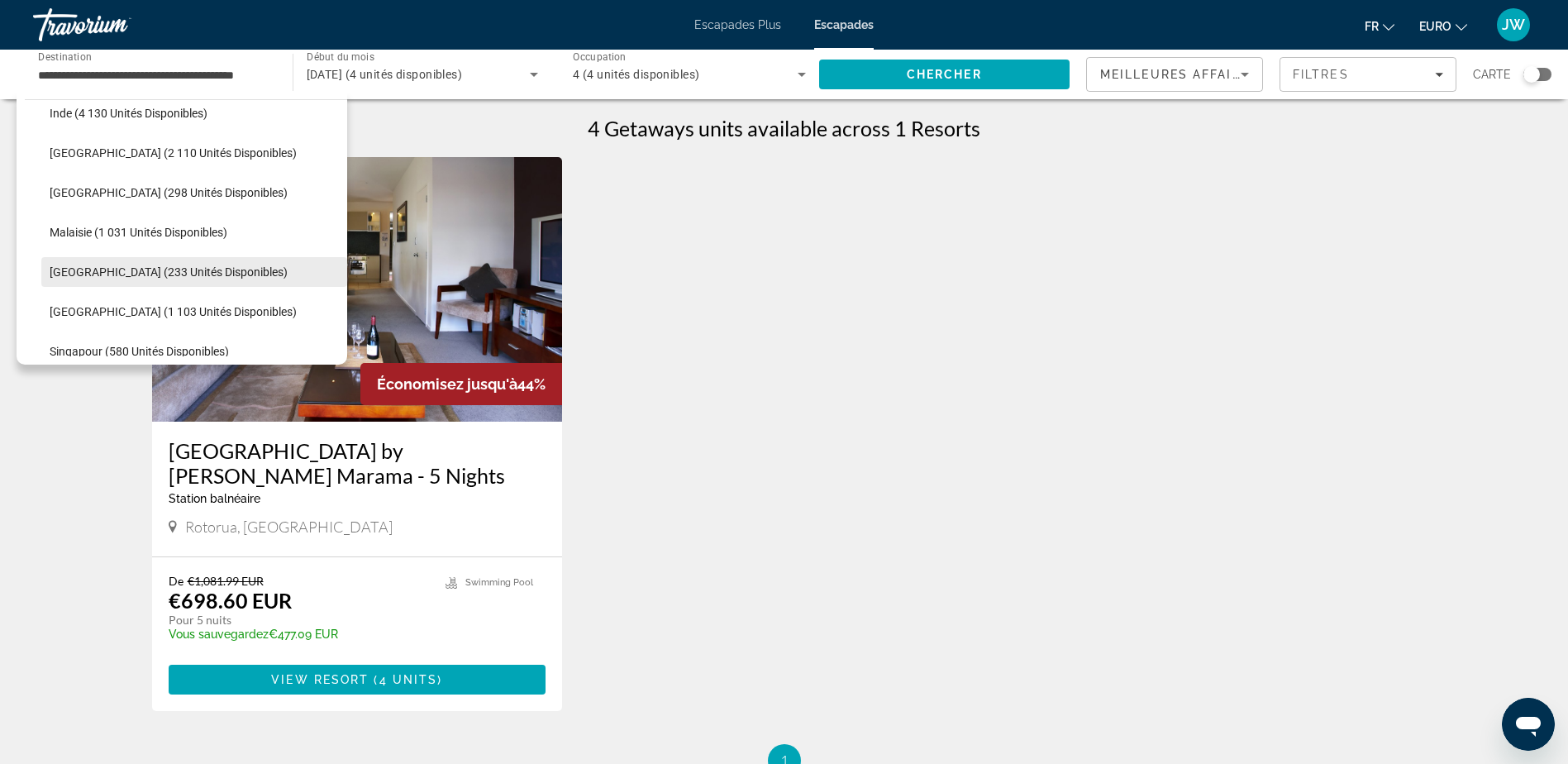
click at [194, 265] on span "[GEOGRAPHIC_DATA] (233 unités disponibles)" at bounding box center [168, 272] width 238 height 14
type input "**********"
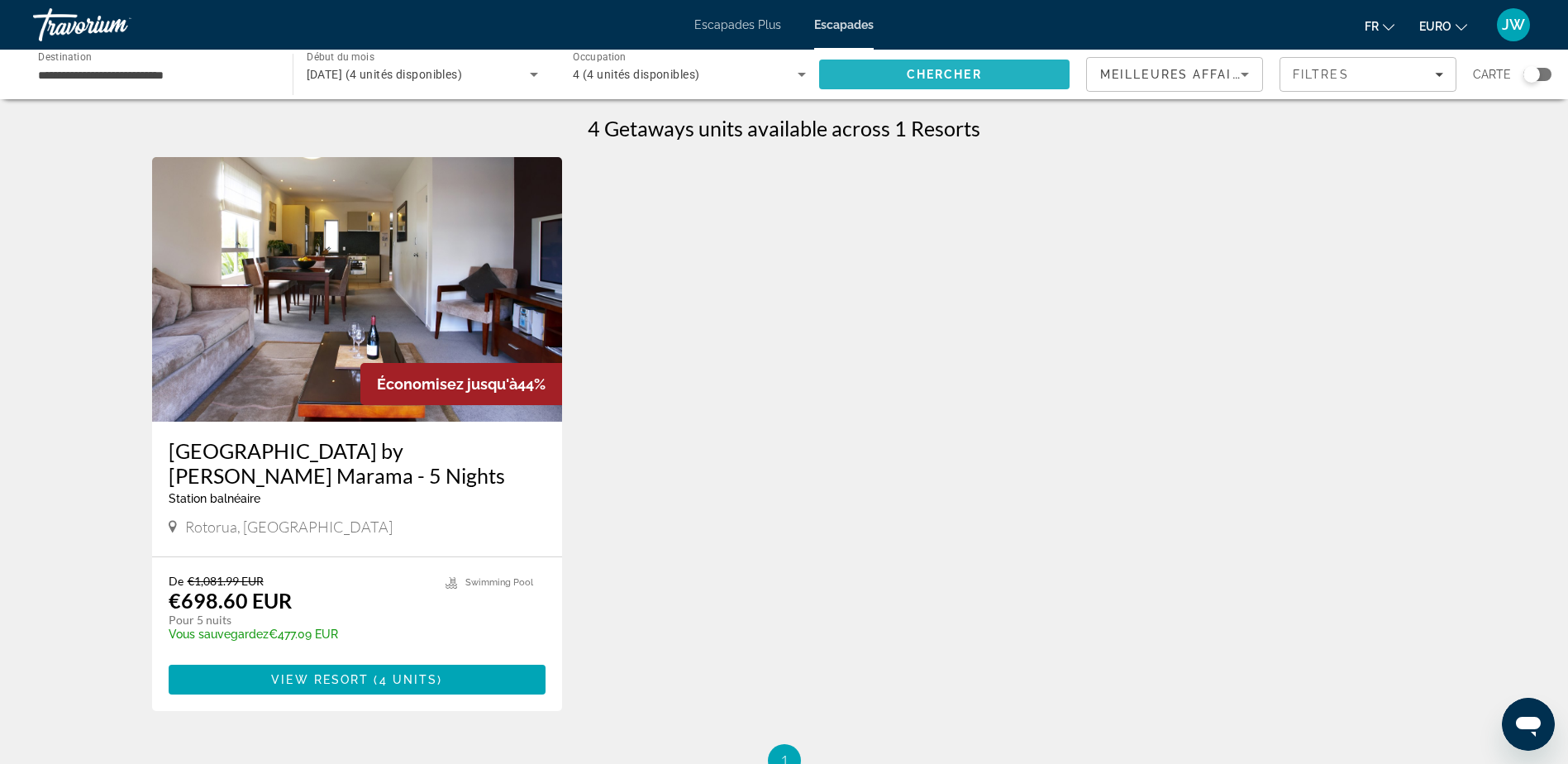
click at [919, 76] on span "Chercher" at bounding box center [944, 74] width 75 height 14
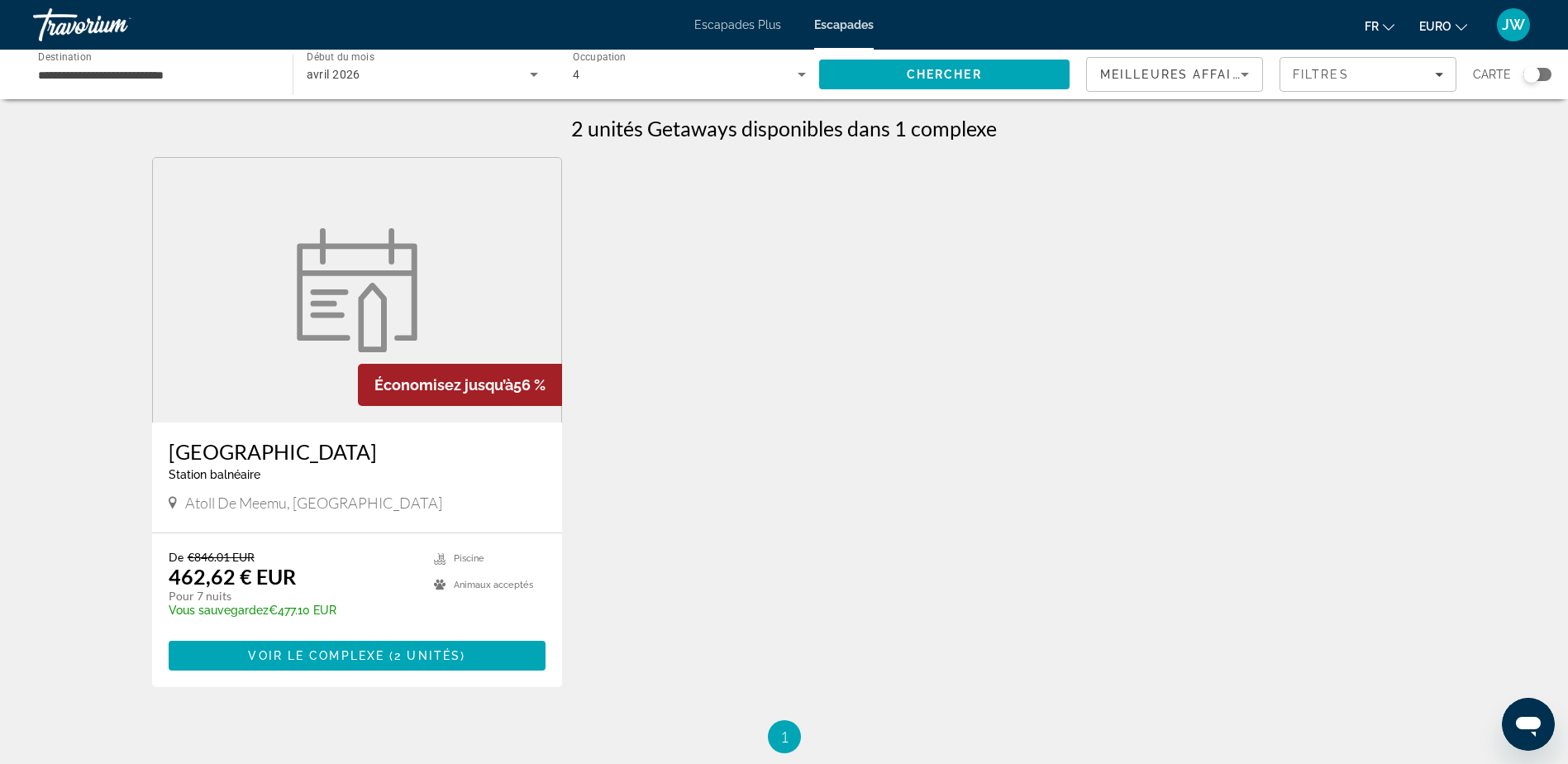
drag, startPoint x: 112, startPoint y: 296, endPoint x: 518, endPoint y: 222, distance: 412.7
click at [518, 222] on figure "Contenu principal" at bounding box center [357, 290] width 409 height 264
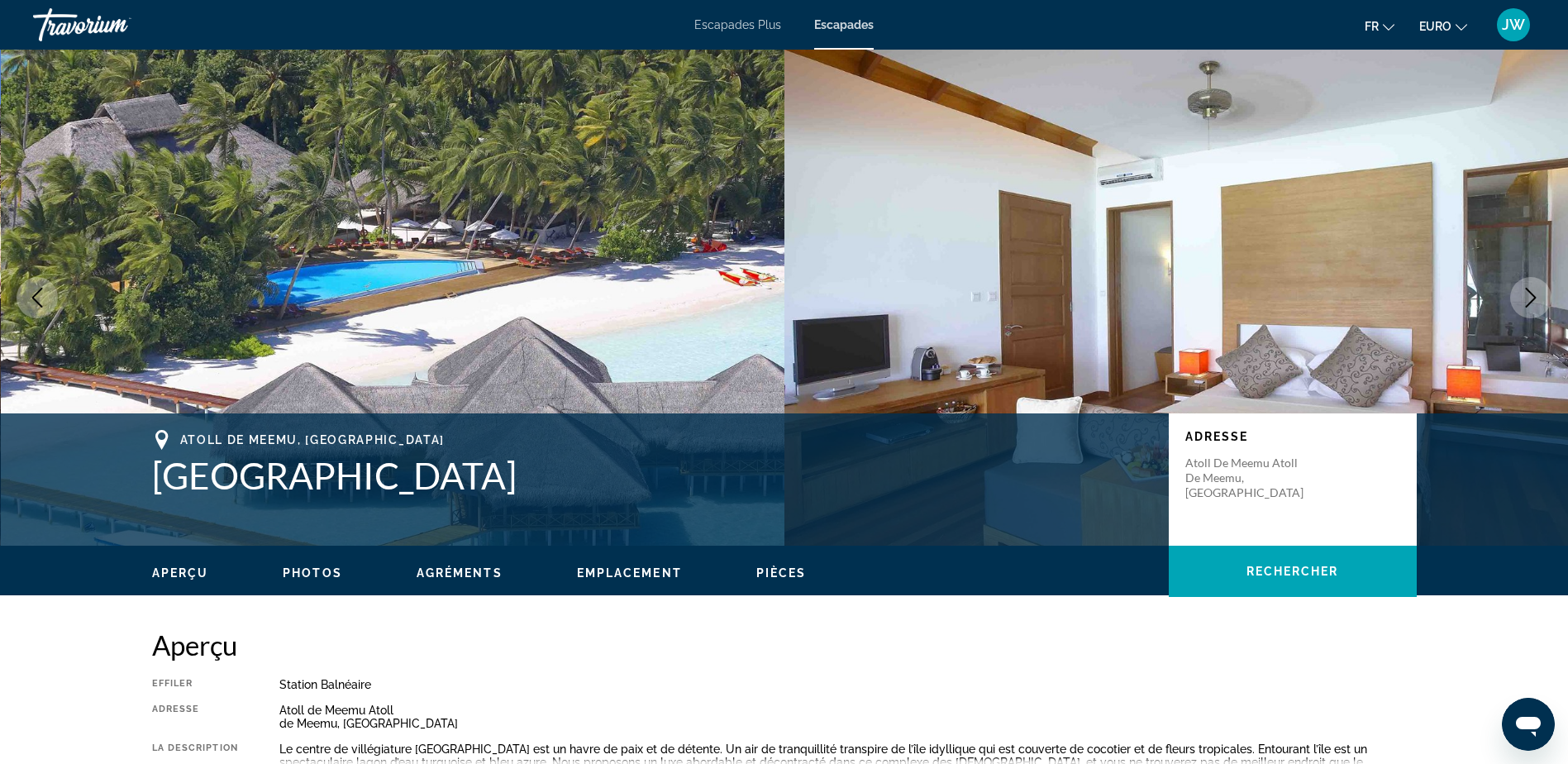
click at [1535, 291] on icon "Image suivante" at bounding box center [1531, 298] width 20 height 20
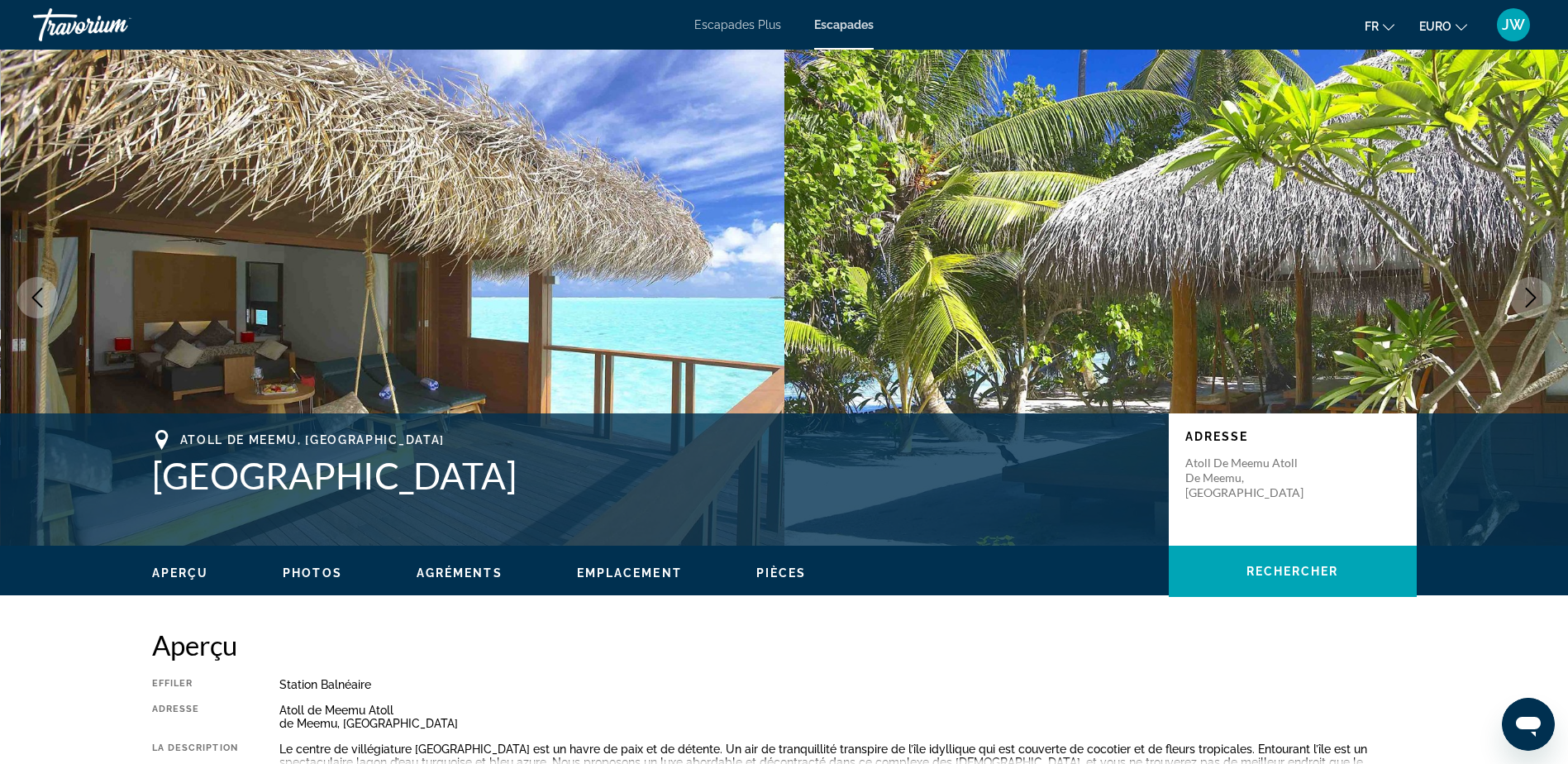
click at [1535, 292] on icon "Image suivante" at bounding box center [1531, 298] width 20 height 20
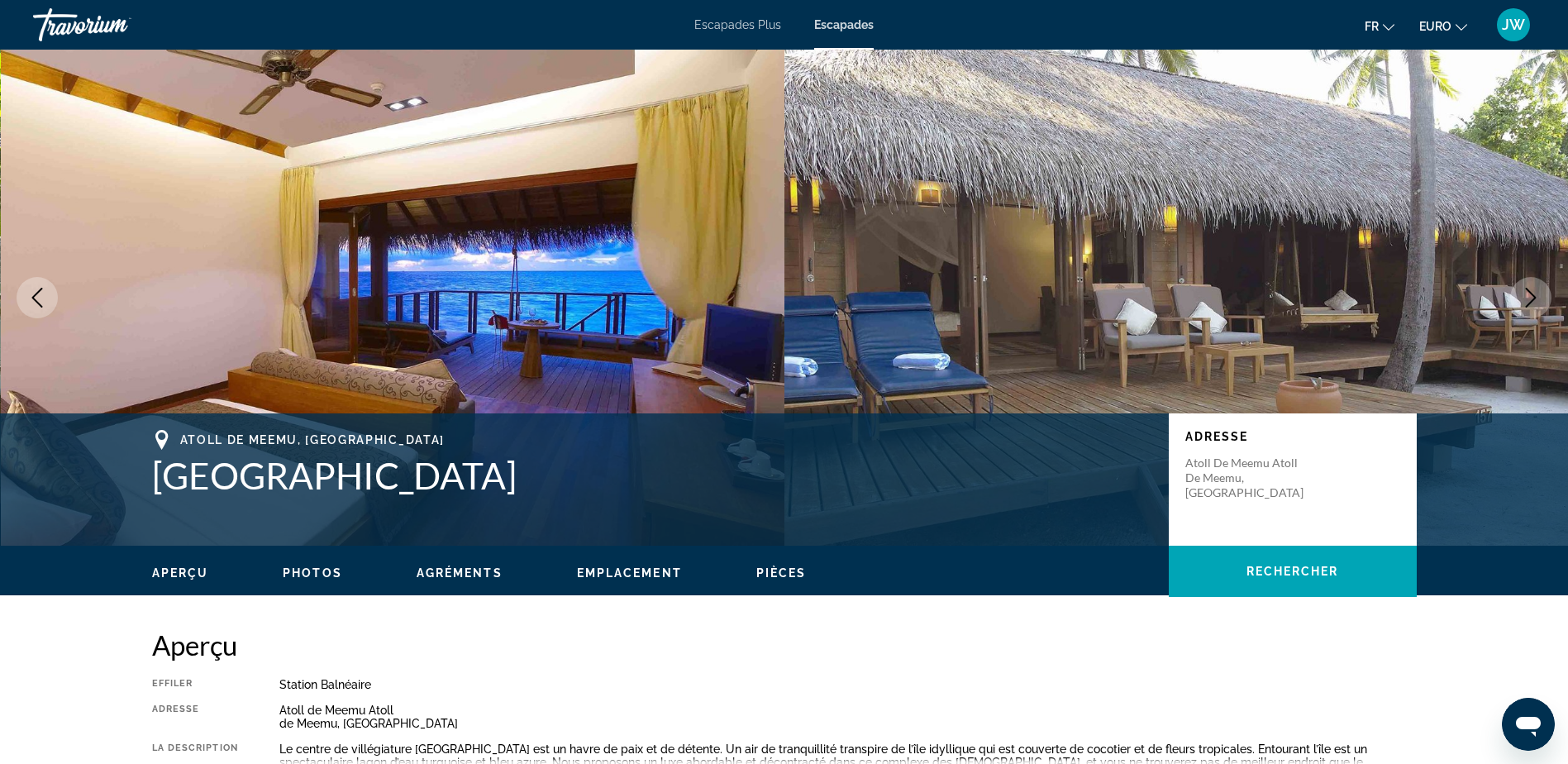
click at [1535, 292] on icon "Image suivante" at bounding box center [1531, 298] width 20 height 20
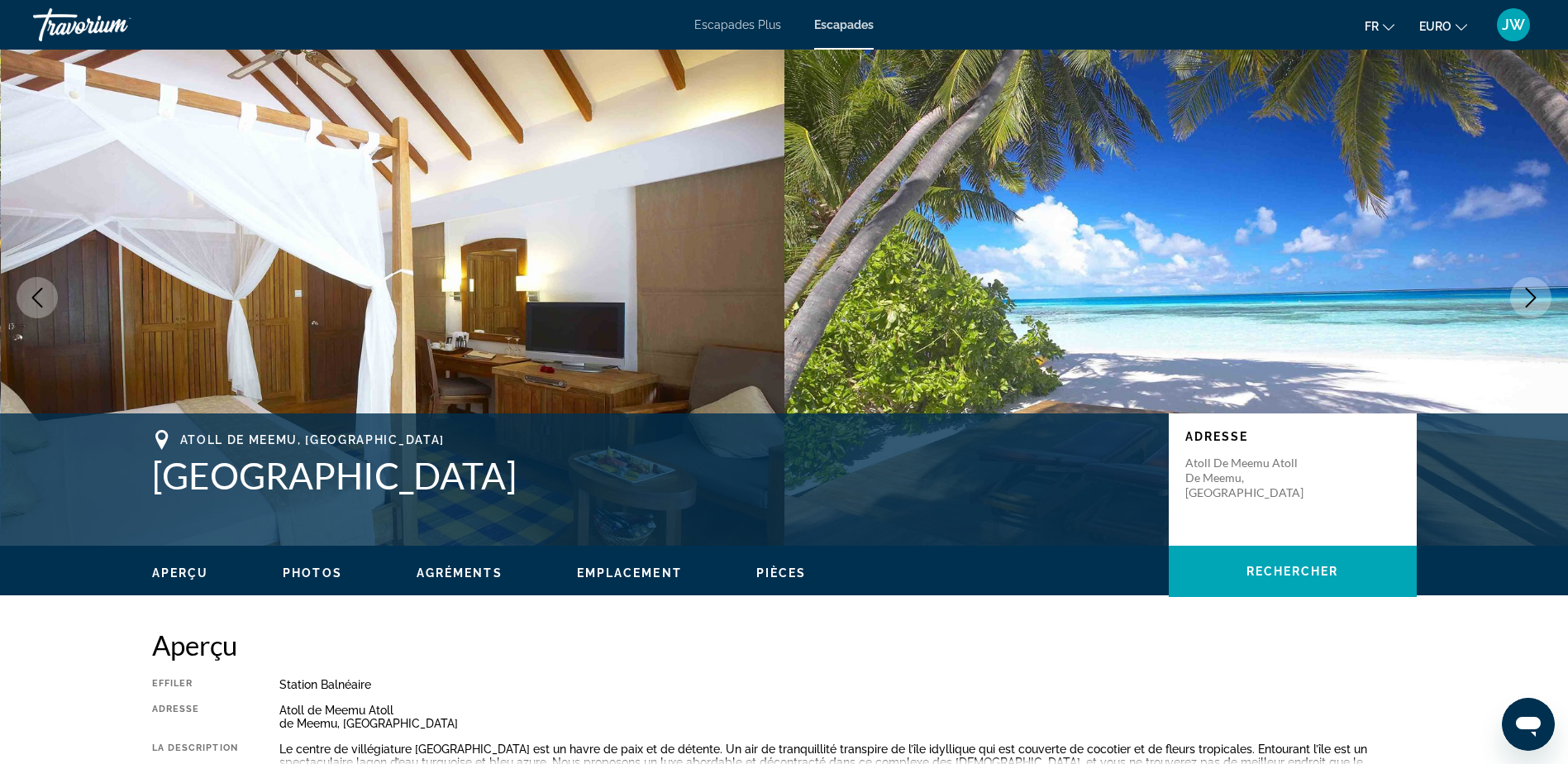
click at [1535, 292] on icon "Image suivante" at bounding box center [1531, 298] width 20 height 20
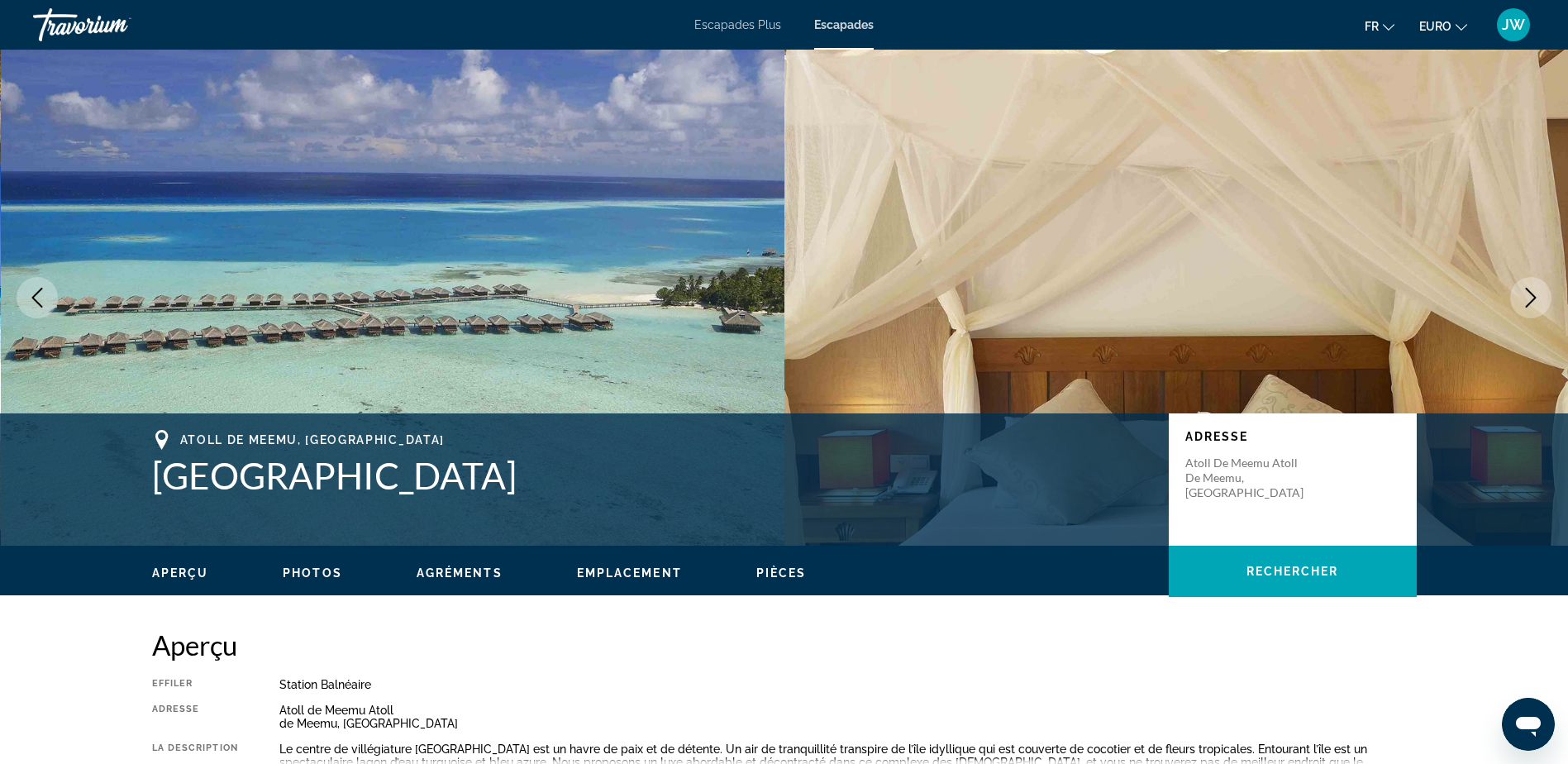
click at [1535, 292] on icon "Image suivante" at bounding box center [1531, 298] width 20 height 20
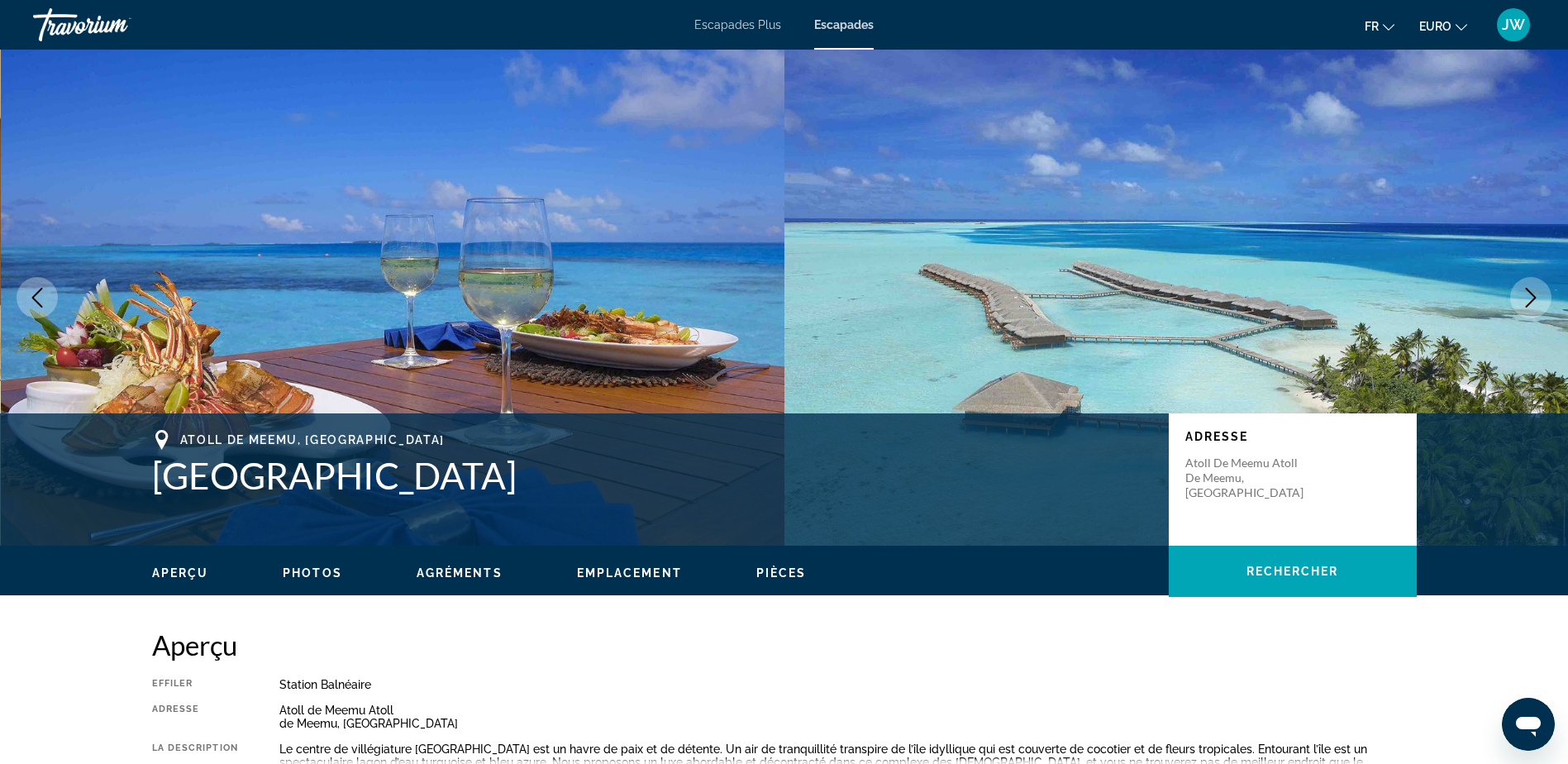
click at [1535, 292] on icon "Image suivante" at bounding box center [1531, 298] width 20 height 20
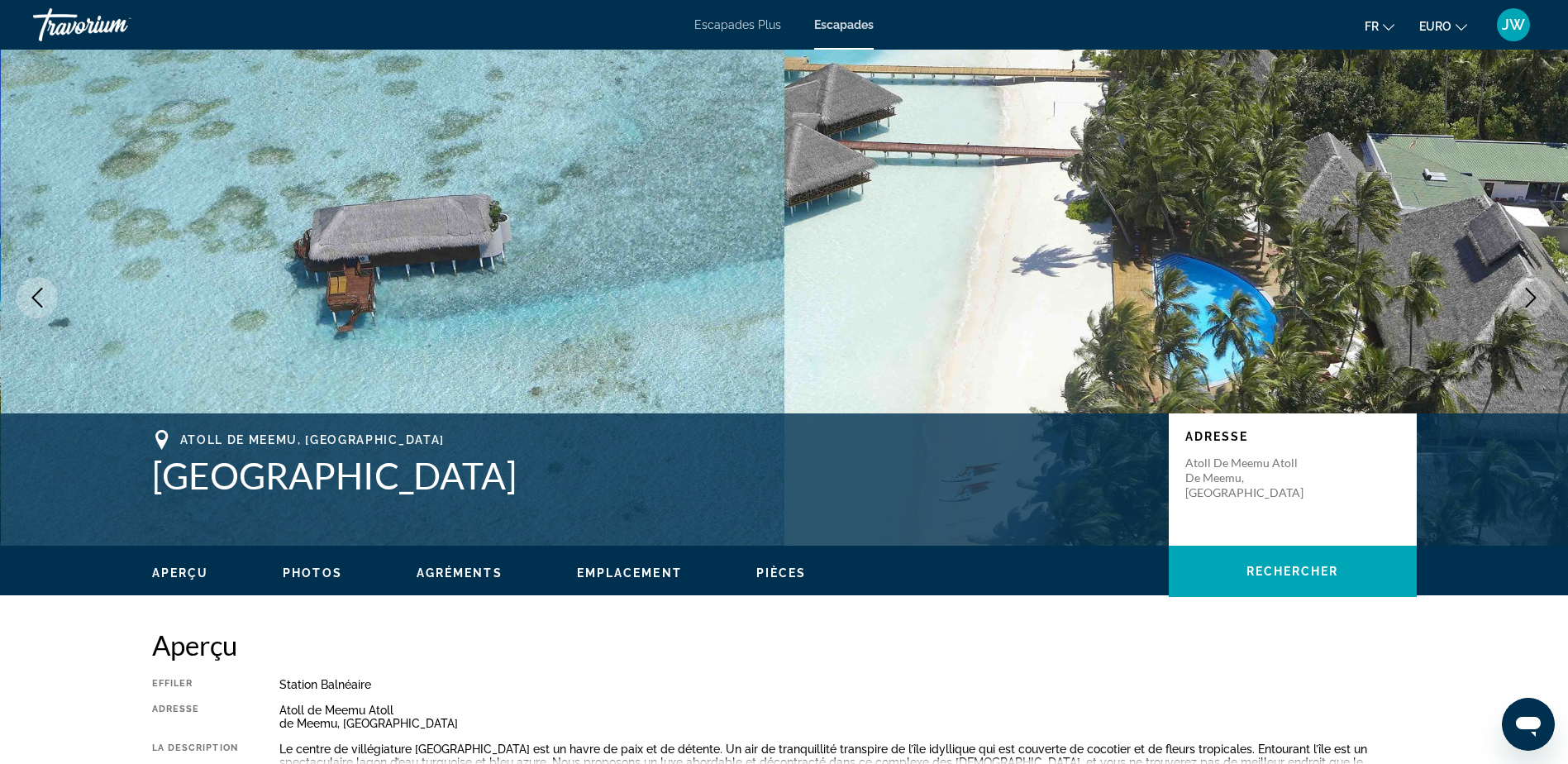
click at [1535, 292] on icon "Image suivante" at bounding box center [1531, 298] width 20 height 20
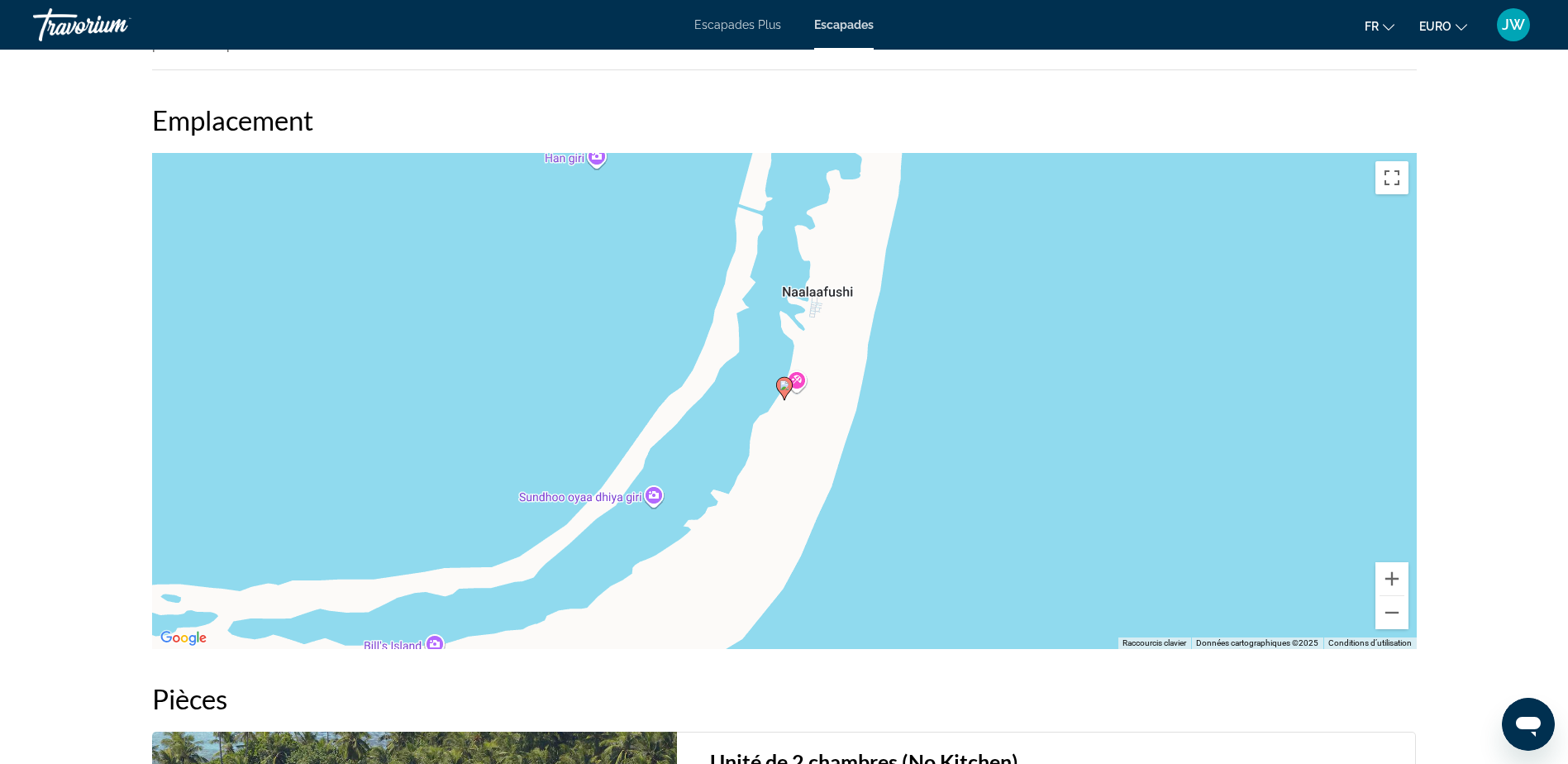
scroll to position [2481, 0]
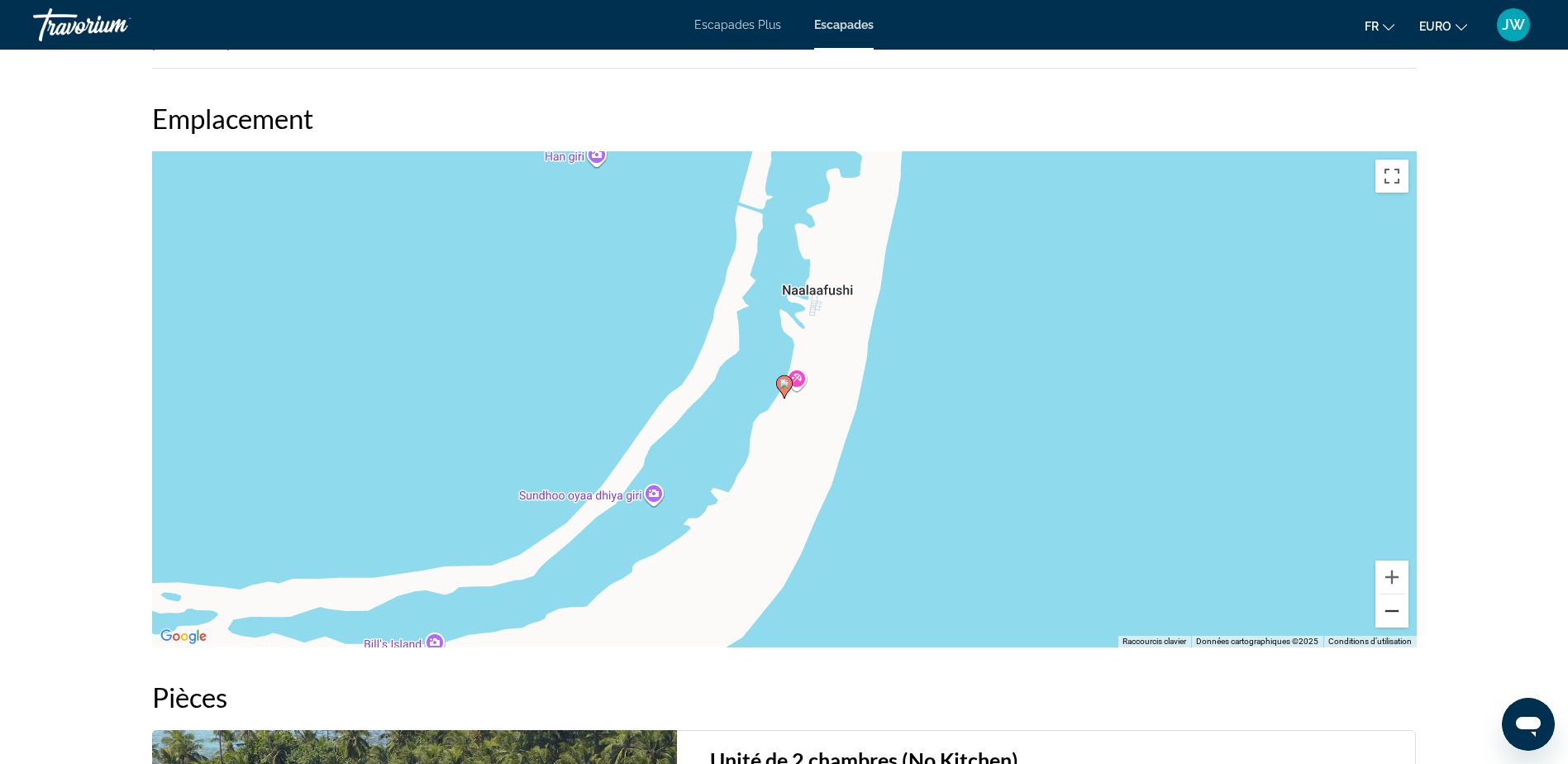
click at [1397, 599] on button "Zoom arrière" at bounding box center [1392, 611] width 33 height 33
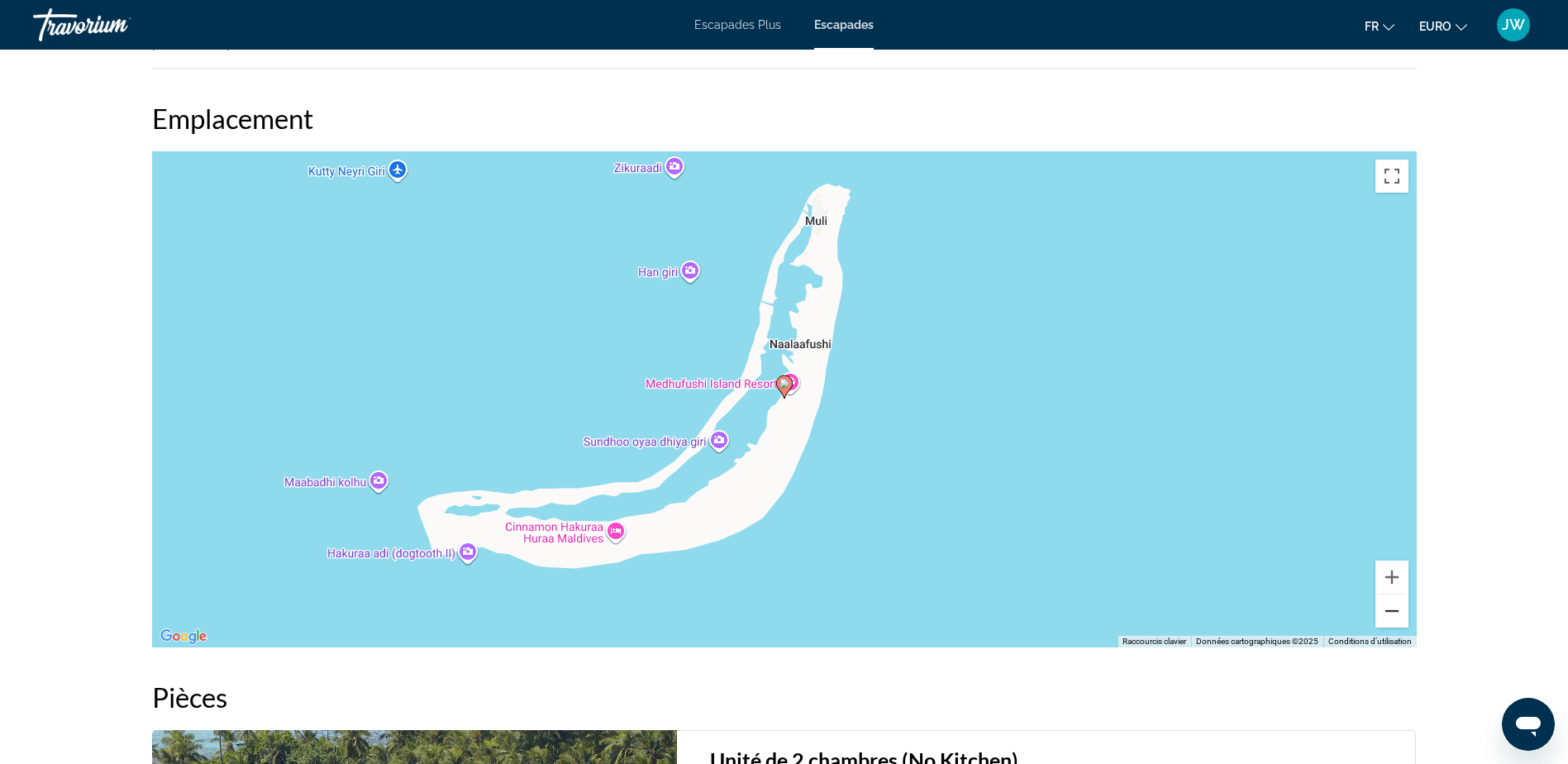
click at [1390, 595] on button "Zoom arrière" at bounding box center [1392, 611] width 33 height 33
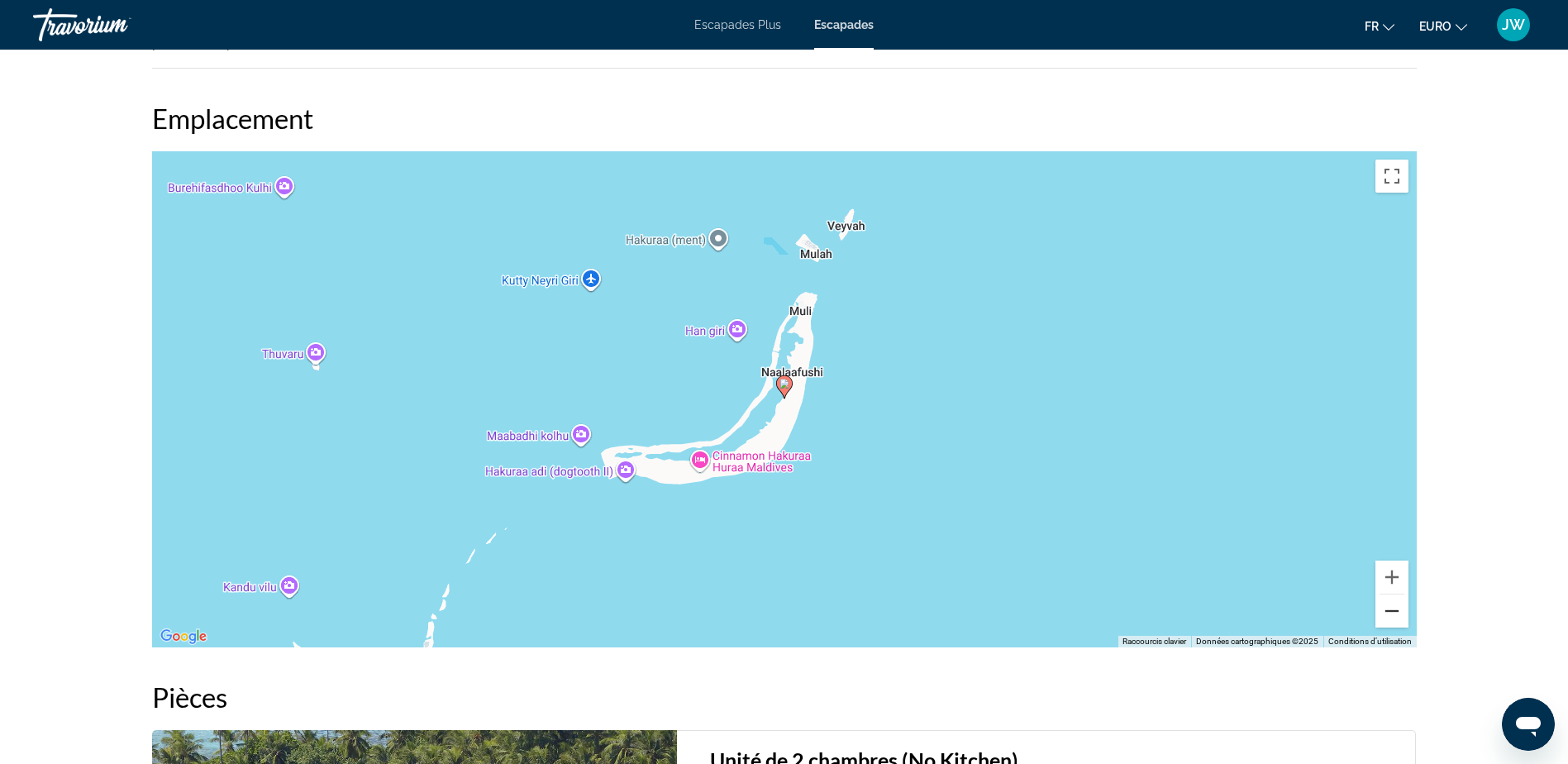
click at [1390, 595] on button "Zoom arrière" at bounding box center [1392, 611] width 33 height 33
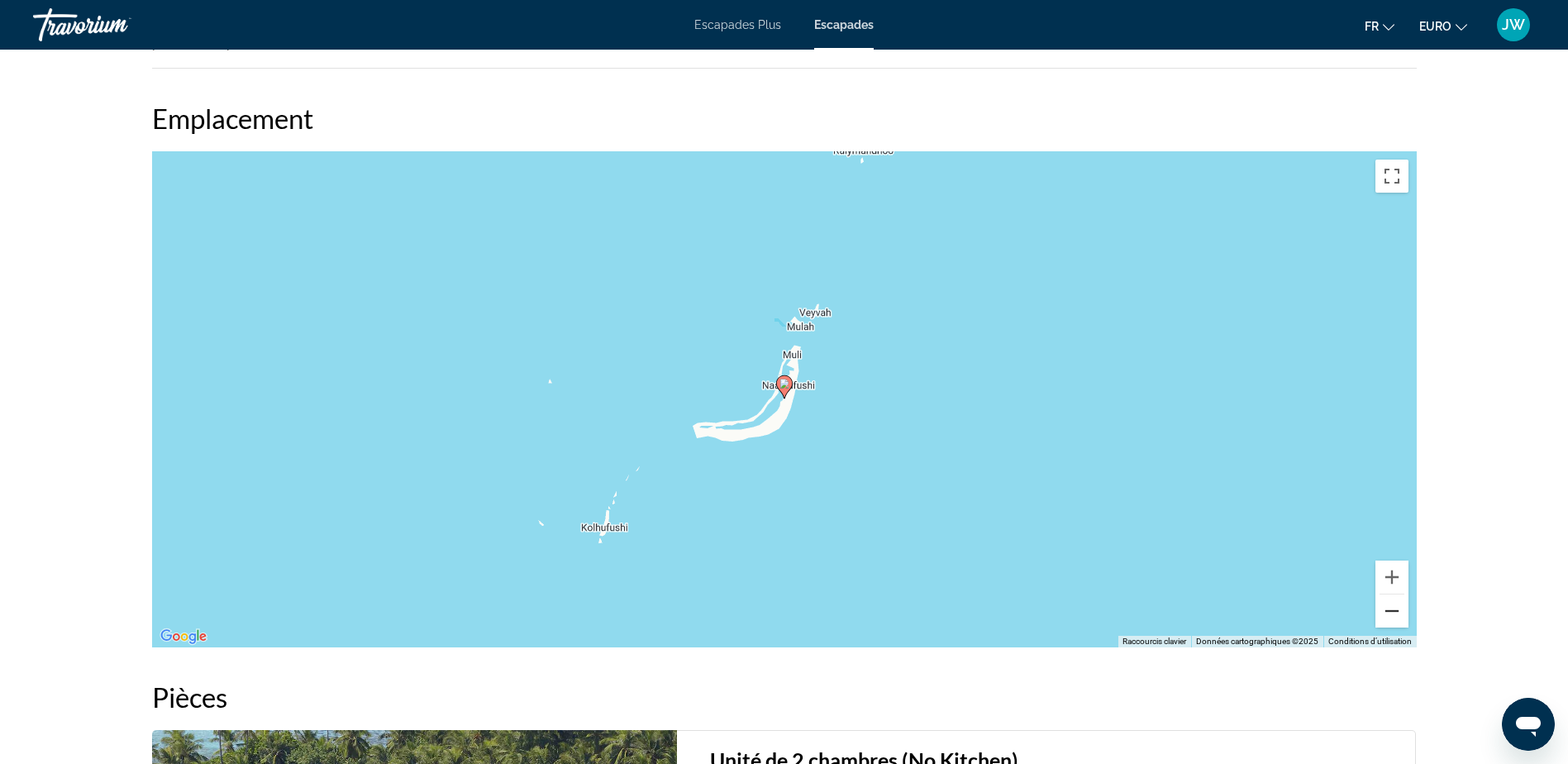
click at [1390, 595] on button "Zoom arrière" at bounding box center [1392, 611] width 33 height 33
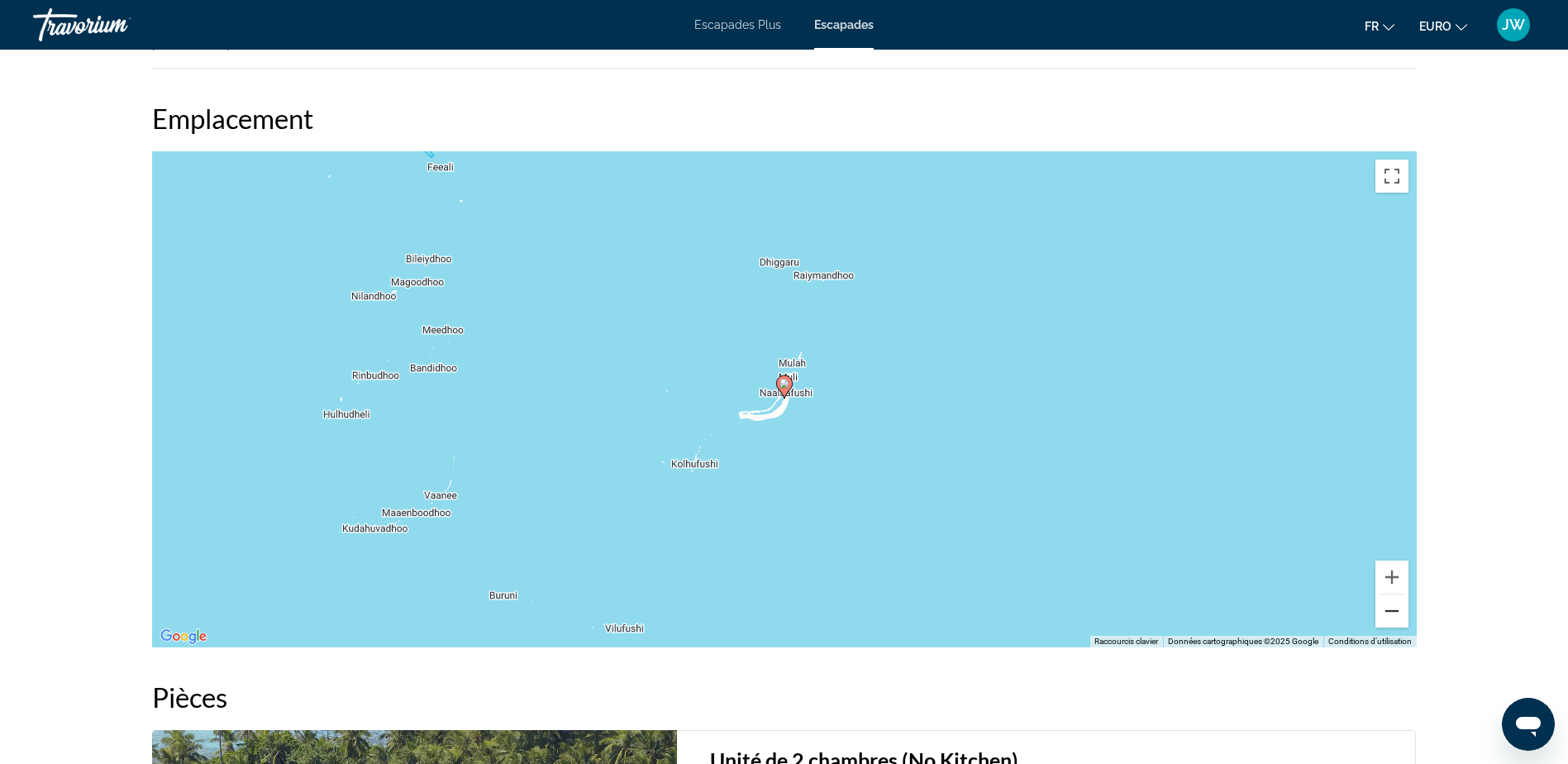
click at [1390, 595] on button "Zoom arrière" at bounding box center [1392, 611] width 33 height 33
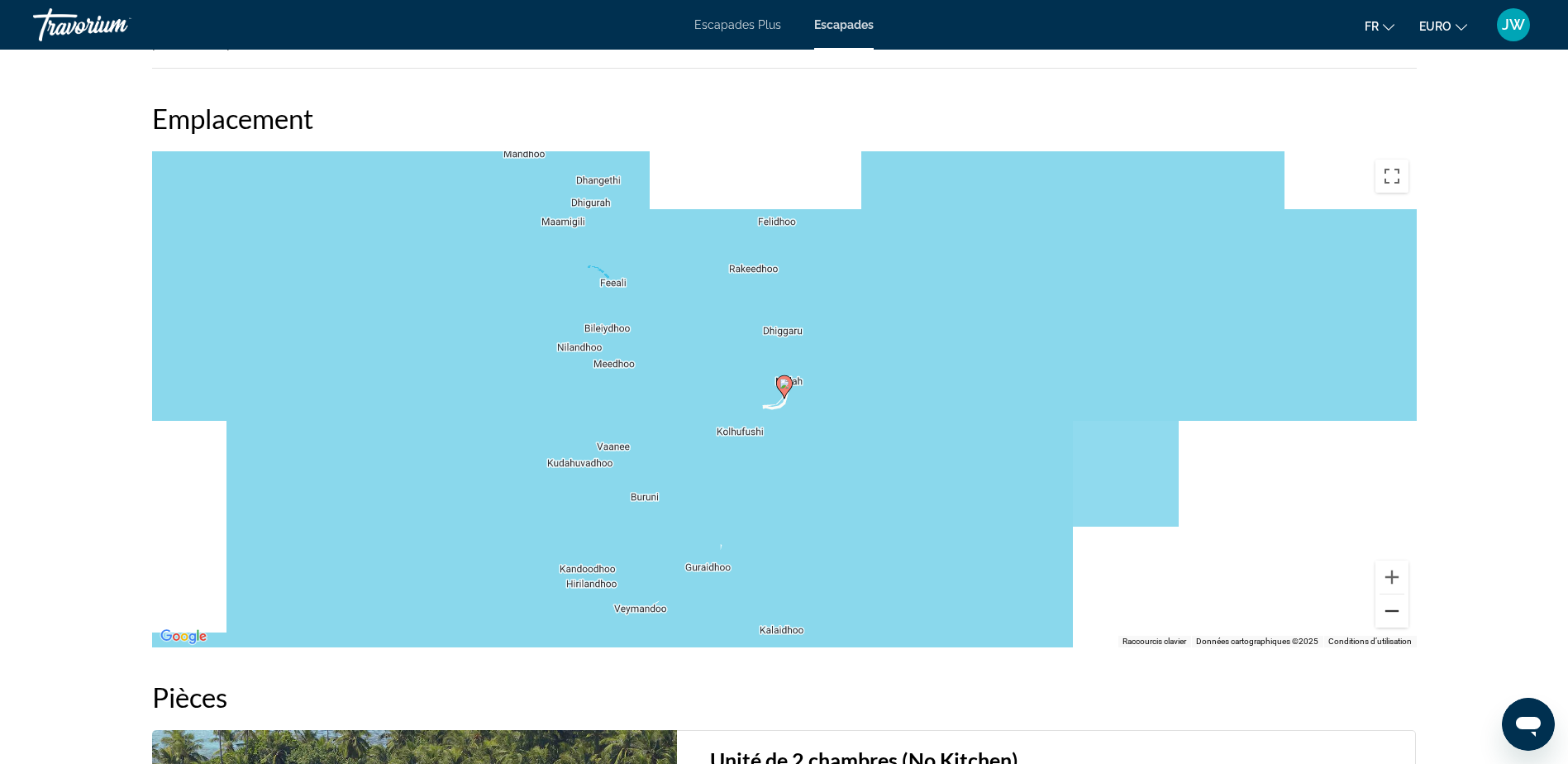
click at [1390, 595] on button "Zoom arrière" at bounding box center [1392, 611] width 33 height 33
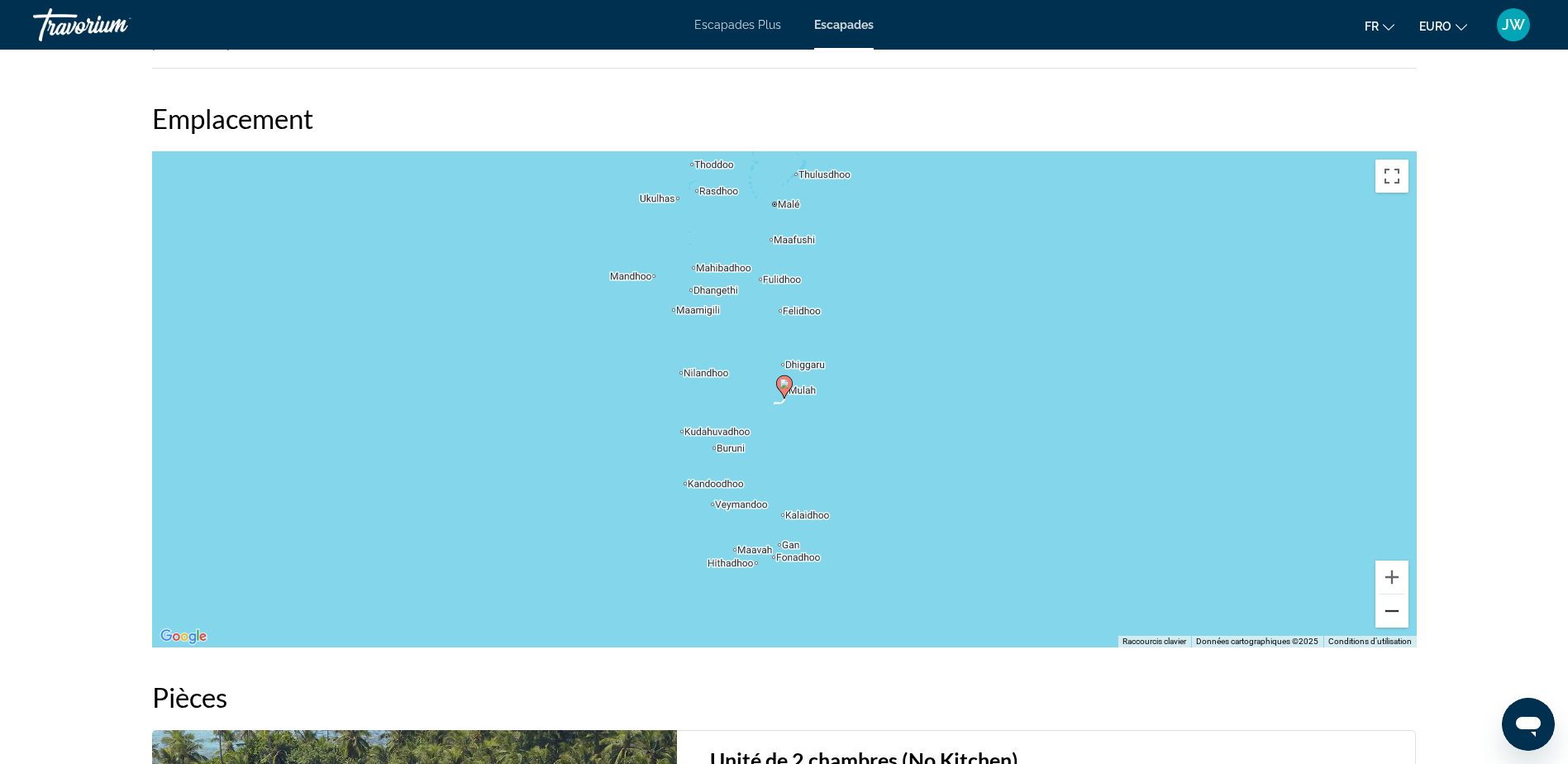
click at [1390, 595] on button "Zoom arrière" at bounding box center [1392, 611] width 33 height 33
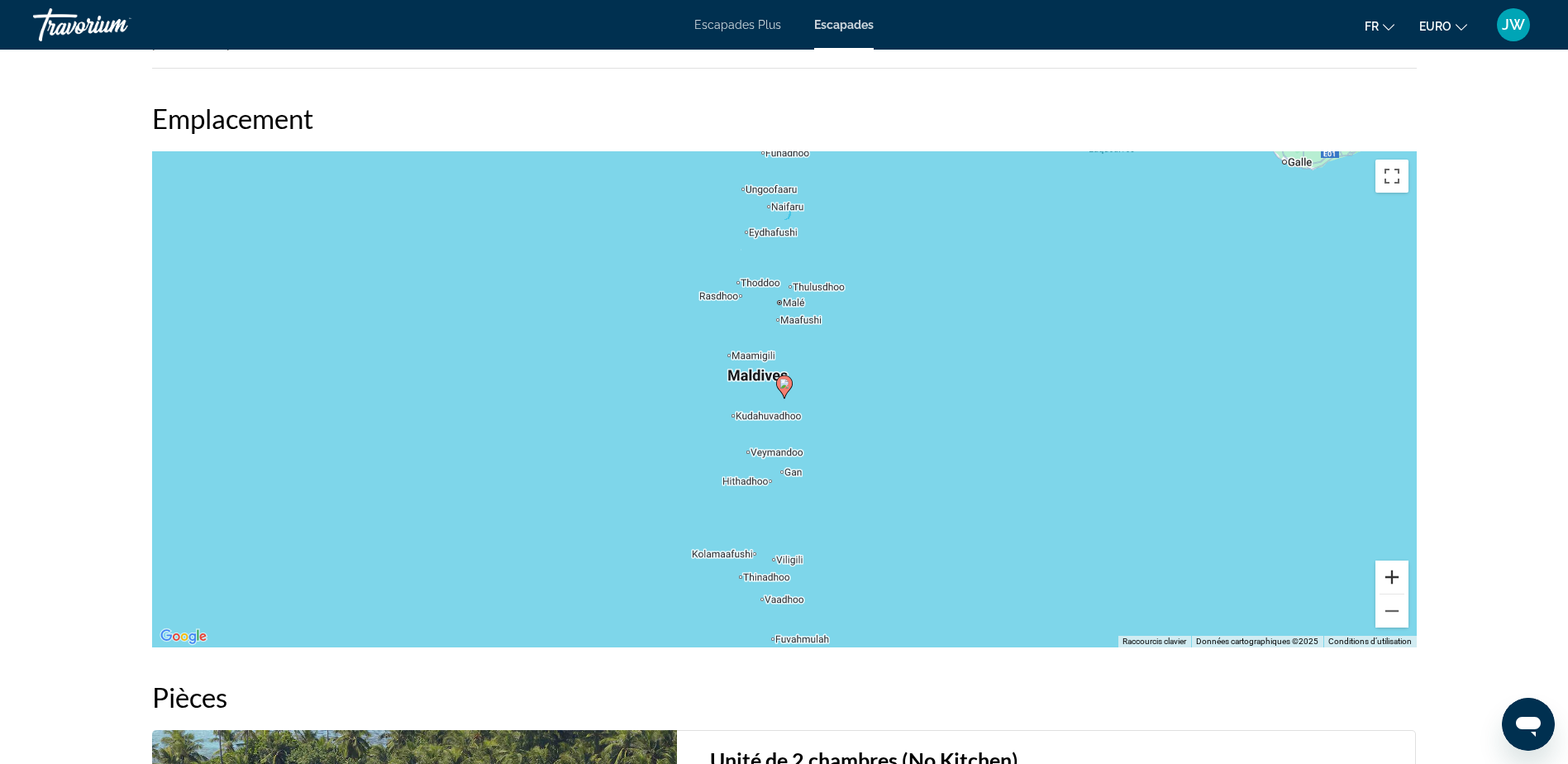
click at [1391, 560] on button "Zoom avant" at bounding box center [1392, 577] width 33 height 33
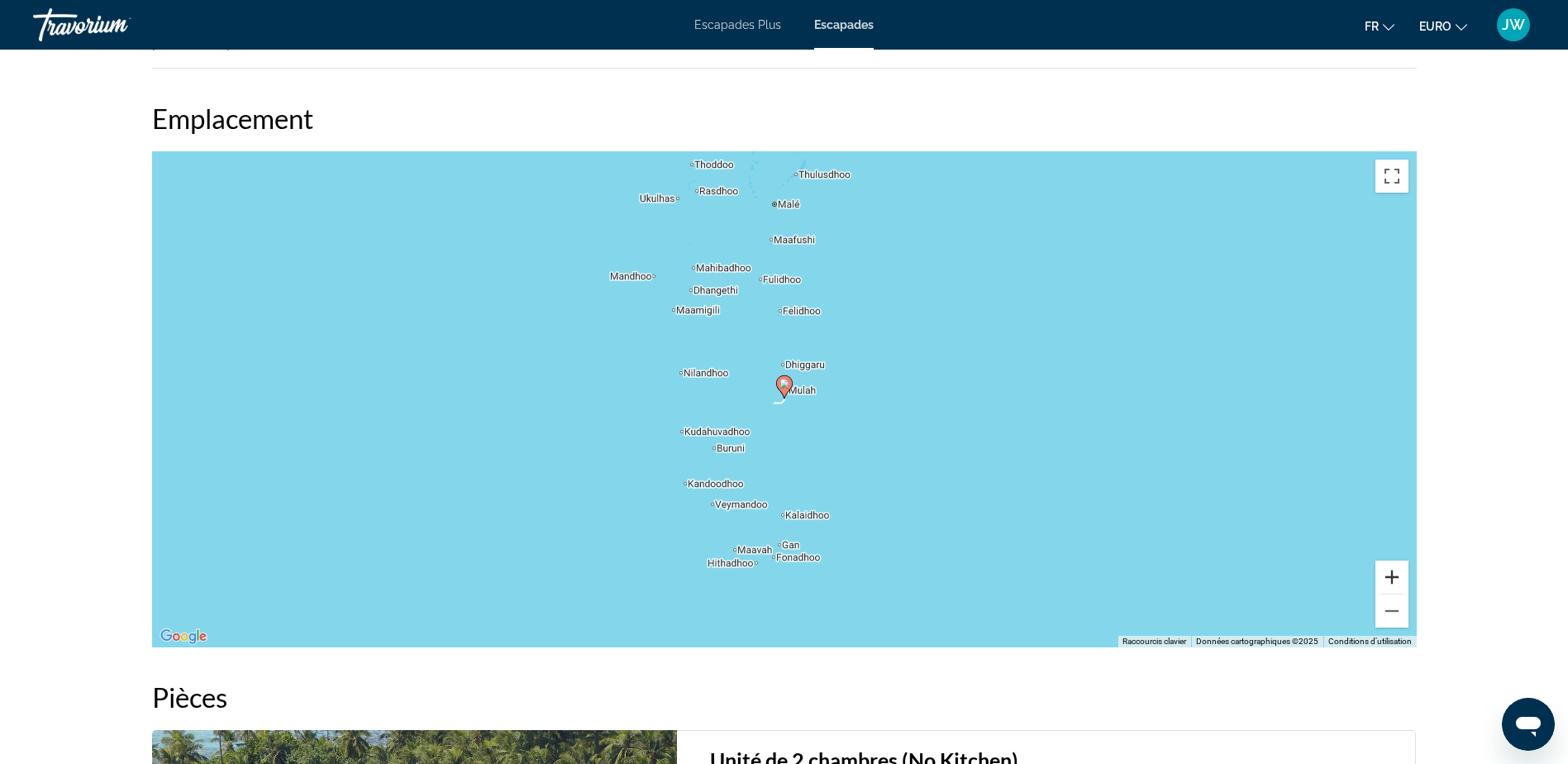
click at [1391, 560] on button "Zoom avant" at bounding box center [1392, 577] width 33 height 33
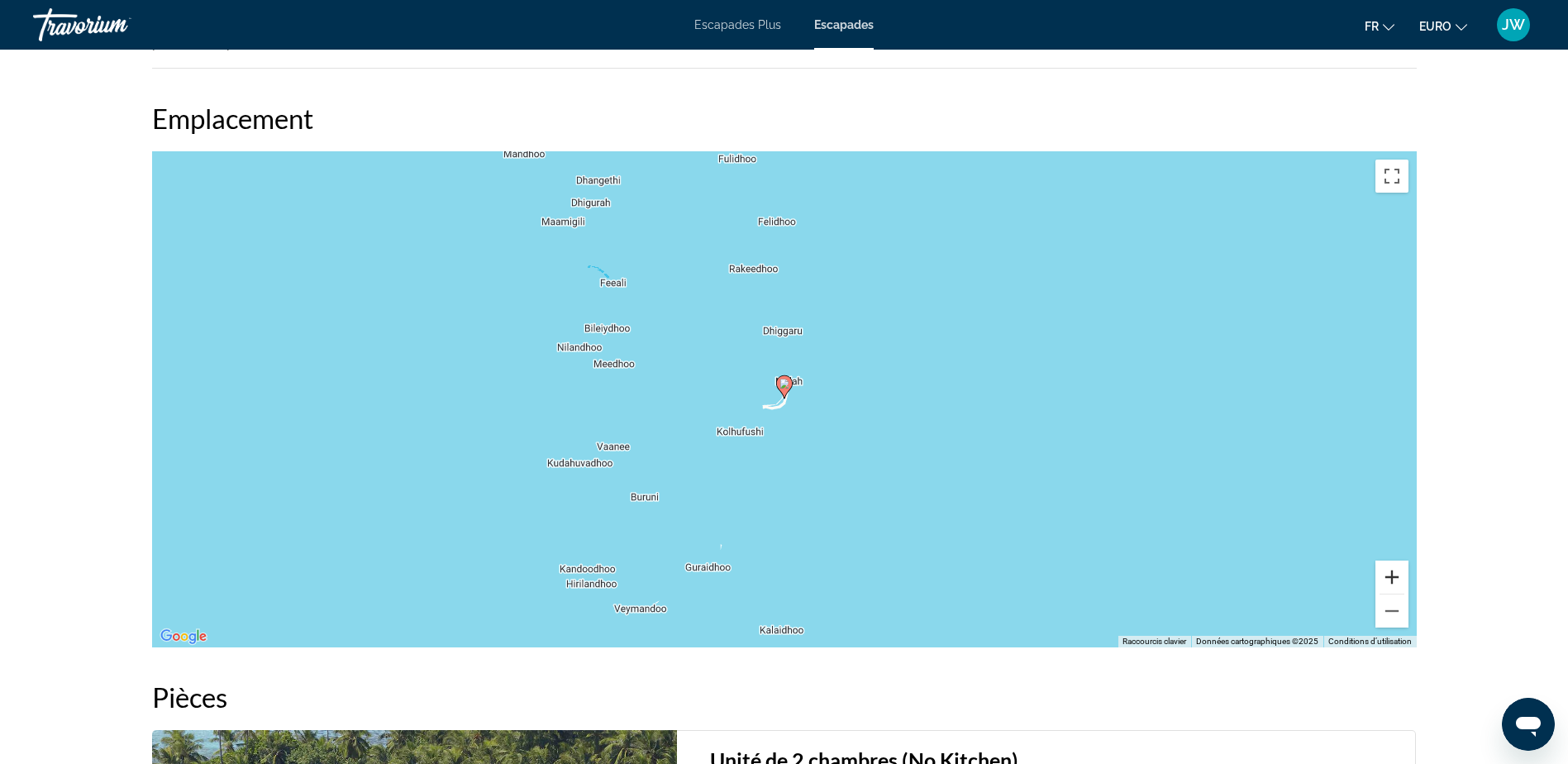
click at [1391, 560] on button "Zoom avant" at bounding box center [1392, 577] width 33 height 33
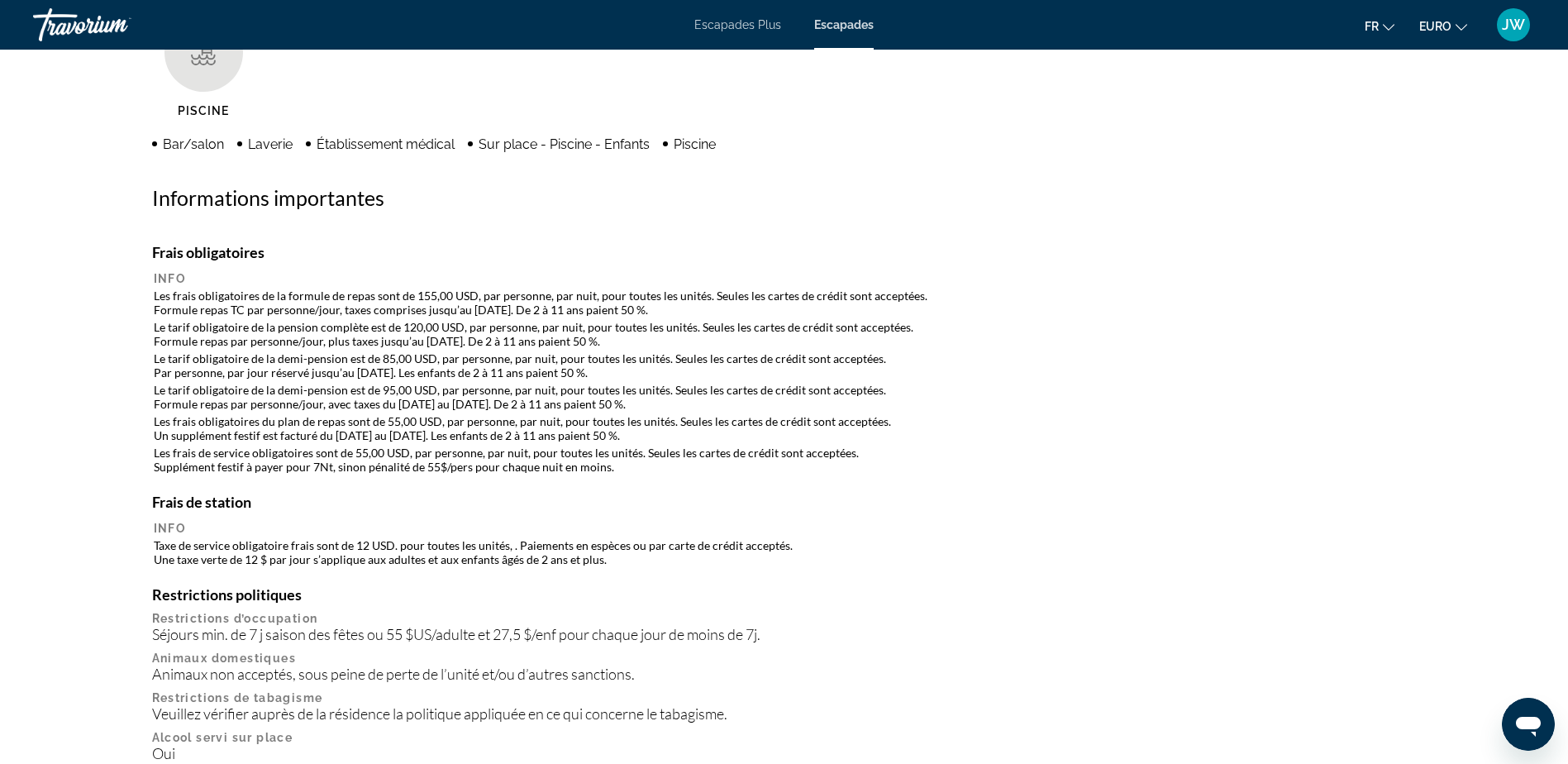
scroll to position [1376, 0]
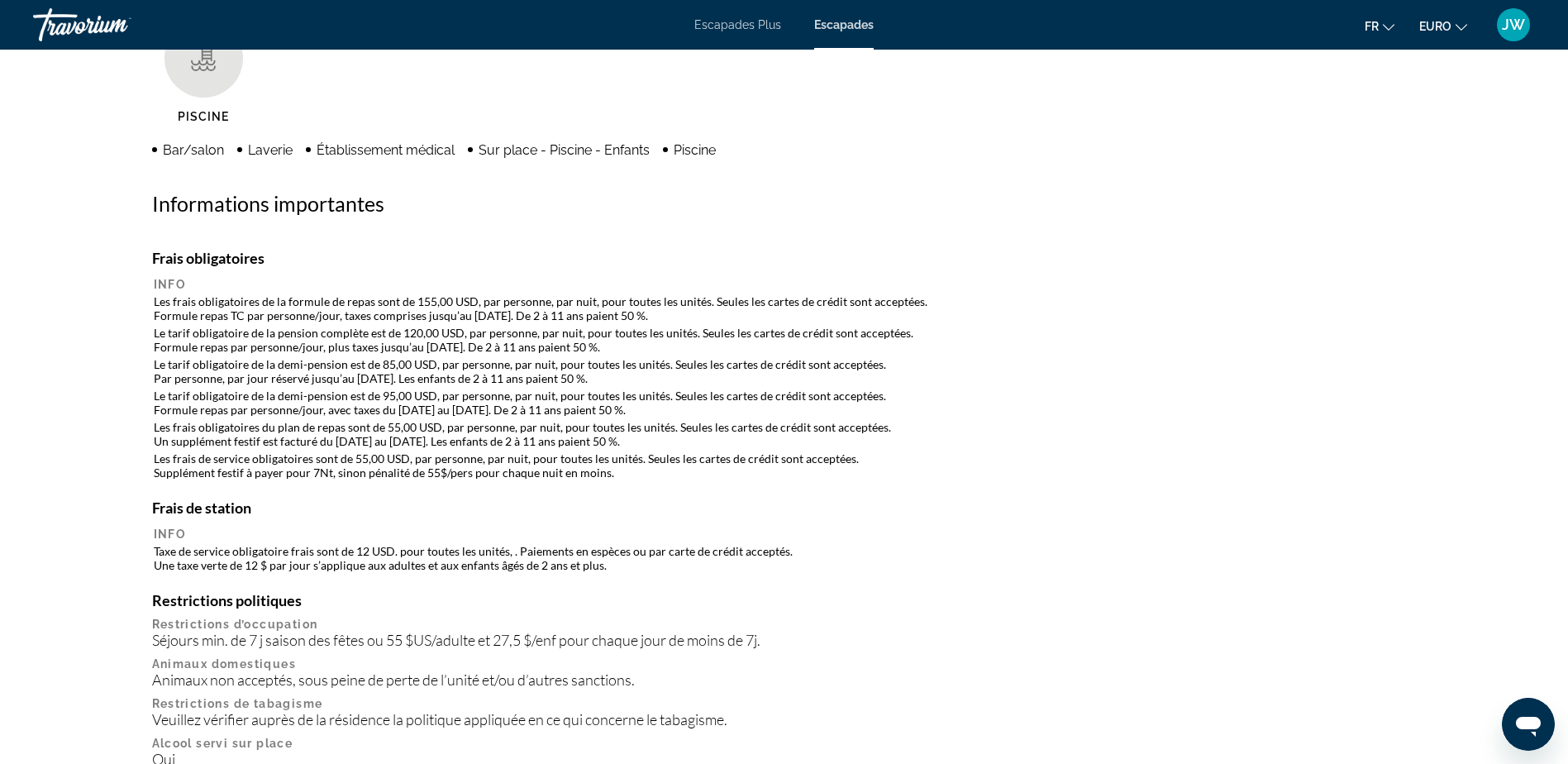
click at [512, 149] on span "Sur place - Piscine - Enfants" at bounding box center [564, 149] width 171 height 15
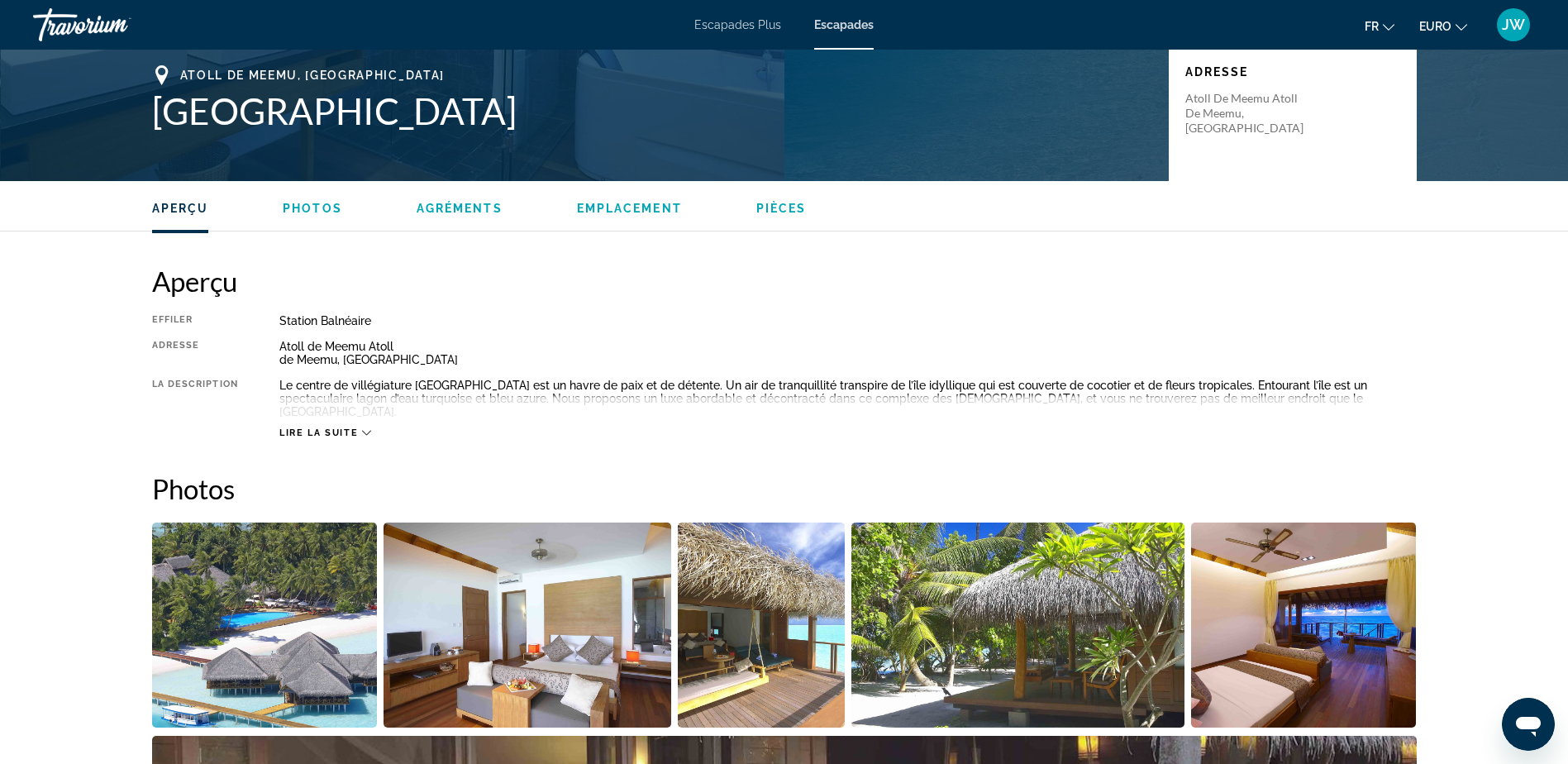
scroll to position [301, 0]
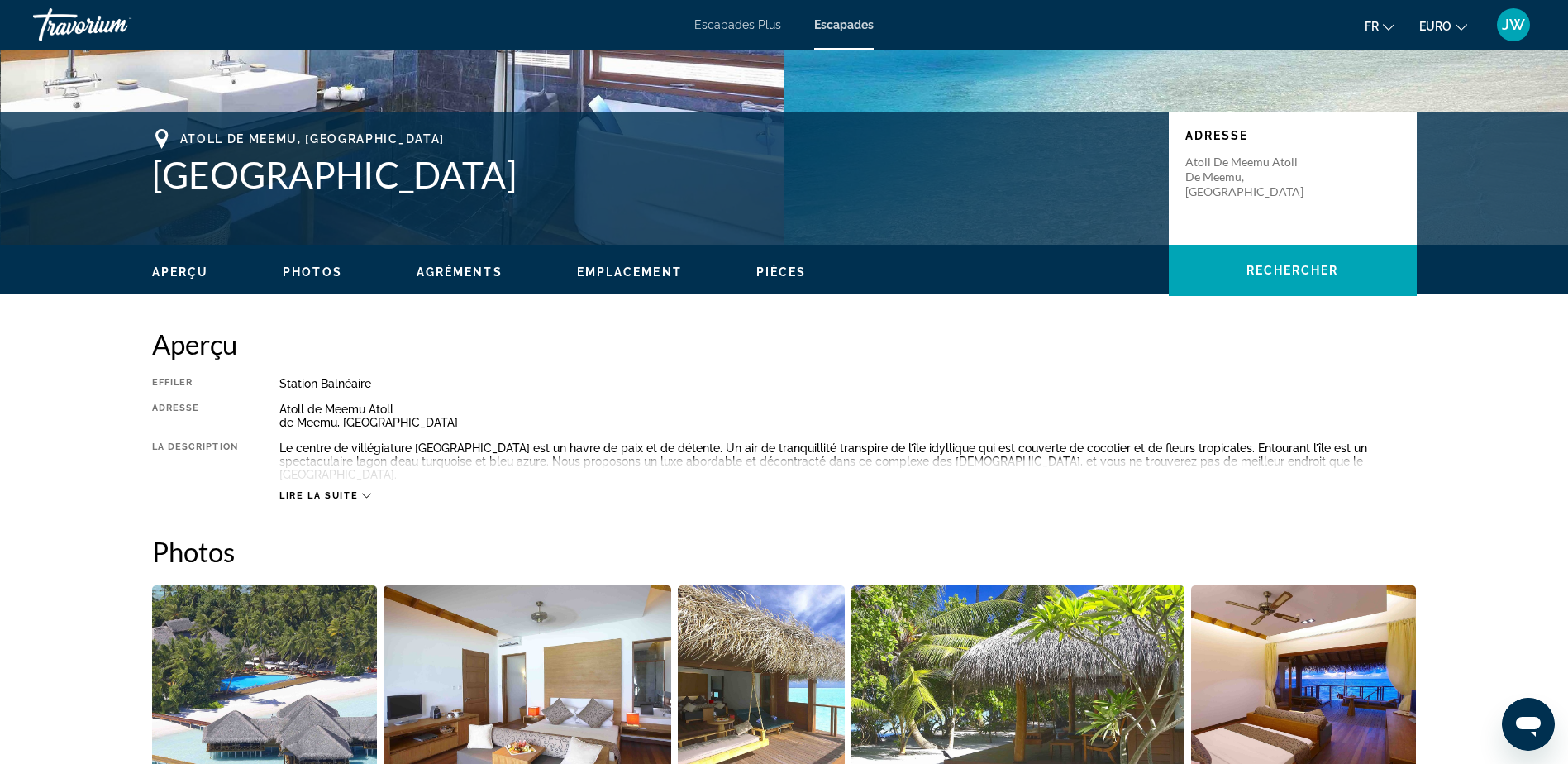
click at [455, 272] on span "Agréments" at bounding box center [459, 272] width 86 height 14
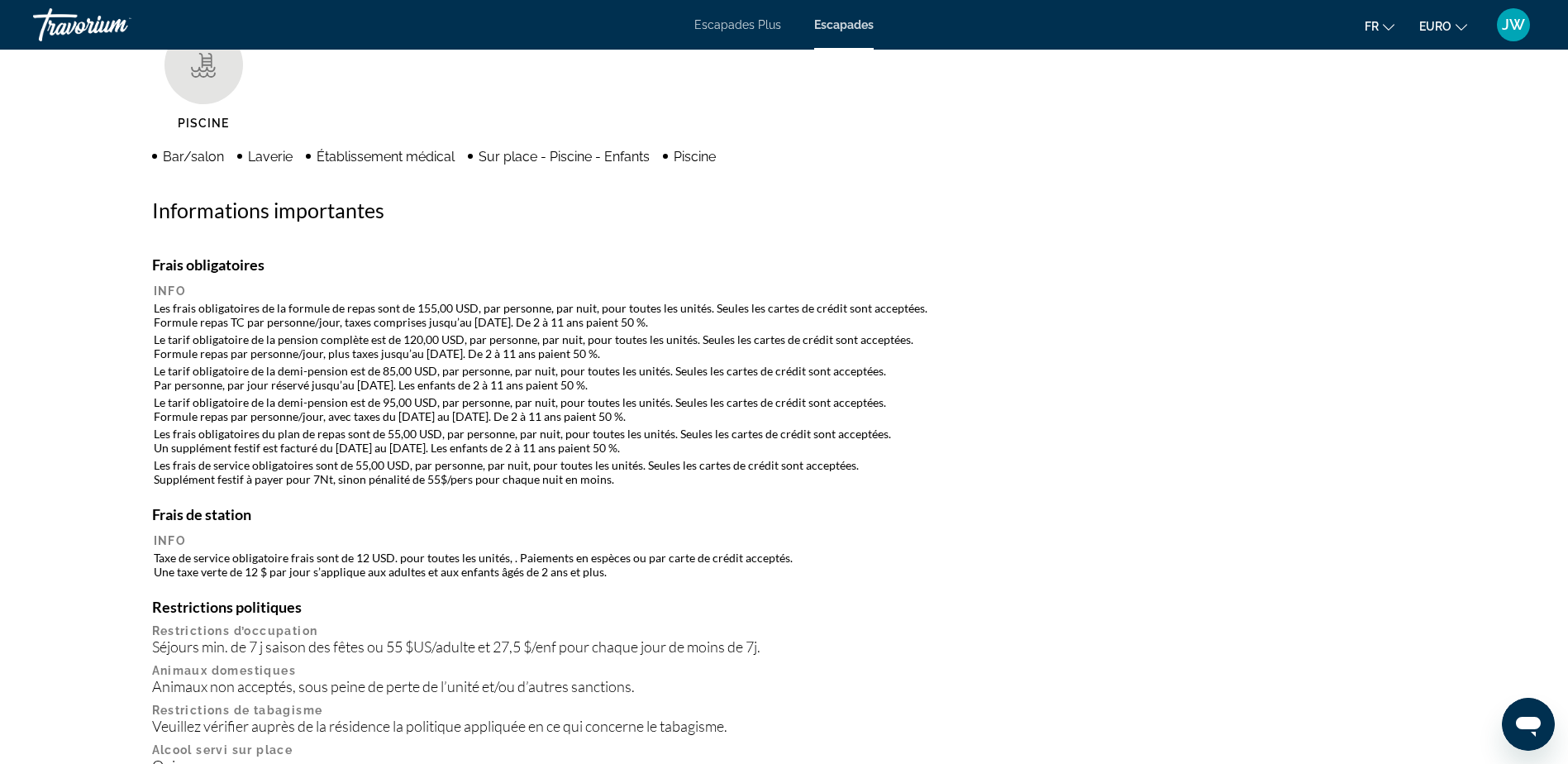
scroll to position [1411, 0]
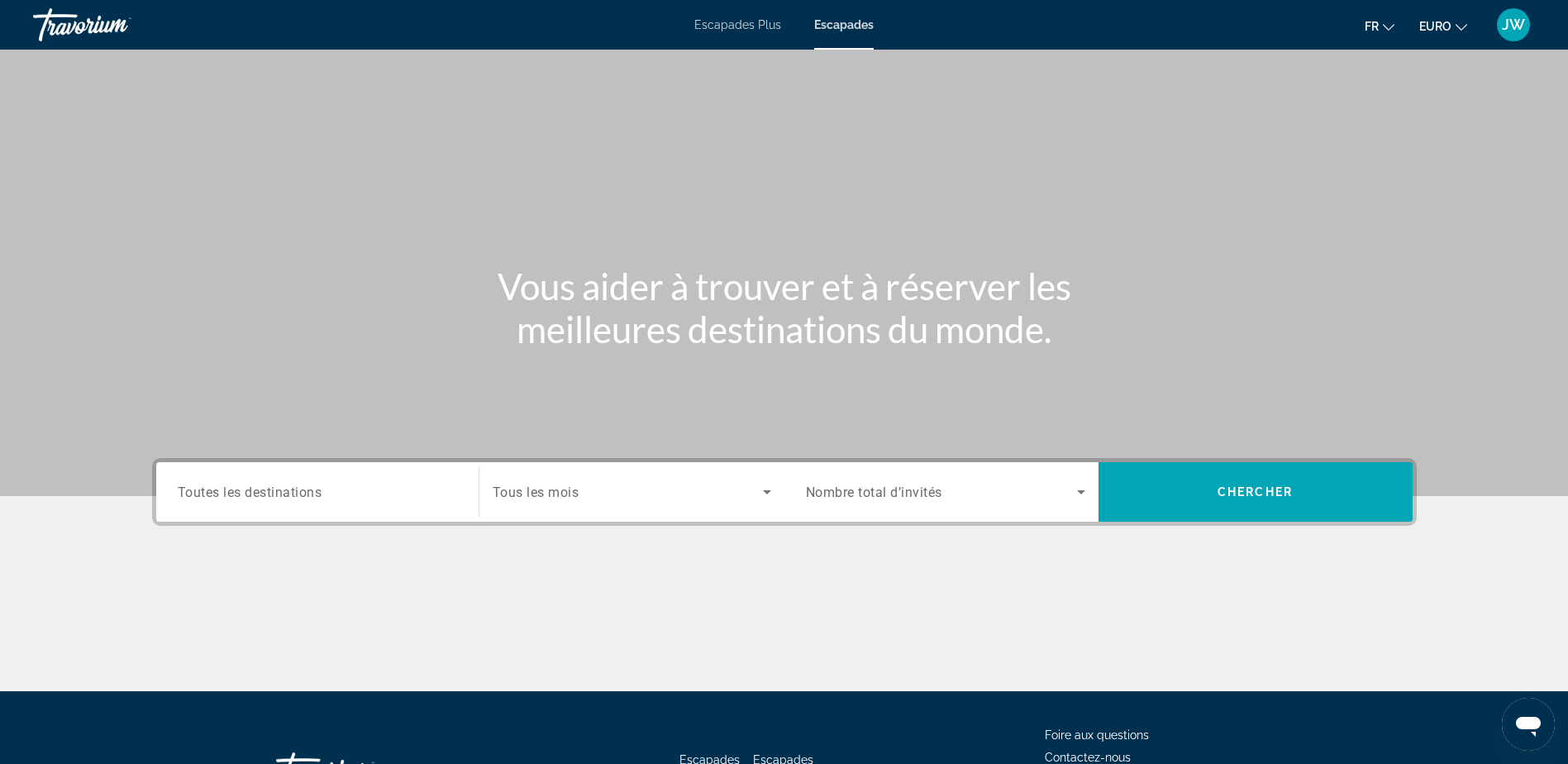
click at [284, 482] on input "Destination Toutes les destinations" at bounding box center [317, 492] width 280 height 20
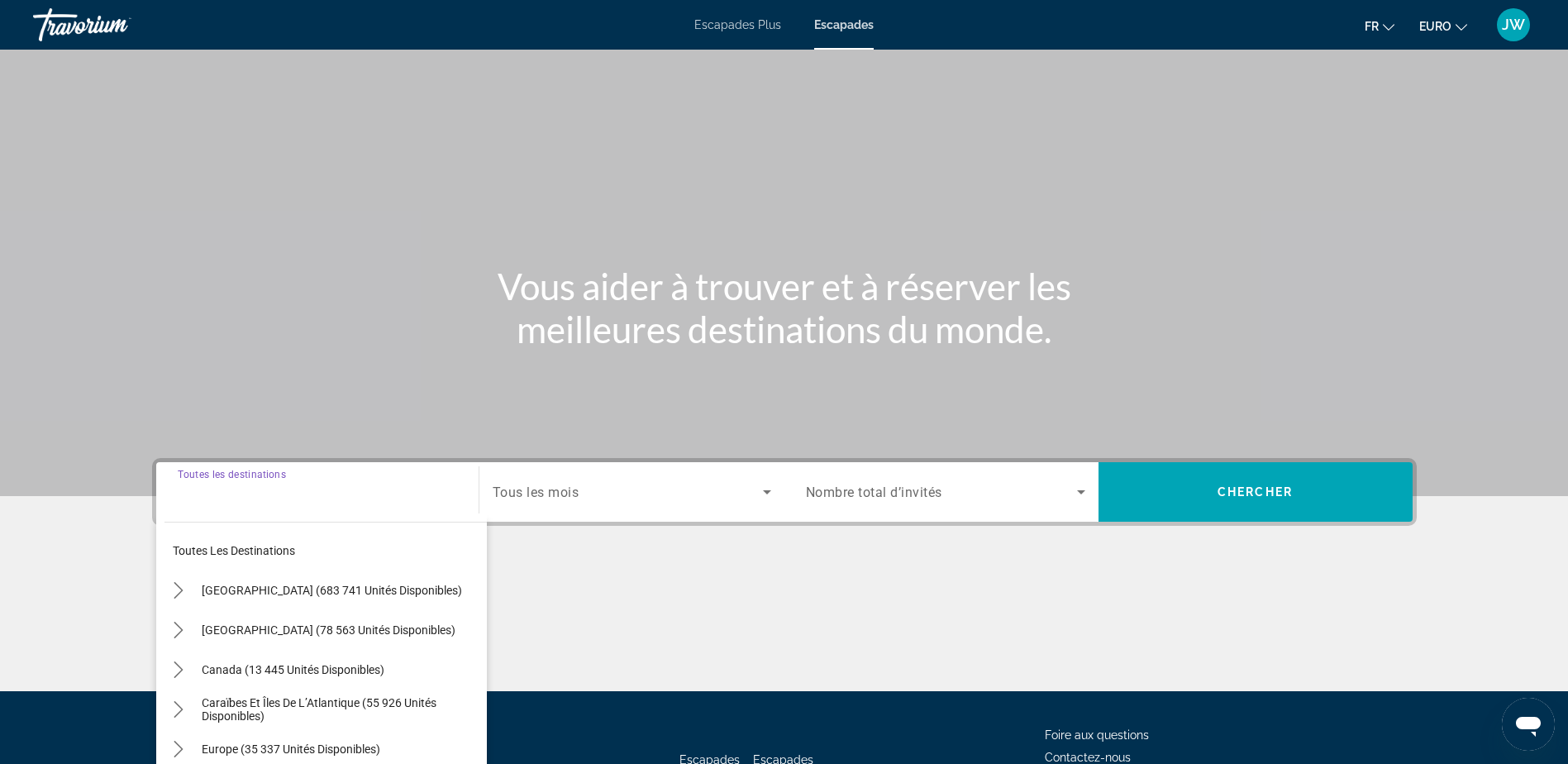
scroll to position [129, 0]
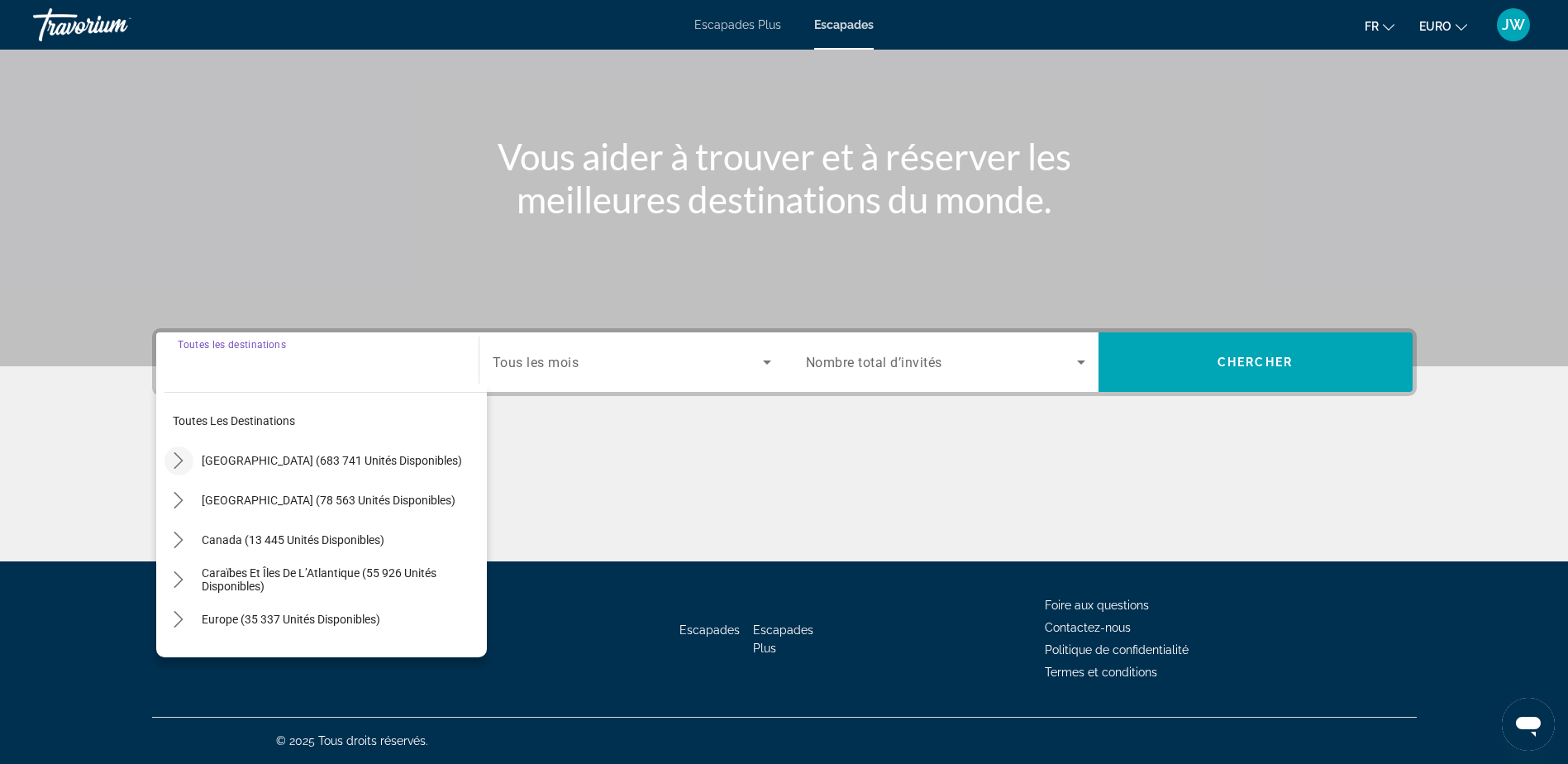
click at [179, 460] on icon "Toggle États-Unis (683 741 unités disponibles) sous-menu" at bounding box center [178, 461] width 16 height 16
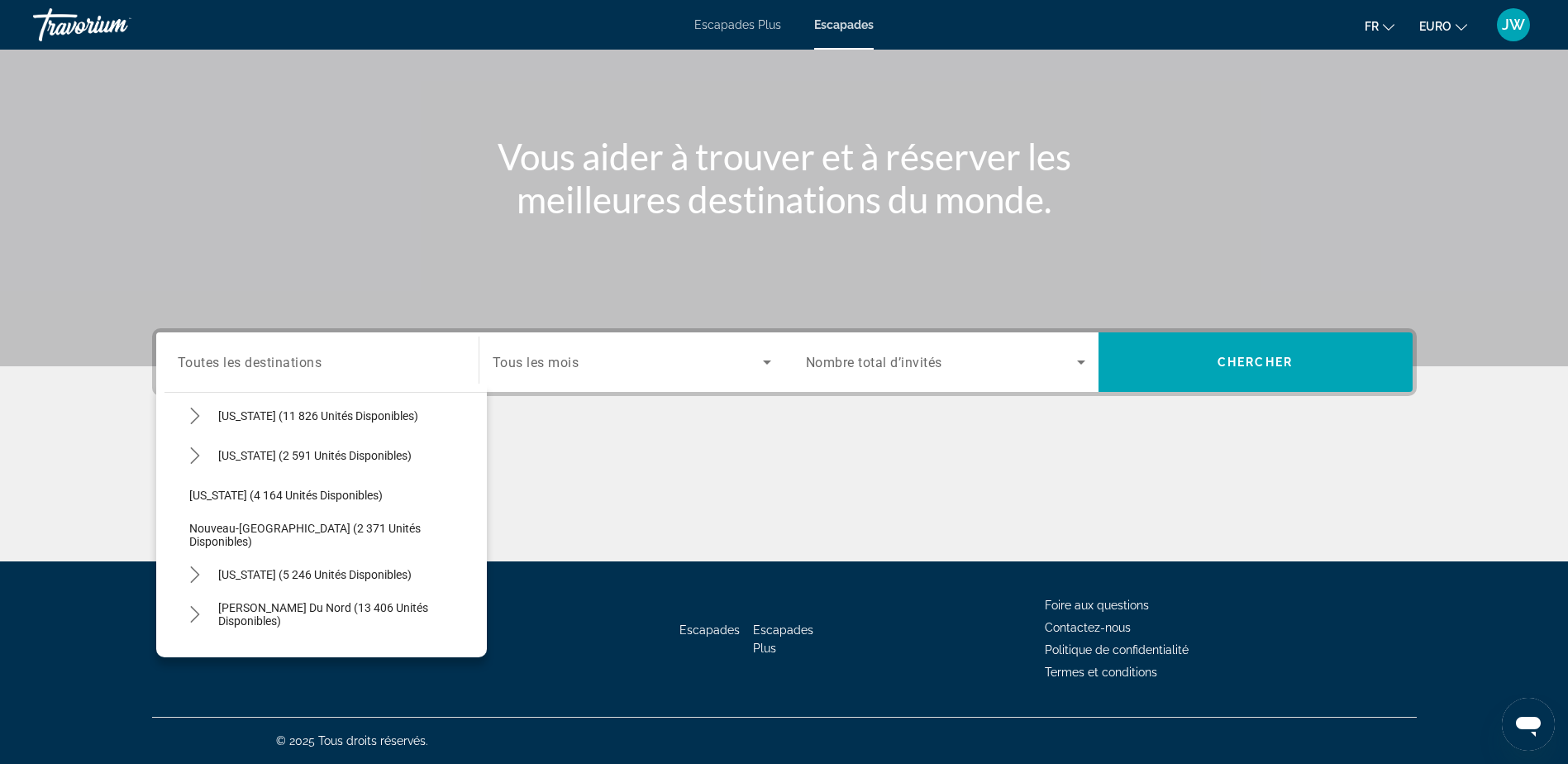
scroll to position [1040, 0]
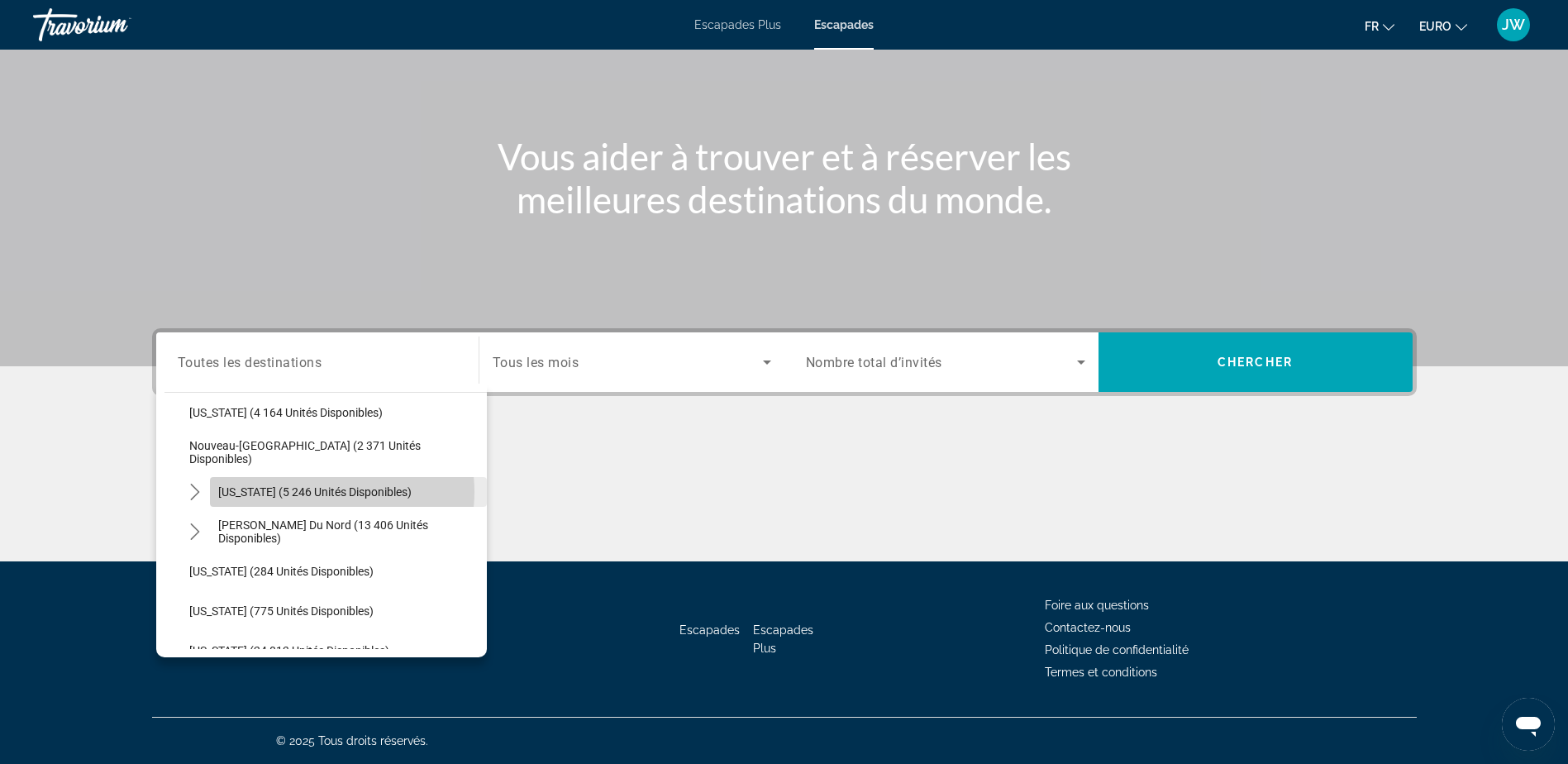
click at [319, 492] on span "[US_STATE] (5 246 unités disponibles)" at bounding box center [315, 492] width 194 height 14
type input "**********"
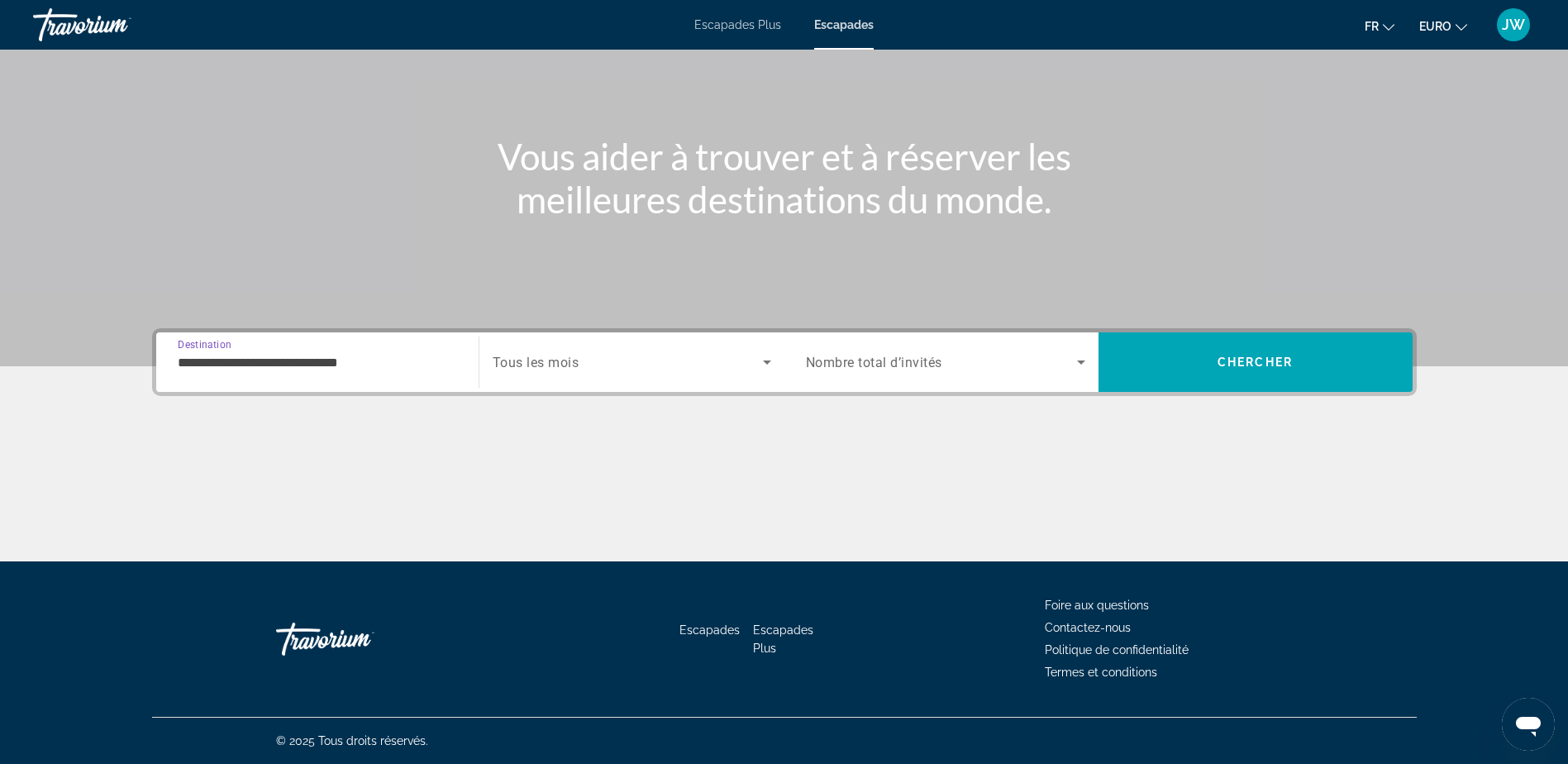
click at [552, 362] on span "Tous les mois" at bounding box center [536, 362] width 87 height 15
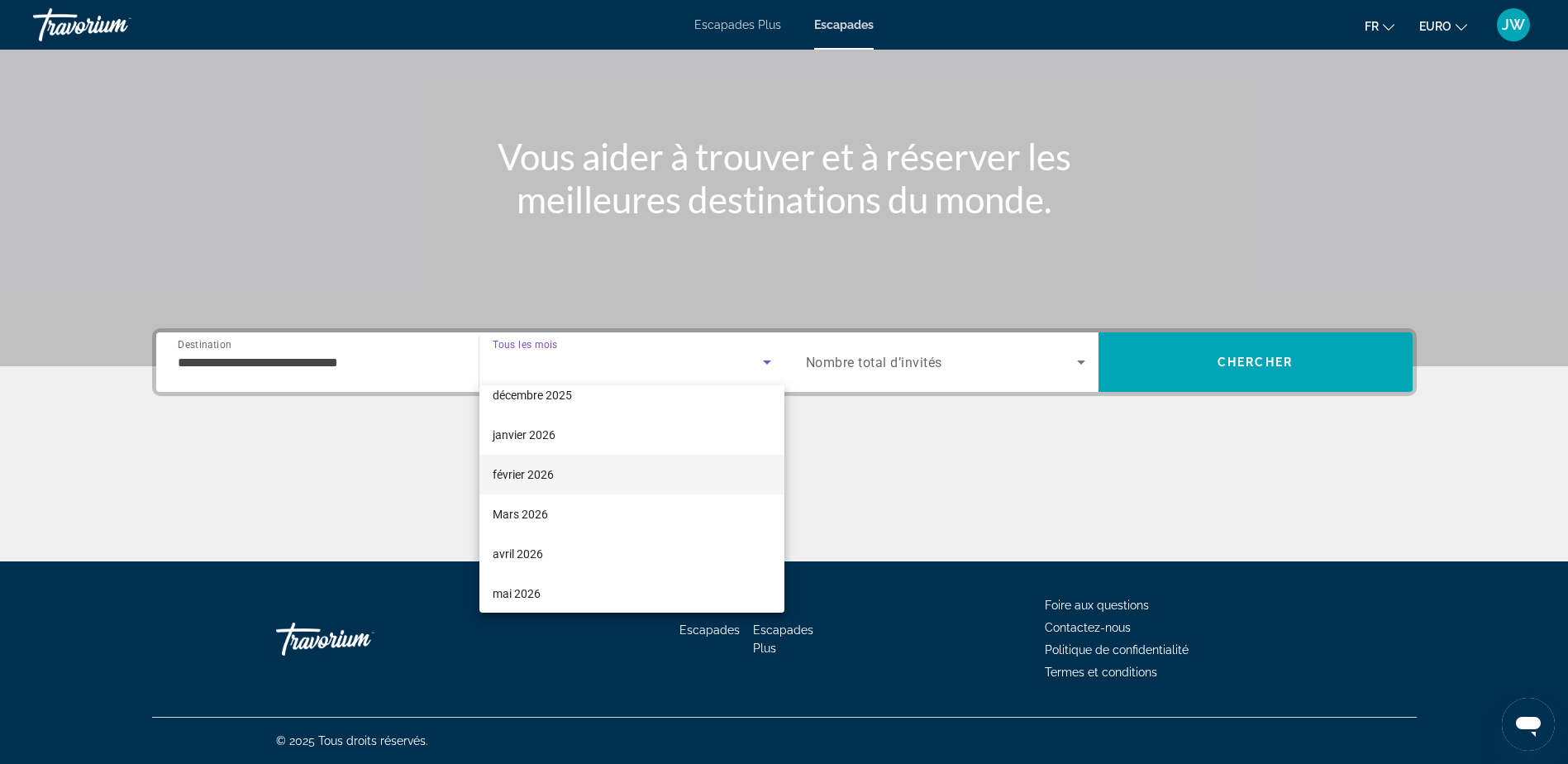
scroll to position [166, 0]
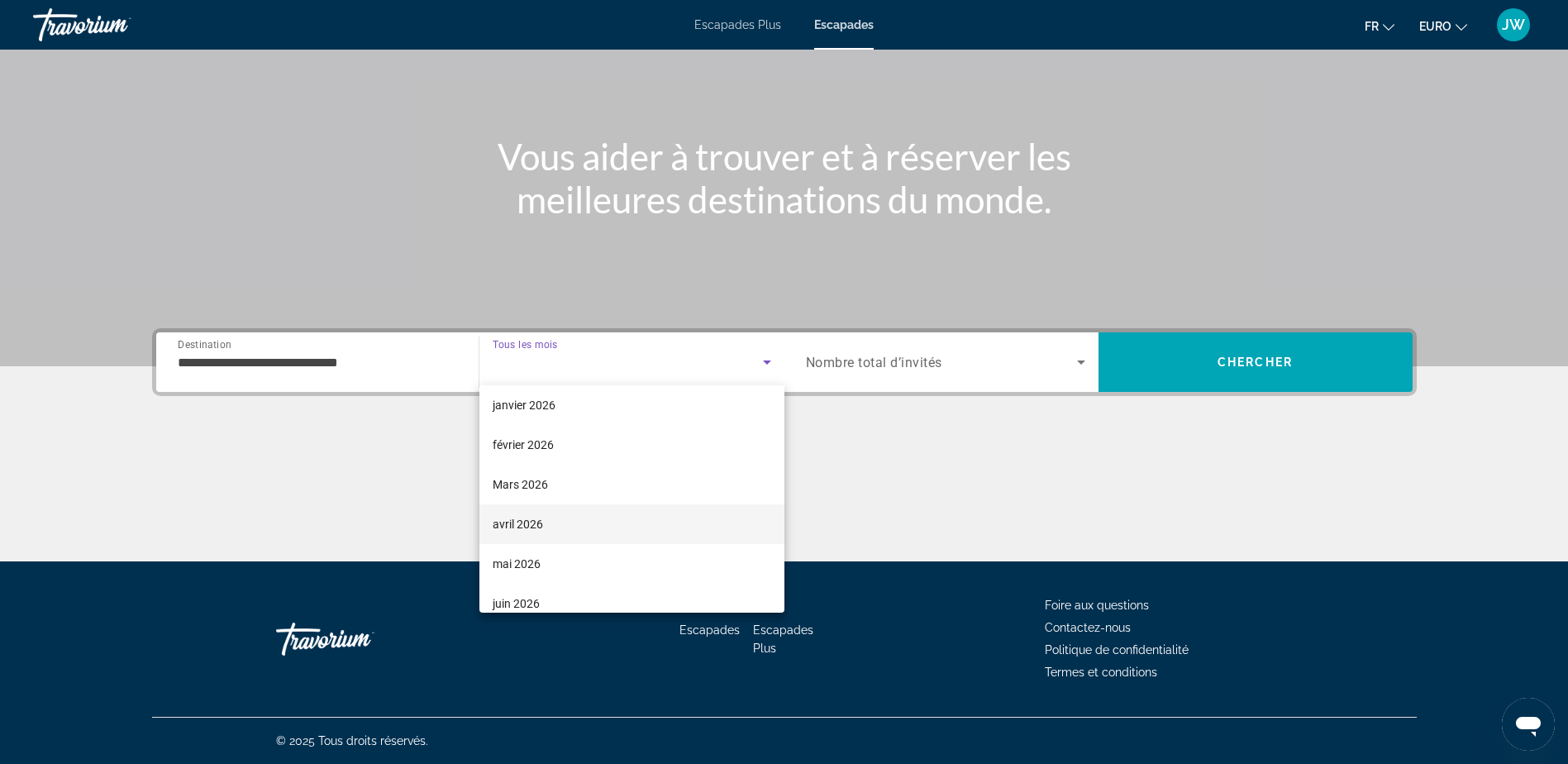
click at [528, 520] on font "avril 2026" at bounding box center [518, 524] width 51 height 14
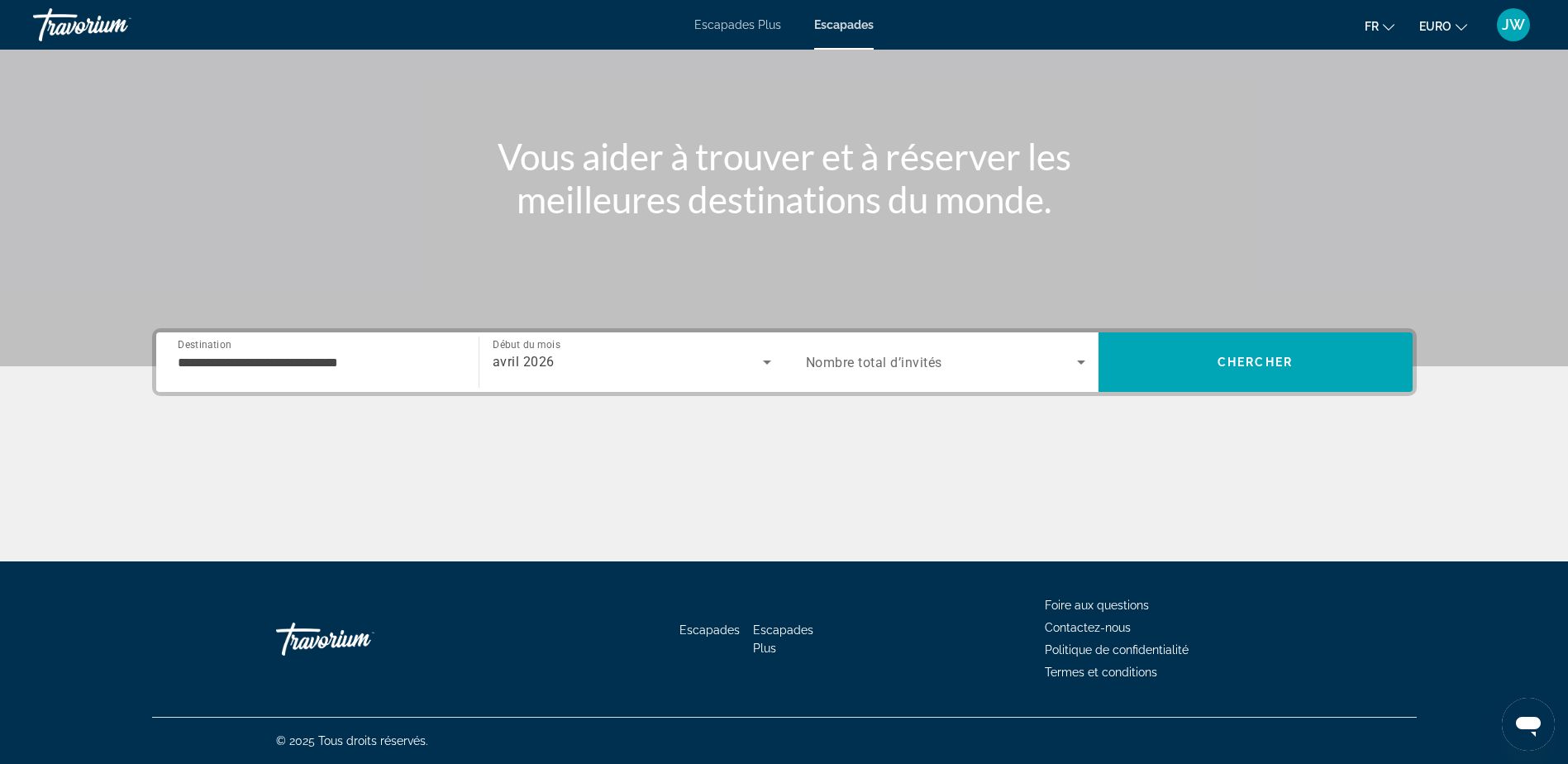
click at [887, 365] on span "Nombre total d’invités" at bounding box center [874, 362] width 137 height 15
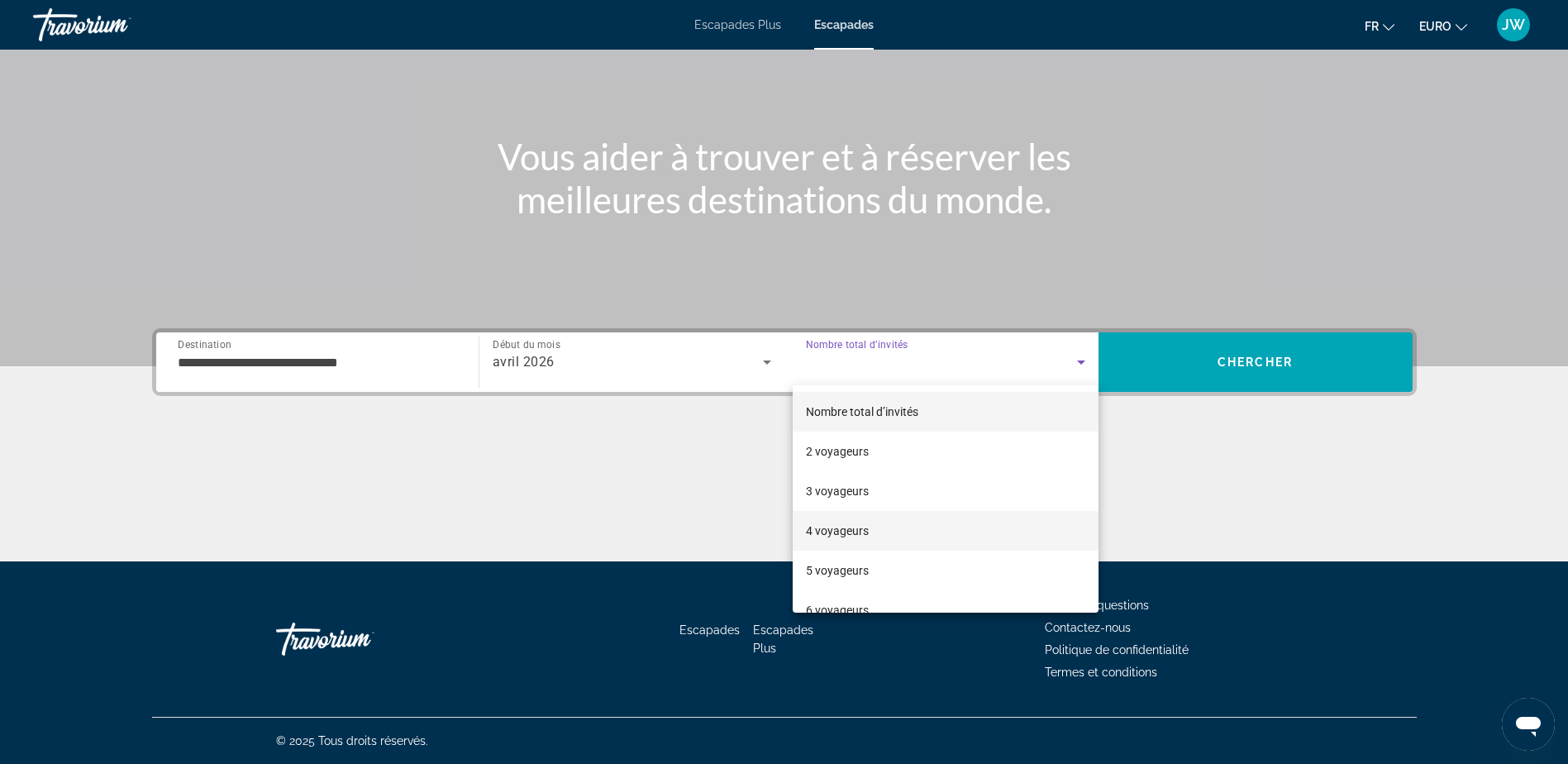
drag, startPoint x: 847, startPoint y: 530, endPoint x: 871, endPoint y: 520, distance: 26.0
click at [850, 530] on font "4 voyageurs" at bounding box center [837, 530] width 62 height 14
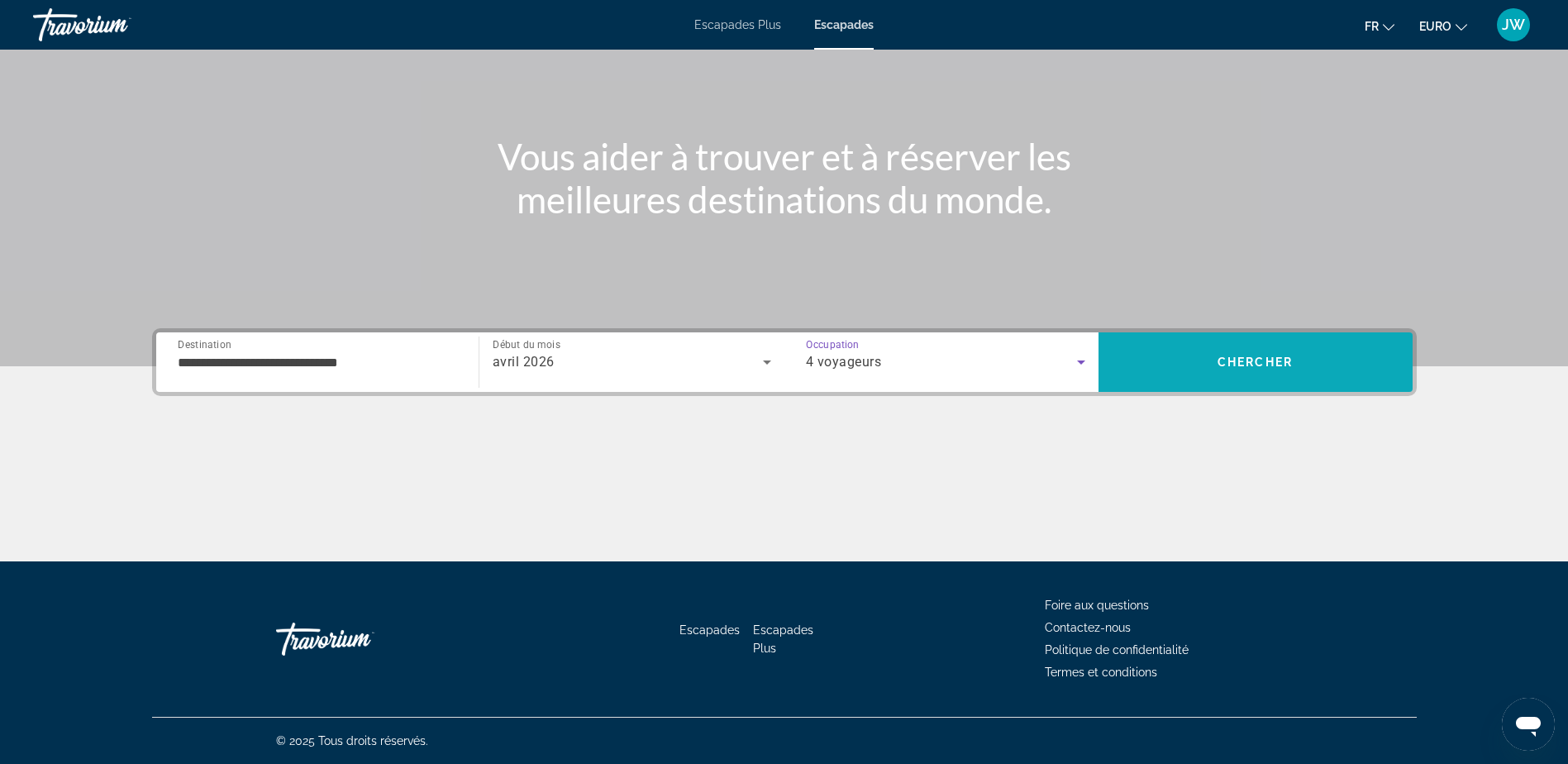
click at [1249, 355] on span "Rechercher" at bounding box center [1255, 362] width 314 height 40
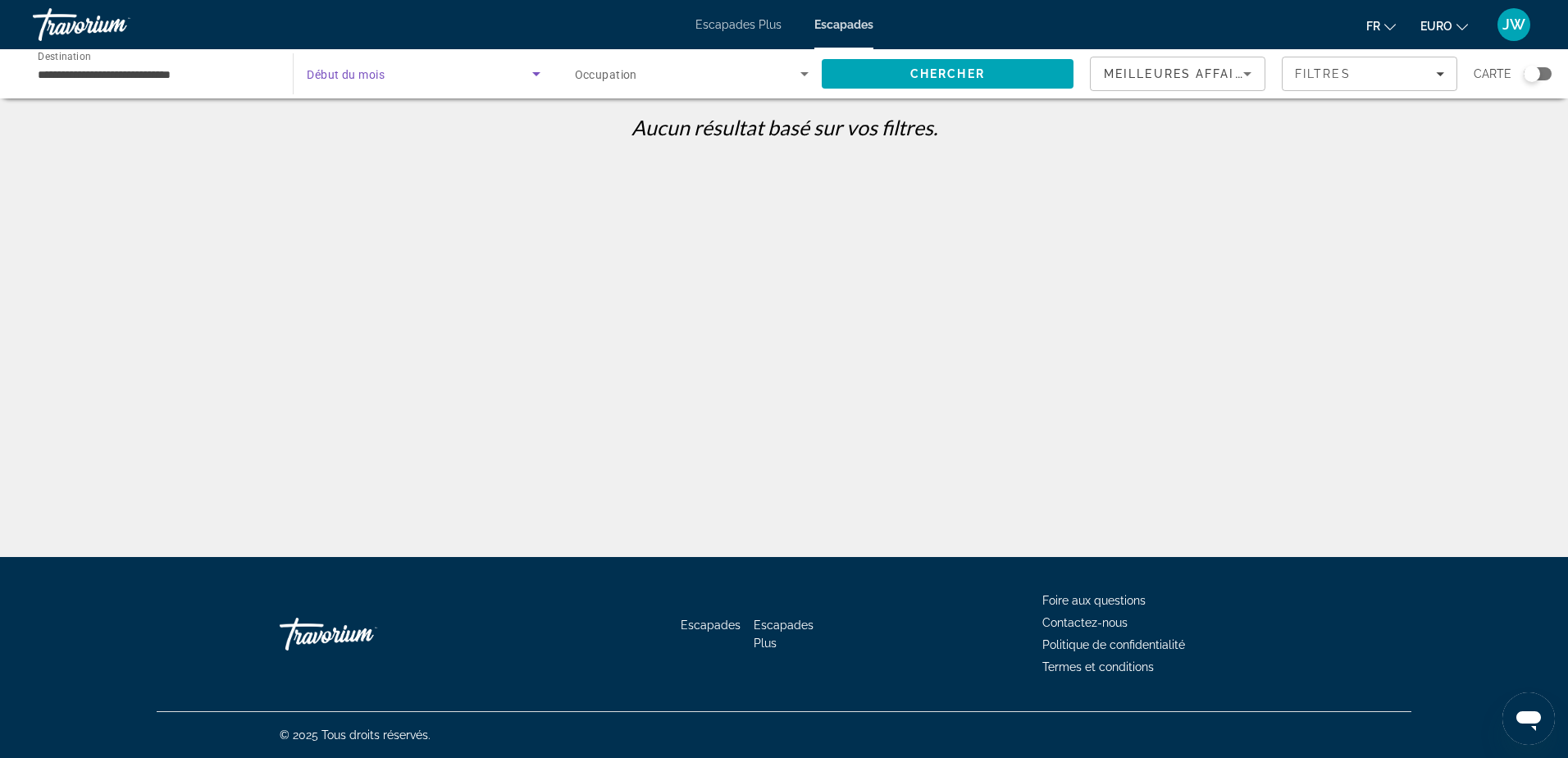
click at [367, 83] on span "Widget de recherche" at bounding box center [419, 74] width 224 height 20
click at [366, 131] on span "Tous les mois" at bounding box center [341, 123] width 68 height 20
click at [374, 79] on span "Tous les mois" at bounding box center [343, 75] width 73 height 13
click at [166, 78] on div at bounding box center [784, 379] width 1568 height 758
click at [169, 77] on input "**********" at bounding box center [154, 75] width 233 height 20
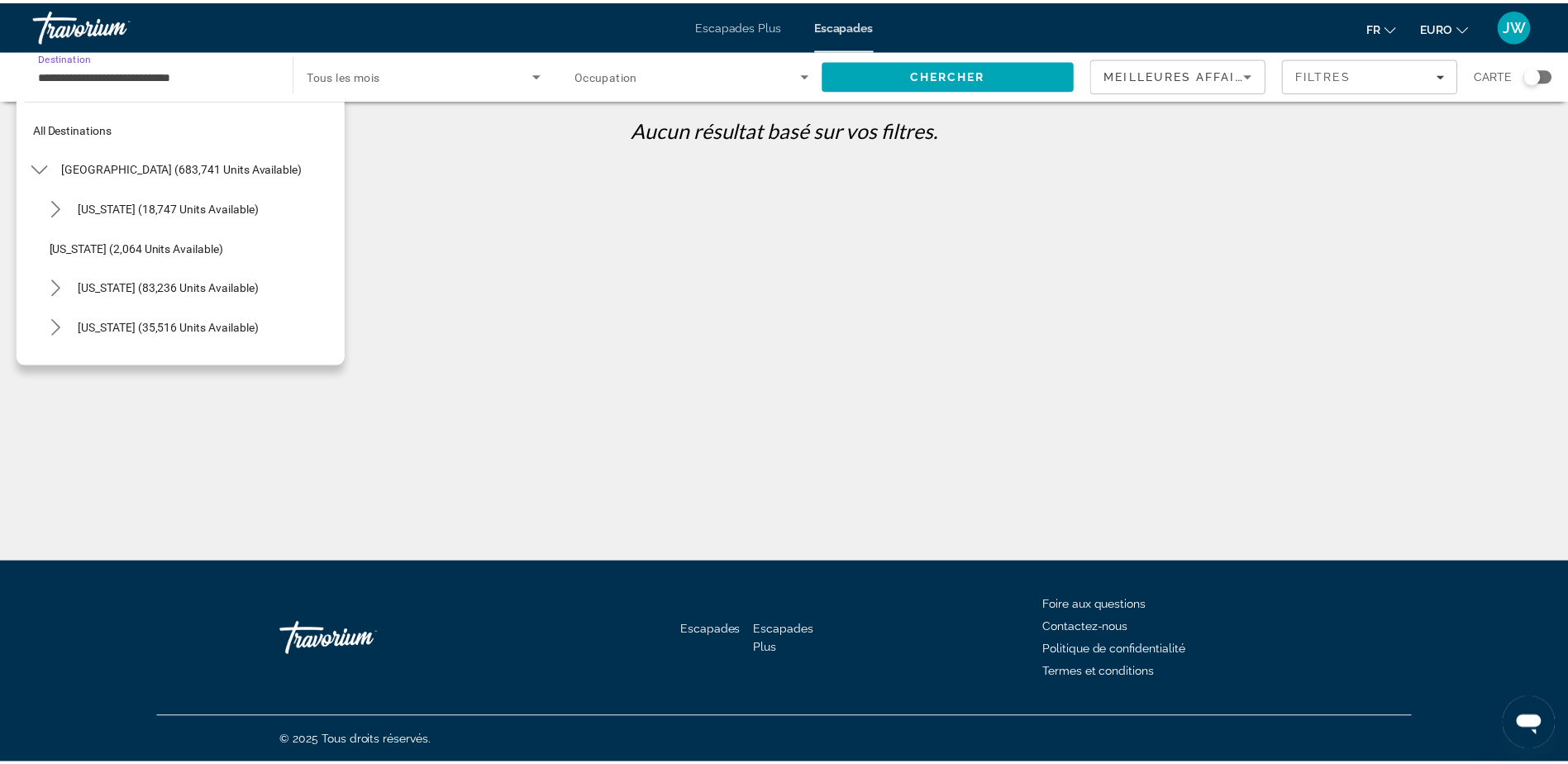
scroll to position [1011, 0]
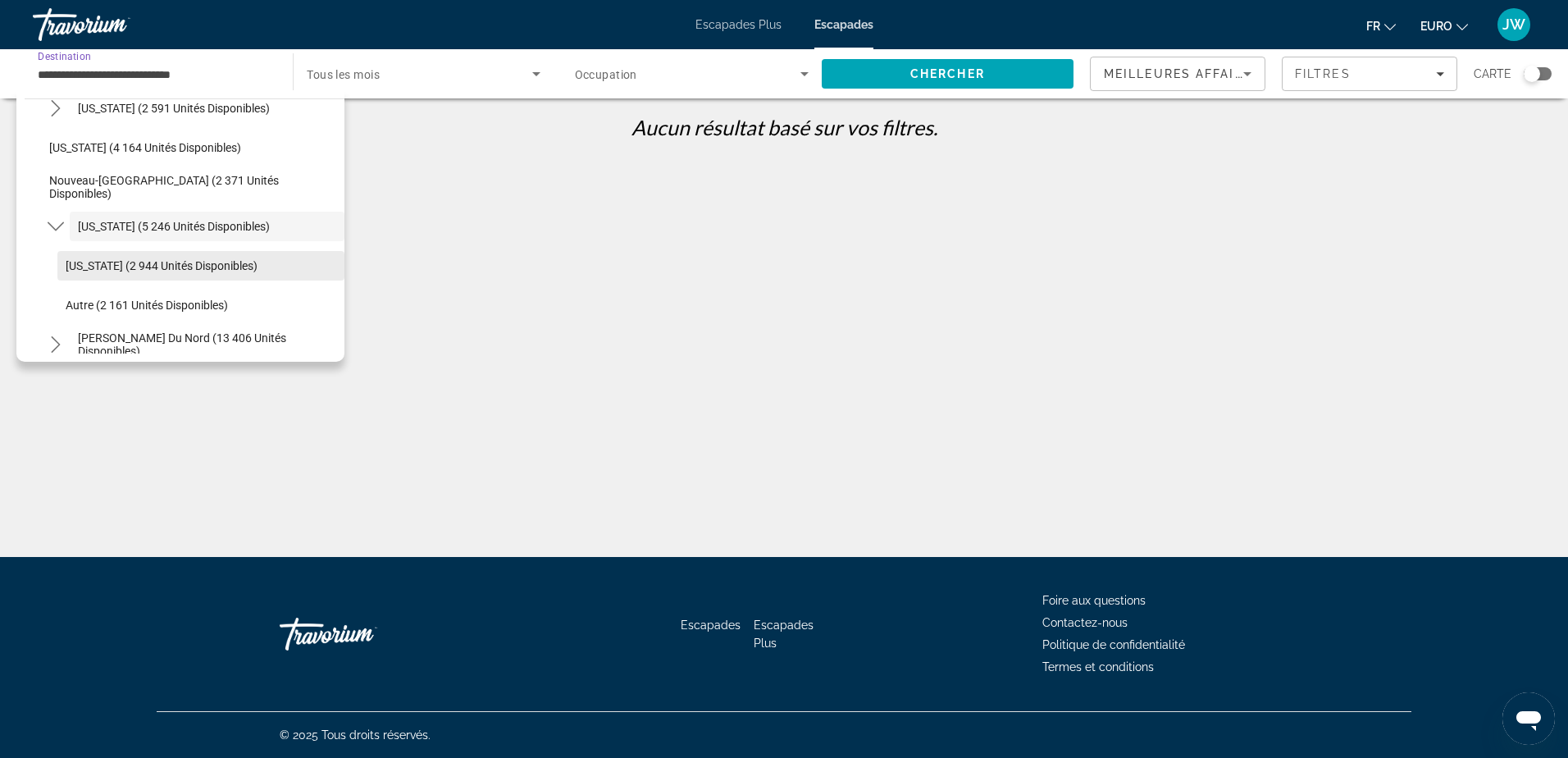
click at [119, 263] on span "[US_STATE] (2 944 unités disponibles)" at bounding box center [162, 266] width 192 height 13
type input "**********"
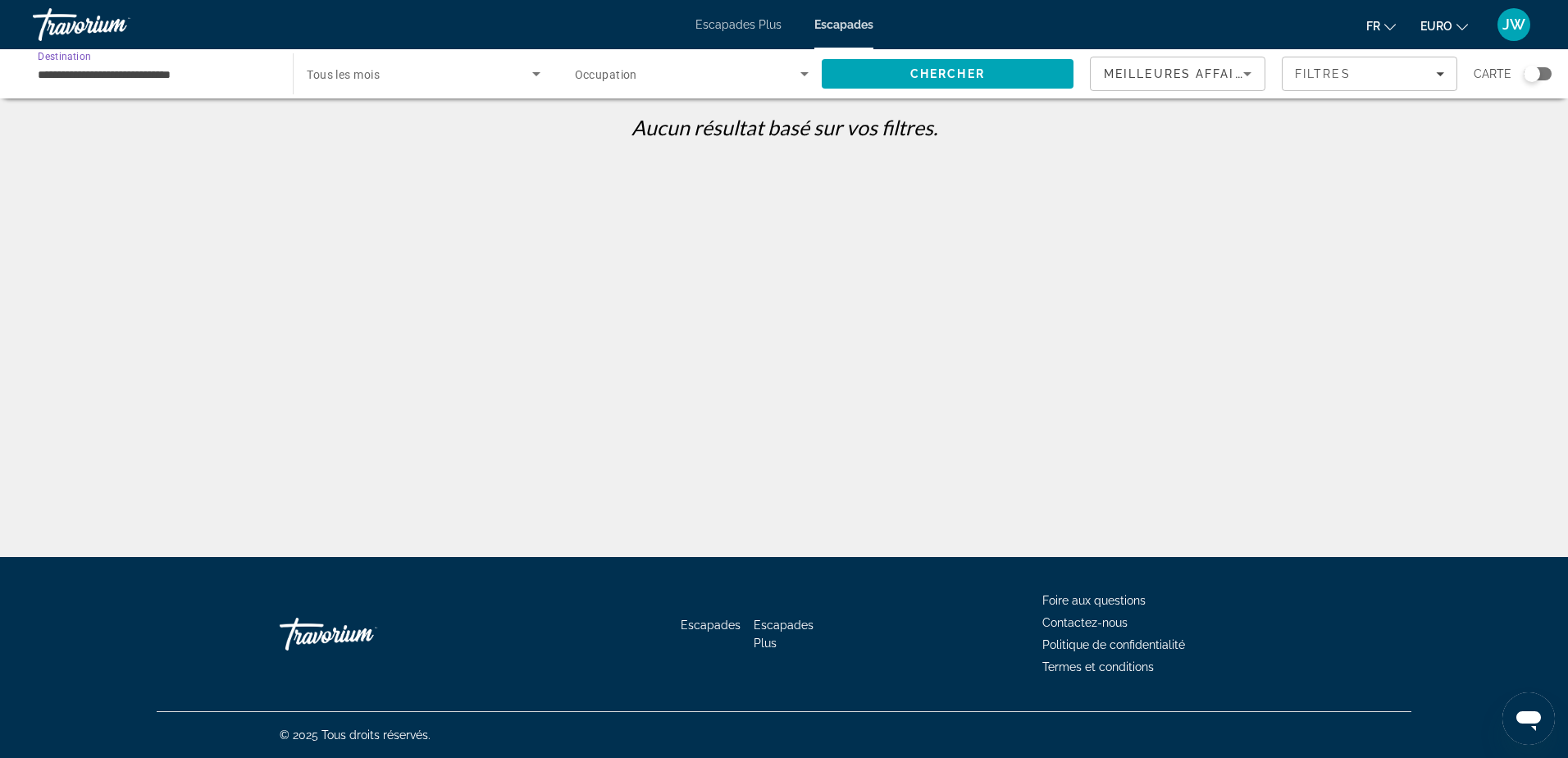
click at [429, 84] on div "Widget de recherche" at bounding box center [423, 74] width 232 height 46
drag, startPoint x: 545, startPoint y: 67, endPoint x: 540, endPoint y: 75, distance: 9.4
click at [543, 71] on div at bounding box center [784, 379] width 1568 height 758
click at [540, 73] on icon "Widget de recherche" at bounding box center [536, 74] width 20 height 20
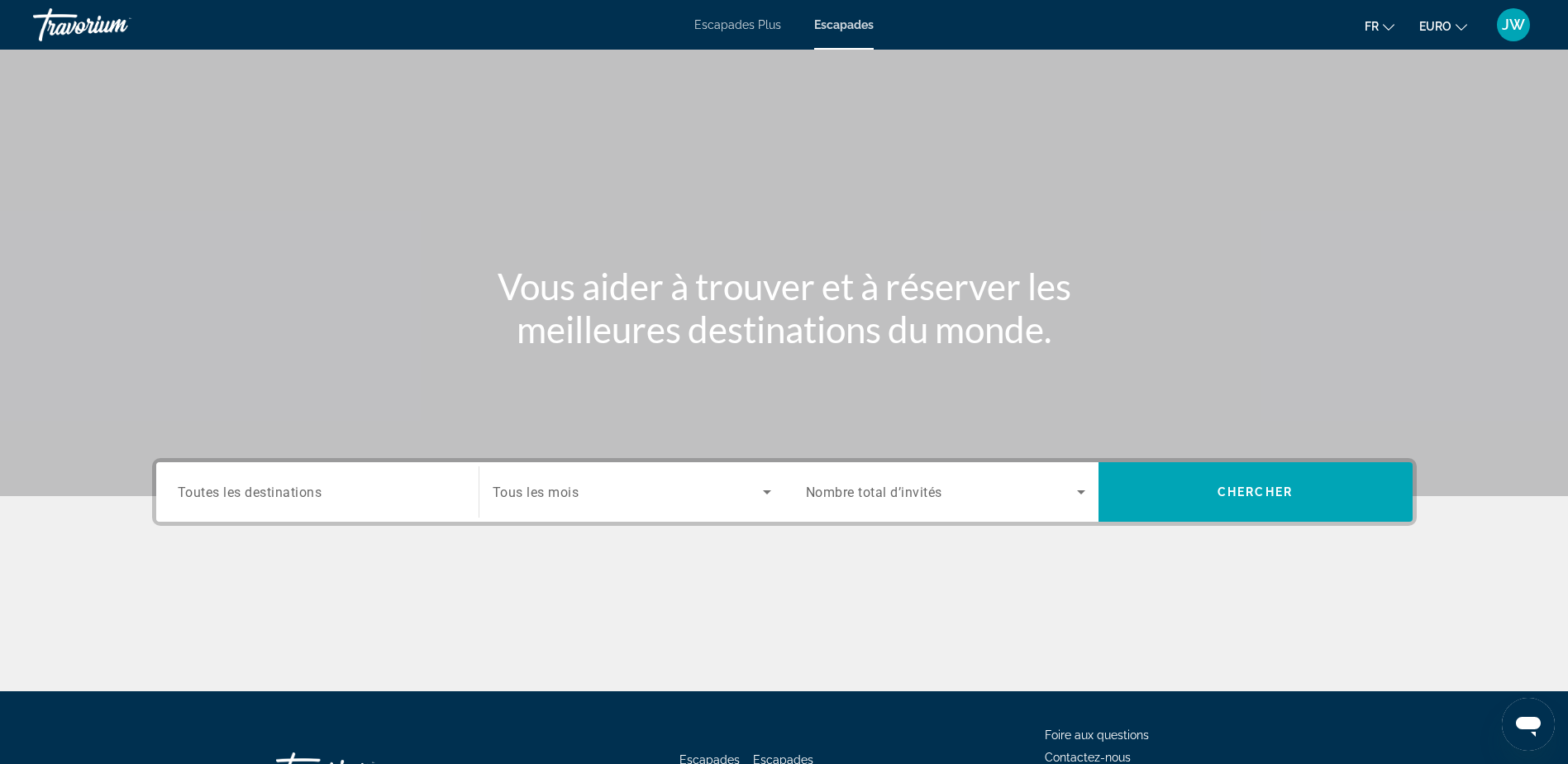
click at [293, 477] on div "Widget de recherche" at bounding box center [317, 492] width 280 height 47
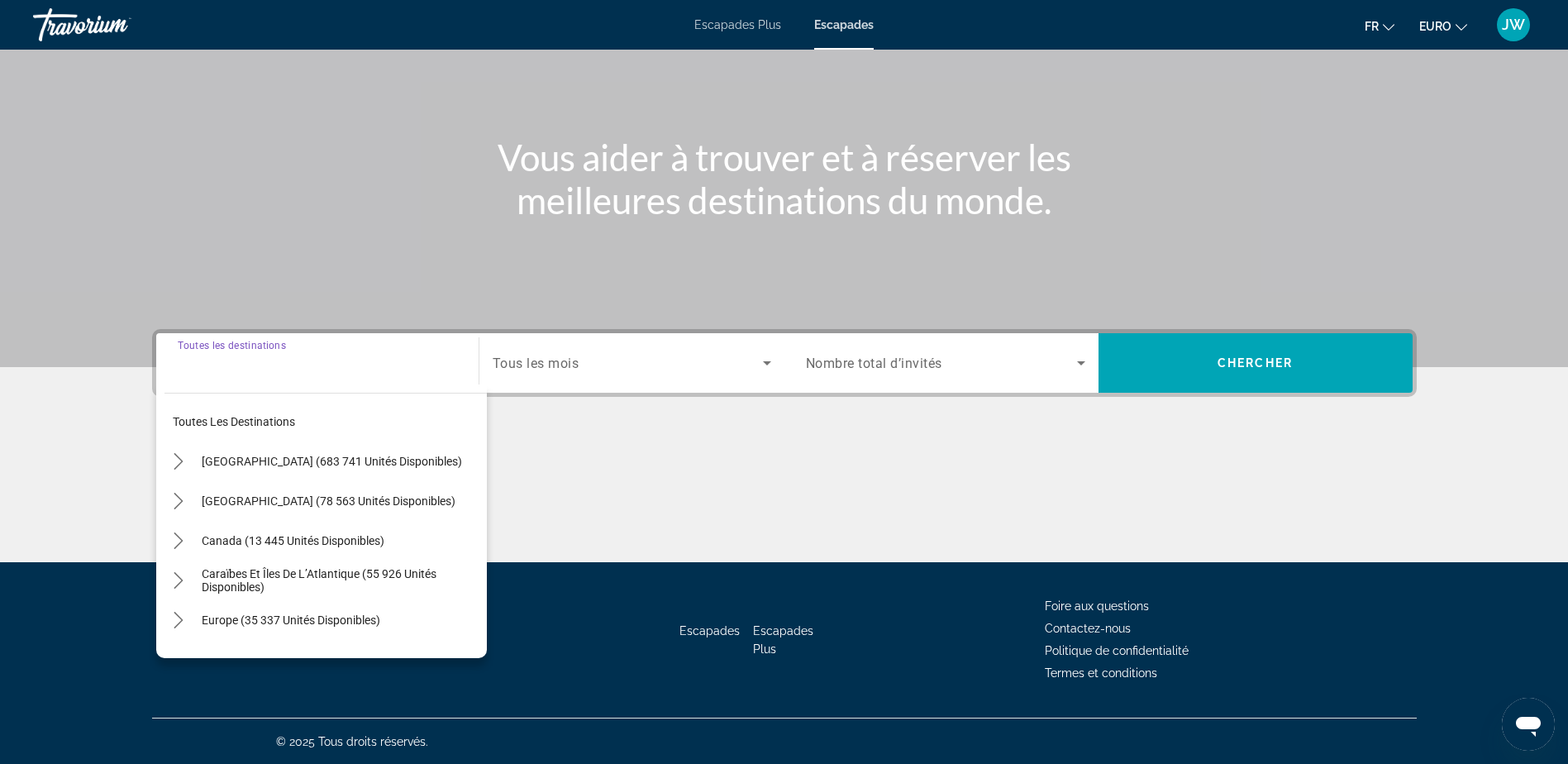
scroll to position [129, 0]
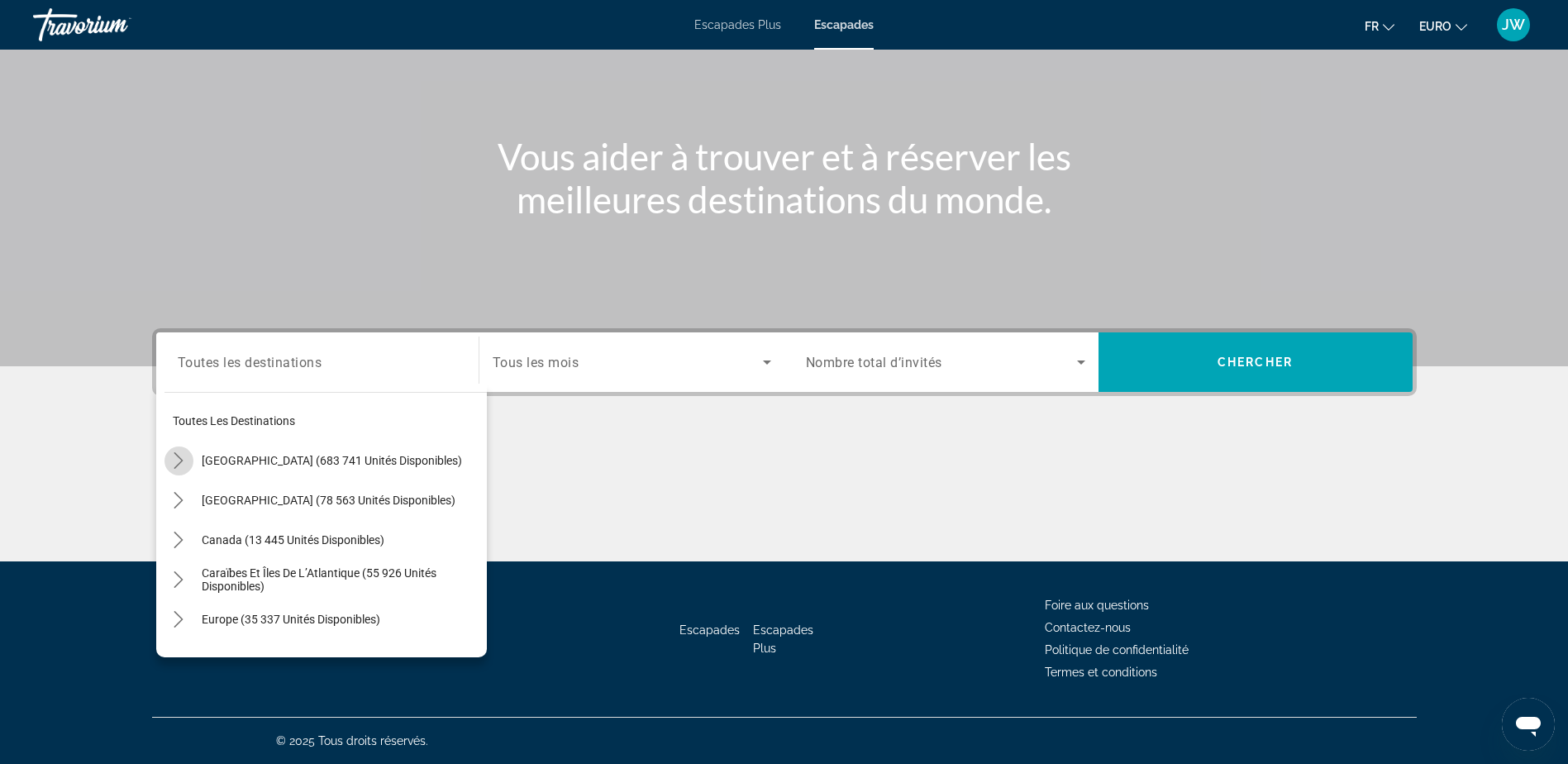
click at [177, 461] on icon "Toggle États-Unis (683 741 unités disponibles) sous-menu" at bounding box center [178, 461] width 16 height 16
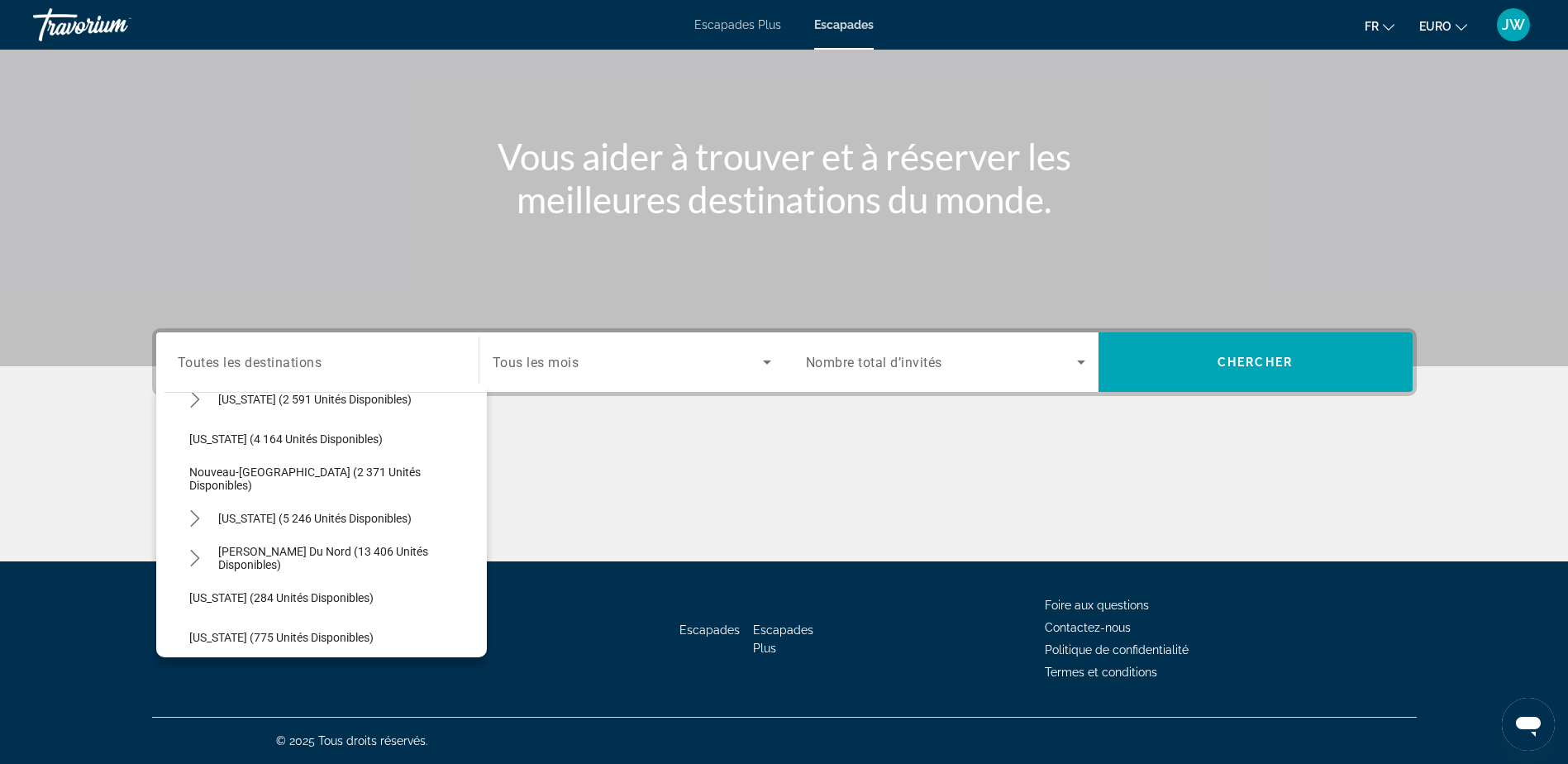
scroll to position [1040, 0]
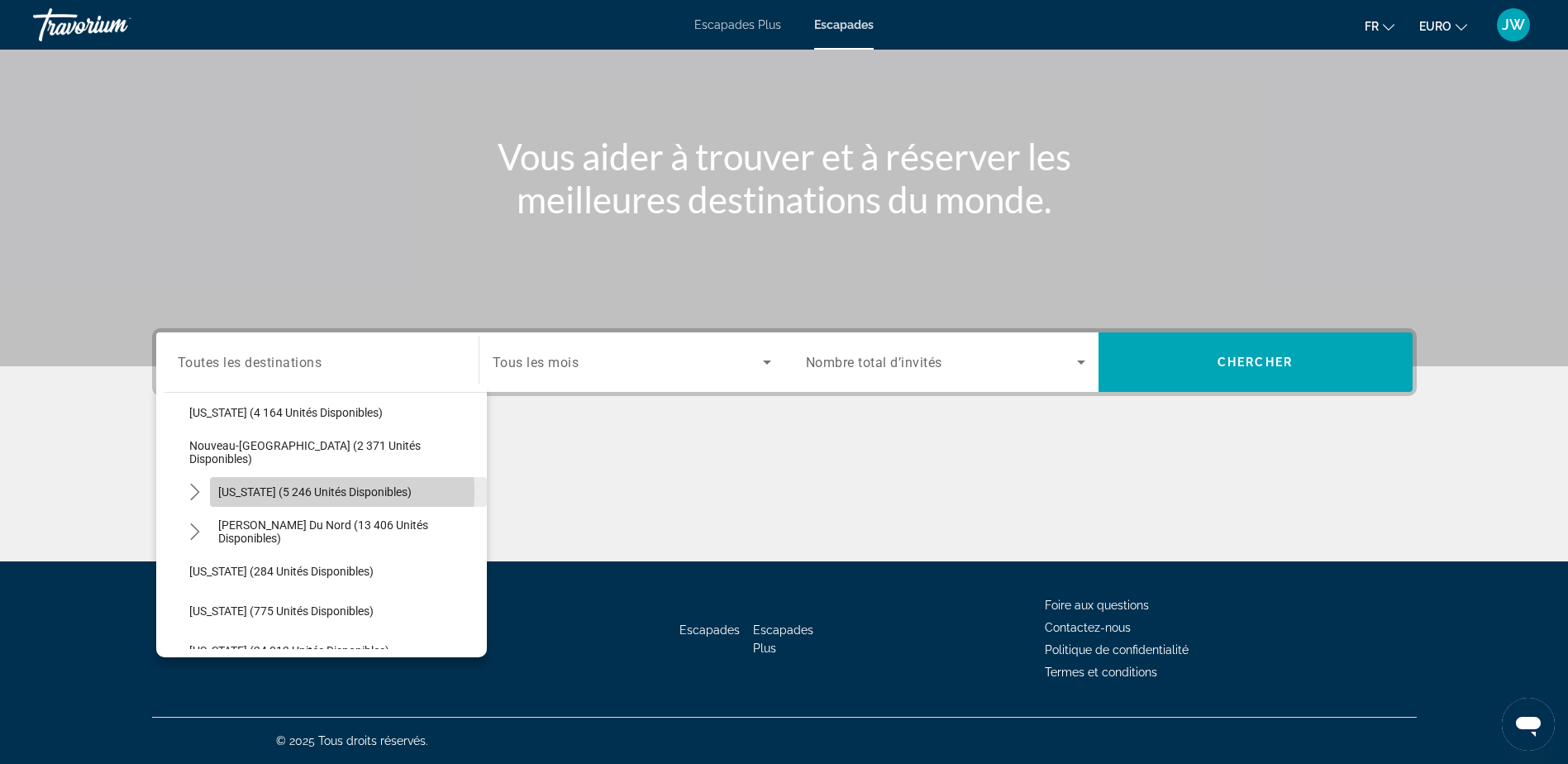
click at [318, 492] on span "[US_STATE] (5 246 unités disponibles)" at bounding box center [315, 492] width 194 height 14
type input "**********"
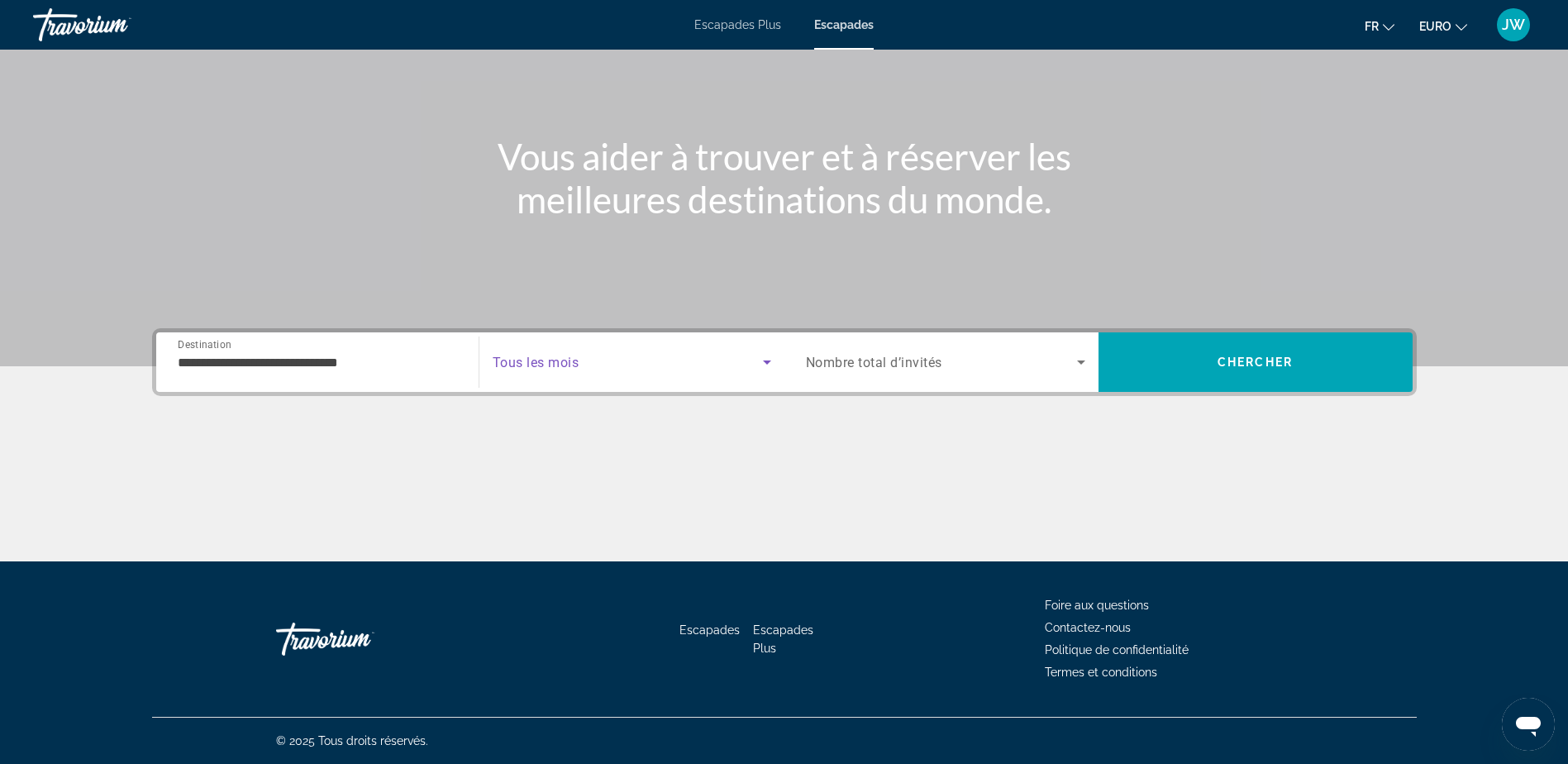
click at [588, 369] on span "Widget de recherche" at bounding box center [627, 362] width 271 height 20
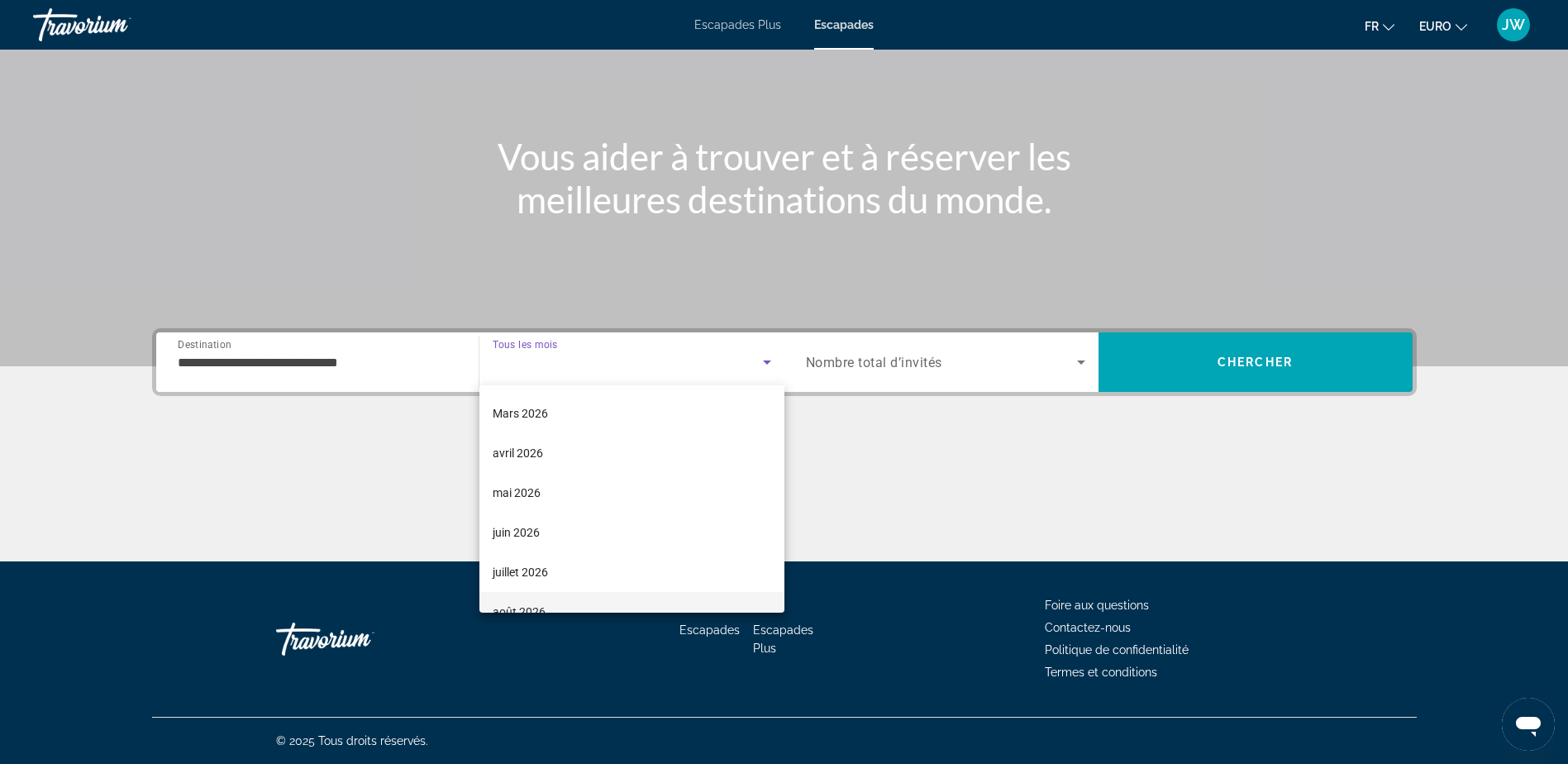
scroll to position [330, 0]
click at [527, 403] on font "mai 2026" at bounding box center [516, 398] width 48 height 14
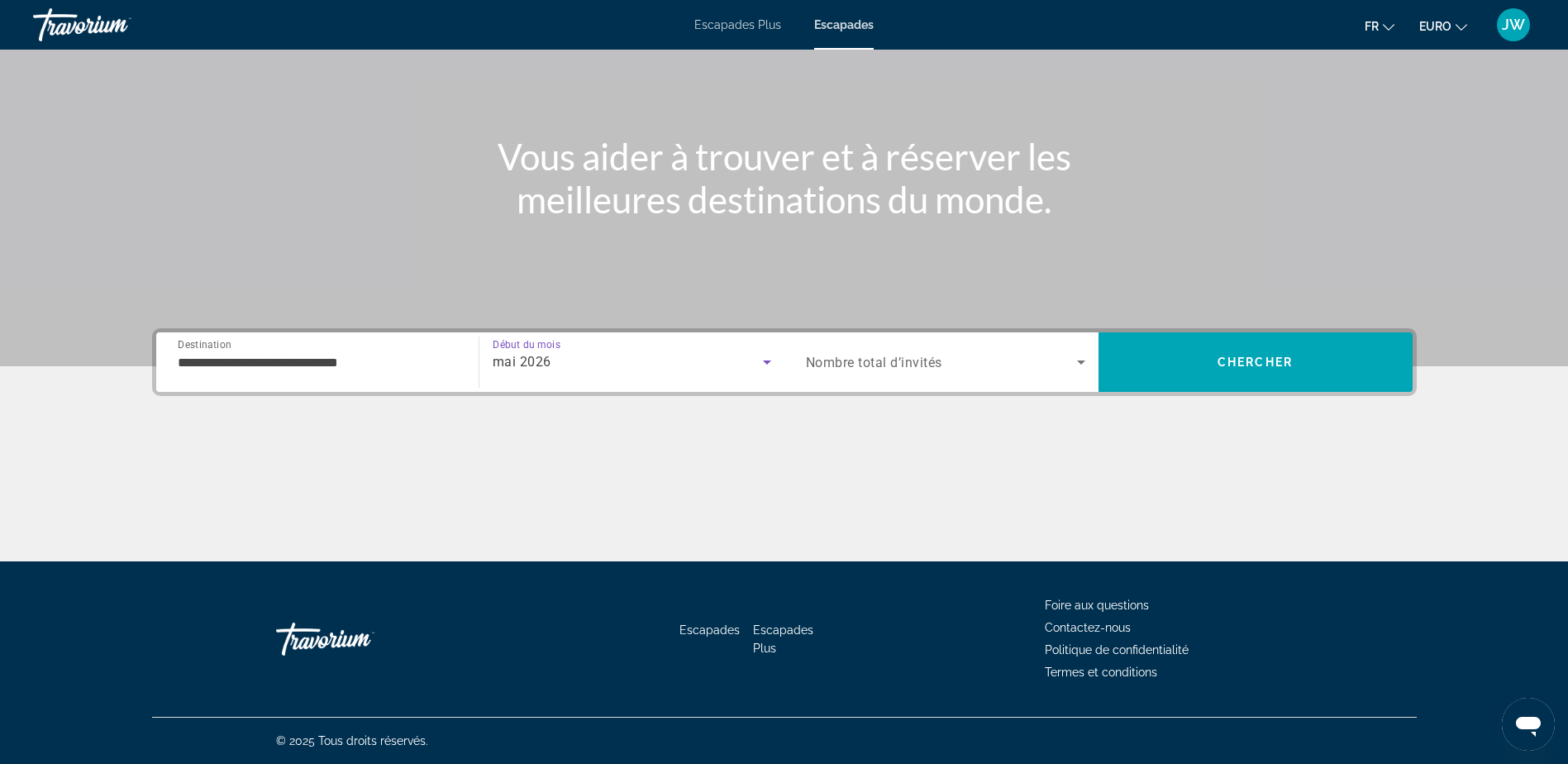
click at [905, 376] on div "Widget de recherche" at bounding box center [946, 362] width 280 height 46
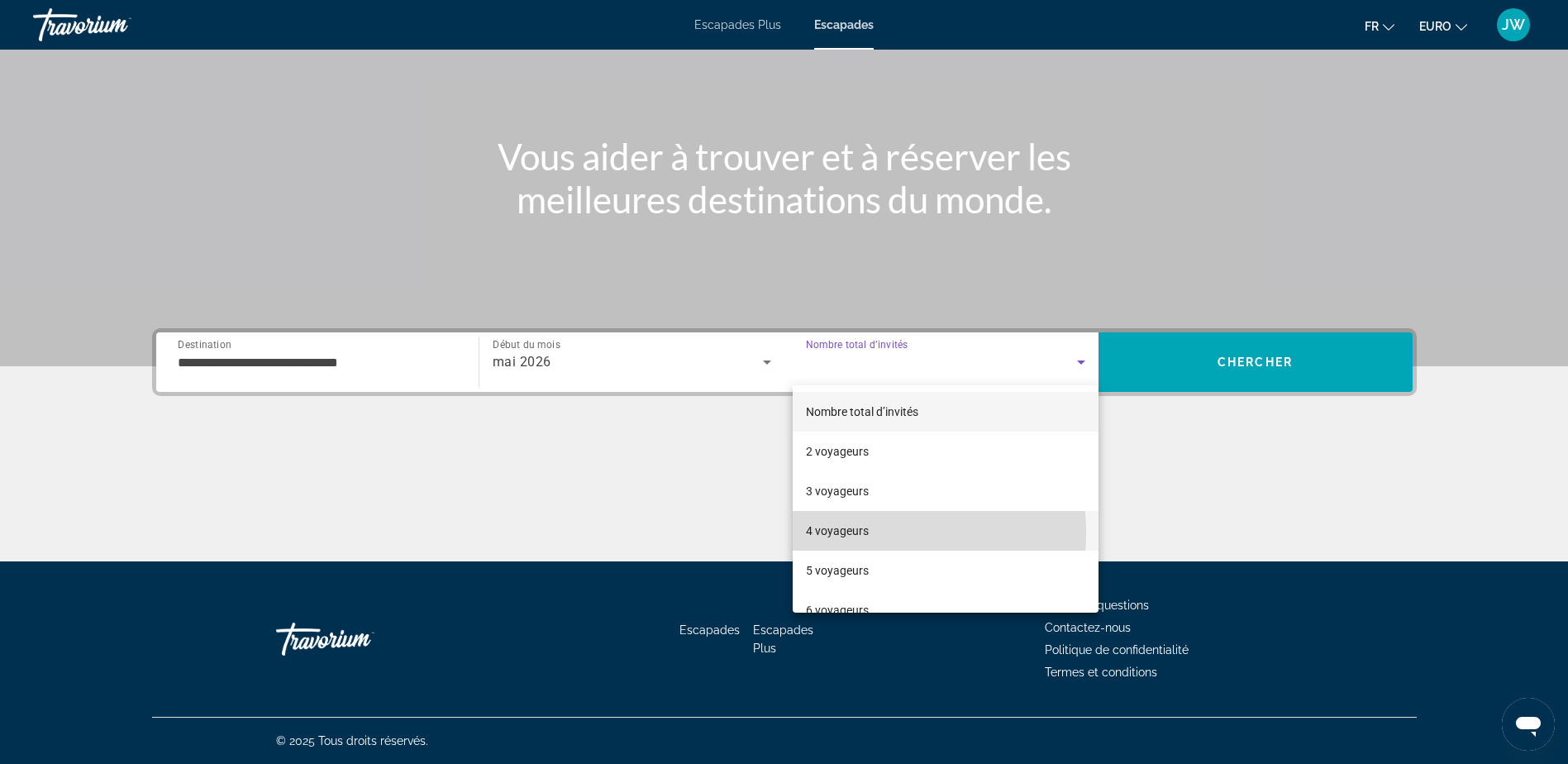
click at [840, 532] on font "4 voyageurs" at bounding box center [837, 530] width 62 height 14
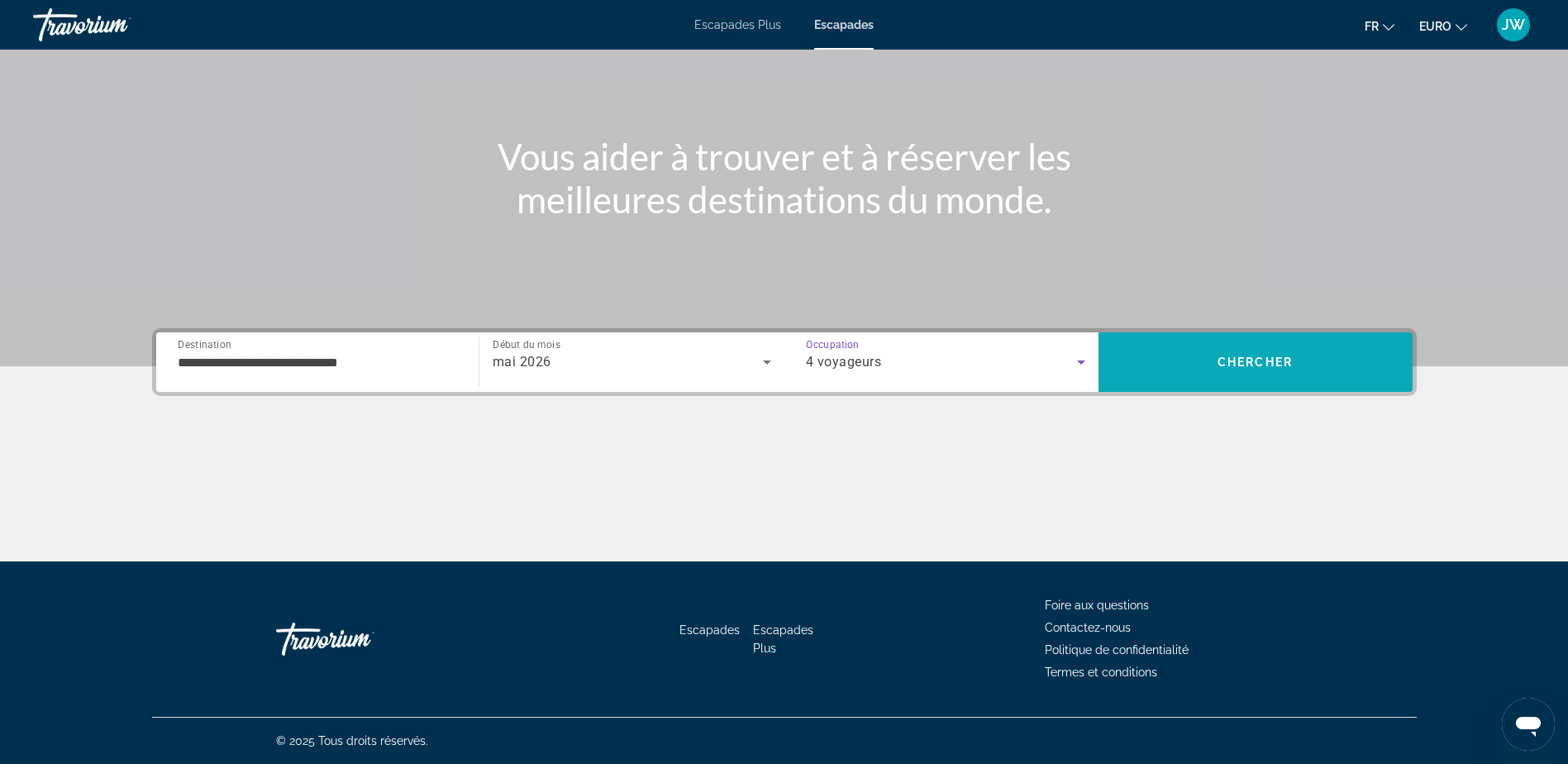
click at [1243, 365] on span "Chercher" at bounding box center [1255, 362] width 75 height 14
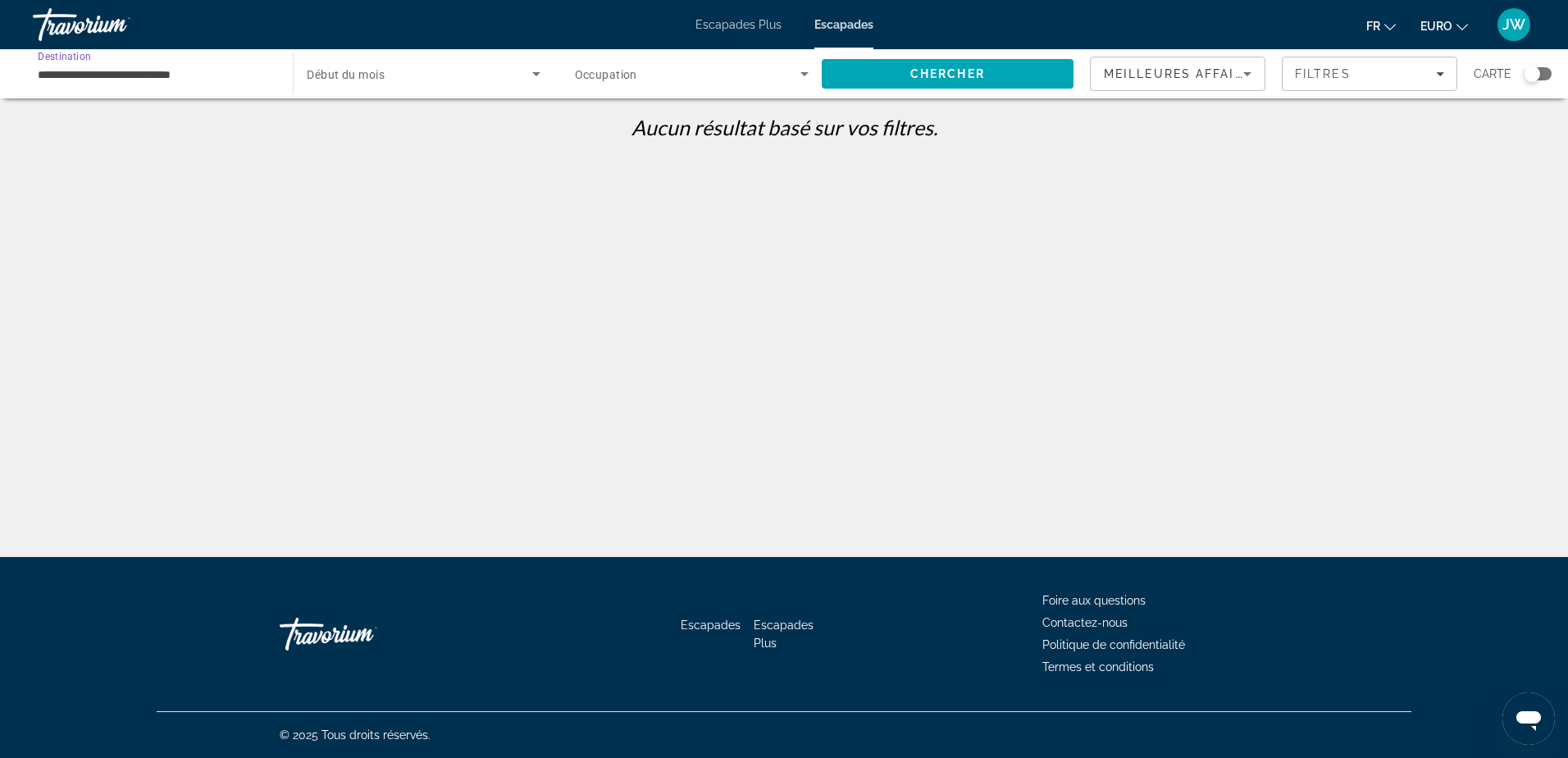
click at [136, 66] on input "**********" at bounding box center [154, 75] width 233 height 20
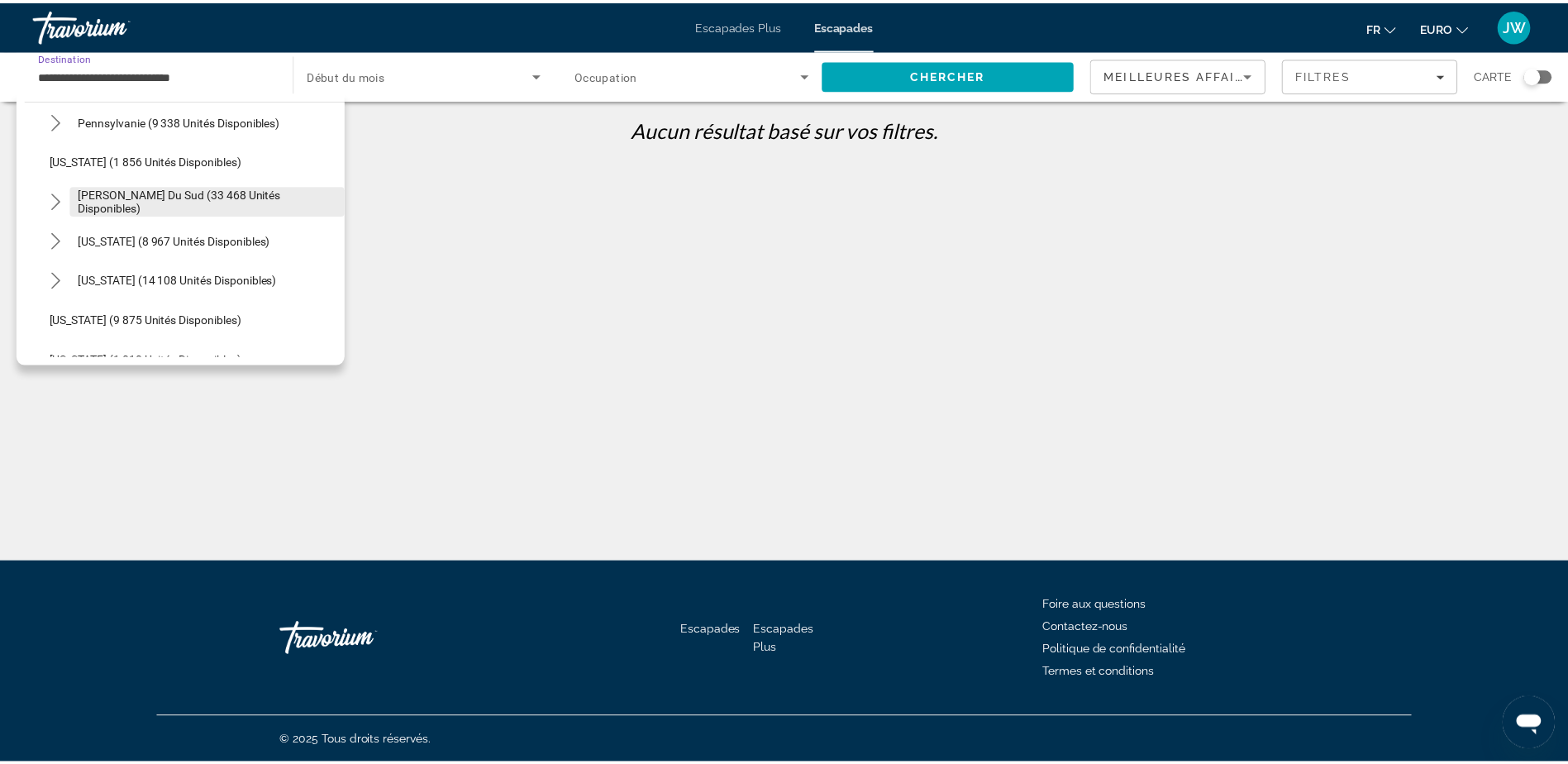
scroll to position [1425, 0]
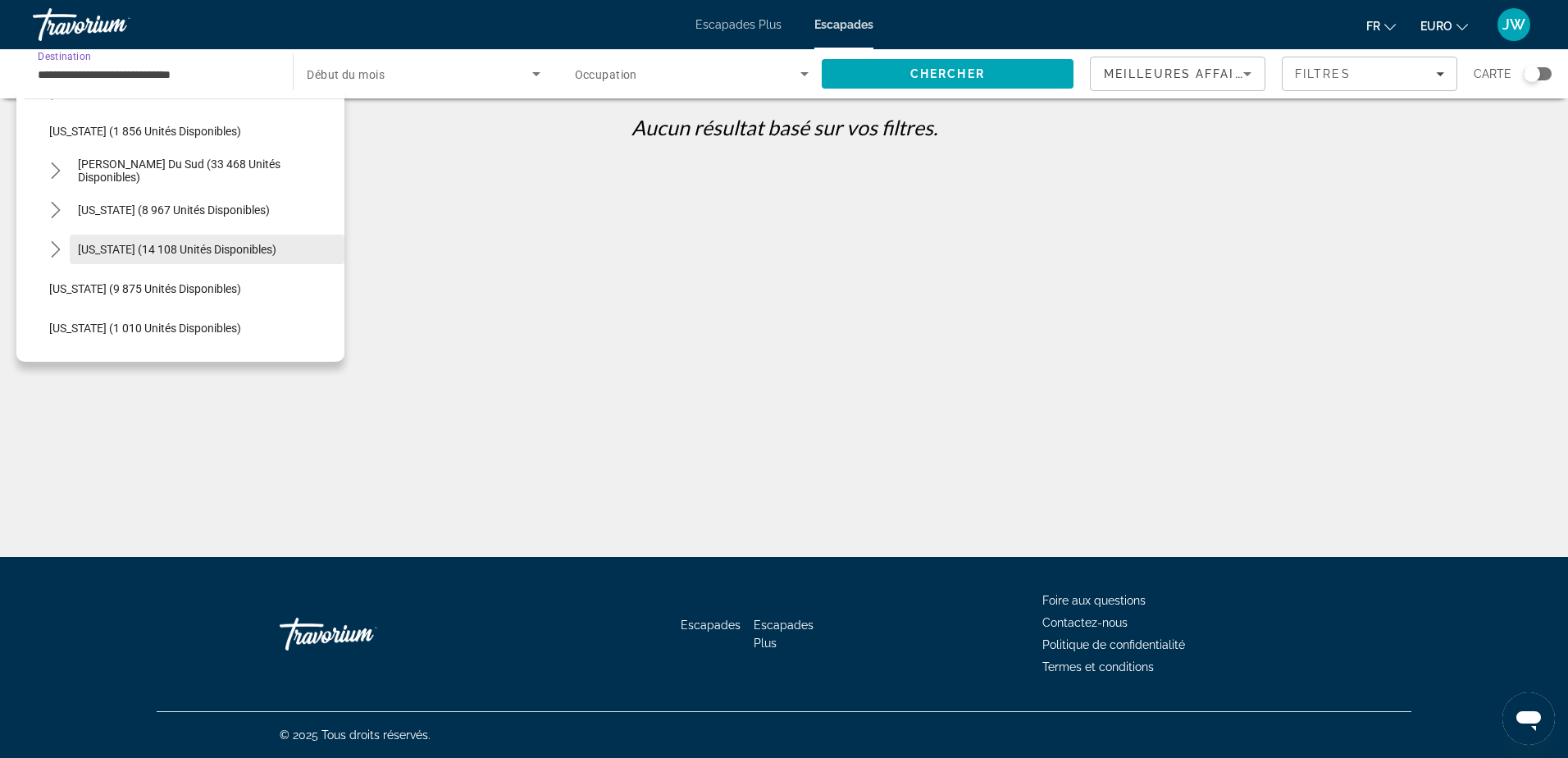
click at [185, 248] on span "[US_STATE] (14 108 unités disponibles)" at bounding box center [177, 249] width 198 height 13
type input "**********"
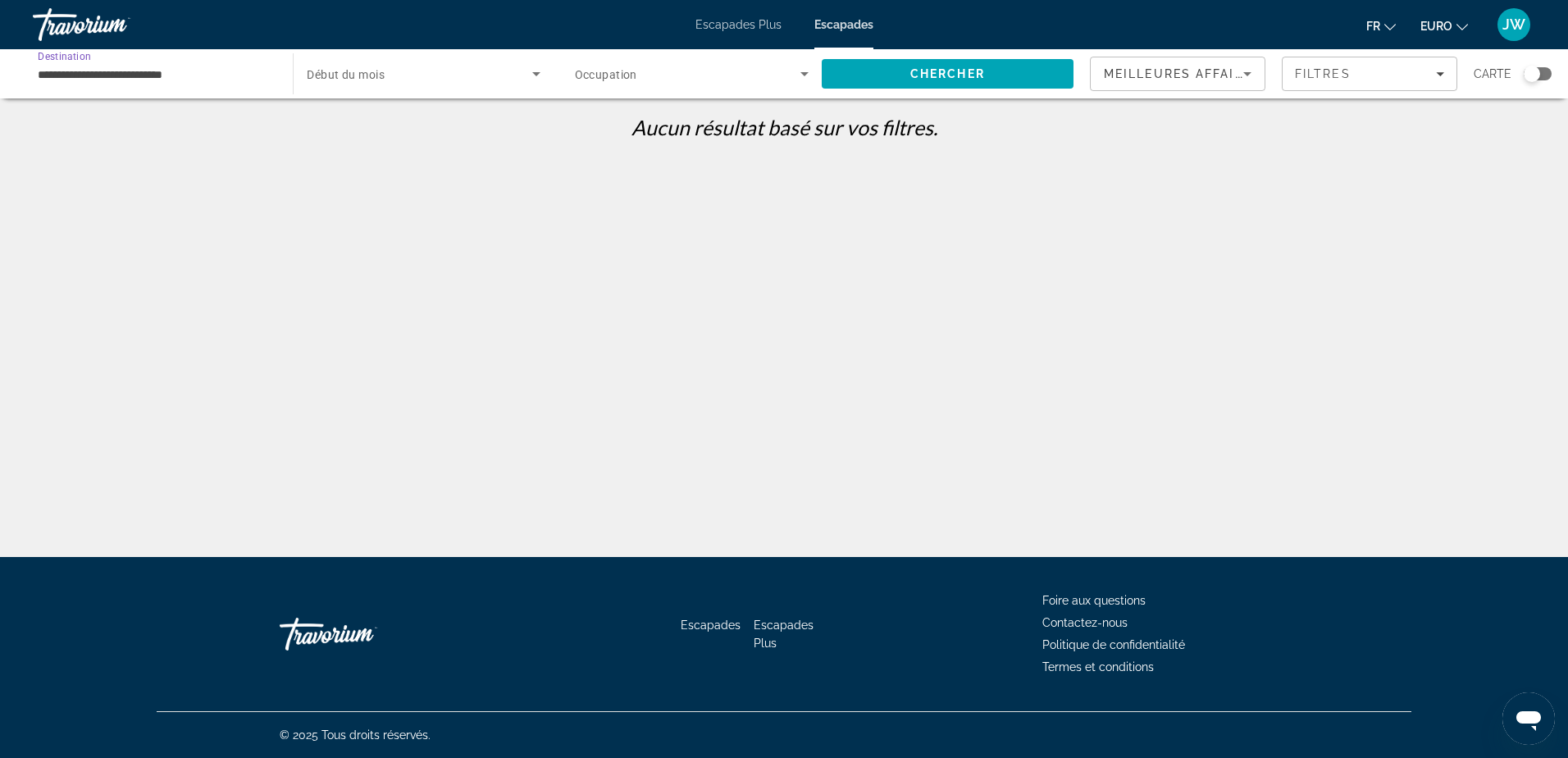
click at [389, 72] on span "Widget de recherche" at bounding box center [419, 74] width 224 height 20
drag, startPoint x: 465, startPoint y: 66, endPoint x: 661, endPoint y: 51, distance: 196.6
click at [473, 66] on div at bounding box center [784, 379] width 1568 height 758
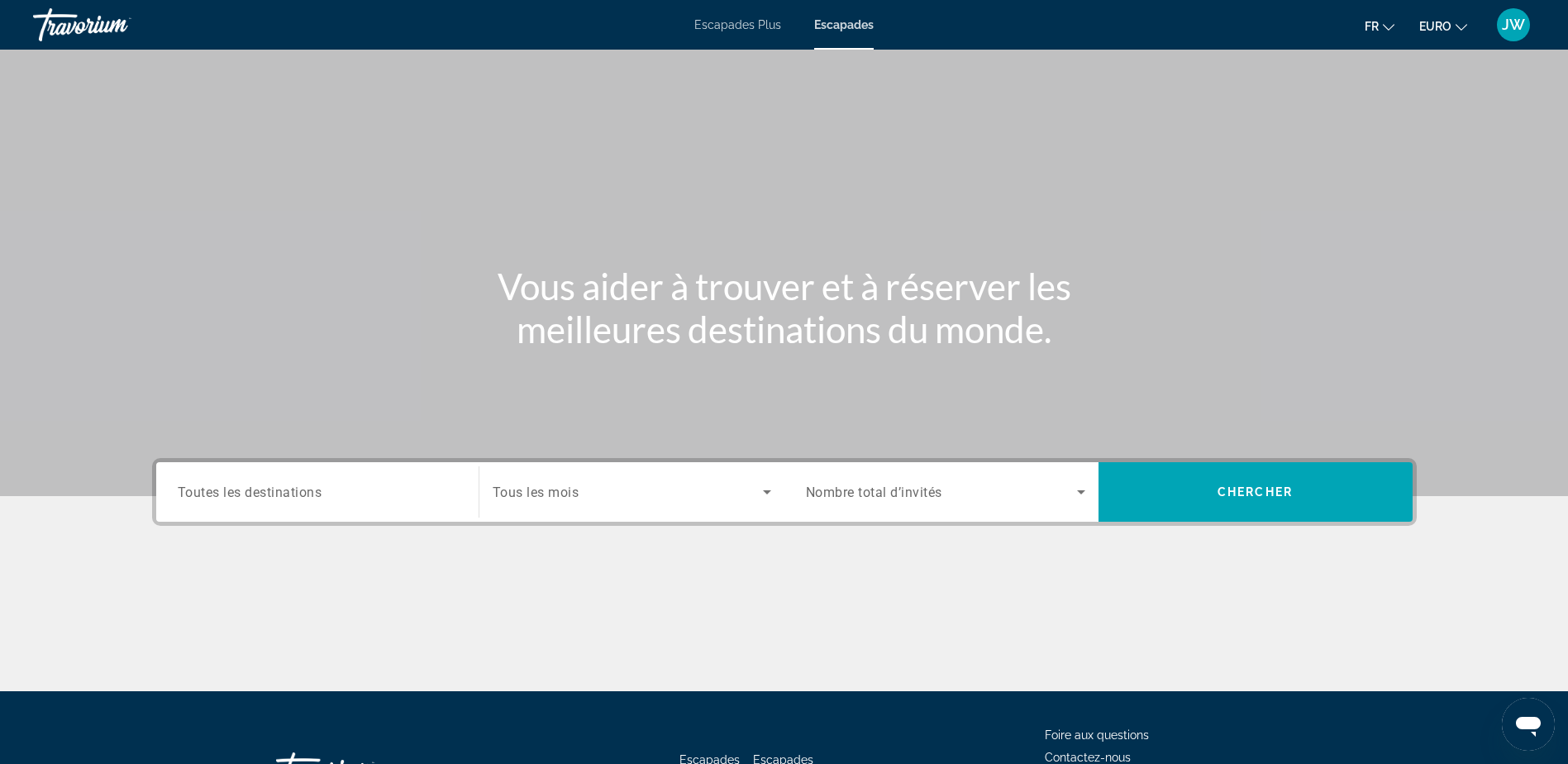
click at [286, 509] on div "Widget de recherche" at bounding box center [317, 492] width 280 height 47
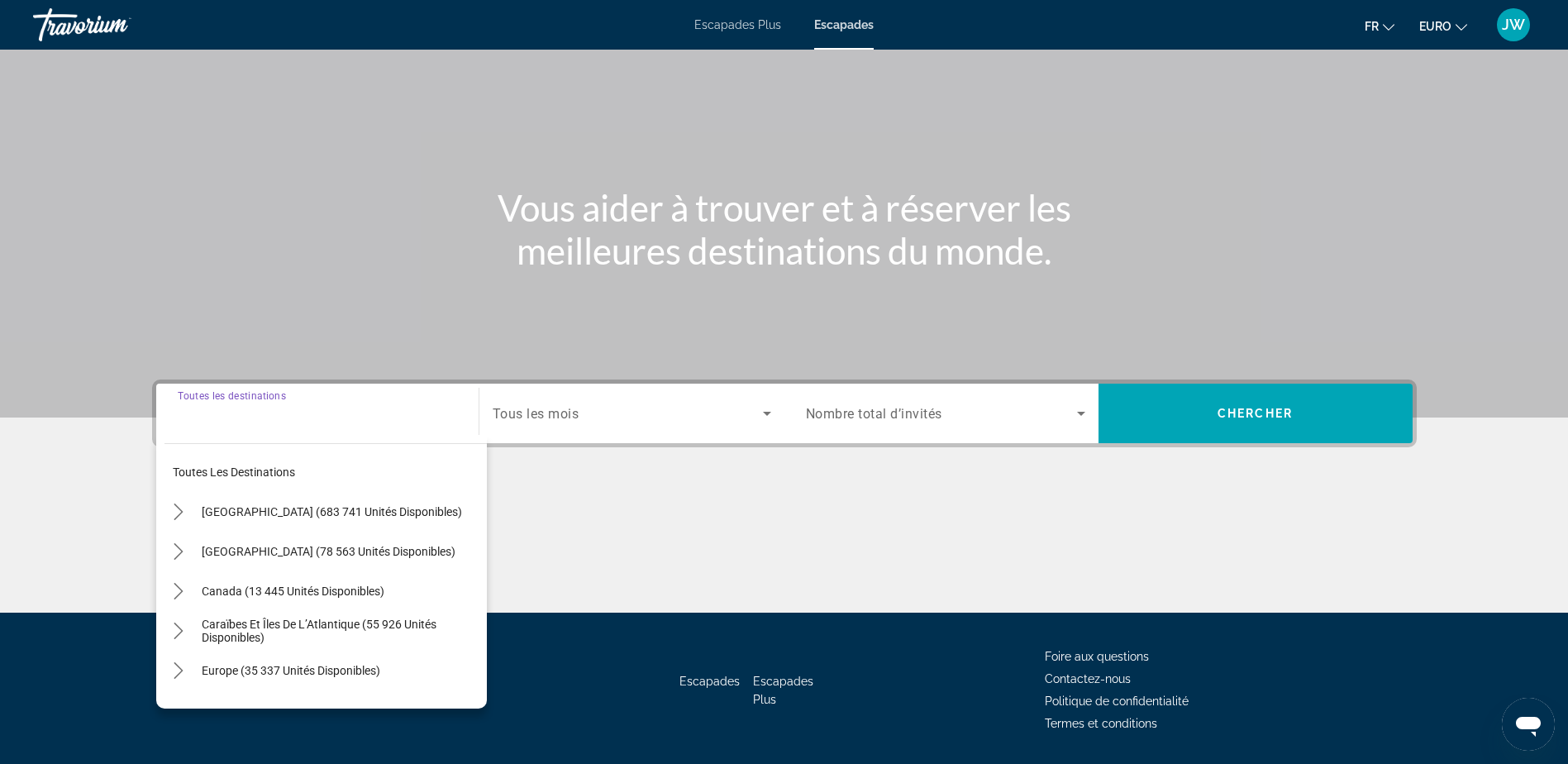
scroll to position [129, 0]
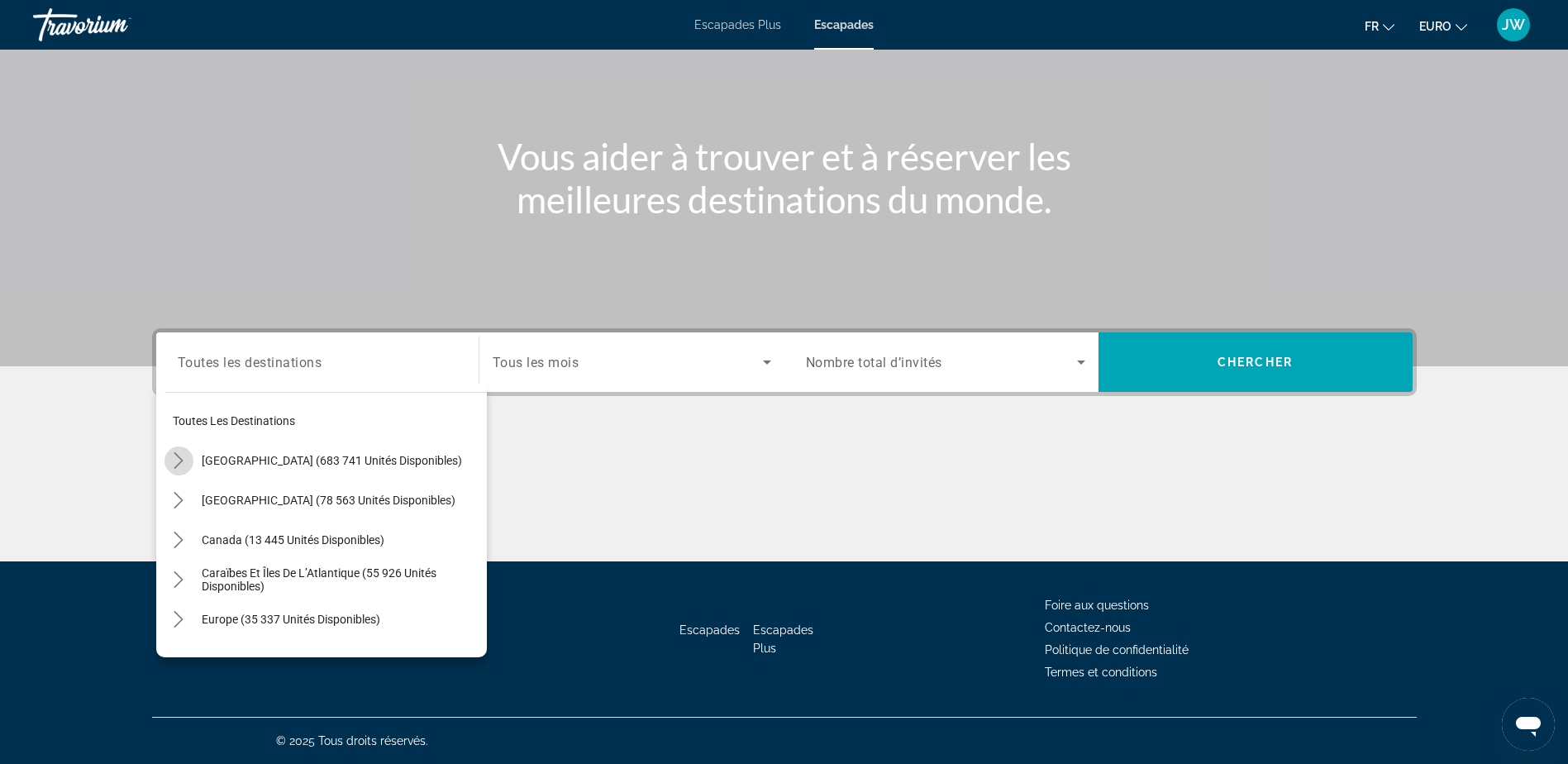
click at [176, 457] on icon "Toggle États-Unis (683 741 unités disponibles) sous-menu" at bounding box center [178, 461] width 16 height 16
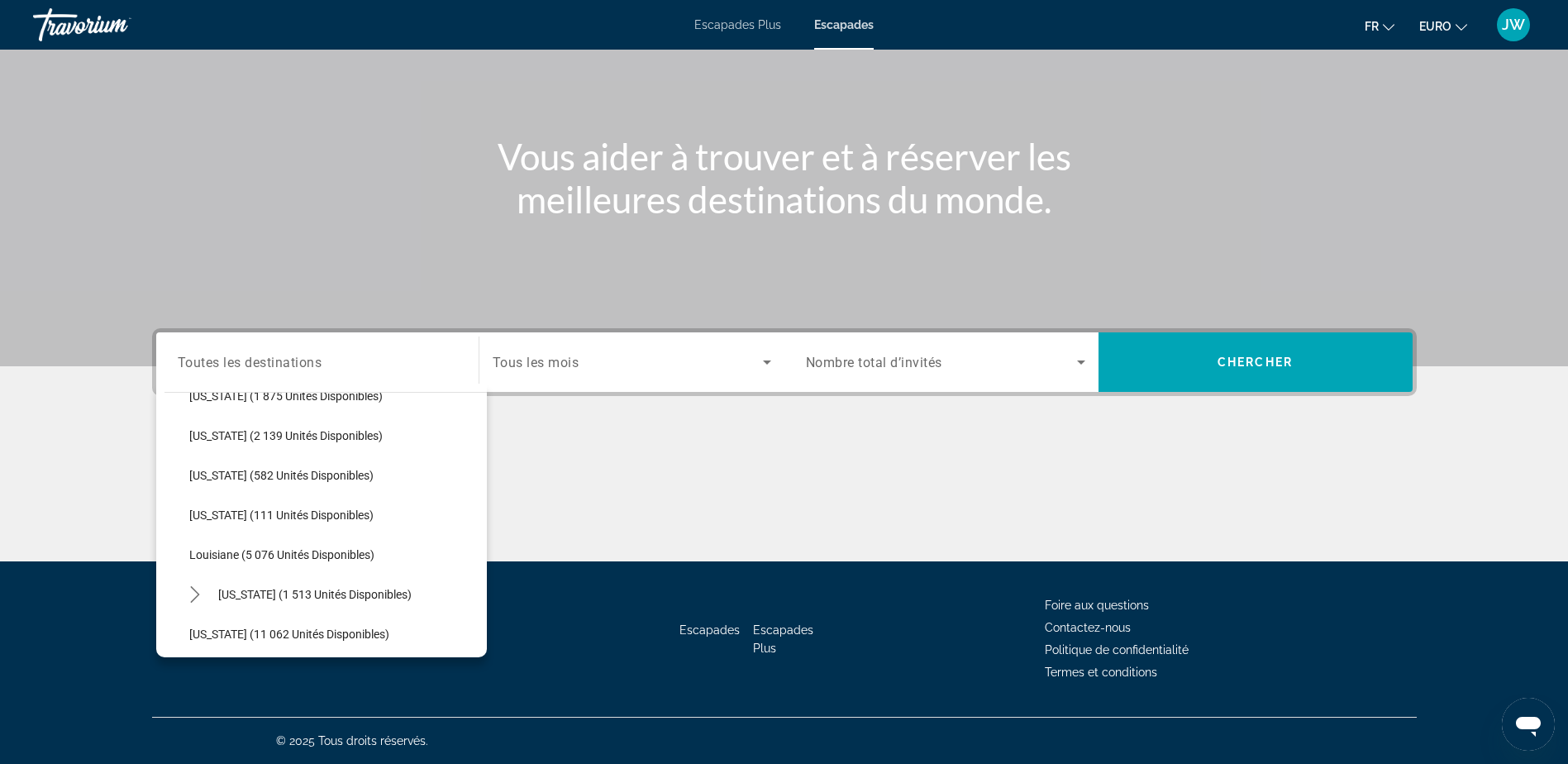
scroll to position [544, 0]
click at [195, 511] on icon "Toggle Maine (1 513 unités disponibles) sous-menu" at bounding box center [195, 511] width 16 height 16
click at [195, 508] on icon "Toggle Maine (1 513 unités disponibles) sous-menu" at bounding box center [195, 511] width 16 height 16
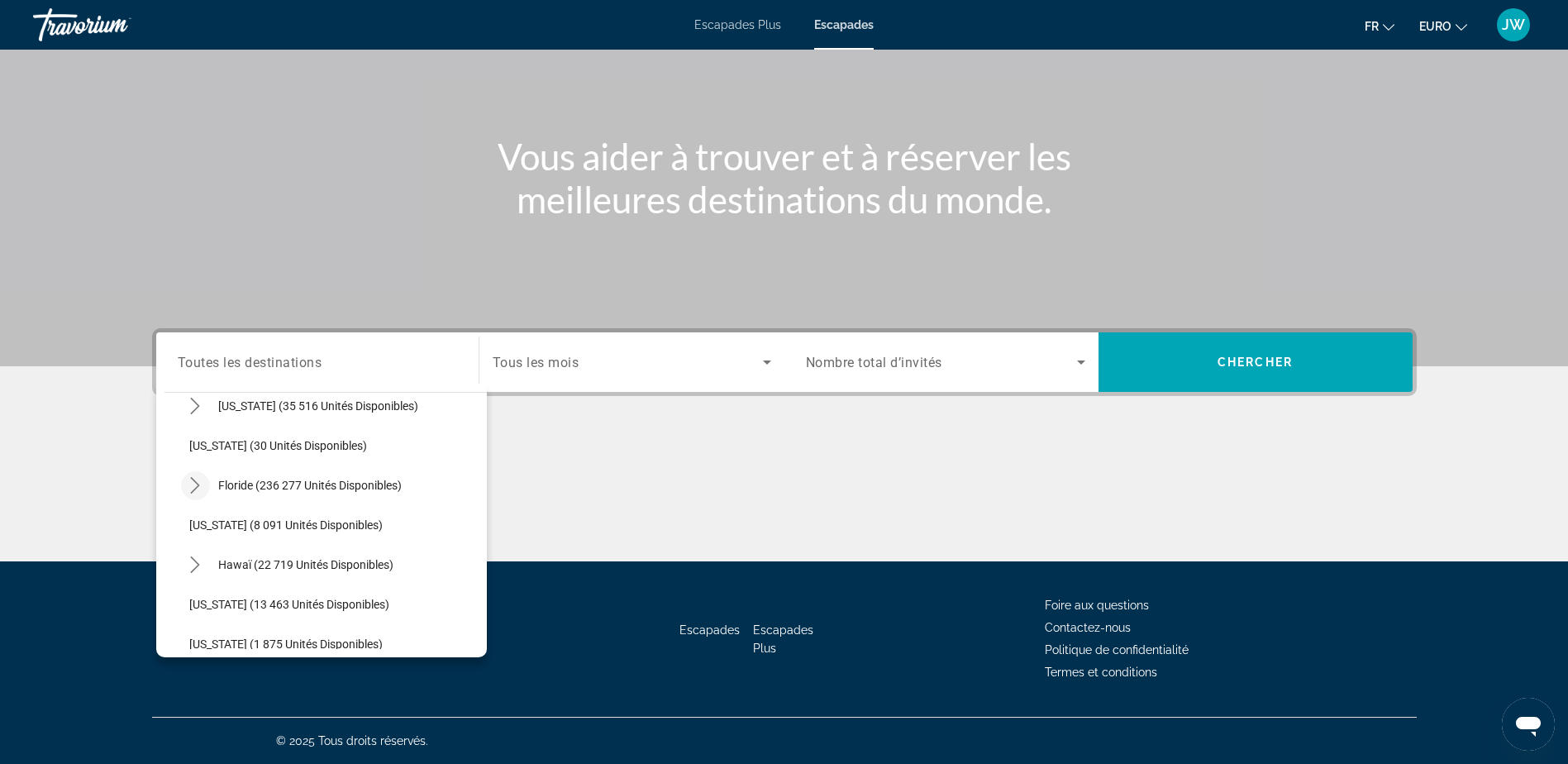
click at [197, 483] on icon "Toggle Floride (236 277 unités disponibles) sous-menu" at bounding box center [195, 485] width 9 height 16
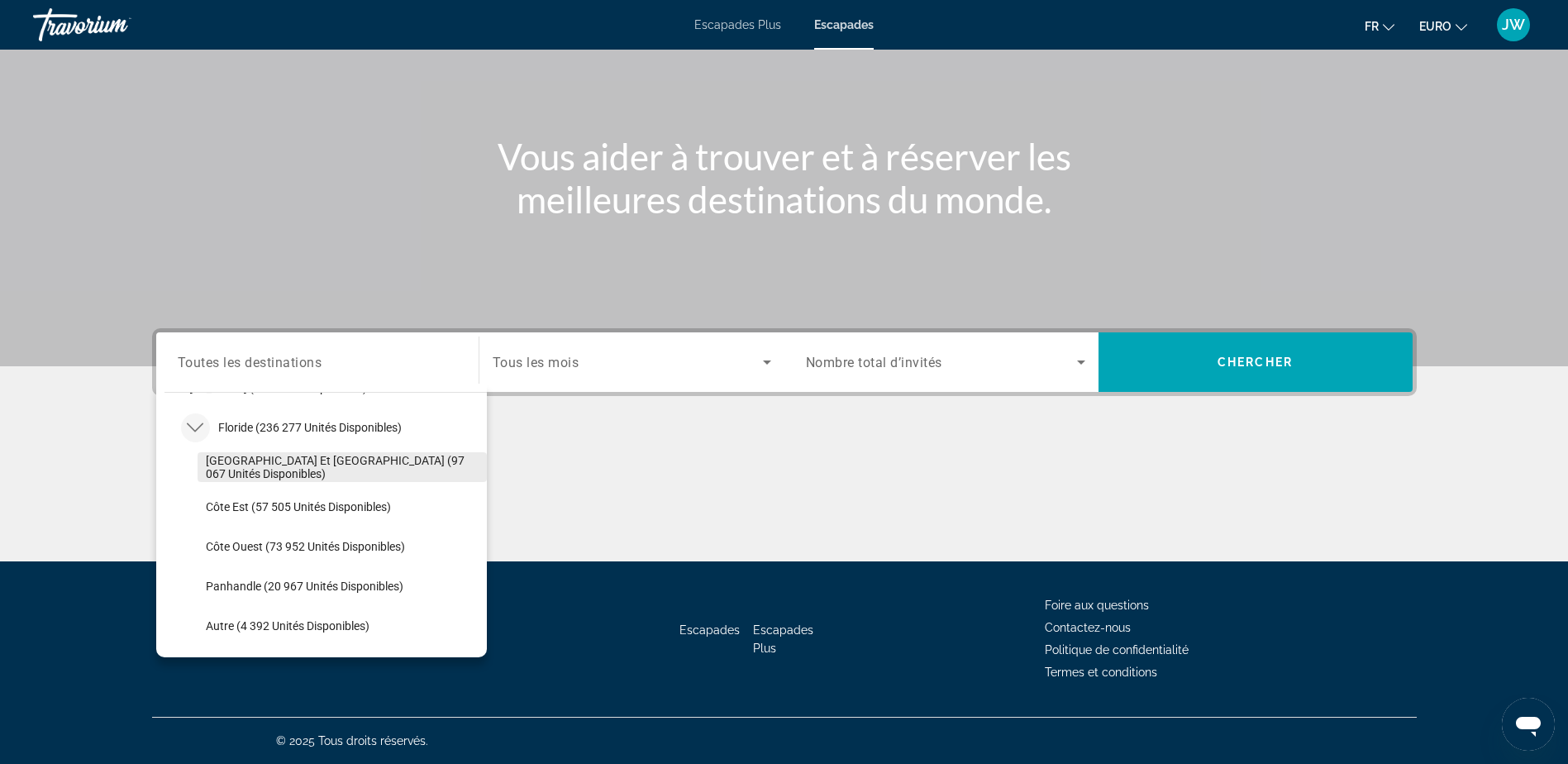
scroll to position [296, 0]
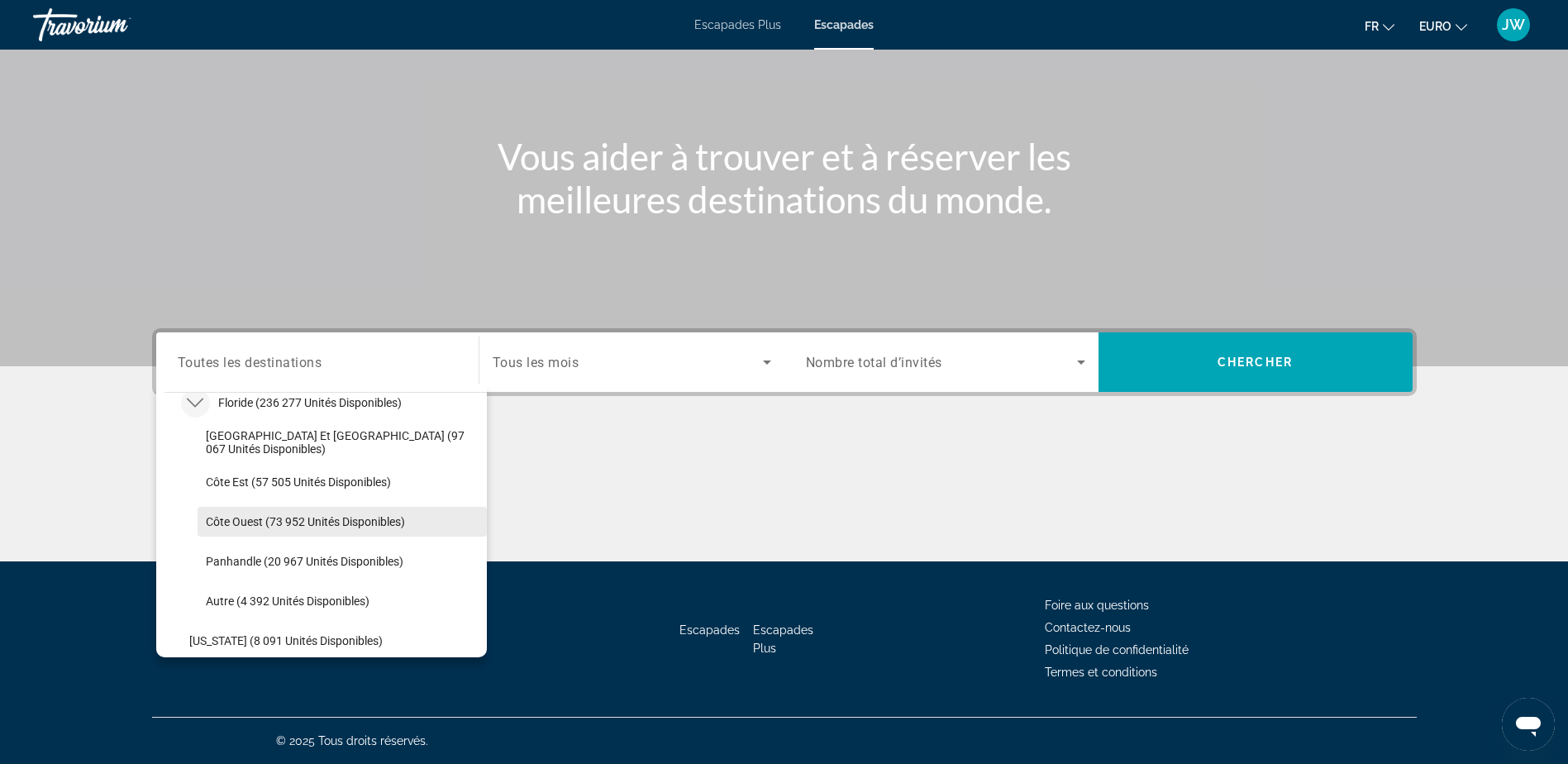
click at [314, 522] on span "Côte Ouest (73 952 unités disponibles)" at bounding box center [305, 521] width 199 height 14
type input "**********"
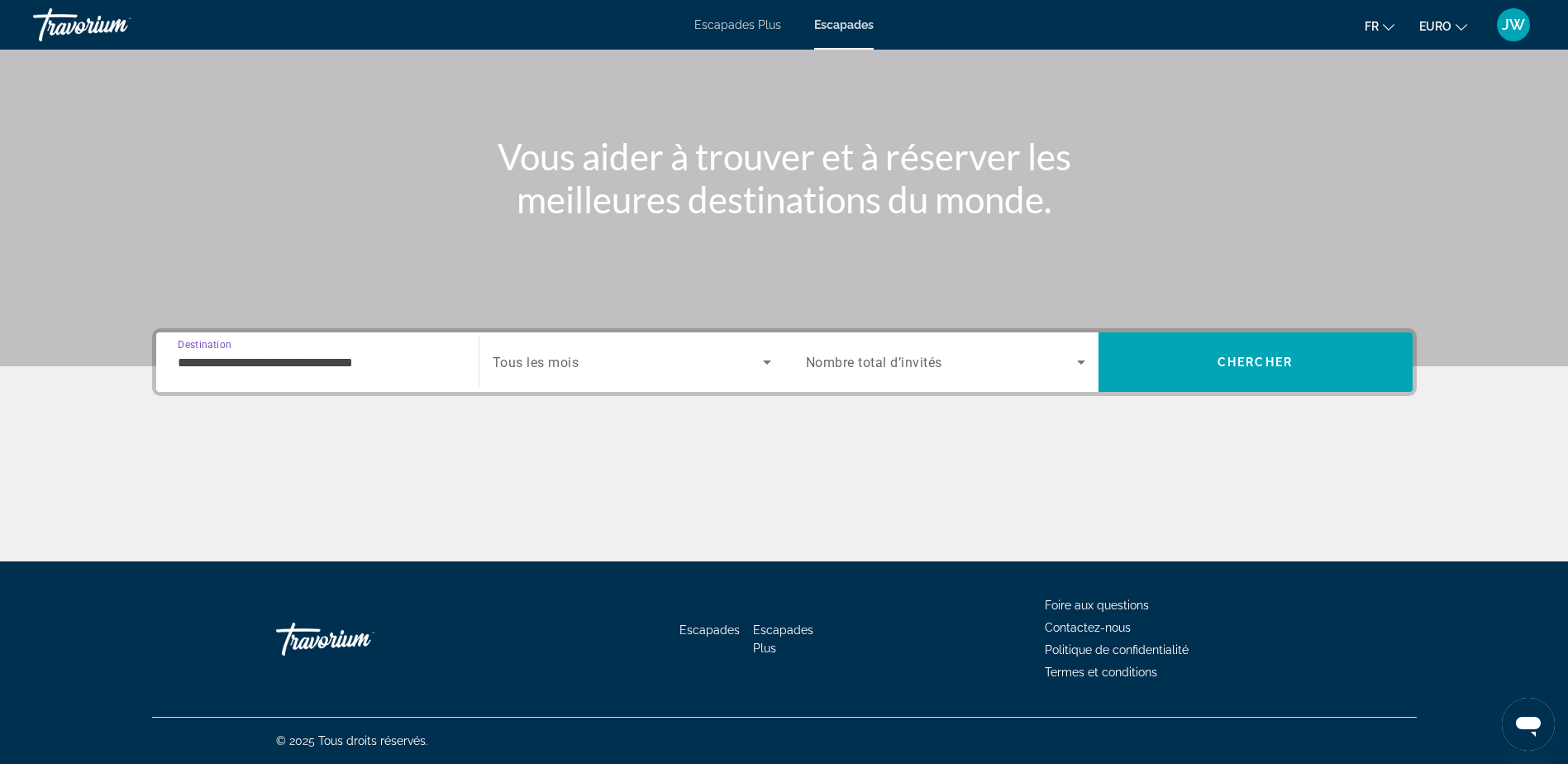
click at [587, 370] on span "Widget de recherche" at bounding box center [627, 362] width 271 height 20
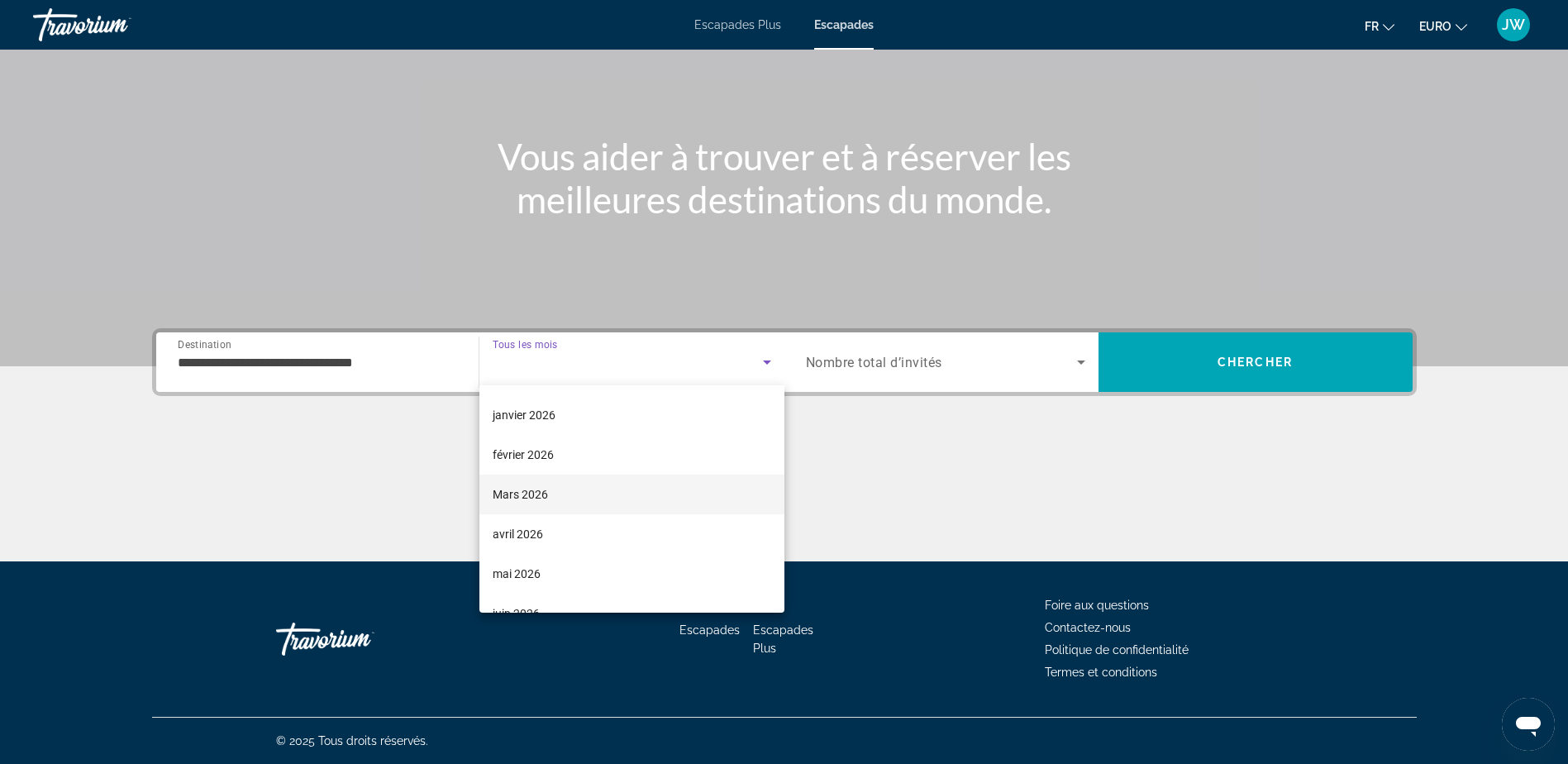
scroll to position [166, 0]
click at [537, 563] on font "mai 2026" at bounding box center [516, 564] width 48 height 14
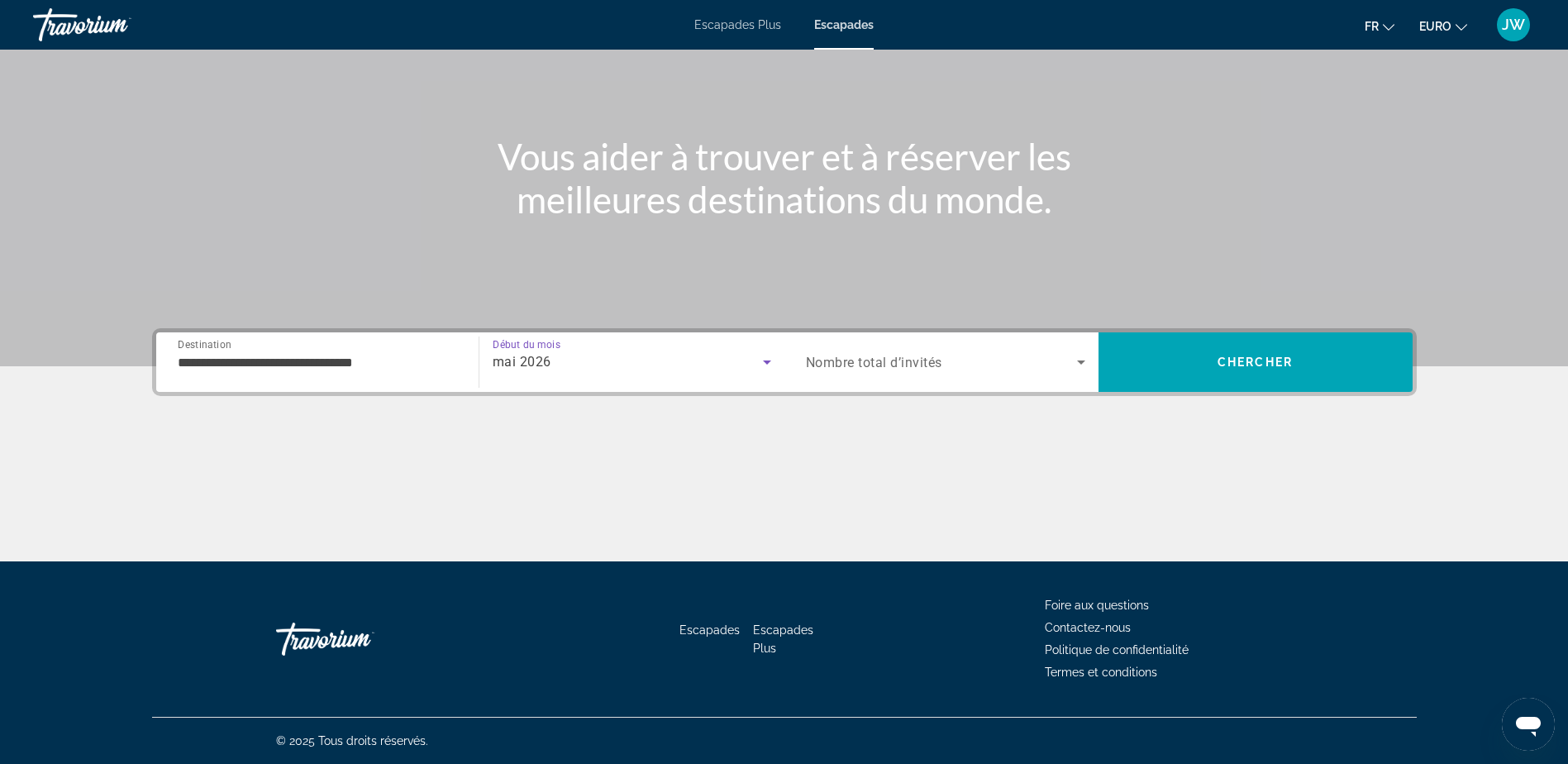
click at [865, 368] on span "Nombre total d’invités" at bounding box center [874, 362] width 137 height 15
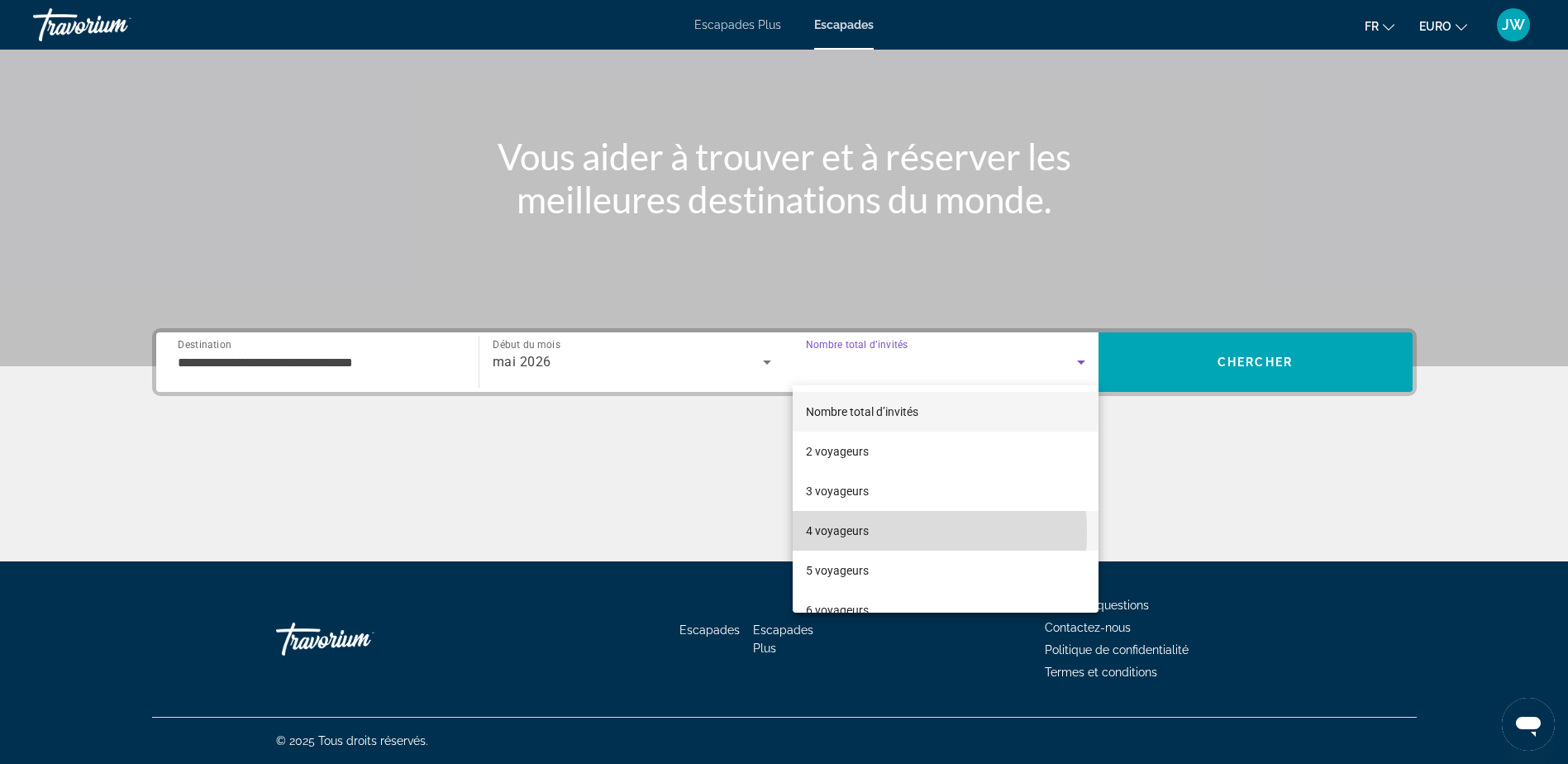
click at [846, 531] on font "4 voyageurs" at bounding box center [837, 530] width 62 height 14
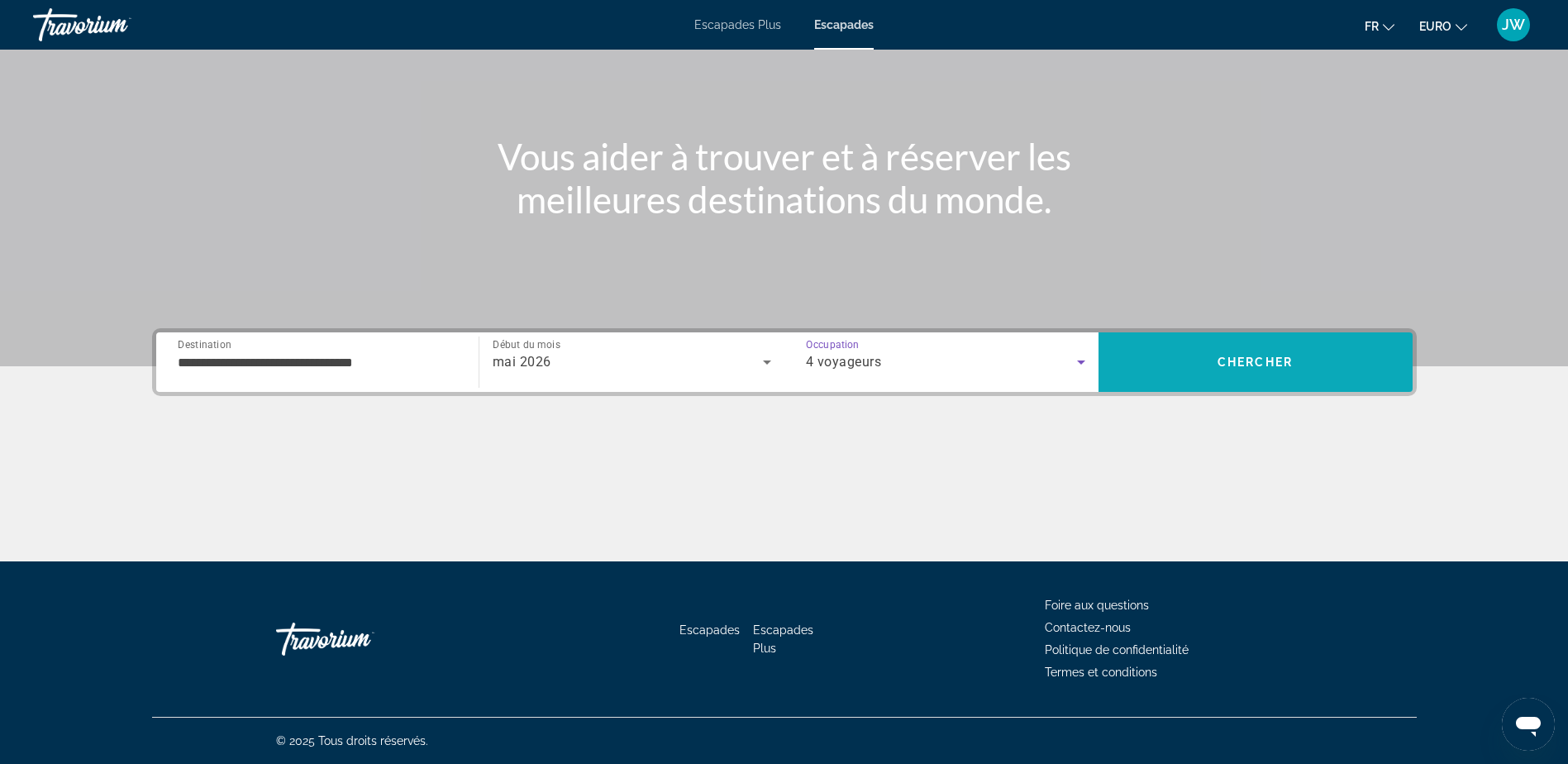
click at [1286, 368] on span "Rechercher" at bounding box center [1255, 362] width 314 height 40
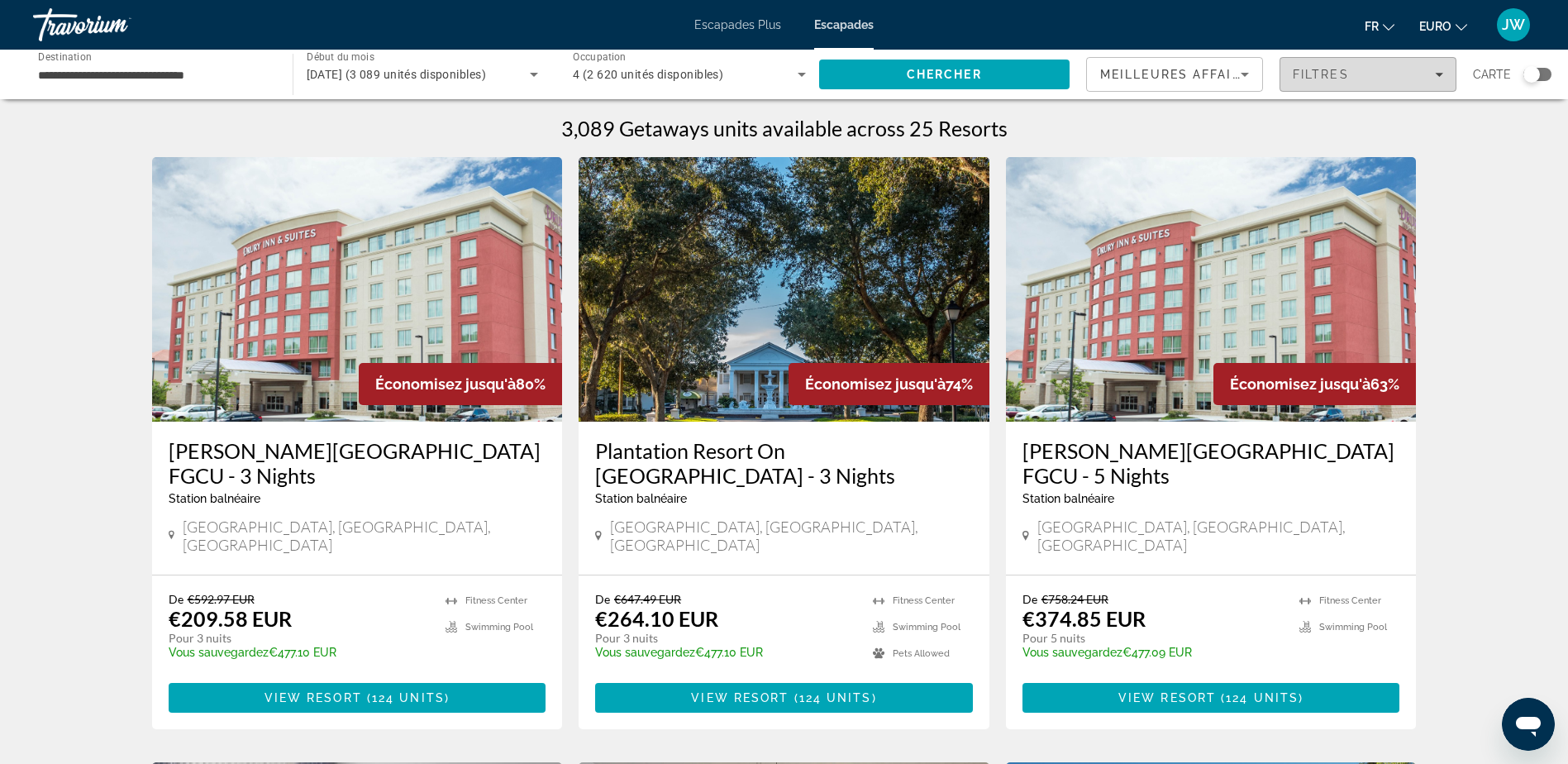
click at [1322, 72] on span "Filtres" at bounding box center [1321, 74] width 56 height 14
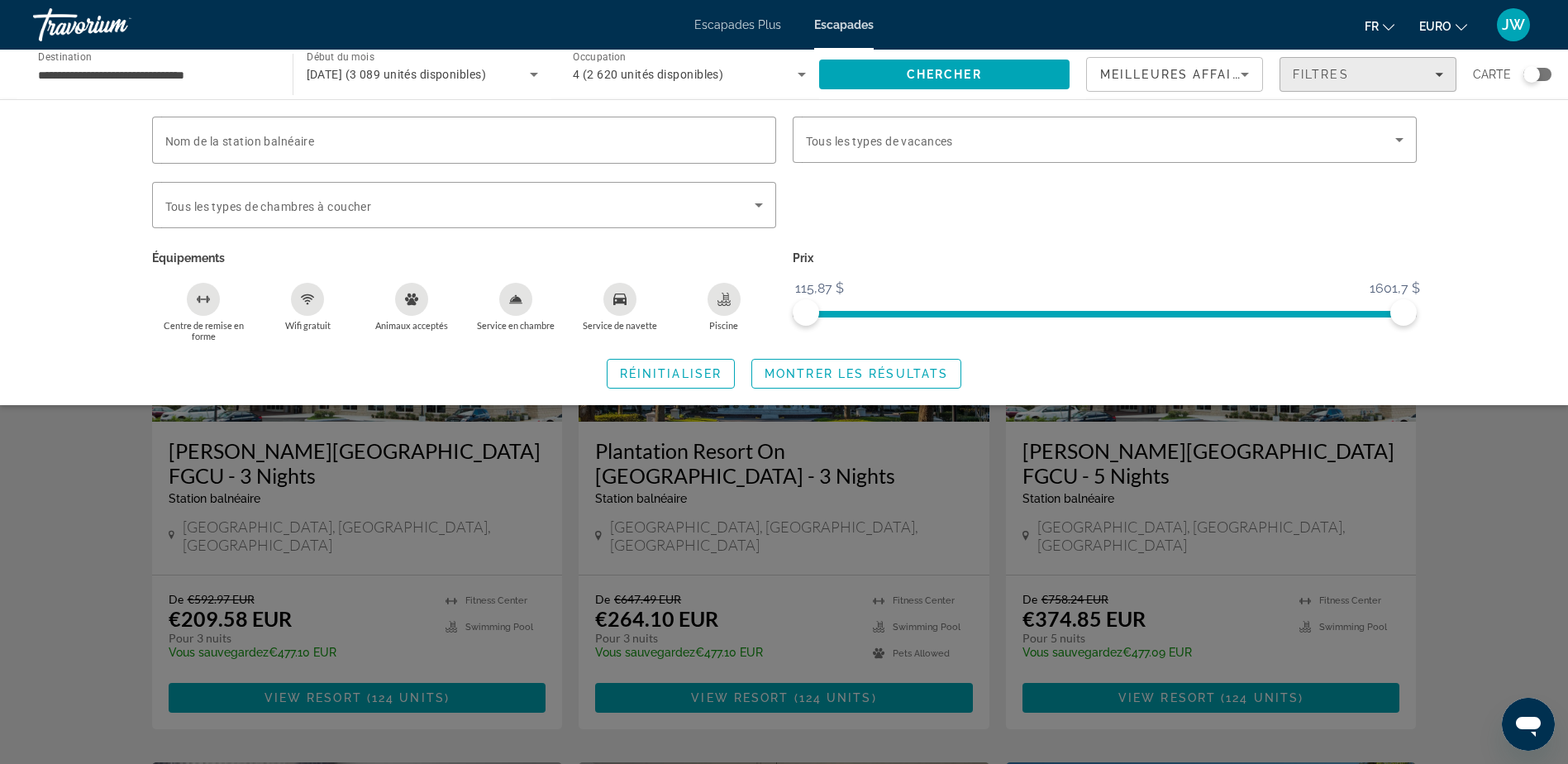
click at [1322, 72] on span "Filtres" at bounding box center [1321, 74] width 56 height 14
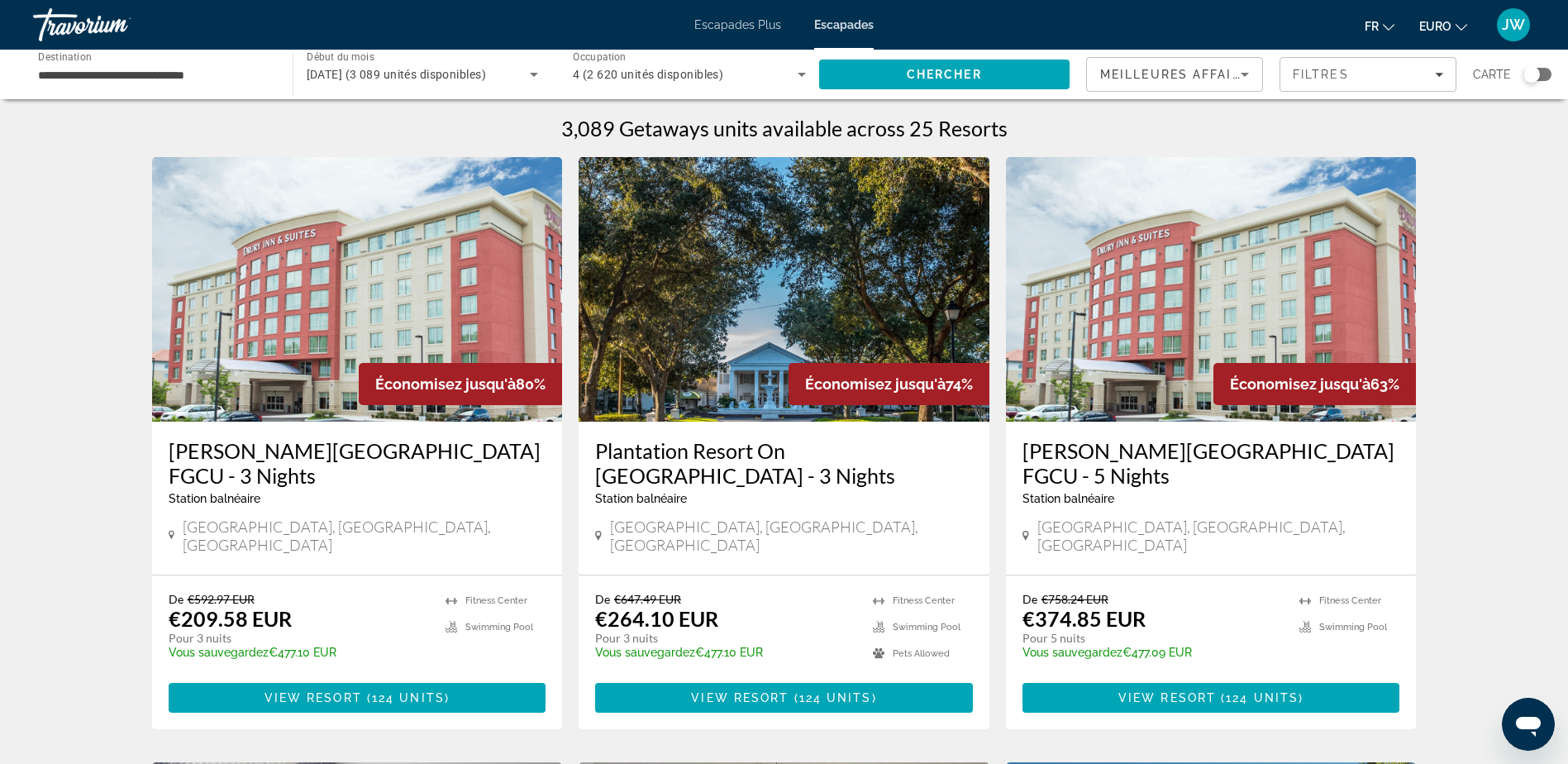
click at [1224, 77] on span "Meilleures affaires" at bounding box center [1179, 74] width 158 height 14
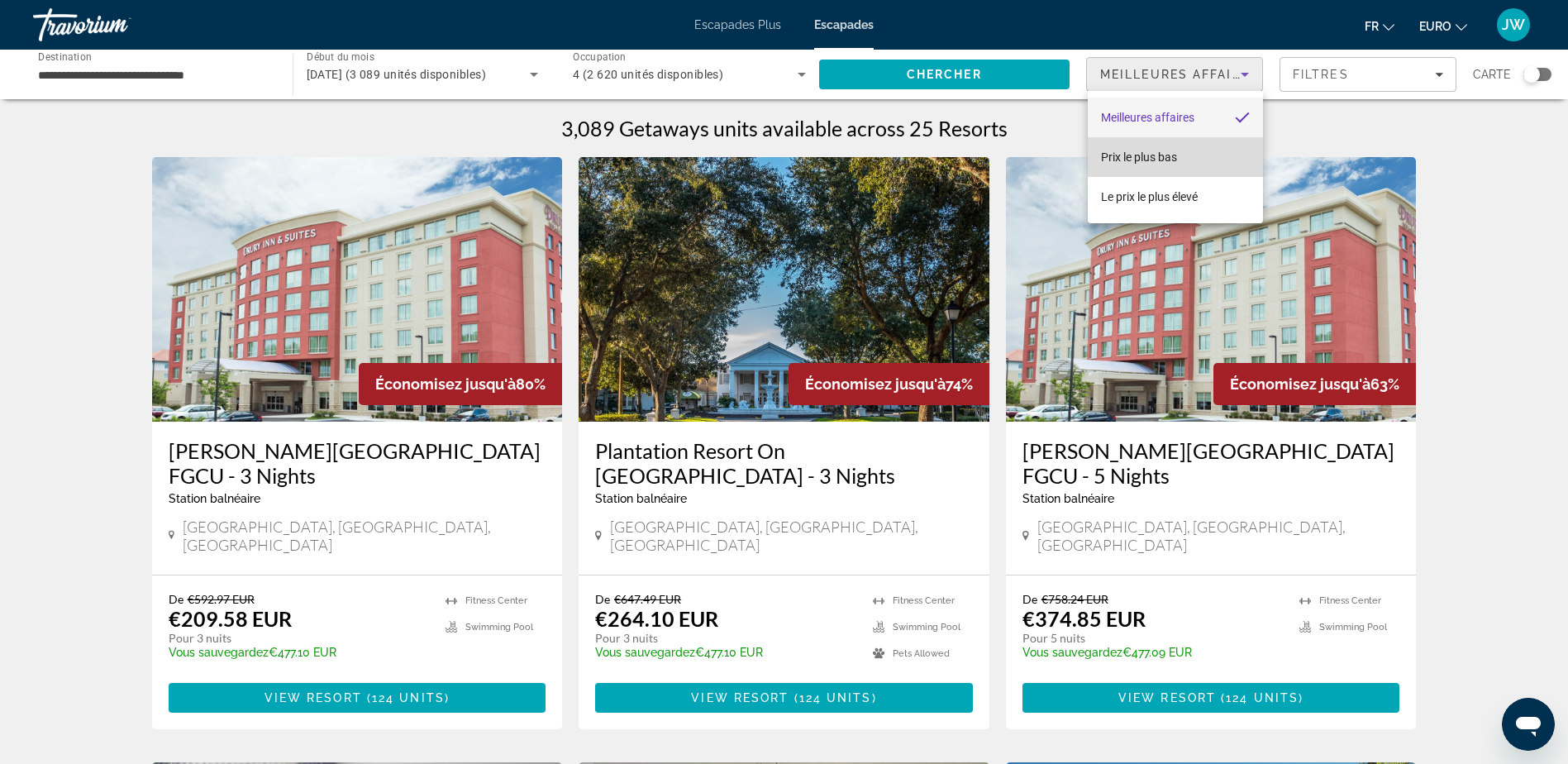
click at [1182, 153] on mat-option "Prix le plus bas" at bounding box center [1175, 158] width 176 height 40
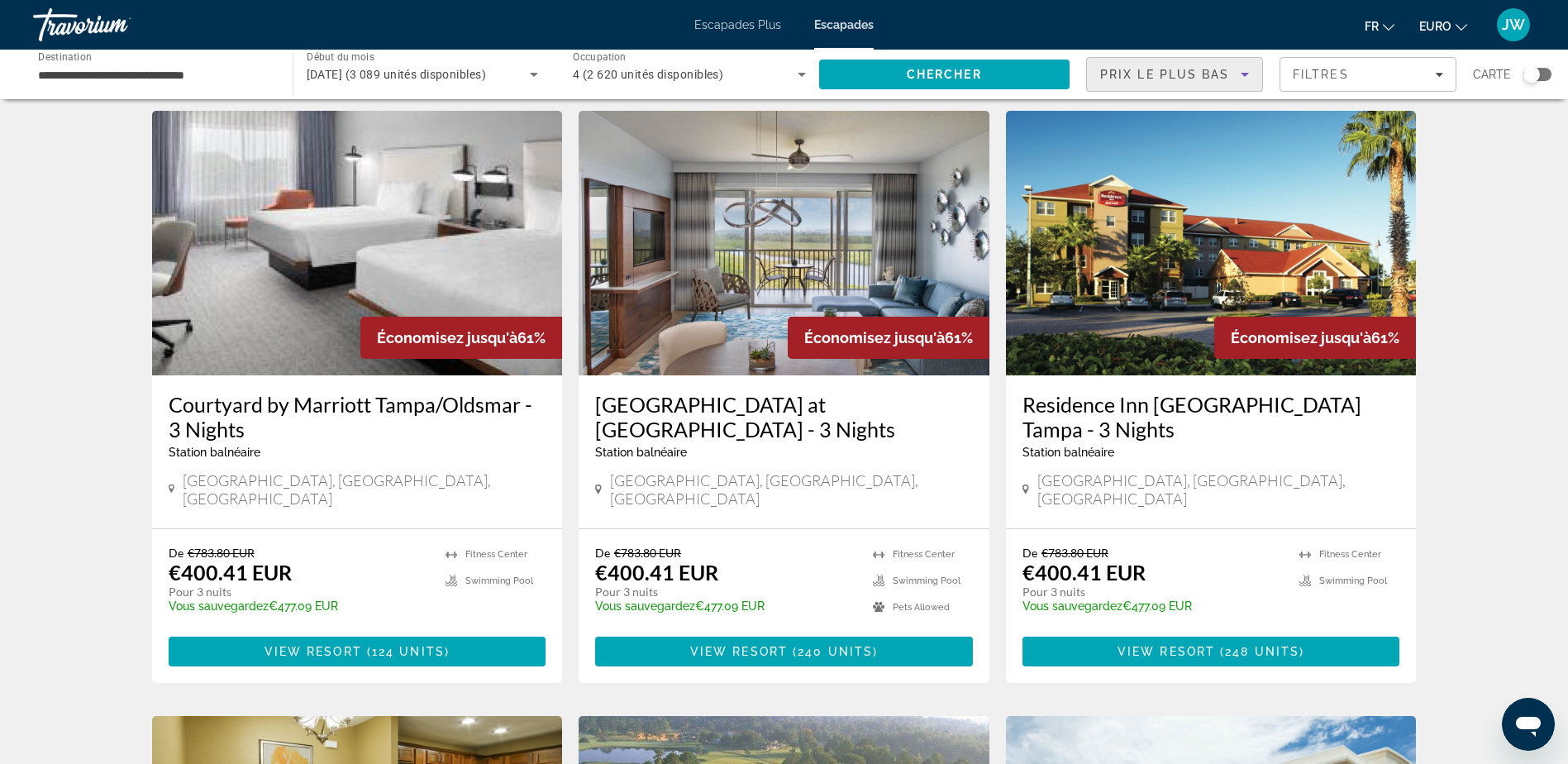
scroll to position [496, 0]
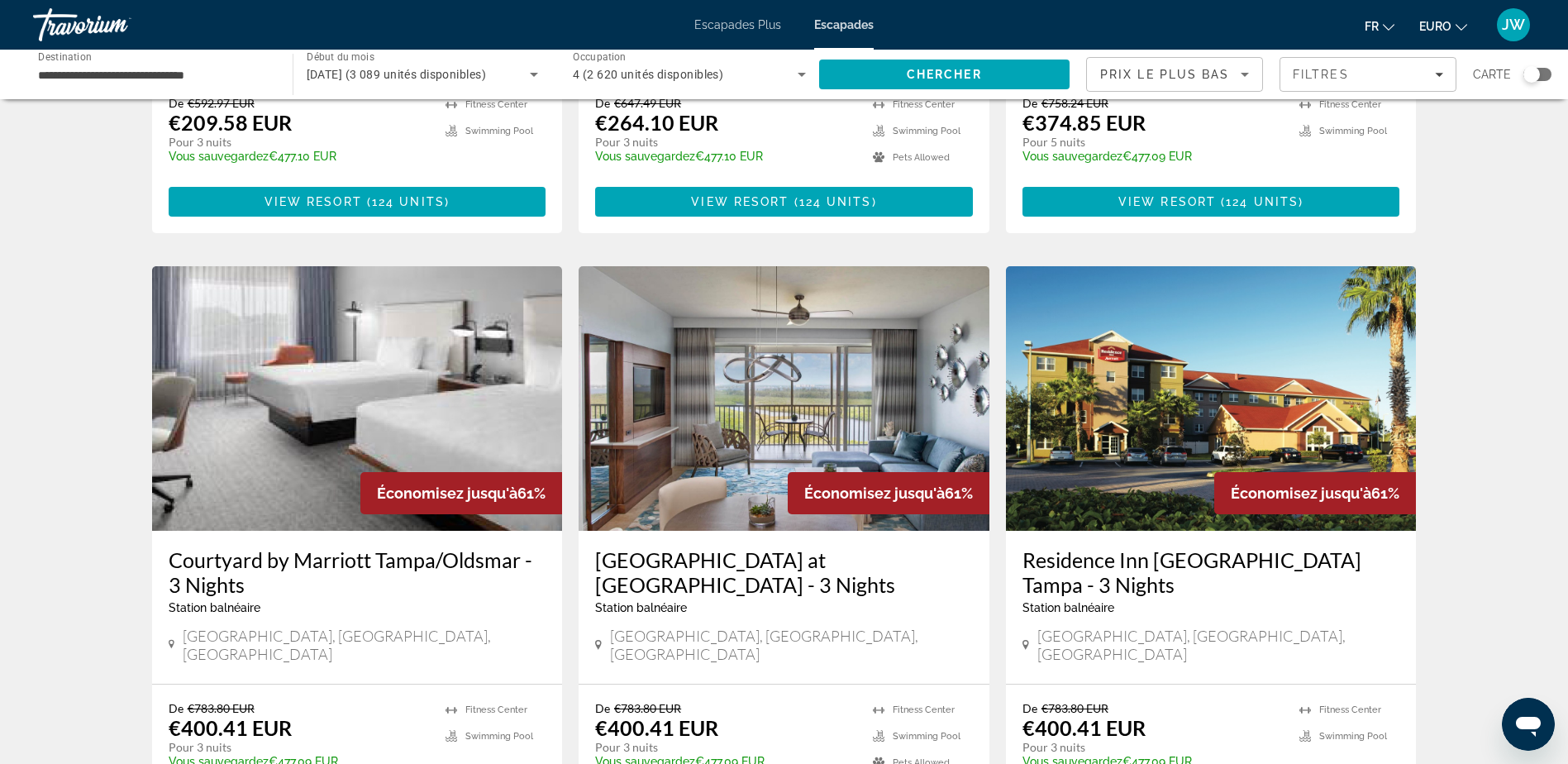
click at [275, 410] on img "Contenu principal" at bounding box center [357, 398] width 411 height 264
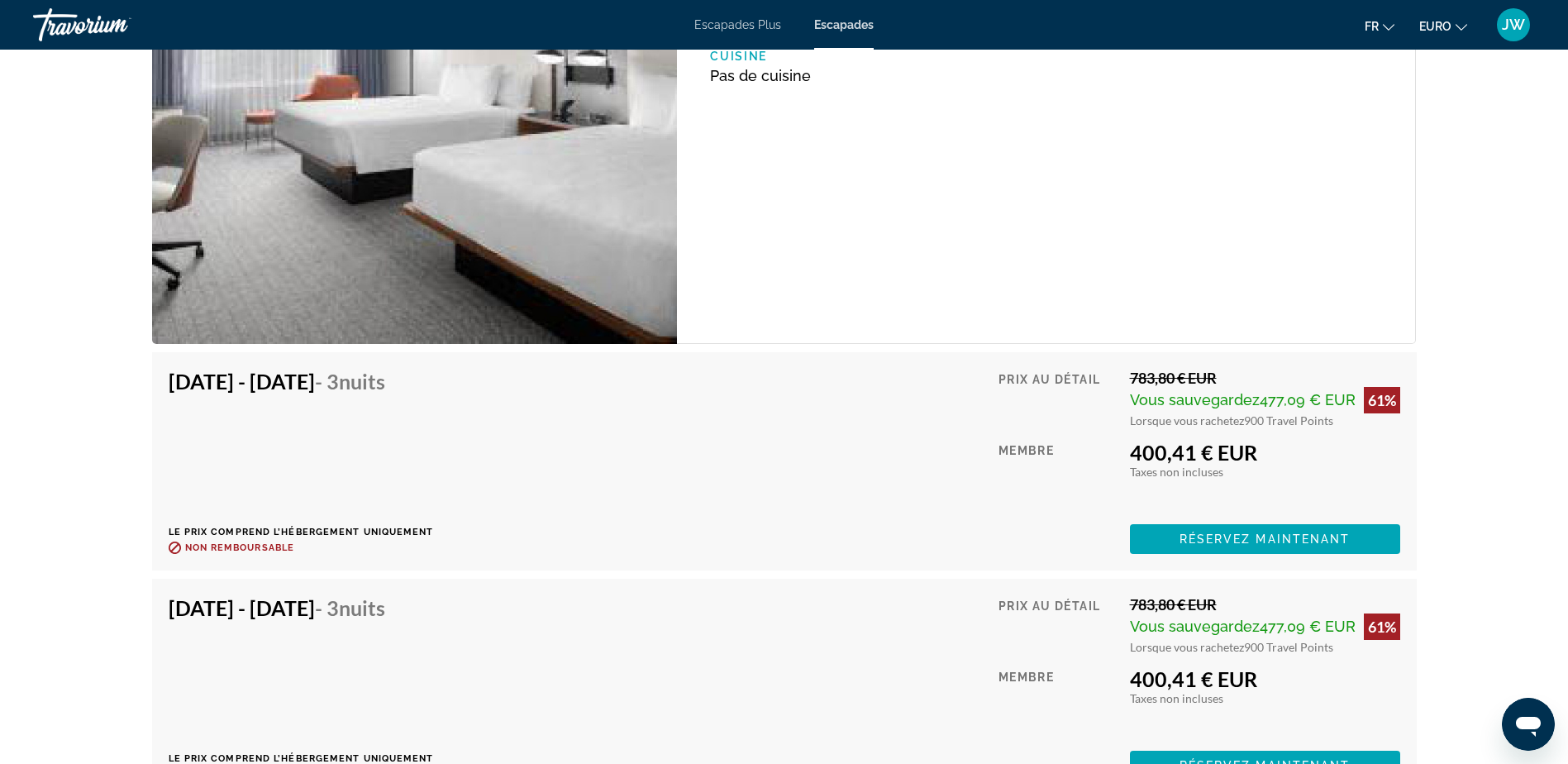
scroll to position [2481, 0]
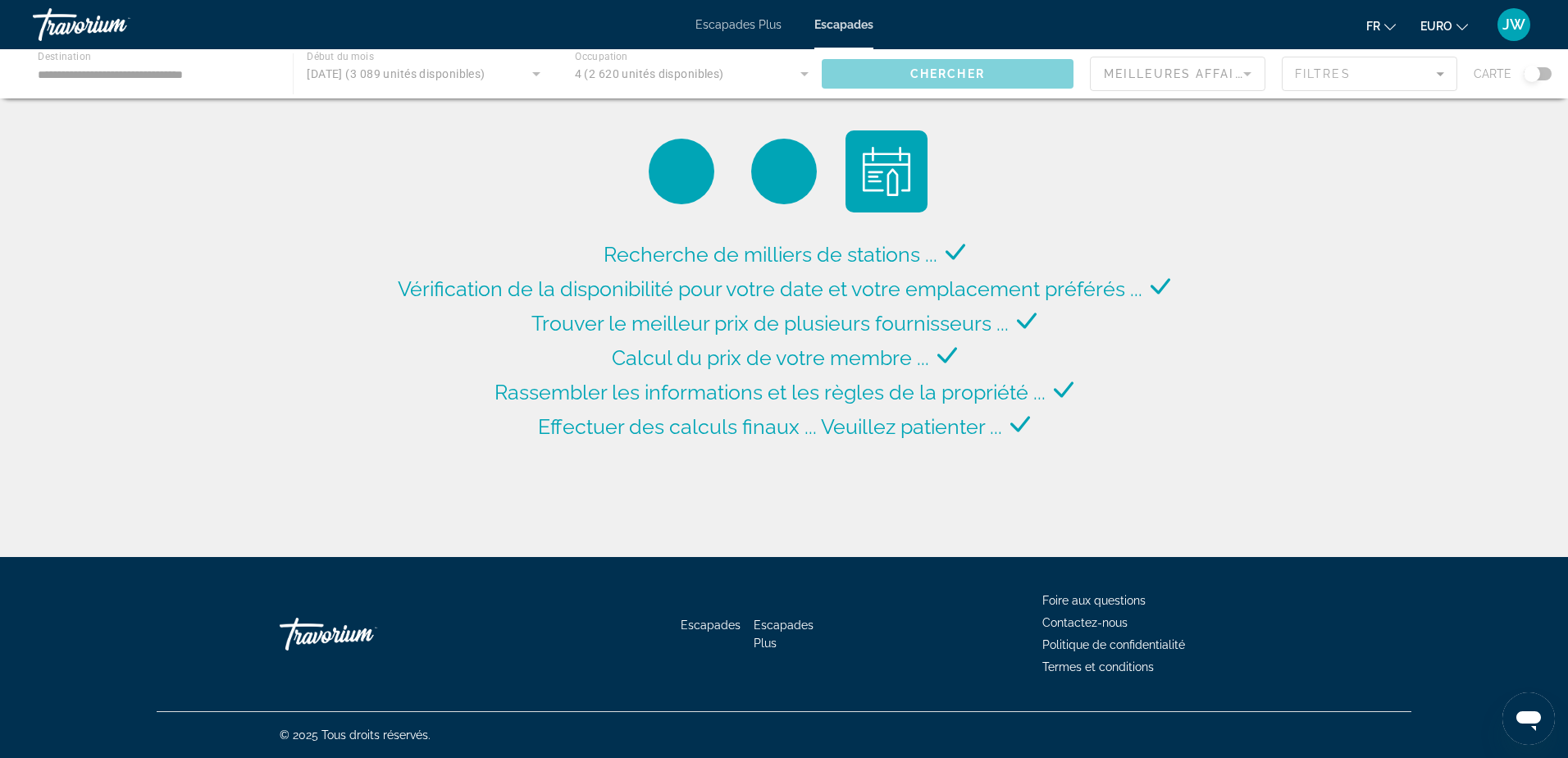
click at [80, 74] on div "Contenu principal" at bounding box center [784, 74] width 1568 height 49
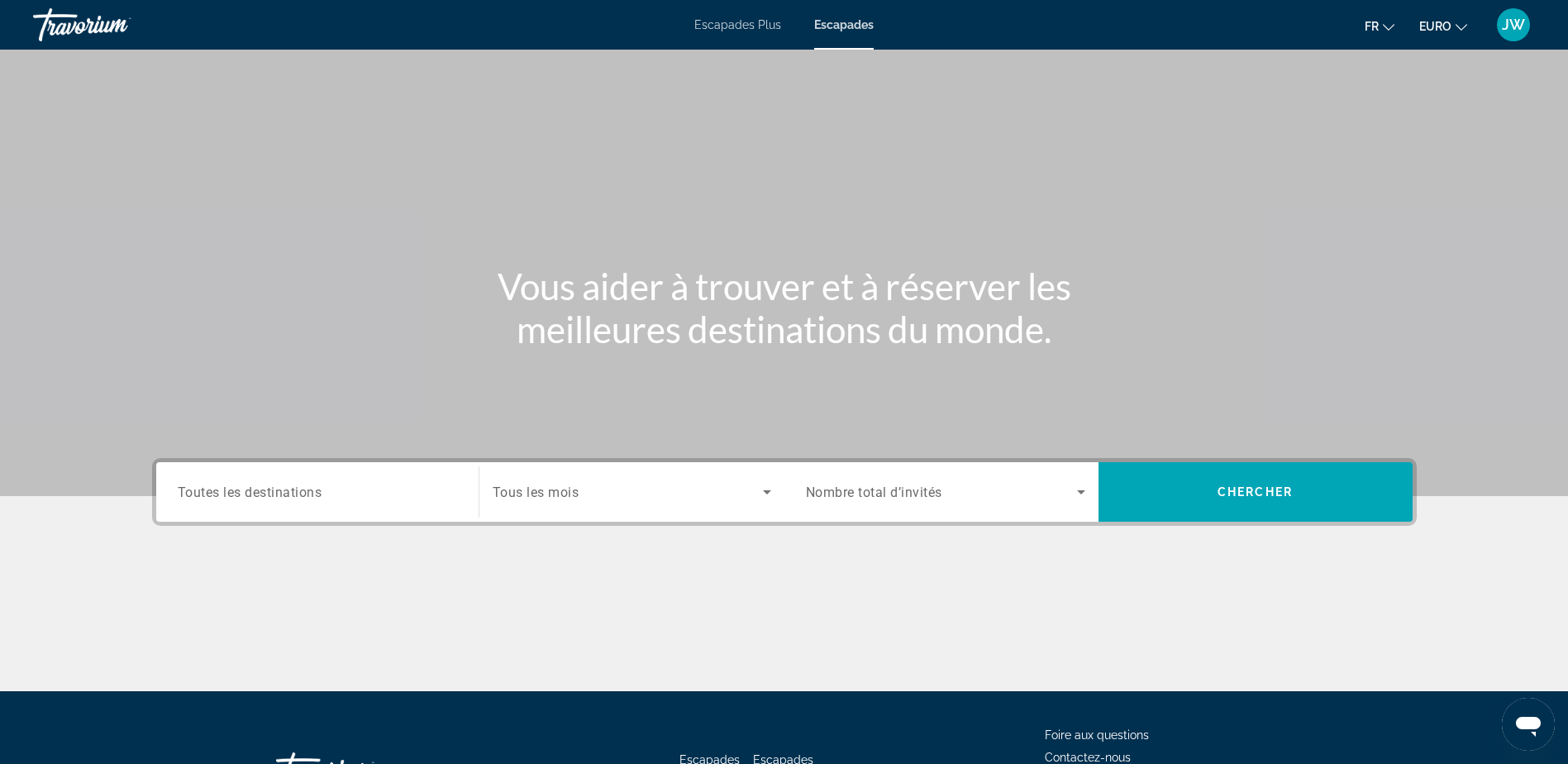
click at [317, 498] on span "Toutes les destinations" at bounding box center [250, 491] width 145 height 15
click at [317, 498] on input "Destination Toutes les destinations" at bounding box center [317, 492] width 280 height 20
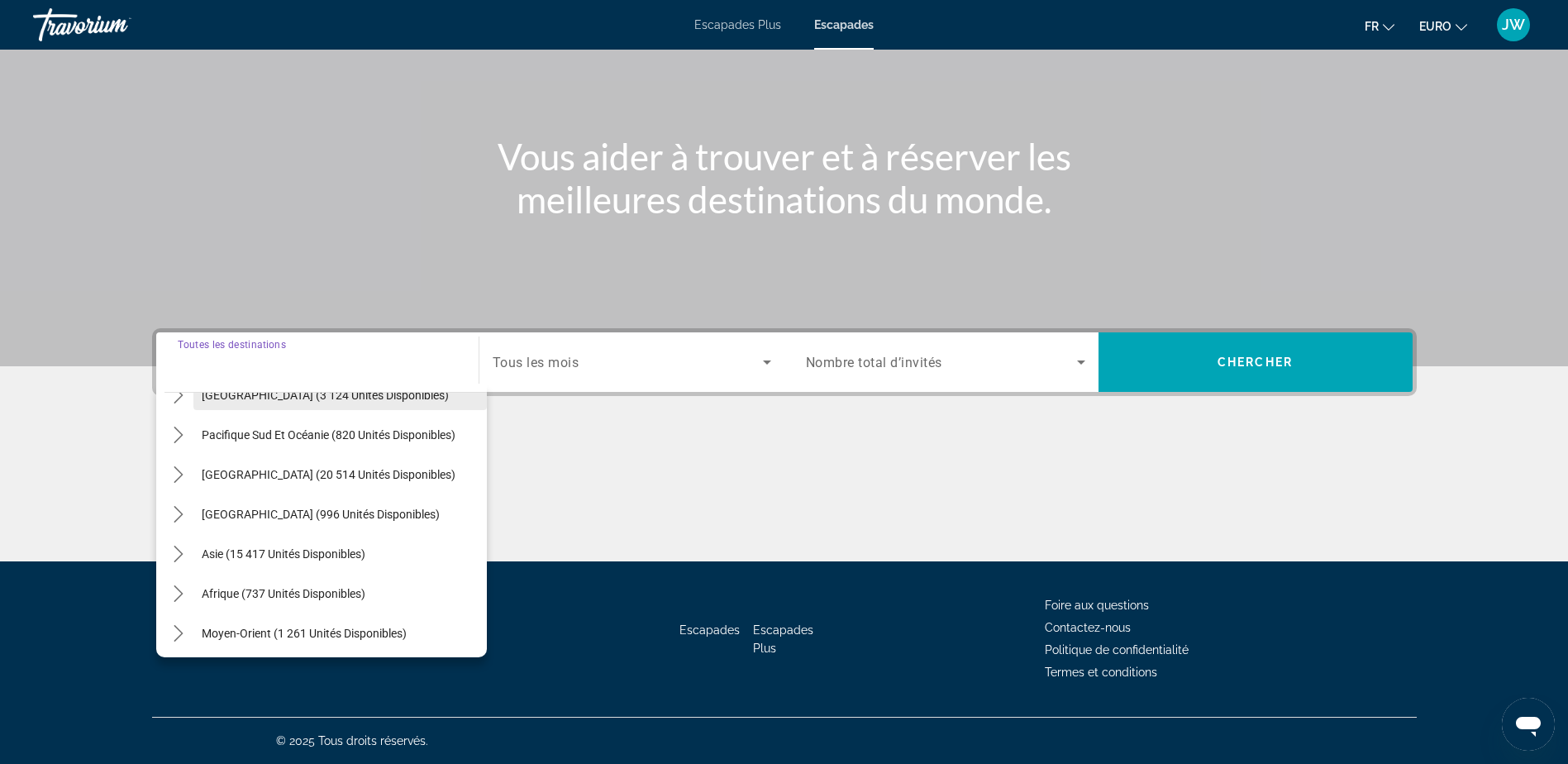
scroll to position [268, 0]
click at [180, 431] on icon "Toggle Pacifique Sud et Océanie (820 unités disponibles) sous-menu" at bounding box center [178, 431] width 16 height 16
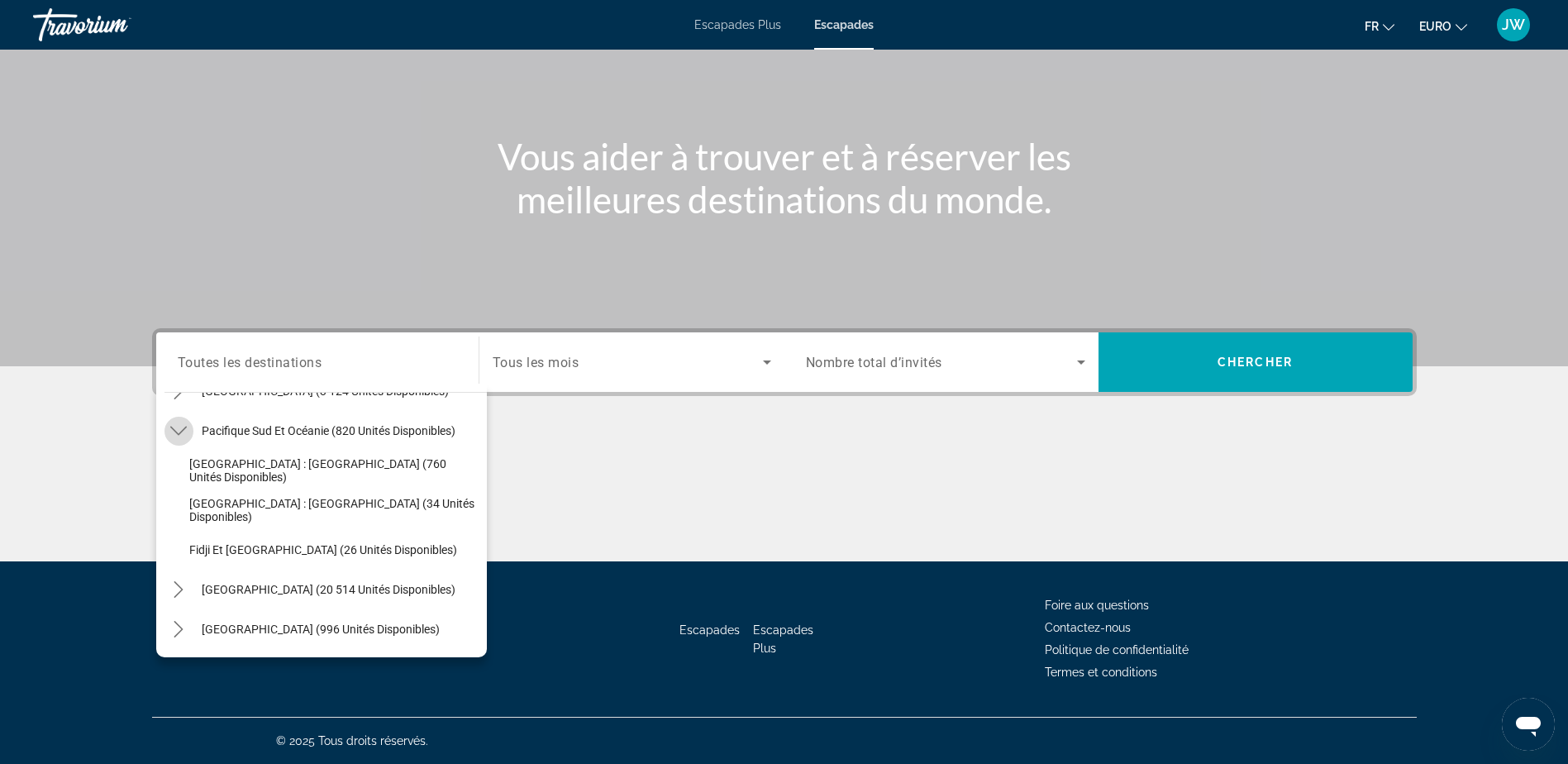
click at [178, 430] on icon "Toggle Pacifique Sud et Océanie (820 unités disponibles) sous-menu" at bounding box center [178, 431] width 16 height 16
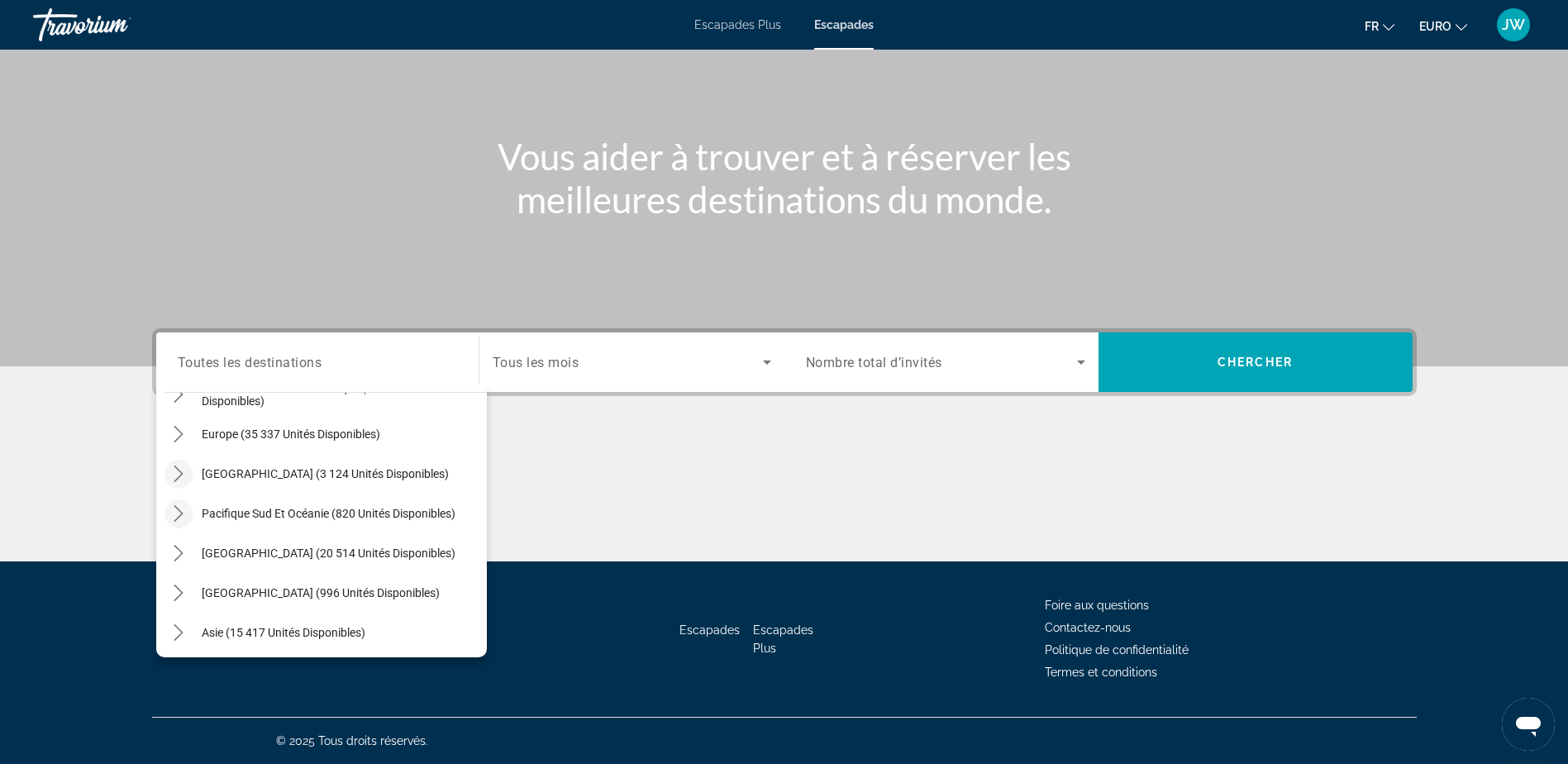
click at [176, 473] on icon "Toggle Australie (3 124 unités disponibles) sous-menu" at bounding box center [178, 473] width 16 height 16
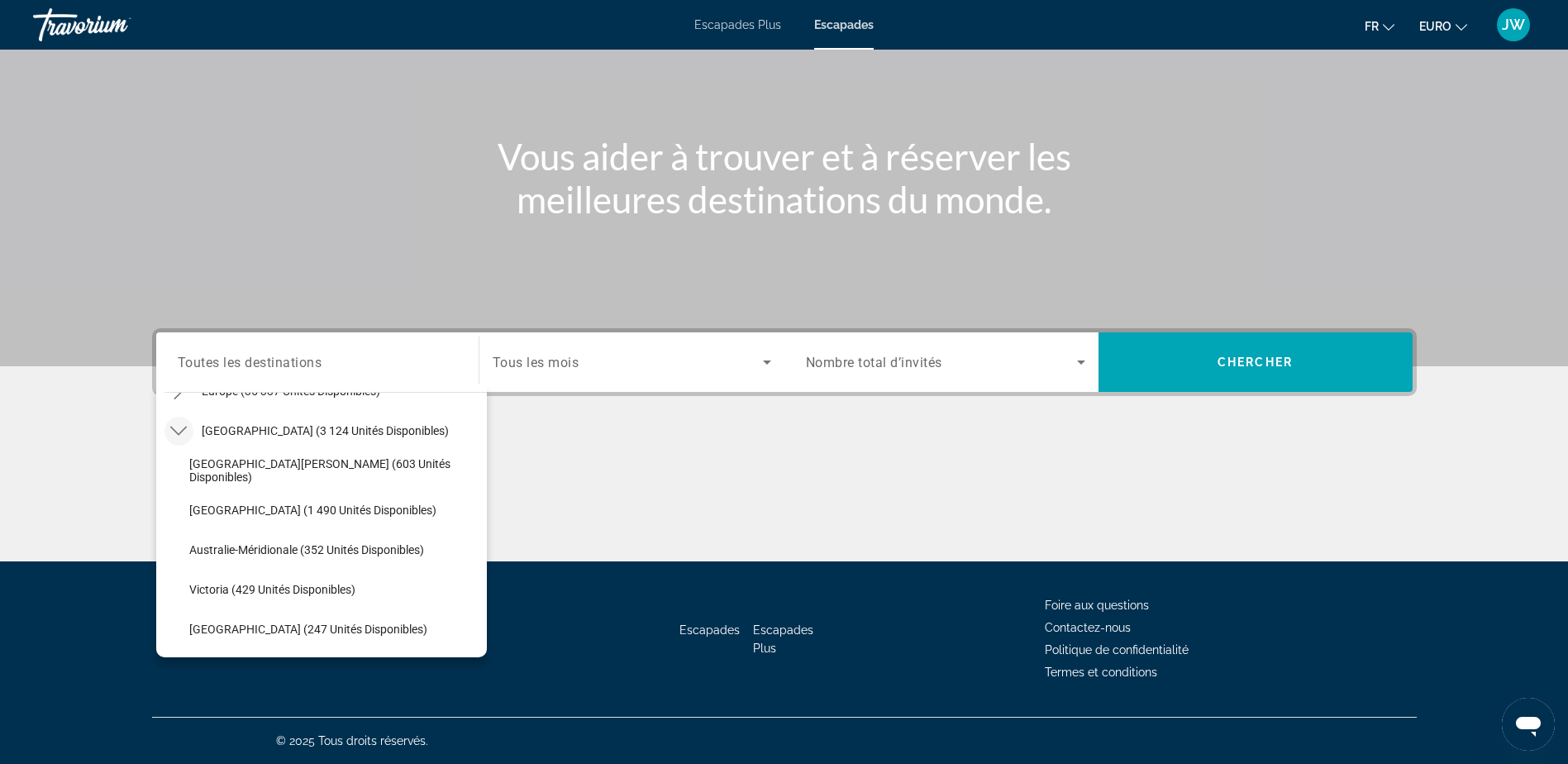
click at [178, 425] on icon "Toggle Australie (3 124 unités disponibles) sous-menu" at bounding box center [178, 431] width 16 height 16
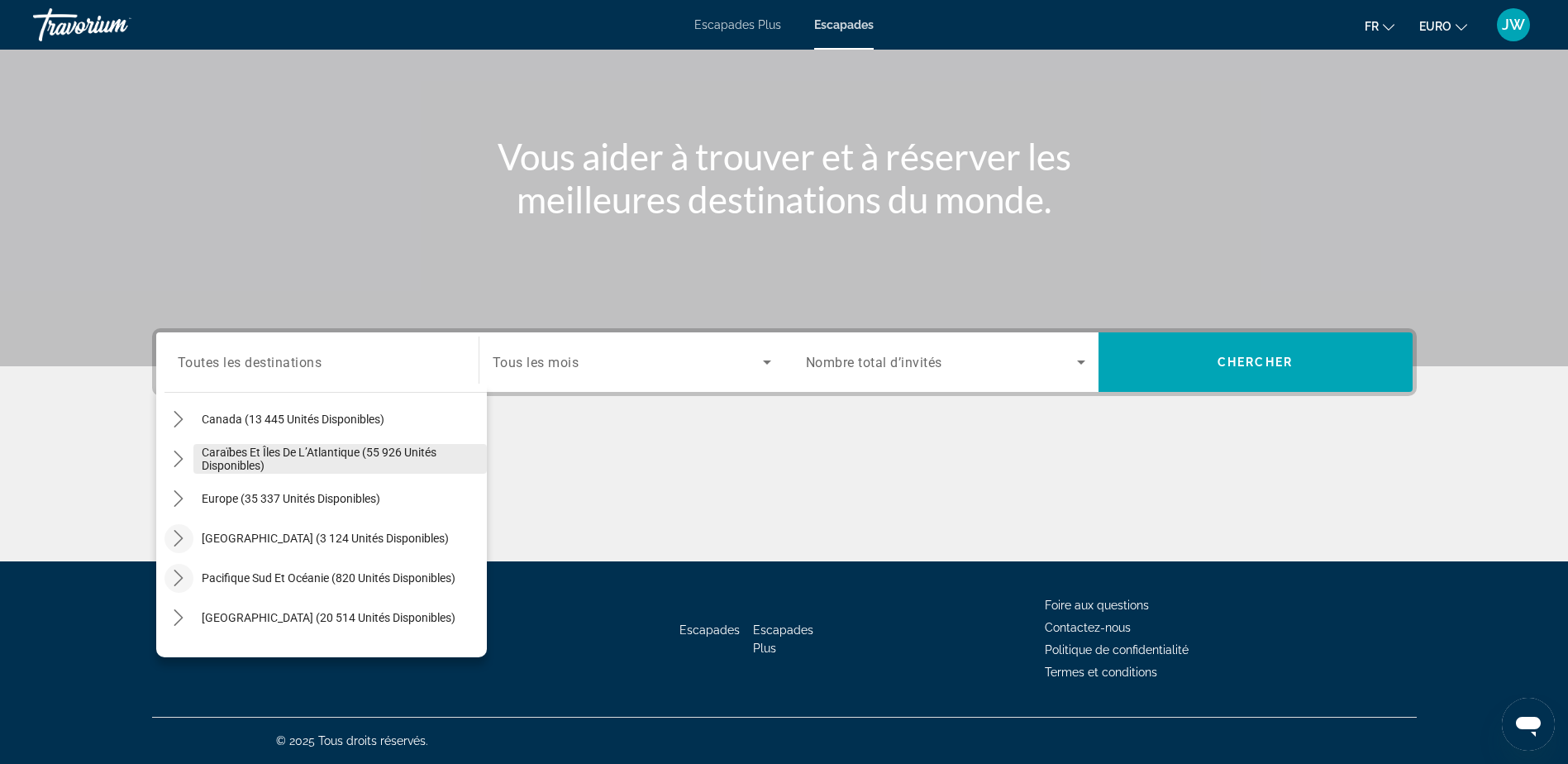
scroll to position [20, 0]
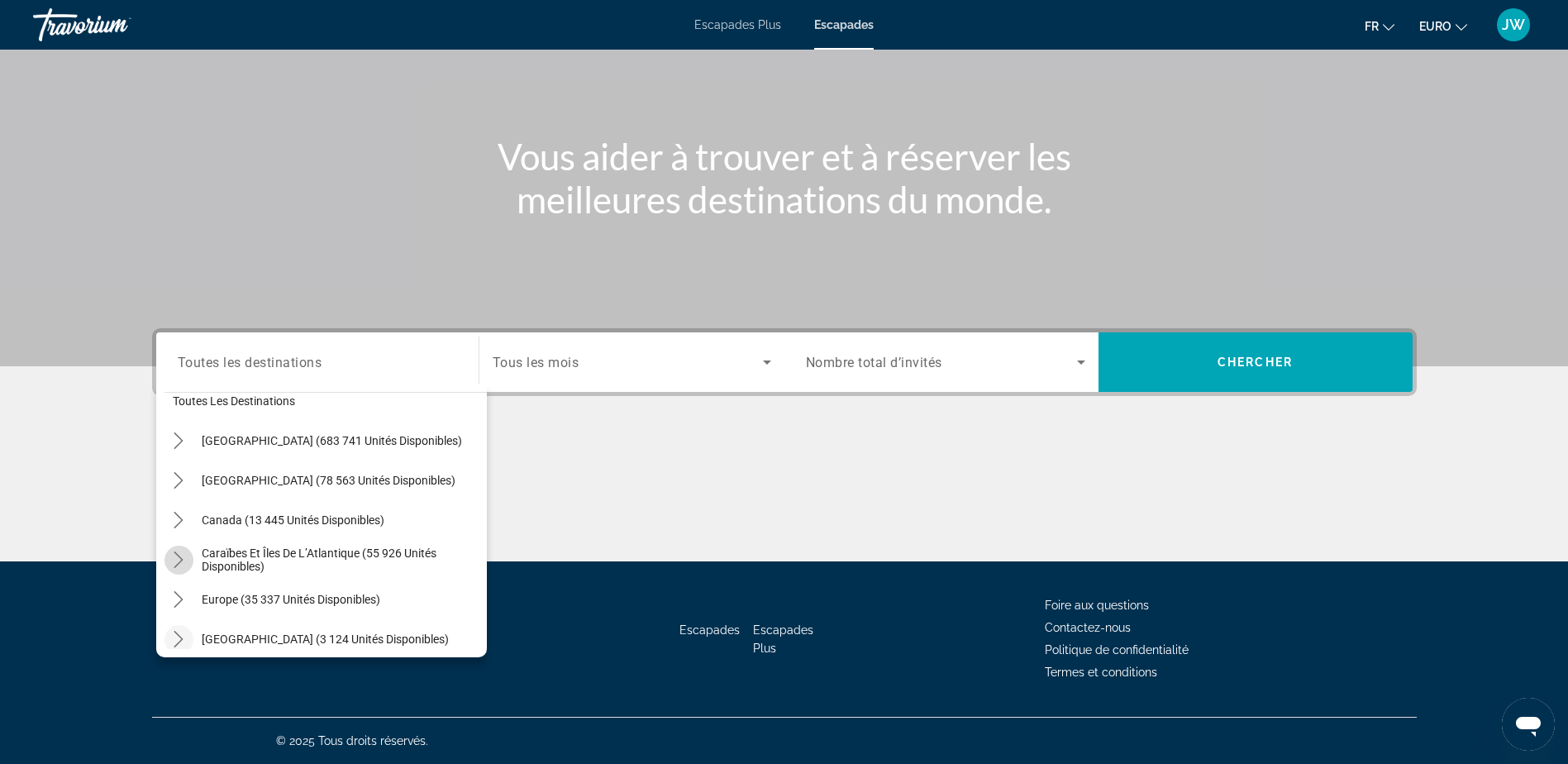
click at [178, 556] on icon "Caraïbes et Îles de l’Atlantique (55 926 unités disponibles) sous-menu" at bounding box center [179, 559] width 9 height 16
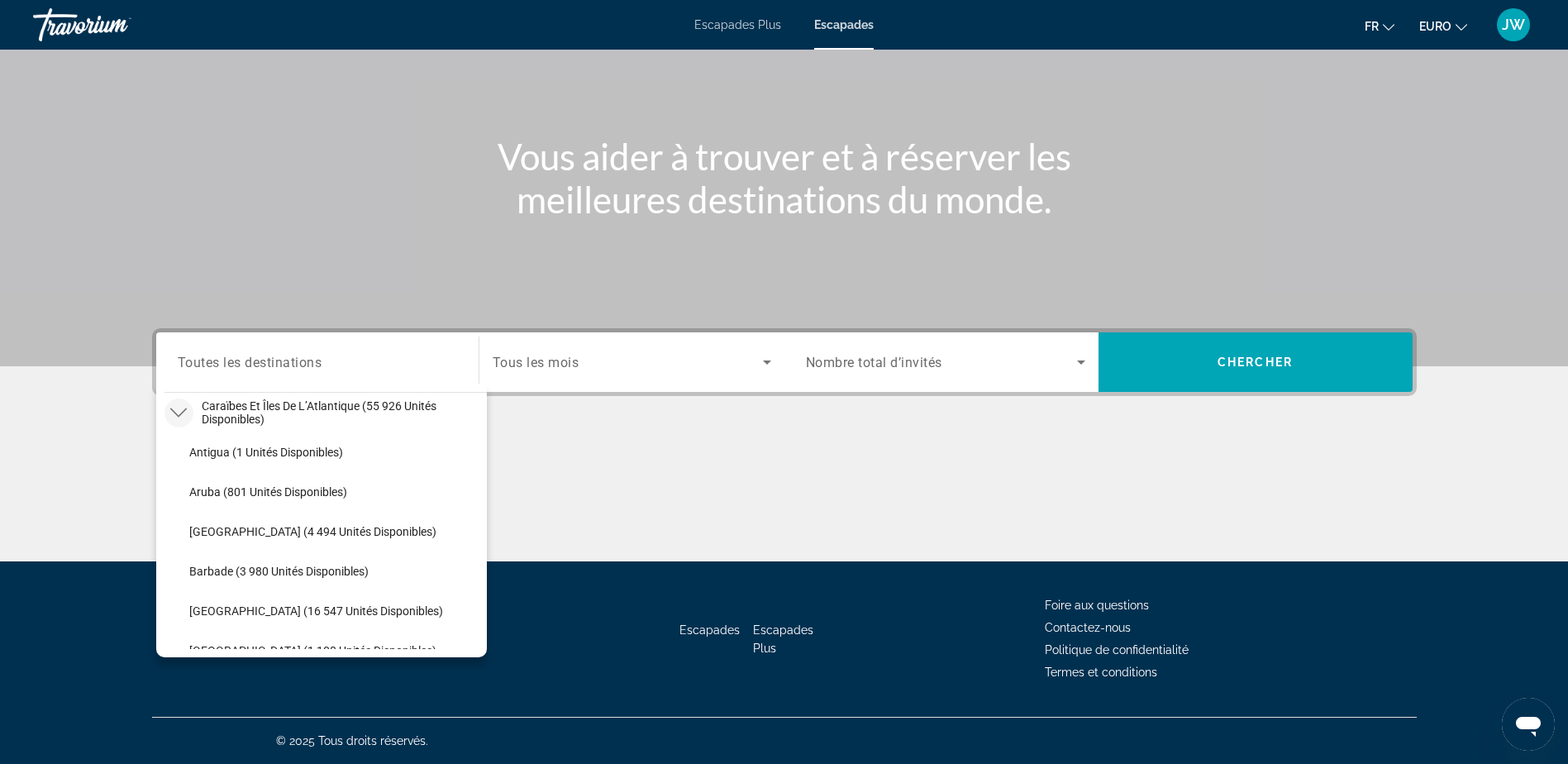
click at [563, 363] on span "Tous les mois" at bounding box center [536, 362] width 87 height 15
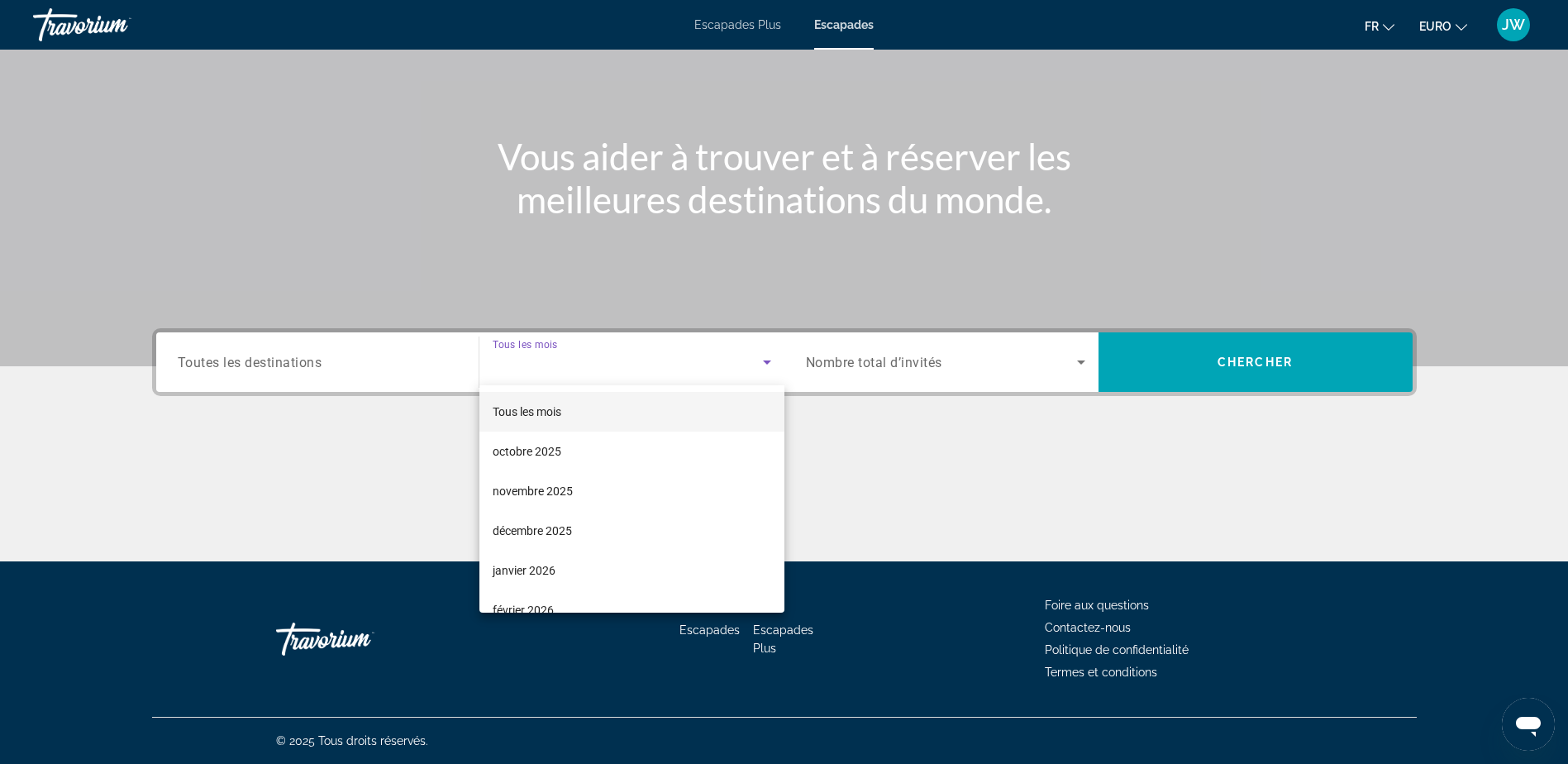
click at [294, 372] on div at bounding box center [784, 382] width 1568 height 764
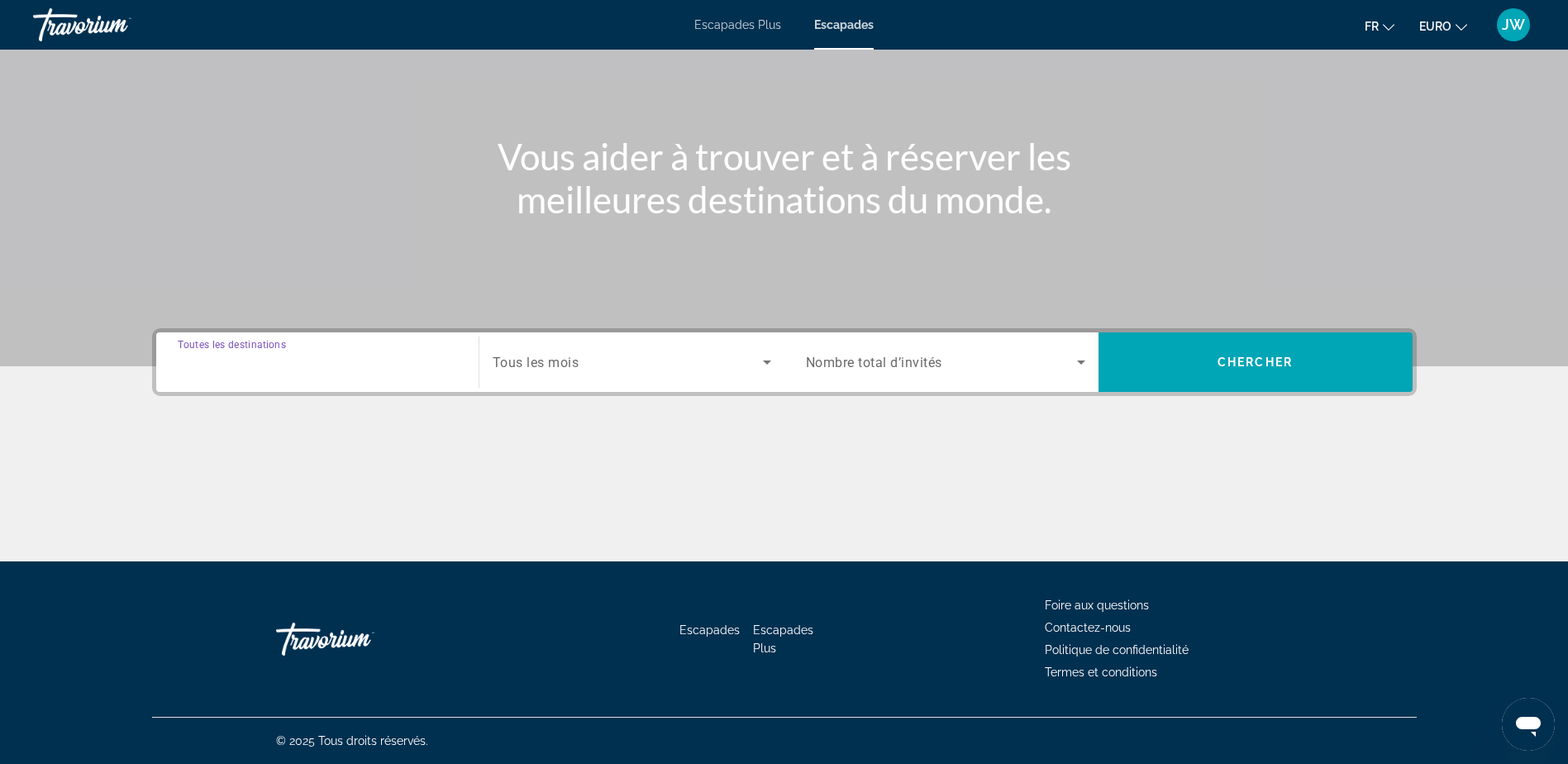
click at [294, 371] on input "Destination Toutes les destinations" at bounding box center [317, 363] width 280 height 20
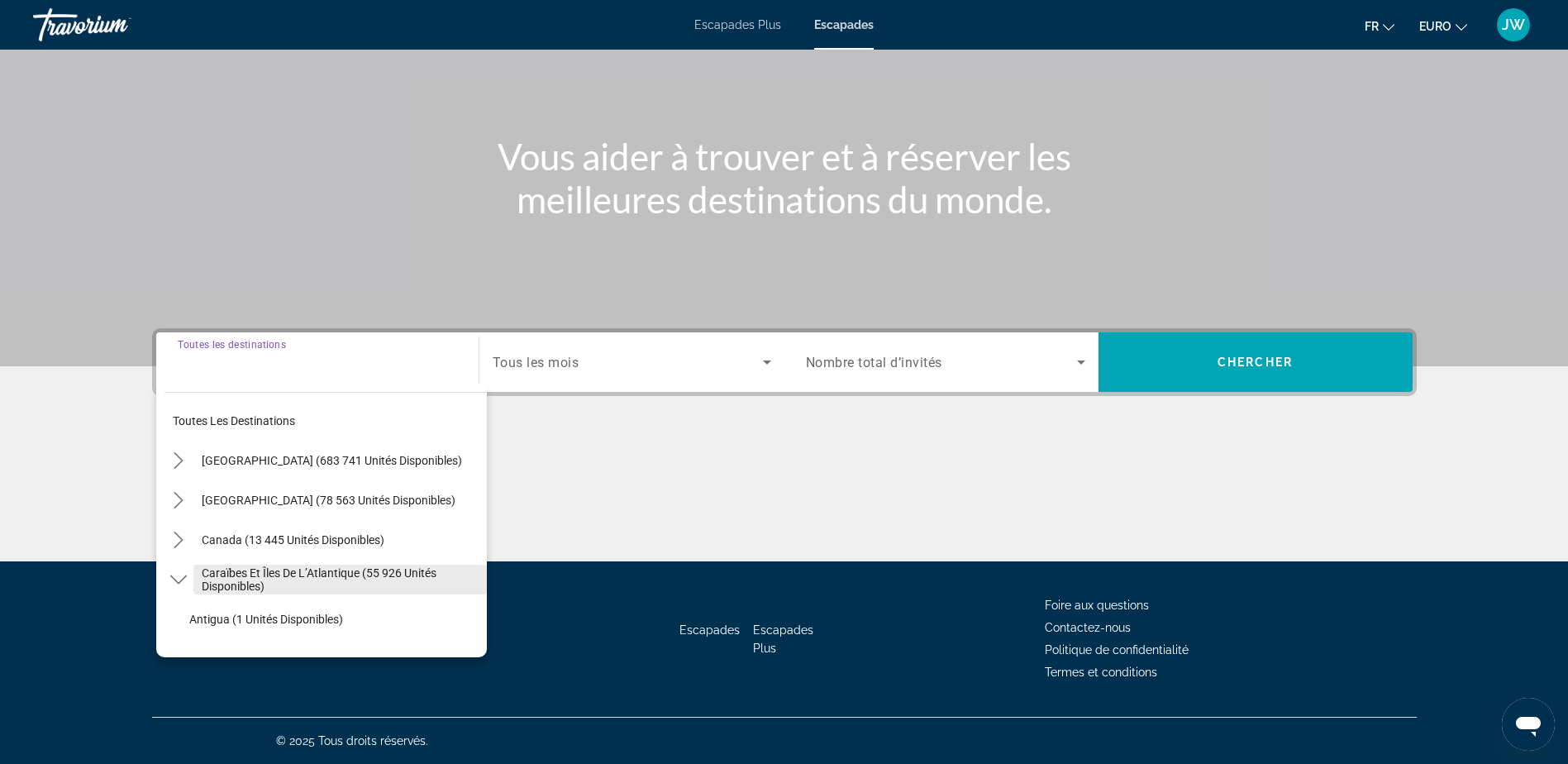
click at [227, 575] on span "Caraïbes et îles de l’Atlantique (55 926 unités disponibles)" at bounding box center [340, 579] width 277 height 26
type input "**********"
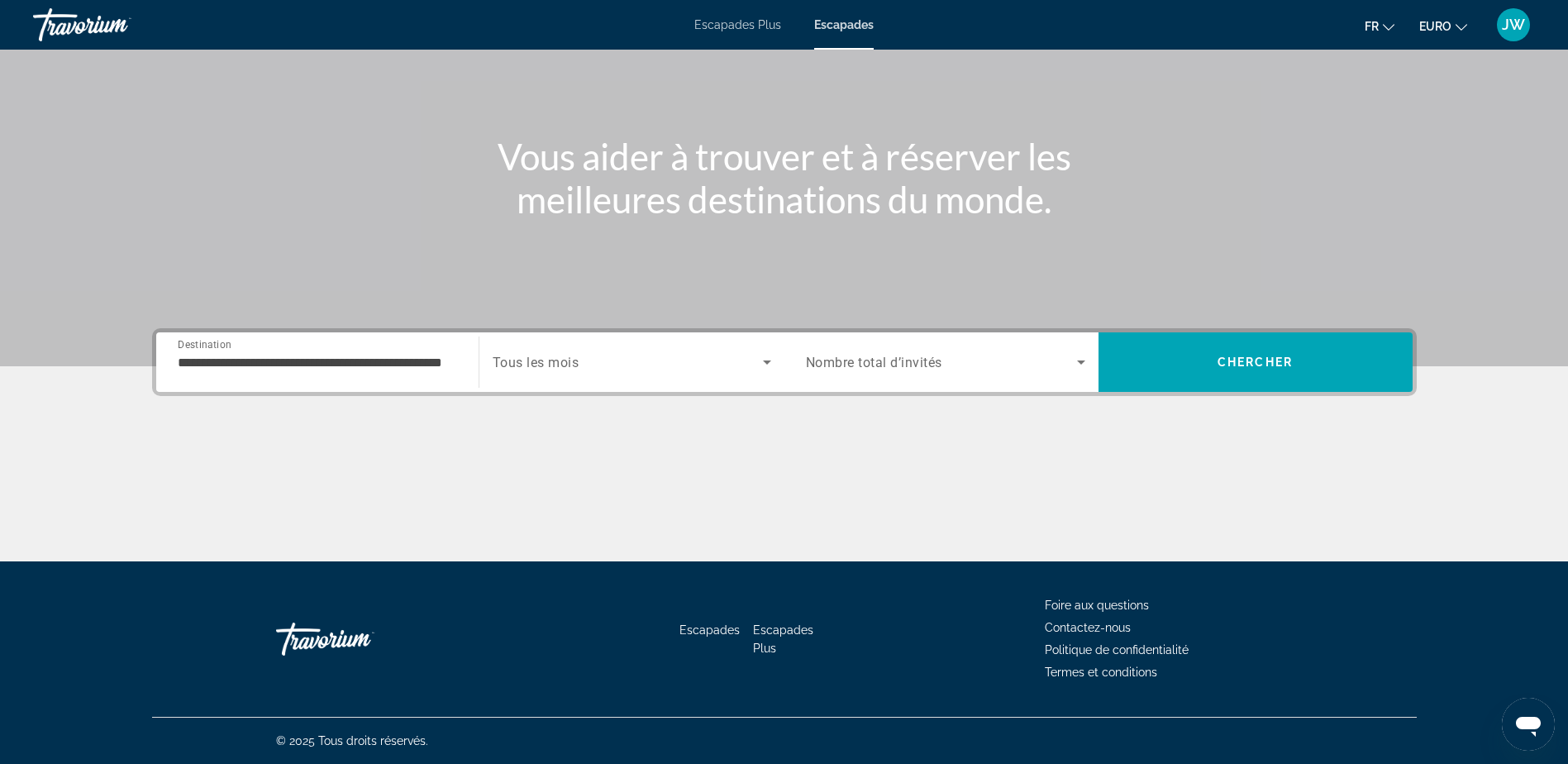
click at [575, 367] on span "Tous les mois" at bounding box center [536, 362] width 87 height 15
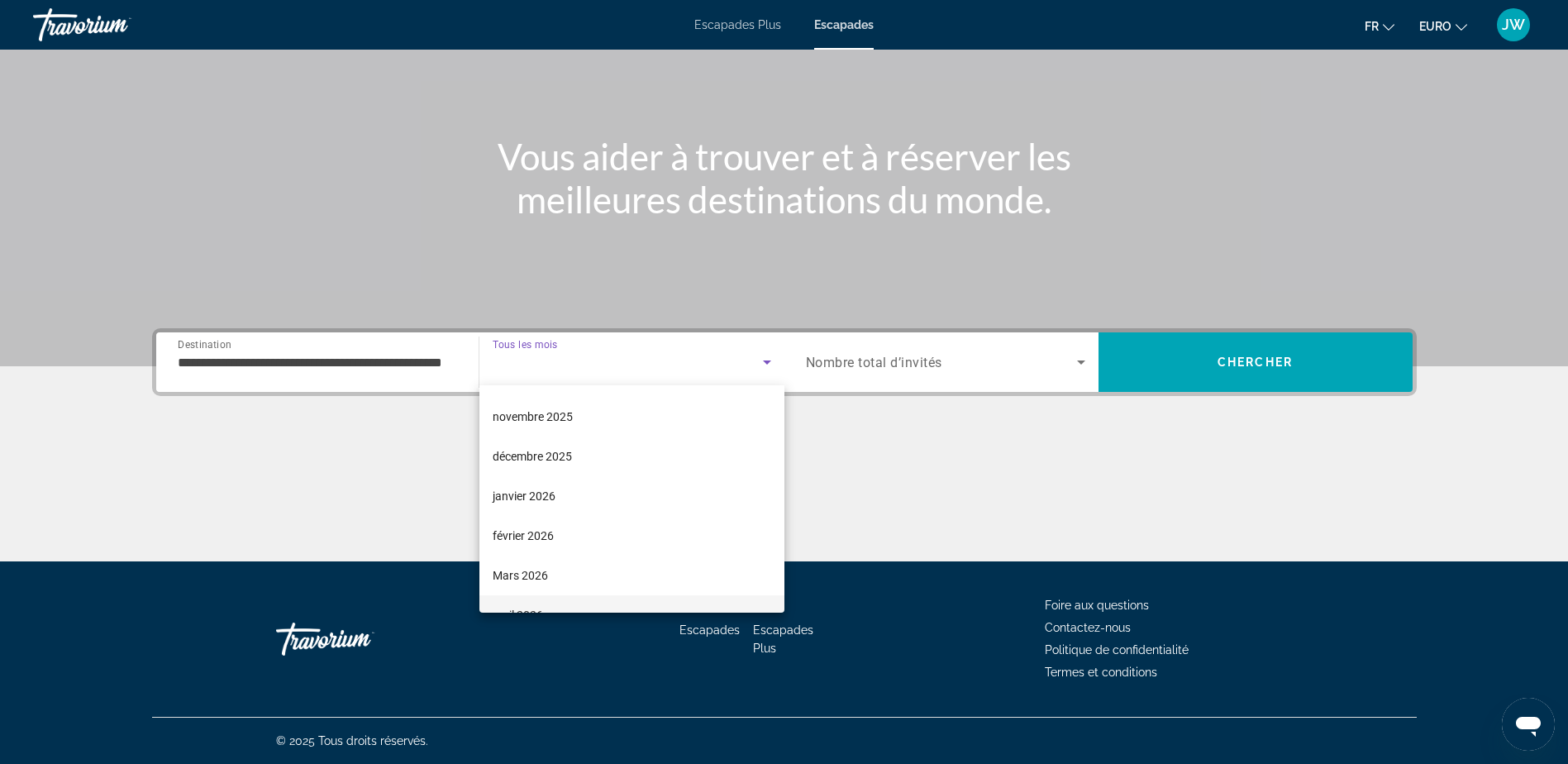
scroll to position [166, 0]
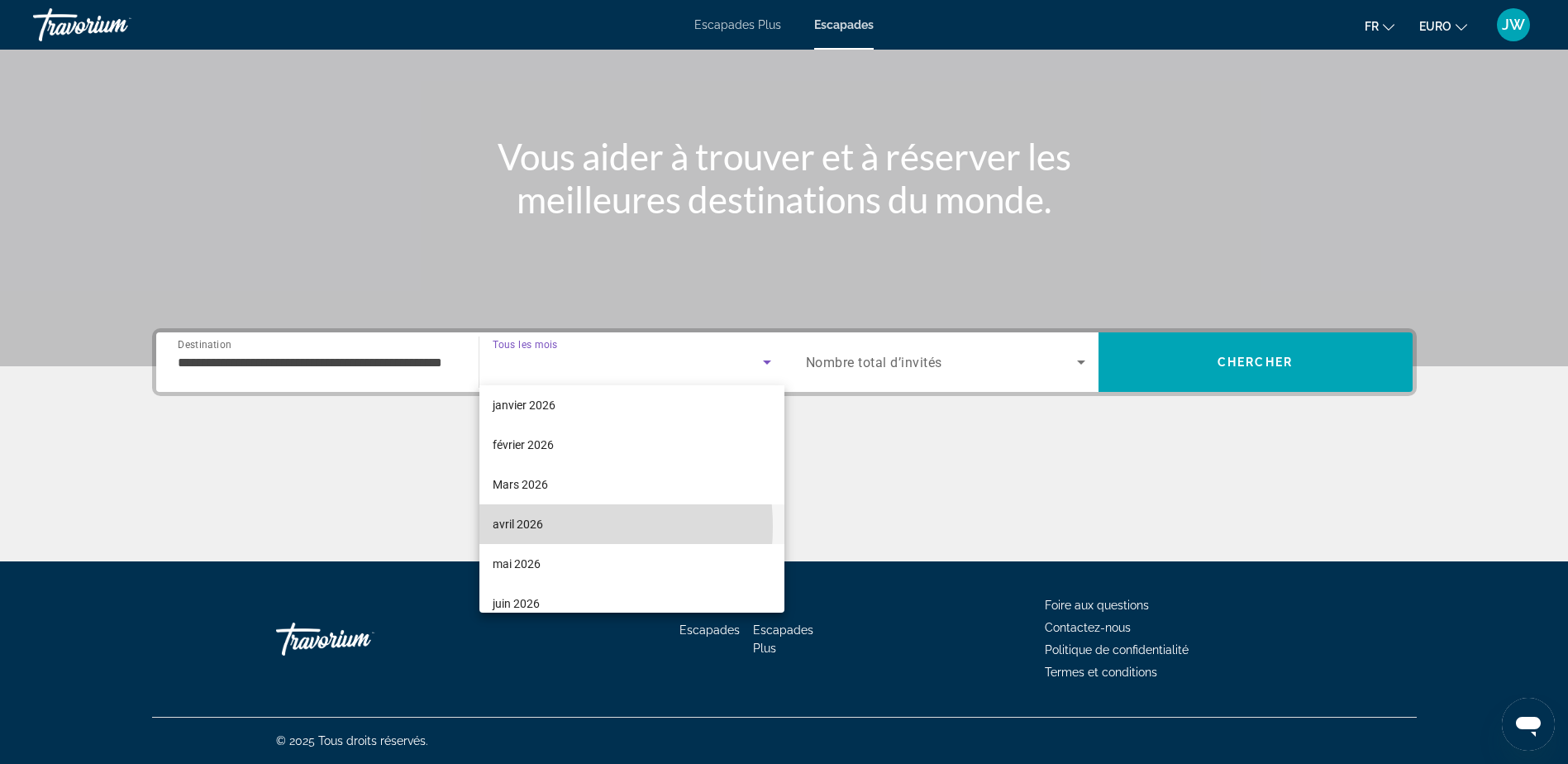
click at [545, 527] on mat-option "avril 2026" at bounding box center [632, 524] width 305 height 40
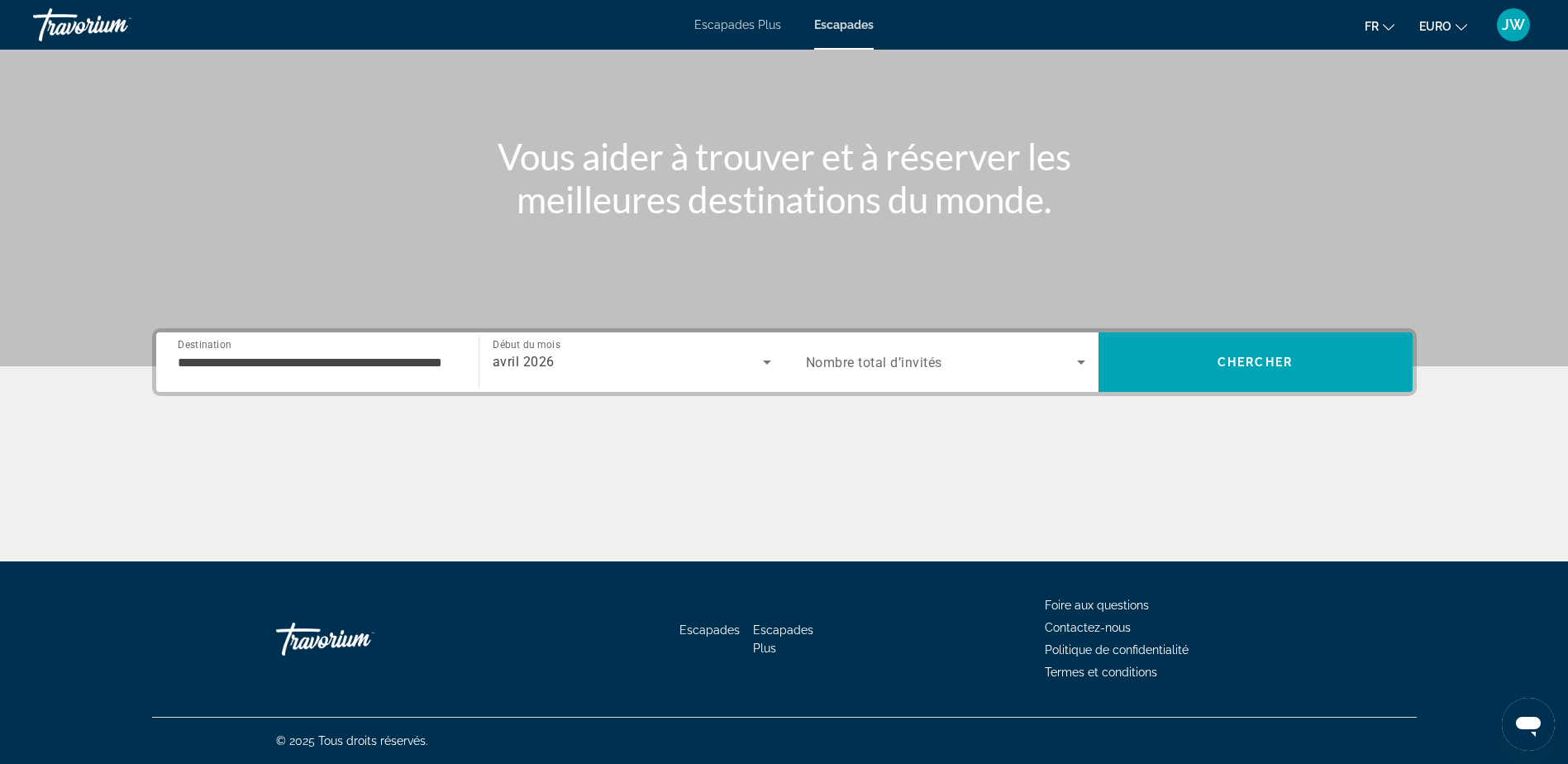
click at [854, 368] on span "Nombre total d’invités" at bounding box center [874, 362] width 137 height 15
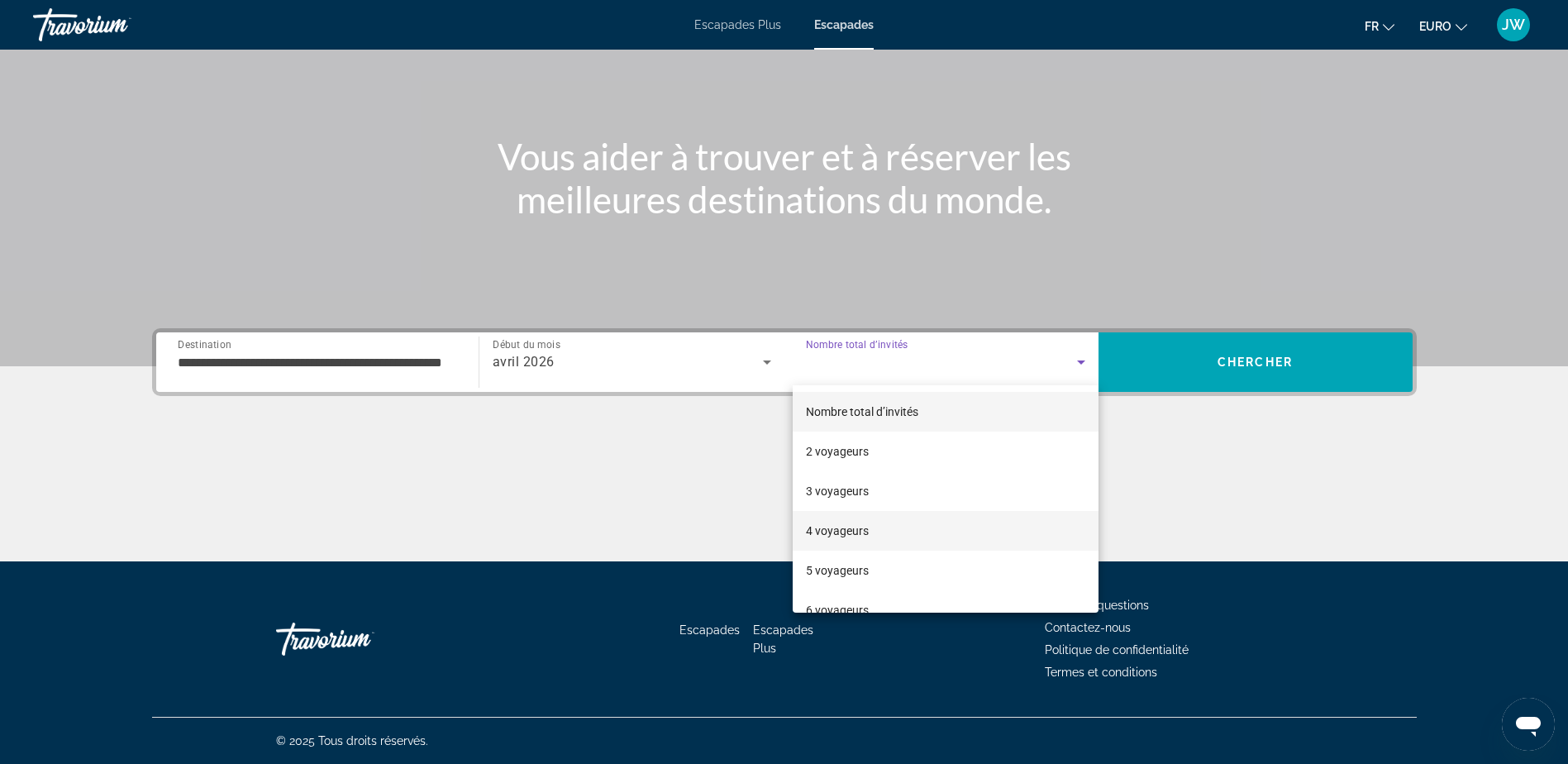
drag, startPoint x: 849, startPoint y: 533, endPoint x: 926, endPoint y: 523, distance: 77.6
click at [851, 531] on font "4 voyageurs" at bounding box center [837, 530] width 62 height 14
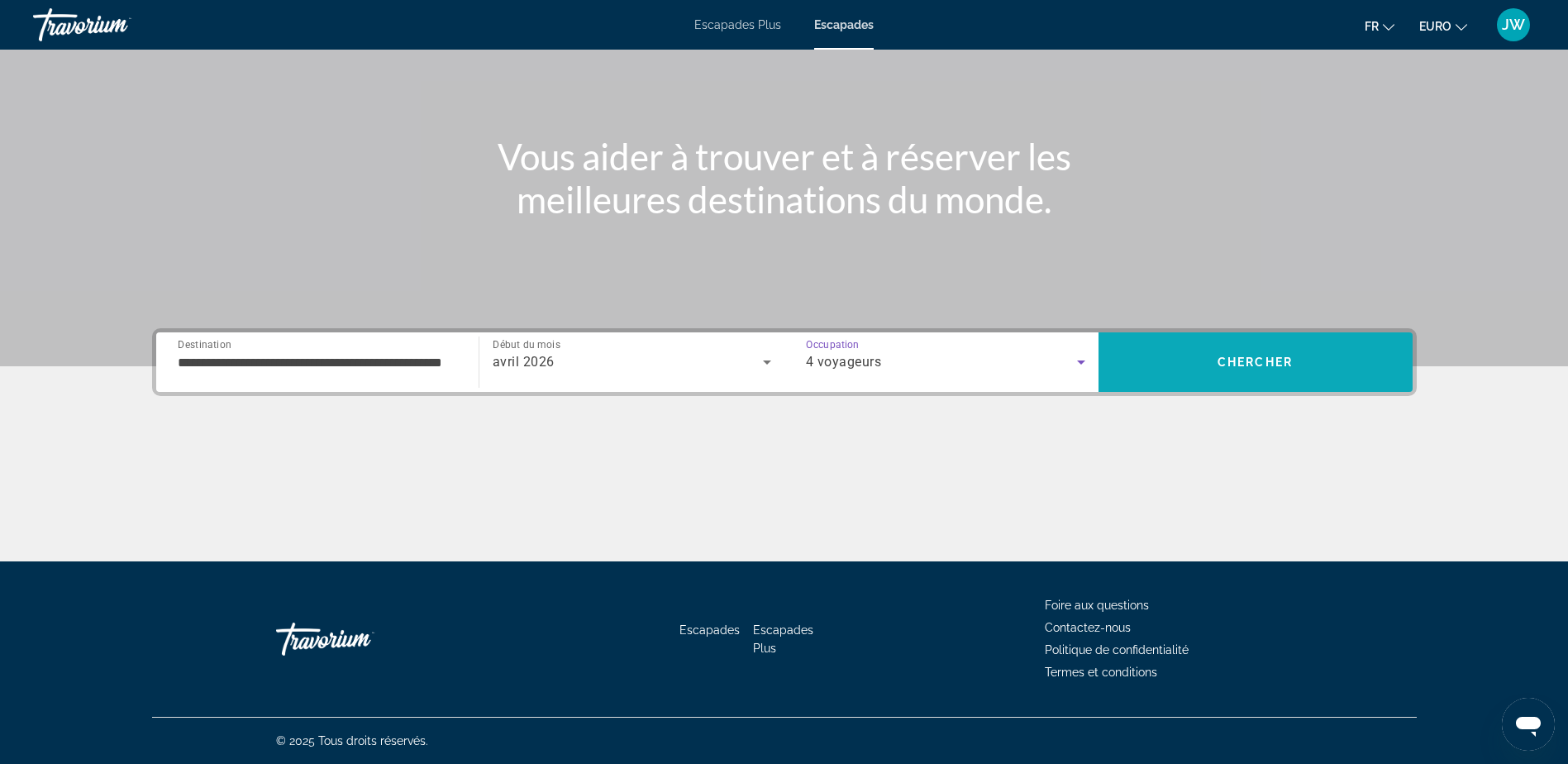
click at [1281, 357] on span "Chercher" at bounding box center [1255, 362] width 75 height 14
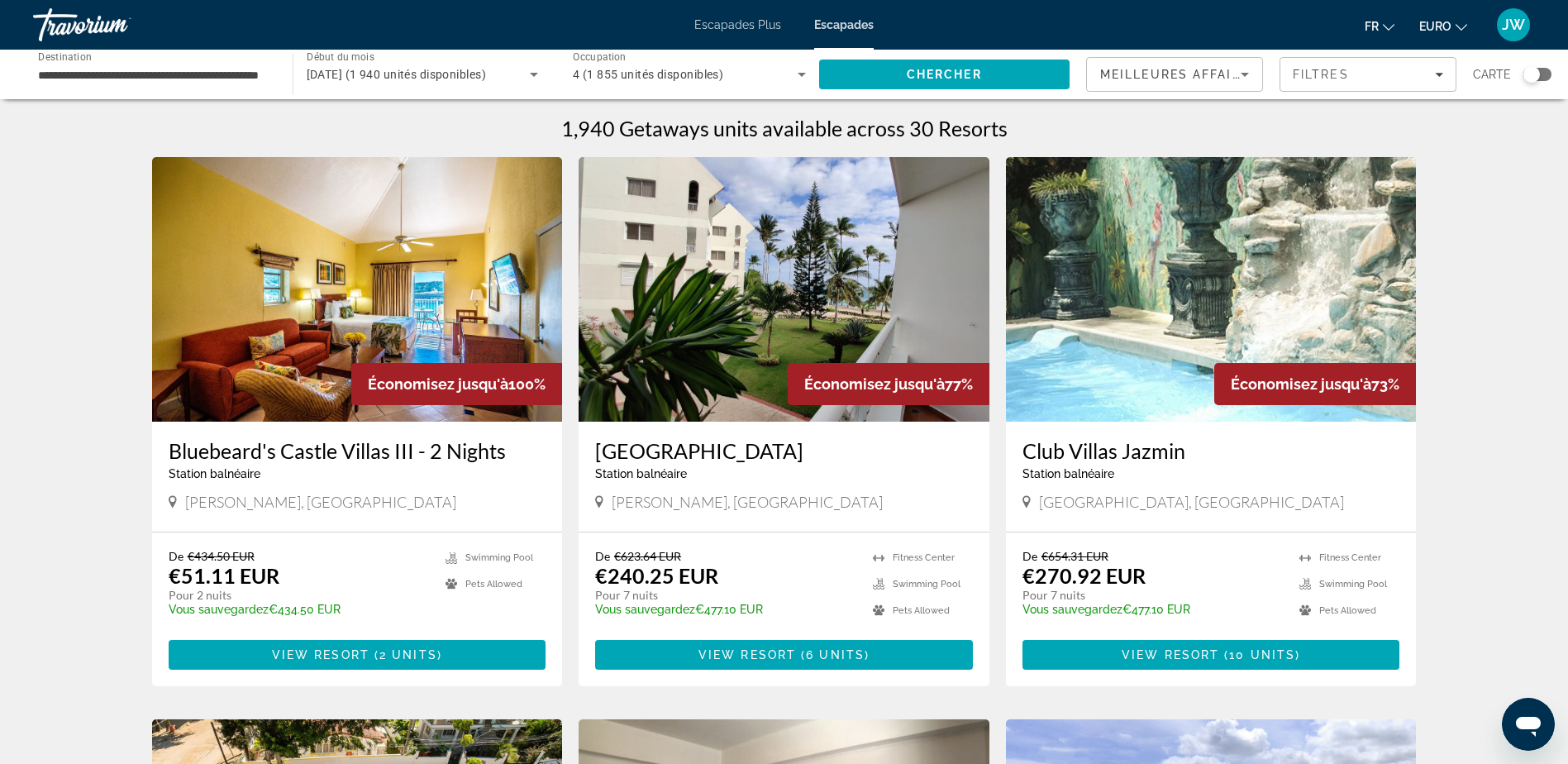
click at [1138, 307] on img "Contenu principal" at bounding box center [1212, 290] width 411 height 264
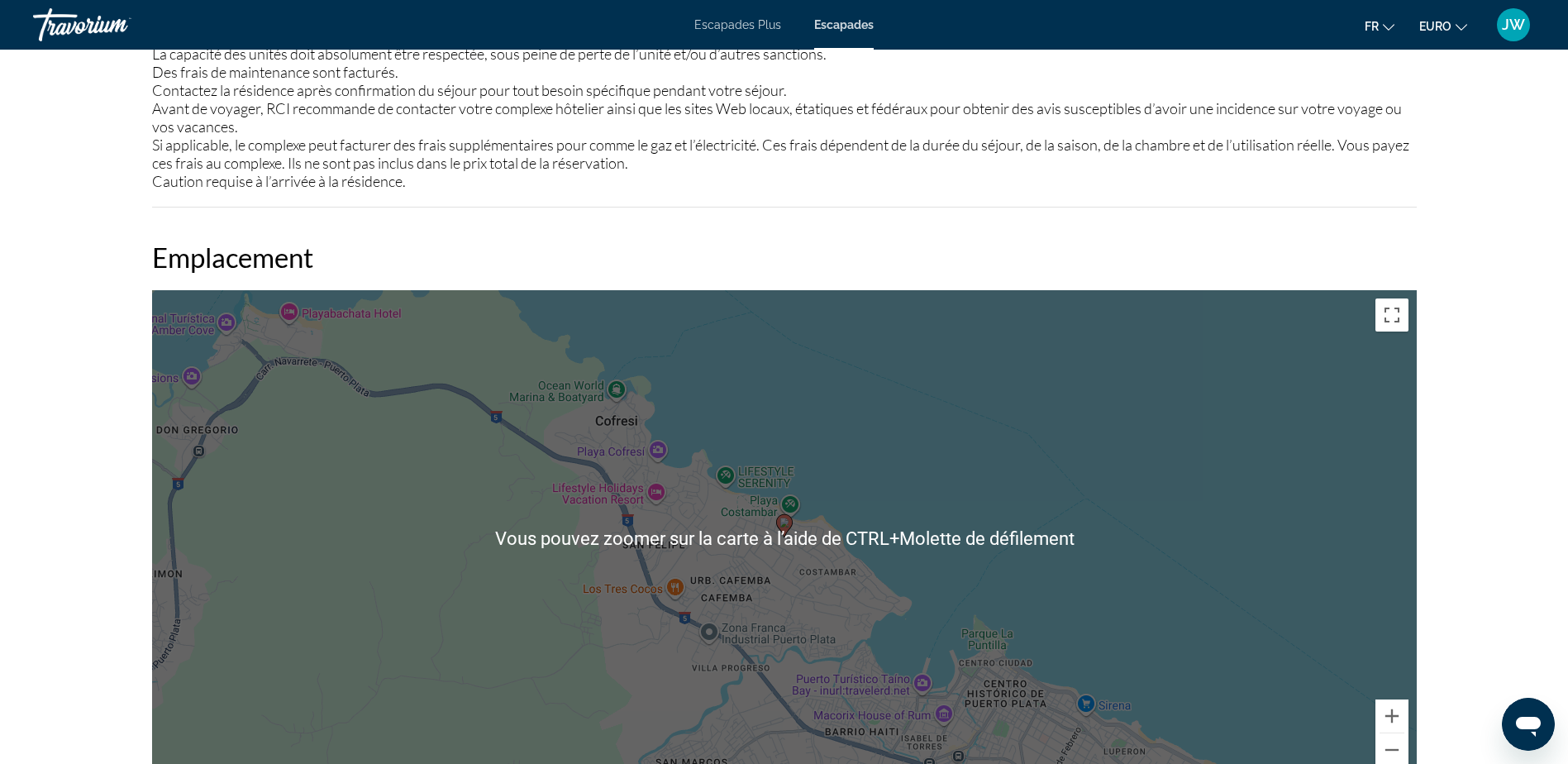
scroll to position [2316, 0]
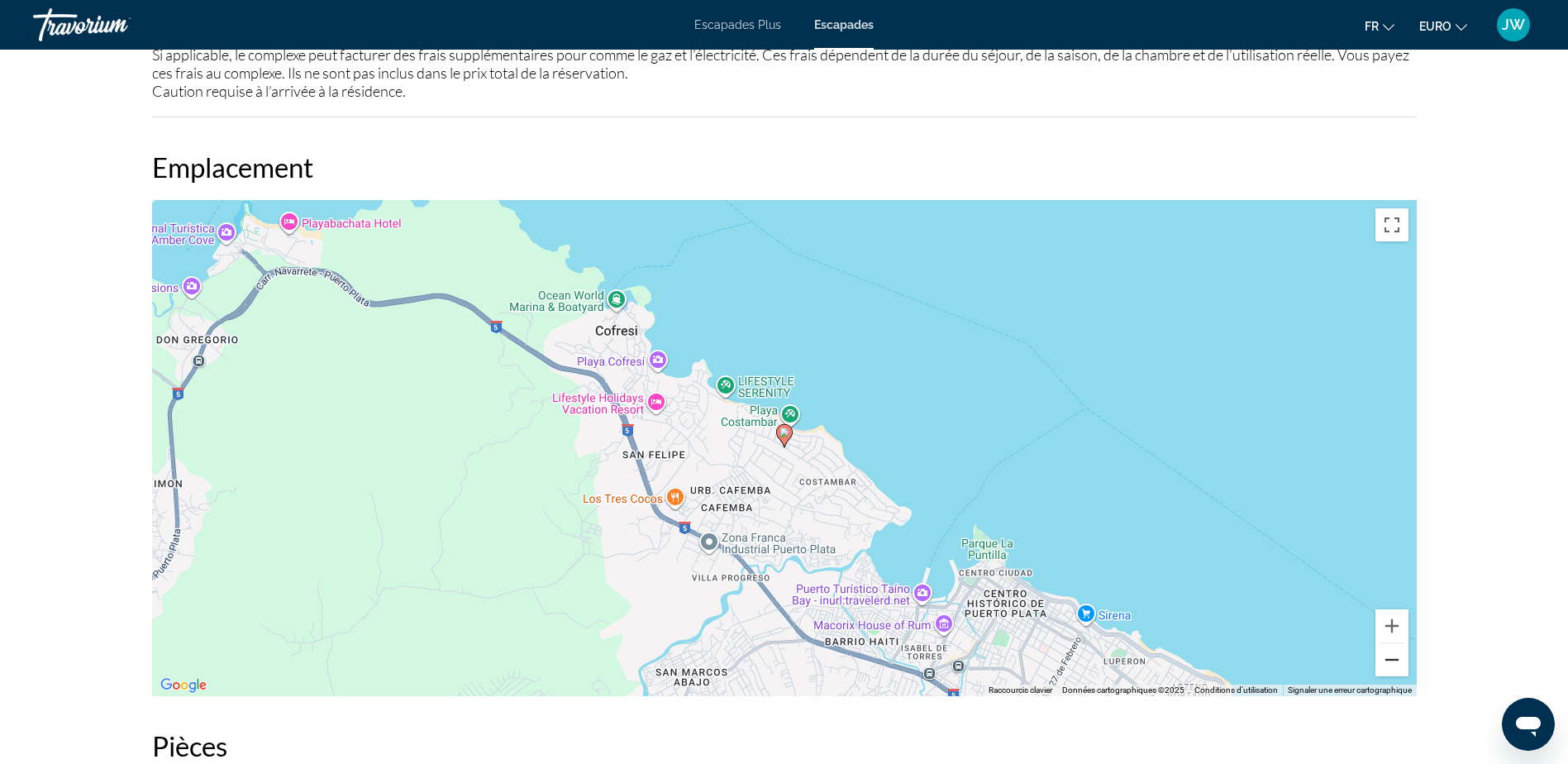
click at [1393, 653] on button "Zoom arrière" at bounding box center [1392, 660] width 33 height 33
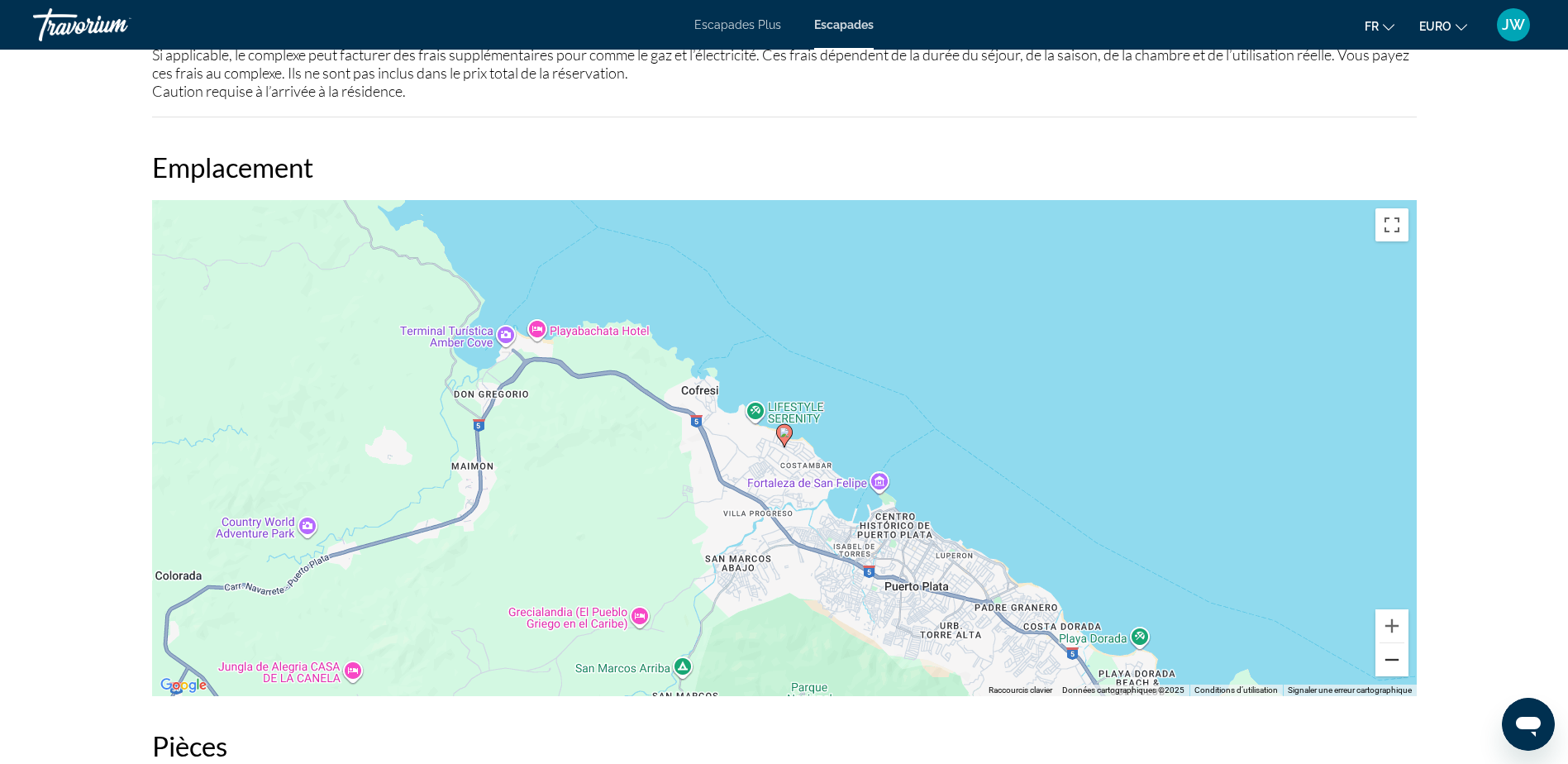
click at [1393, 653] on button "Zoom arrière" at bounding box center [1392, 660] width 33 height 33
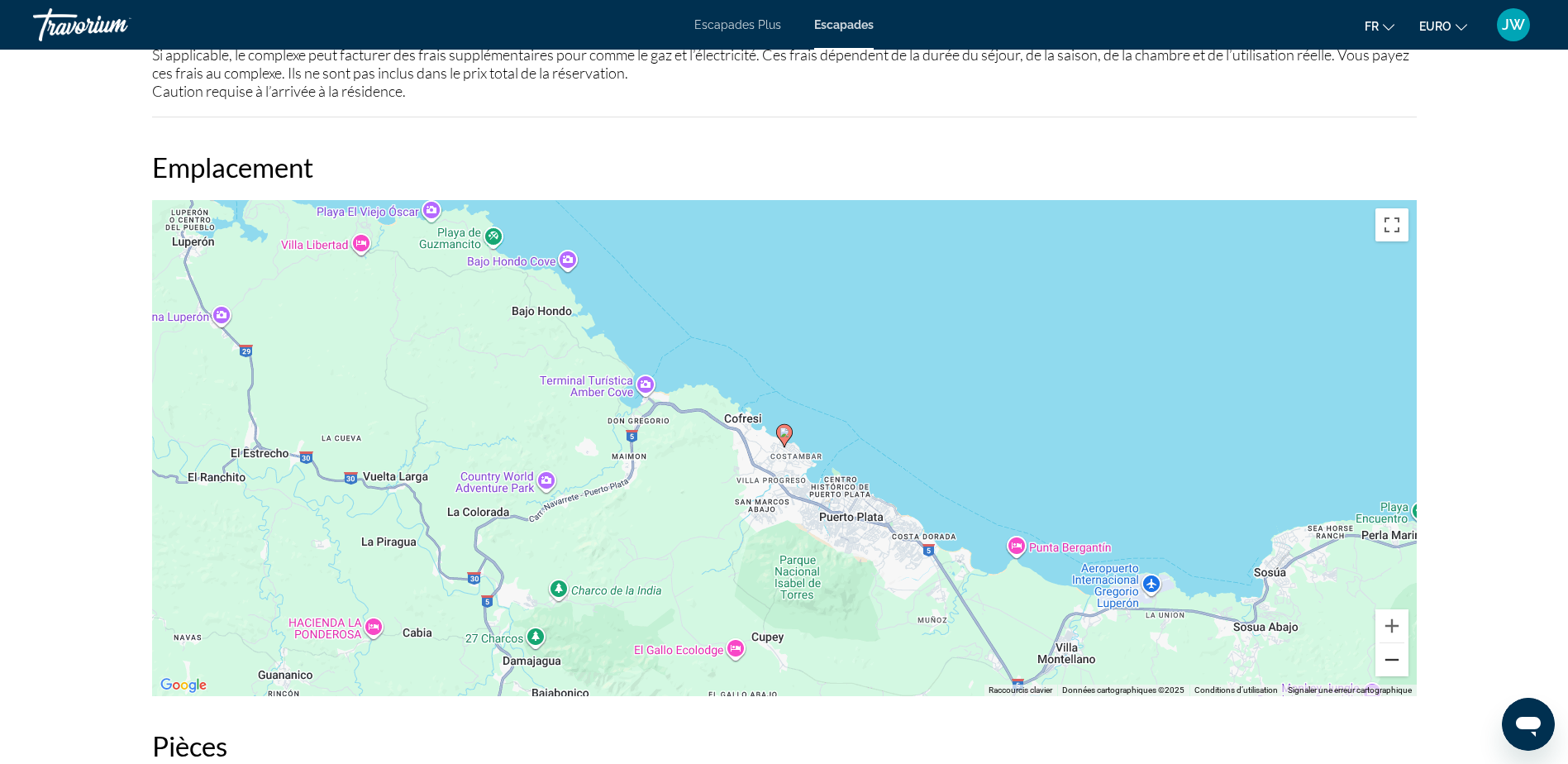
click at [1393, 653] on button "Zoom arrière" at bounding box center [1392, 660] width 33 height 33
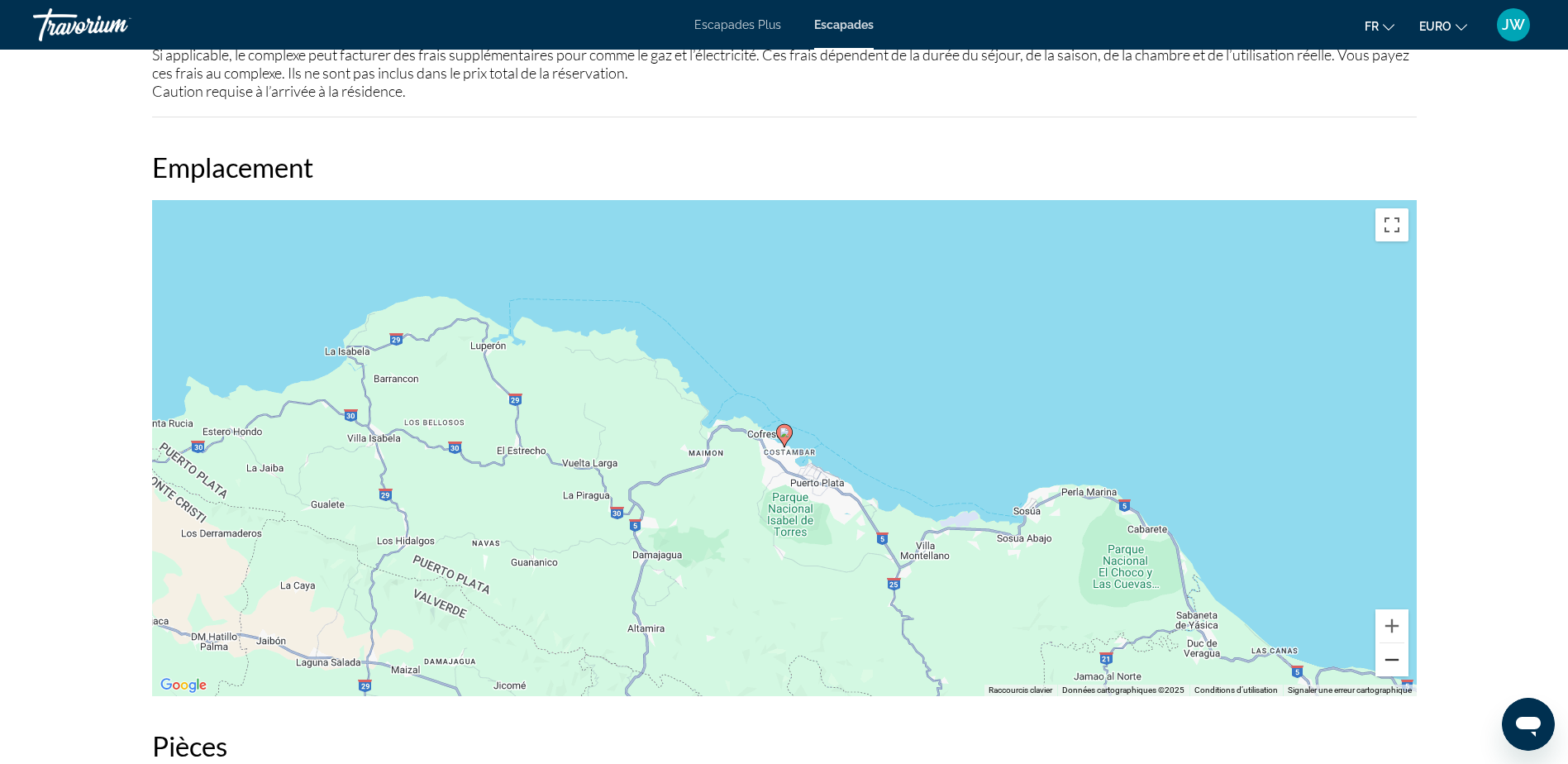
click at [1393, 653] on button "Zoom arrière" at bounding box center [1392, 660] width 33 height 33
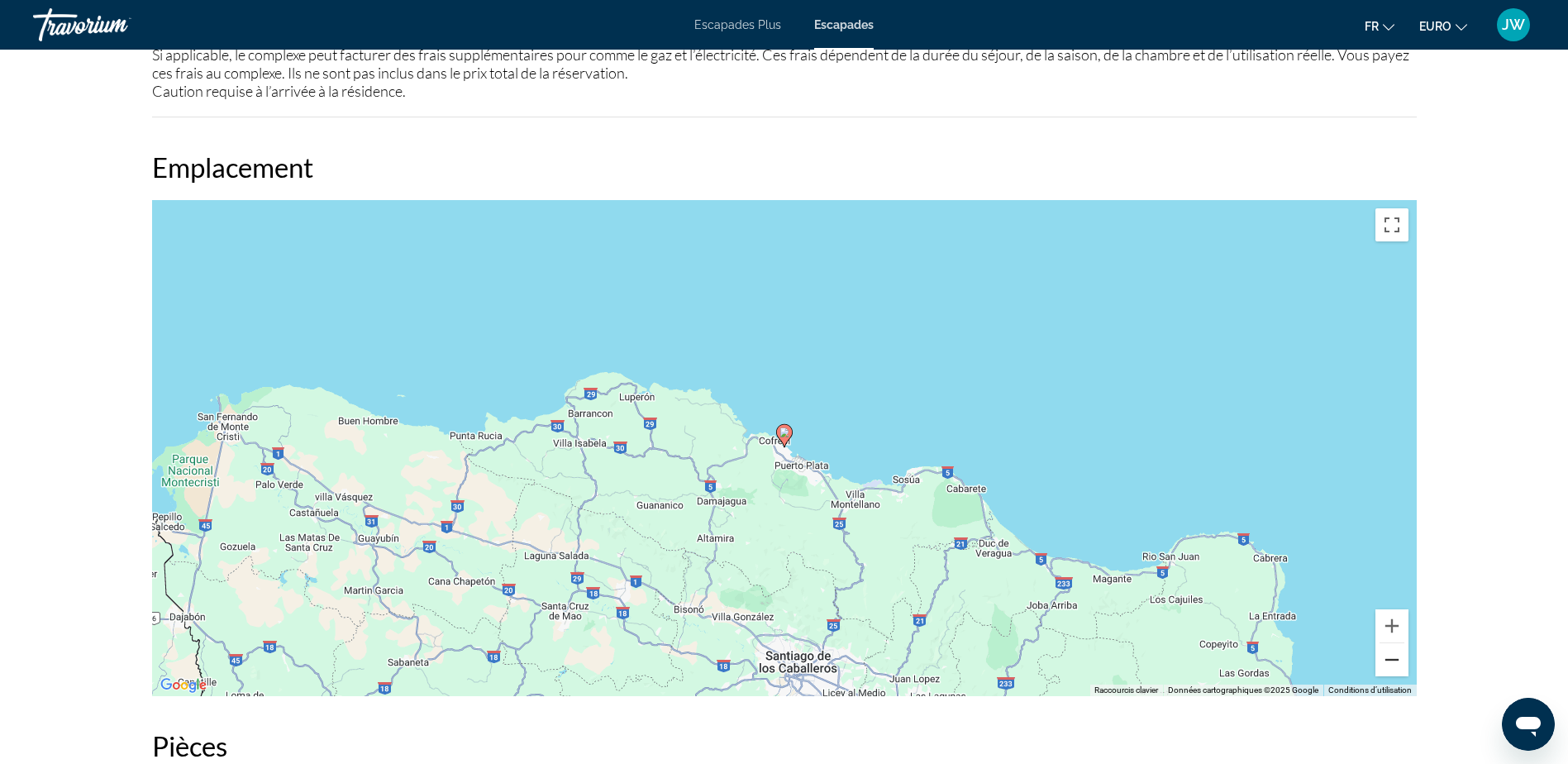
click at [1393, 653] on button "Zoom arrière" at bounding box center [1392, 660] width 33 height 33
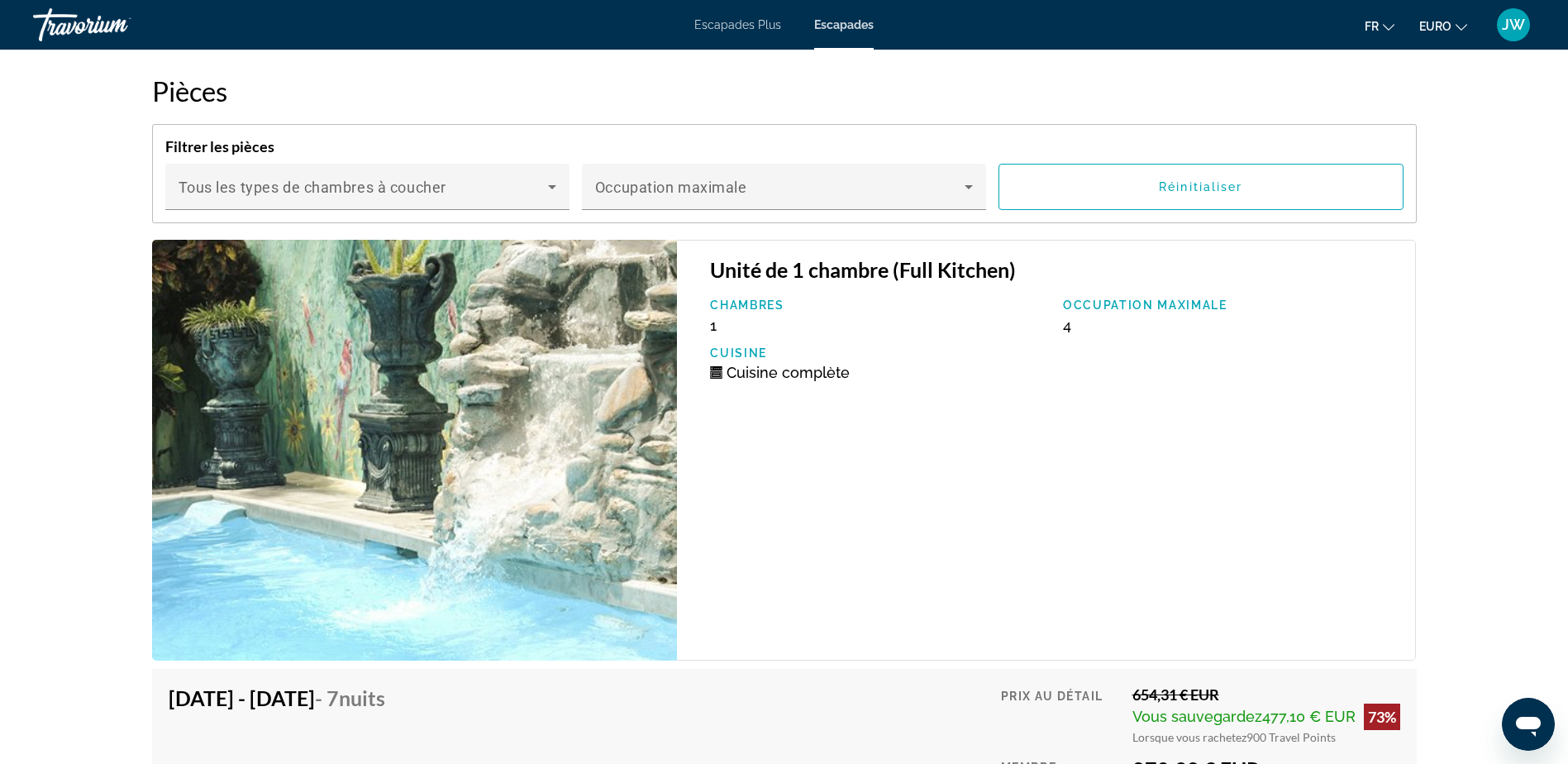
scroll to position [3060, 0]
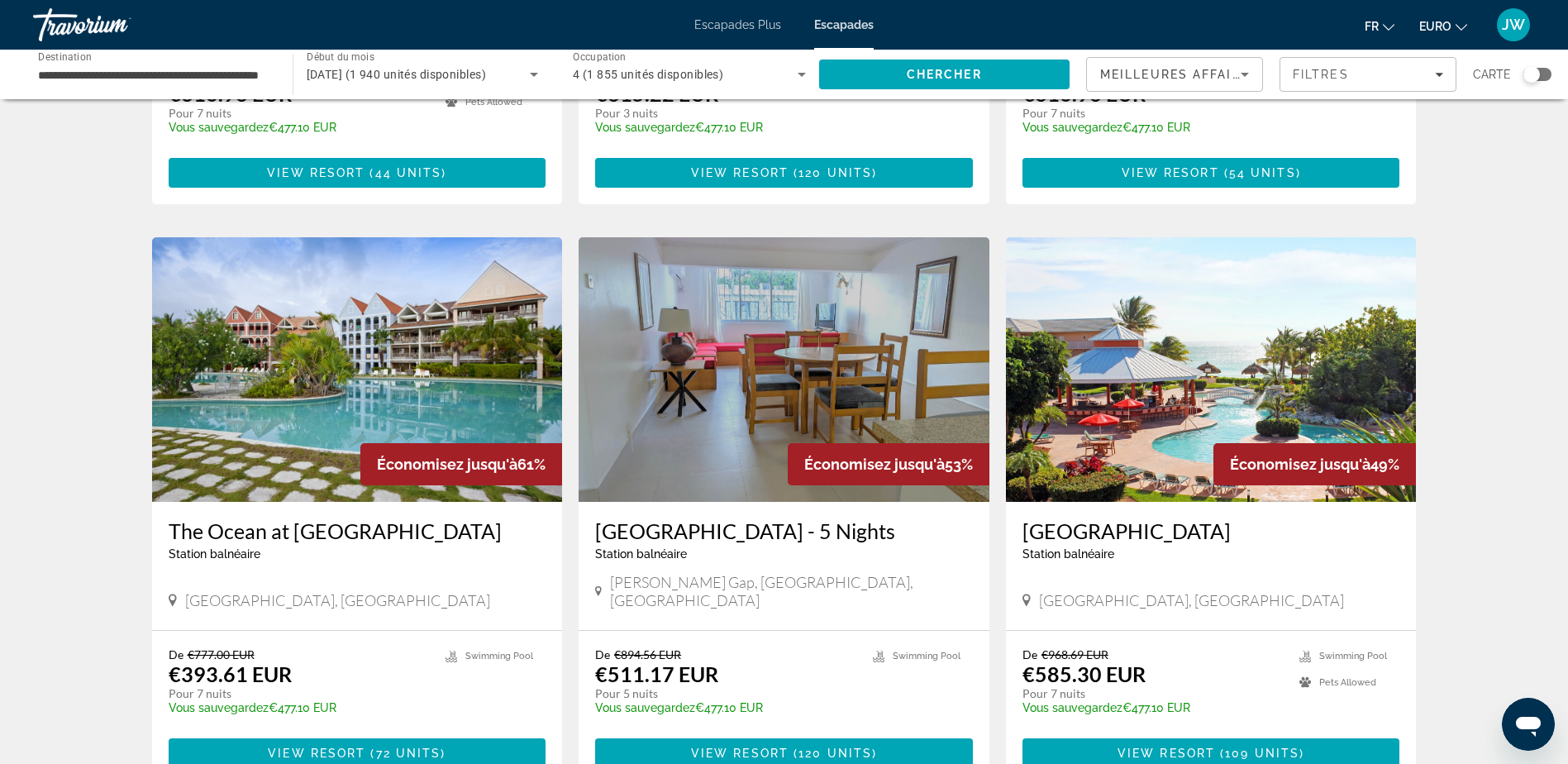
scroll to position [1654, 0]
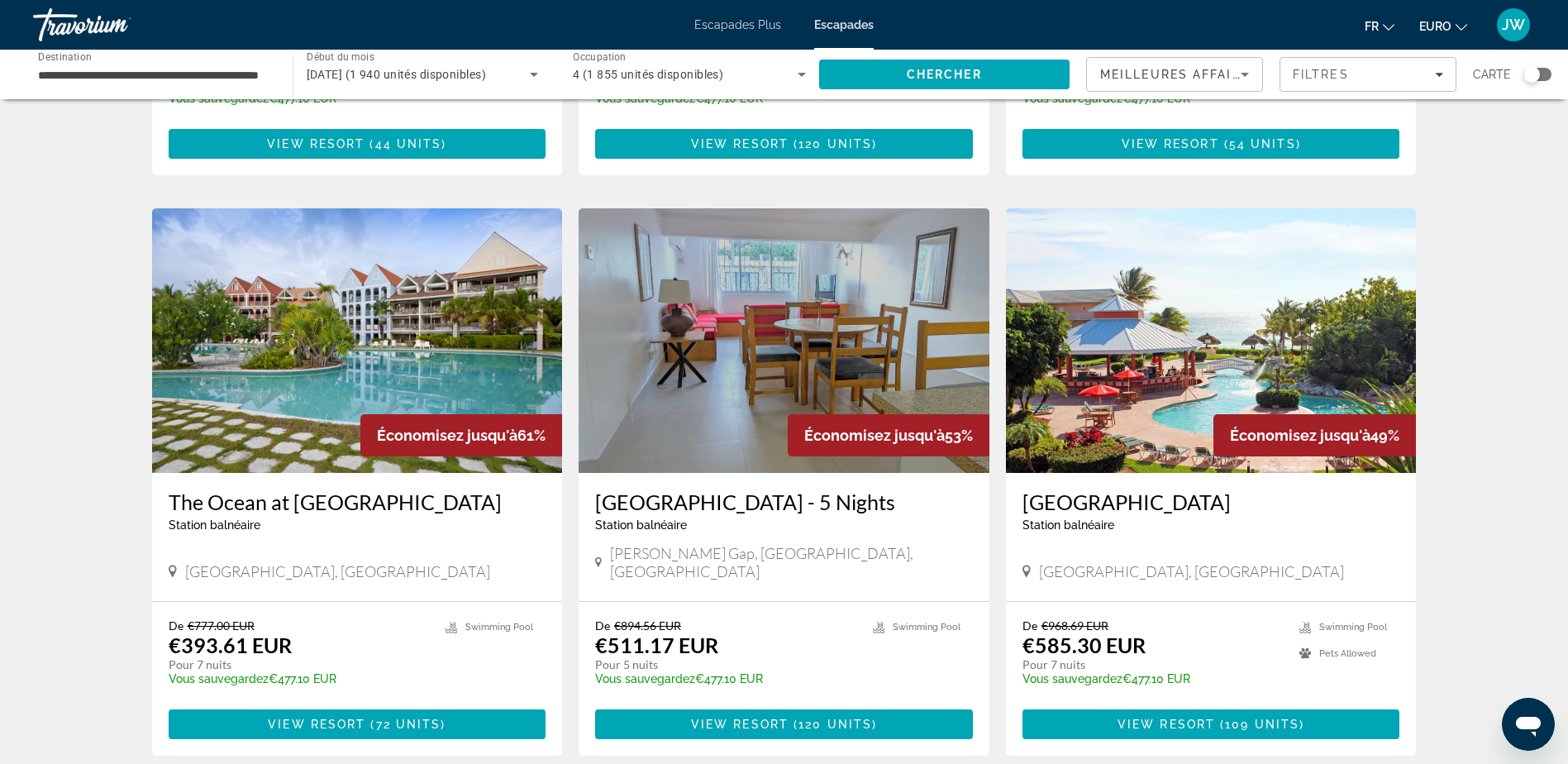
click at [1115, 368] on img "Contenu principal" at bounding box center [1212, 340] width 411 height 264
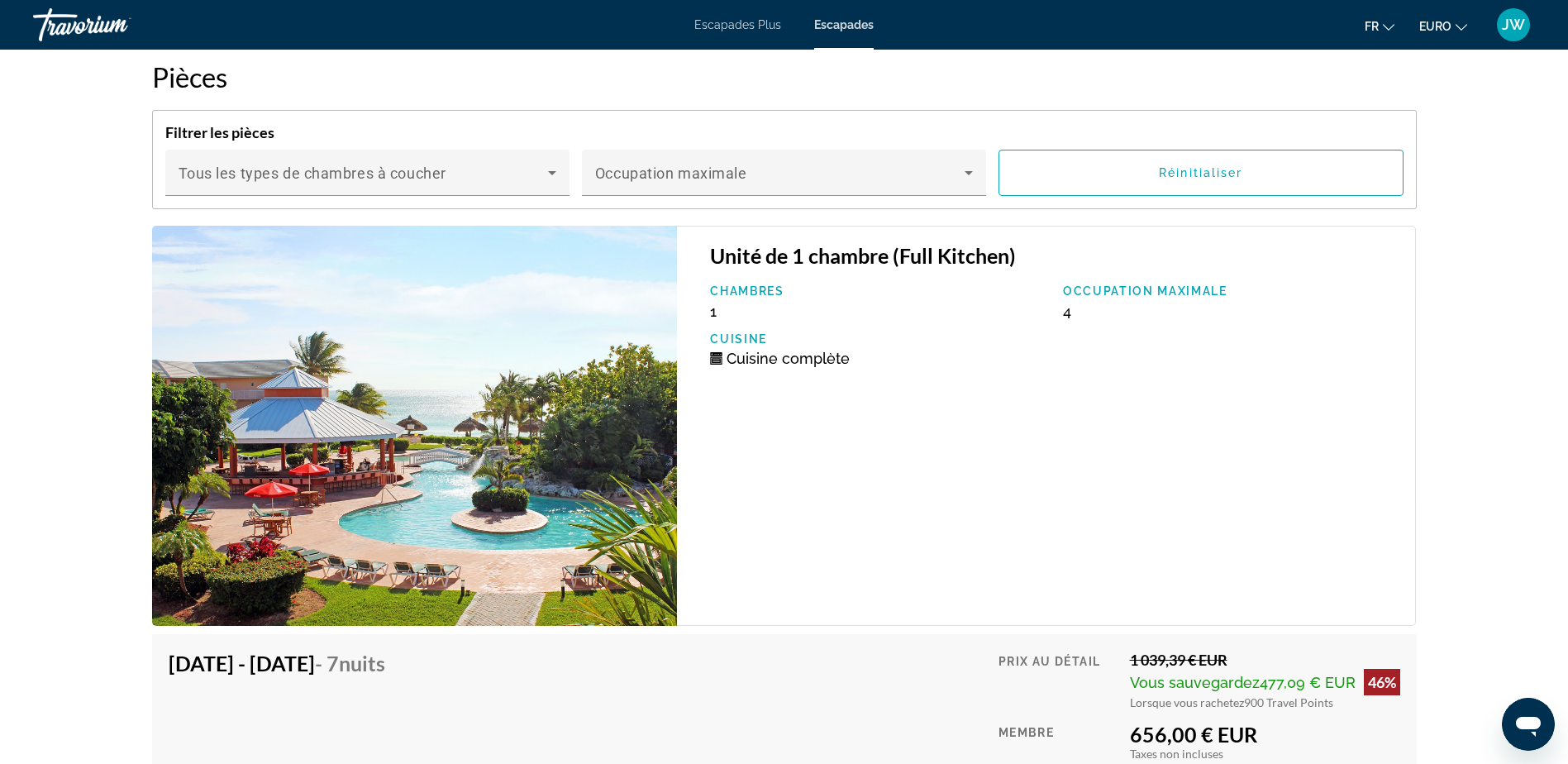
scroll to position [2646, 0]
